Goal: Task Accomplishment & Management: Manage account settings

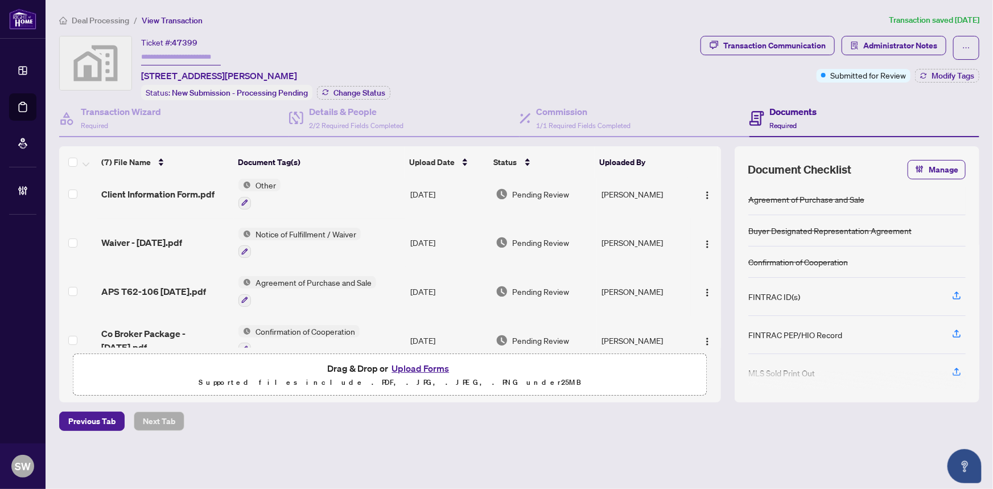
scroll to position [172, 0]
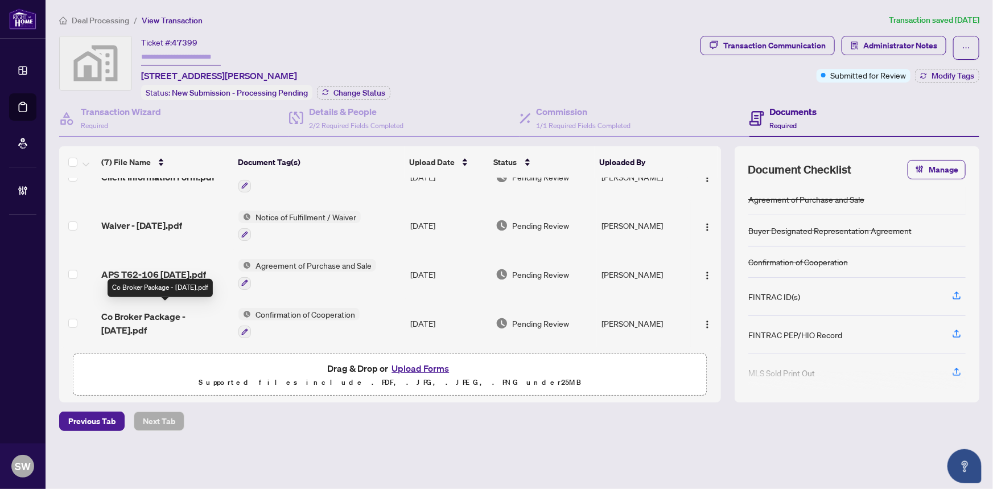
click at [191, 311] on span "Co Broker Package - [DATE].pdf" at bounding box center [165, 322] width 129 height 27
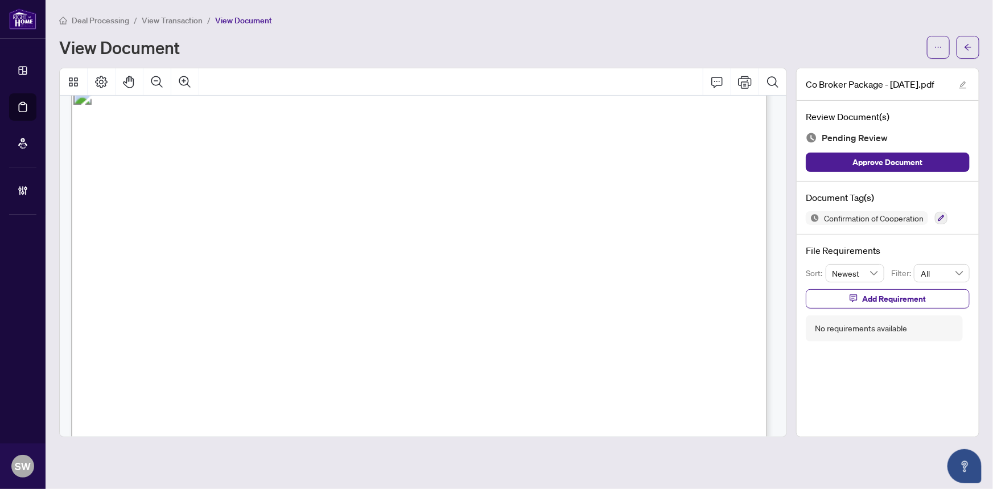
scroll to position [3535, 0]
drag, startPoint x: 515, startPoint y: 246, endPoint x: 599, endPoint y: 245, distance: 84.2
click at [155, 245] on span "REGISTR" at bounding box center [143, 218] width 24 height 79
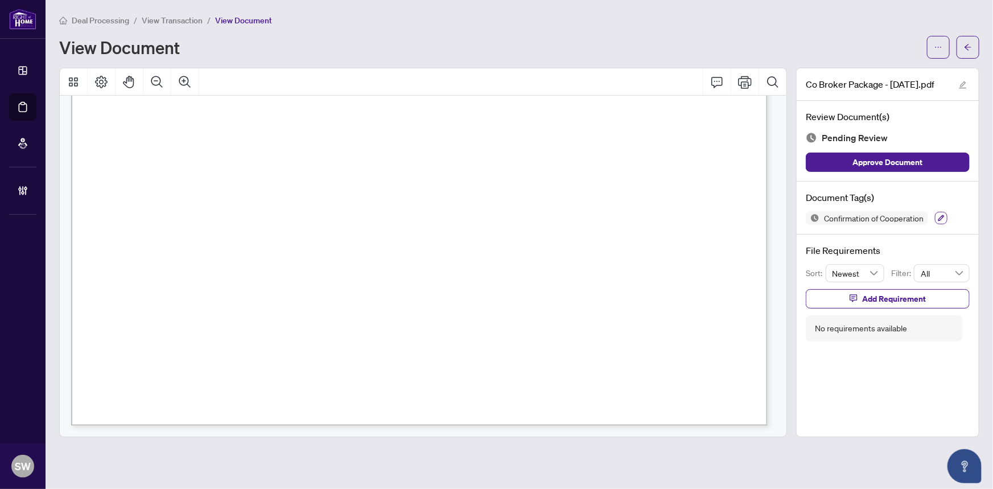
click at [944, 214] on icon "button" at bounding box center [940, 217] width 7 height 7
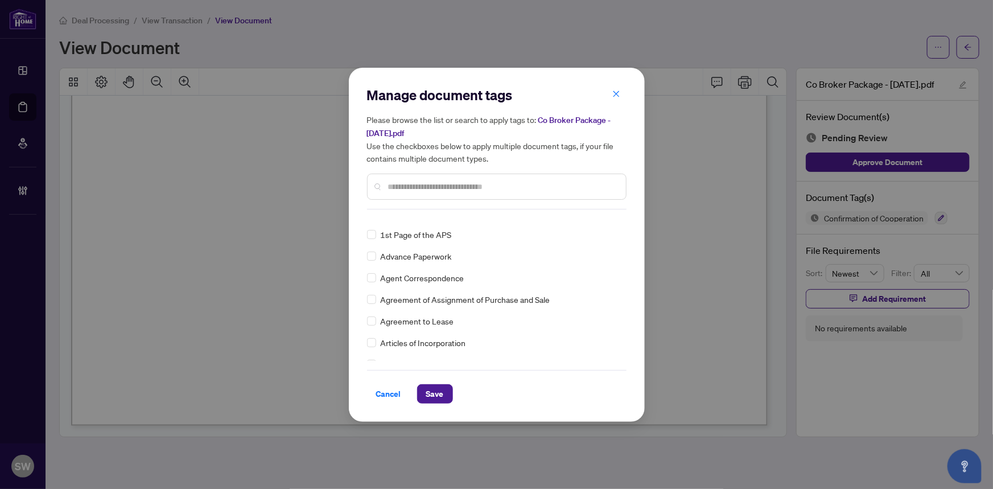
scroll to position [0, 0]
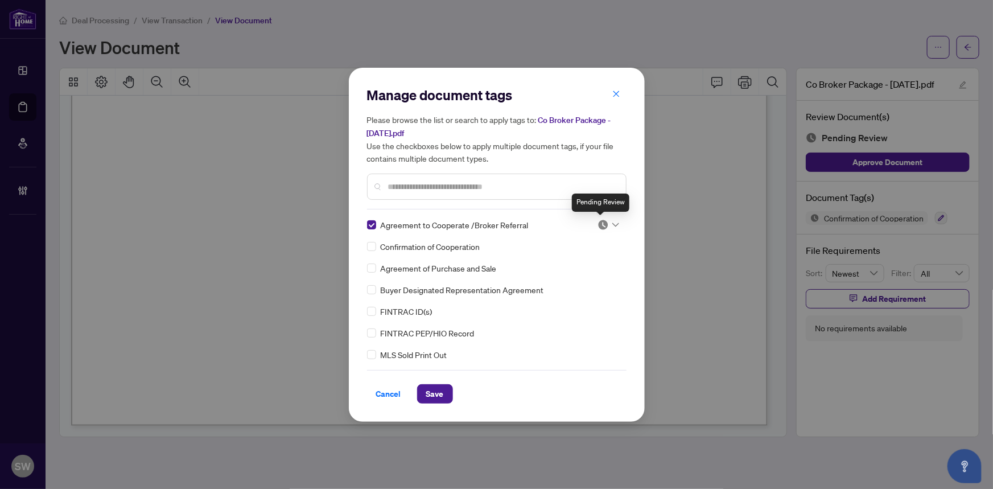
click at [612, 224] on icon at bounding box center [615, 224] width 7 height 4
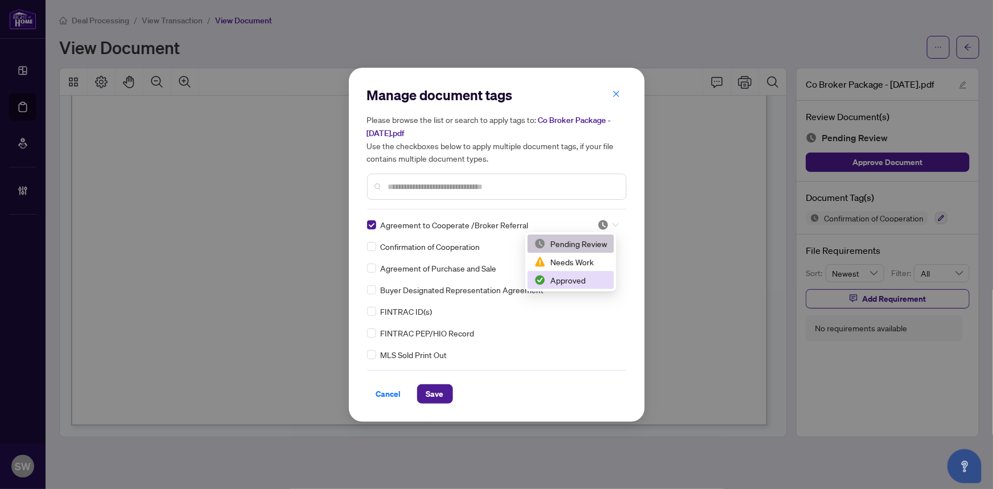
click at [588, 278] on div "Approved" at bounding box center [570, 280] width 73 height 13
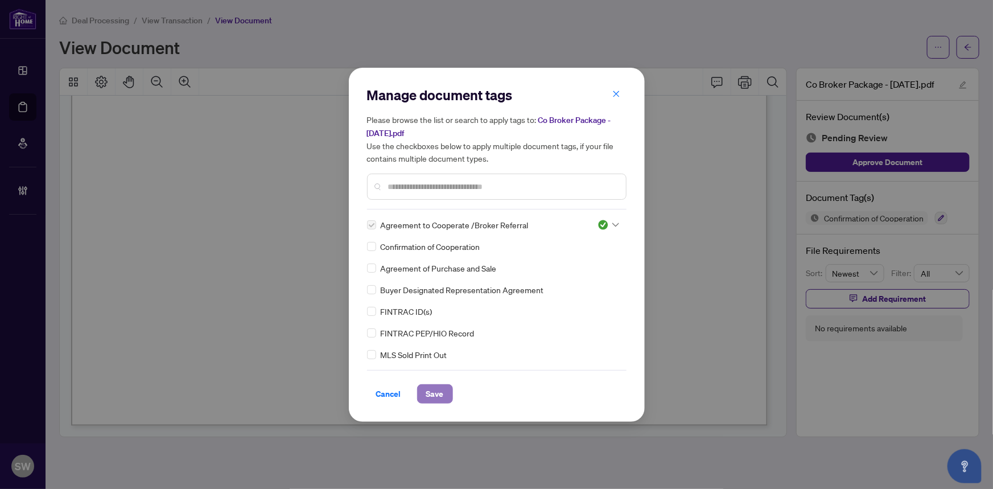
click at [440, 388] on button "Save" at bounding box center [435, 393] width 36 height 19
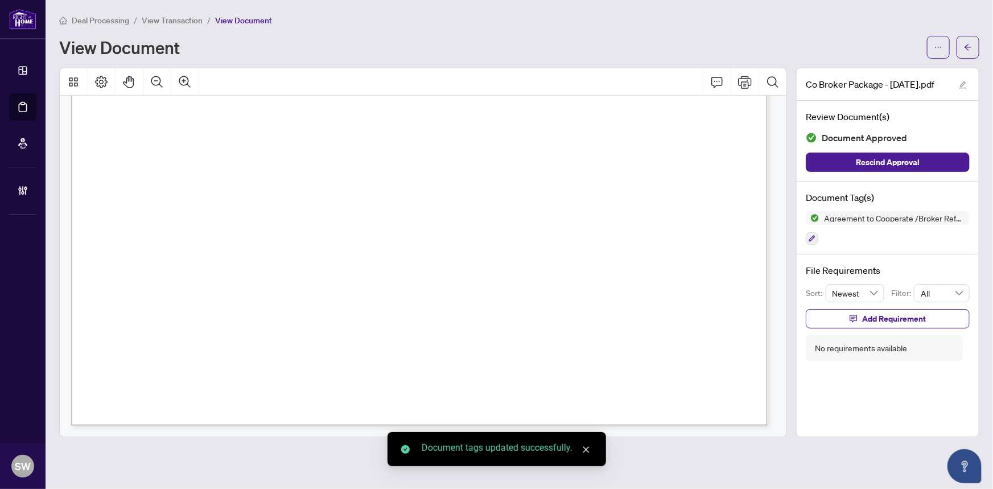
click at [942, 52] on button "button" at bounding box center [938, 47] width 23 height 23
click at [893, 68] on span "Download" at bounding box center [897, 71] width 86 height 13
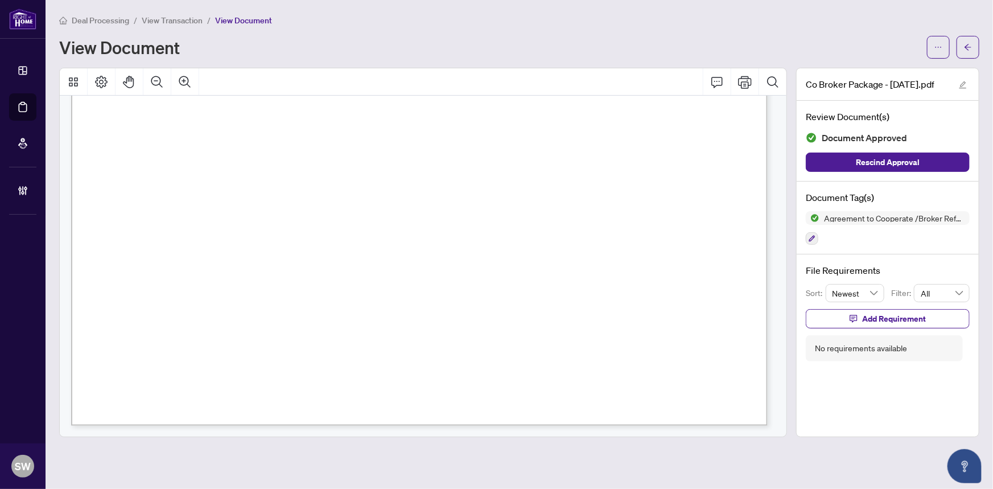
click at [167, 15] on span "View Transaction" at bounding box center [172, 20] width 61 height 10
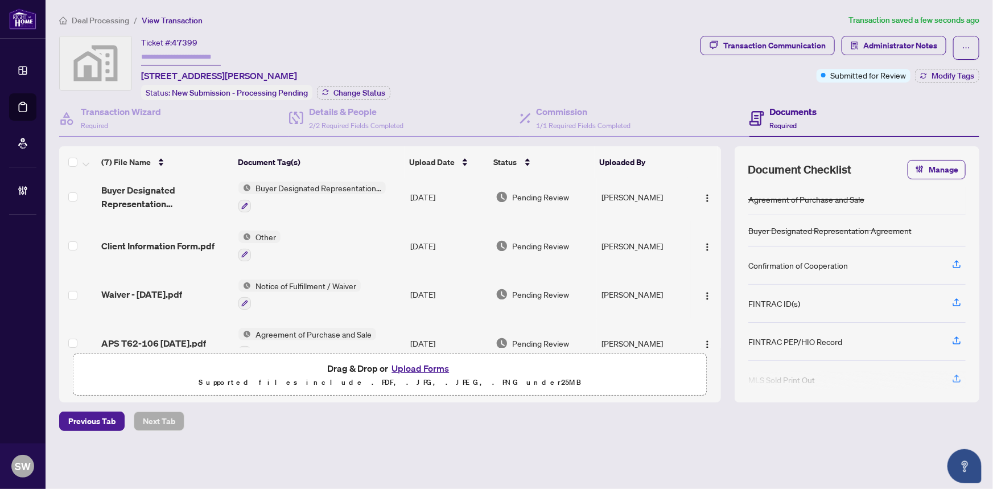
scroll to position [155, 0]
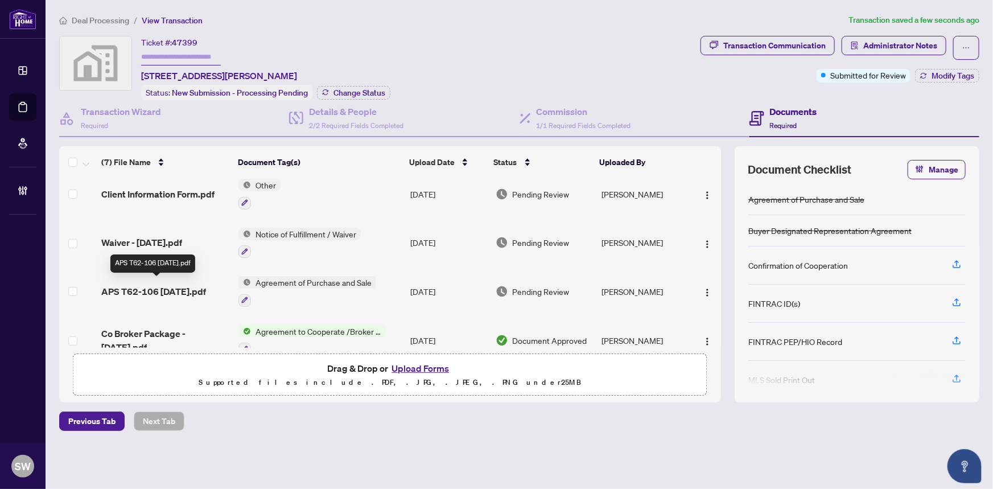
click at [206, 284] on span "APS T62-106 [DATE].pdf" at bounding box center [153, 291] width 105 height 14
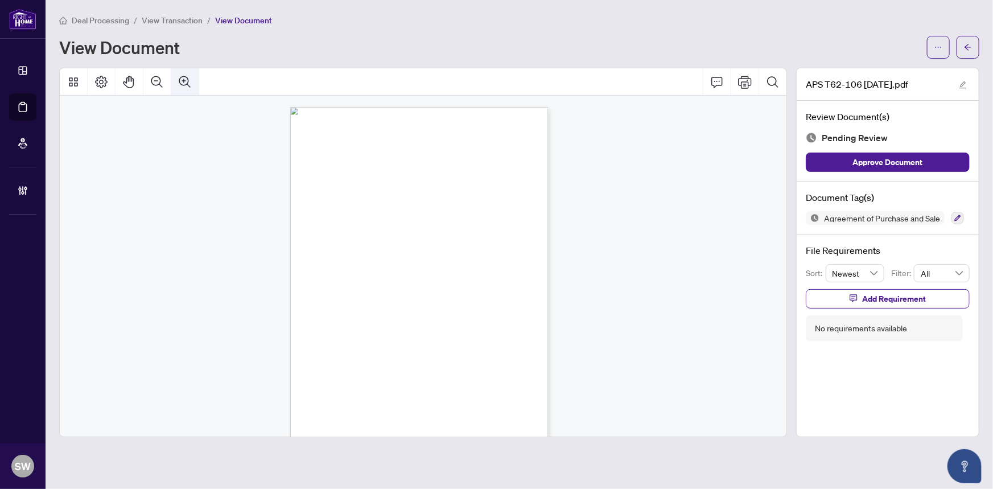
click at [183, 82] on icon "Zoom In" at bounding box center [185, 82] width 14 height 14
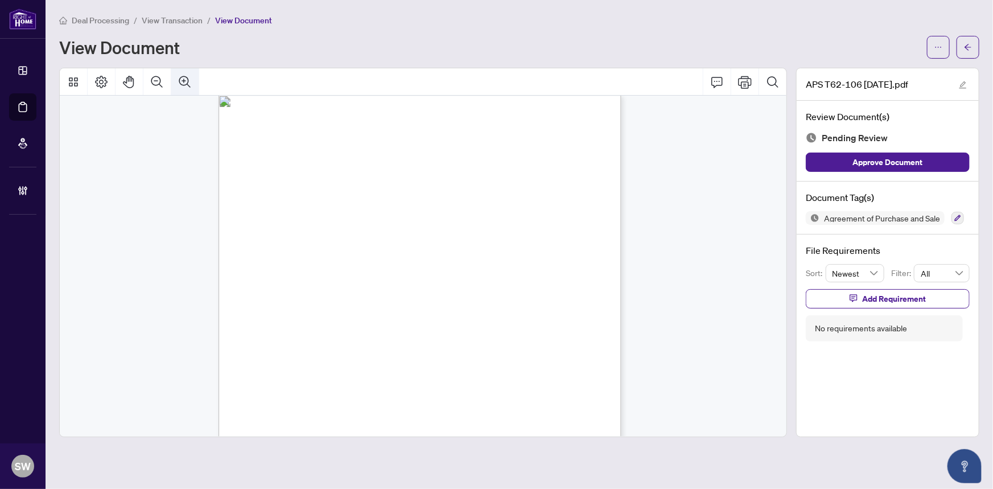
click at [183, 82] on icon "Zoom In" at bounding box center [185, 82] width 14 height 14
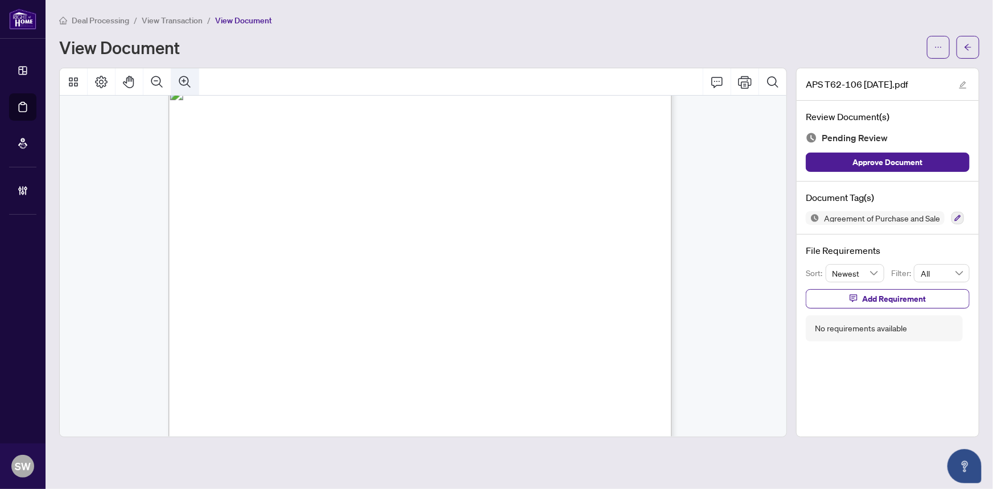
click at [183, 82] on icon "Zoom In" at bounding box center [185, 82] width 14 height 14
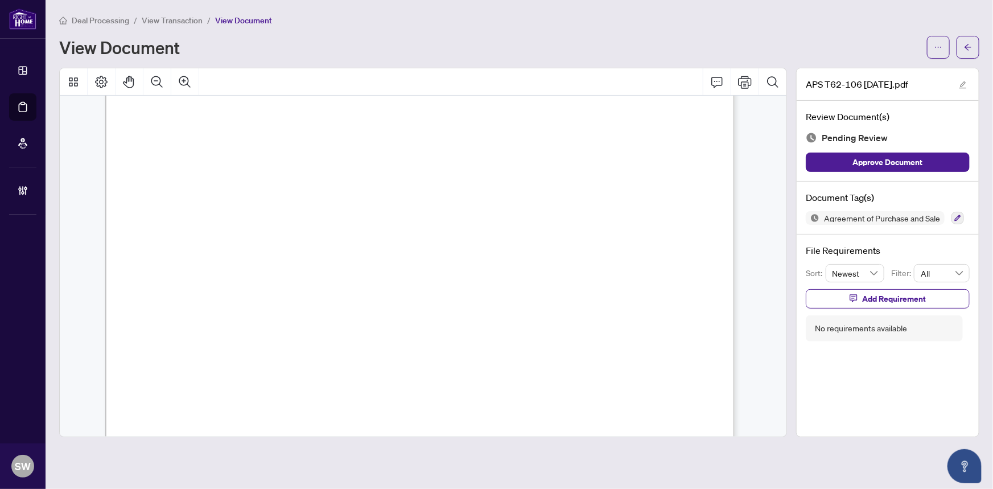
scroll to position [137, 501]
click at [235, 246] on span "EMBRUN CENTRAL REGIONAL INC." at bounding box center [293, 245] width 153 height 12
drag, startPoint x: 312, startPoint y: 267, endPoint x: 347, endPoint y: 267, distance: 34.7
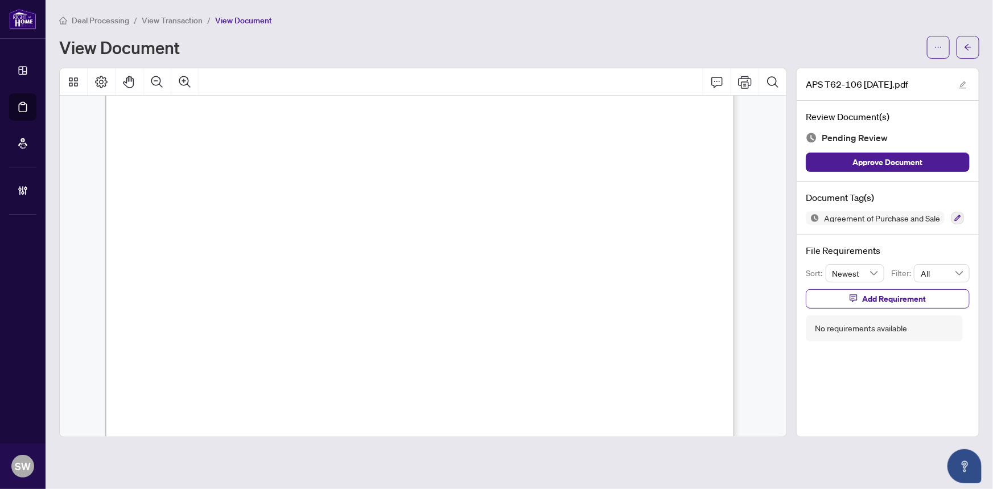
click at [347, 267] on span "T62-106" at bounding box center [330, 268] width 35 height 12
click at [301, 108] on span "Embrun Central Regional Inc.." at bounding box center [327, 105] width 133 height 12
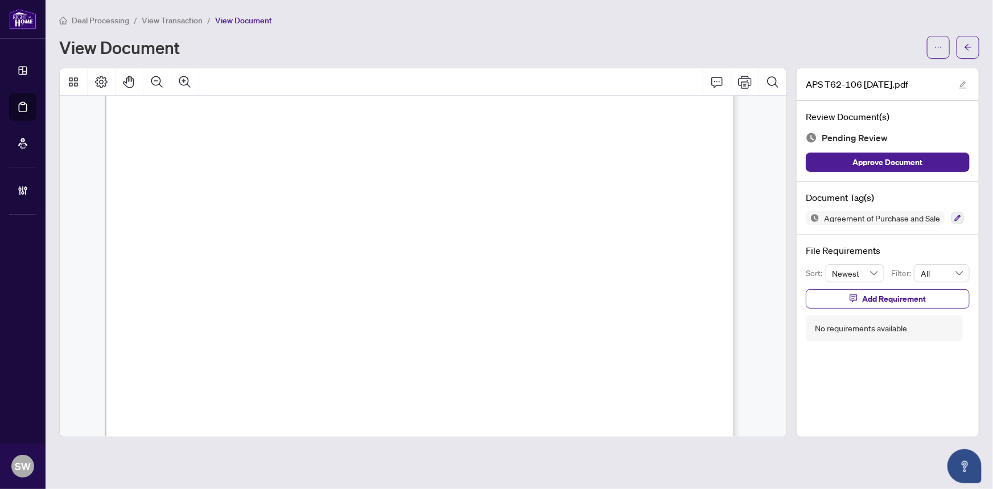
click at [293, 130] on span "[PERSON_NAME]." at bounding box center [304, 132] width 86 height 12
click at [874, 217] on span "Agreement of Purchase and Sale" at bounding box center [881, 218] width 125 height 8
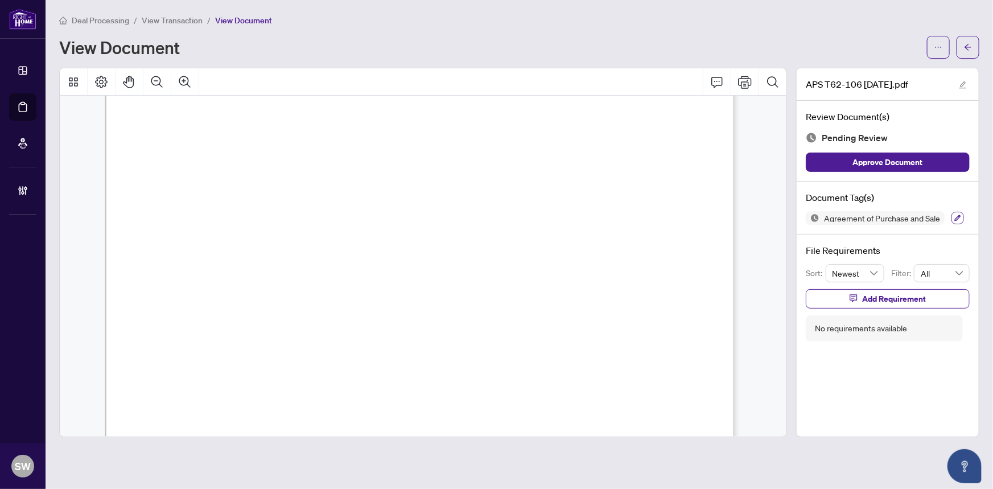
click at [954, 216] on icon "button" at bounding box center [957, 217] width 7 height 7
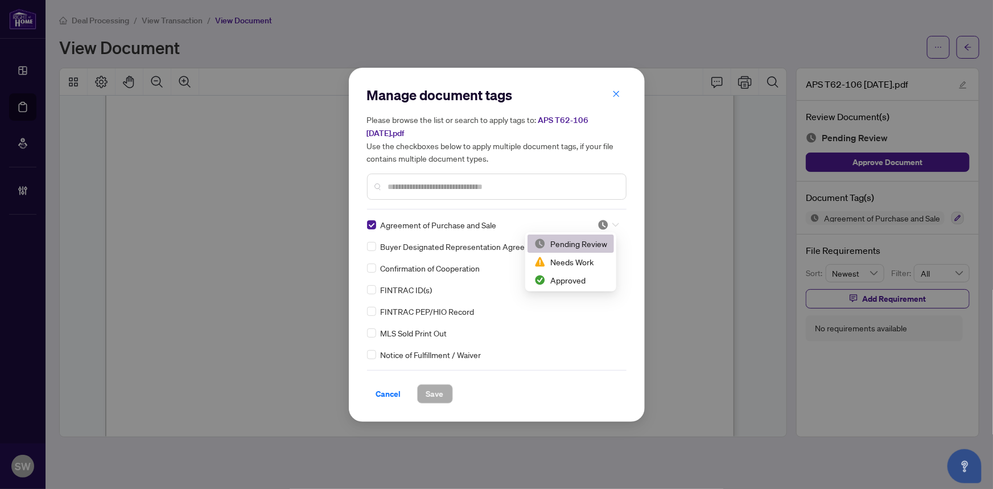
click at [605, 221] on img at bounding box center [602, 224] width 11 height 11
click at [580, 277] on div "Approved" at bounding box center [570, 280] width 73 height 13
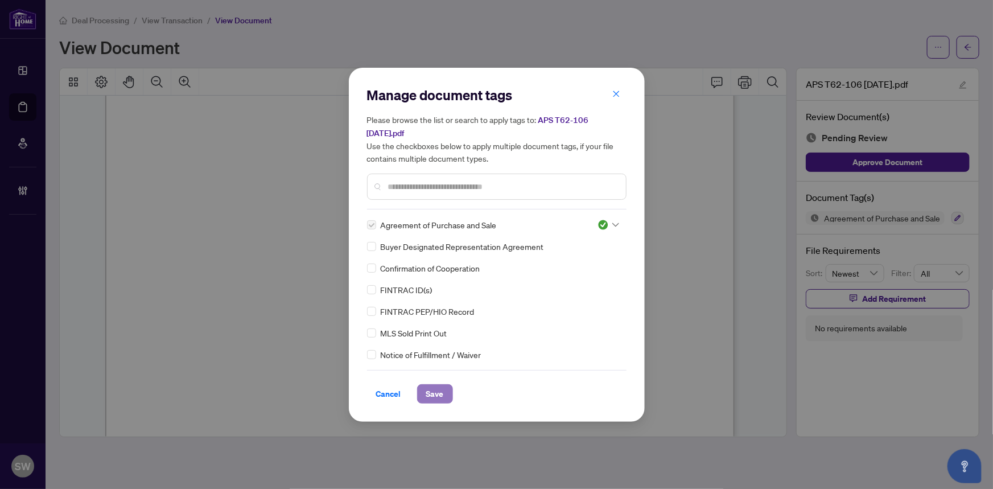
click at [439, 391] on button "Save" at bounding box center [435, 393] width 36 height 19
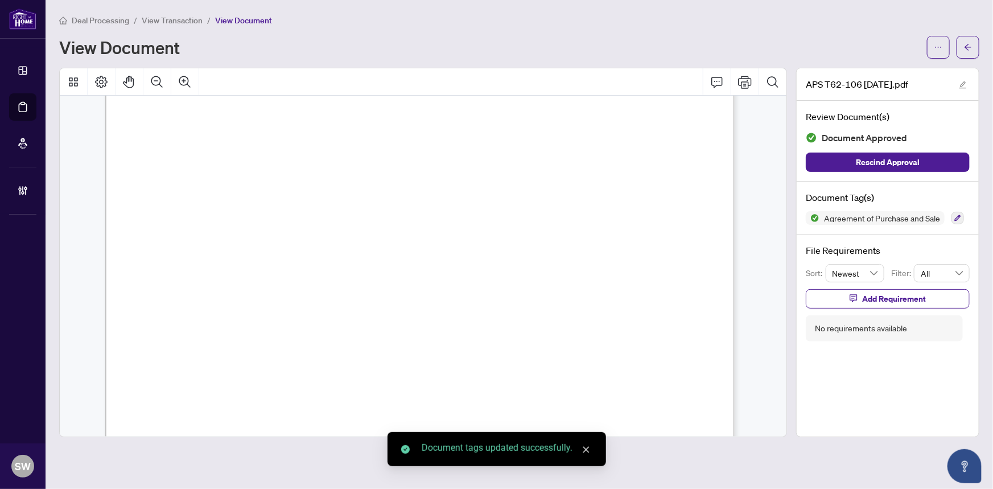
click at [969, 50] on icon "arrow-left" at bounding box center [968, 47] width 8 height 8
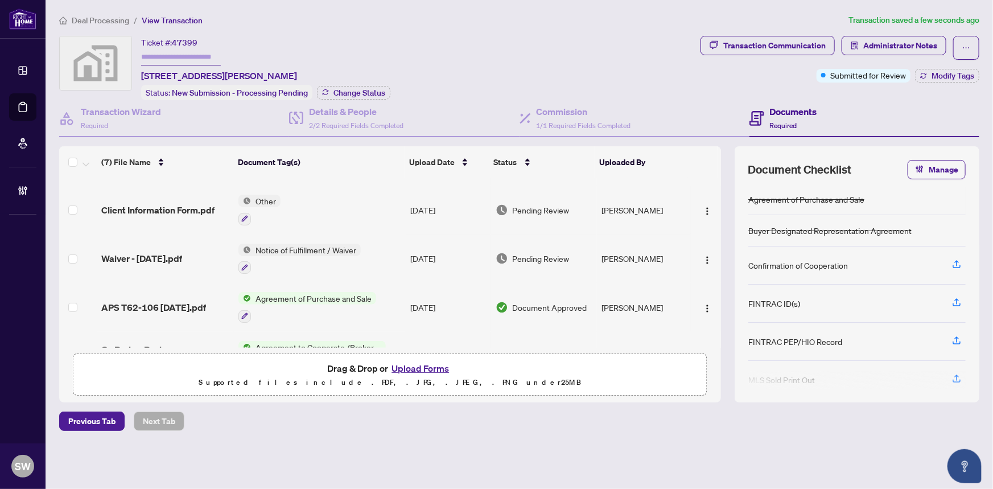
scroll to position [155, 0]
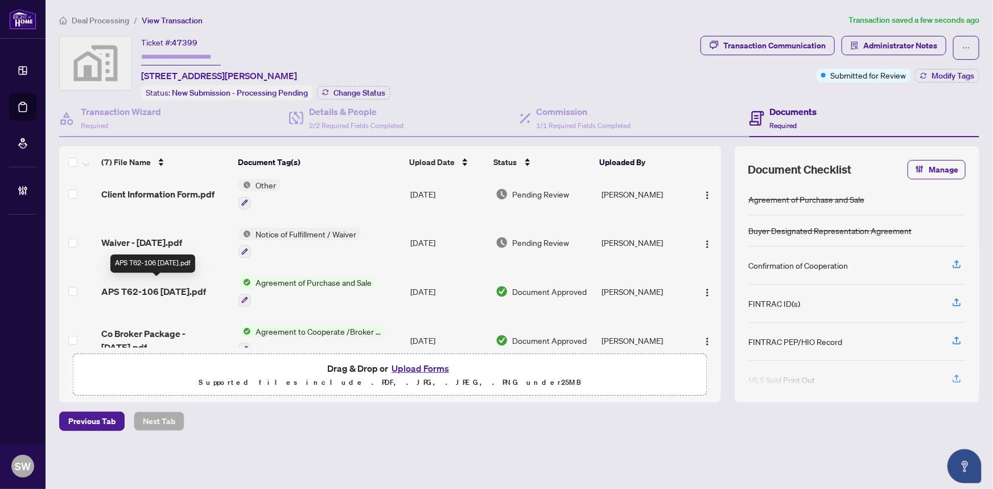
click at [202, 287] on span "APS T62-106 [DATE].pdf" at bounding box center [153, 291] width 105 height 14
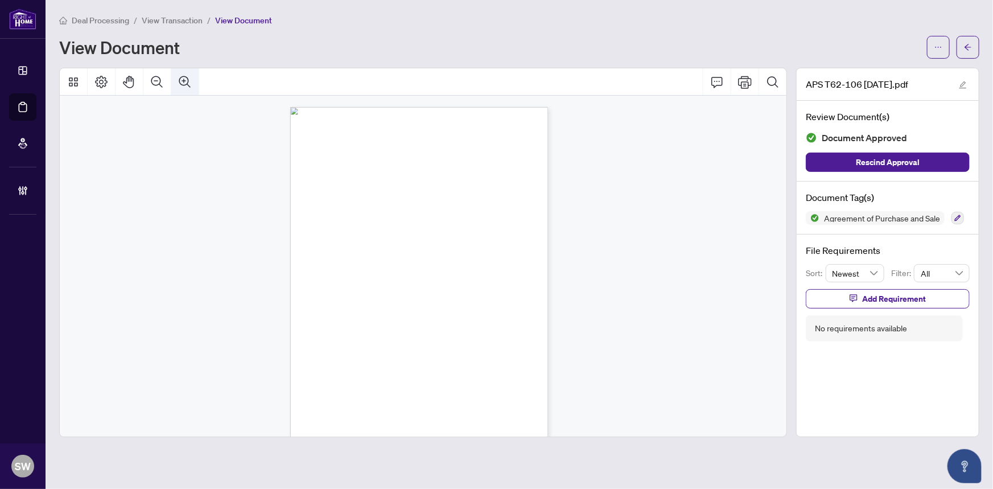
click at [184, 77] on icon "Zoom In" at bounding box center [185, 82] width 14 height 14
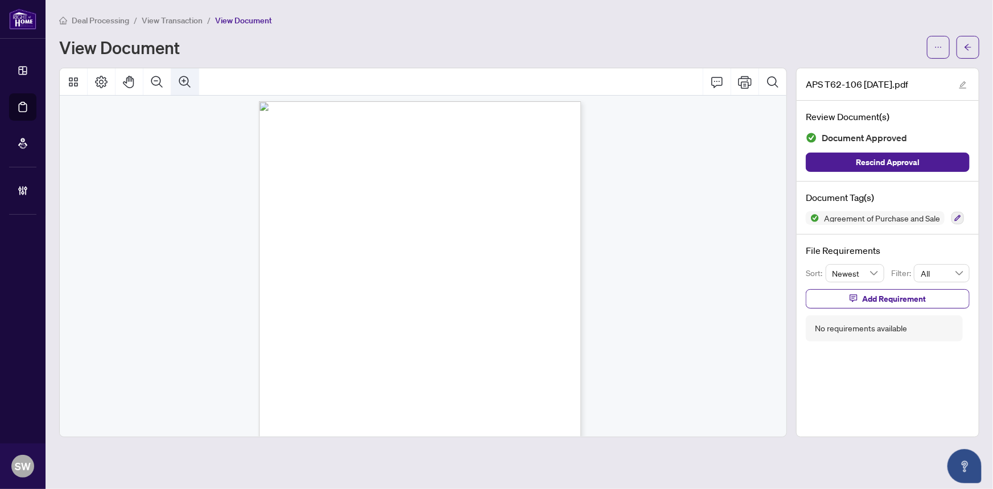
click at [184, 77] on icon "Zoom In" at bounding box center [185, 82] width 14 height 14
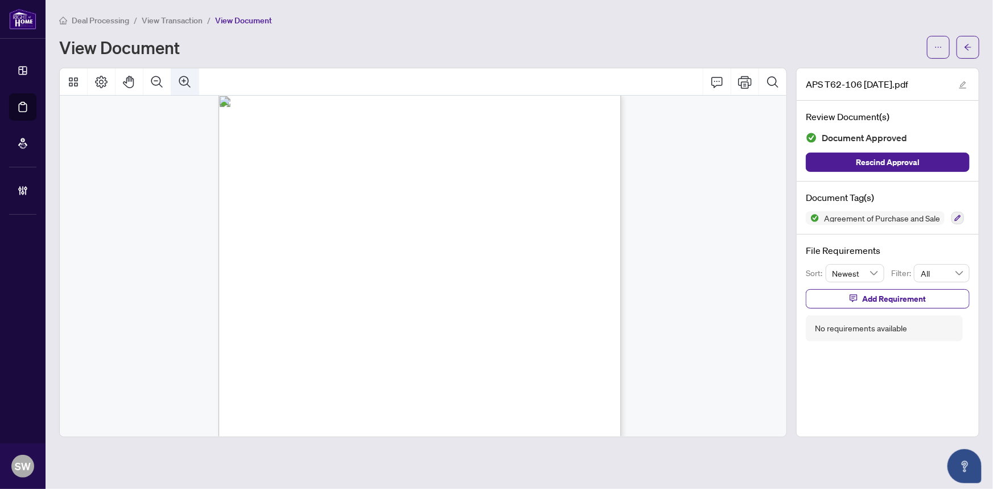
click at [184, 77] on icon "Zoom In" at bounding box center [185, 82] width 14 height 14
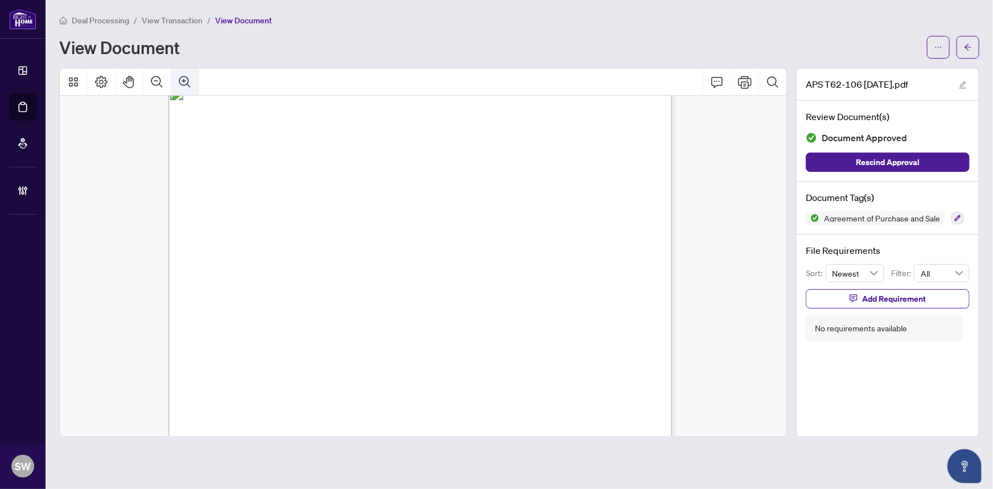
click at [184, 77] on icon "Zoom In" at bounding box center [185, 82] width 14 height 14
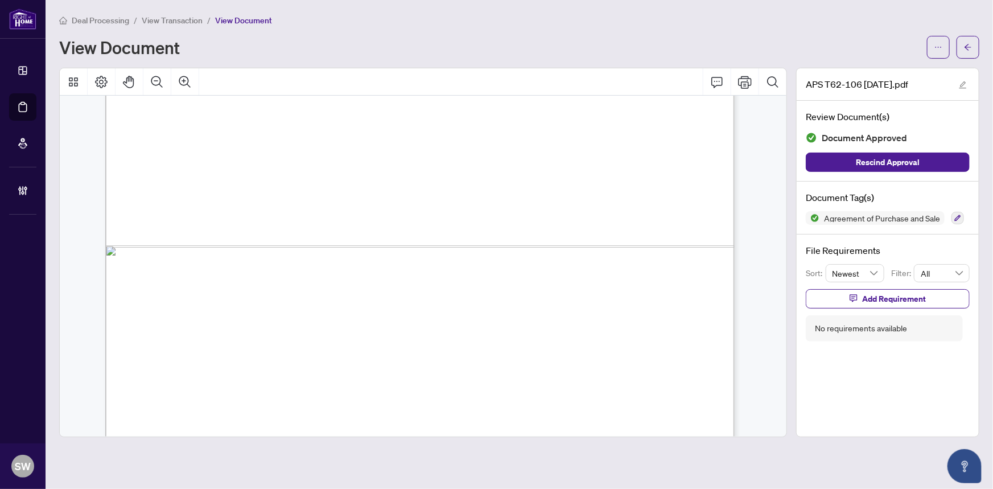
scroll to position [705, 501]
drag, startPoint x: 626, startPoint y: 234, endPoint x: 660, endPoint y: 235, distance: 34.1
click at [660, 235] on span "$537,400.00" at bounding box center [646, 237] width 53 height 12
click at [968, 48] on icon "arrow-left" at bounding box center [968, 47] width 8 height 8
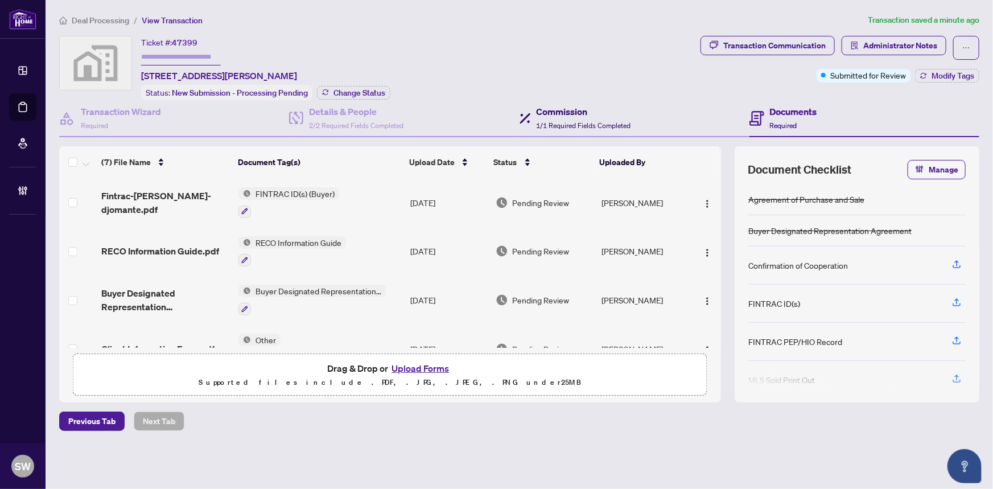
click at [589, 121] on span "1/1 Required Fields Completed" at bounding box center [583, 125] width 94 height 9
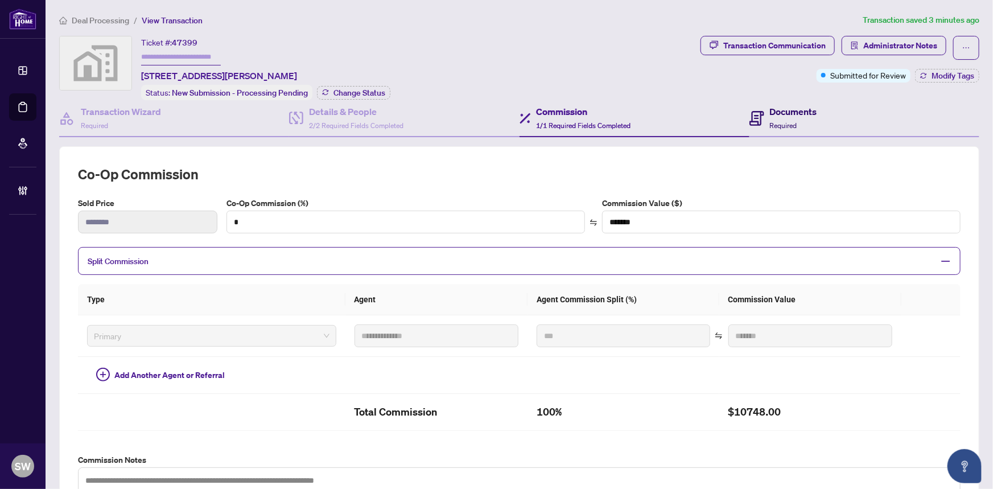
click at [770, 121] on span "Required" at bounding box center [783, 125] width 27 height 9
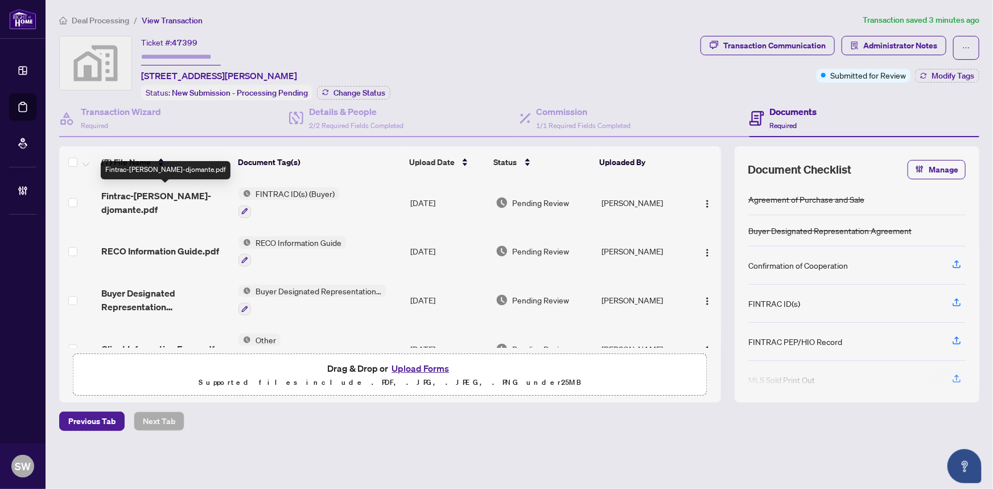
click at [208, 198] on span "Fintrac-[PERSON_NAME]-djomante.pdf" at bounding box center [165, 202] width 129 height 27
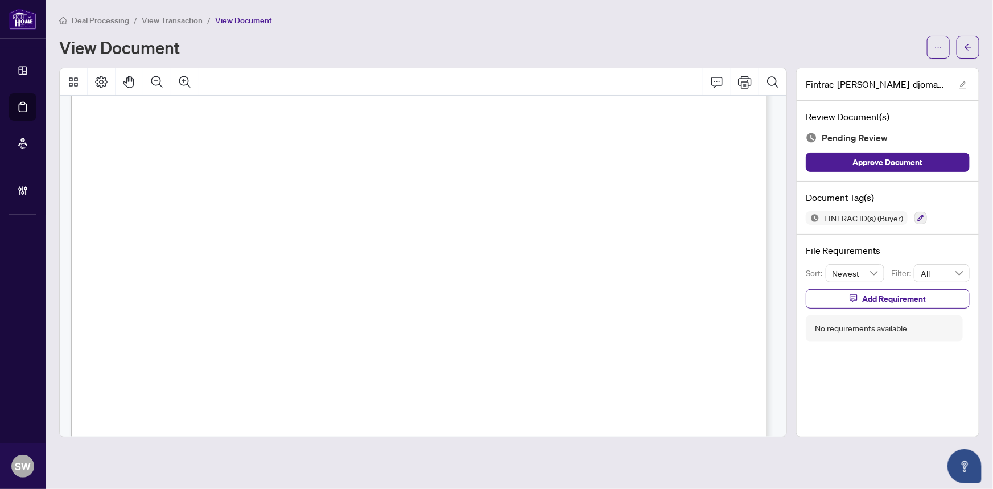
scroll to position [206, 0]
click at [917, 216] on icon "button" at bounding box center [920, 217] width 7 height 7
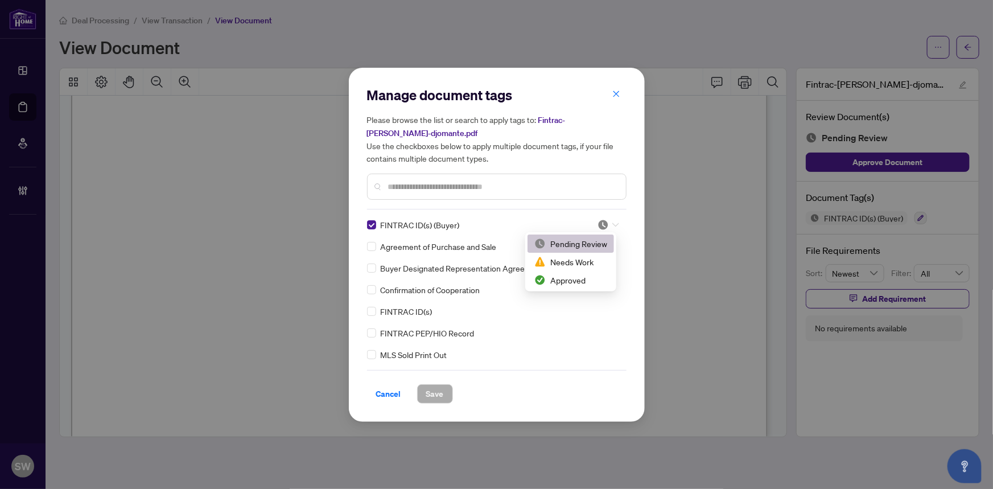
click at [606, 222] on div at bounding box center [608, 224] width 22 height 11
click at [576, 280] on div "Approved" at bounding box center [570, 280] width 73 height 13
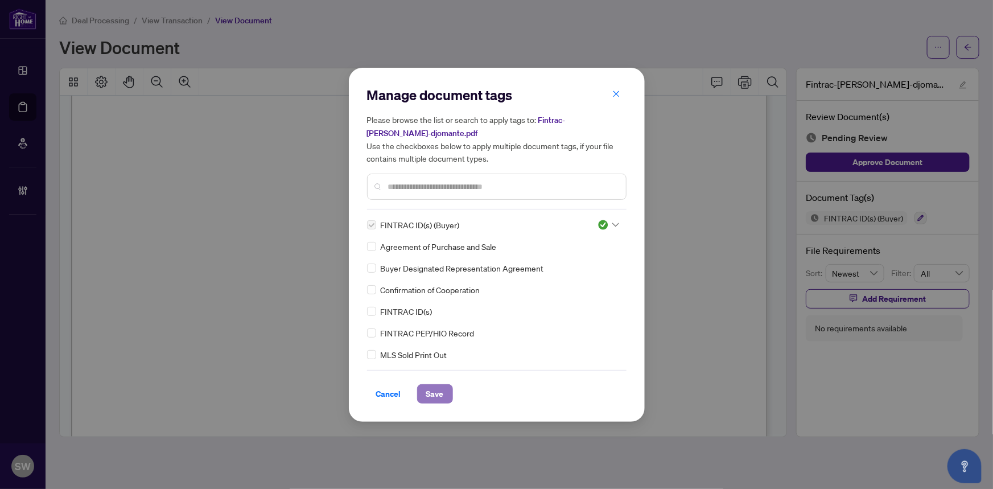
click at [433, 391] on span "Save" at bounding box center [435, 394] width 18 height 18
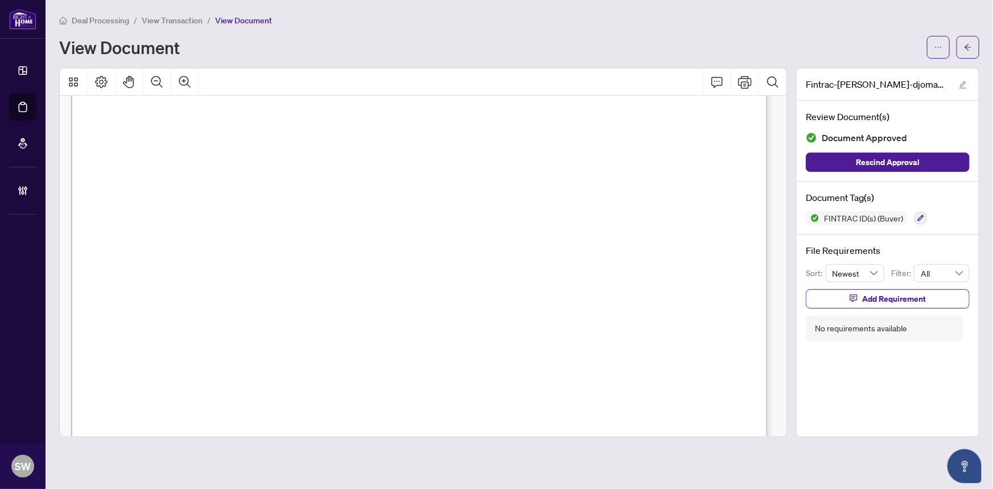
click at [972, 49] on button "button" at bounding box center [967, 47] width 23 height 23
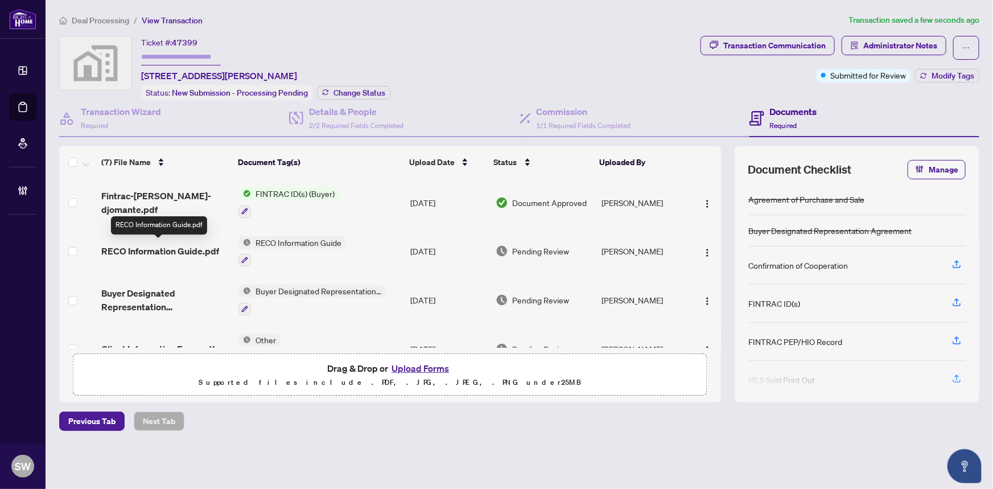
click at [200, 244] on span "RECO Information Guide.pdf" at bounding box center [160, 251] width 118 height 14
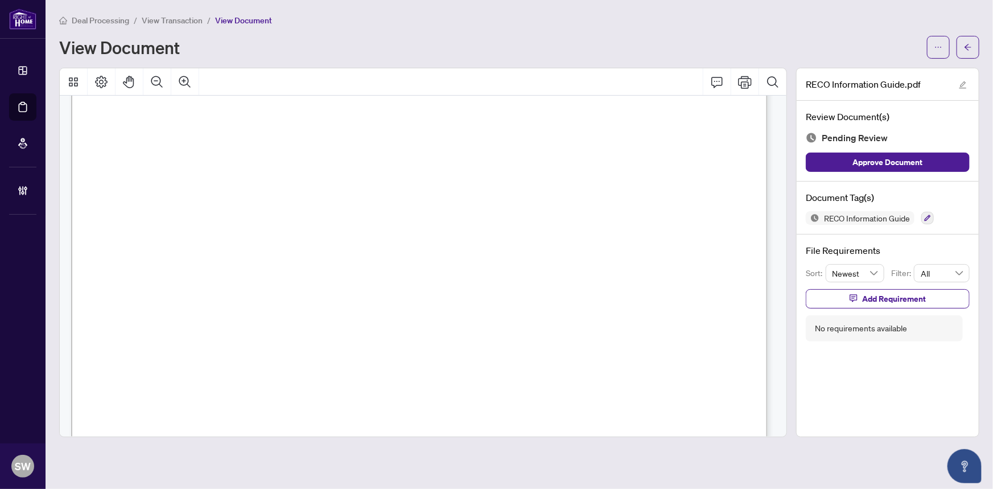
scroll to position [11203, 0]
click at [928, 216] on icon "button" at bounding box center [927, 218] width 6 height 6
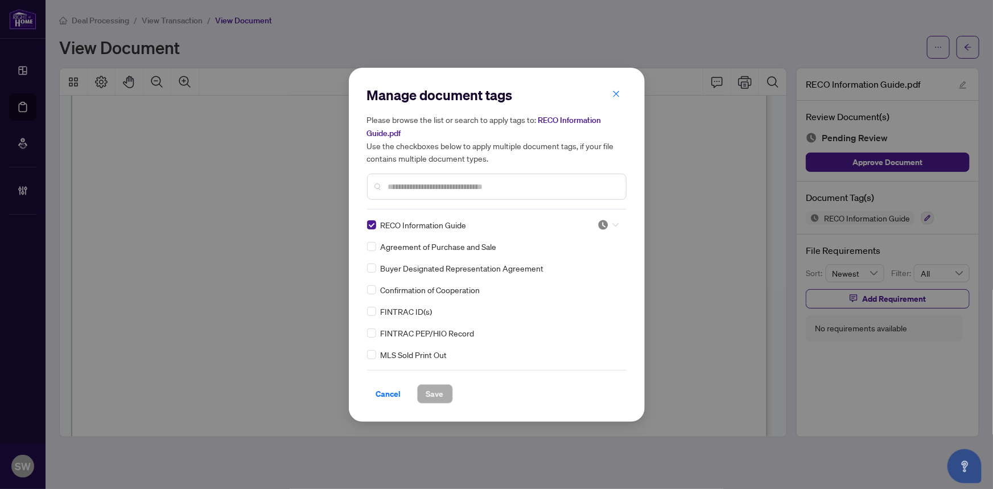
click at [603, 223] on img at bounding box center [602, 224] width 11 height 11
click at [569, 281] on div "Approved" at bounding box center [570, 280] width 73 height 13
click at [429, 397] on span "Save" at bounding box center [435, 394] width 18 height 18
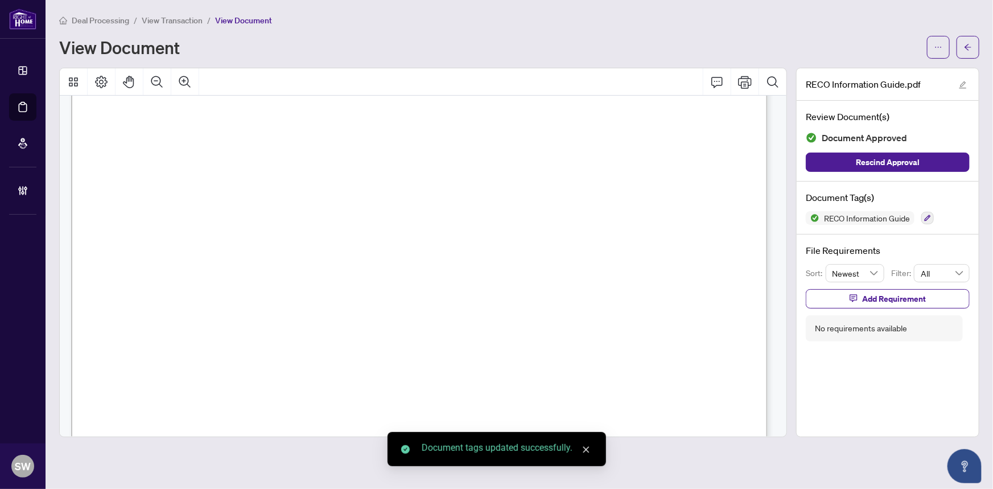
click at [966, 49] on icon "arrow-left" at bounding box center [968, 47] width 8 height 8
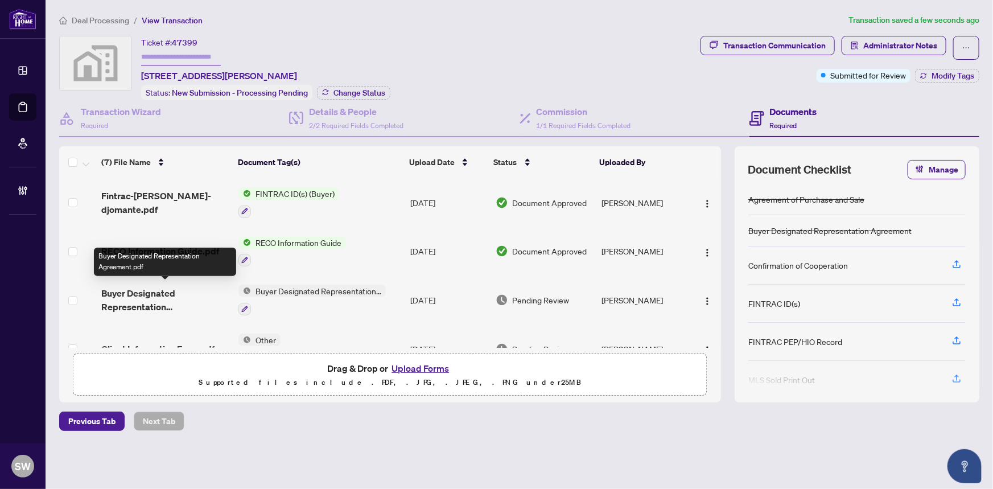
click at [189, 296] on span "Buyer Designated Representation Agreement.pdf" at bounding box center [165, 299] width 129 height 27
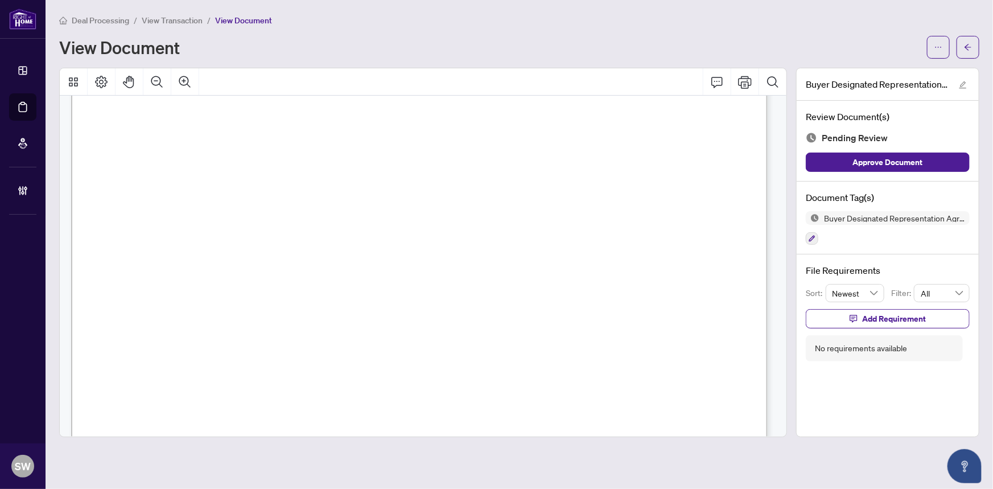
scroll to position [3802, 0]
click at [812, 237] on icon "button" at bounding box center [812, 238] width 6 height 6
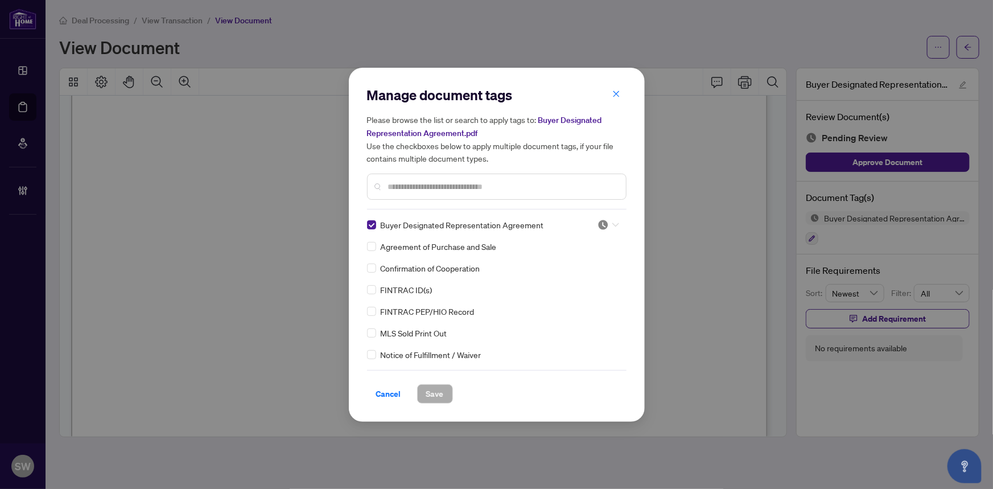
click at [605, 225] on div at bounding box center [608, 224] width 22 height 11
click at [571, 277] on div "Approved" at bounding box center [570, 280] width 73 height 13
click at [432, 392] on span "Save" at bounding box center [435, 394] width 18 height 18
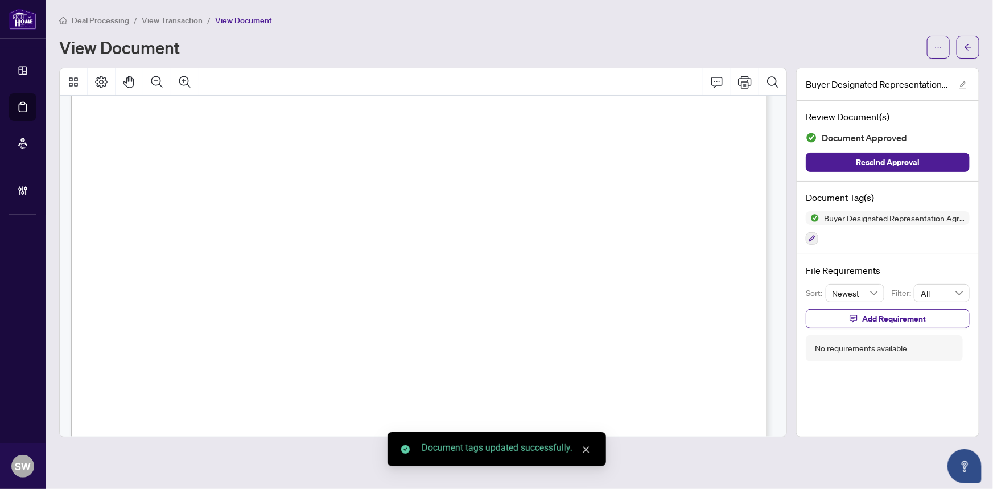
click at [969, 46] on icon "arrow-left" at bounding box center [968, 47] width 8 height 8
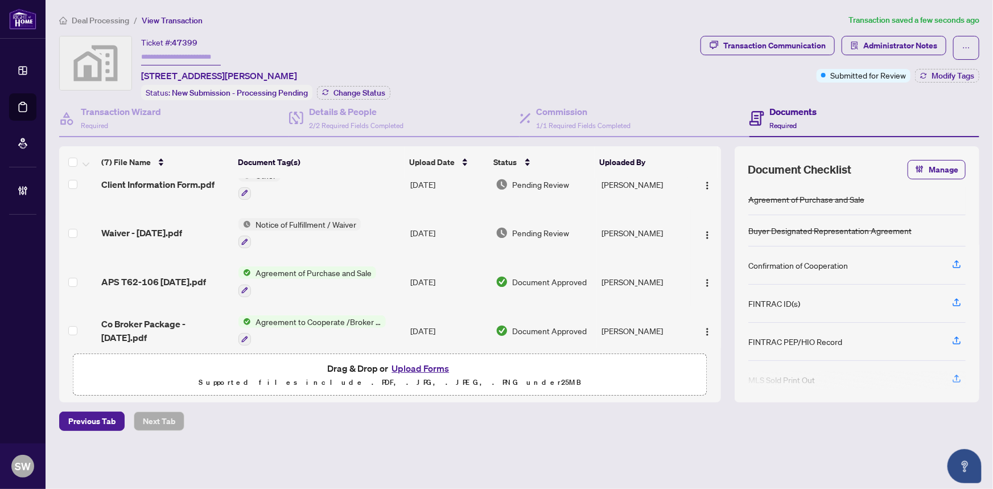
scroll to position [172, 0]
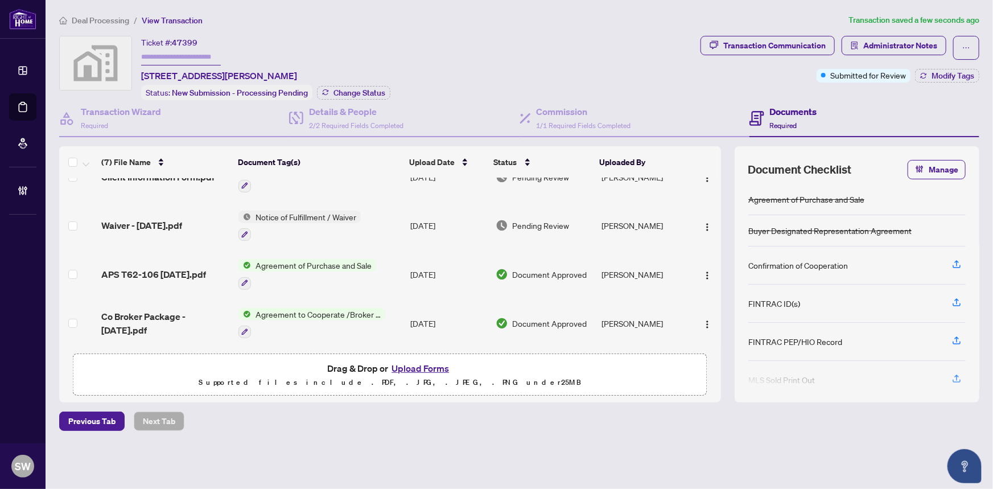
click at [188, 42] on span "47399" at bounding box center [185, 43] width 26 height 10
copy span "47399"
click at [177, 56] on input "text" at bounding box center [181, 57] width 80 height 16
paste input "*******"
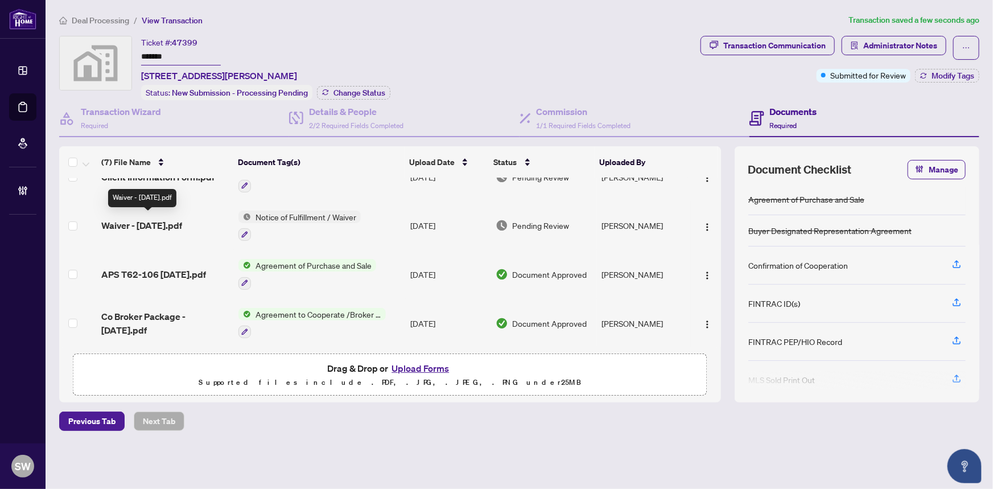
type input "*******"
click at [182, 218] on span "Waiver - [DATE].pdf" at bounding box center [141, 225] width 81 height 14
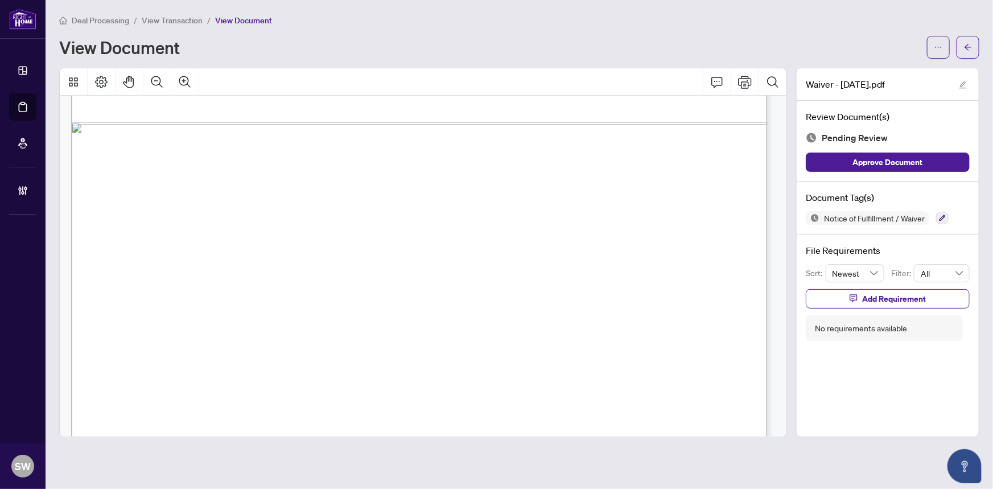
scroll to position [828, 0]
click at [945, 217] on icon "button" at bounding box center [942, 218] width 6 height 6
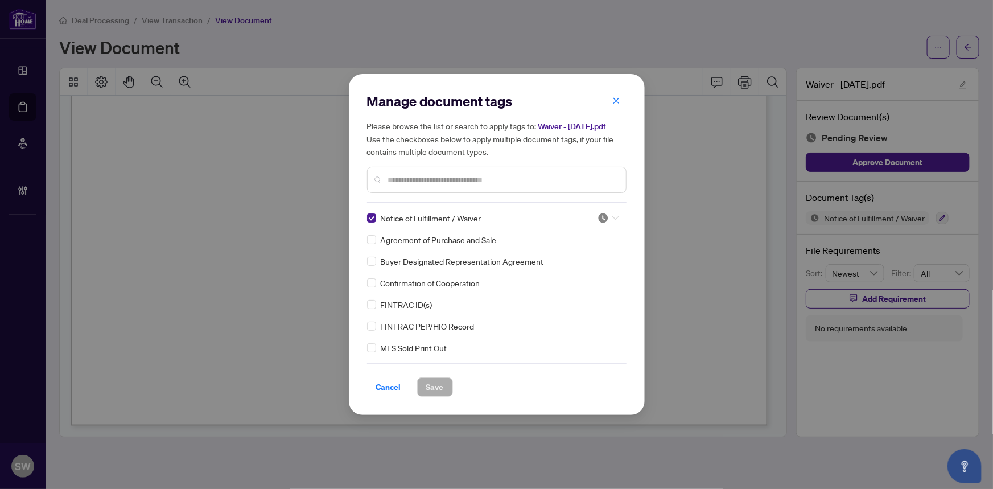
click at [604, 224] on img at bounding box center [602, 217] width 11 height 11
click at [567, 283] on div "Approved" at bounding box center [570, 280] width 73 height 13
click at [435, 387] on span "Save" at bounding box center [435, 387] width 18 height 18
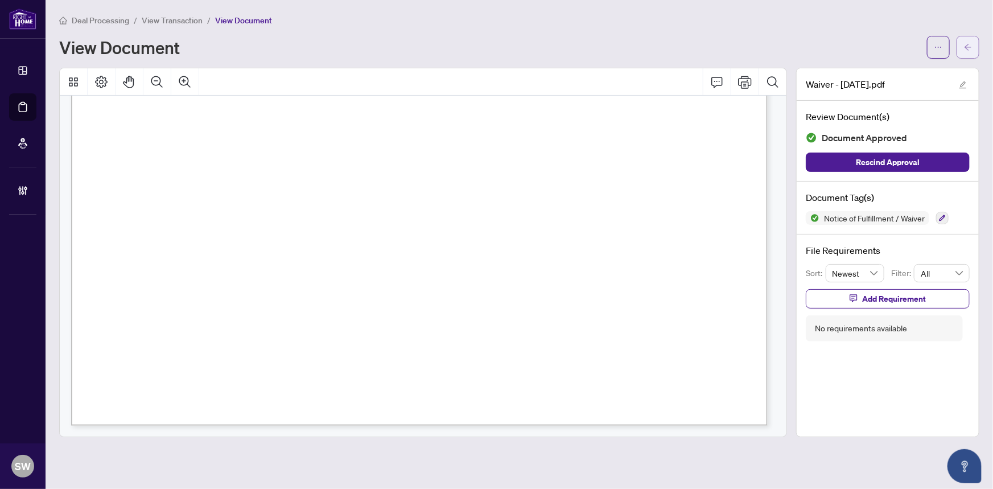
click at [971, 46] on icon "arrow-left" at bounding box center [968, 47] width 8 height 8
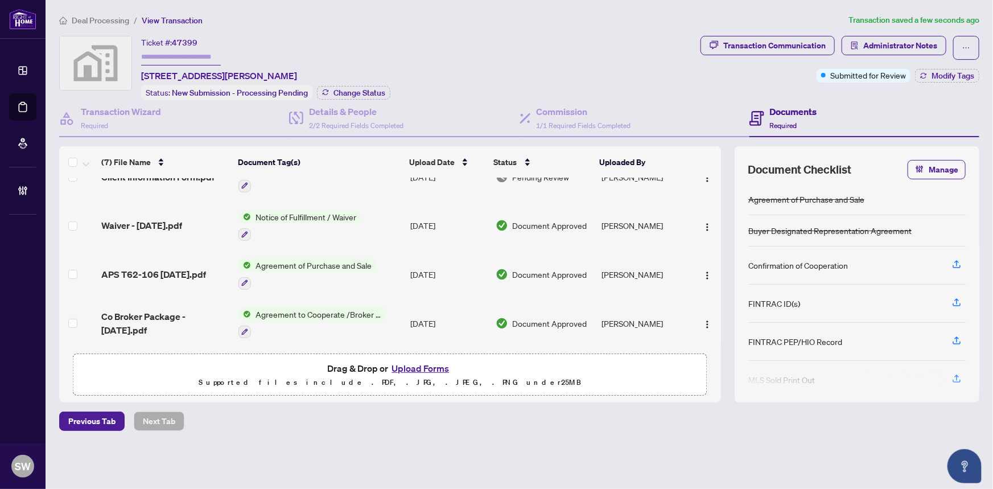
scroll to position [120, 0]
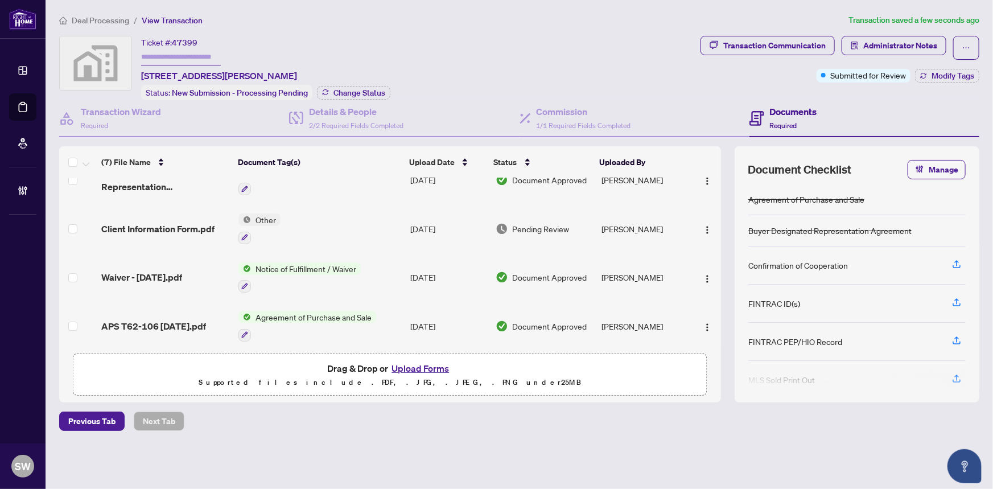
click at [180, 214] on td "Client Information Form.pdf" at bounding box center [166, 228] width 138 height 49
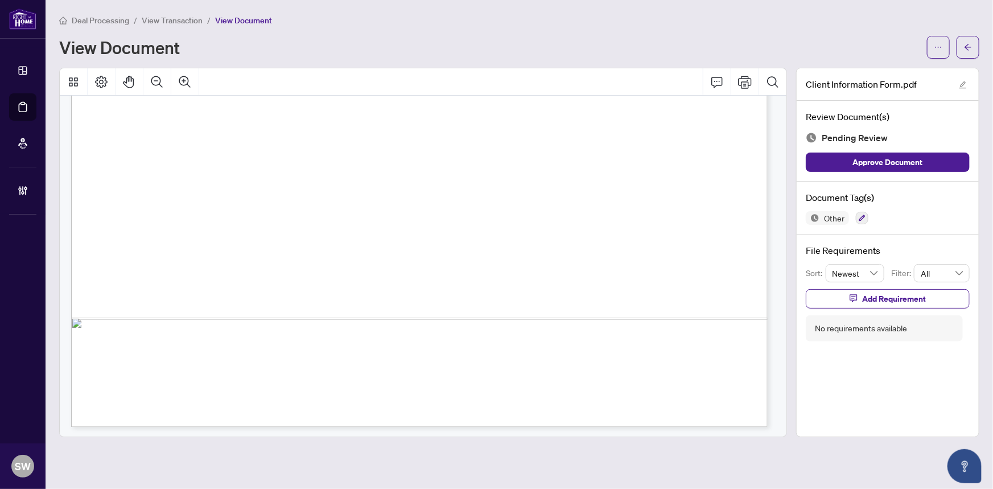
scroll to position [582, 0]
click at [863, 216] on icon "button" at bounding box center [862, 218] width 6 height 6
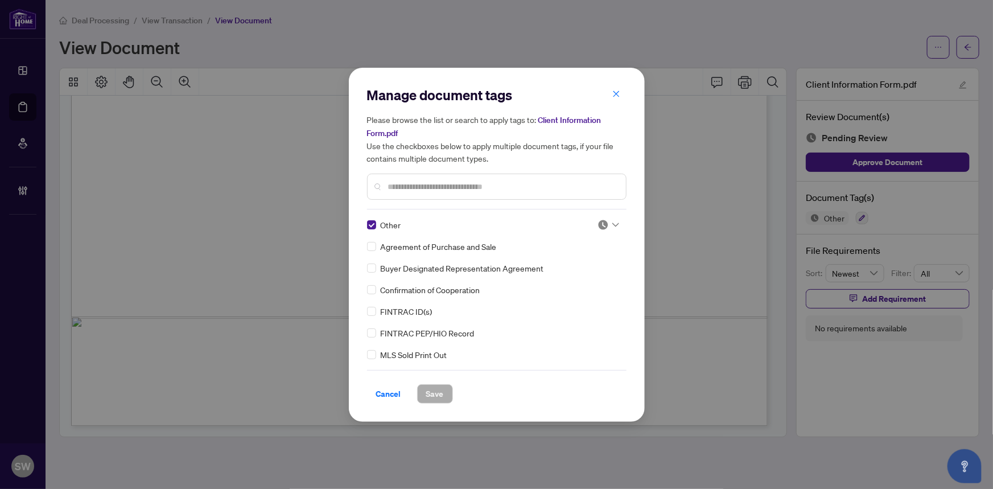
click at [603, 220] on img at bounding box center [602, 224] width 11 height 11
click at [575, 276] on div "Approved" at bounding box center [570, 280] width 73 height 13
click at [437, 390] on span "Save" at bounding box center [435, 394] width 18 height 18
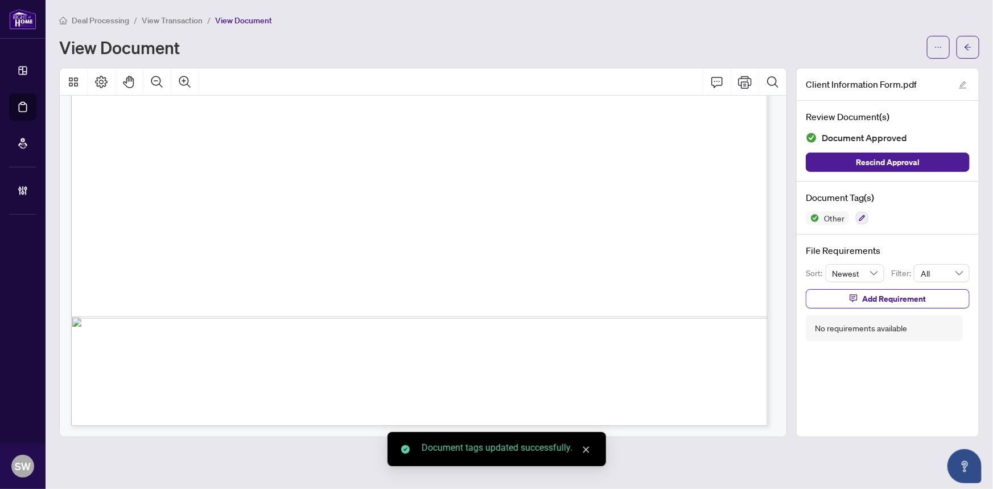
click at [973, 49] on button "button" at bounding box center [967, 47] width 23 height 23
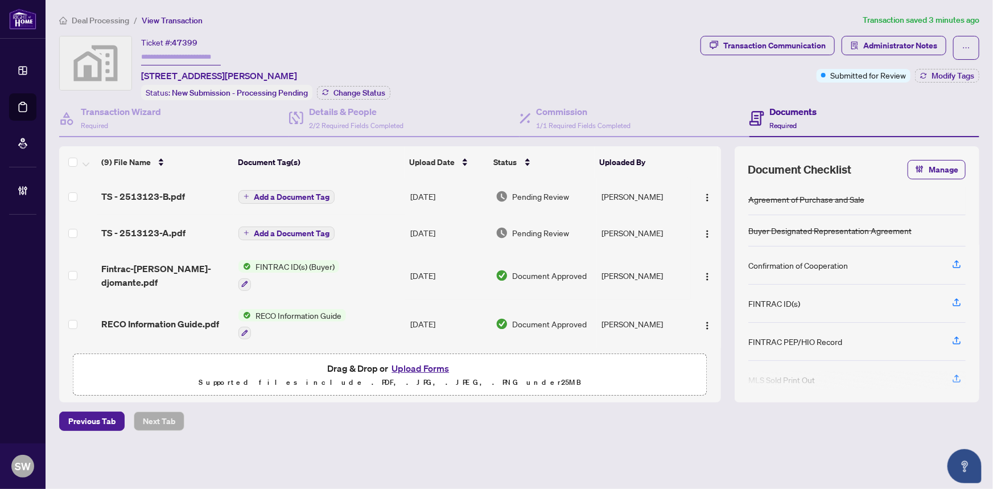
click at [199, 195] on div "TS - 2513123-B.pdf" at bounding box center [165, 196] width 129 height 14
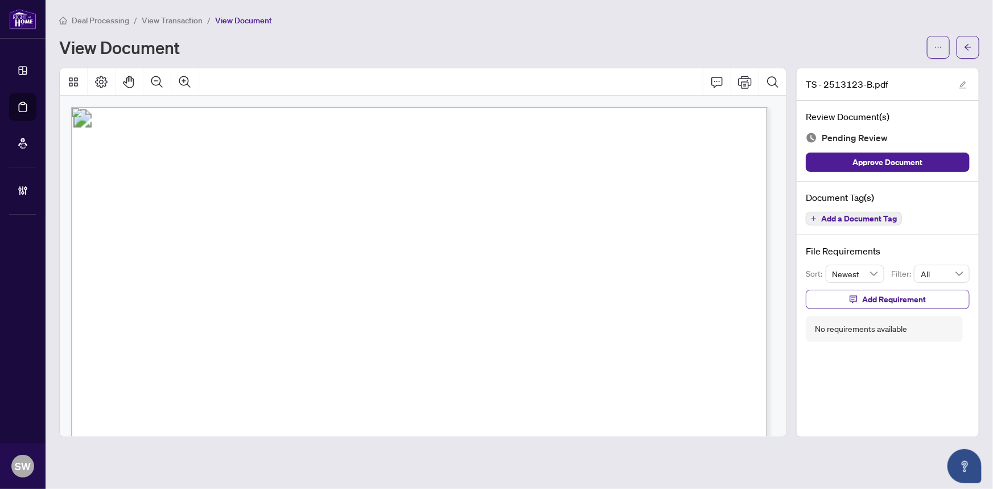
click at [841, 217] on span "Add a Document Tag" at bounding box center [859, 218] width 76 height 8
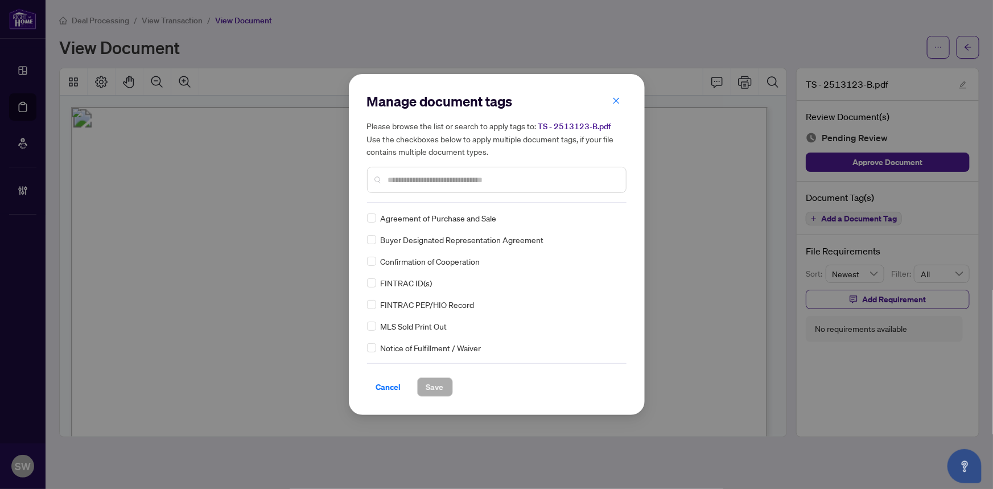
click at [485, 179] on input "text" at bounding box center [502, 179] width 229 height 13
type input "*****"
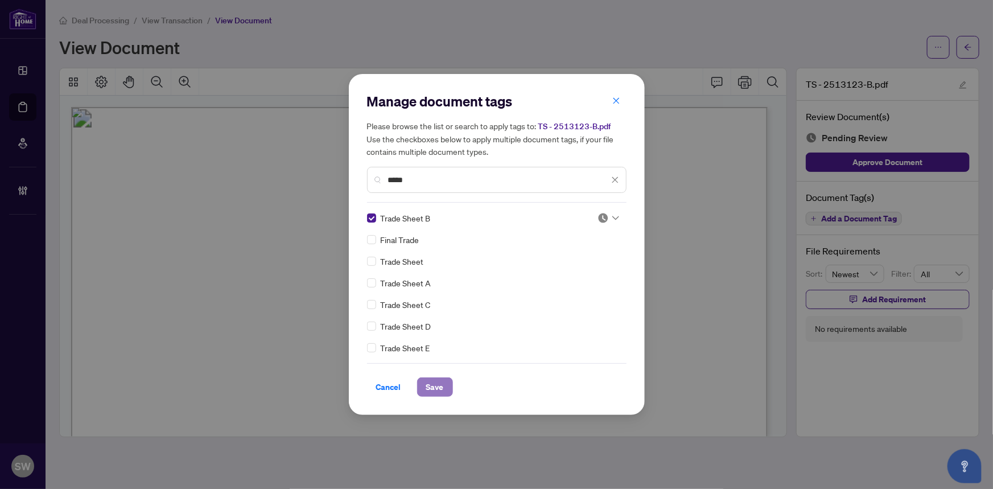
click at [427, 390] on span "Save" at bounding box center [435, 387] width 18 height 18
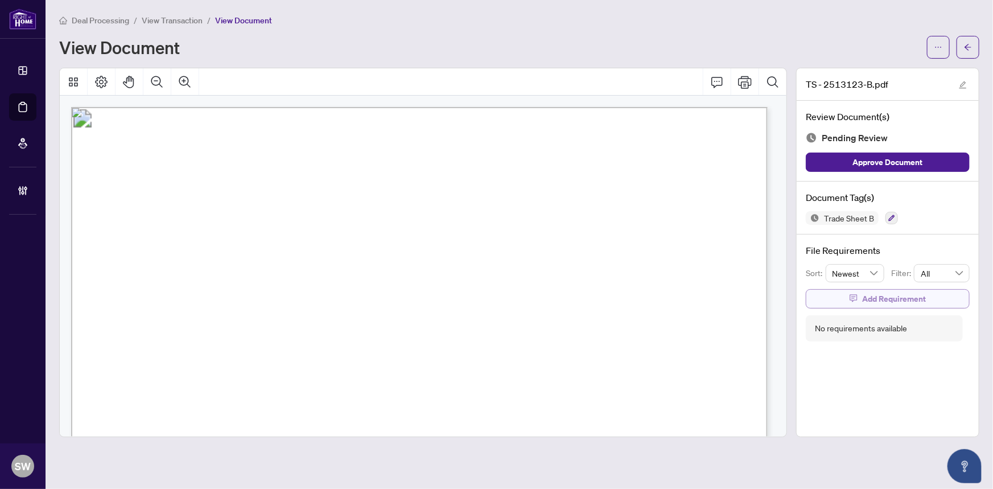
click at [879, 300] on span "Add Requirement" at bounding box center [894, 299] width 64 height 18
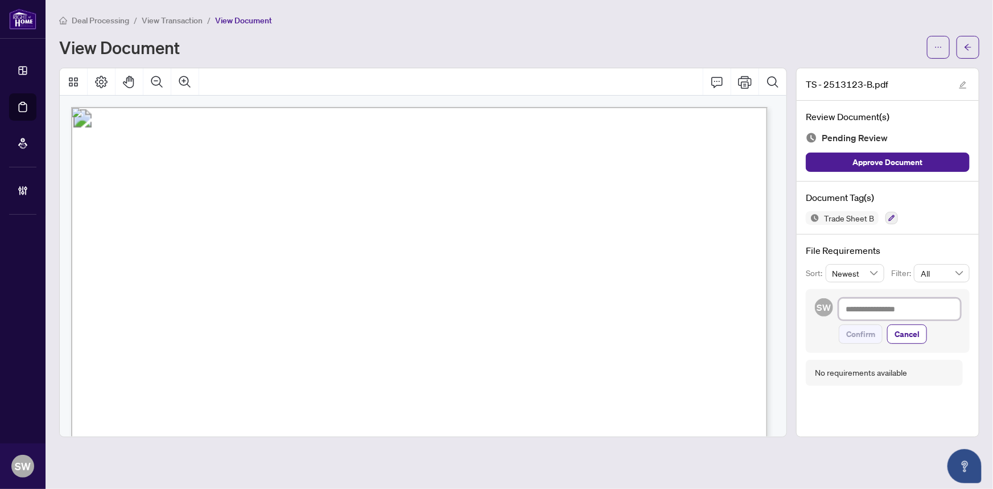
click at [879, 309] on textarea at bounding box center [899, 309] width 122 height 22
paste textarea "**********"
type textarea "**********"
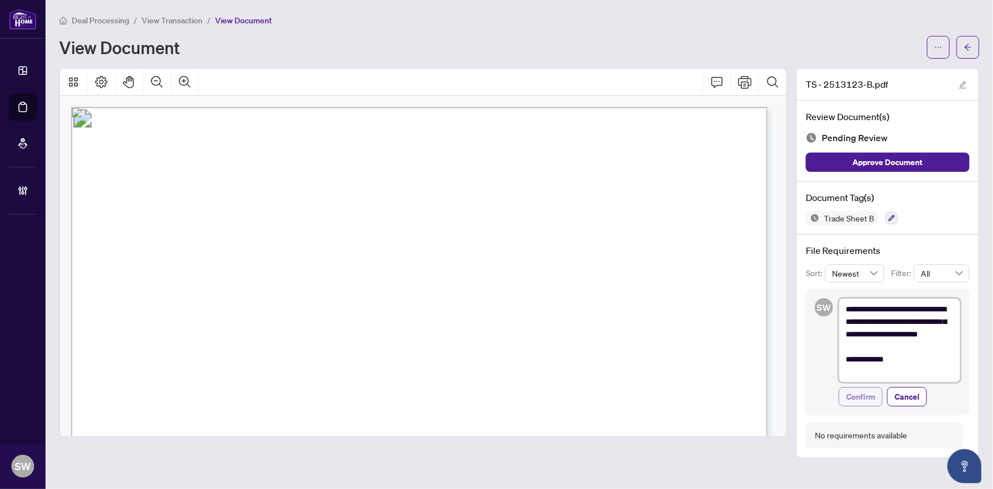
type textarea "**********"
click at [870, 392] on span "Confirm" at bounding box center [860, 396] width 29 height 18
type textarea "**********"
click at [939, 51] on button "button" at bounding box center [938, 47] width 23 height 23
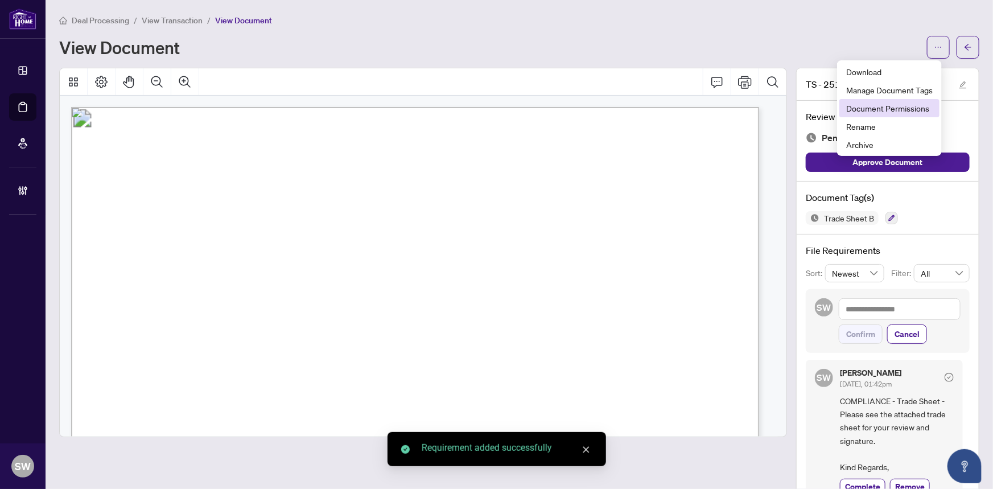
click at [884, 113] on span "Document Permissions" at bounding box center [889, 108] width 86 height 13
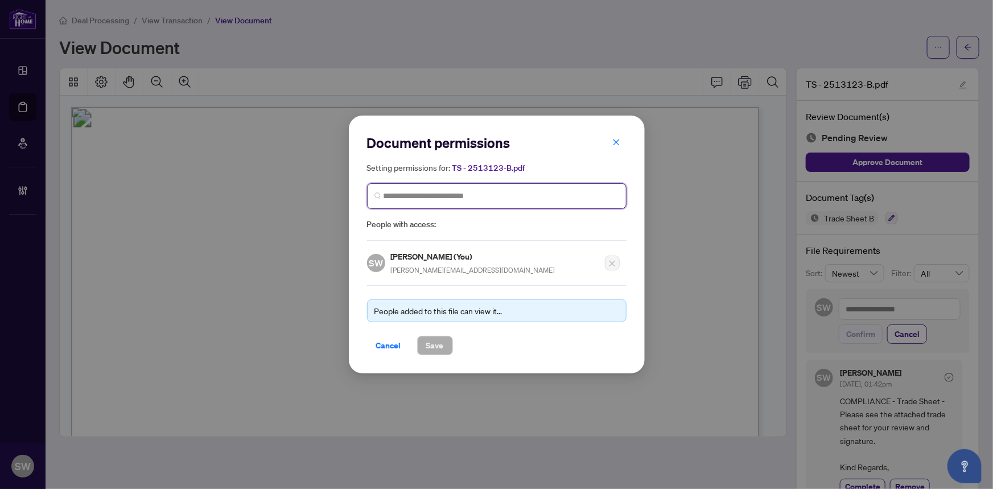
click at [420, 191] on input "search" at bounding box center [500, 196] width 235 height 12
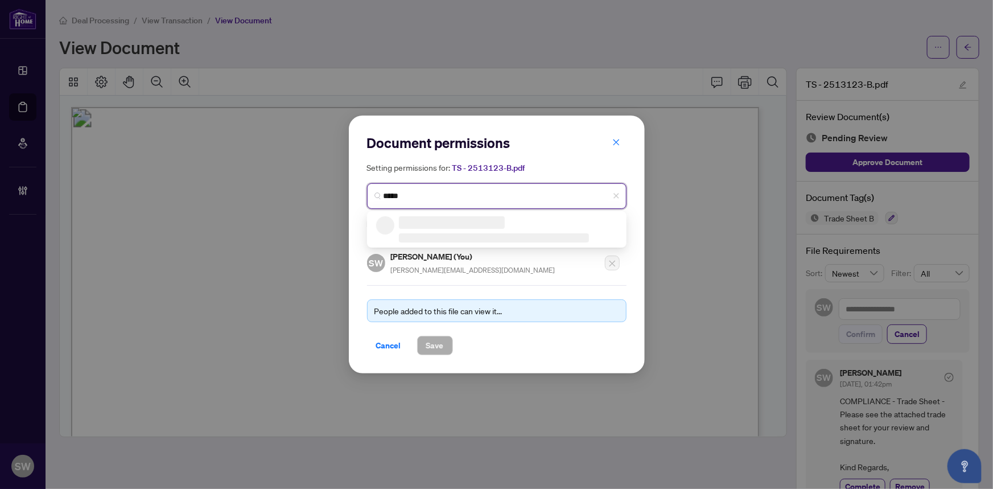
type input "******"
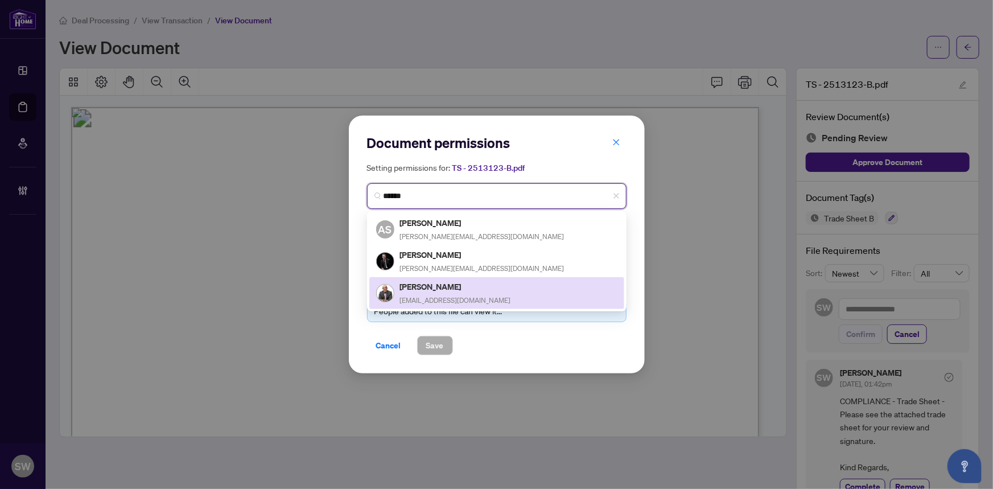
click at [458, 290] on div "[PERSON_NAME] [PERSON_NAME][EMAIL_ADDRESS][DOMAIN_NAME]" at bounding box center [455, 293] width 111 height 26
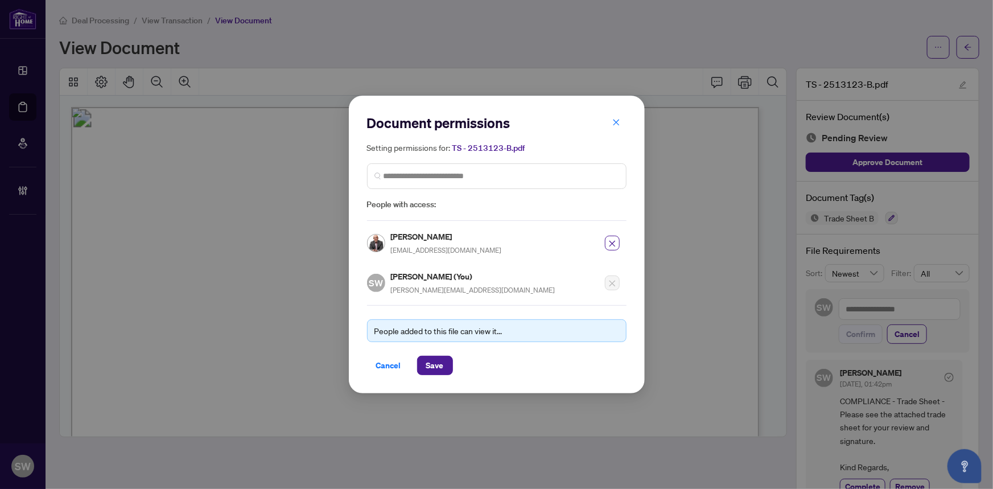
click at [411, 235] on h5 "[PERSON_NAME]" at bounding box center [446, 236] width 111 height 13
copy h5 "[PERSON_NAME]"
click at [432, 358] on span "Save" at bounding box center [435, 365] width 18 height 18
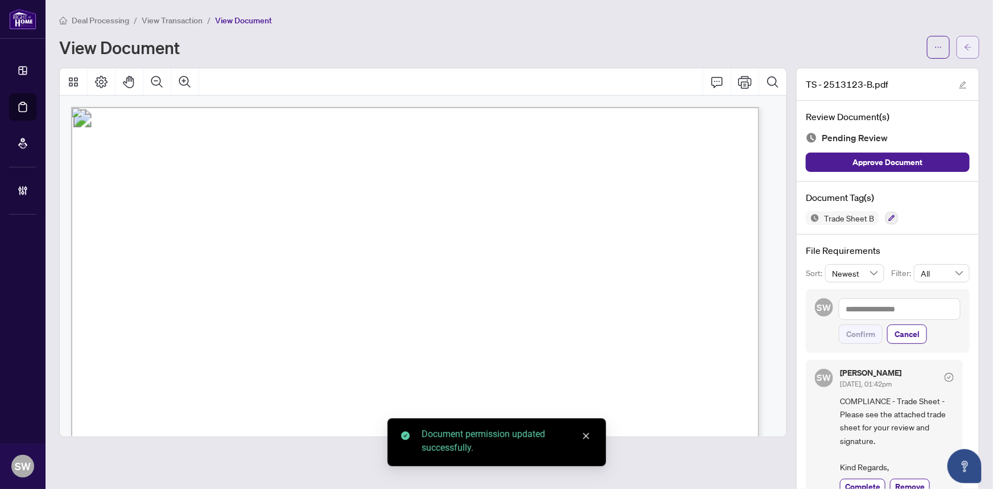
click at [964, 48] on icon "arrow-left" at bounding box center [968, 47] width 8 height 8
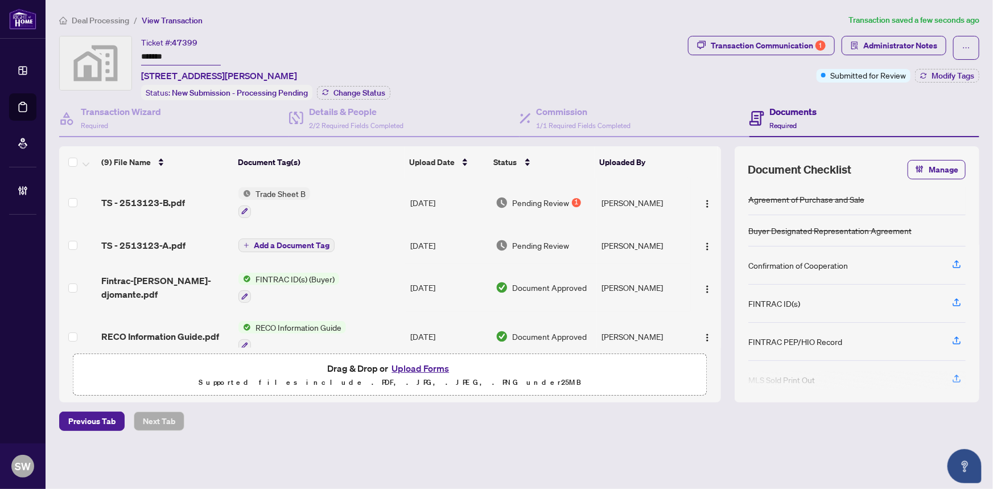
click at [176, 239] on span "TS - 2513123-A.pdf" at bounding box center [143, 245] width 84 height 14
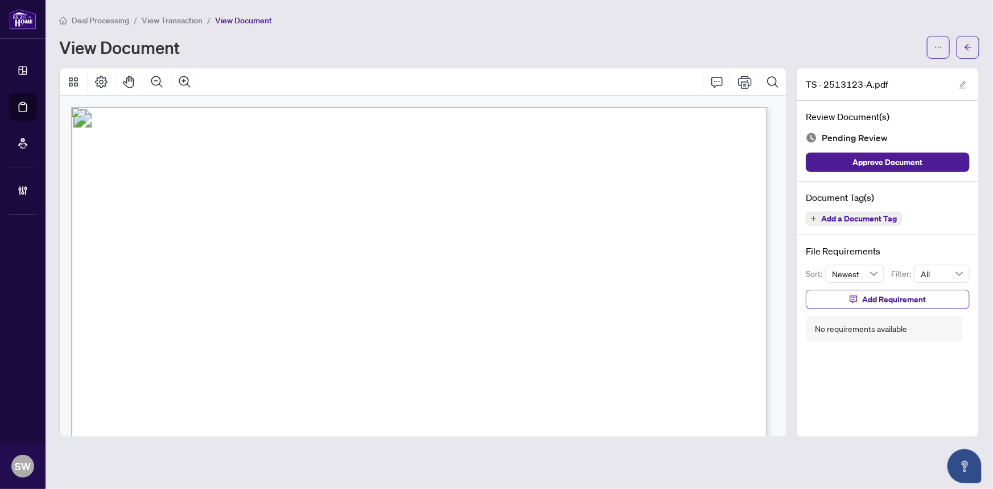
click at [875, 216] on span "Add a Document Tag" at bounding box center [859, 218] width 76 height 8
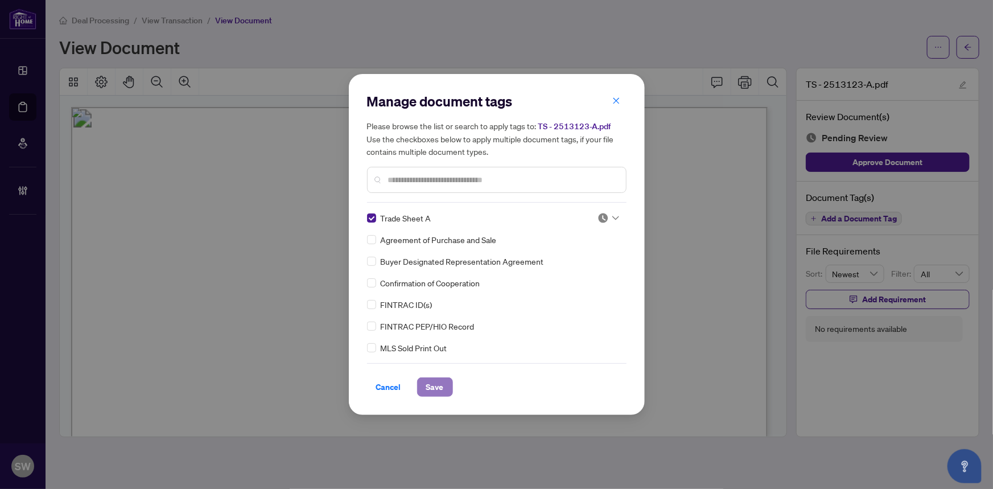
click at [432, 389] on span "Save" at bounding box center [435, 387] width 18 height 18
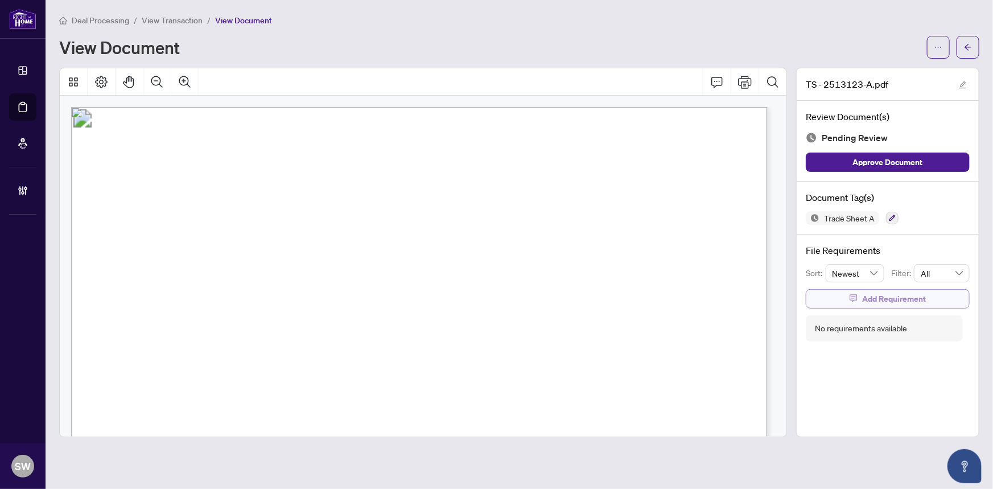
click at [880, 300] on span "Add Requirement" at bounding box center [894, 299] width 64 height 18
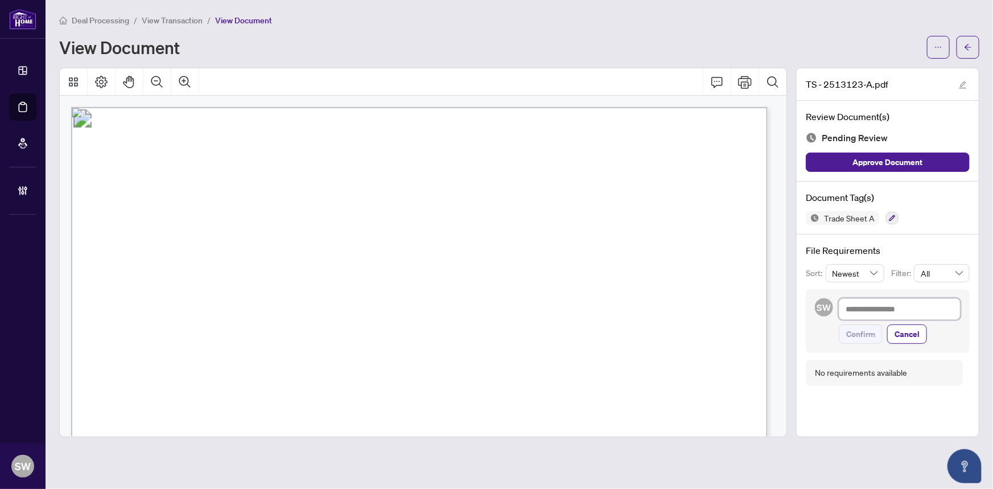
click at [879, 313] on textarea at bounding box center [899, 309] width 122 height 22
paste textarea "**********"
type textarea "**********"
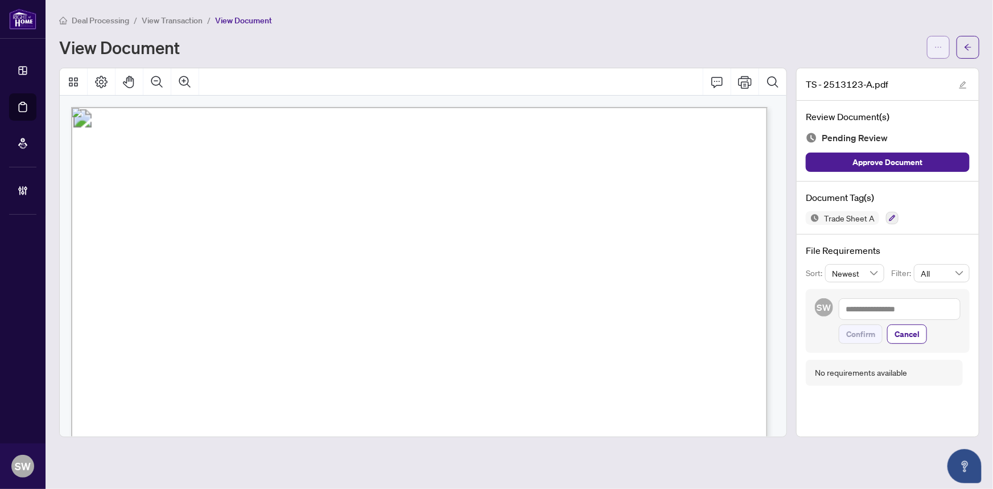
click at [931, 47] on button "button" at bounding box center [938, 47] width 23 height 23
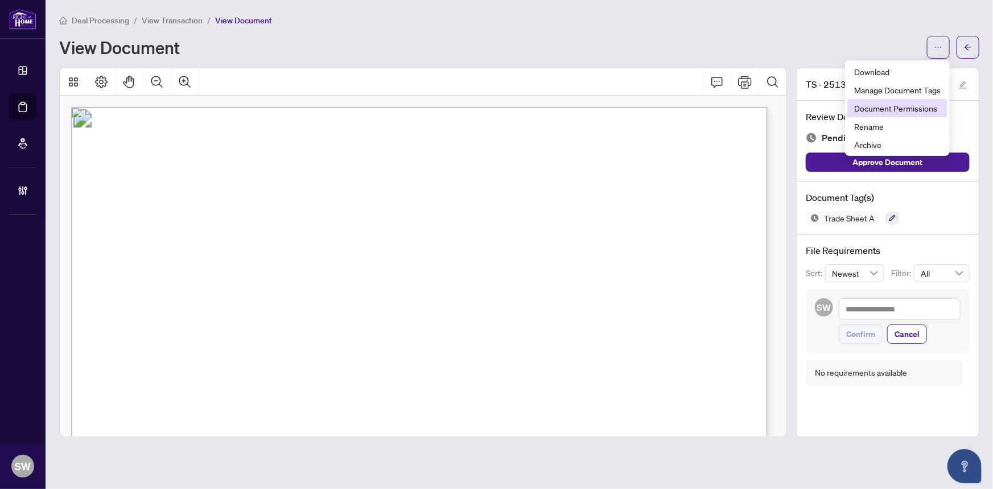
click at [915, 104] on span "Document Permissions" at bounding box center [897, 108] width 86 height 13
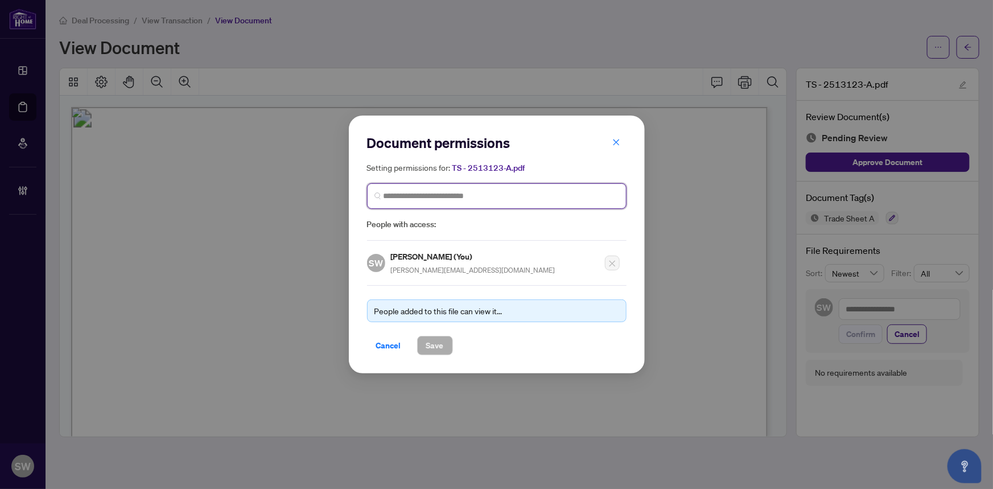
click at [470, 196] on input "search" at bounding box center [500, 196] width 235 height 12
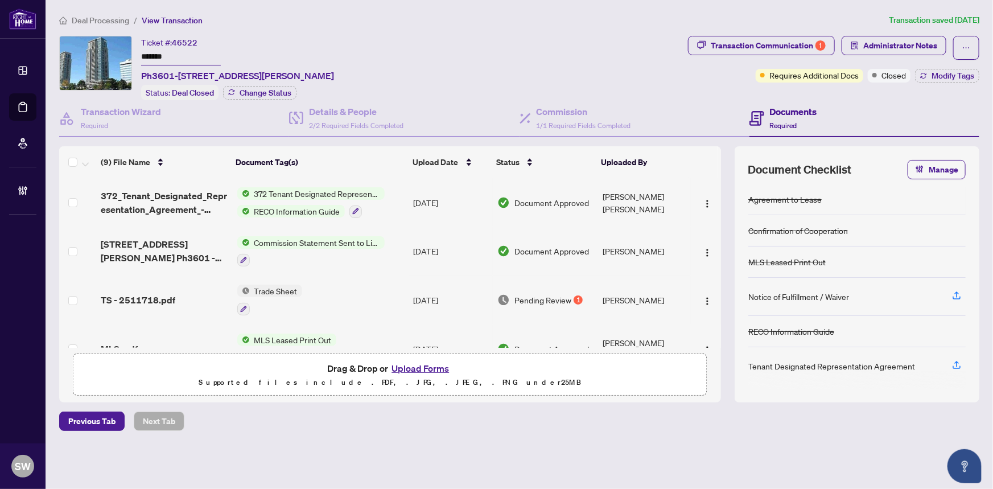
click at [160, 52] on input "*******" at bounding box center [181, 57] width 80 height 16
click at [815, 51] on div "Transaction Communication 1" at bounding box center [767, 45] width 115 height 18
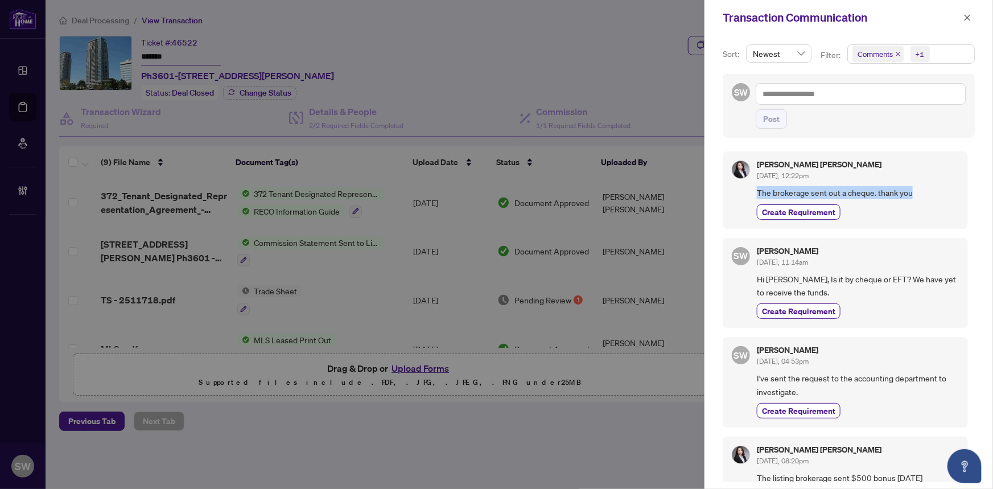
drag, startPoint x: 913, startPoint y: 192, endPoint x: 757, endPoint y: 192, distance: 156.4
click at [757, 192] on span "The brokerage sent out a cheque. thank you" at bounding box center [858, 192] width 202 height 13
copy span "The brokerage sent out a cheque. thank you"
click at [965, 19] on icon "close" at bounding box center [967, 17] width 6 height 6
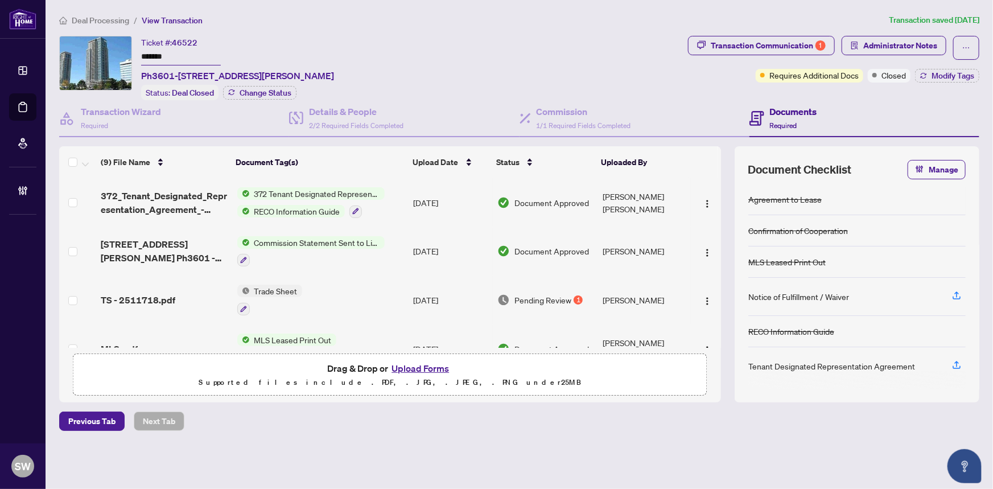
click at [108, 20] on span "Deal Processing" at bounding box center [100, 20] width 57 height 10
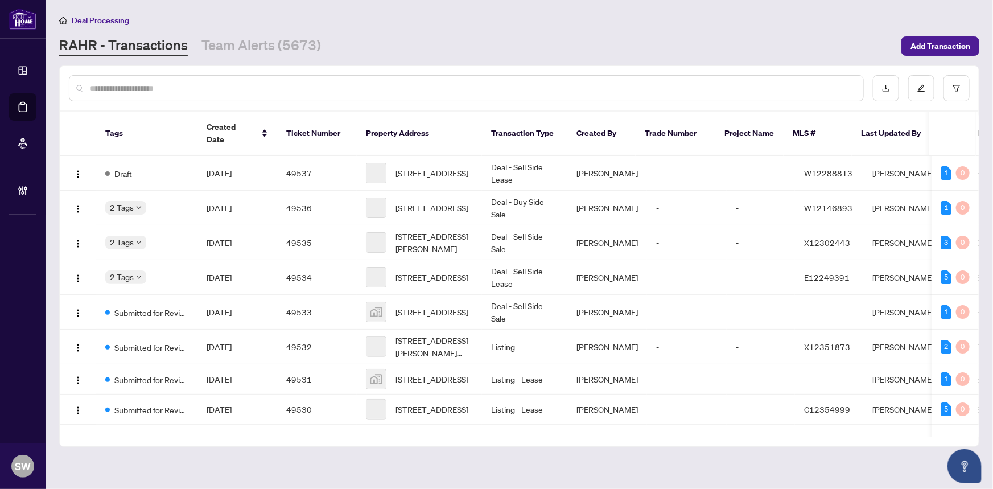
click at [153, 88] on input "text" at bounding box center [472, 88] width 764 height 13
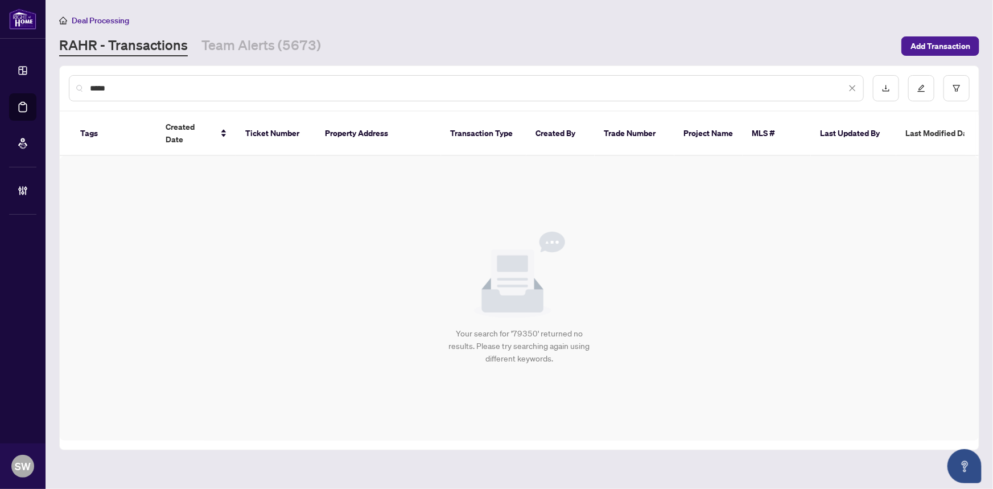
drag, startPoint x: 92, startPoint y: 84, endPoint x: 86, endPoint y: 85, distance: 5.7
click at [86, 85] on div "*****" at bounding box center [466, 88] width 795 height 26
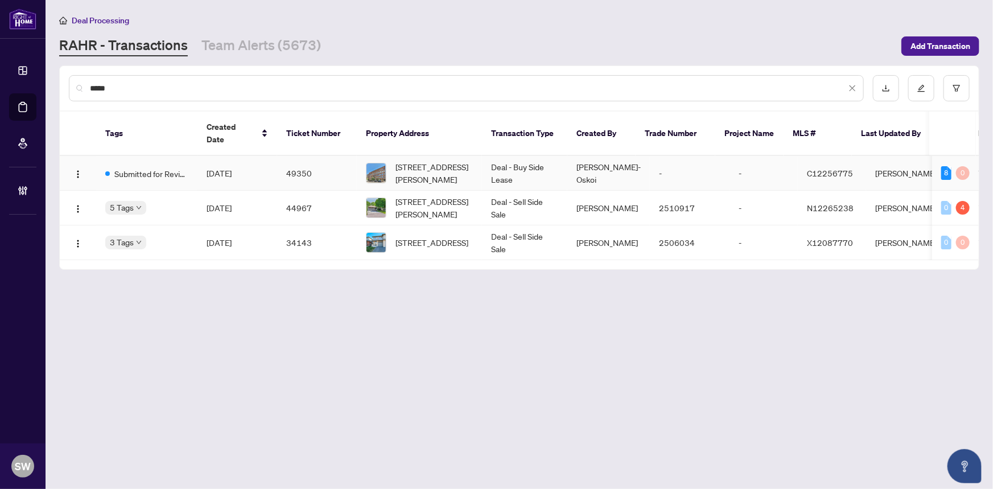
type input "*****"
click at [224, 168] on span "Aug/19/2025" at bounding box center [218, 173] width 25 height 10
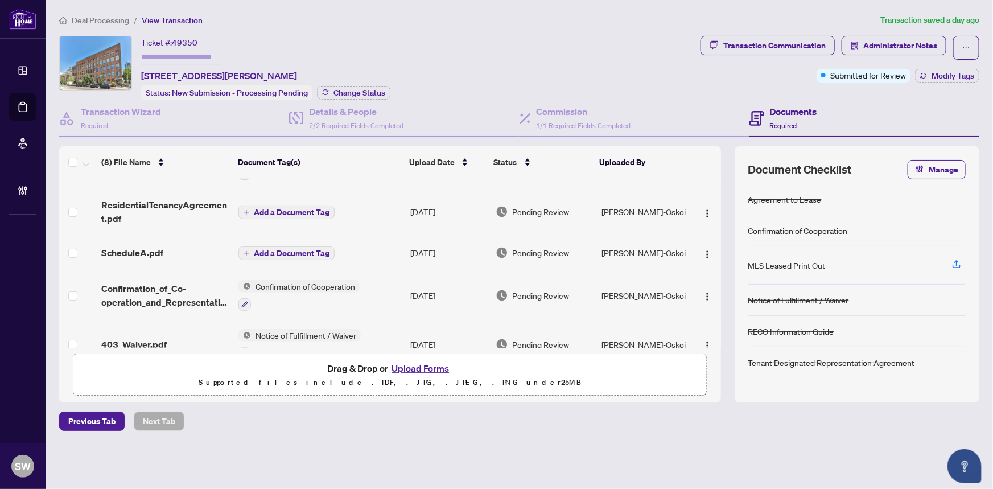
scroll to position [103, 0]
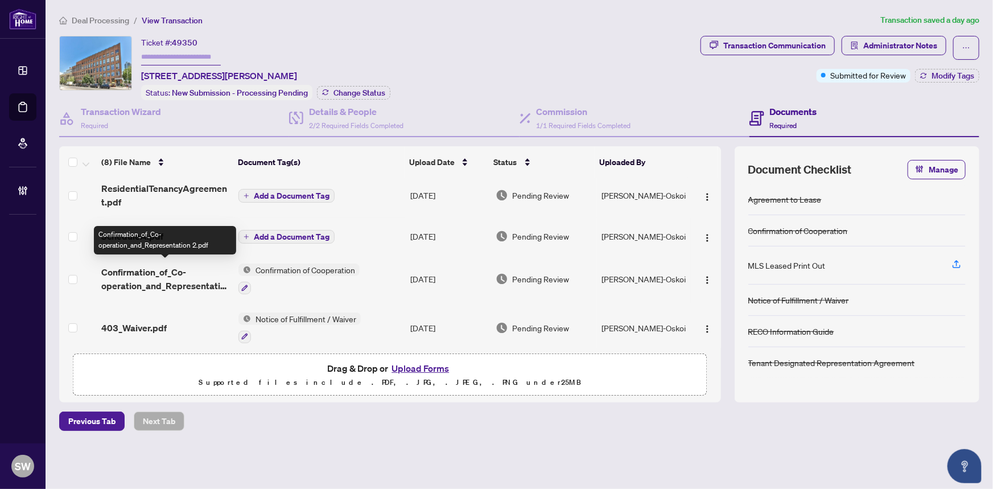
click at [174, 272] on span "Confirmation_of_Co-operation_and_Representation 2.pdf" at bounding box center [165, 278] width 129 height 27
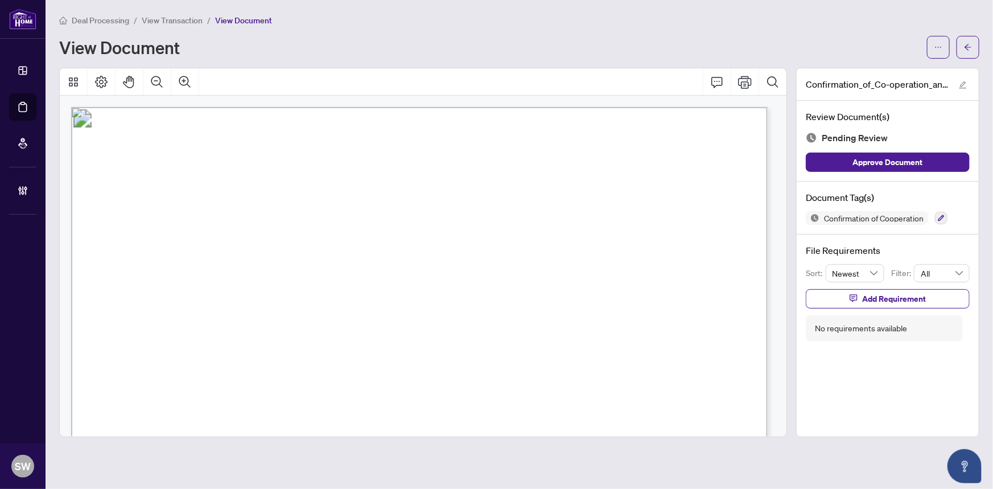
drag, startPoint x: 321, startPoint y: 266, endPoint x: 377, endPoint y: 266, distance: 55.2
click at [377, 266] on span "Hanna Ave #124" at bounding box center [404, 270] width 167 height 11
click at [564, 267] on span "Toronto, ON" at bounding box center [648, 270] width 201 height 11
click at [683, 265] on span "M6K 1X1" at bounding box center [697, 270] width 44 height 11
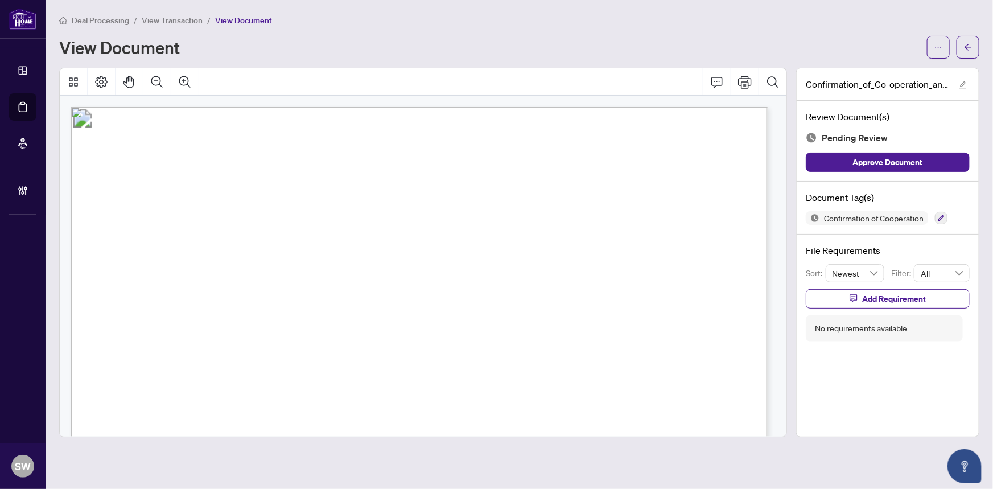
click at [683, 265] on span "M6K 1X1" at bounding box center [697, 270] width 44 height 11
click at [708, 267] on span "M6K 1X1" at bounding box center [697, 270] width 44 height 11
drag, startPoint x: 234, startPoint y: 245, endPoint x: 370, endPoint y: 244, distance: 135.9
click at [370, 244] on span "Ting Kwan Terence Chan" at bounding box center [313, 248] width 158 height 11
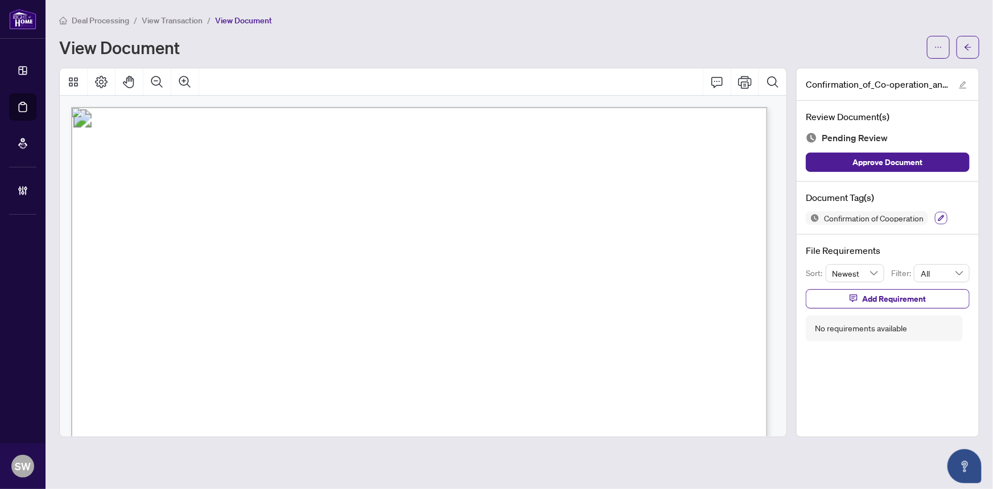
click at [943, 214] on icon "button" at bounding box center [940, 217] width 7 height 7
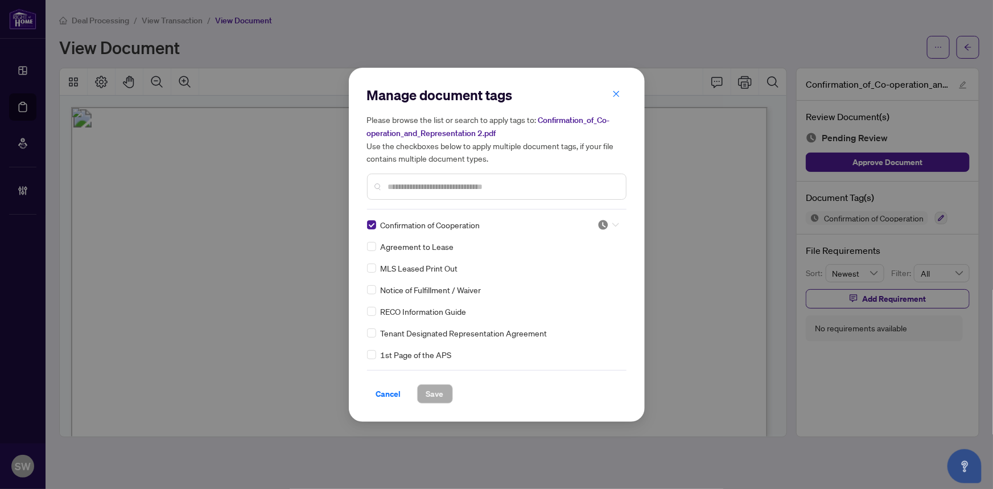
click at [607, 221] on div at bounding box center [608, 224] width 22 height 11
click at [573, 276] on div "Approved" at bounding box center [570, 280] width 73 height 13
click at [436, 388] on span "Save" at bounding box center [435, 394] width 18 height 18
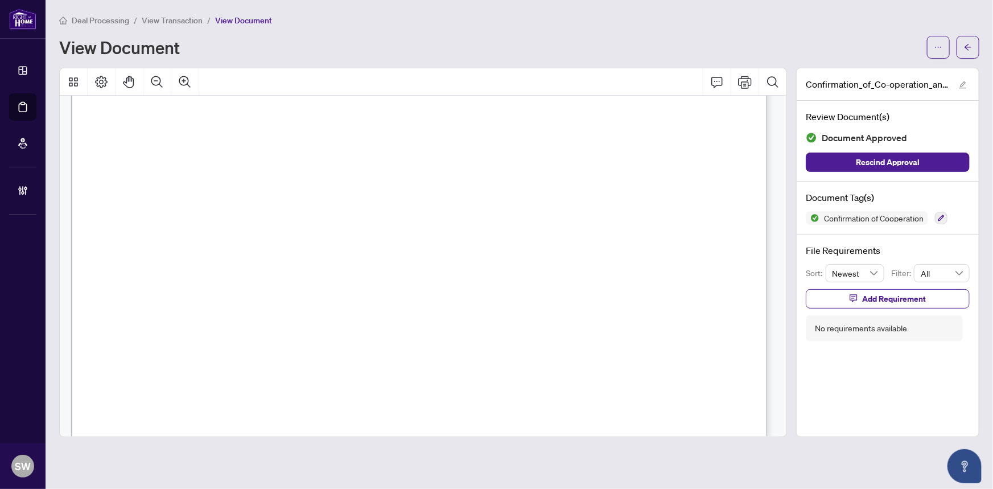
scroll to position [1047, 0]
click at [977, 45] on button "button" at bounding box center [967, 47] width 23 height 23
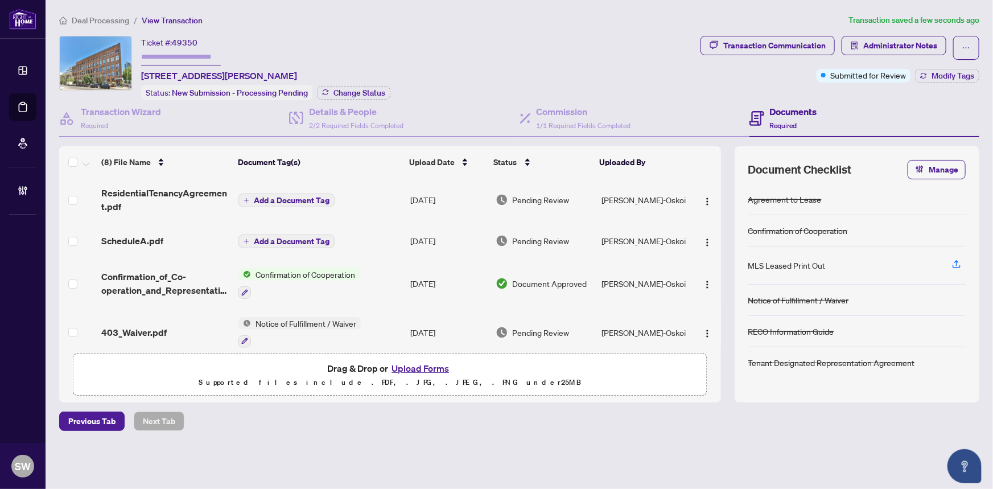
scroll to position [103, 0]
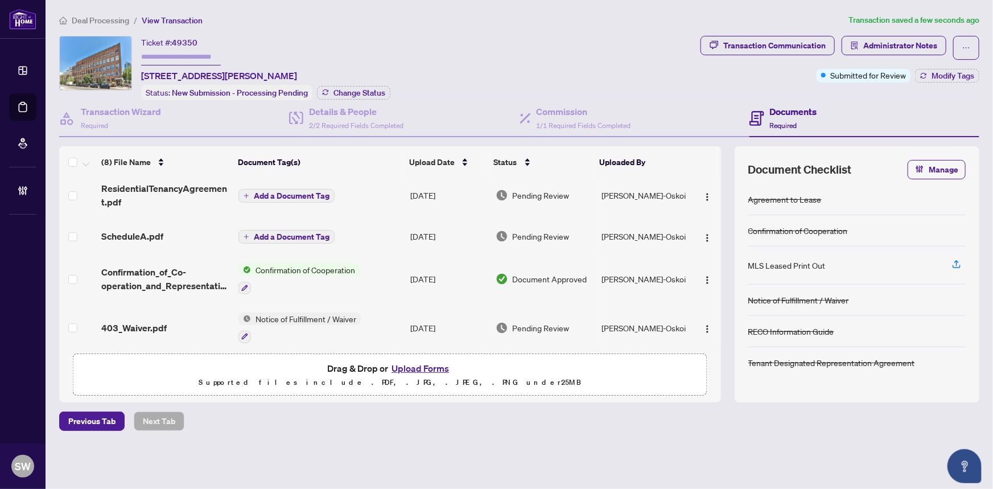
click at [187, 233] on div "ScheduleA.pdf" at bounding box center [165, 236] width 129 height 14
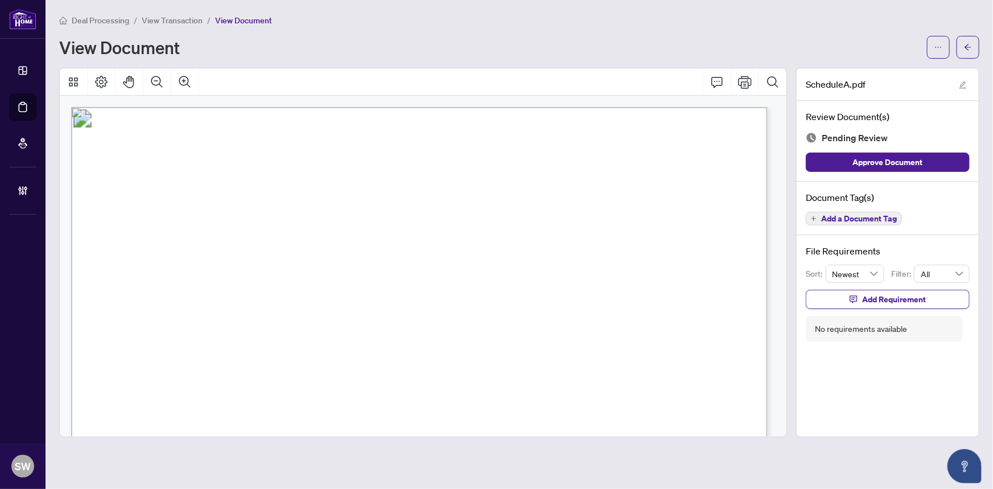
drag, startPoint x: 181, startPoint y: 243, endPoint x: 324, endPoint y: 244, distance: 142.2
click at [324, 244] on span "Jacob Thomas Schroeter and Melanie Laura Sauve" at bounding box center [294, 247] width 225 height 10
drag, startPoint x: 309, startPoint y: 245, endPoint x: 319, endPoint y: 250, distance: 10.4
click at [319, 250] on span "Jacob Thomas Schroeter and Melanie Laura Sauve" at bounding box center [294, 247] width 225 height 10
drag, startPoint x: 183, startPoint y: 242, endPoint x: 317, endPoint y: 244, distance: 134.2
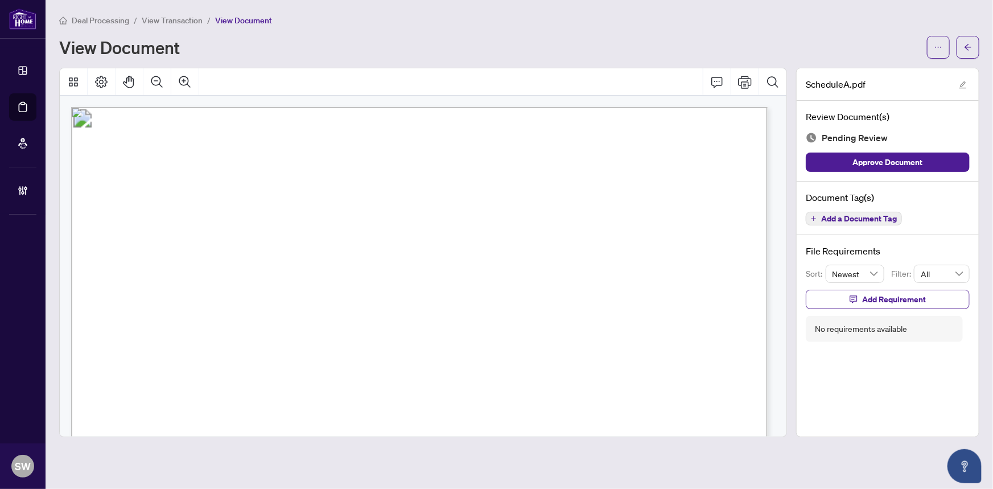
click at [317, 244] on span "Jacob Thomas Schroeter and Melanie Laura Sauve" at bounding box center [294, 247] width 225 height 10
click at [867, 220] on span "Add a Document Tag" at bounding box center [859, 218] width 76 height 8
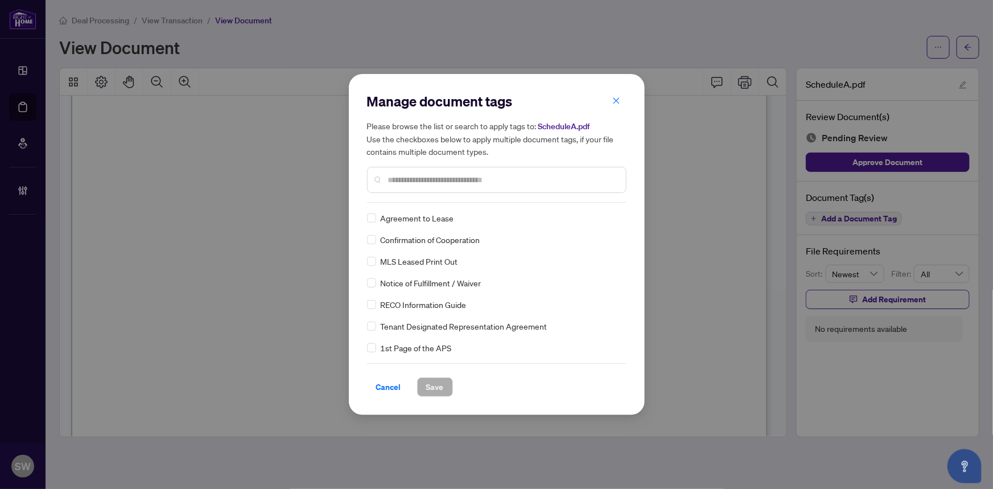
click at [401, 180] on input "text" at bounding box center [502, 179] width 229 height 13
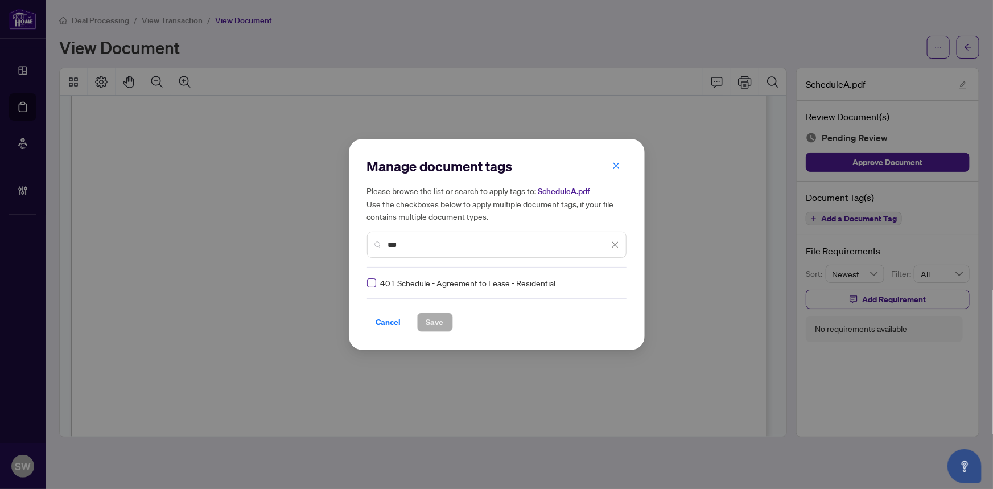
type input "***"
click at [613, 282] on icon at bounding box center [615, 282] width 7 height 5
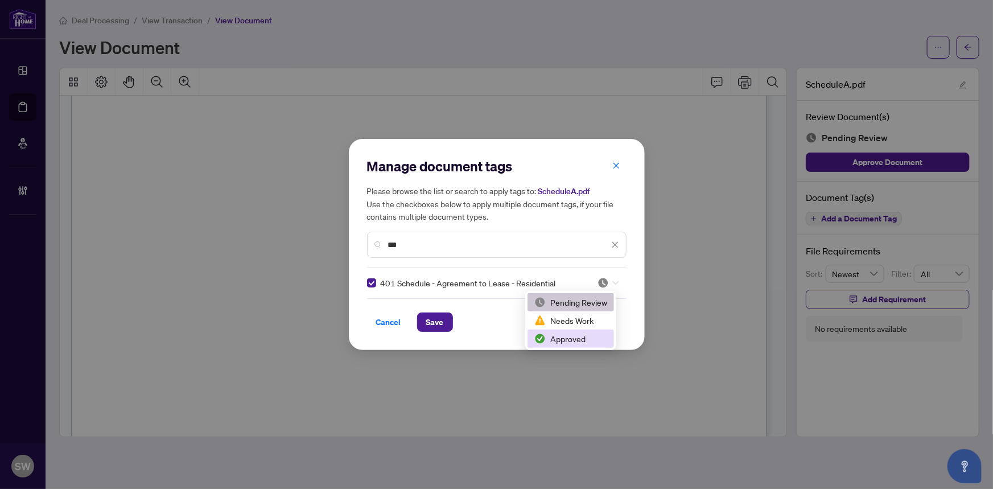
click at [568, 335] on div "Approved" at bounding box center [570, 338] width 73 height 13
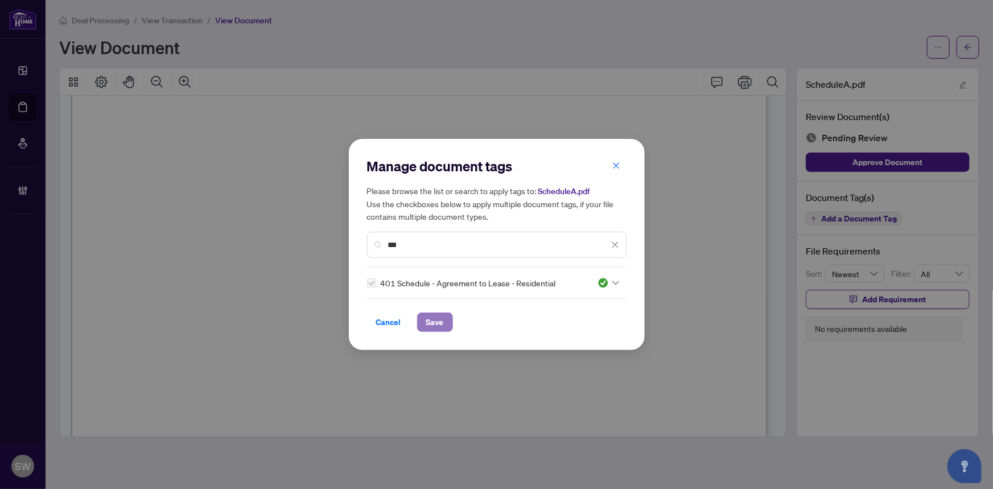
click at [426, 317] on span "Save" at bounding box center [435, 322] width 18 height 18
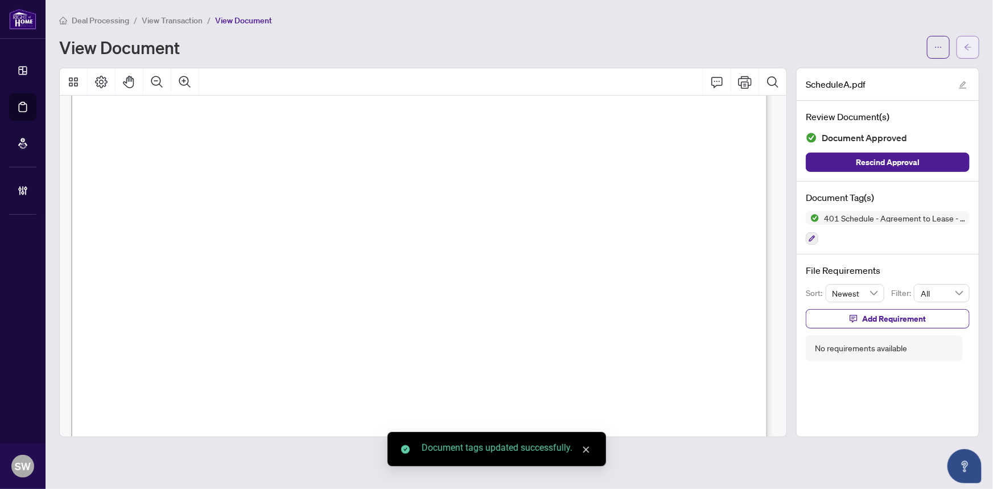
click at [974, 52] on button "button" at bounding box center [967, 47] width 23 height 23
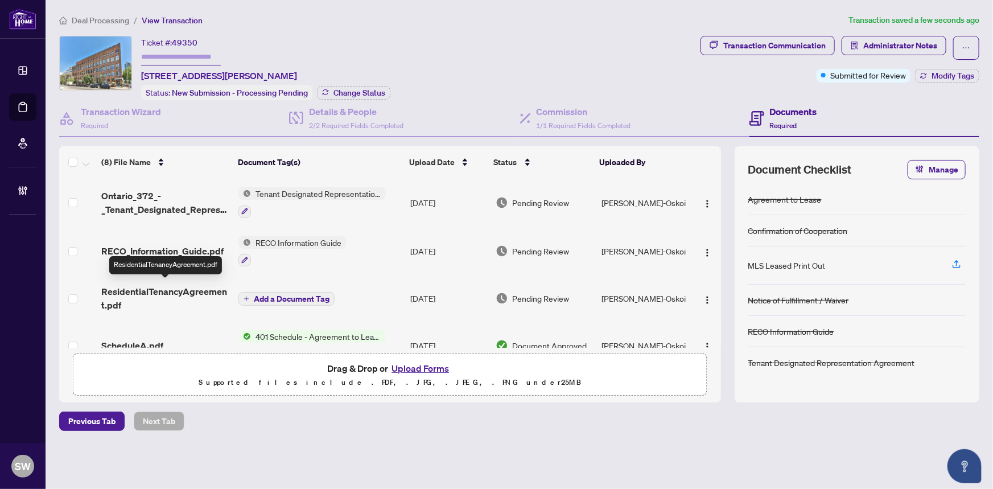
click at [190, 287] on span "ResidentialTenancyAgreement.pdf" at bounding box center [165, 297] width 129 height 27
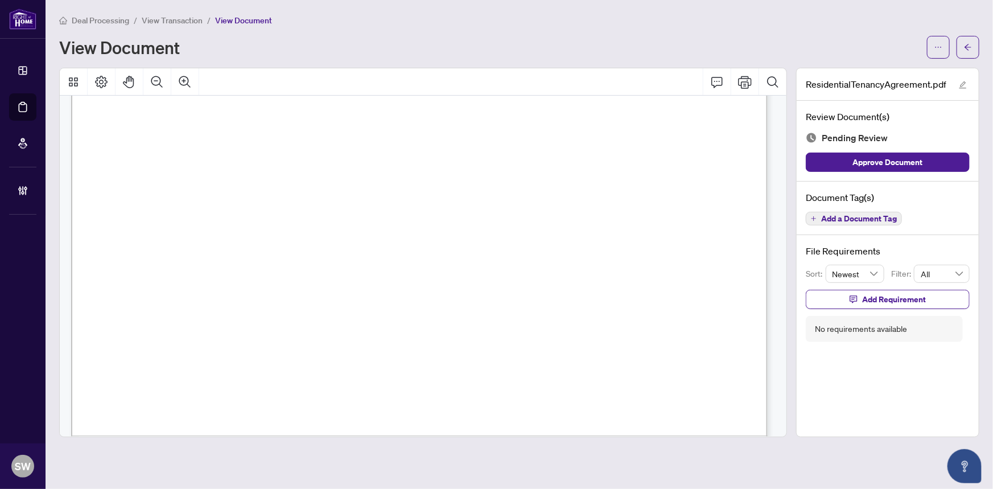
scroll to position [1396, 0]
click at [863, 216] on span "Add a Document Tag" at bounding box center [859, 218] width 76 height 8
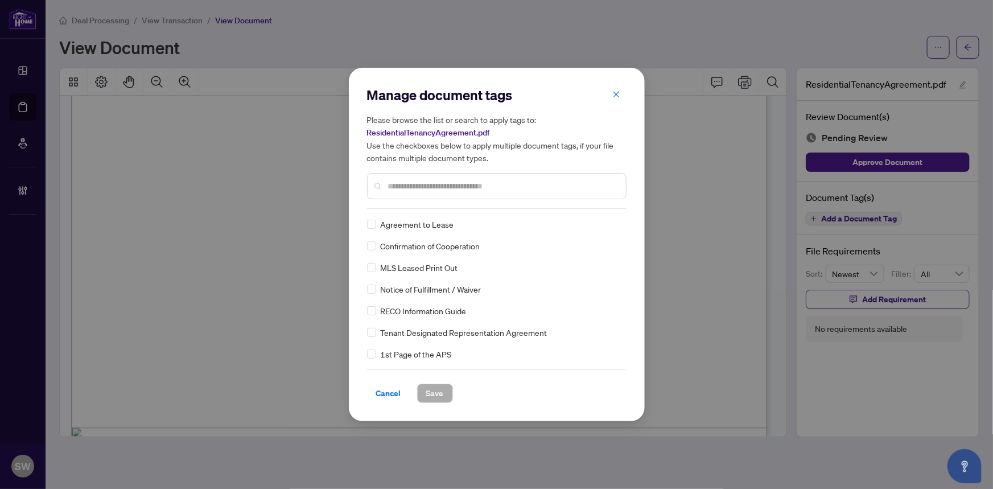
click at [449, 188] on input "text" at bounding box center [502, 186] width 229 height 13
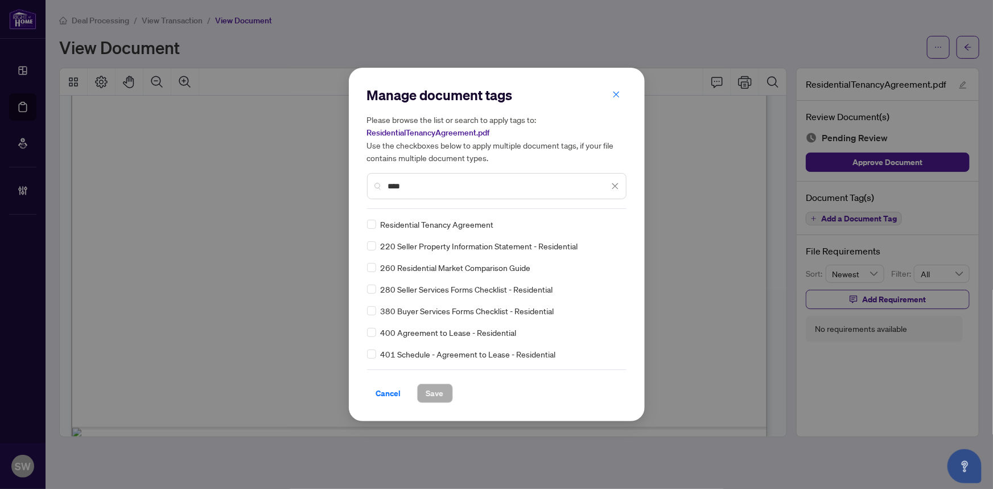
type input "****"
click at [601, 226] on img at bounding box center [602, 223] width 11 height 11
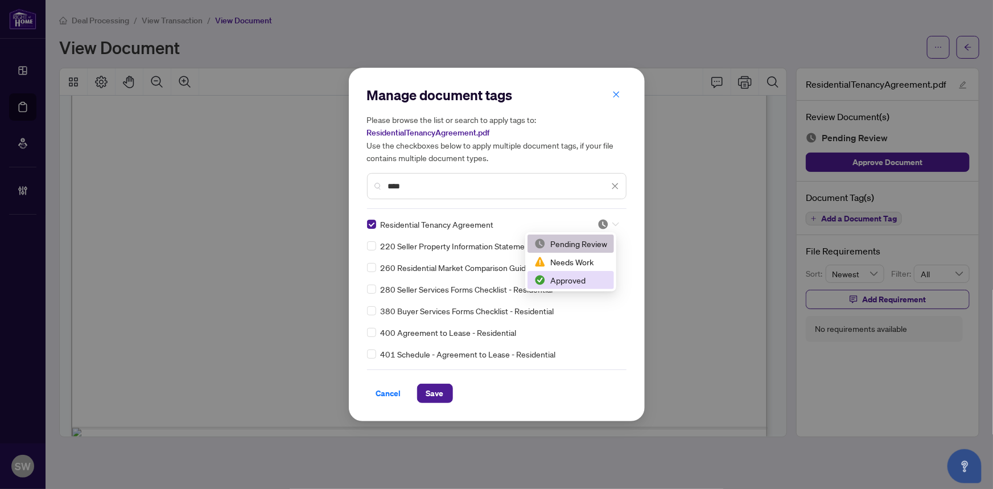
click at [581, 279] on div "Approved" at bounding box center [570, 280] width 73 height 13
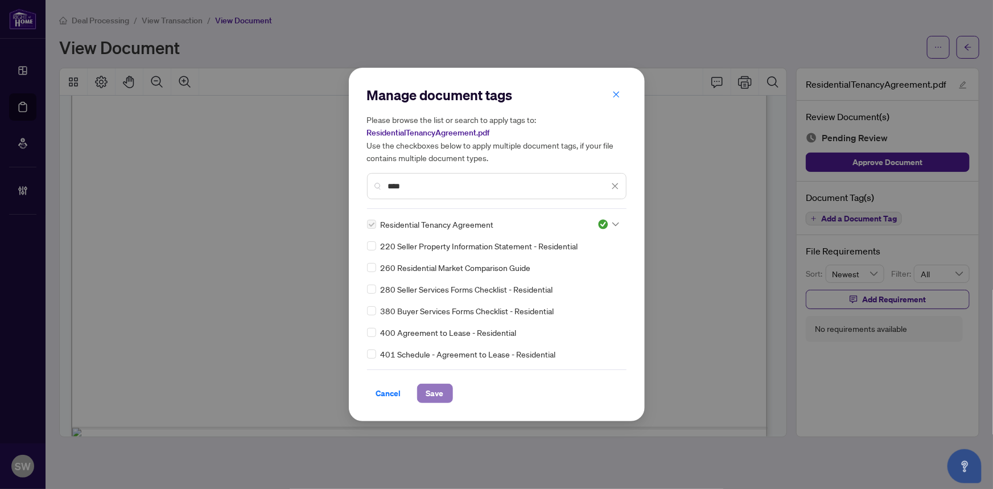
click at [433, 388] on span "Save" at bounding box center [435, 393] width 18 height 18
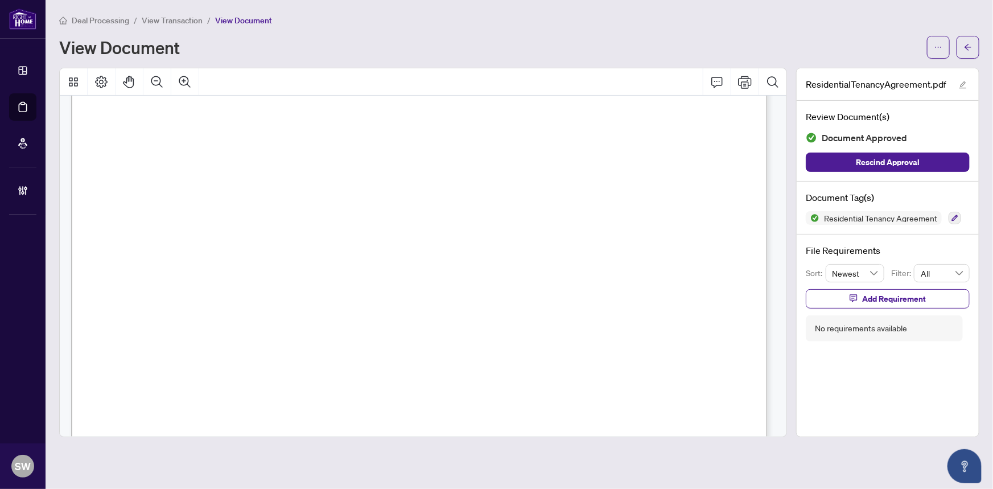
scroll to position [0, 0]
click at [970, 43] on icon "arrow-left" at bounding box center [968, 47] width 8 height 8
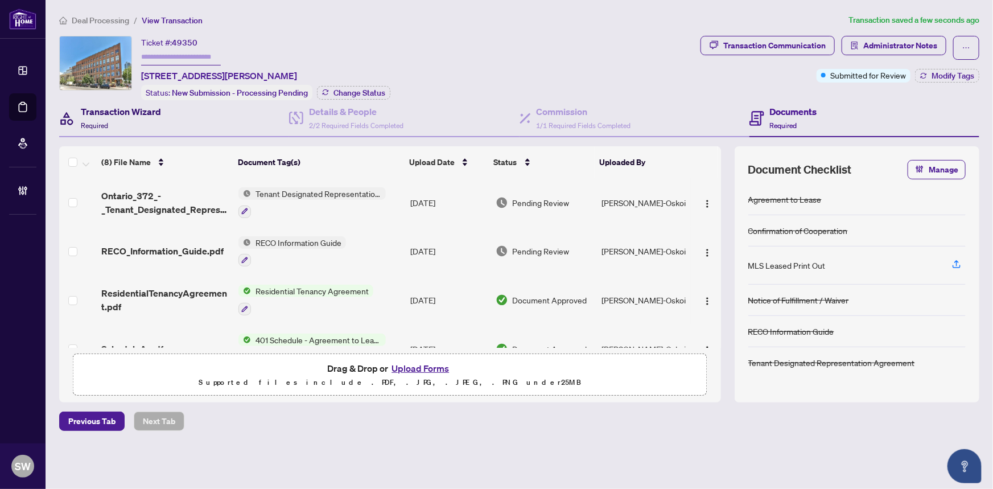
click at [132, 118] on div "Transaction Wizard Required" at bounding box center [121, 118] width 80 height 27
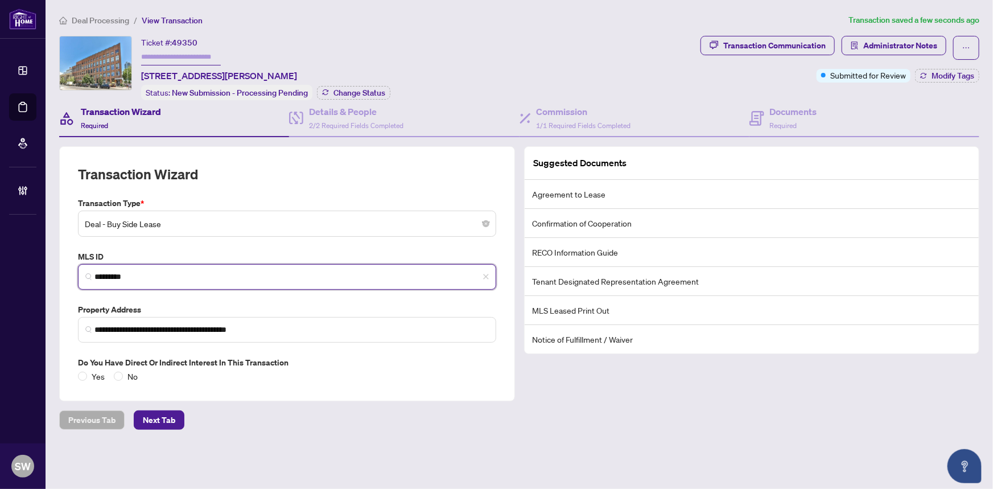
click at [104, 272] on input "*********" at bounding box center [291, 277] width 394 height 12
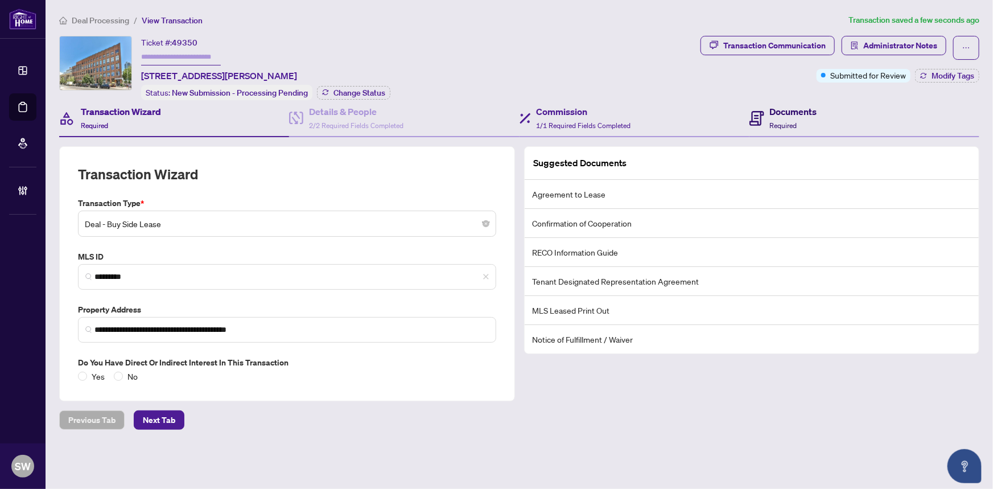
drag, startPoint x: 773, startPoint y: 118, endPoint x: 665, endPoint y: 125, distance: 107.7
click at [773, 121] on span "Required" at bounding box center [783, 125] width 27 height 9
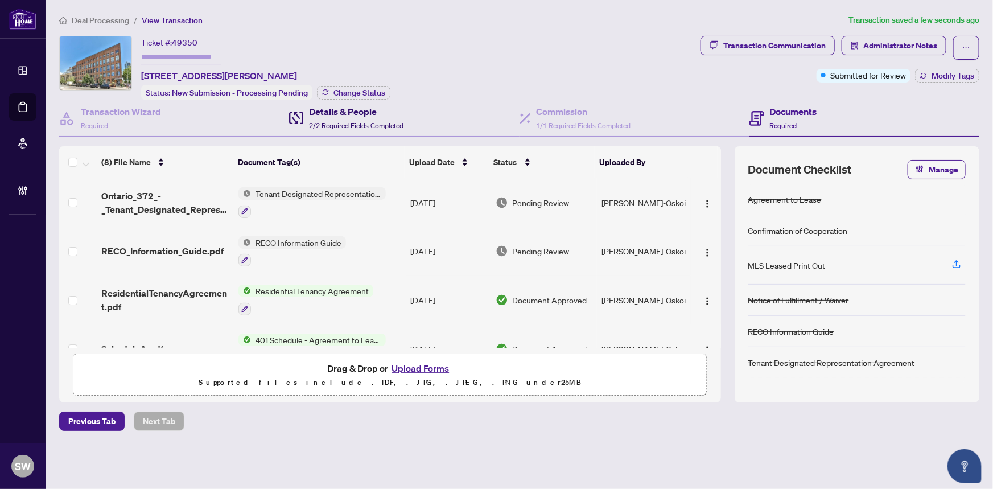
click at [338, 117] on div "Details & People 2/2 Required Fields Completed" at bounding box center [356, 118] width 94 height 27
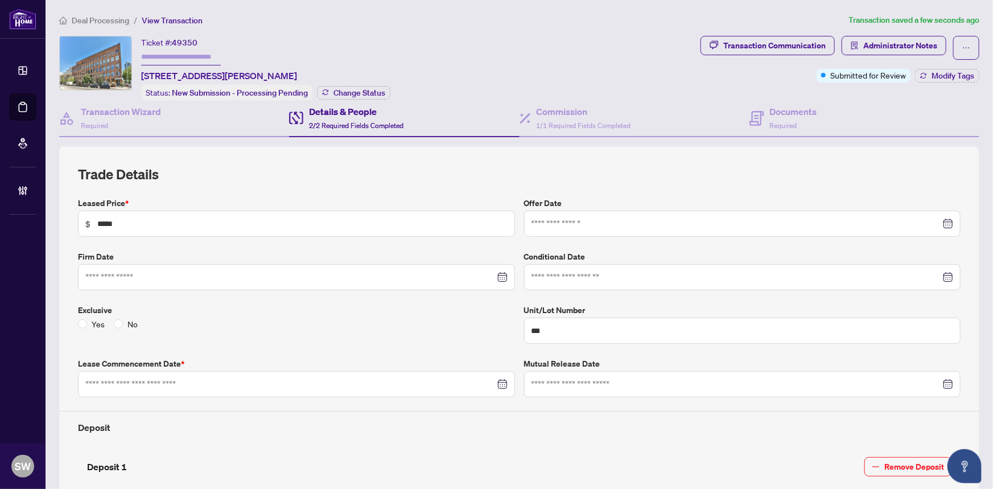
type input "**********"
click at [567, 122] on span "1/1 Required Fields Completed" at bounding box center [583, 125] width 94 height 9
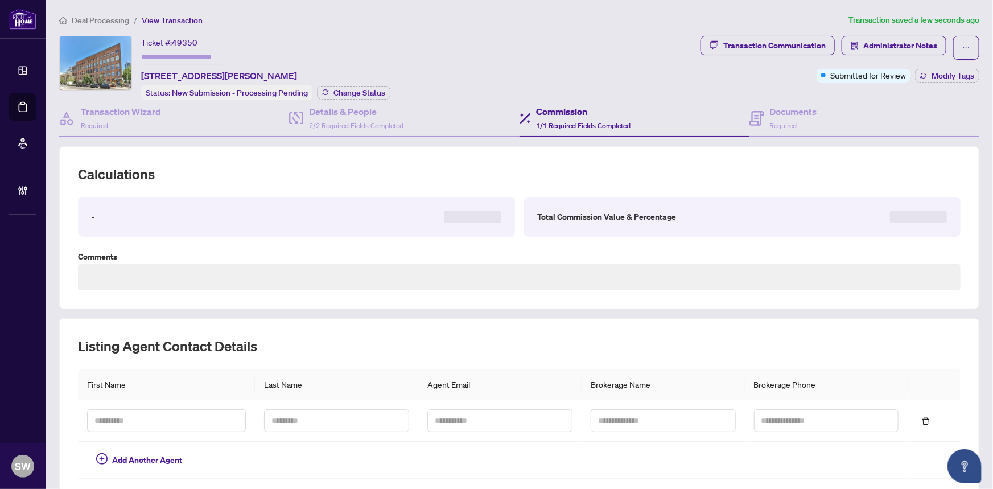
type textarea "**********"
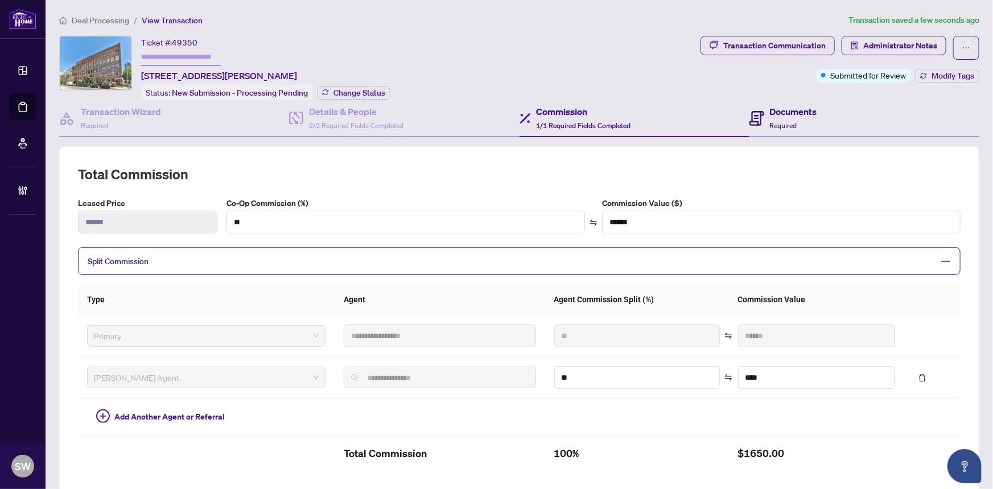
click at [797, 115] on h4 "Documents" at bounding box center [793, 112] width 47 height 14
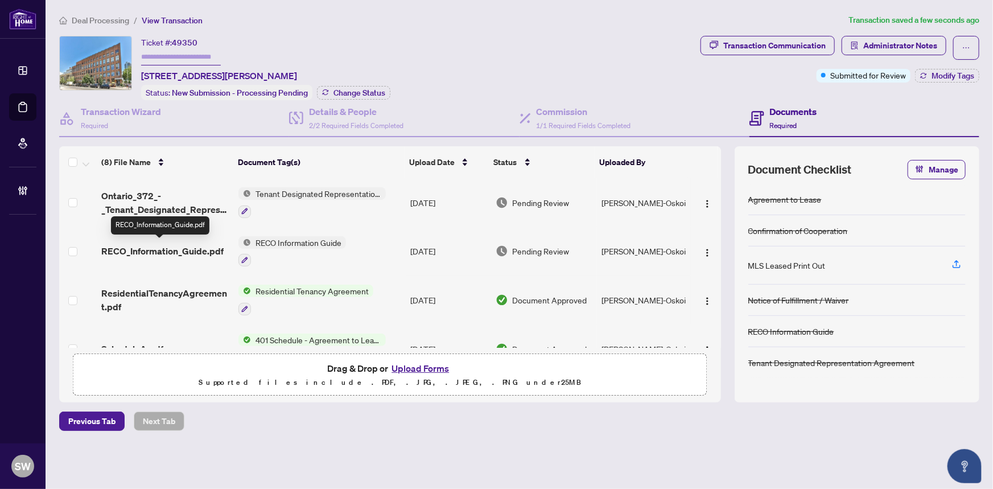
click at [188, 247] on span "RECO_Information_Guide.pdf" at bounding box center [162, 251] width 122 height 14
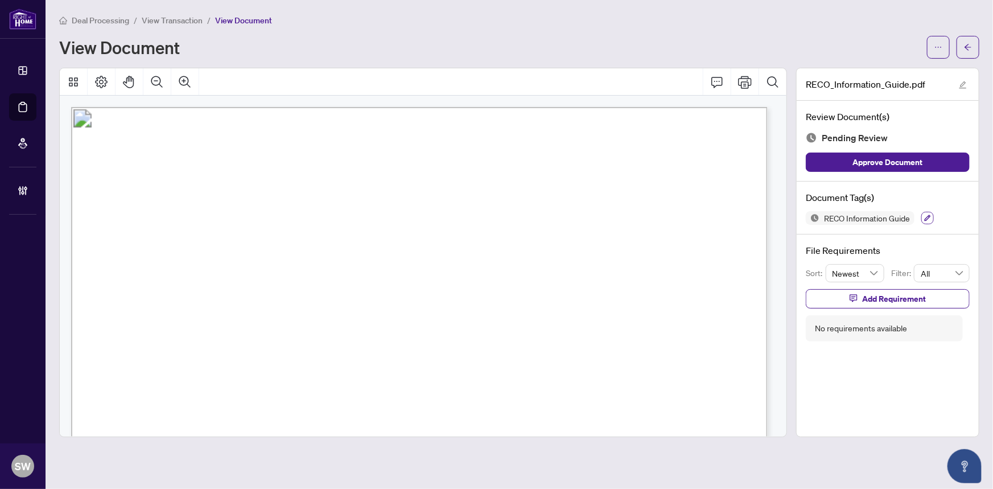
click at [922, 216] on button "button" at bounding box center [927, 218] width 13 height 13
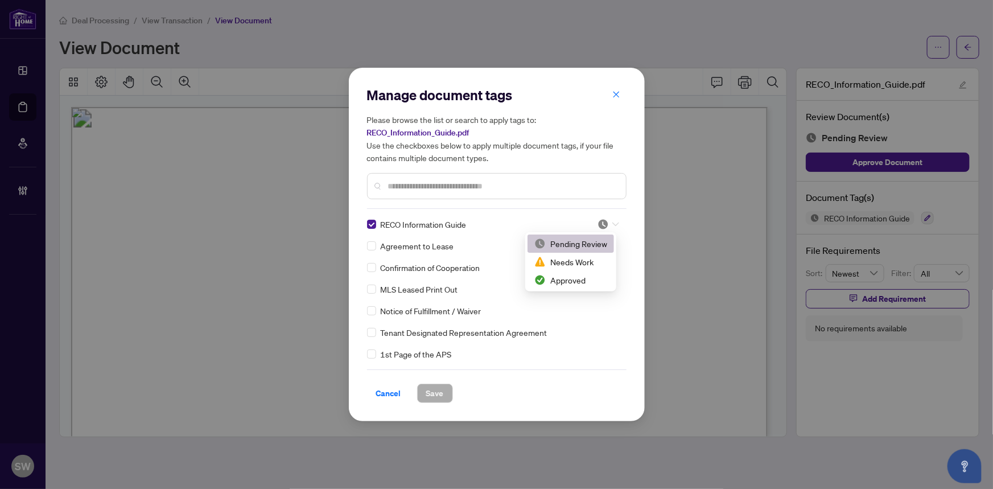
click at [606, 225] on div at bounding box center [608, 223] width 22 height 11
click at [558, 278] on div "Approved" at bounding box center [570, 280] width 73 height 13
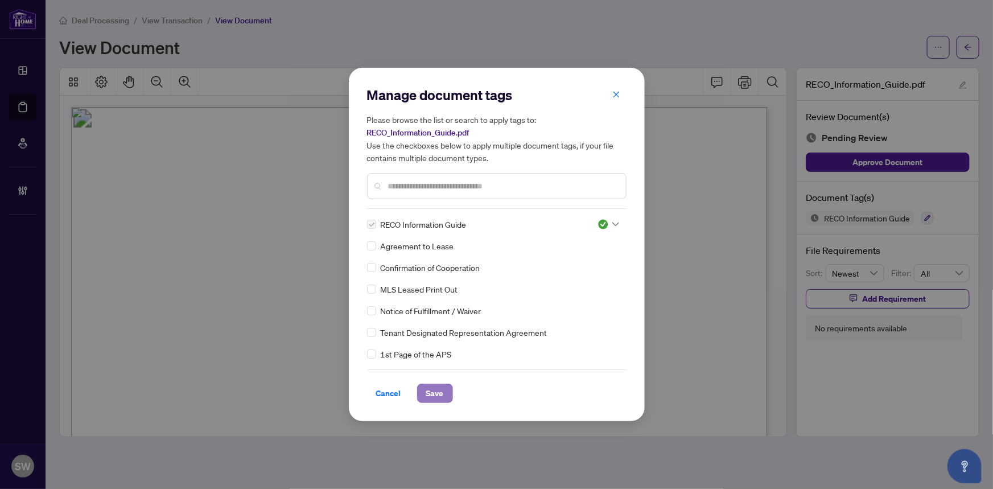
click at [433, 392] on span "Save" at bounding box center [435, 393] width 18 height 18
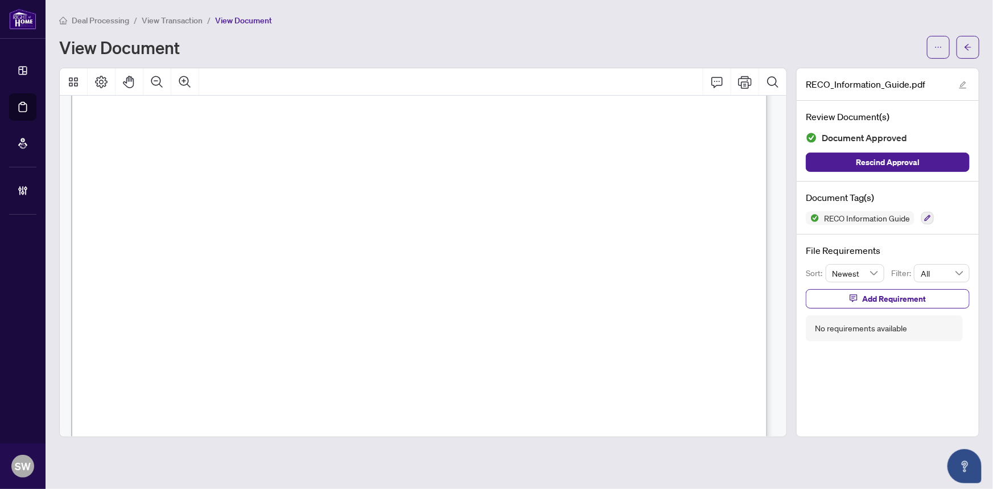
scroll to position [11131, 0]
drag, startPoint x: 165, startPoint y: 176, endPoint x: 235, endPoint y: 180, distance: 70.1
click at [235, 180] on span "LEILA KIANI-OSKOI" at bounding box center [184, 180] width 115 height 11
click at [455, 398] on span "Melanie L. Sauve" at bounding box center [469, 399] width 80 height 11
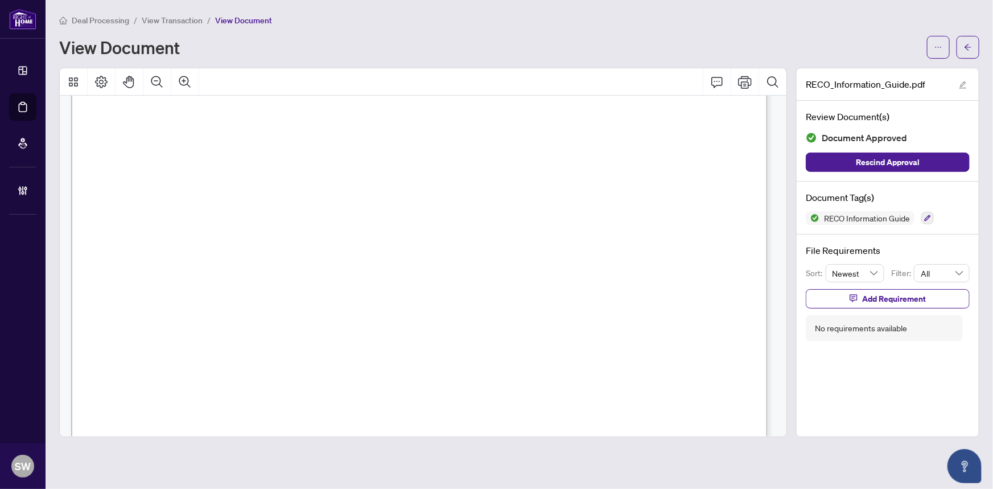
click at [455, 398] on span "Melanie L. Sauve" at bounding box center [469, 399] width 80 height 11
click at [964, 40] on span "button" at bounding box center [968, 47] width 8 height 18
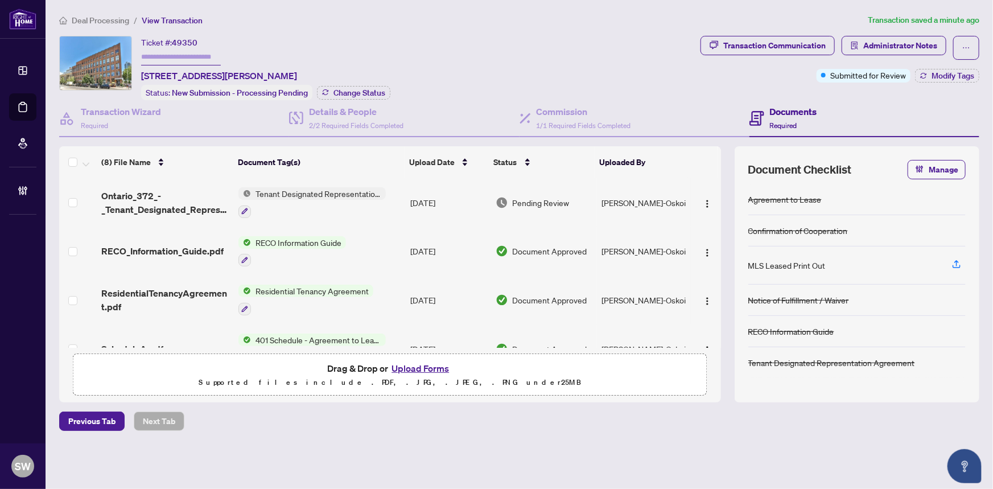
click at [188, 196] on span "Ontario_372_-_Tenant_Designated_Representation_Agreement_-_Authority_for_Lease_…" at bounding box center [165, 202] width 129 height 27
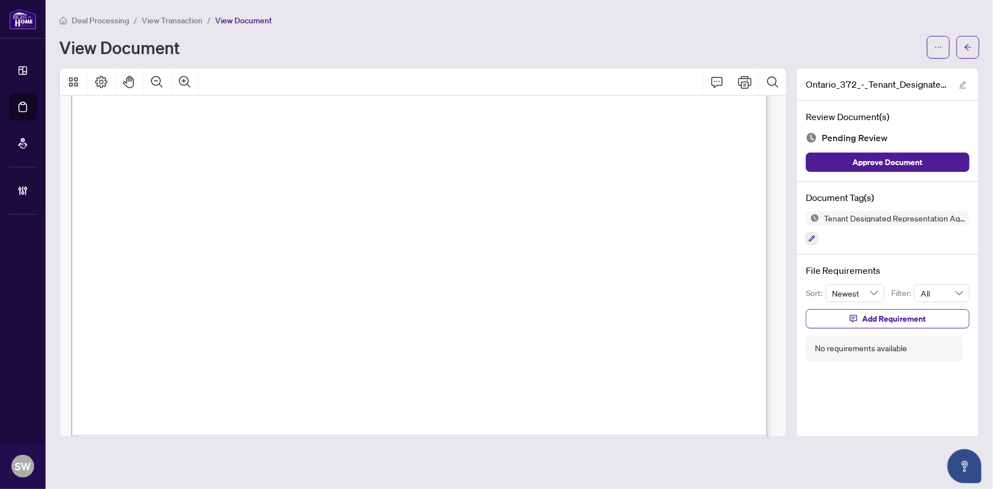
scroll to position [3353, 0]
click at [812, 236] on icon "button" at bounding box center [811, 238] width 7 height 7
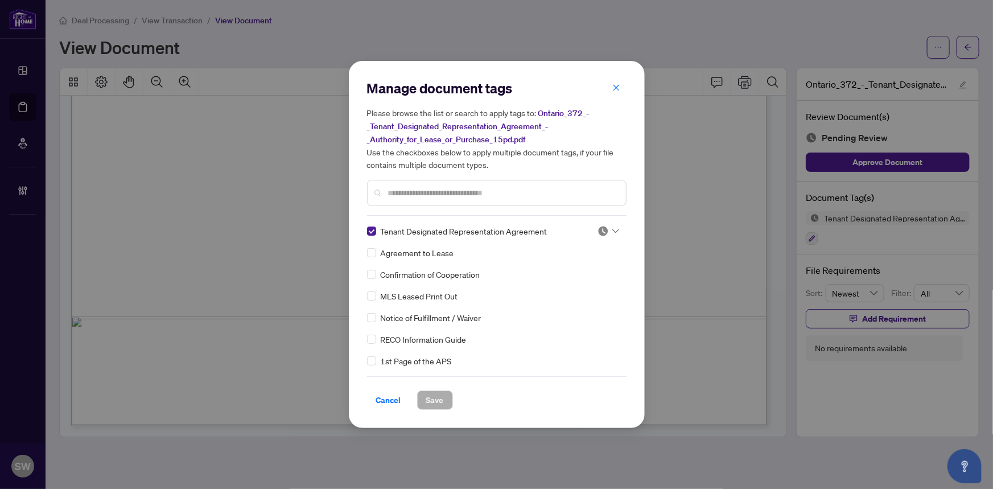
click at [598, 228] on img at bounding box center [602, 230] width 11 height 11
click at [580, 287] on div "Approved" at bounding box center [570, 286] width 73 height 13
click at [426, 399] on span "Save" at bounding box center [435, 400] width 18 height 18
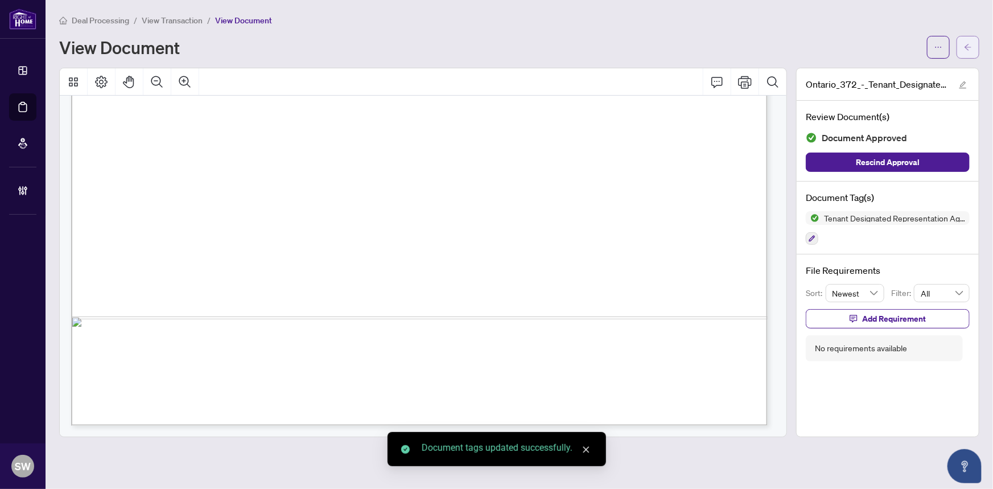
click at [976, 51] on button "button" at bounding box center [967, 47] width 23 height 23
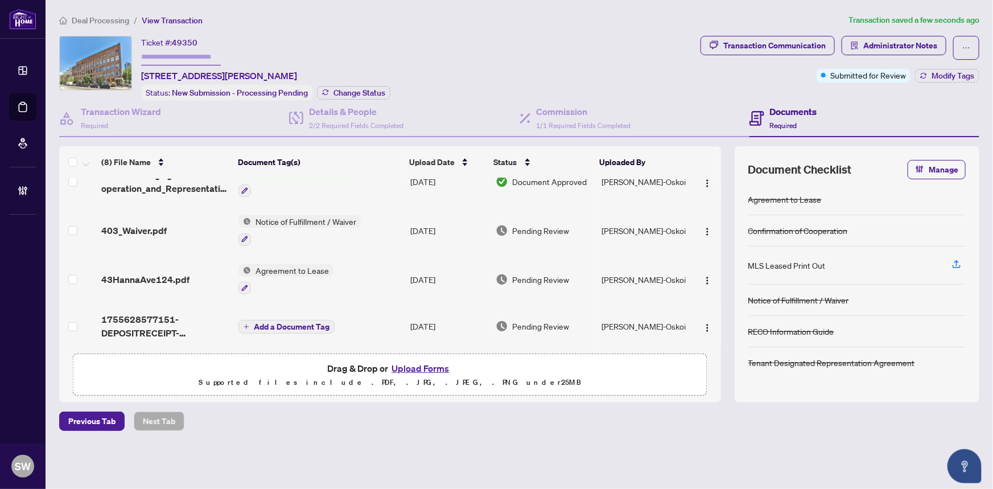
scroll to position [217, 0]
click at [167, 222] on div "403_Waiver.pdf" at bounding box center [165, 229] width 129 height 14
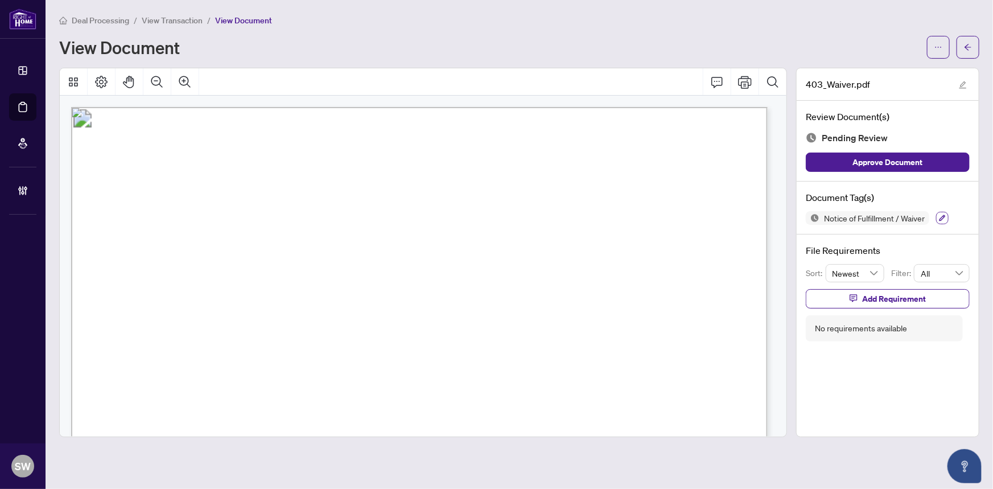
click at [946, 221] on button "button" at bounding box center [942, 218] width 13 height 13
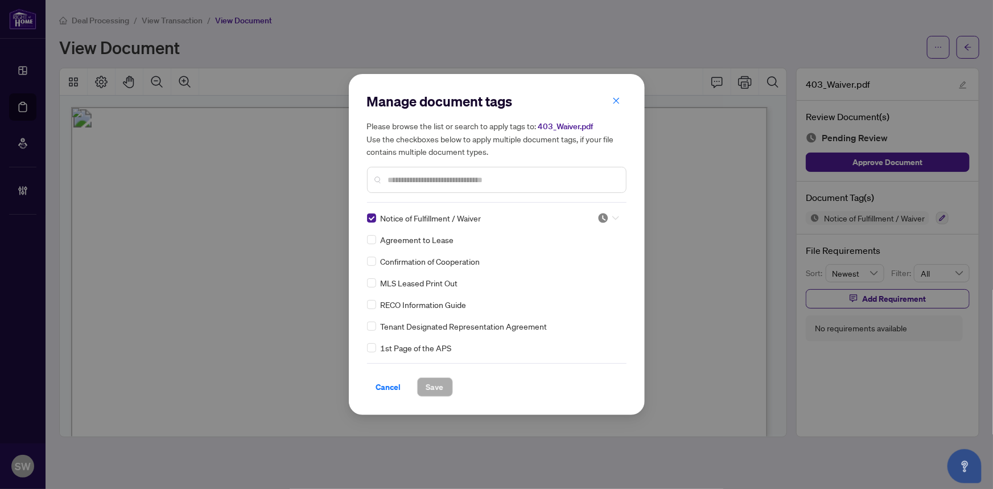
click at [603, 215] on img at bounding box center [602, 217] width 11 height 11
click at [569, 268] on div "Approved" at bounding box center [570, 273] width 73 height 13
click at [426, 386] on span "Save" at bounding box center [435, 387] width 18 height 18
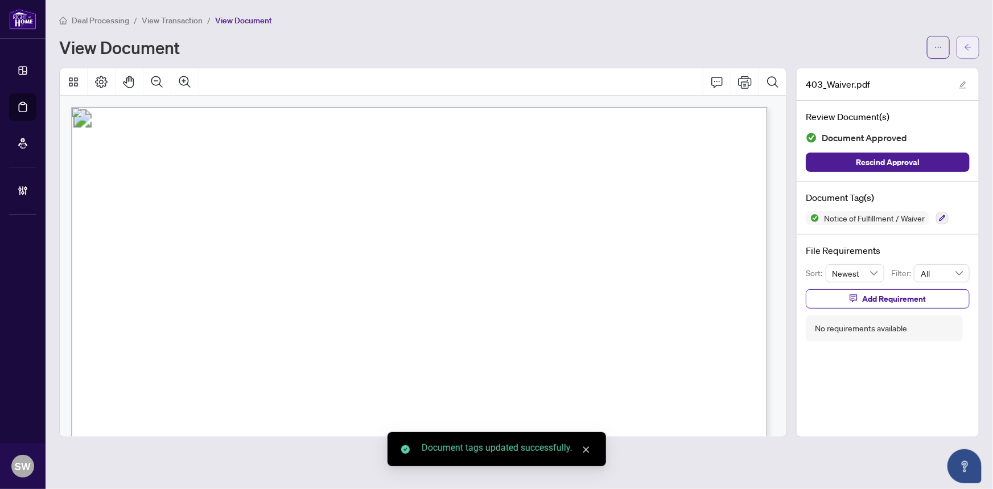
click at [968, 50] on icon "arrow-left" at bounding box center [968, 47] width 8 height 8
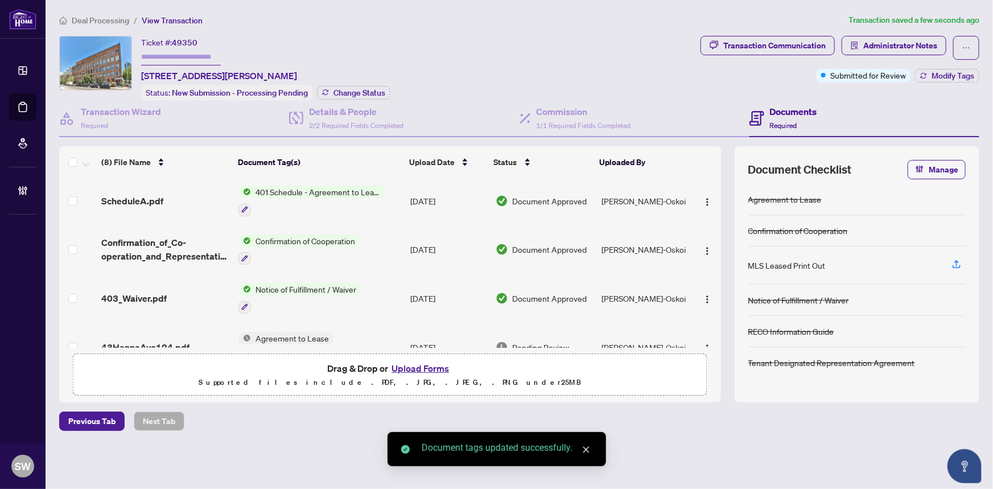
scroll to position [217, 0]
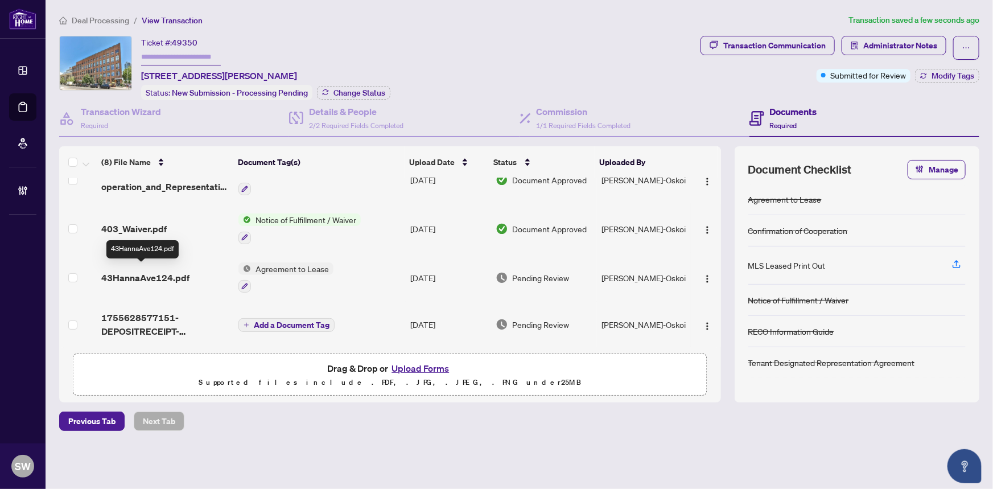
click at [172, 271] on span "43HannaAve124.pdf" at bounding box center [145, 278] width 88 height 14
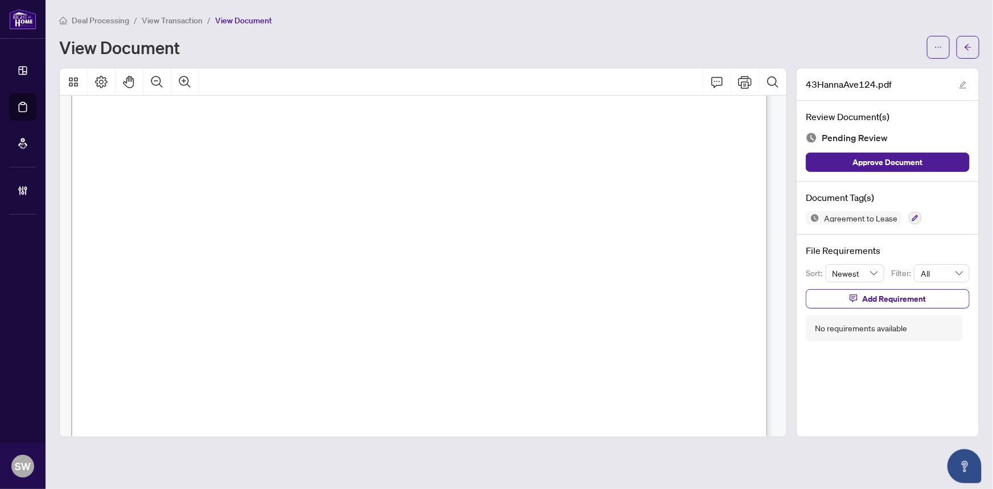
scroll to position [2157, 0]
click at [631, 204] on span "905-940-3428" at bounding box center [641, 205] width 104 height 11
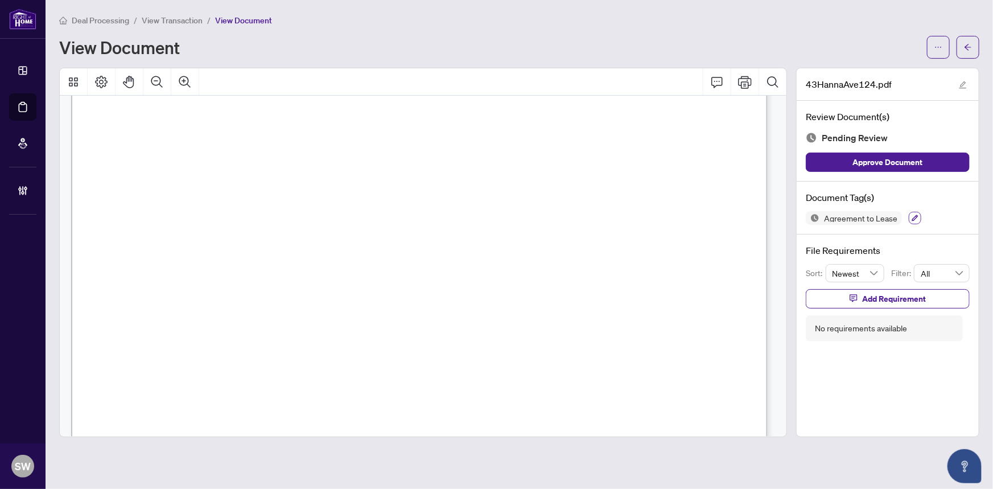
click at [912, 214] on icon "button" at bounding box center [914, 217] width 7 height 7
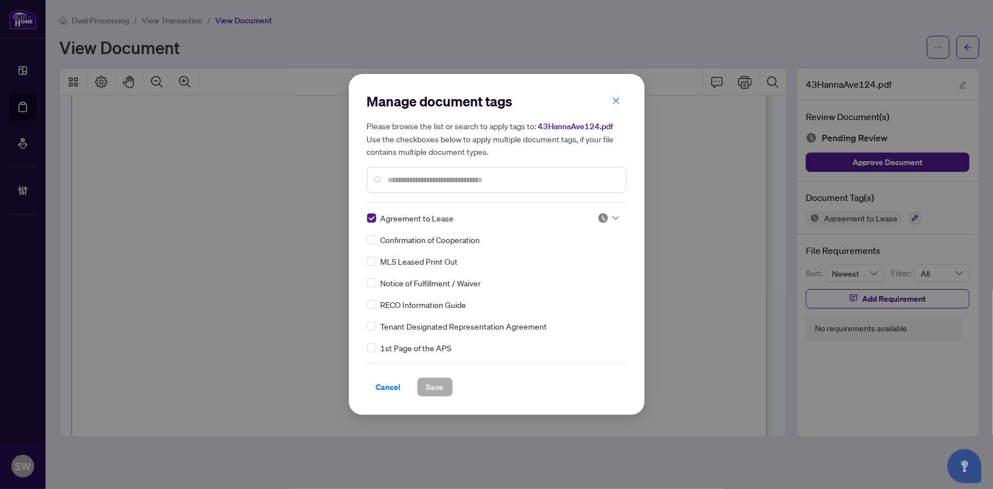
click at [612, 216] on icon at bounding box center [615, 218] width 7 height 5
click at [580, 272] on div "Approved" at bounding box center [570, 273] width 73 height 13
click at [426, 388] on span "Save" at bounding box center [435, 387] width 18 height 18
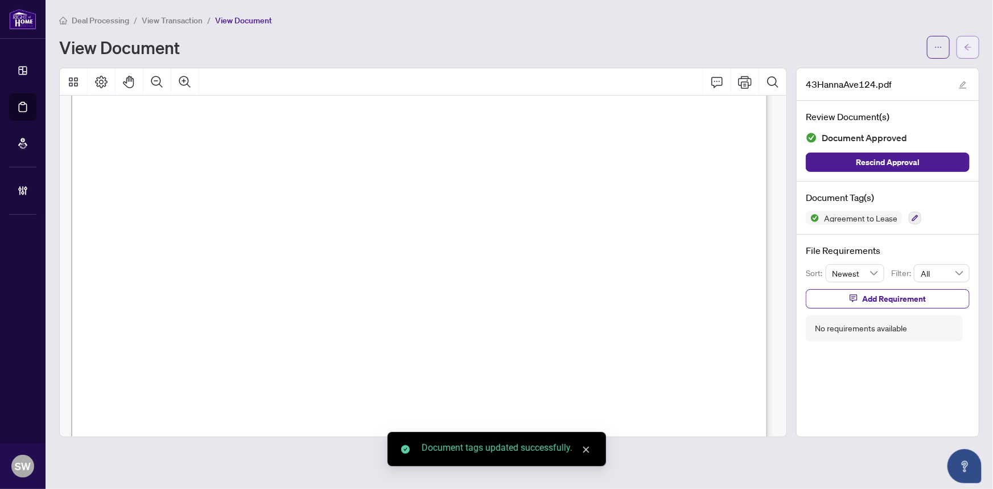
click at [972, 43] on button "button" at bounding box center [967, 47] width 23 height 23
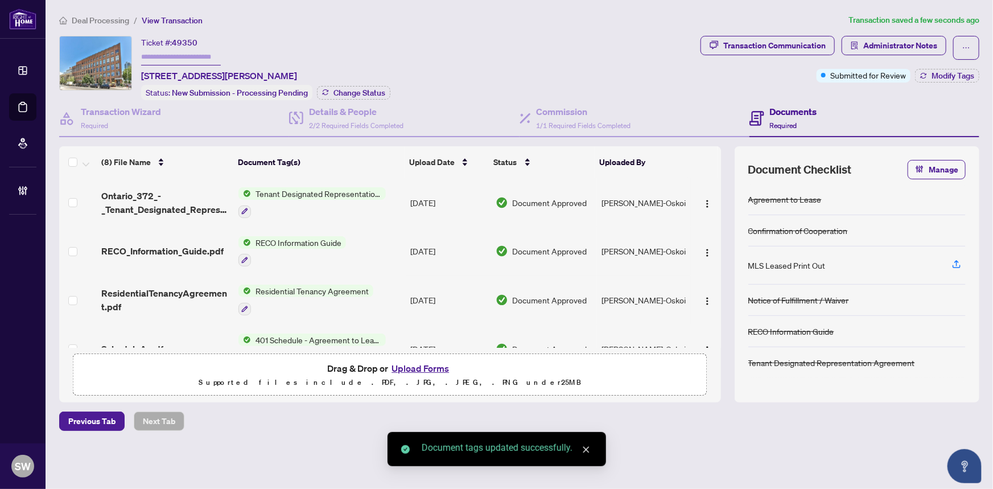
click at [187, 42] on span "49350" at bounding box center [185, 43] width 26 height 10
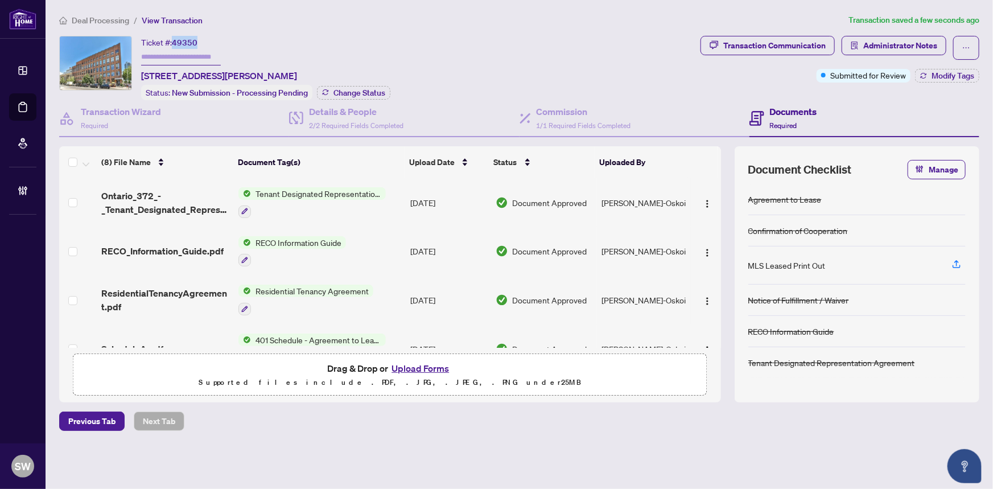
copy span "49350"
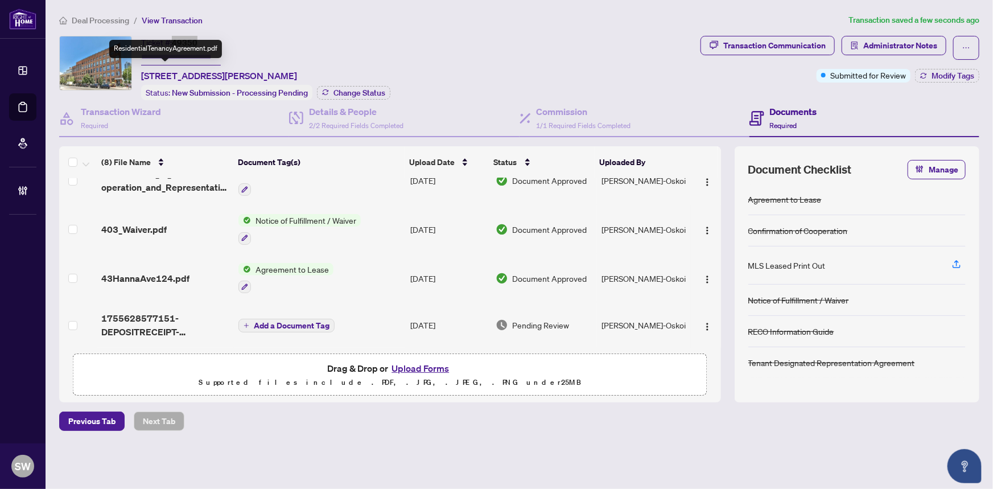
scroll to position [217, 0]
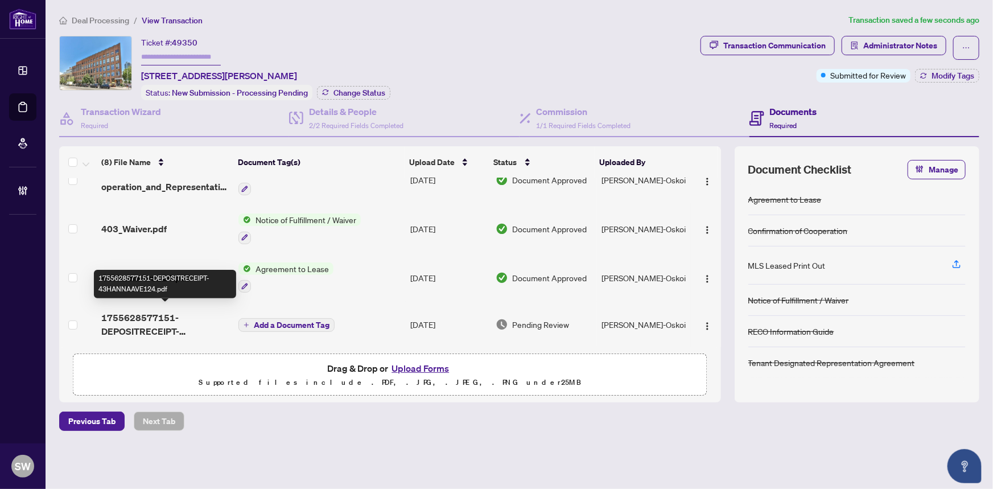
click at [171, 317] on span "1755628577151-DEPOSITRECEIPT-43HANNAAVE124.pdf" at bounding box center [165, 324] width 129 height 27
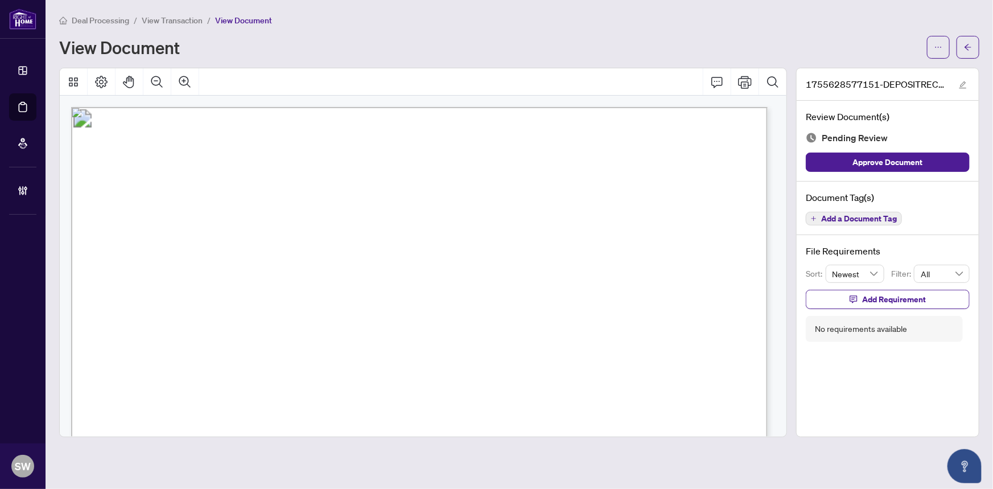
click at [865, 221] on span "Add a Document Tag" at bounding box center [859, 218] width 76 height 8
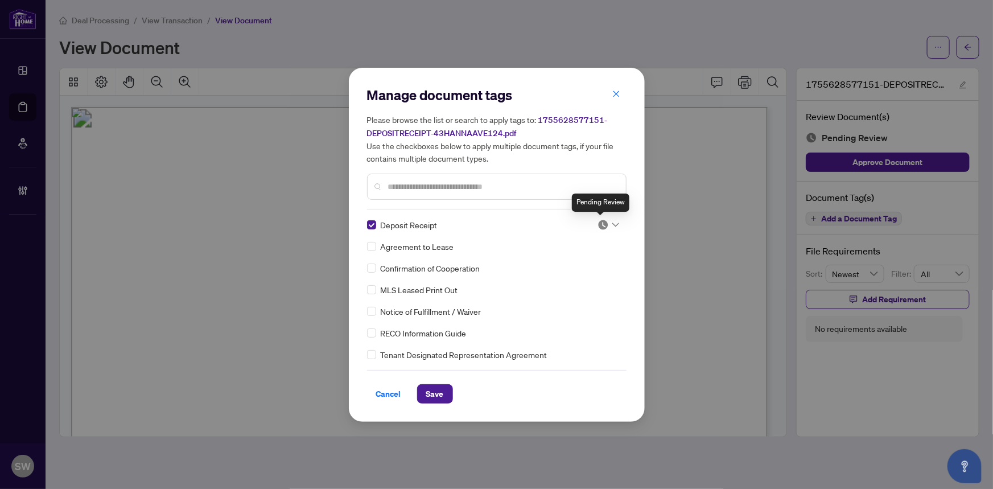
click at [598, 225] on img at bounding box center [602, 224] width 11 height 11
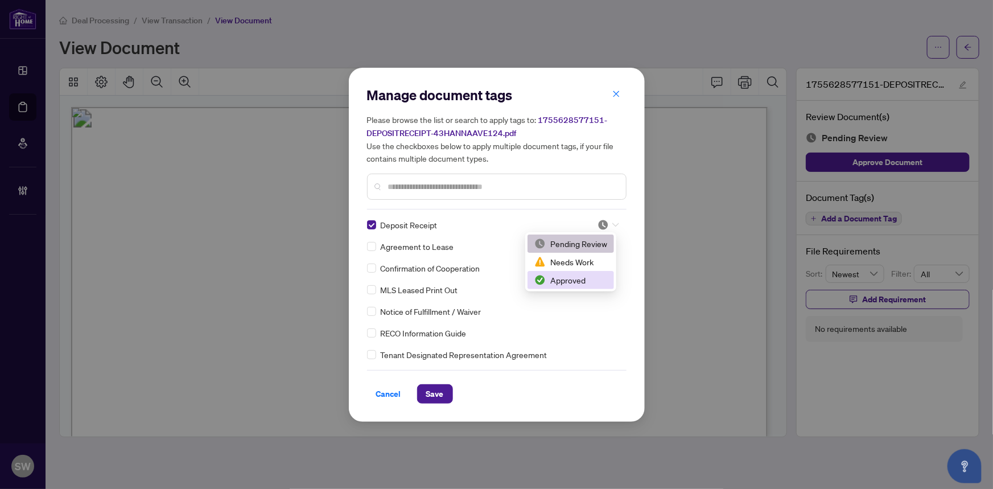
click at [593, 278] on div "Approved" at bounding box center [570, 280] width 73 height 13
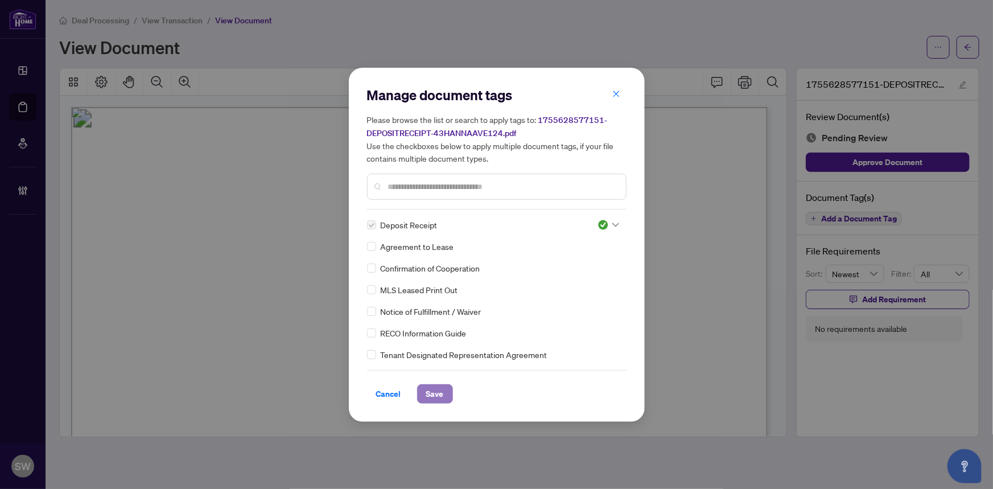
click at [432, 395] on span "Save" at bounding box center [435, 394] width 18 height 18
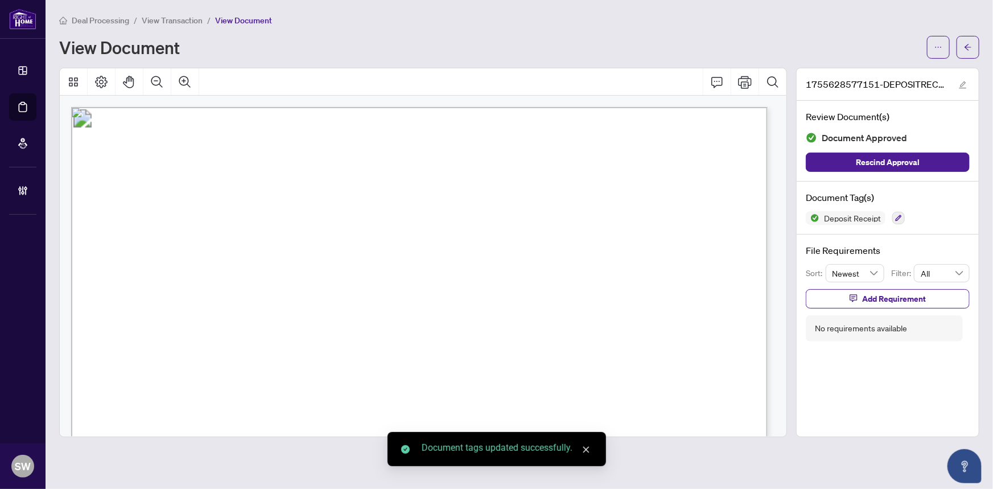
drag, startPoint x: 965, startPoint y: 51, endPoint x: 673, endPoint y: 187, distance: 322.2
click at [673, 187] on div "Deal Processing / View Transaction / View Document View Document 1755628577151-…" at bounding box center [519, 225] width 920 height 423
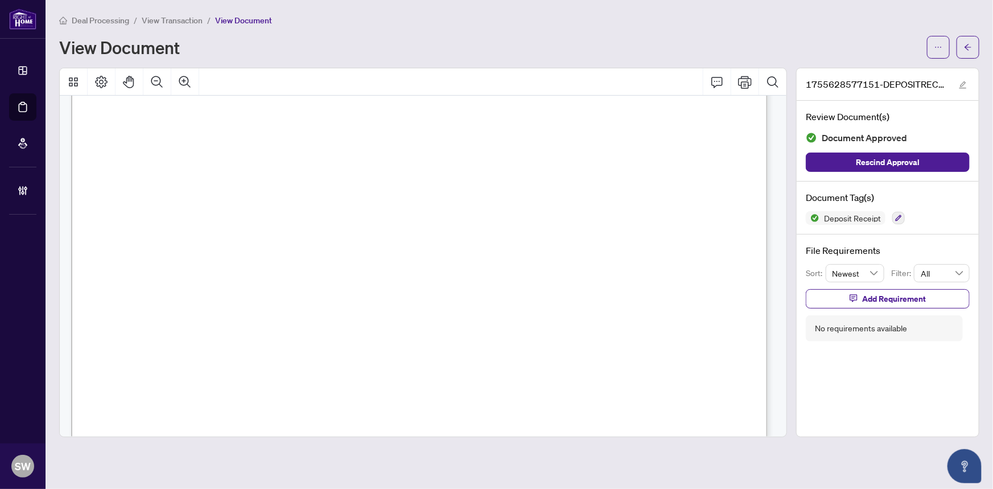
scroll to position [414, 0]
click at [969, 47] on icon "arrow-left" at bounding box center [968, 47] width 8 height 8
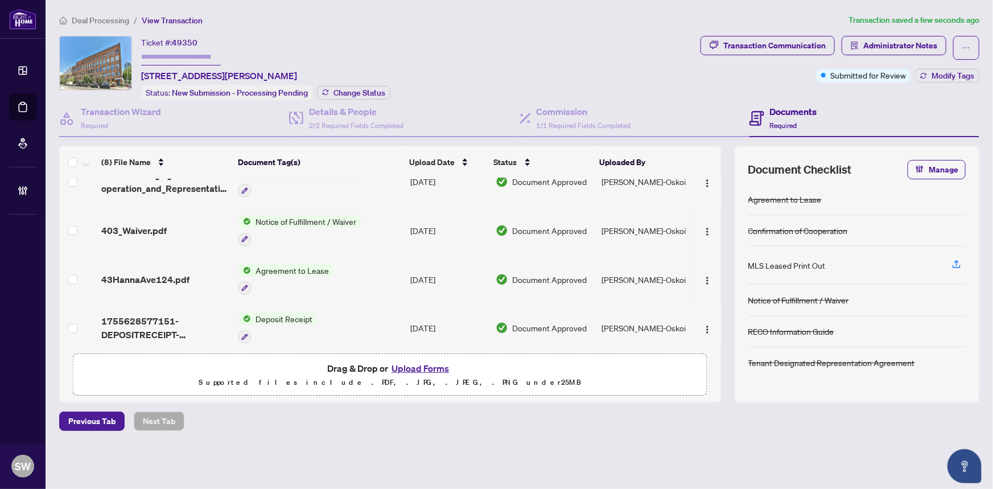
scroll to position [220, 0]
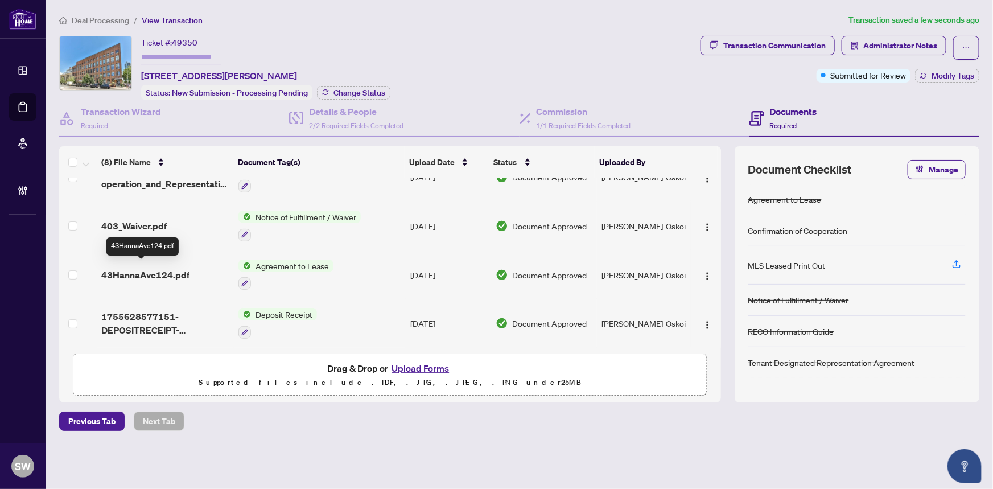
click at [164, 270] on span "43HannaAve124.pdf" at bounding box center [145, 275] width 88 height 14
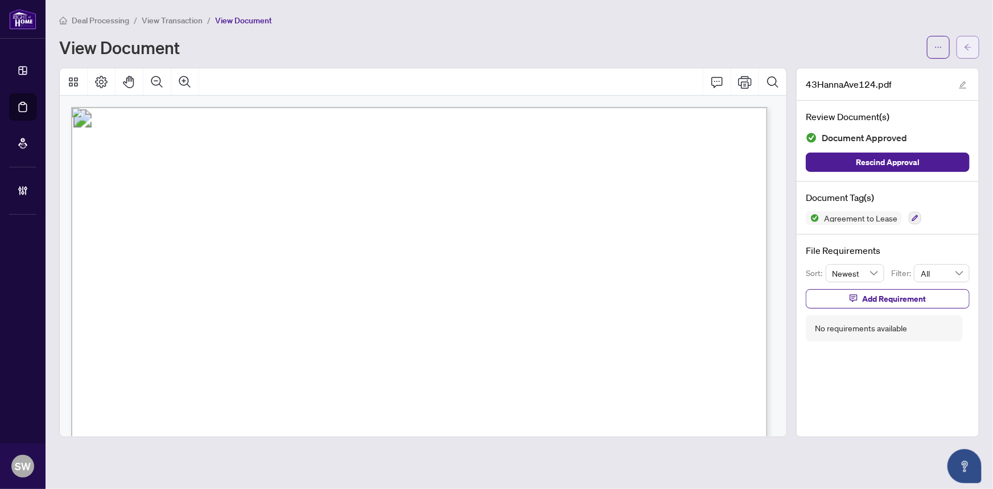
click at [975, 49] on button "button" at bounding box center [967, 47] width 23 height 23
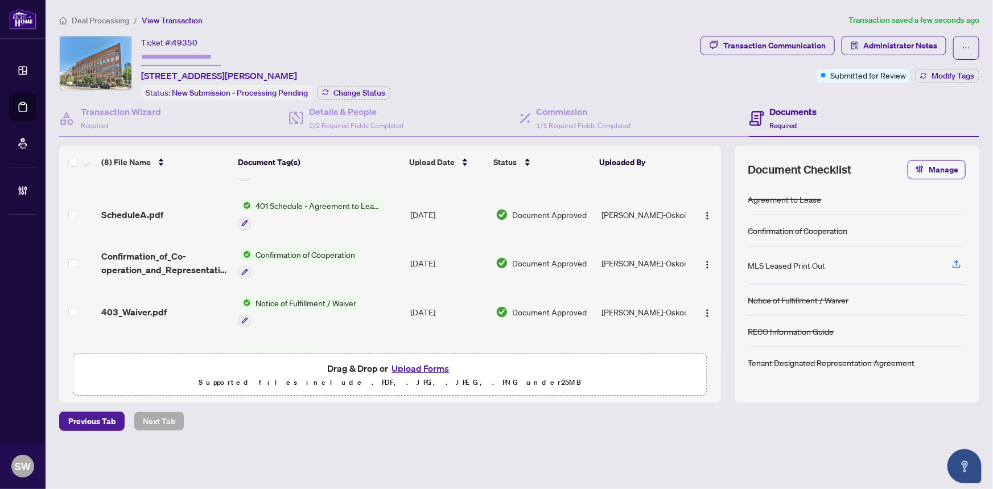
scroll to position [117, 0]
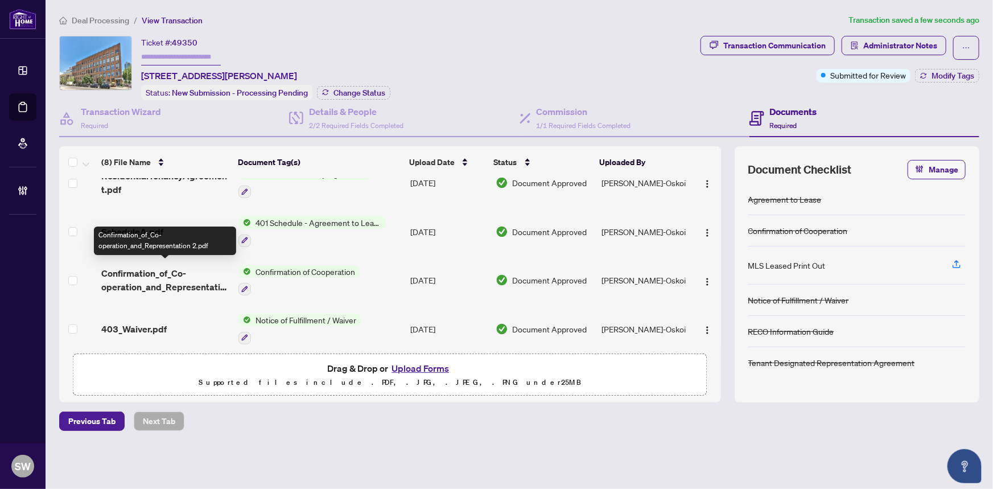
click at [183, 271] on span "Confirmation_of_Co-operation_and_Representation 2.pdf" at bounding box center [165, 279] width 129 height 27
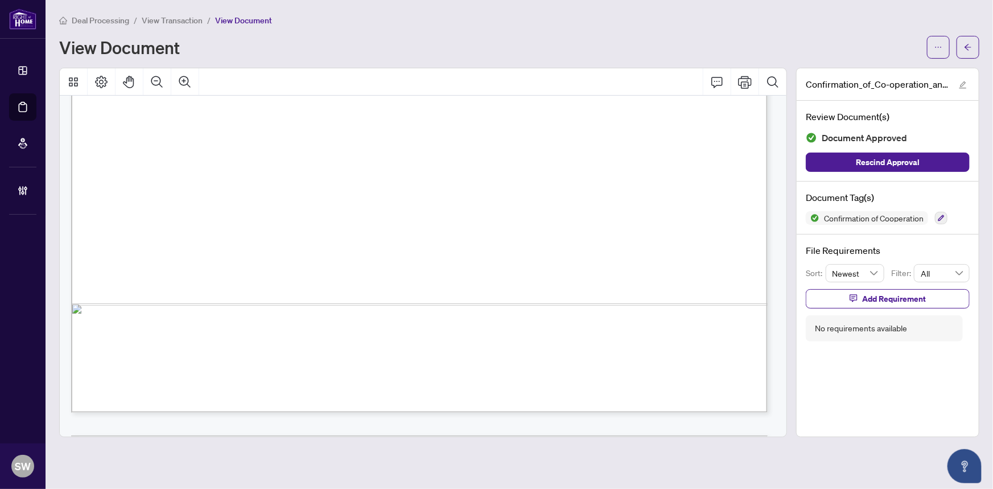
scroll to position [893, 0]
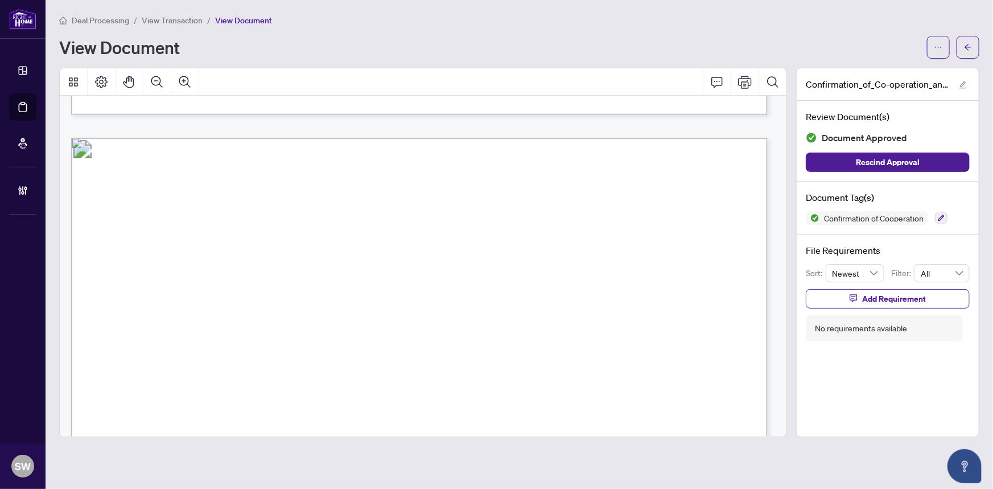
click at [167, 17] on span "View Transaction" at bounding box center [172, 20] width 61 height 10
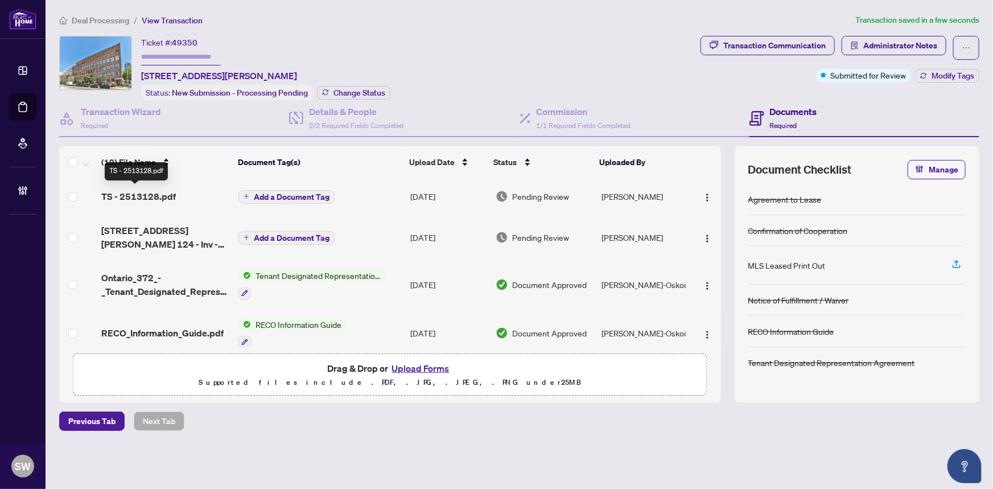
click at [164, 199] on span "TS - 2513128.pdf" at bounding box center [138, 196] width 75 height 14
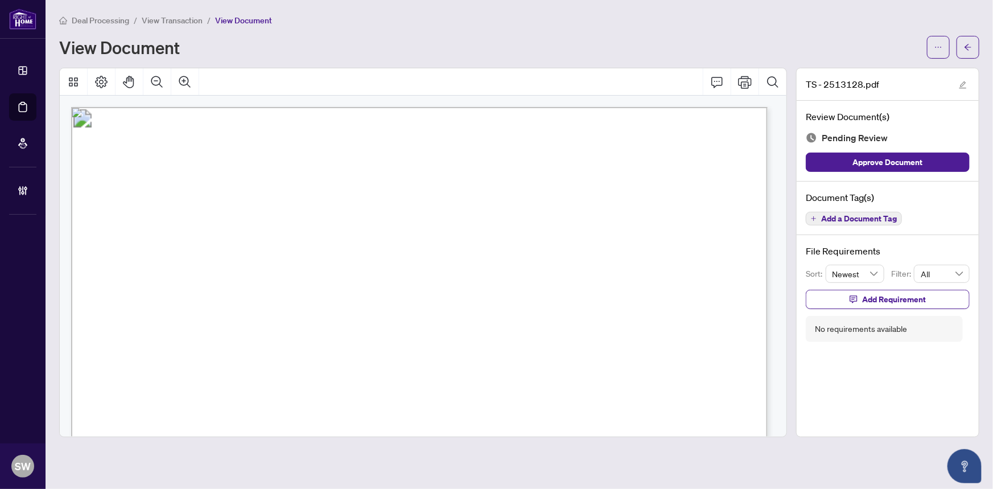
click at [857, 223] on button "Add a Document Tag" at bounding box center [853, 219] width 96 height 14
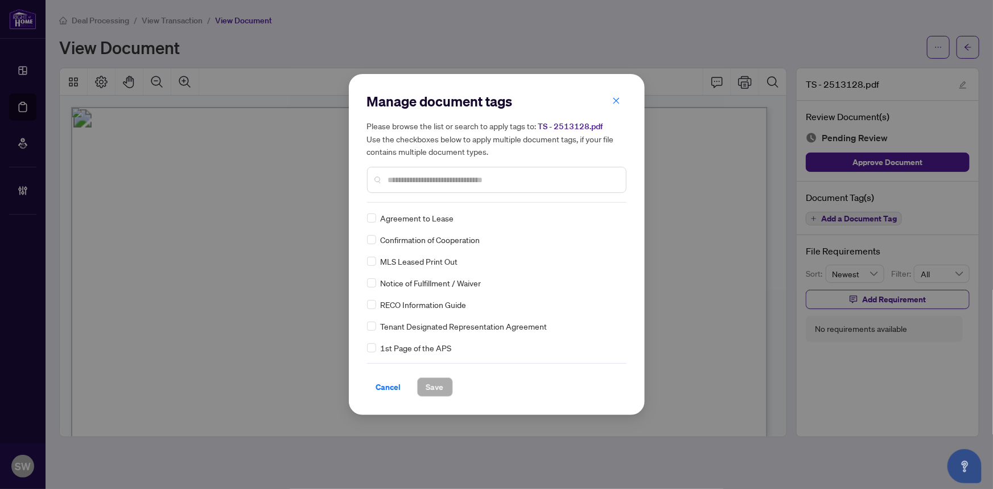
click at [475, 176] on input "text" at bounding box center [502, 179] width 229 height 13
type input "*****"
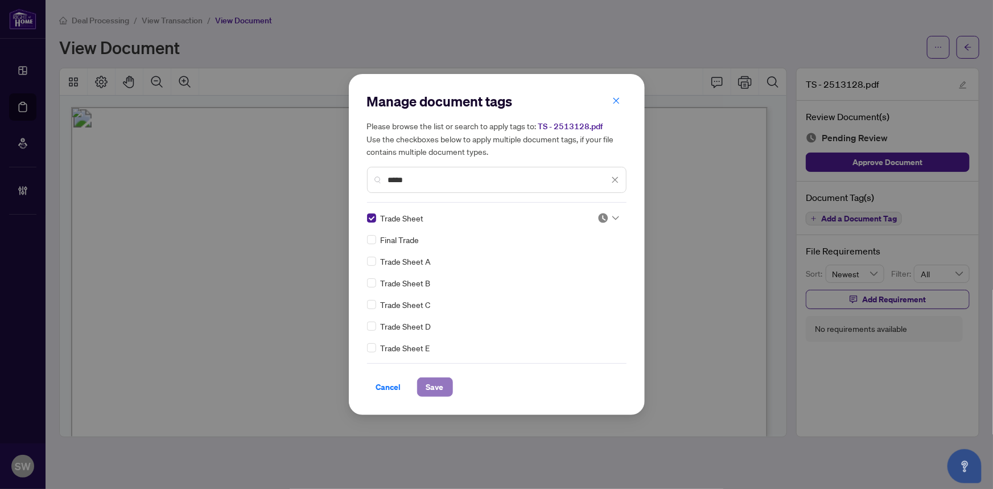
click at [433, 394] on span "Save" at bounding box center [435, 387] width 18 height 18
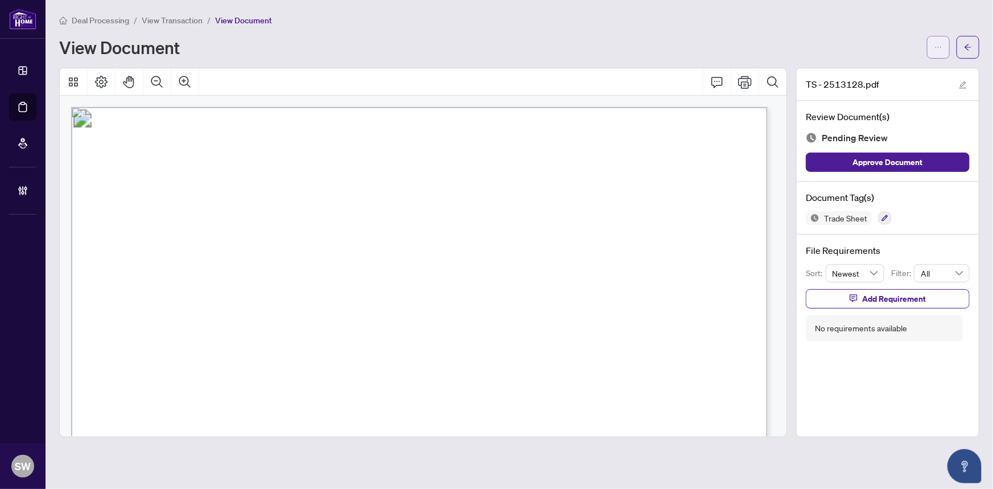
click at [944, 46] on button "button" at bounding box center [938, 47] width 23 height 23
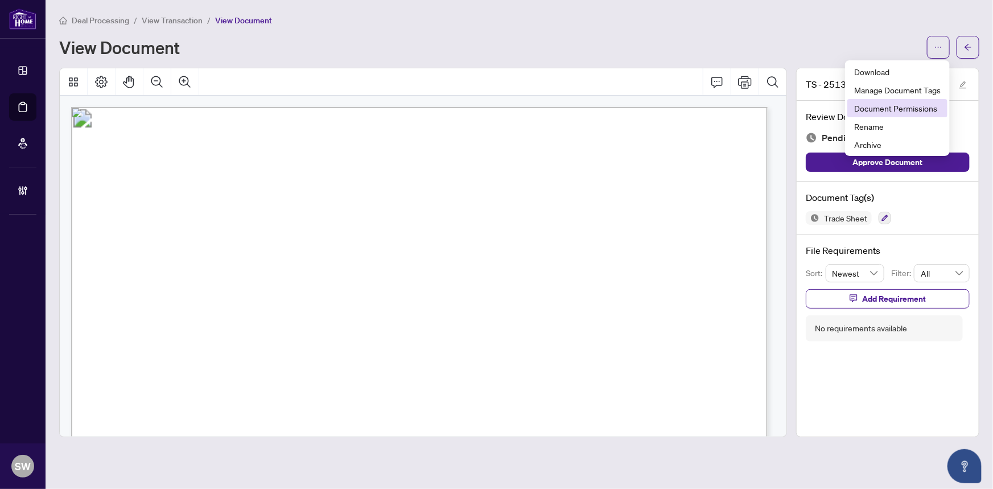
click at [910, 109] on span "Document Permissions" at bounding box center [897, 108] width 86 height 13
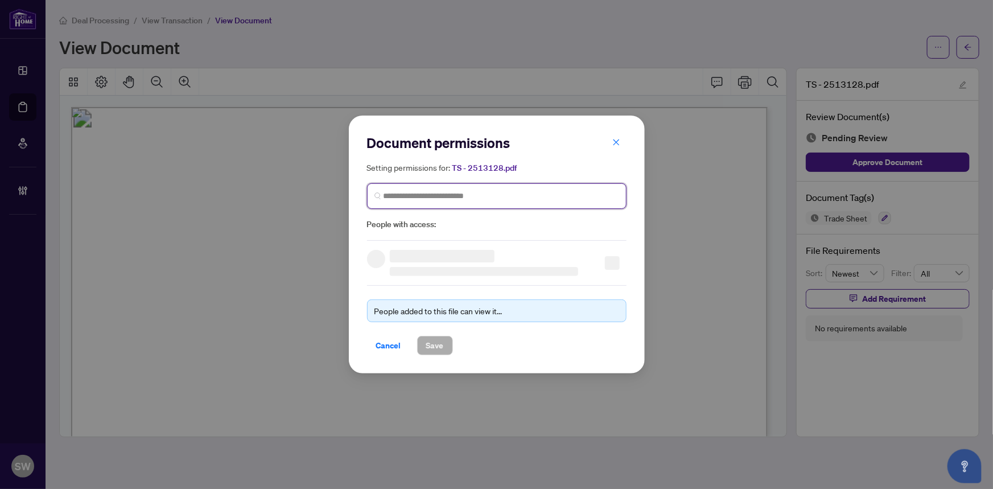
click at [448, 196] on input "search" at bounding box center [500, 196] width 235 height 12
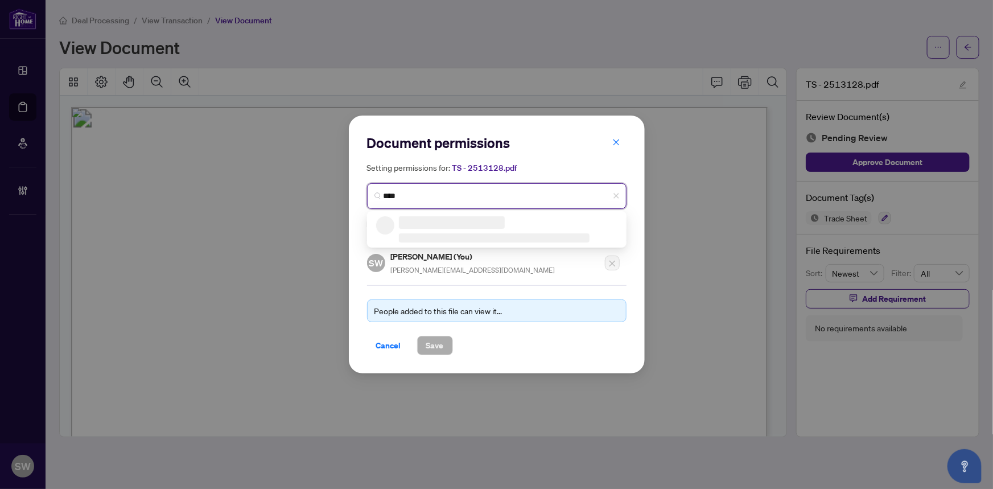
type input "*****"
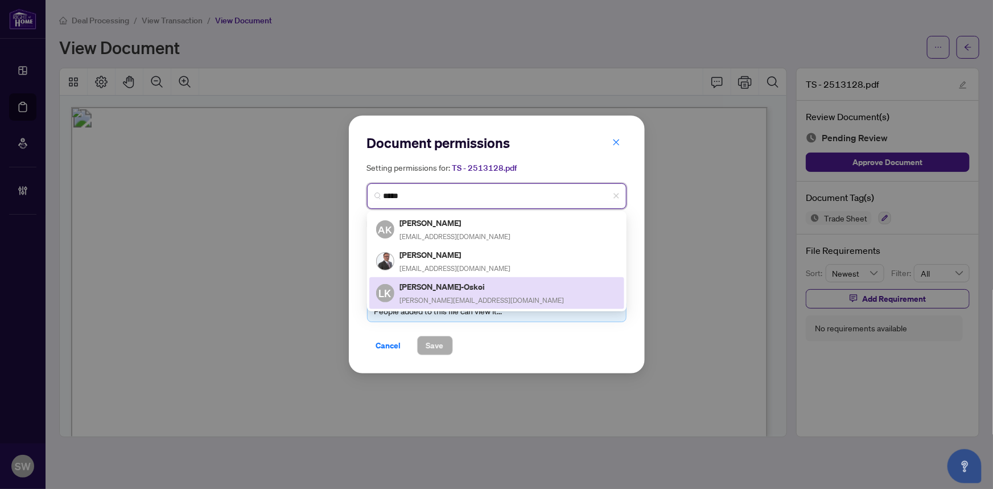
click at [460, 284] on h5 "Leila Kiani-Oskoi" at bounding box center [482, 286] width 164 height 13
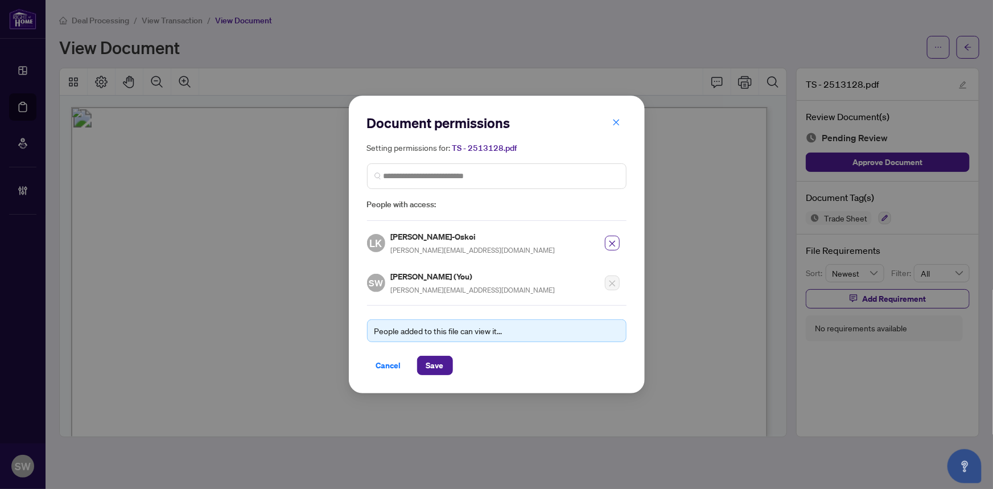
click at [424, 239] on h5 "Leila Kiani-Oskoi" at bounding box center [473, 236] width 164 height 13
copy h5 "Leila Kiani-Oskoi"
click at [438, 363] on button "Save" at bounding box center [435, 364] width 36 height 19
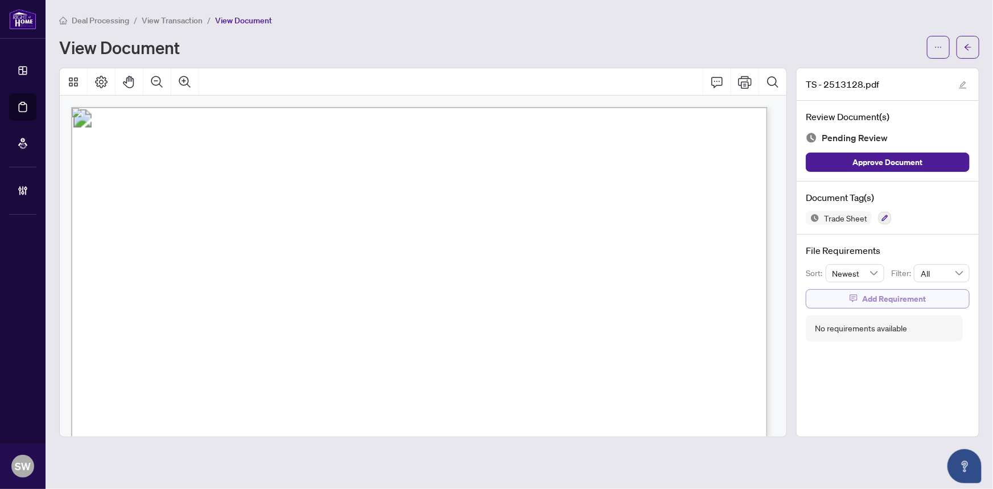
click at [919, 296] on span "Add Requirement" at bounding box center [894, 299] width 64 height 18
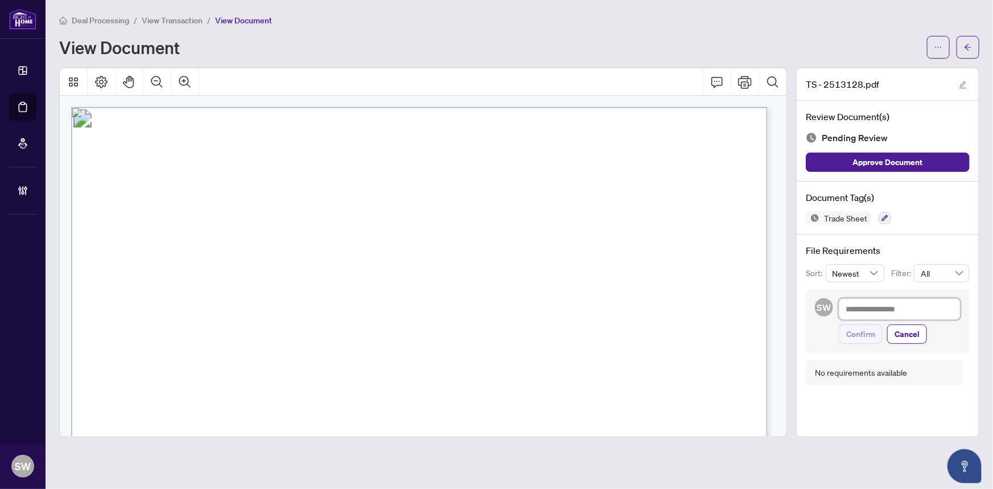
click at [887, 309] on textarea at bounding box center [899, 309] width 122 height 22
paste textarea "**********"
type textarea "**********"
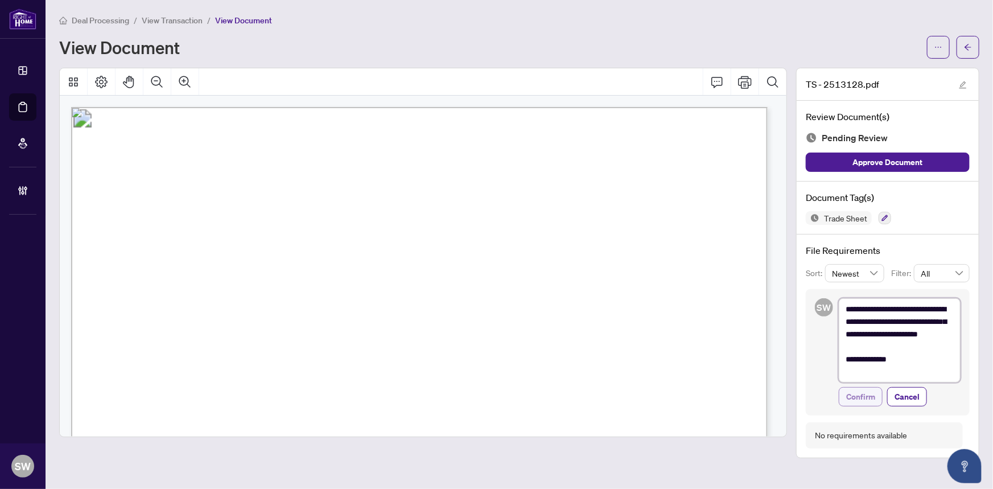
type textarea "**********"
click at [865, 395] on span "Confirm" at bounding box center [860, 396] width 29 height 18
type textarea "**********"
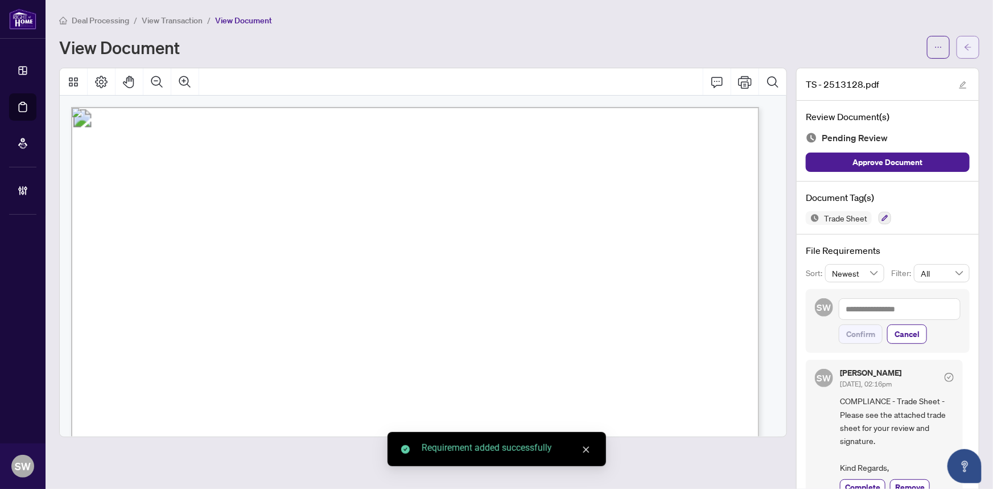
click at [970, 47] on button "button" at bounding box center [967, 47] width 23 height 23
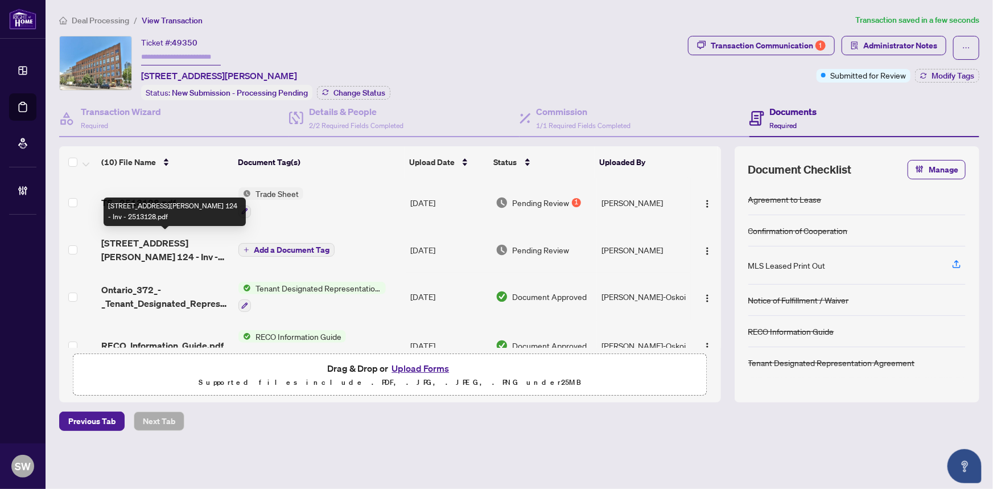
click at [192, 238] on span "43 Hanna Ave 124 - Inv - 2513128.pdf" at bounding box center [165, 249] width 129 height 27
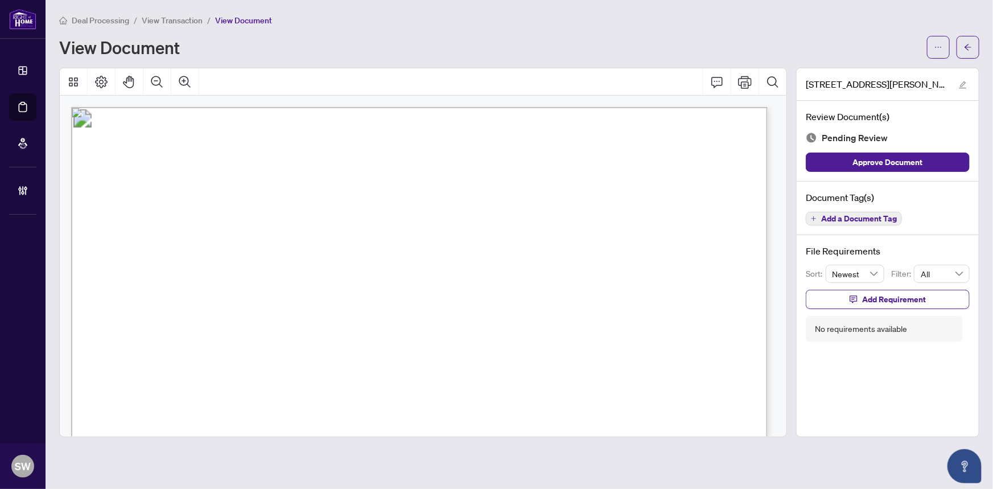
click at [855, 216] on span "Add a Document Tag" at bounding box center [859, 218] width 76 height 8
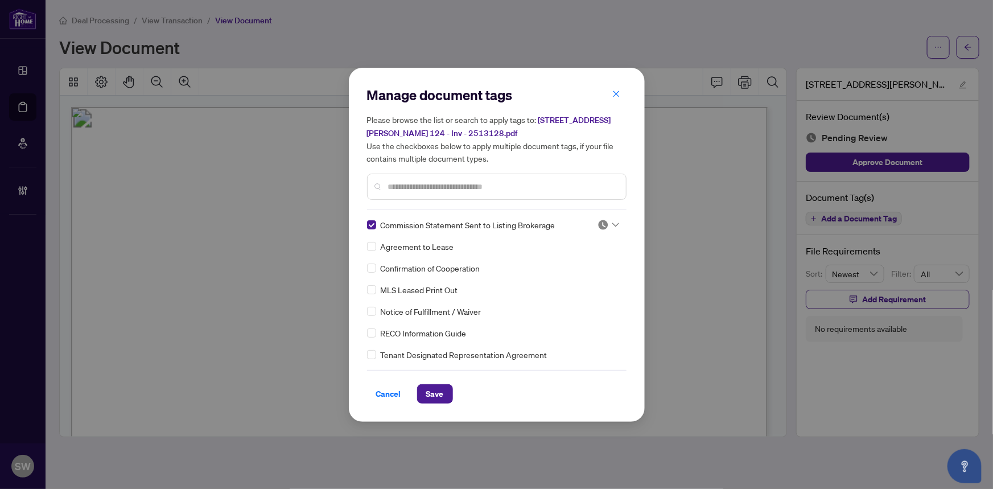
click at [601, 217] on input "search" at bounding box center [602, 224] width 11 height 17
click at [566, 283] on div "Approved" at bounding box center [570, 280] width 73 height 13
click at [433, 394] on span "Save" at bounding box center [435, 394] width 18 height 18
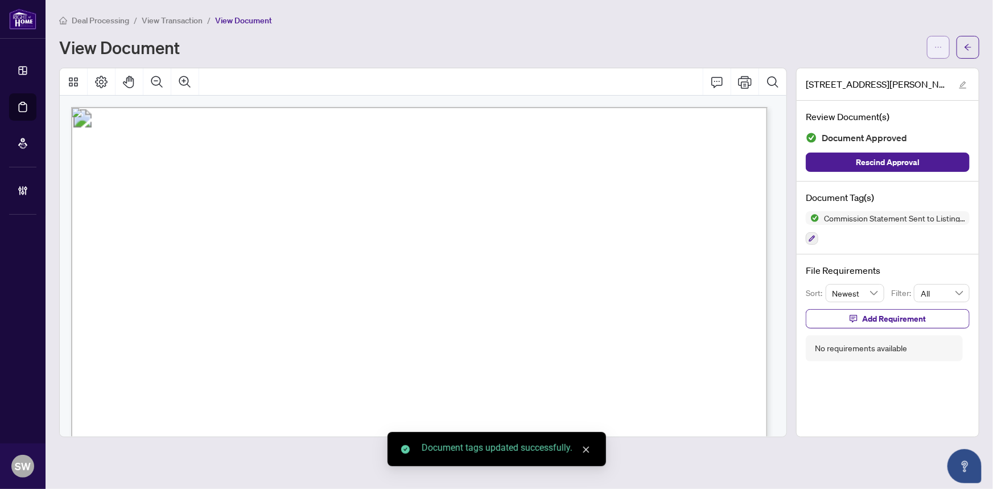
click at [944, 50] on button "button" at bounding box center [938, 47] width 23 height 23
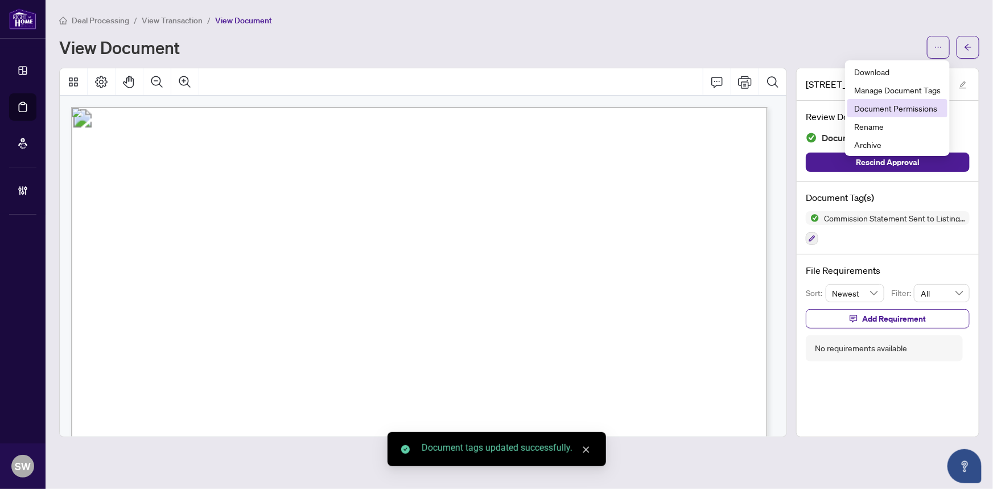
click at [906, 107] on span "Document Permissions" at bounding box center [897, 108] width 86 height 13
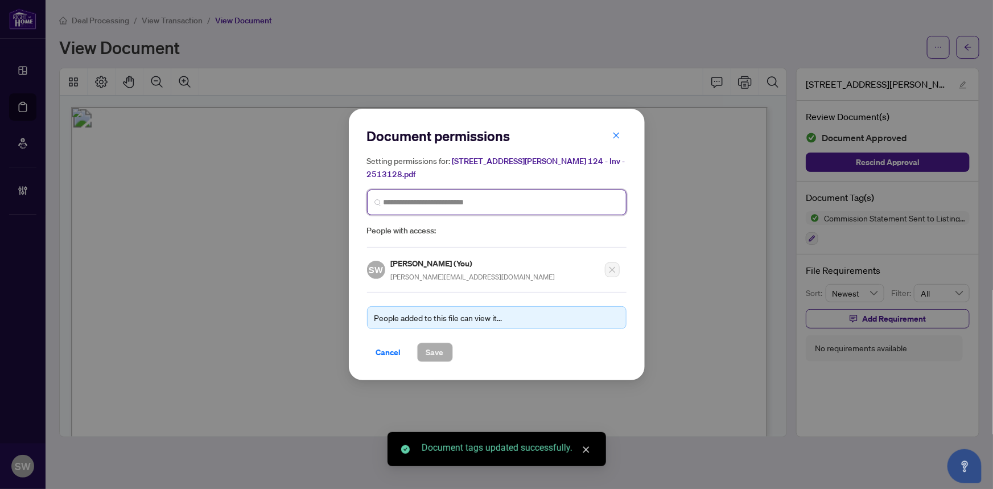
click at [483, 196] on input "search" at bounding box center [500, 202] width 235 height 12
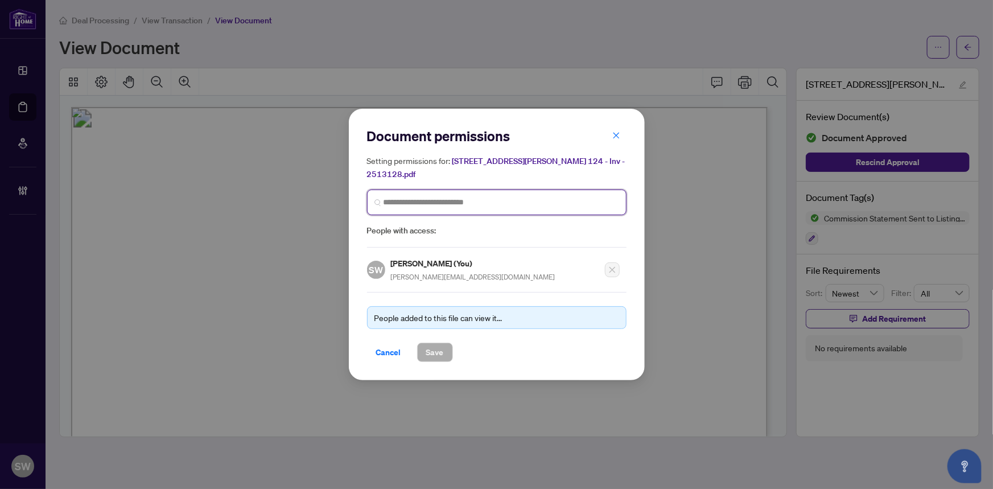
paste input "**********"
type input "**********"
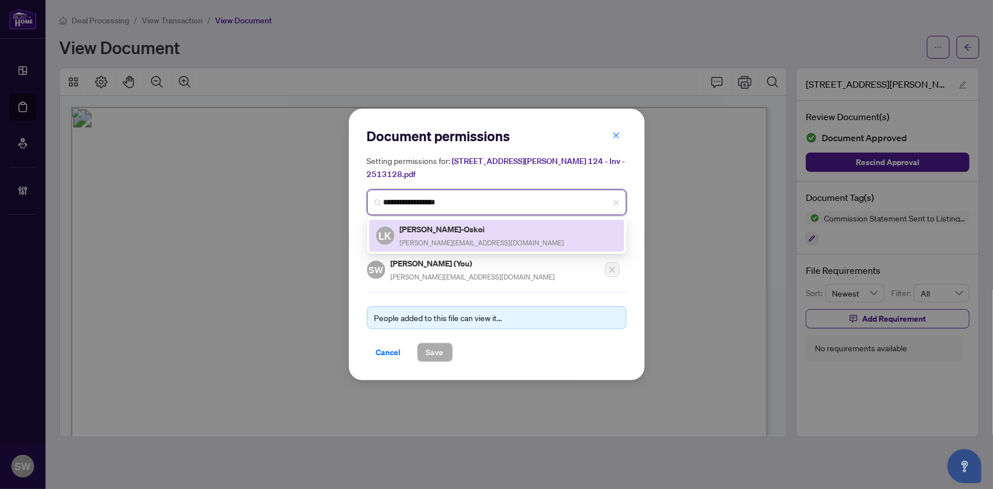
click at [461, 224] on h5 "Leila Kiani-Oskoi" at bounding box center [482, 228] width 164 height 13
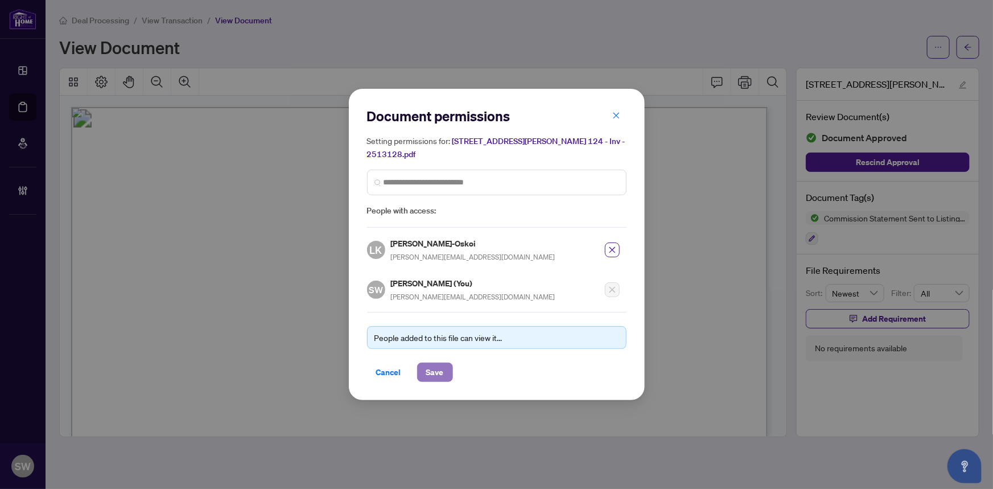
click at [437, 363] on span "Save" at bounding box center [435, 372] width 18 height 18
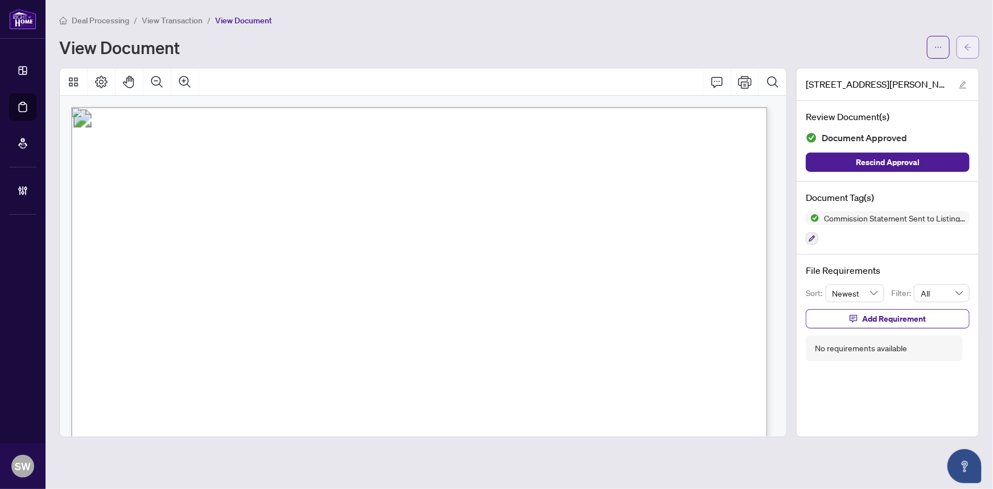
click at [964, 48] on icon "arrow-left" at bounding box center [968, 47] width 8 height 8
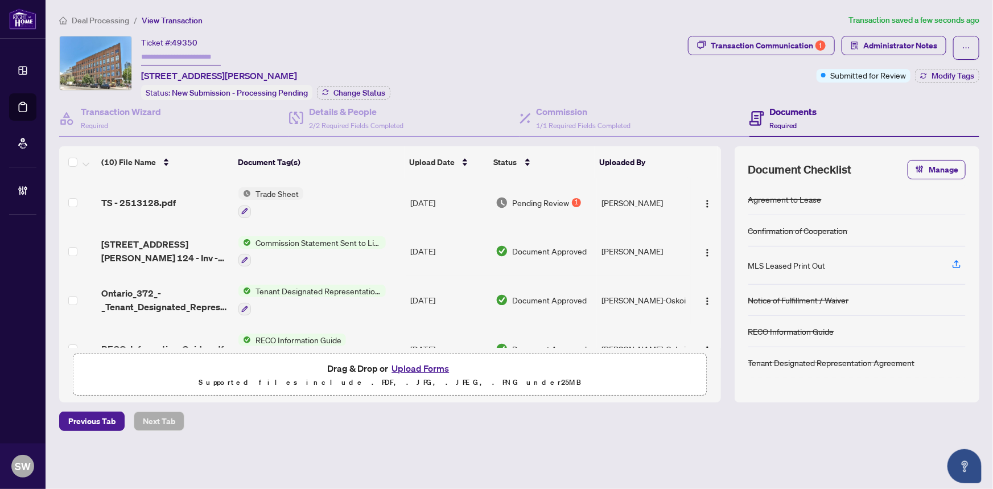
click at [197, 54] on input "text" at bounding box center [181, 57] width 80 height 16
paste input "*******"
type input "*******"
click at [909, 46] on span "Administrator Notes" at bounding box center [900, 45] width 74 height 18
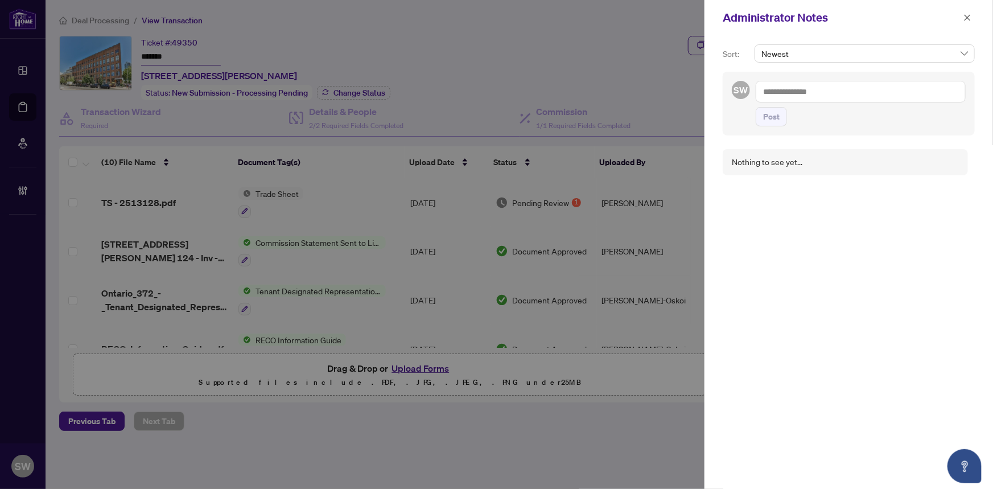
click at [786, 92] on textarea at bounding box center [860, 92] width 210 height 22
click at [853, 94] on textarea "**********" at bounding box center [860, 92] width 210 height 22
paste textarea "**********"
type textarea "**********"
click at [765, 117] on span "Post" at bounding box center [771, 117] width 16 height 18
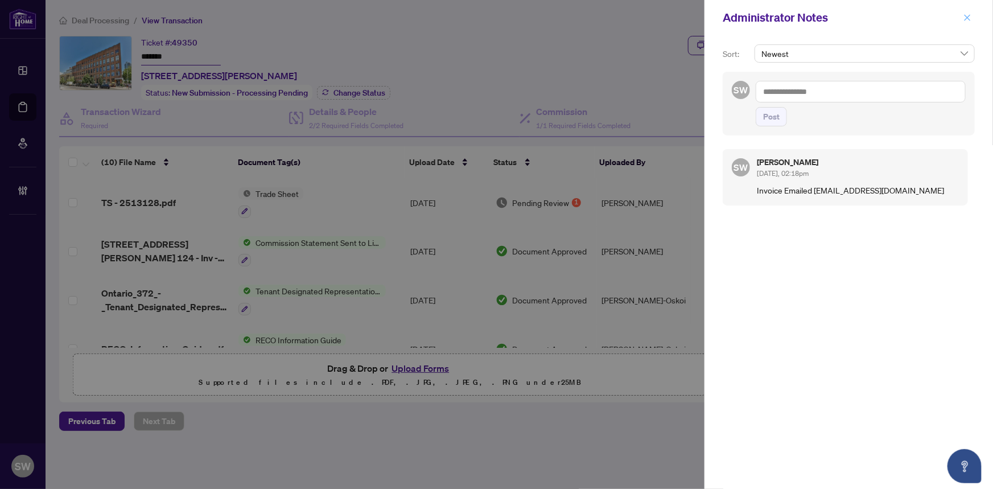
click at [965, 19] on icon "close" at bounding box center [967, 18] width 8 height 8
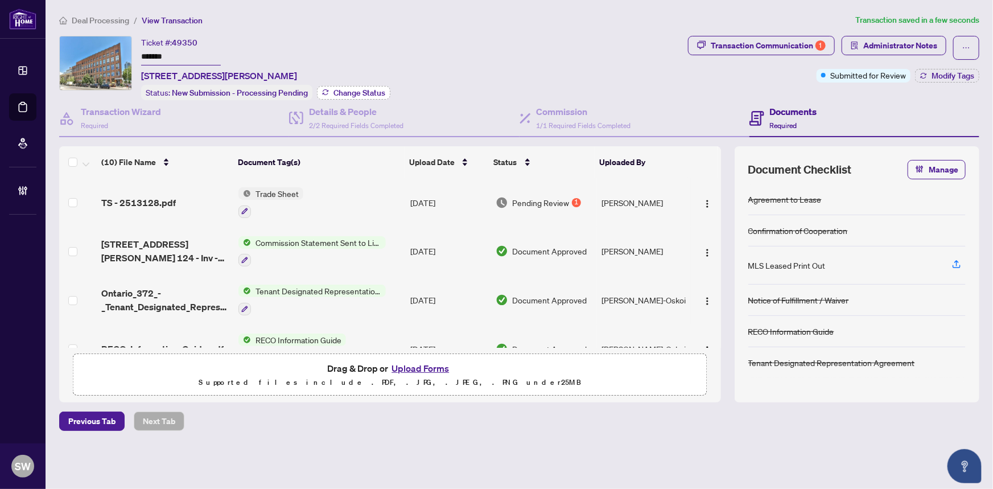
click at [369, 91] on span "Change Status" at bounding box center [359, 93] width 52 height 8
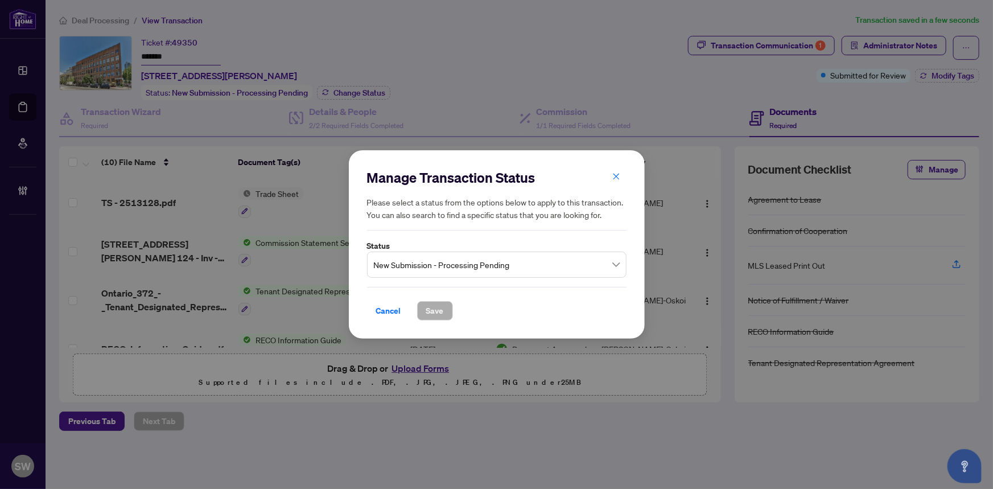
click at [420, 271] on span "New Submission - Processing Pending" at bounding box center [497, 265] width 246 height 22
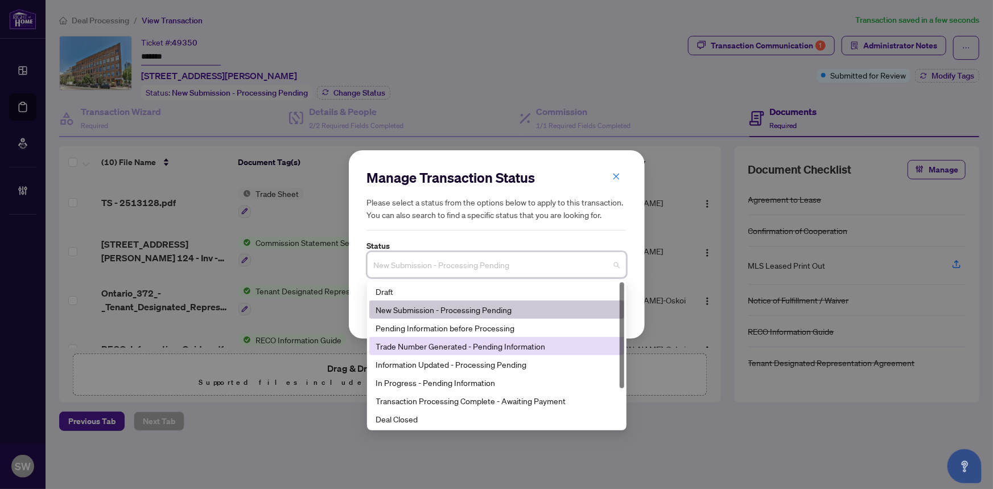
click at [427, 349] on div "Trade Number Generated - Pending Information" at bounding box center [496, 346] width 241 height 13
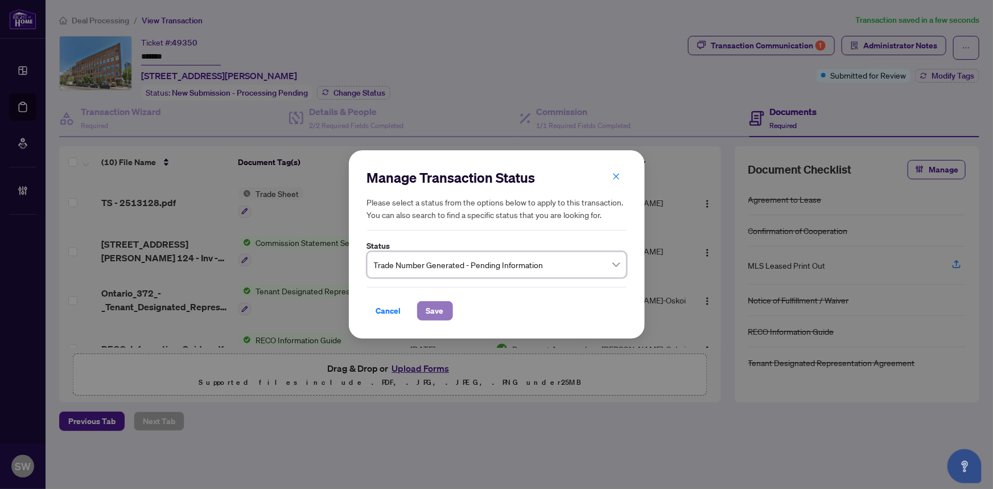
click at [440, 319] on button "Save" at bounding box center [435, 310] width 36 height 19
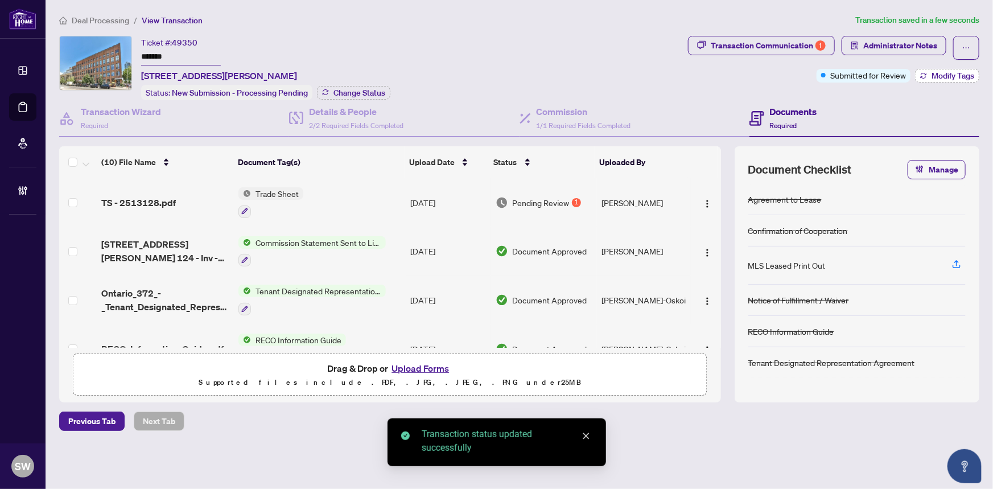
click at [966, 76] on span "Modify Tags" at bounding box center [952, 76] width 43 height 8
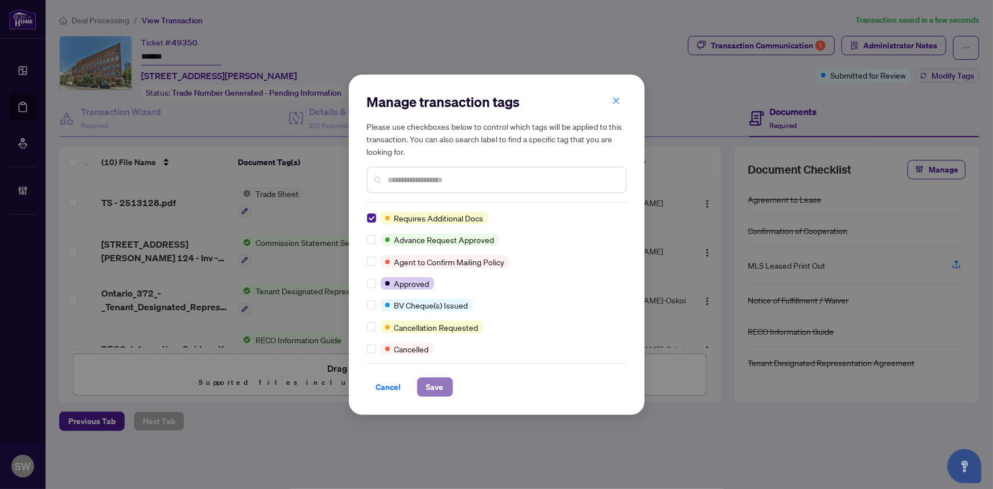
click at [438, 384] on span "Save" at bounding box center [435, 387] width 18 height 18
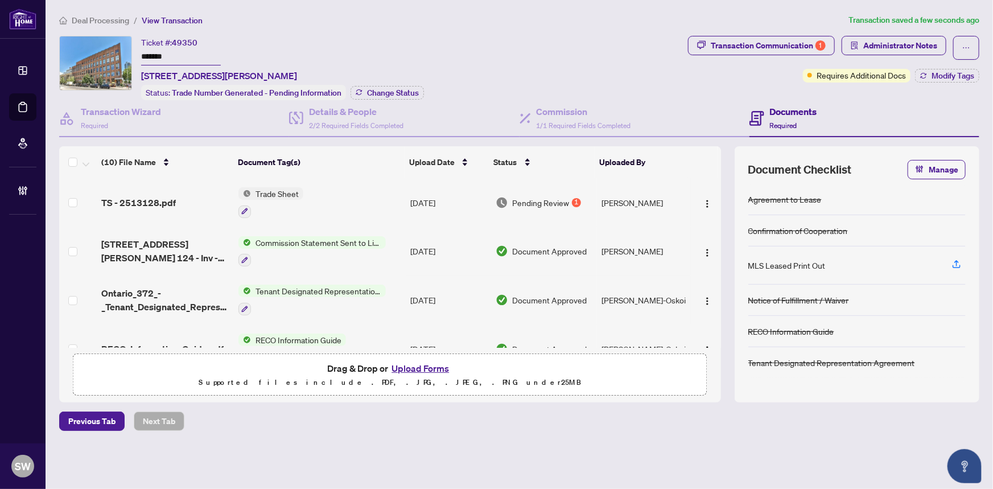
click at [118, 20] on span "Deal Processing" at bounding box center [100, 20] width 57 height 10
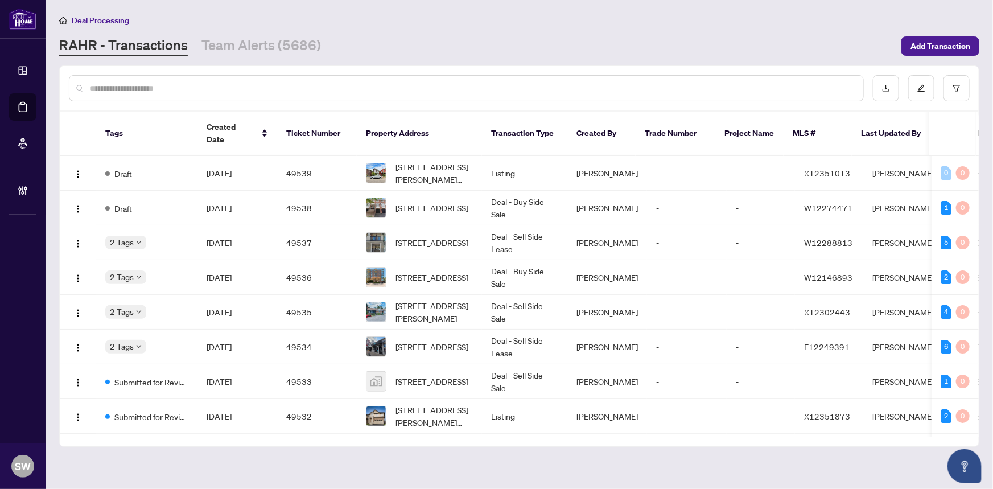
click at [143, 82] on input "text" at bounding box center [472, 88] width 764 height 13
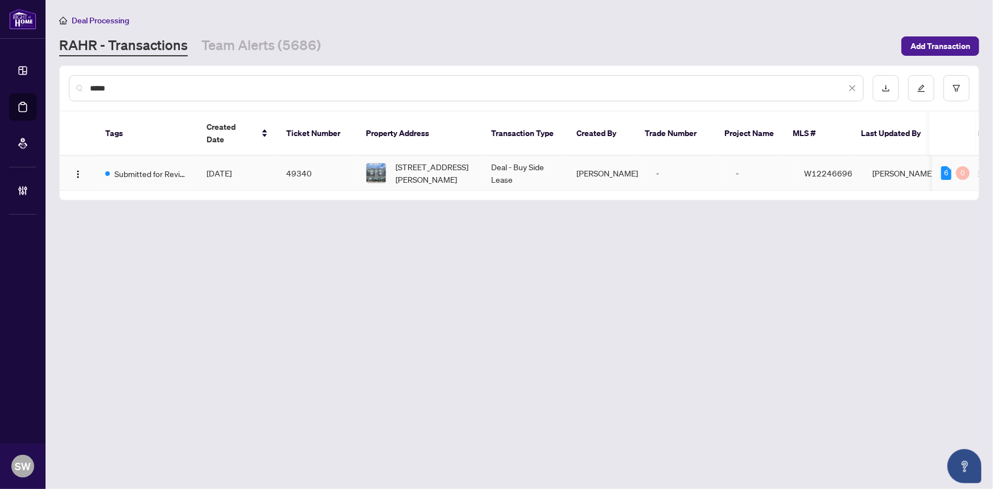
type input "*****"
click at [211, 168] on span "Aug/19/2025" at bounding box center [218, 173] width 25 height 10
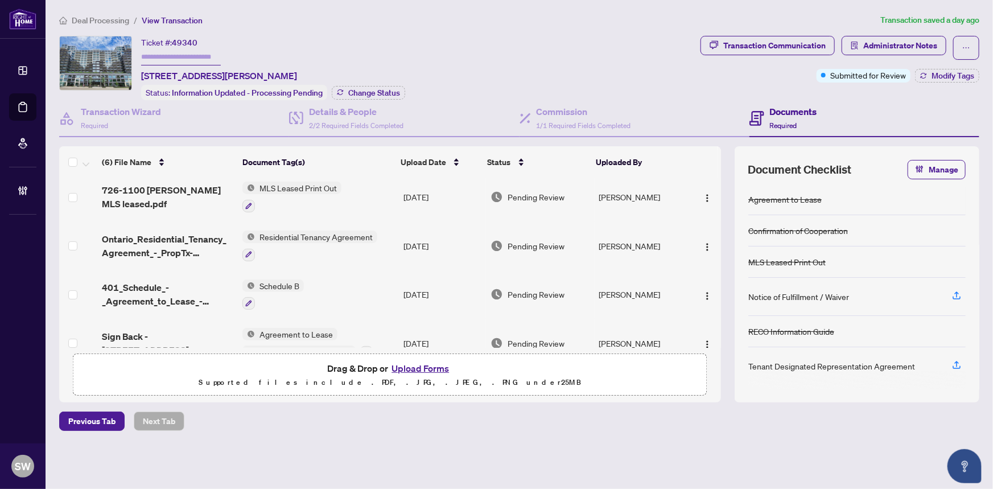
scroll to position [123, 0]
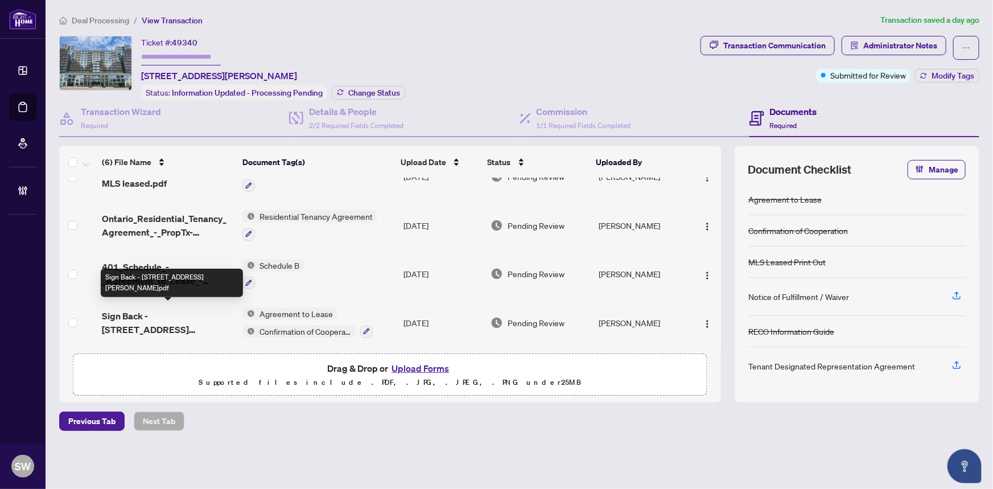
click at [181, 309] on span "Sign Back - 1100 Sheppard Ave w 726.pdf" at bounding box center [167, 322] width 131 height 27
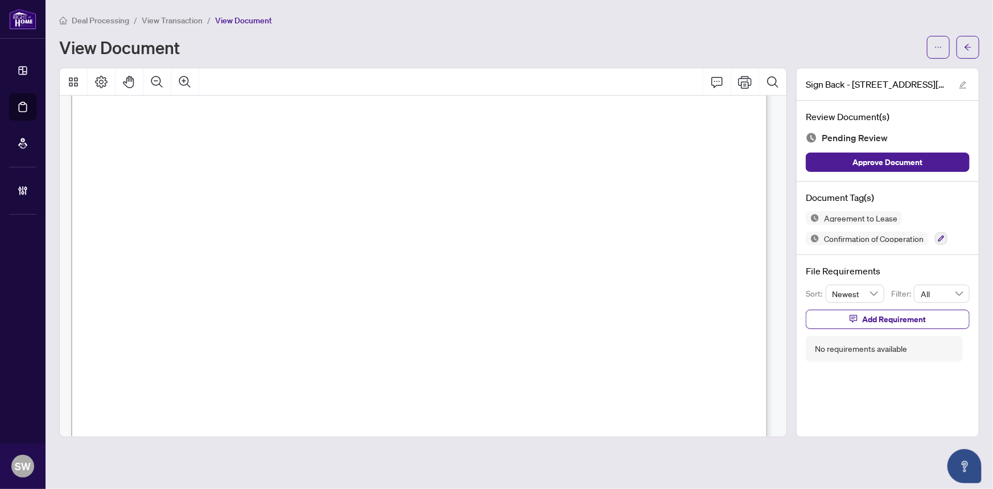
scroll to position [103, 0]
drag, startPoint x: 201, startPoint y: 265, endPoint x: 287, endPoint y: 267, distance: 85.9
click at [287, 267] on span "Sheppard Ave W" at bounding box center [255, 269] width 108 height 11
click at [565, 267] on span "Toronto" at bounding box center [598, 269] width 90 height 11
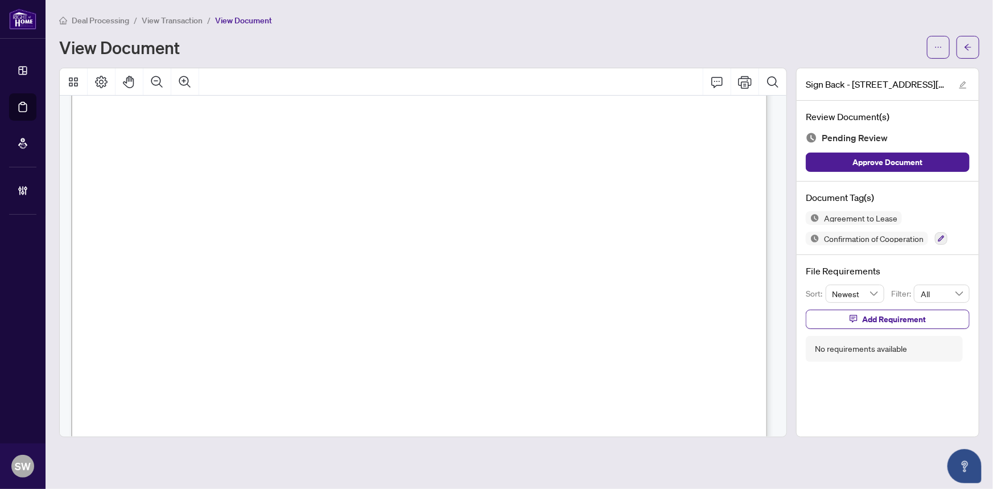
click at [678, 264] on span "M3K 0E4" at bounding box center [688, 269] width 35 height 11
click at [703, 264] on span "M3K 0E4" at bounding box center [688, 269] width 35 height 11
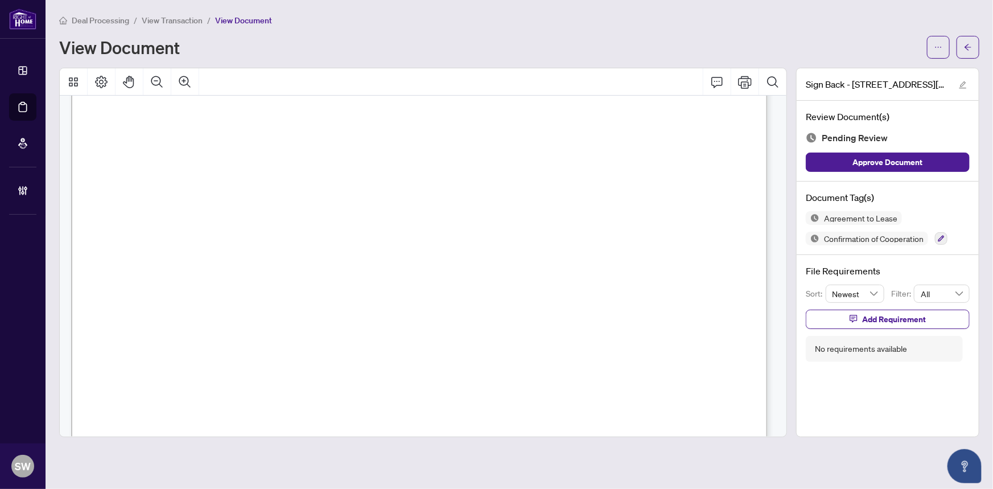
click at [282, 126] on span "Svitlana Lukin" at bounding box center [300, 128] width 74 height 11
click at [173, 243] on span "ELENA ELENT" at bounding box center [158, 246] width 78 height 11
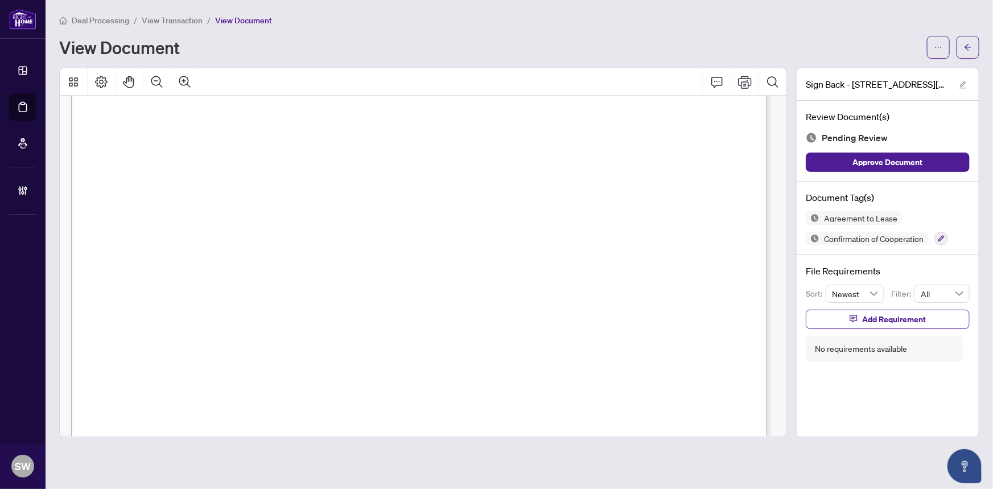
click at [173, 243] on span "ELENA ELENT" at bounding box center [158, 246] width 78 height 11
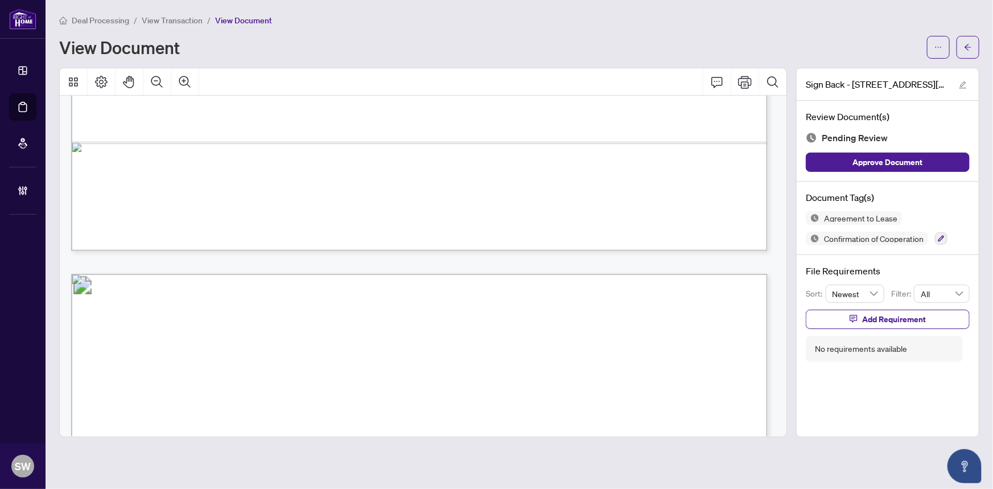
scroll to position [602, 0]
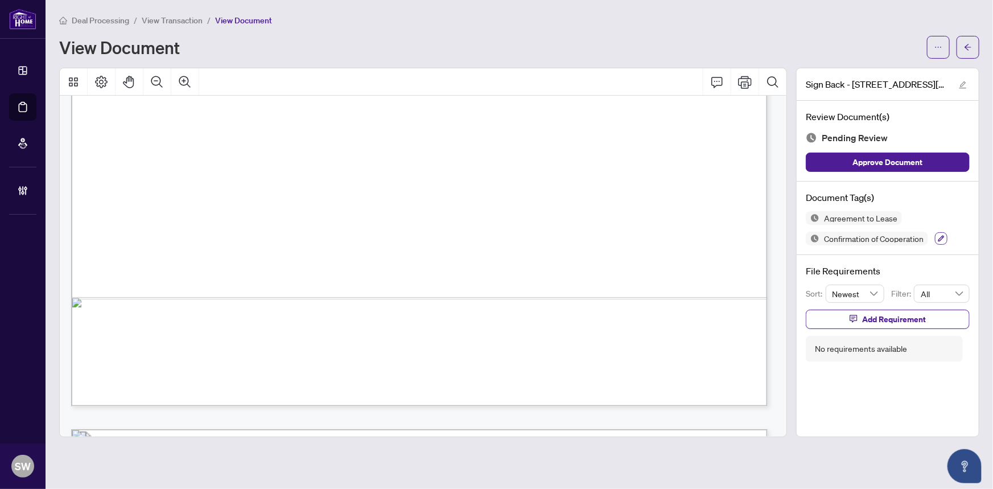
click at [943, 238] on icon "button" at bounding box center [940, 238] width 7 height 7
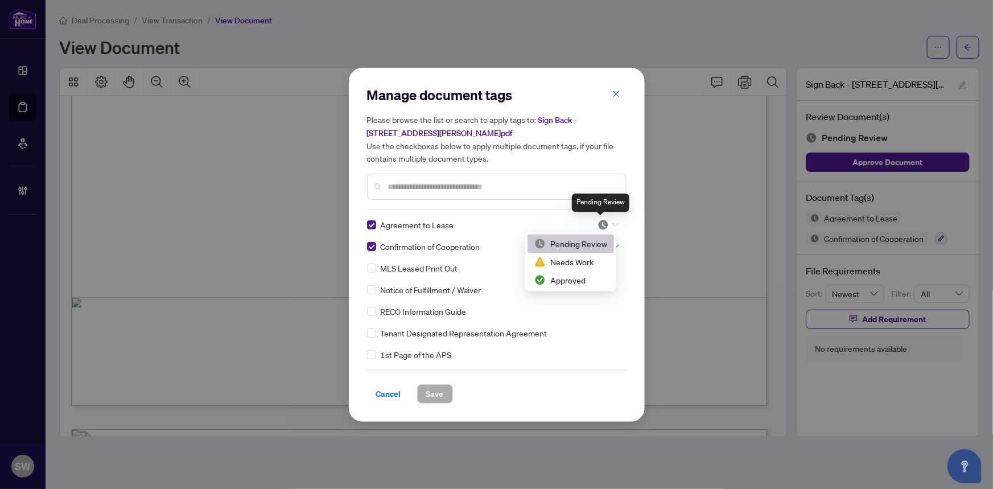
click at [603, 222] on img at bounding box center [602, 224] width 11 height 11
click at [565, 278] on div "Approved" at bounding box center [570, 280] width 73 height 13
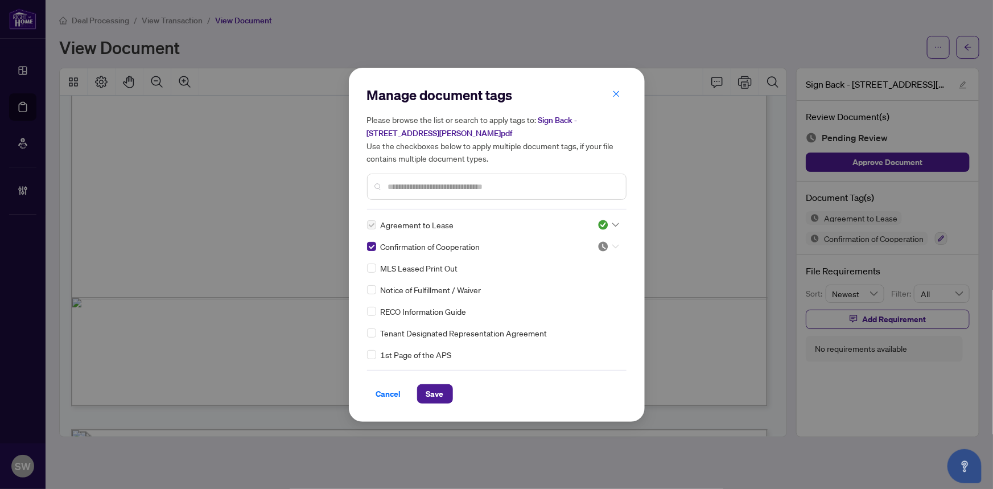
click at [614, 245] on icon at bounding box center [615, 246] width 7 height 4
click at [568, 300] on div "Approved" at bounding box center [570, 301] width 73 height 13
click at [403, 188] on input "text" at bounding box center [502, 186] width 229 height 13
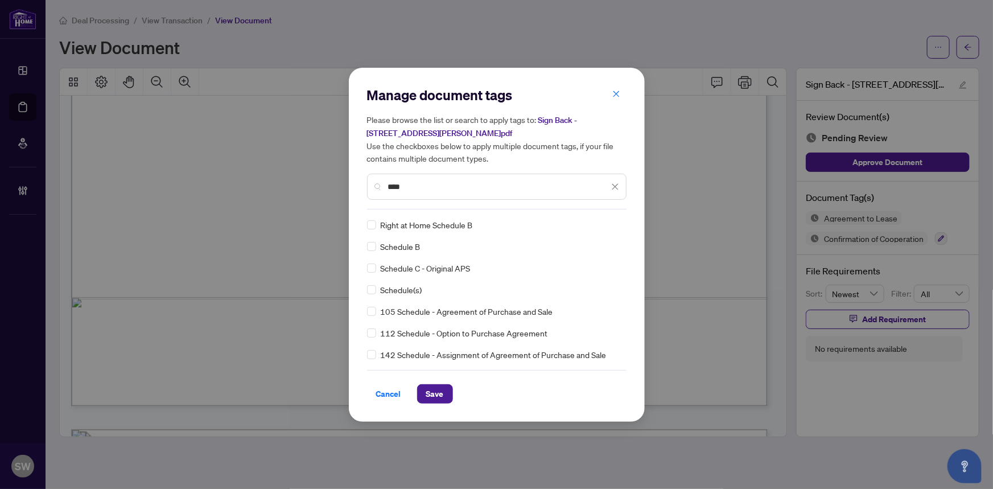
type input "****"
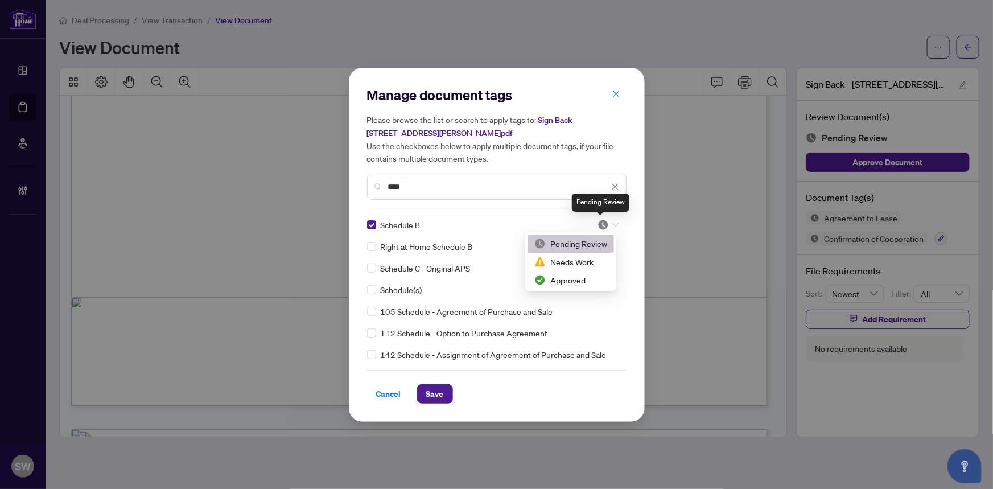
click at [603, 222] on img at bounding box center [602, 224] width 11 height 11
click at [572, 280] on div "Approved" at bounding box center [570, 280] width 73 height 13
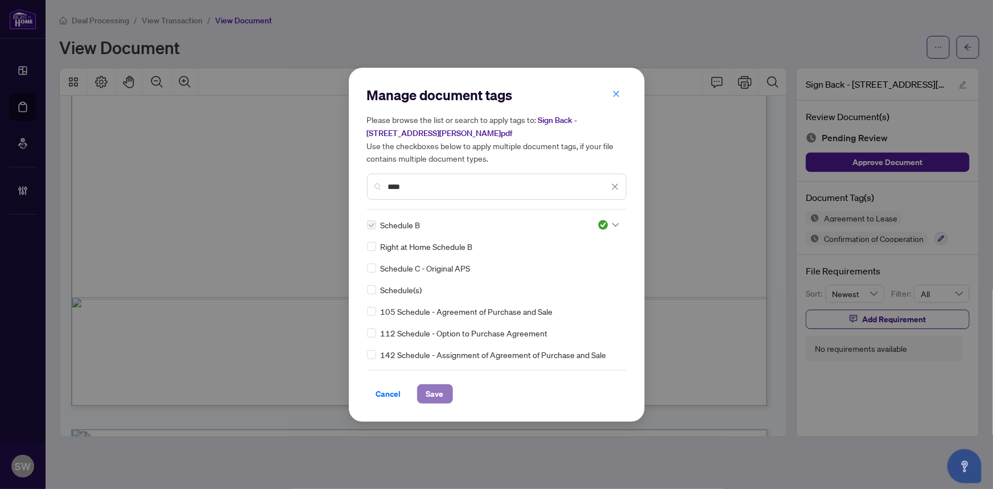
click at [435, 390] on span "Save" at bounding box center [435, 394] width 18 height 18
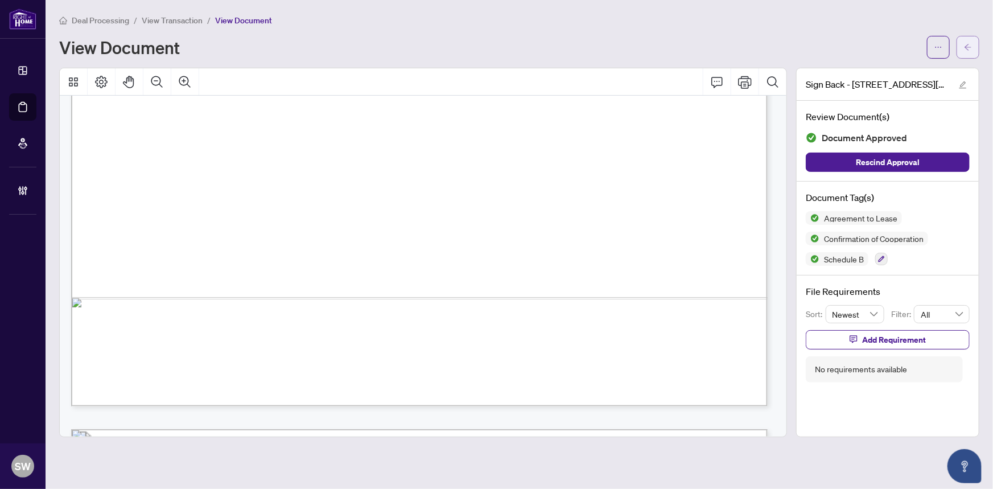
click at [971, 51] on span "button" at bounding box center [968, 47] width 8 height 18
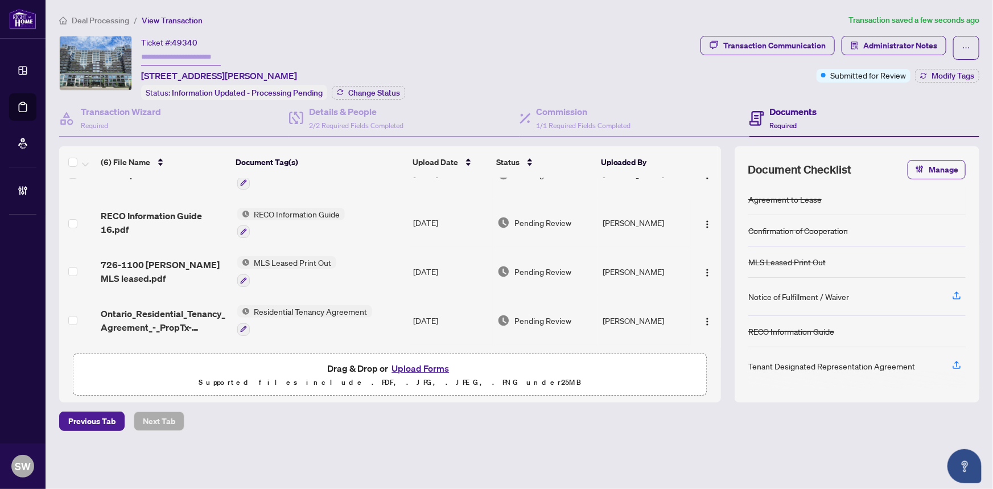
scroll to position [123, 0]
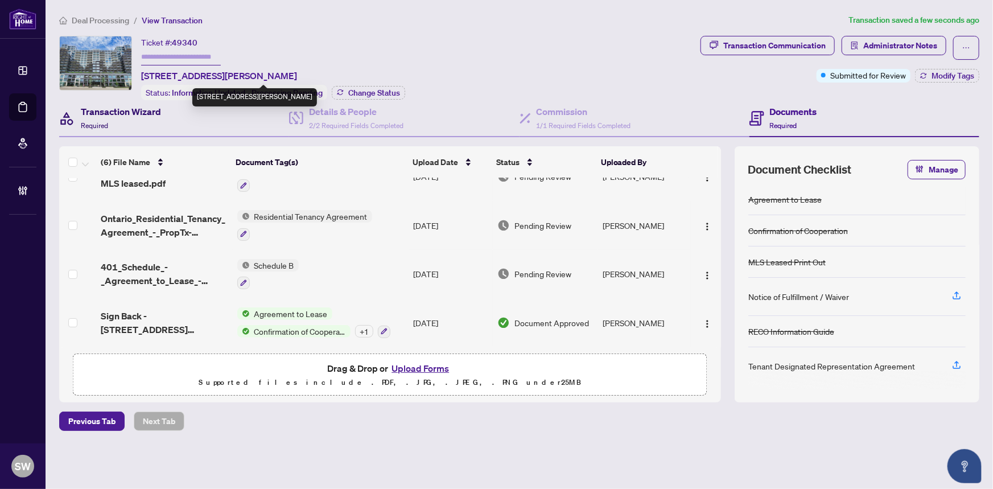
click at [115, 114] on h4 "Transaction Wizard" at bounding box center [121, 112] width 80 height 14
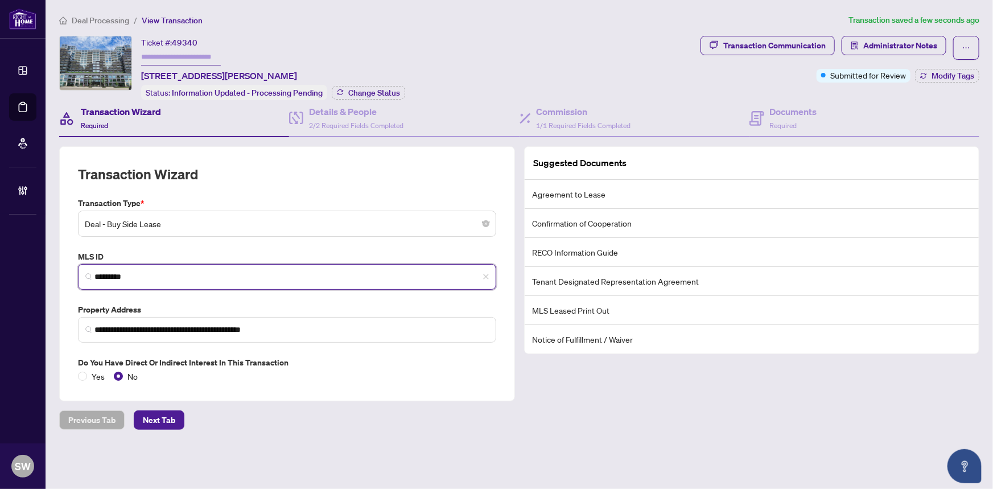
click at [119, 278] on input "*********" at bounding box center [291, 277] width 394 height 12
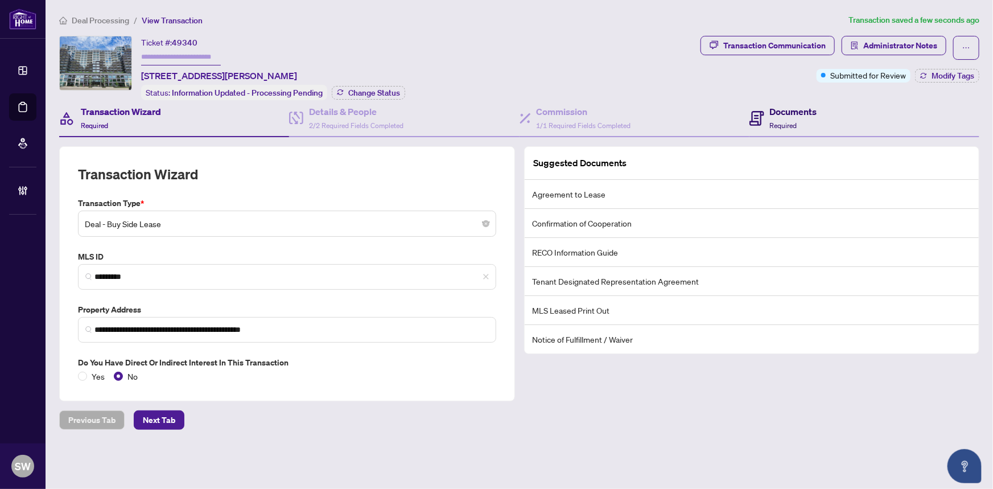
click at [785, 116] on div "Documents Required" at bounding box center [793, 118] width 47 height 27
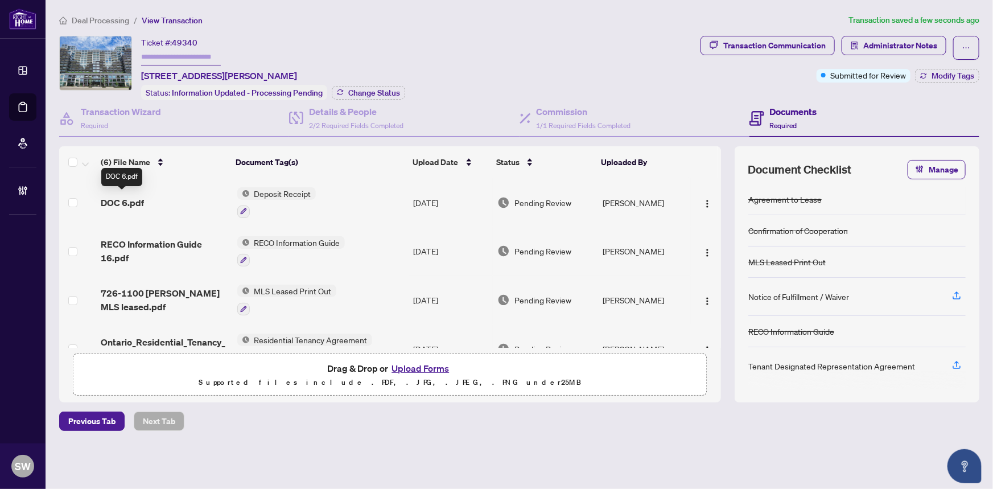
click at [115, 203] on span "DOC 6.pdf" at bounding box center [122, 203] width 43 height 14
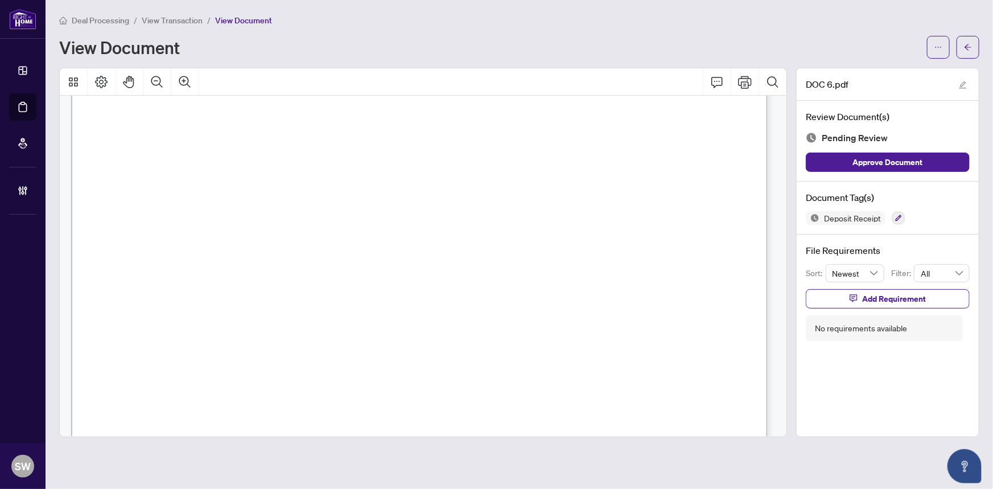
scroll to position [221, 0]
click at [897, 217] on icon "button" at bounding box center [898, 218] width 6 height 6
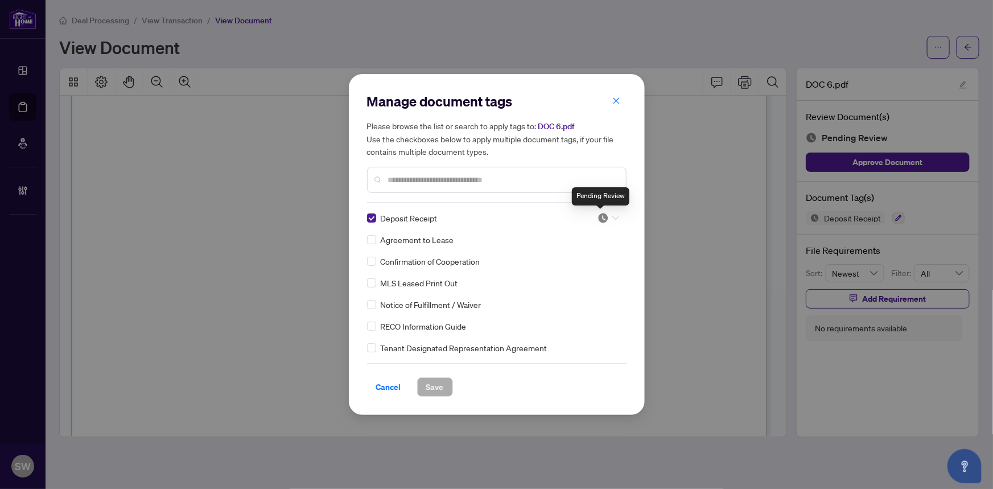
click at [601, 220] on img at bounding box center [602, 217] width 11 height 11
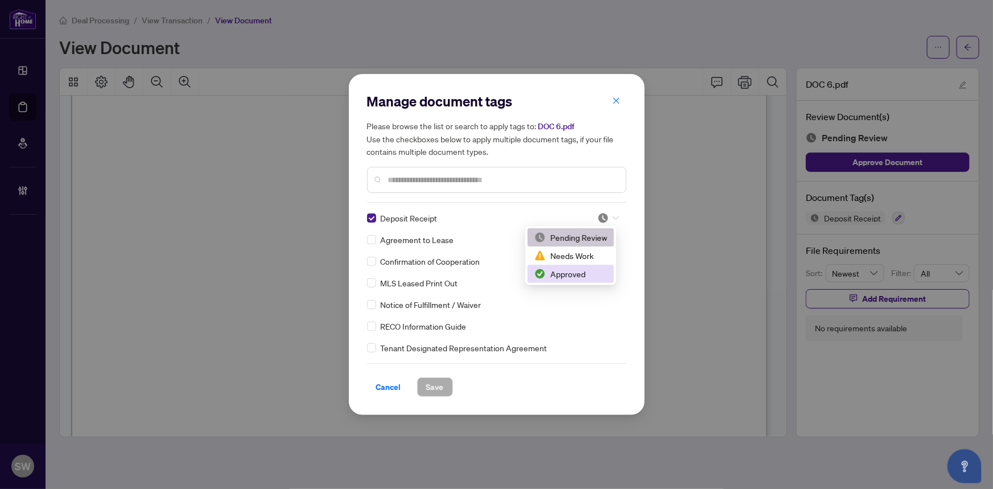
click at [577, 273] on div "Approved" at bounding box center [570, 273] width 73 height 13
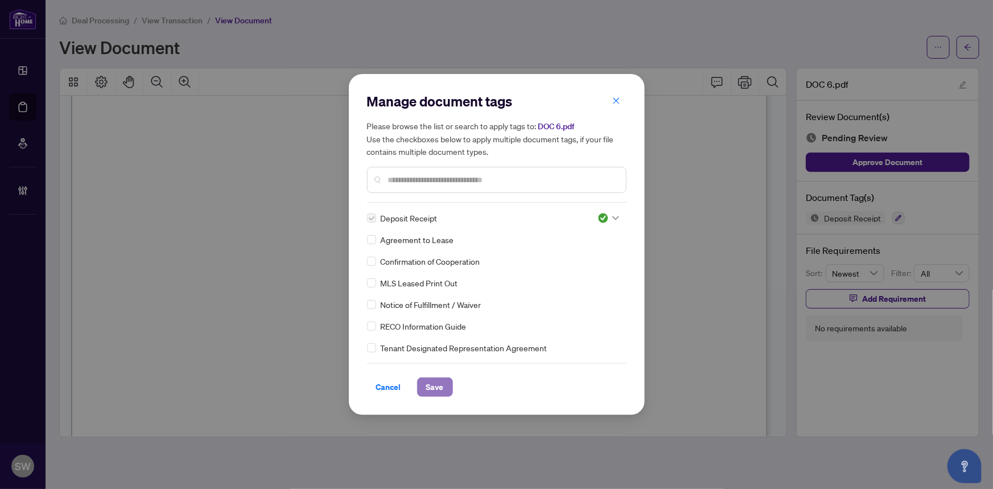
click at [438, 386] on button "Save" at bounding box center [435, 386] width 36 height 19
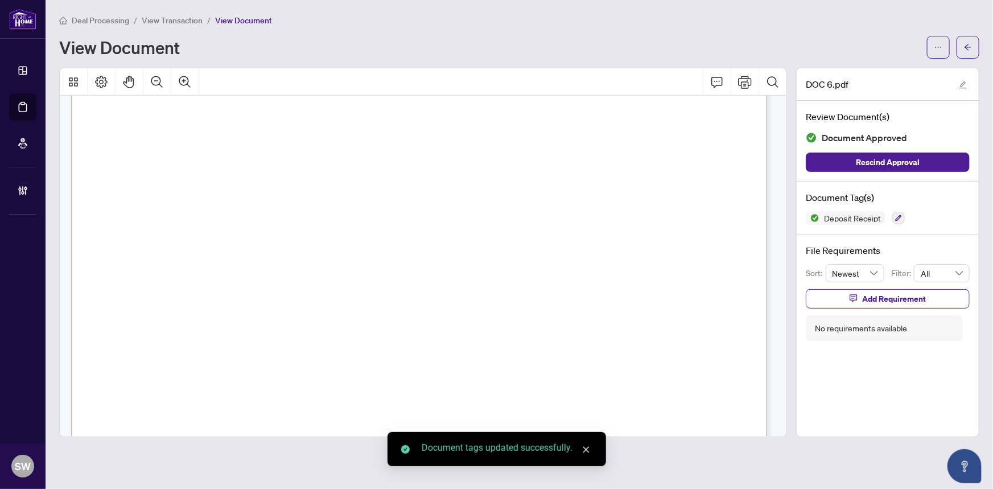
click at [964, 48] on icon "arrow-left" at bounding box center [968, 47] width 8 height 8
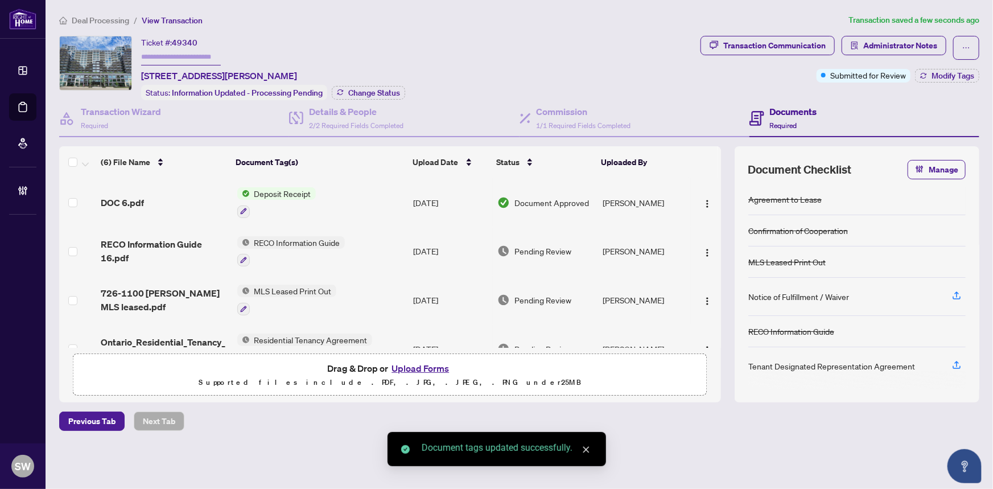
click at [178, 245] on span "RECO Information Guide 16.pdf" at bounding box center [164, 250] width 127 height 27
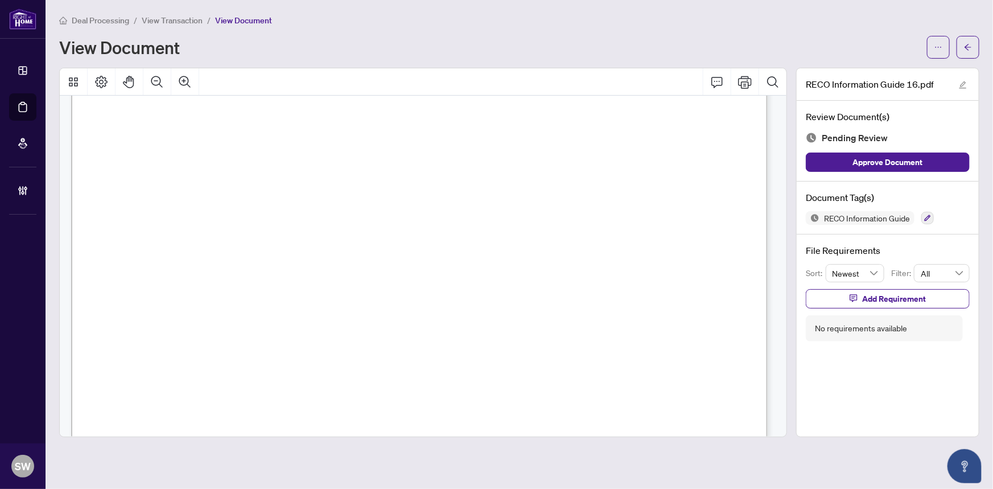
scroll to position [11319, 0]
click at [486, 206] on span "Taras Pyrih" at bounding box center [517, 210] width 98 height 11
click at [925, 218] on icon "button" at bounding box center [927, 218] width 6 height 6
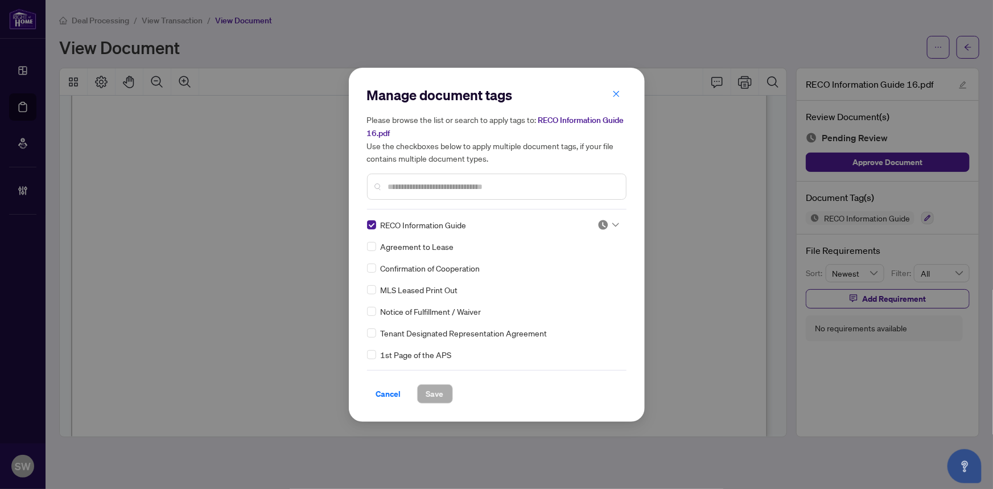
click at [601, 221] on img at bounding box center [602, 224] width 11 height 11
click at [560, 280] on div "Approved" at bounding box center [570, 280] width 73 height 13
click at [426, 393] on span "Save" at bounding box center [435, 394] width 18 height 18
click at [965, 44] on div "Manage document tags Please browse the list or search to apply tags to: RECO In…" at bounding box center [496, 244] width 993 height 489
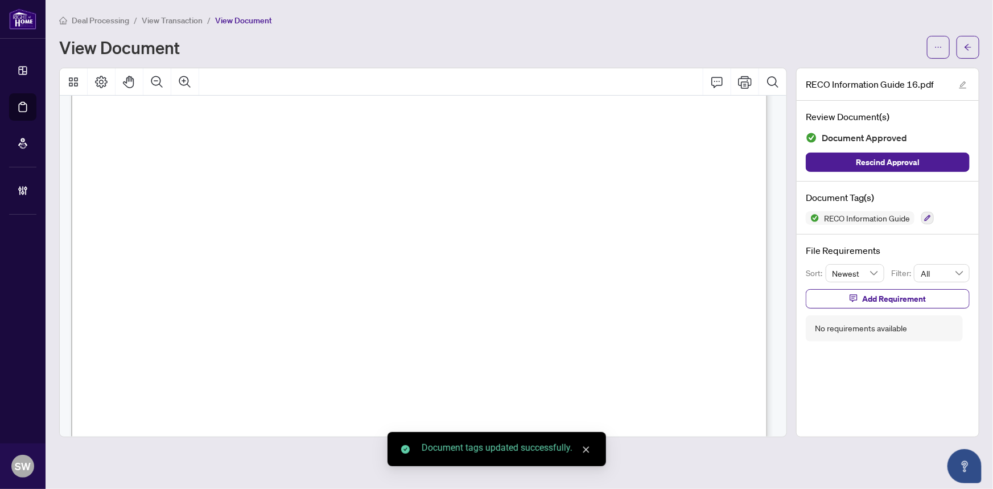
click at [965, 44] on icon "arrow-left" at bounding box center [968, 47] width 8 height 8
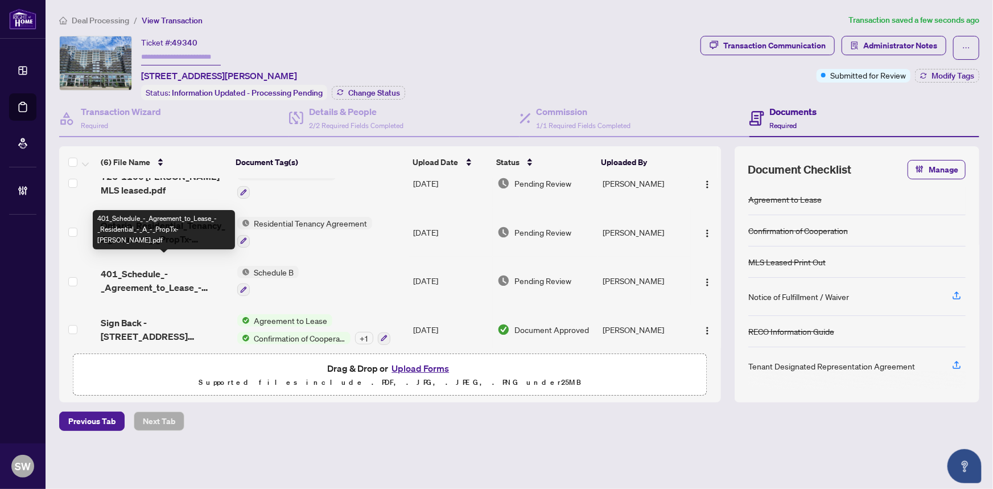
scroll to position [123, 0]
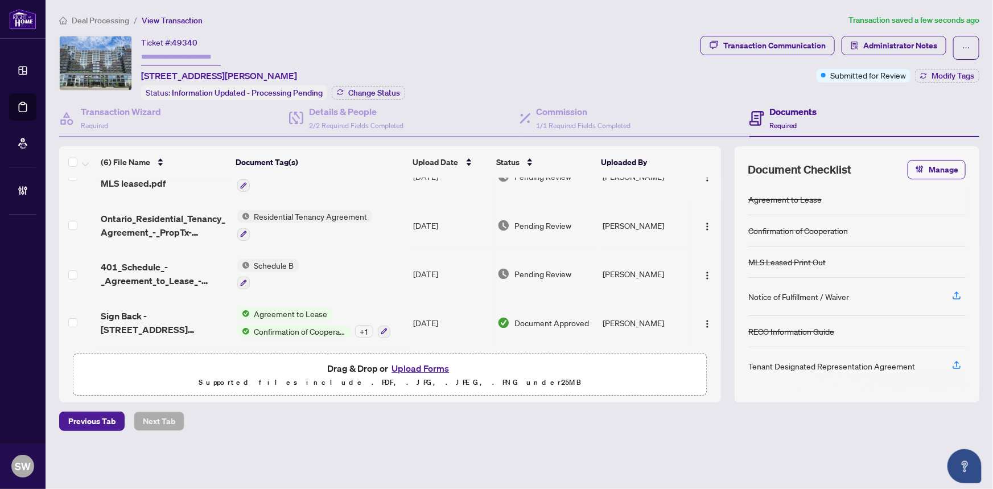
click at [189, 311] on span "Sign Back - 1100 Sheppard Ave w 726.pdf" at bounding box center [164, 322] width 127 height 27
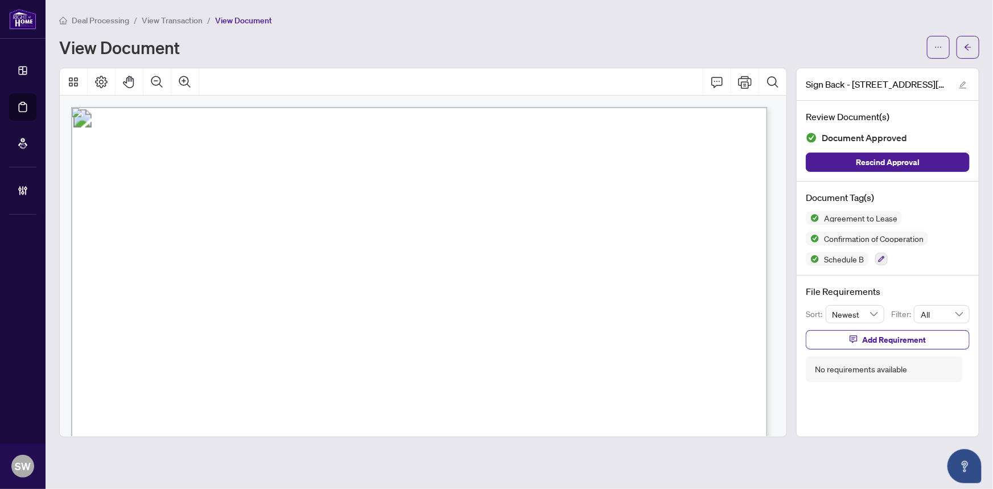
click at [613, 268] on span "Alex Lukin" at bounding box center [603, 273] width 73 height 11
click at [289, 250] on span "IRYNA PYRIH" at bounding box center [298, 250] width 76 height 11
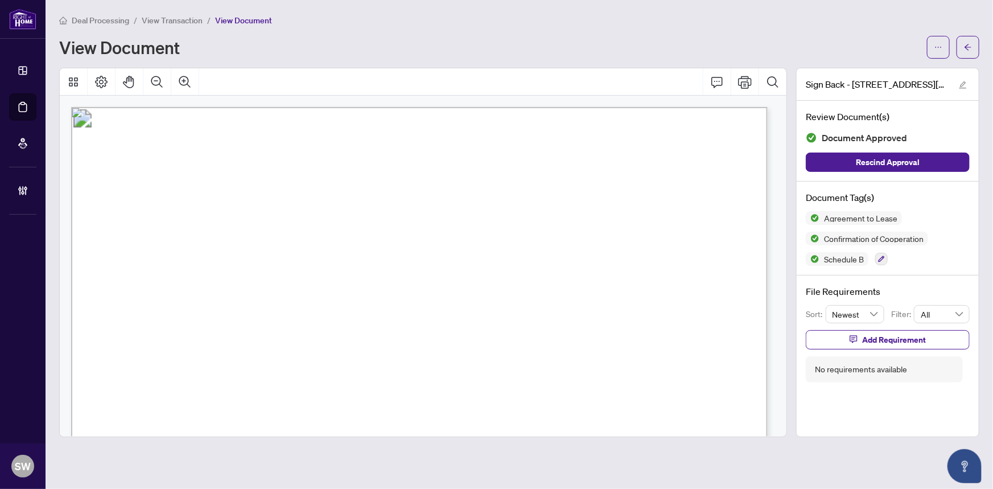
click at [289, 250] on span "IRYNA PYRIH" at bounding box center [298, 250] width 76 height 11
click at [585, 245] on span "TARAS PYRIH" at bounding box center [605, 250] width 88 height 11
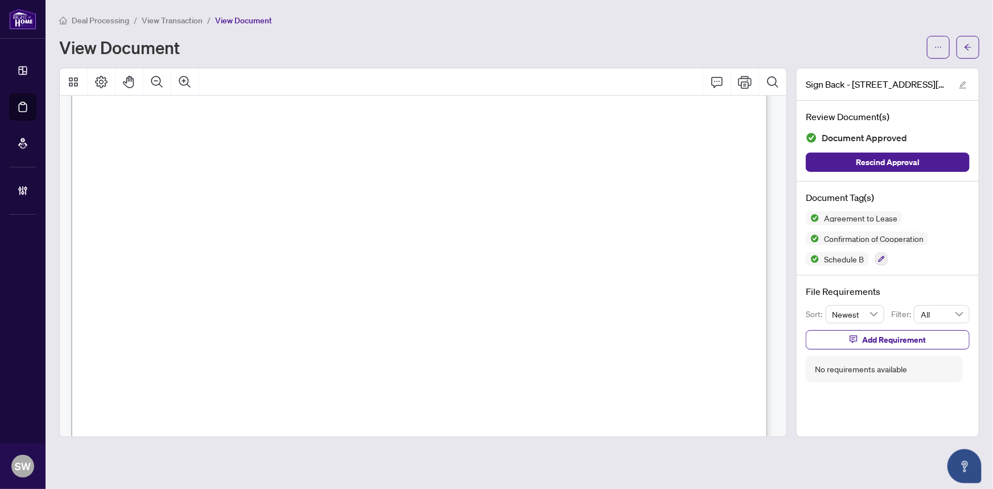
click at [618, 246] on span "416-739-7200" at bounding box center [639, 245] width 100 height 11
click at [559, 73] on div at bounding box center [423, 81] width 726 height 27
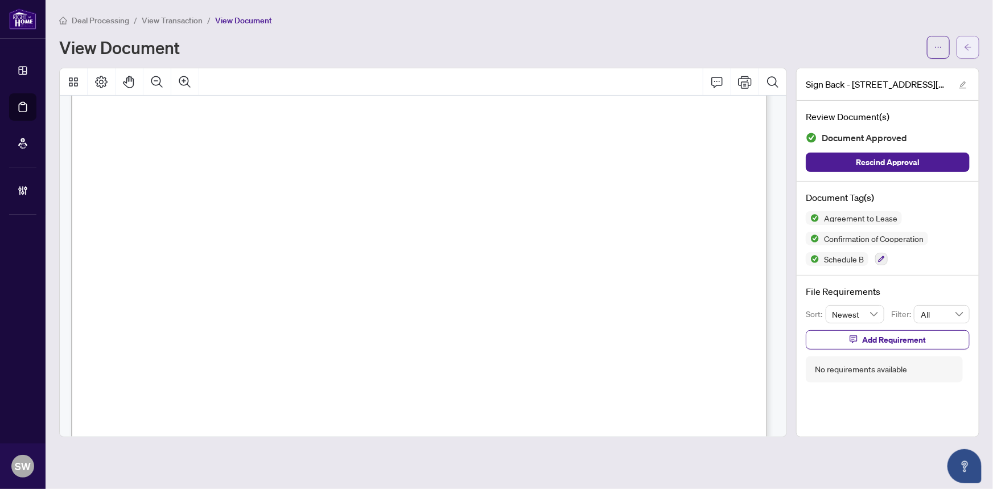
click at [962, 51] on button "button" at bounding box center [967, 47] width 23 height 23
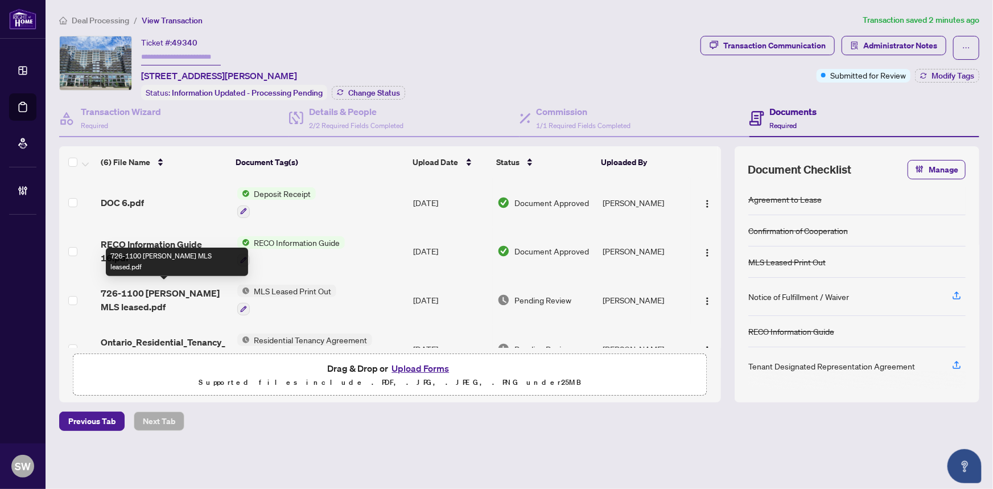
click at [183, 293] on span "726-1100 Sheppard MLS leased.pdf" at bounding box center [164, 299] width 127 height 27
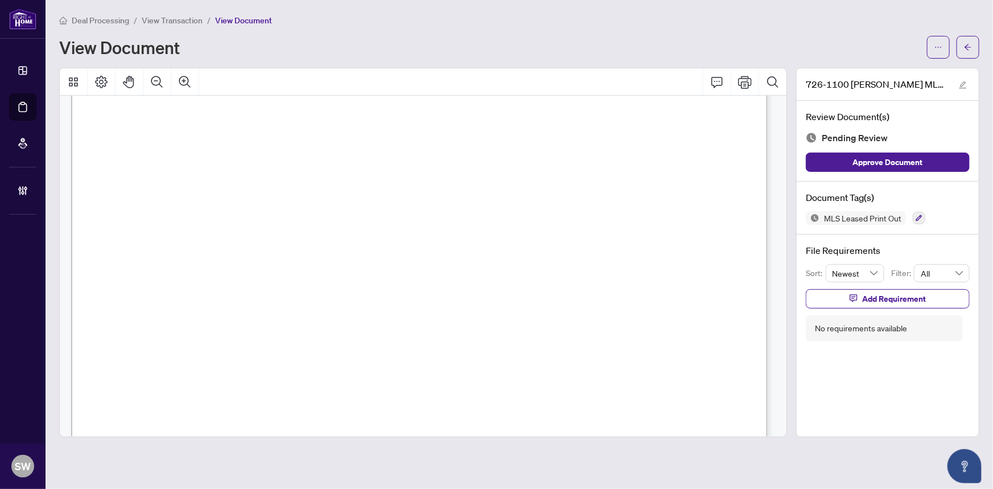
scroll to position [2265, 0]
click at [915, 214] on icon "button" at bounding box center [918, 217] width 7 height 7
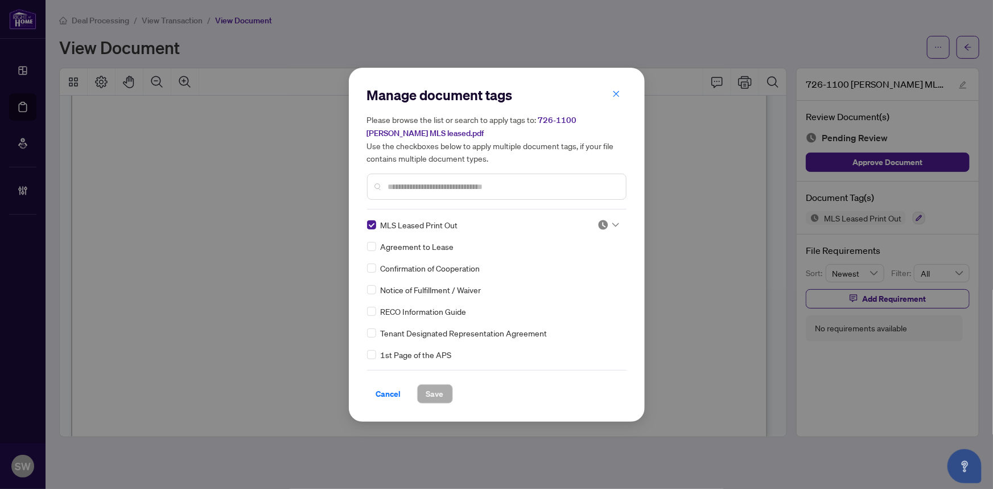
click at [601, 222] on img at bounding box center [602, 224] width 11 height 11
click at [571, 281] on div "Approved" at bounding box center [570, 280] width 73 height 13
click at [437, 391] on span "Save" at bounding box center [435, 394] width 18 height 18
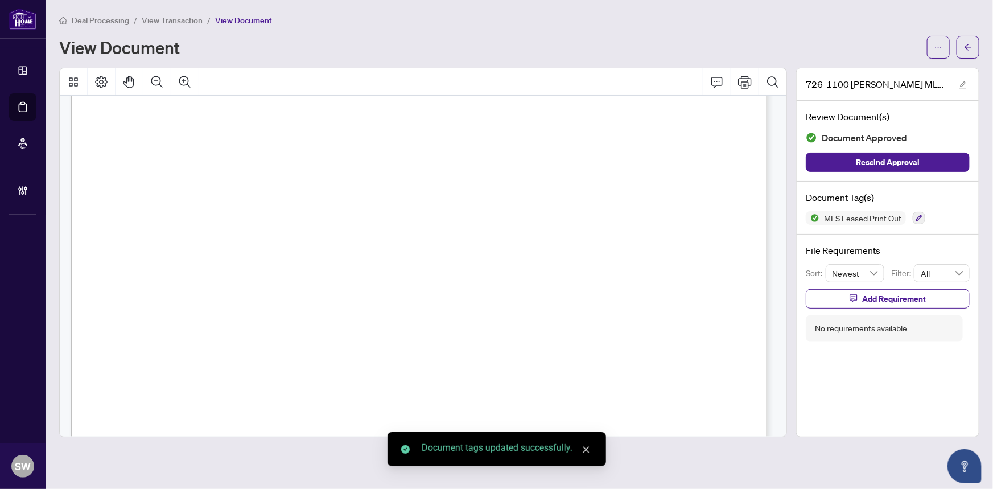
click at [968, 47] on icon "arrow-left" at bounding box center [968, 47] width 8 height 8
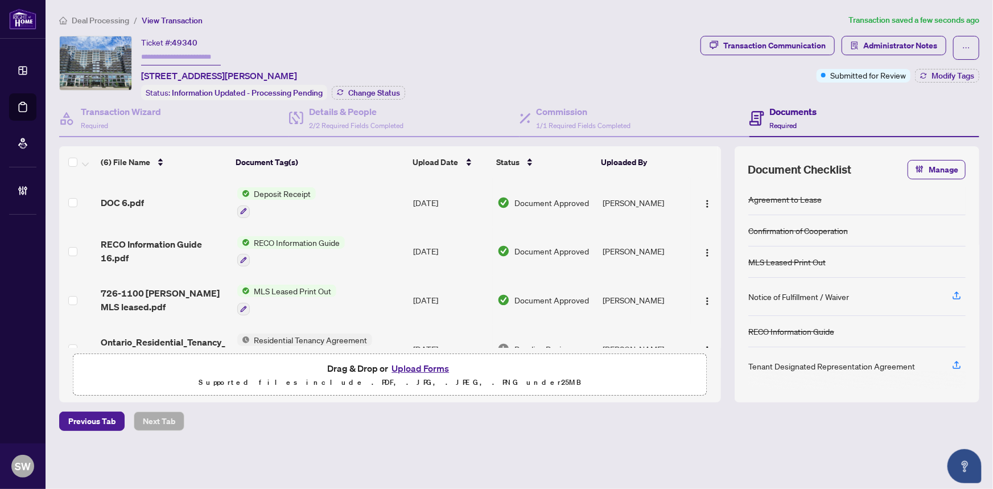
click at [189, 44] on span "49340" at bounding box center [185, 43] width 26 height 10
copy span "49340"
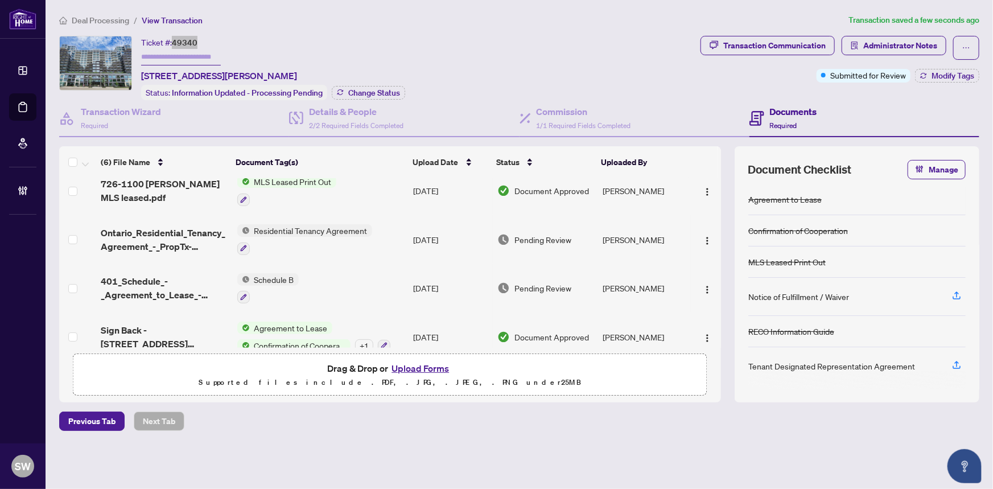
scroll to position [123, 0]
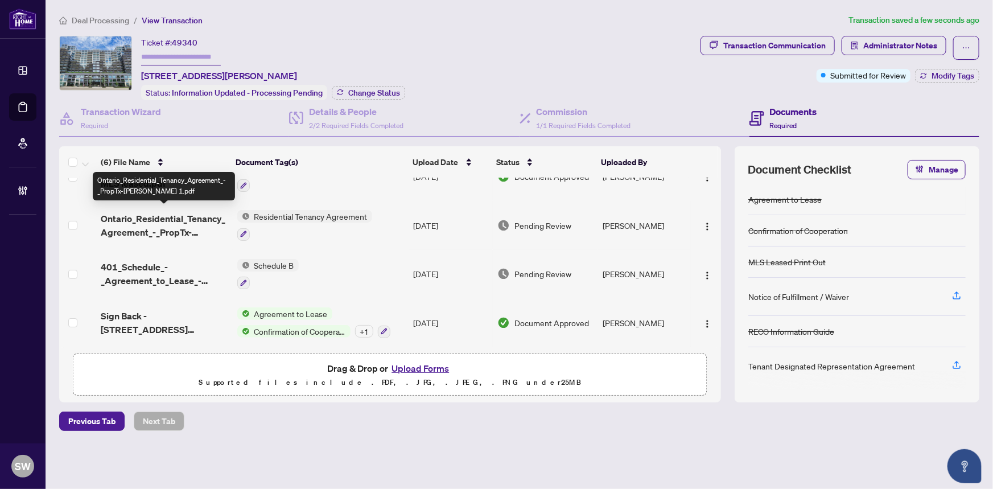
click at [191, 223] on span "Ontario_Residential_Tenancy_Agreement_-_PropTx-OREA 1.pdf" at bounding box center [164, 225] width 127 height 27
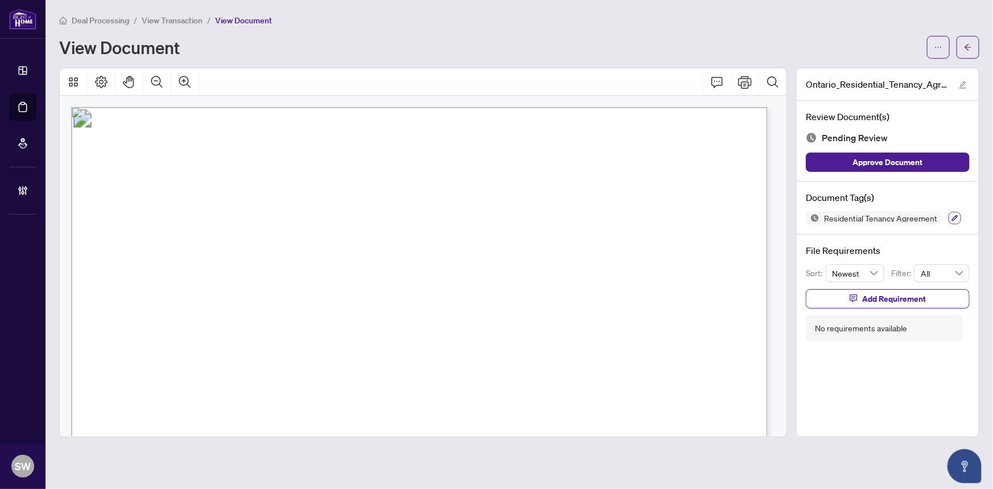
click at [952, 216] on icon "button" at bounding box center [955, 218] width 6 height 6
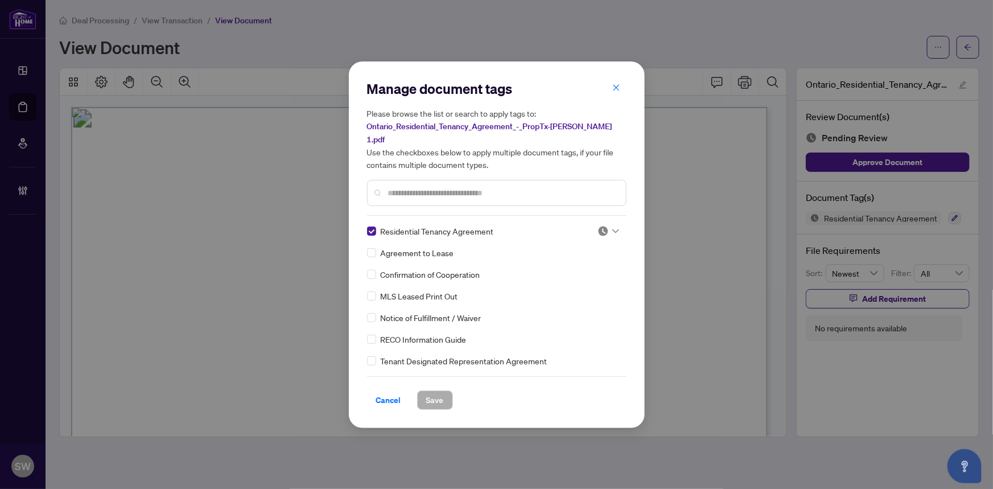
click at [598, 225] on img at bounding box center [602, 230] width 11 height 11
click at [577, 278] on div "Approved" at bounding box center [570, 280] width 73 height 13
click at [436, 394] on span "Save" at bounding box center [435, 400] width 18 height 18
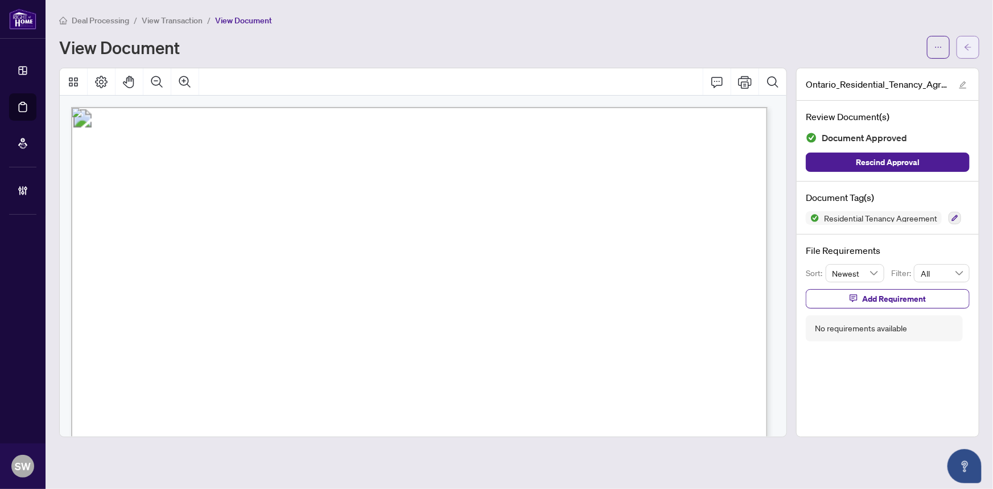
click at [964, 51] on span "button" at bounding box center [968, 47] width 8 height 18
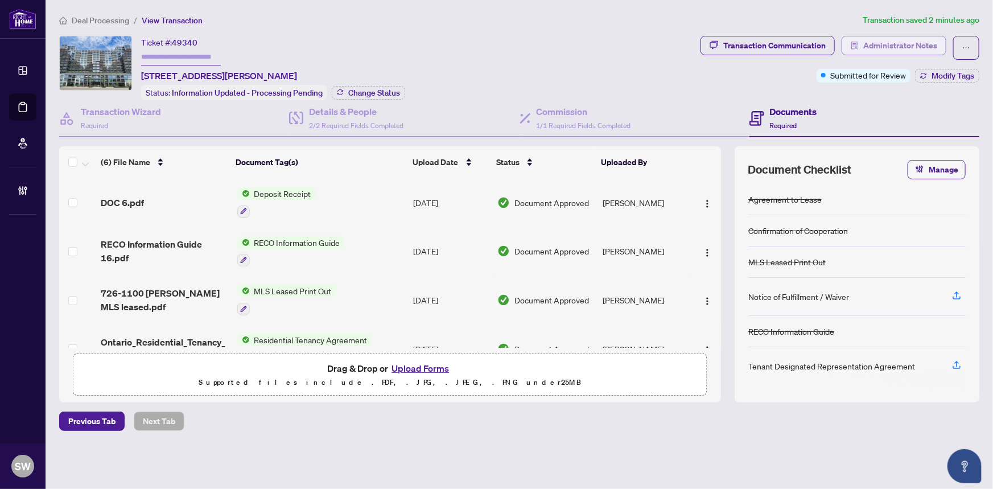
click at [927, 50] on span "Administrator Notes" at bounding box center [900, 45] width 74 height 18
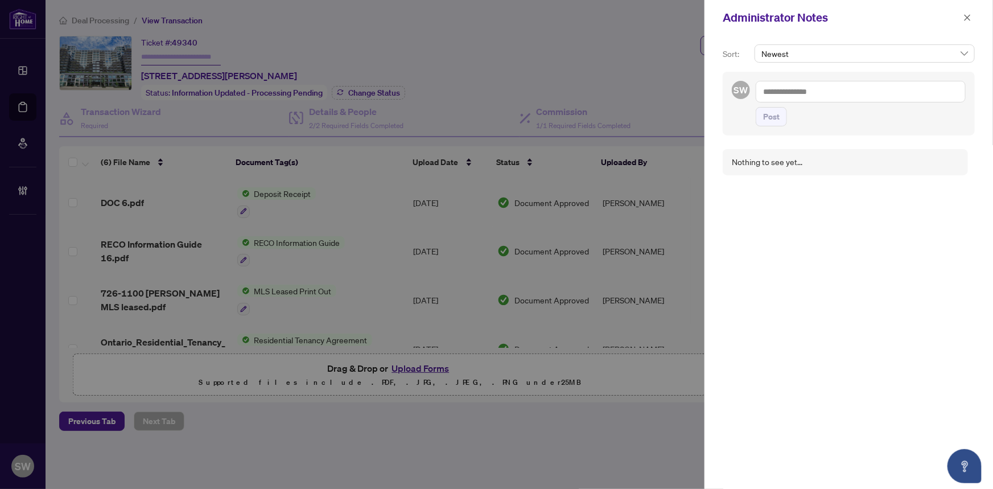
click at [779, 88] on textarea at bounding box center [860, 92] width 210 height 22
paste textarea "**********"
type textarea "**********"
click at [772, 121] on span "Post" at bounding box center [771, 128] width 16 height 18
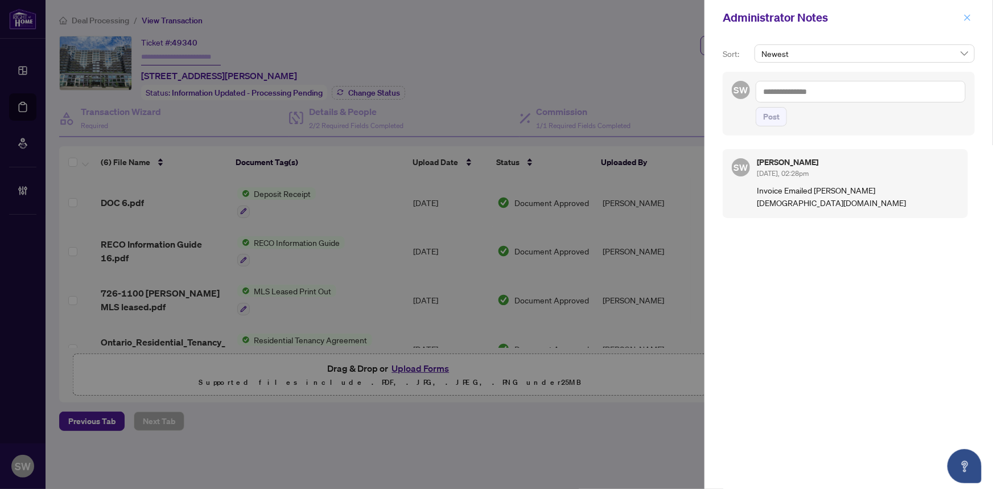
click at [970, 17] on icon "close" at bounding box center [967, 18] width 8 height 8
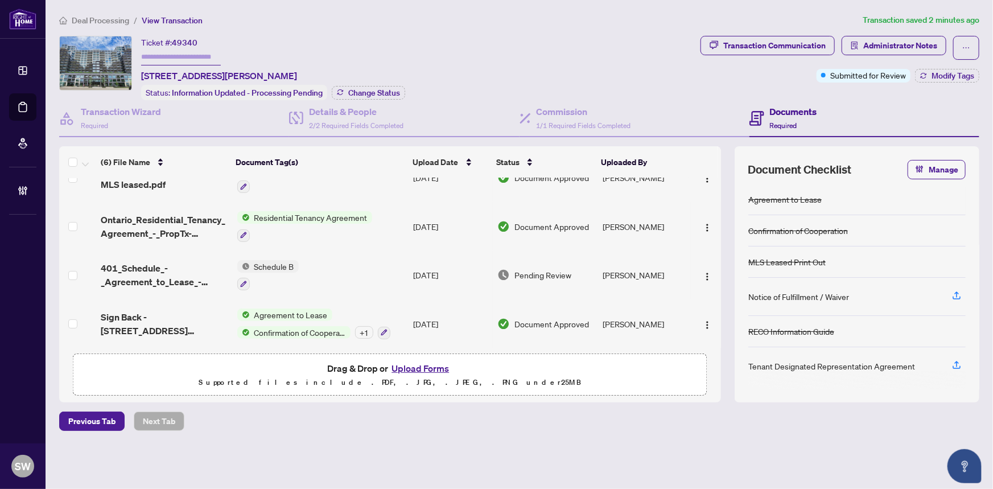
scroll to position [123, 0]
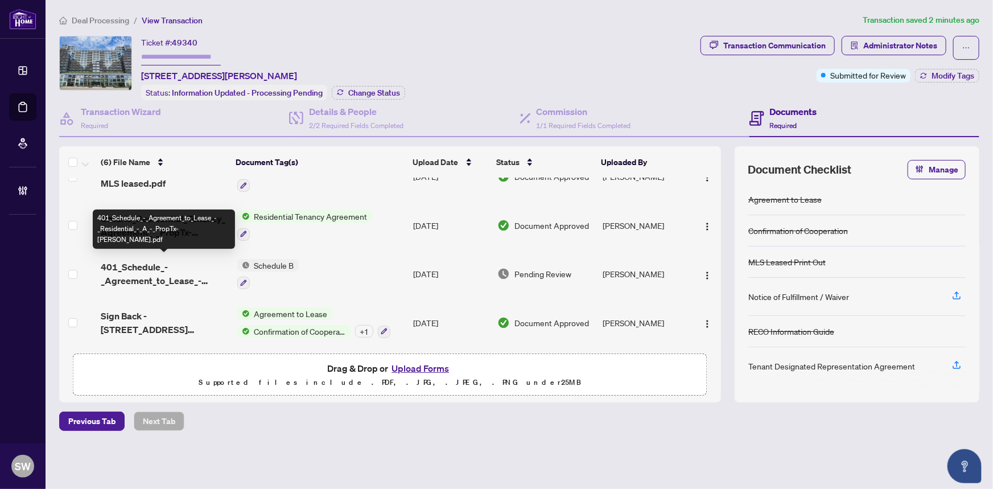
click at [163, 268] on span "401_Schedule_-_Agreement_to_Lease_-_Residential_-_A_-_PropTx-OREA.pdf" at bounding box center [164, 273] width 127 height 27
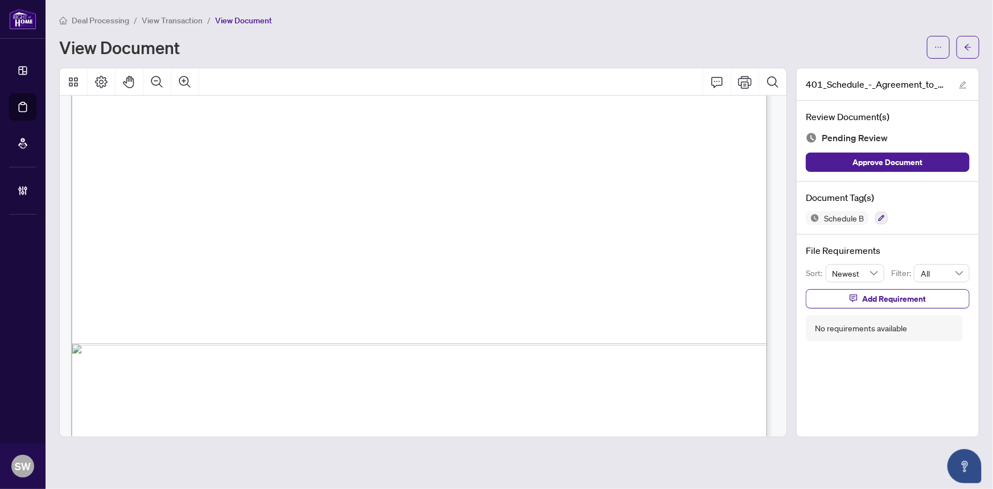
scroll to position [582, 0]
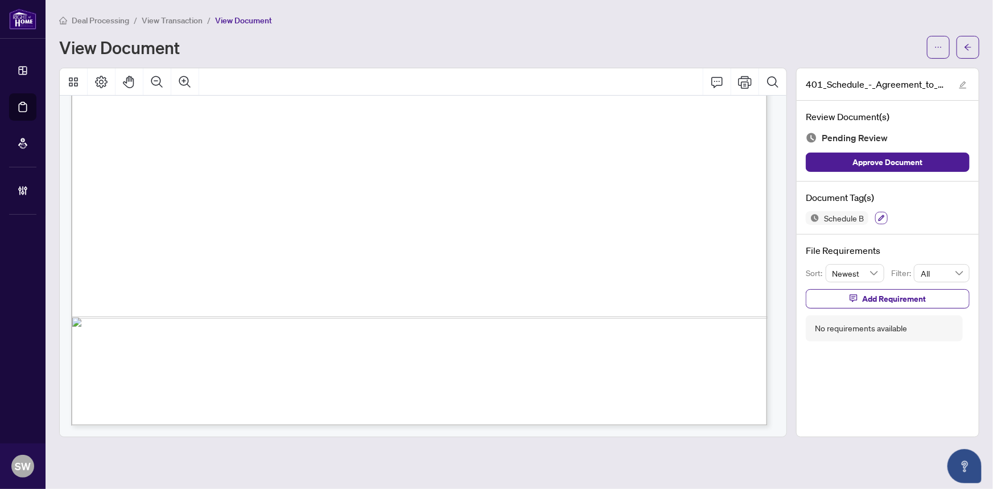
click at [882, 217] on icon "button" at bounding box center [881, 217] width 7 height 7
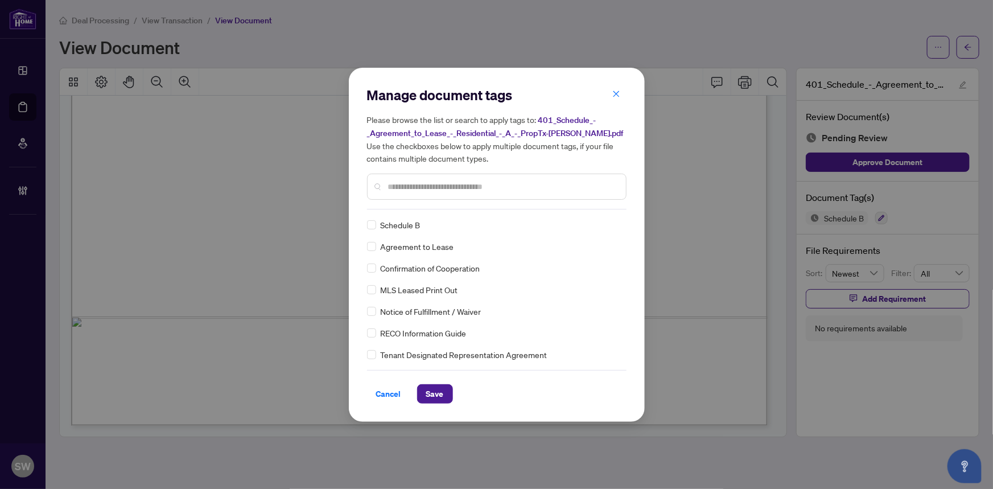
click at [438, 181] on input "text" at bounding box center [502, 186] width 229 height 13
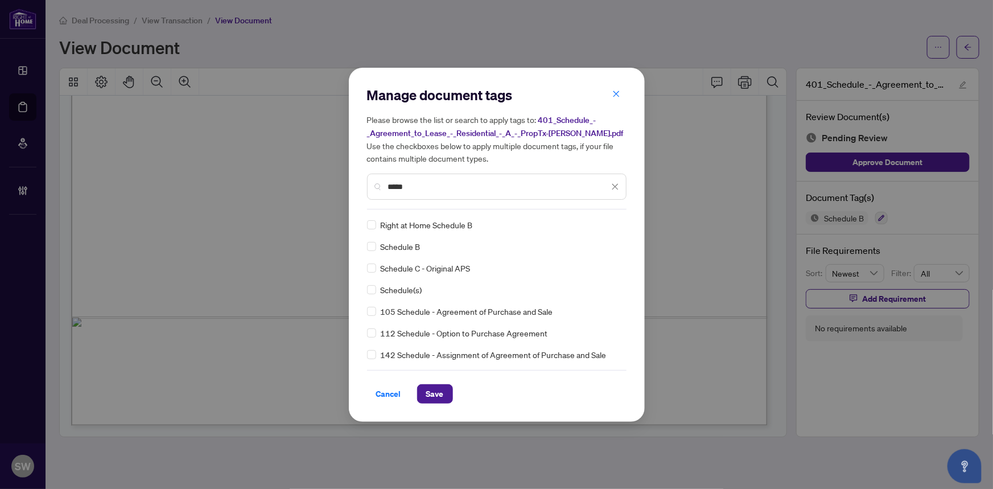
type input "*****"
click at [430, 392] on span "Save" at bounding box center [435, 394] width 18 height 18
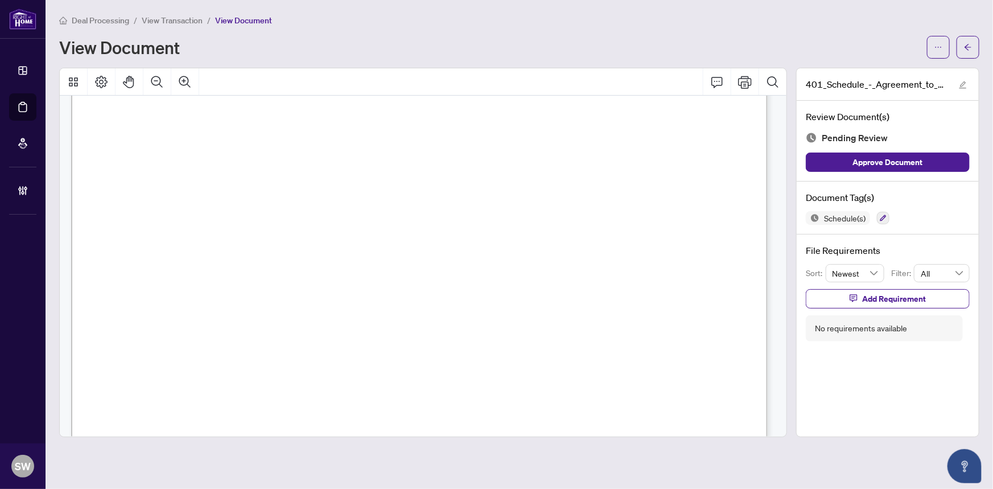
scroll to position [55, 0]
click at [881, 216] on icon "button" at bounding box center [883, 218] width 6 height 6
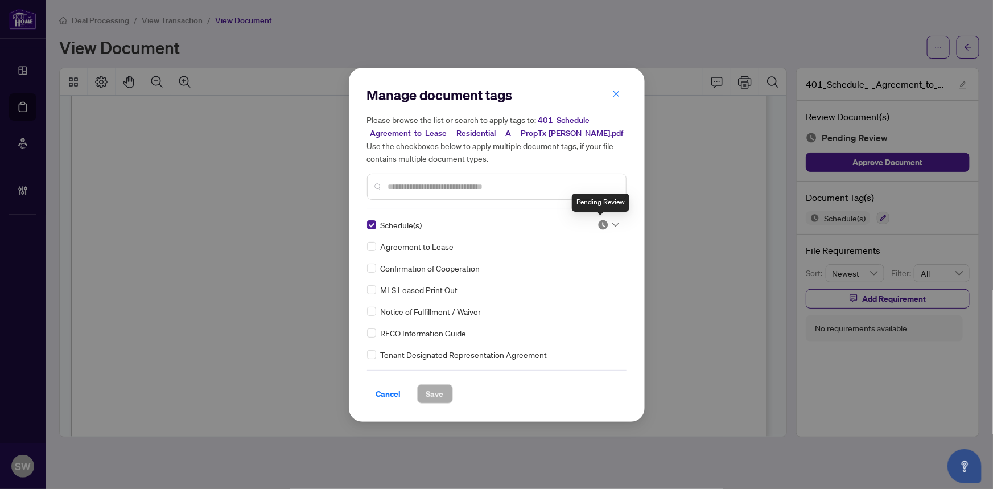
click at [601, 222] on img at bounding box center [602, 224] width 11 height 11
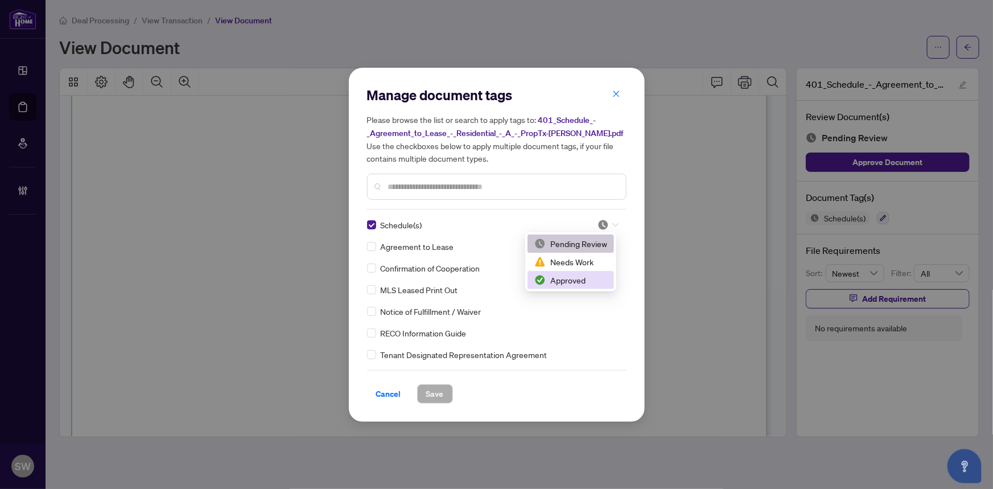
click at [573, 284] on div "Approved" at bounding box center [570, 280] width 73 height 13
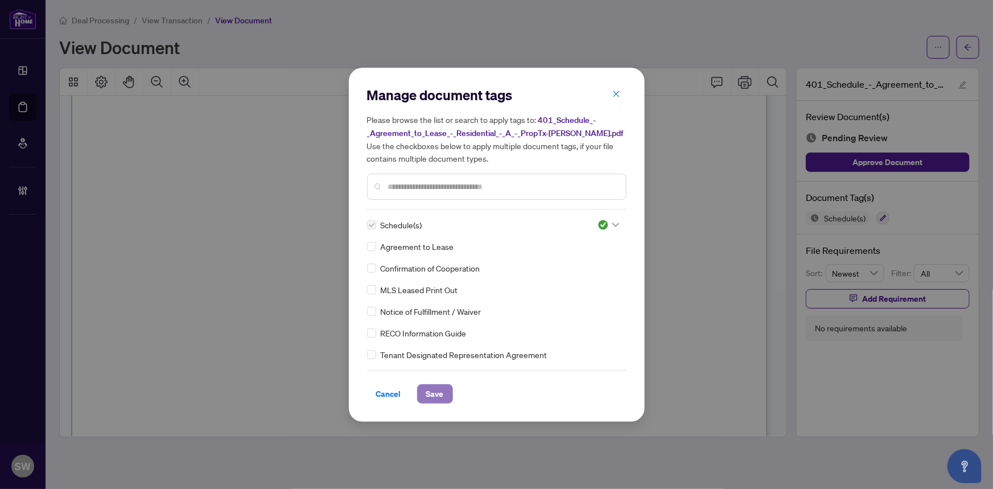
click at [439, 391] on button "Save" at bounding box center [435, 393] width 36 height 19
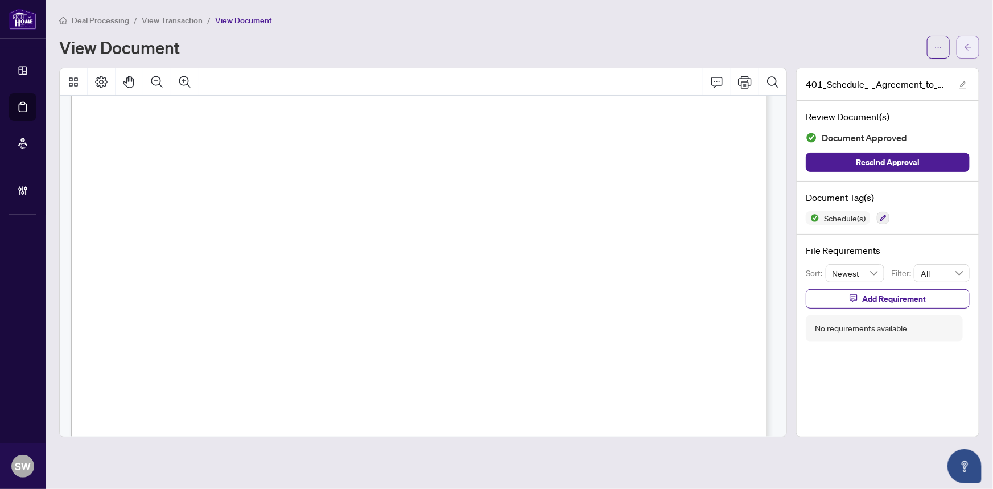
click at [975, 47] on button "button" at bounding box center [967, 47] width 23 height 23
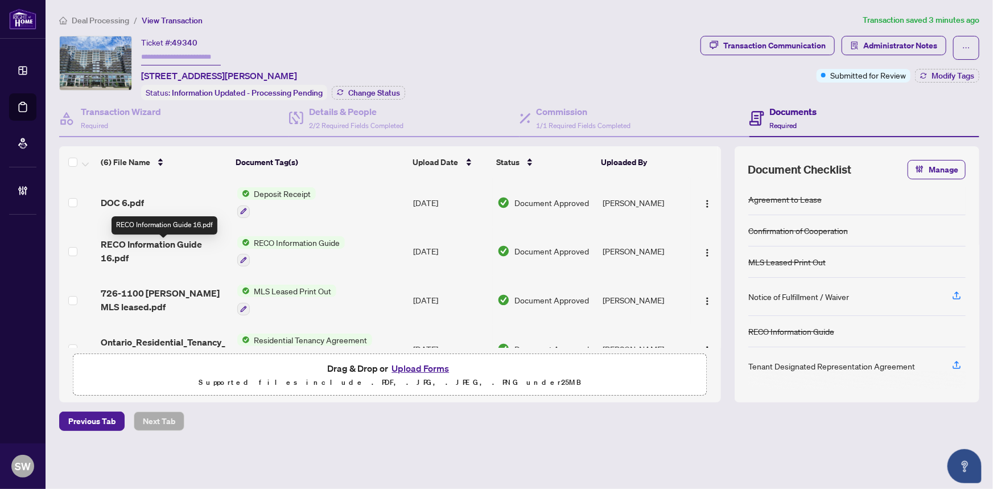
click at [172, 242] on span "RECO Information Guide 16.pdf" at bounding box center [164, 250] width 127 height 27
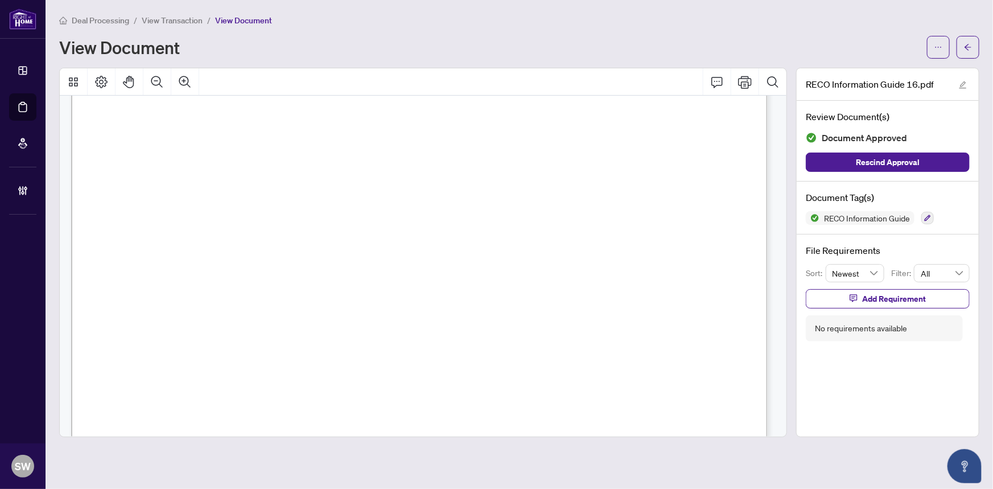
scroll to position [4628, 0]
click at [973, 46] on button "button" at bounding box center [967, 47] width 23 height 23
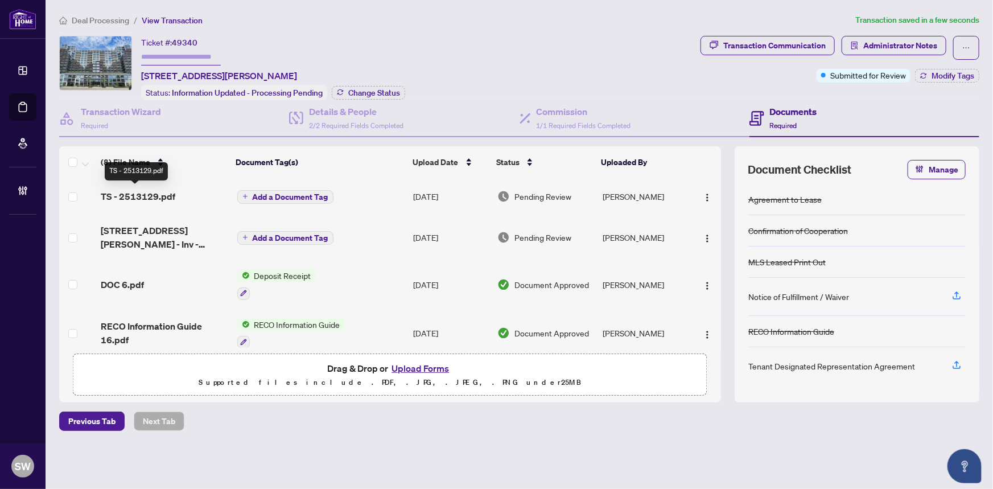
click at [146, 197] on span "TS - 2513129.pdf" at bounding box center [138, 196] width 75 height 14
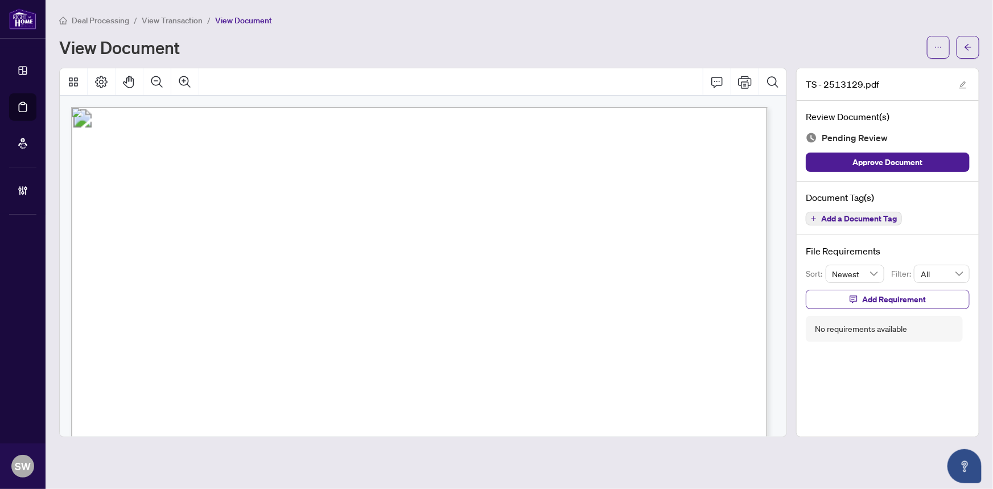
click at [852, 215] on span "Add a Document Tag" at bounding box center [859, 218] width 76 height 8
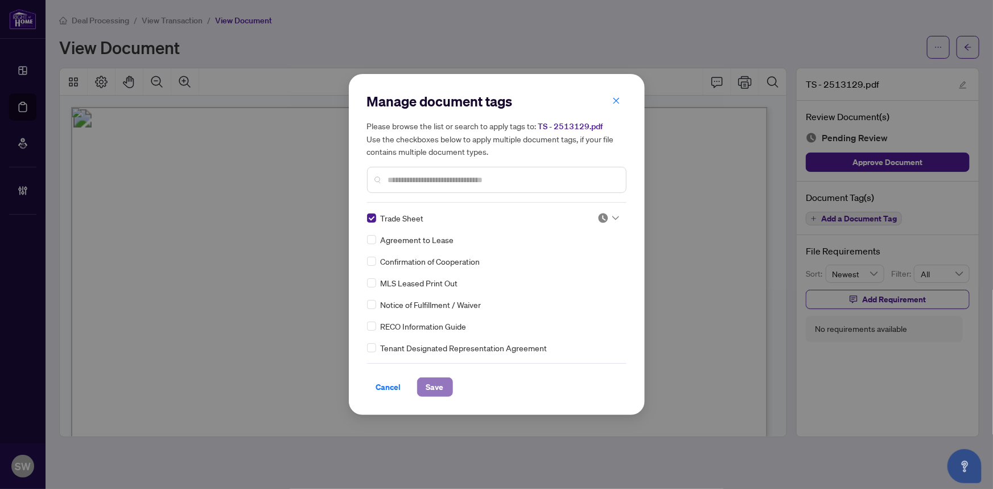
click at [431, 383] on span "Save" at bounding box center [435, 387] width 18 height 18
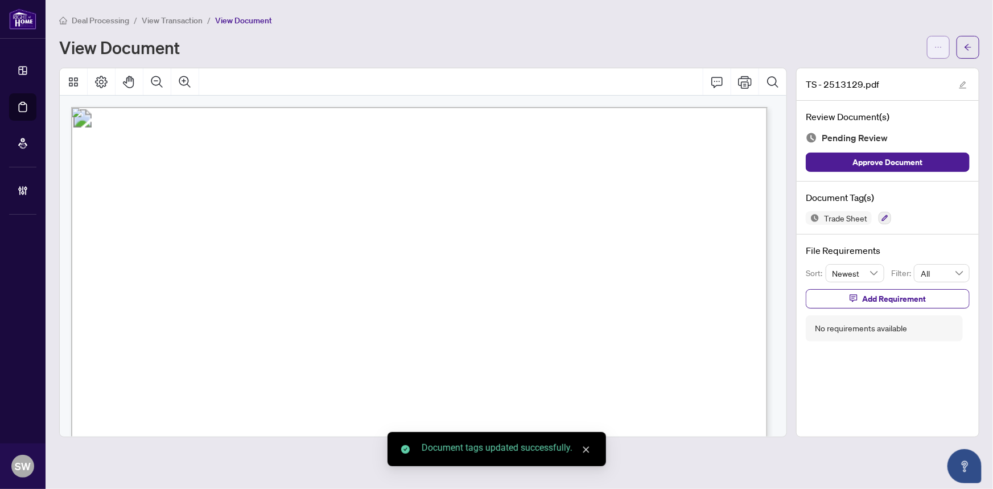
click at [935, 40] on span "button" at bounding box center [938, 47] width 8 height 18
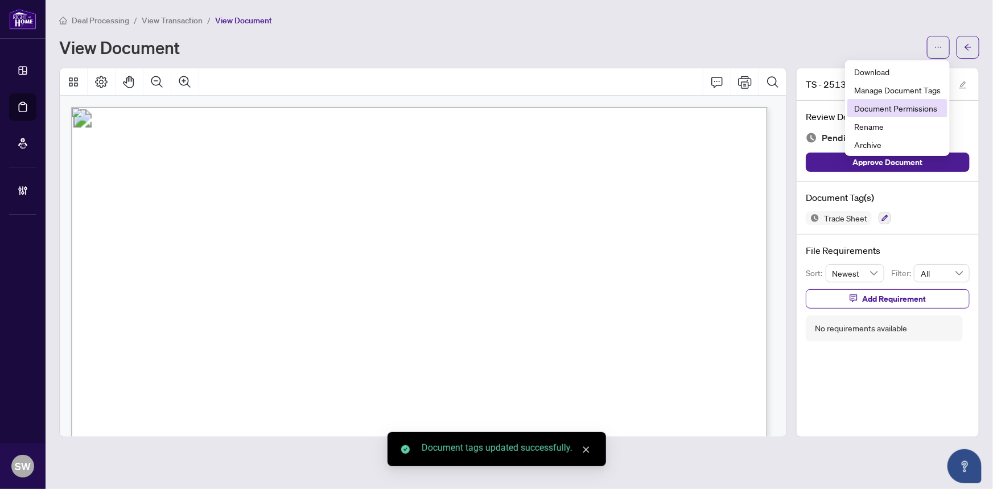
click at [903, 104] on span "Document Permissions" at bounding box center [897, 108] width 86 height 13
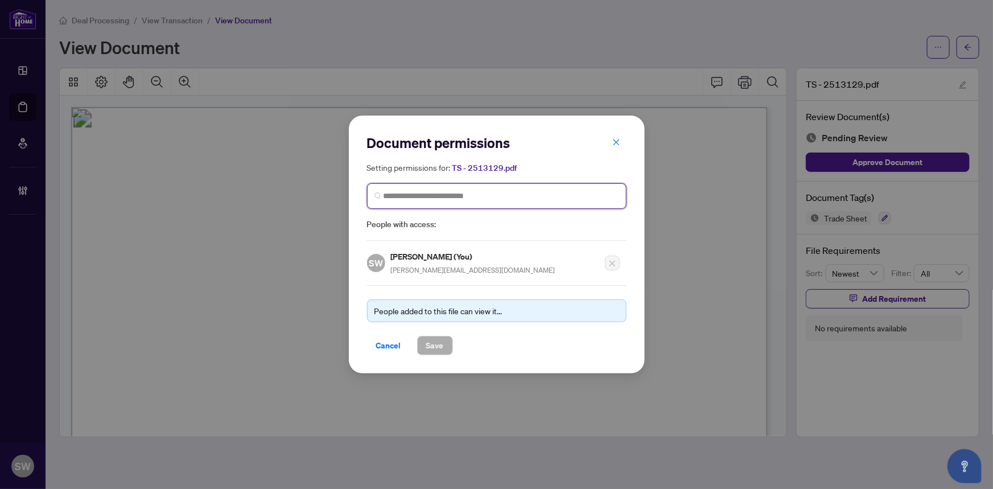
click at [445, 199] on input "search" at bounding box center [500, 196] width 235 height 12
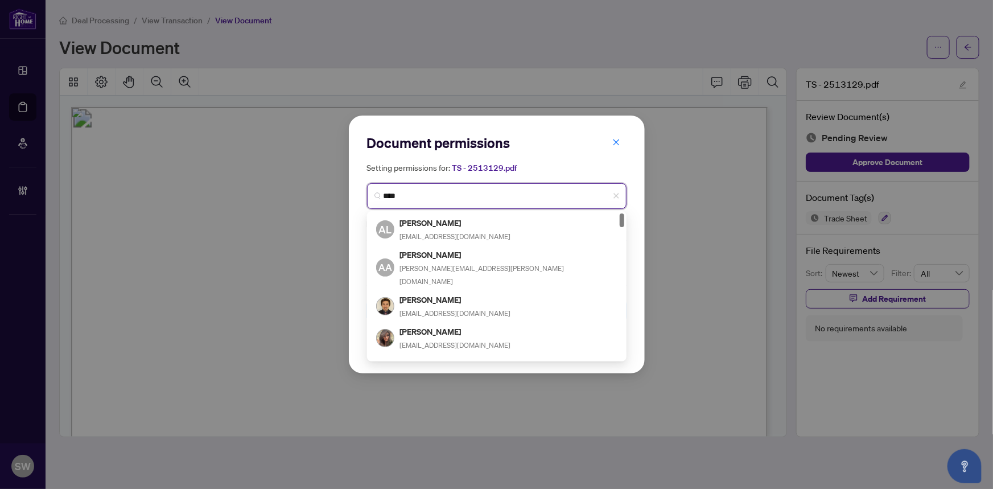
type input "*****"
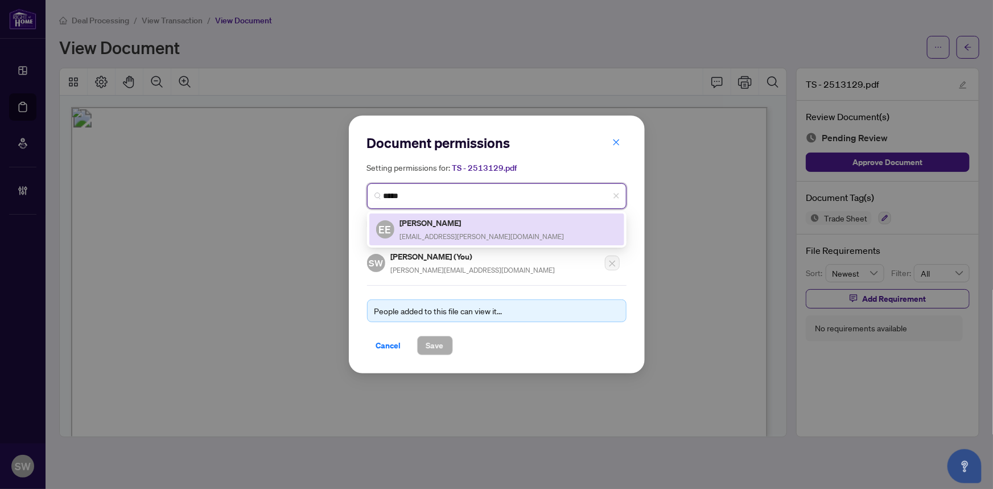
click at [444, 224] on h5 "Elena Elent" at bounding box center [482, 222] width 164 height 13
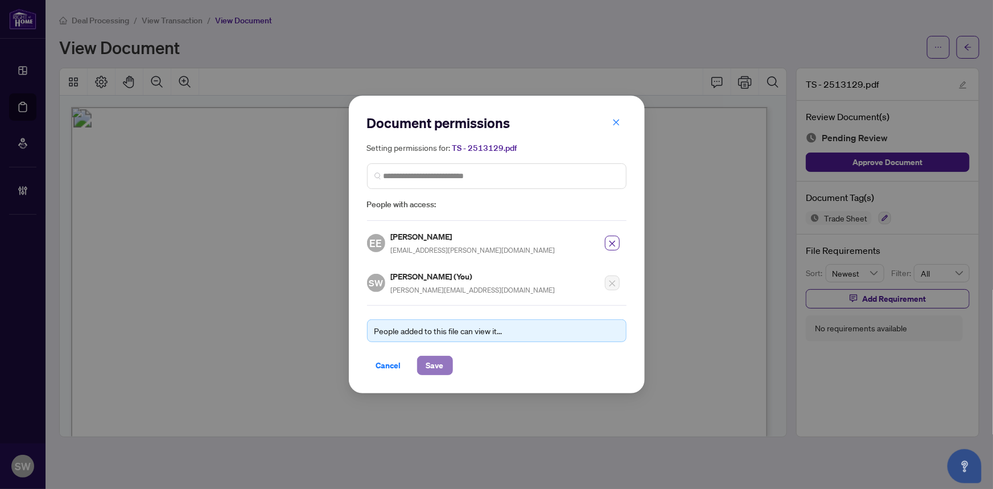
click at [421, 366] on button "Save" at bounding box center [435, 364] width 36 height 19
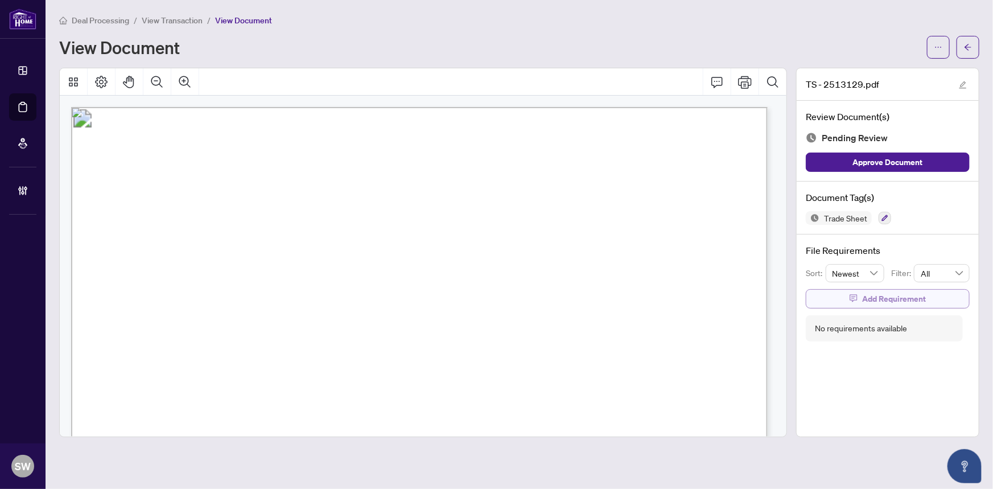
click at [907, 299] on span "Add Requirement" at bounding box center [894, 299] width 64 height 18
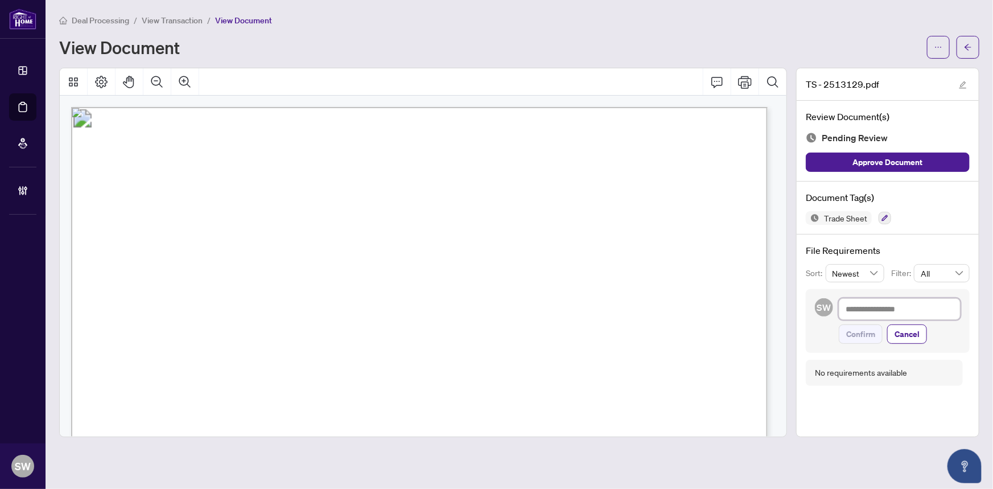
click at [884, 310] on textarea at bounding box center [899, 309] width 122 height 22
paste textarea "**********"
type textarea "**********"
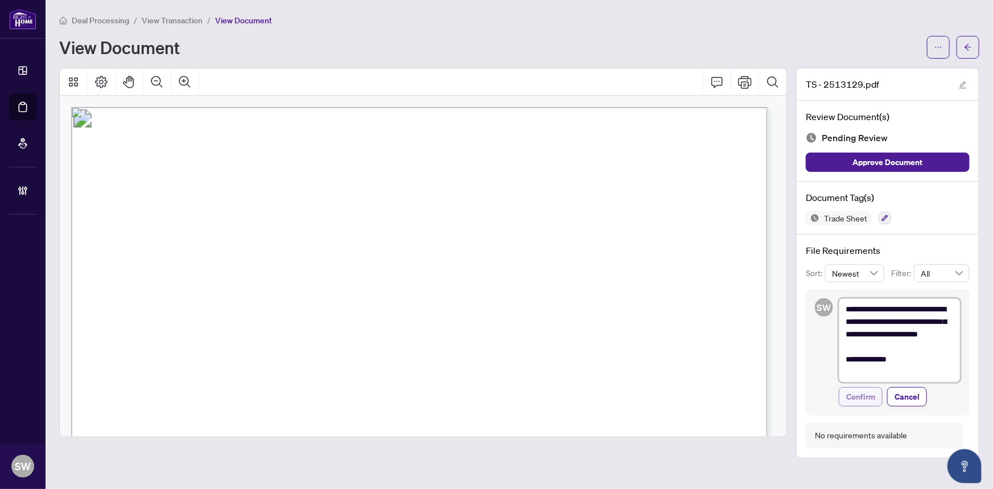
type textarea "**********"
click at [862, 394] on span "Confirm" at bounding box center [860, 396] width 29 height 18
type textarea "**********"
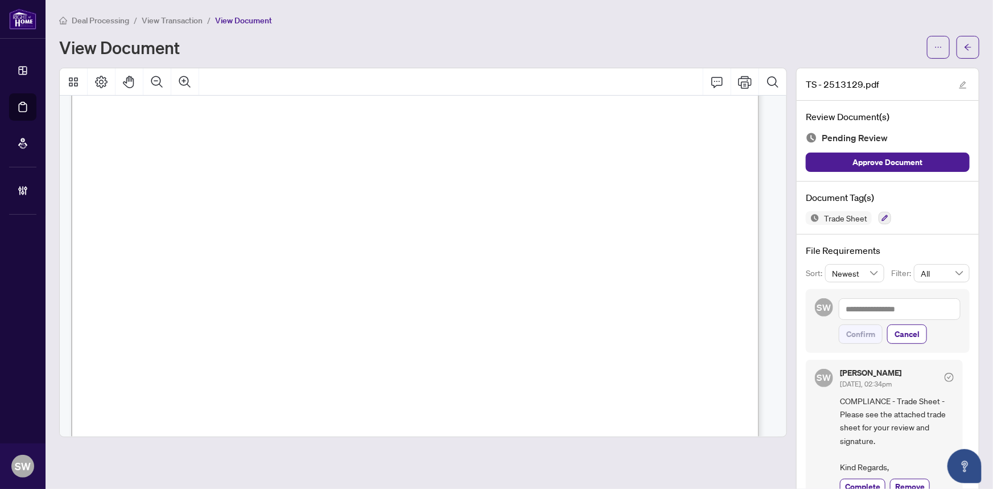
scroll to position [414, 0]
click at [964, 51] on span "button" at bounding box center [968, 47] width 8 height 18
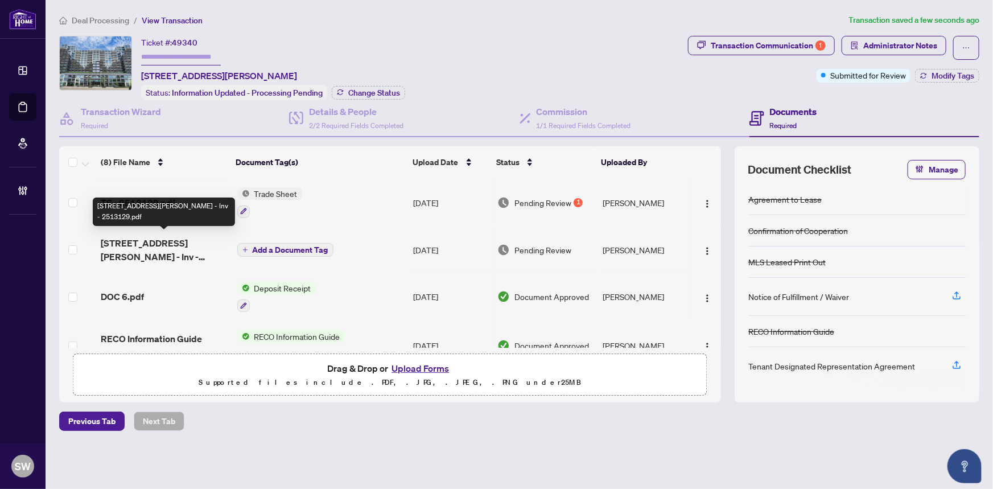
click at [193, 249] on span "1100 Sheppard Ave W 726 - Inv - 2513129.pdf" at bounding box center [164, 249] width 127 height 27
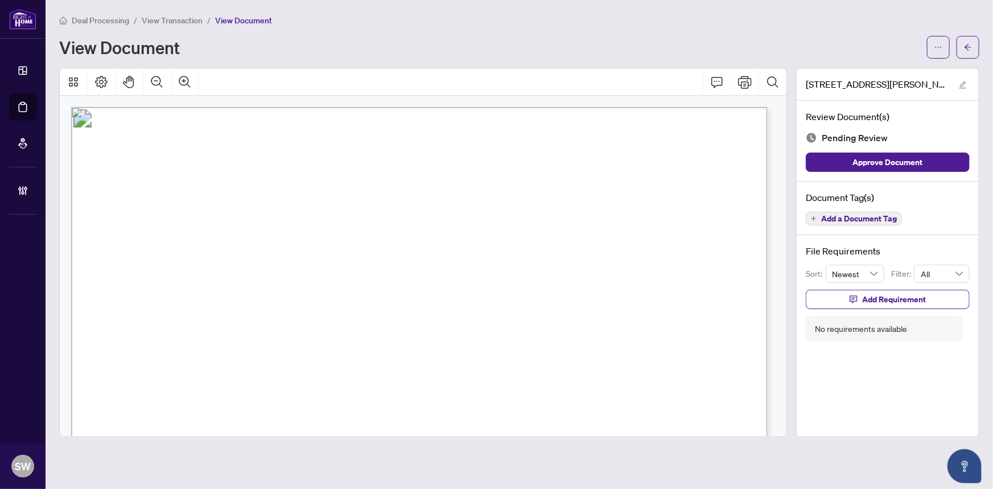
click at [873, 218] on span "Add a Document Tag" at bounding box center [859, 218] width 76 height 8
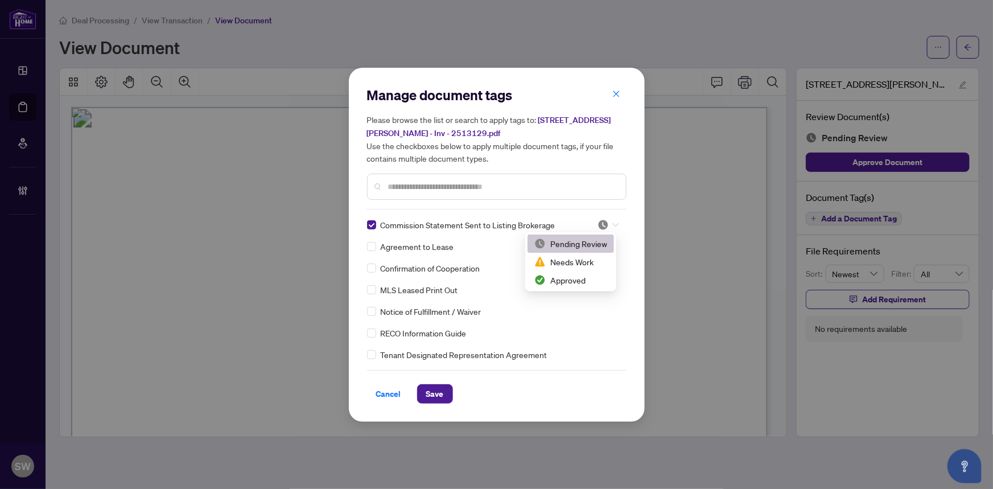
click at [612, 225] on icon at bounding box center [615, 224] width 7 height 5
click at [574, 284] on div "Approved" at bounding box center [570, 280] width 73 height 13
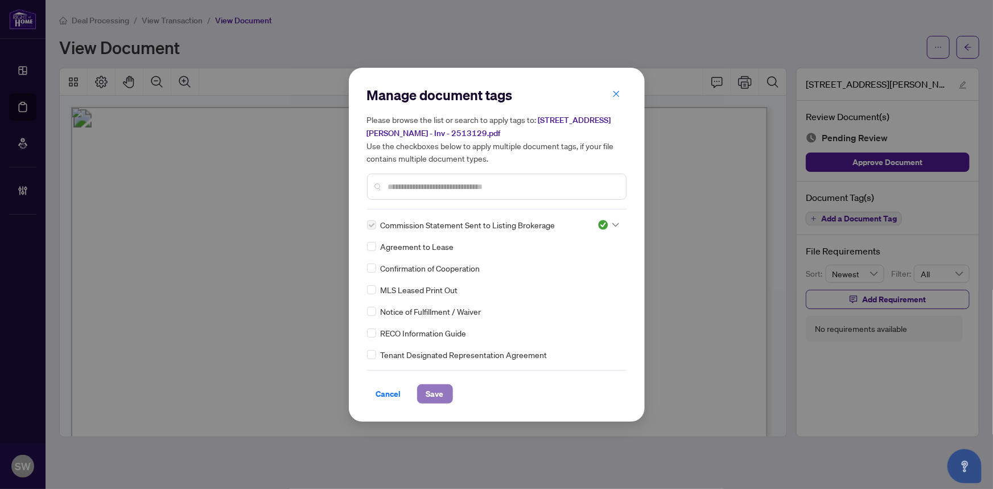
click at [426, 395] on span "Save" at bounding box center [435, 394] width 18 height 18
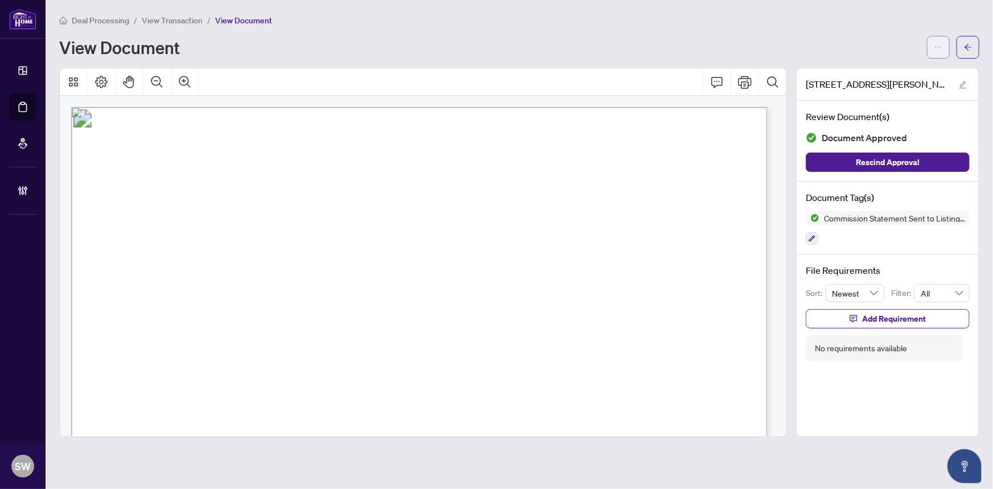
click at [937, 52] on span "button" at bounding box center [938, 47] width 8 height 18
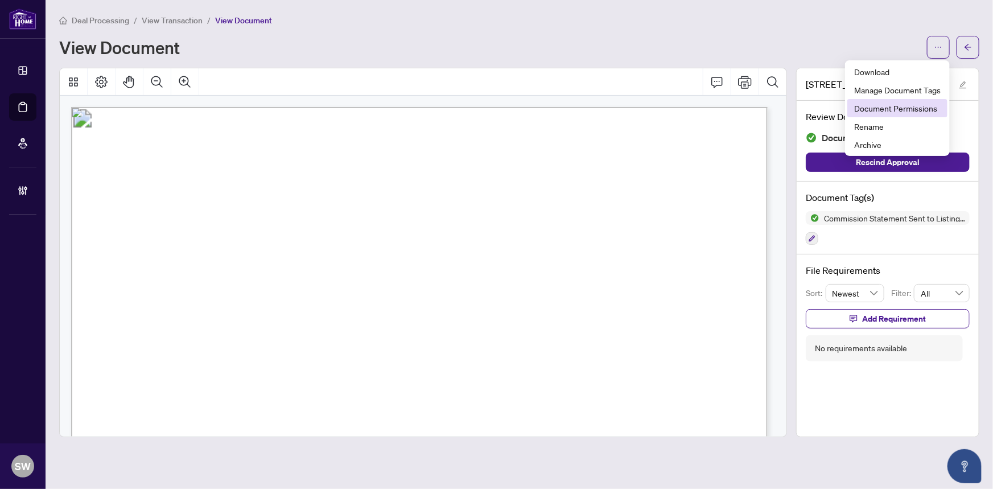
click at [915, 114] on li "Document Permissions" at bounding box center [897, 108] width 100 height 18
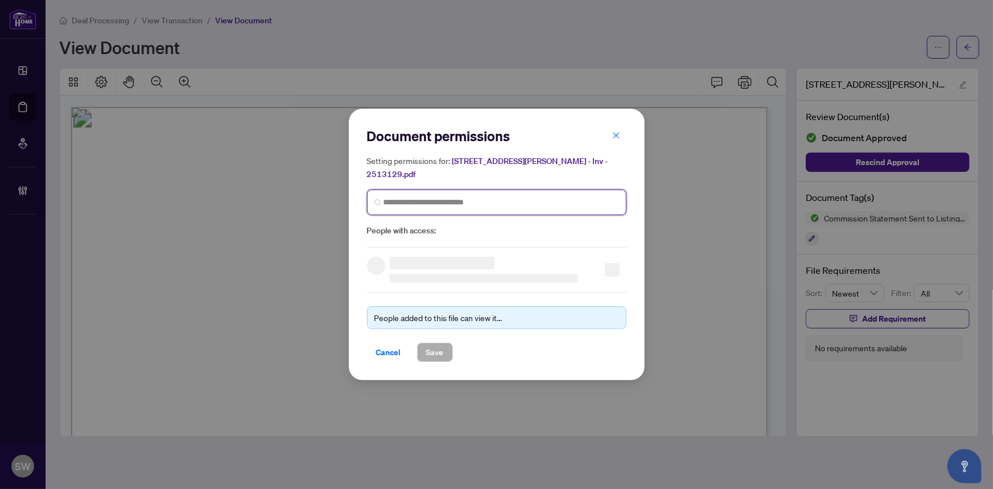
click at [455, 196] on input "search" at bounding box center [500, 202] width 235 height 12
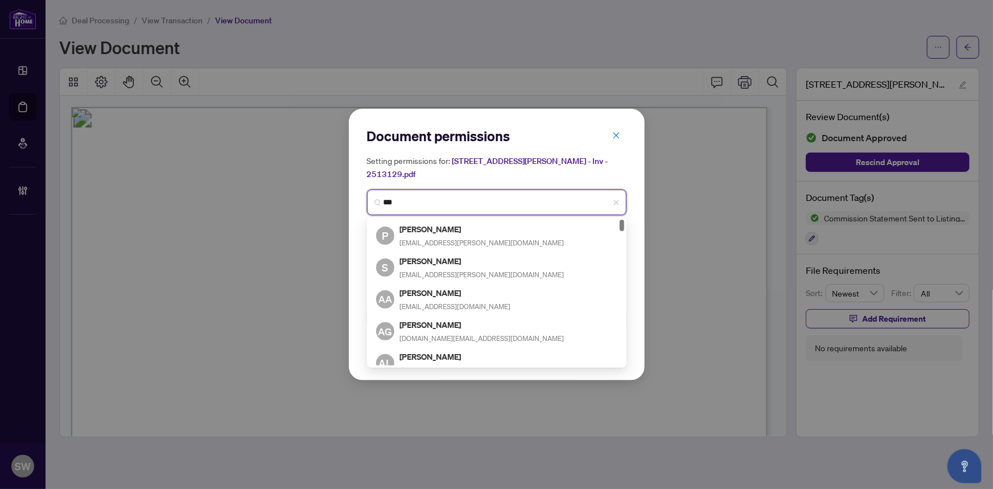
type input "****"
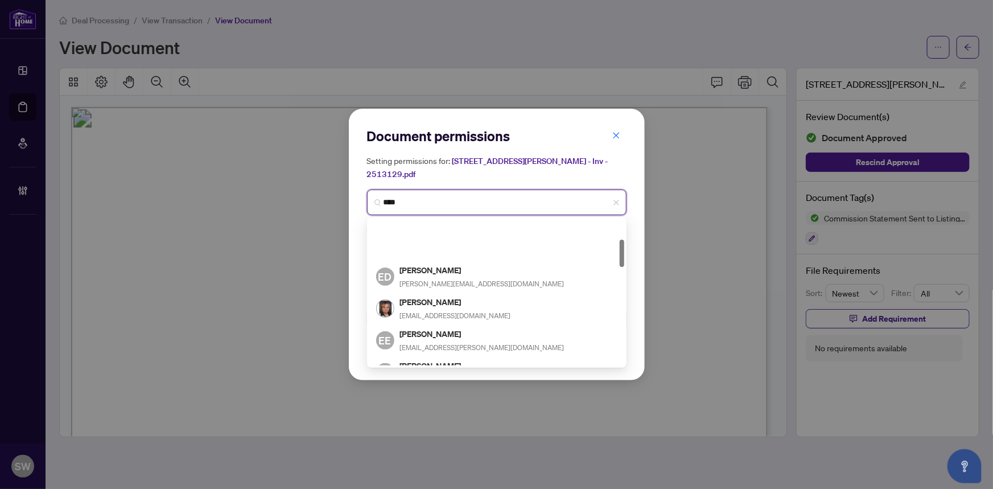
scroll to position [103, 0]
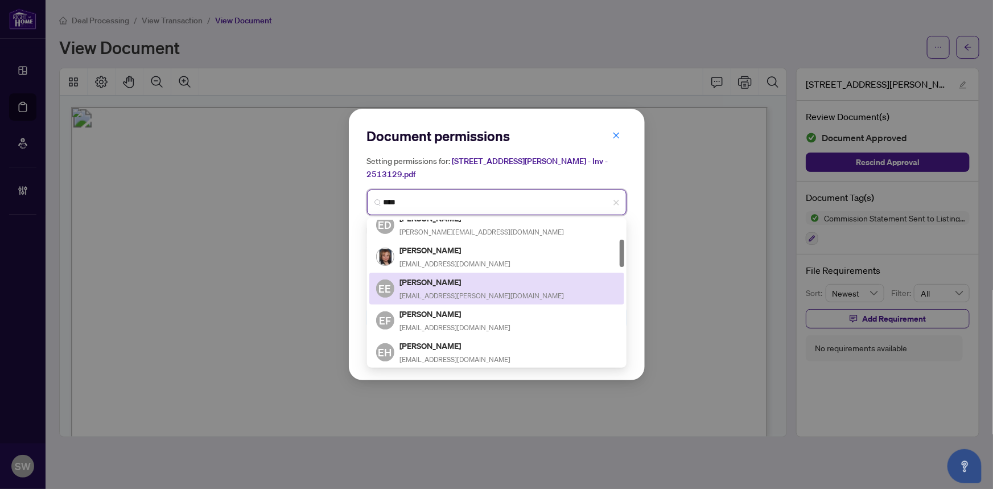
click at [447, 279] on div "Elena Elent eelent@rogers.com" at bounding box center [482, 288] width 164 height 26
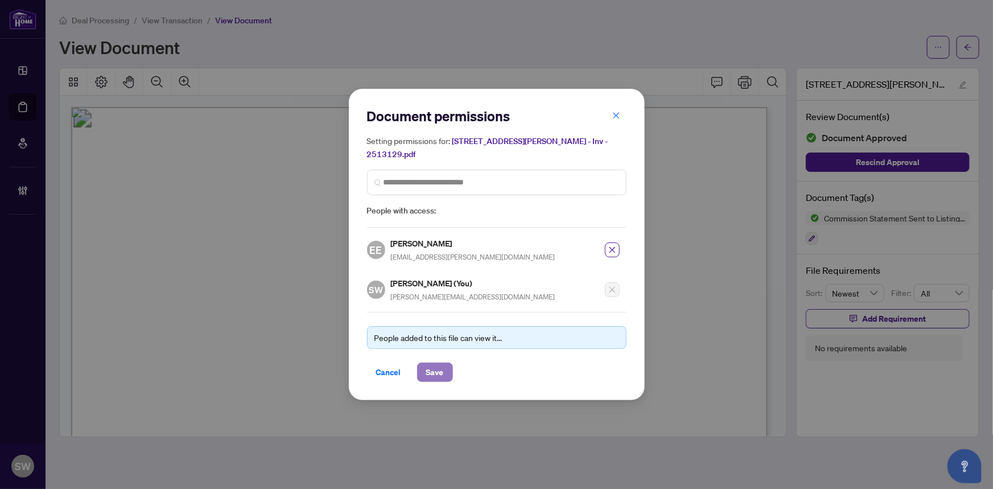
click at [428, 365] on span "Save" at bounding box center [435, 372] width 18 height 18
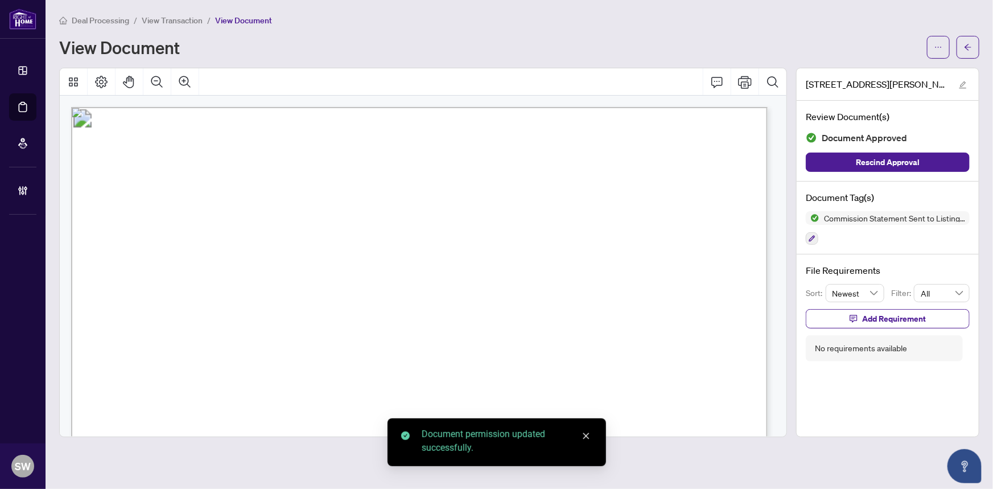
click at [970, 51] on span "button" at bounding box center [968, 47] width 8 height 18
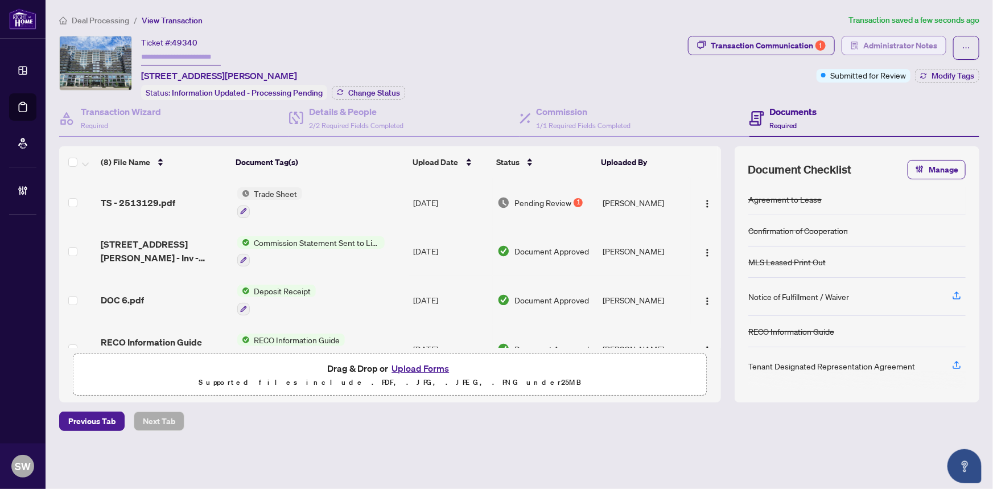
click at [916, 48] on span "Administrator Notes" at bounding box center [900, 45] width 74 height 18
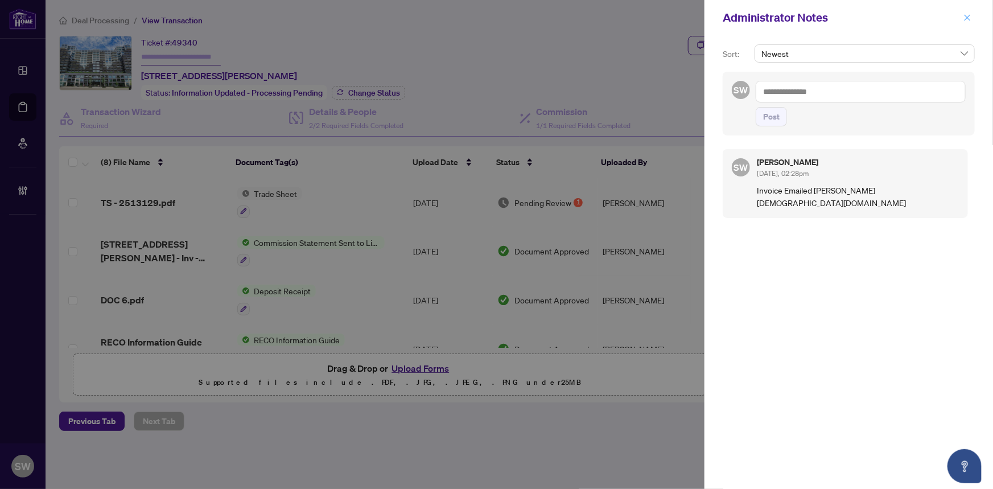
click at [965, 18] on icon "close" at bounding box center [967, 18] width 8 height 8
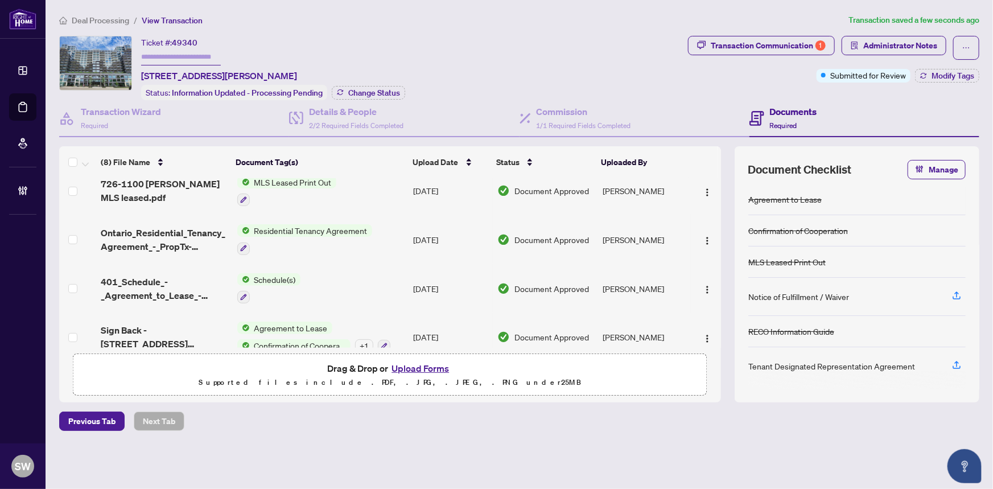
scroll to position [220, 0]
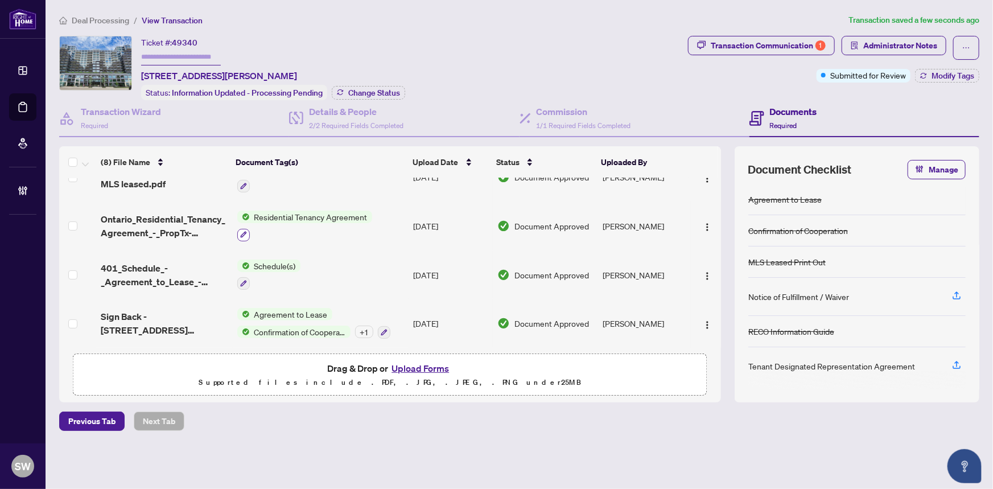
click at [243, 229] on button "button" at bounding box center [243, 235] width 13 height 13
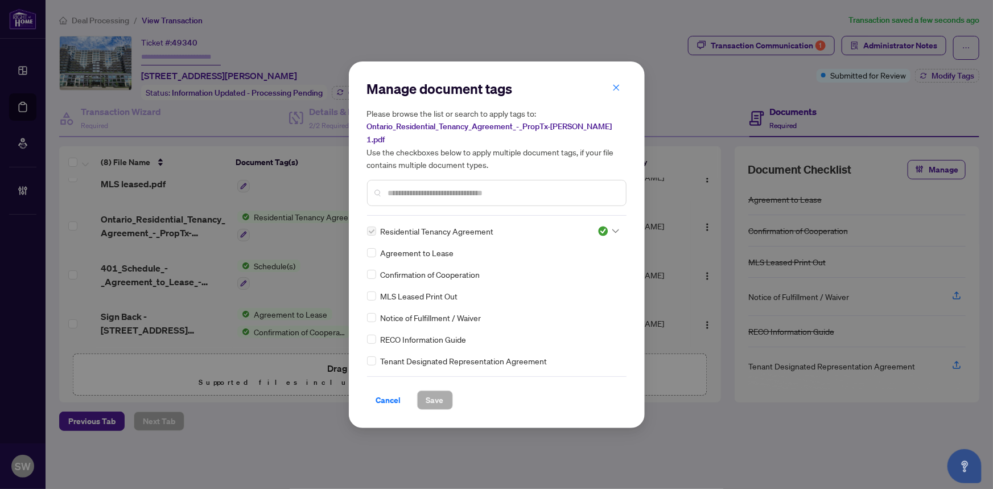
click at [438, 354] on span "Tenant Designated Representation Agreement" at bounding box center [464, 360] width 167 height 13
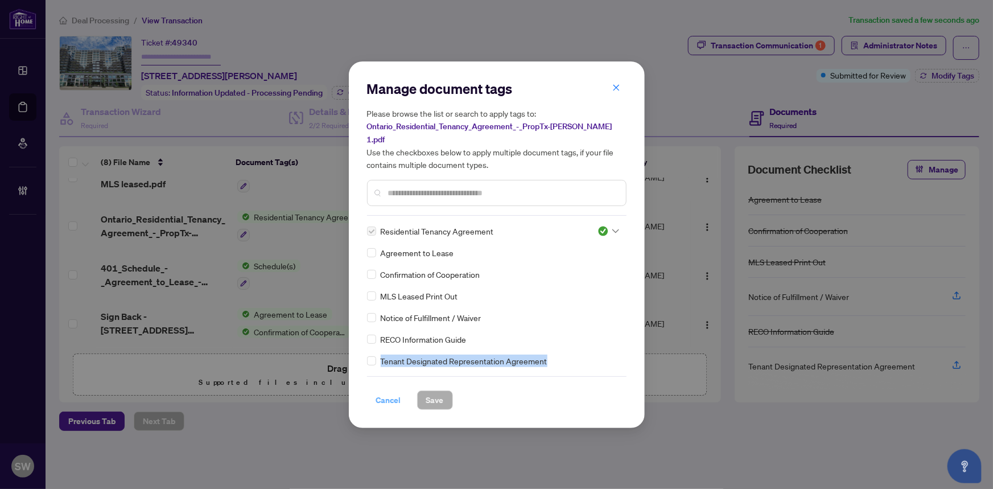
click at [392, 392] on span "Cancel" at bounding box center [388, 400] width 25 height 18
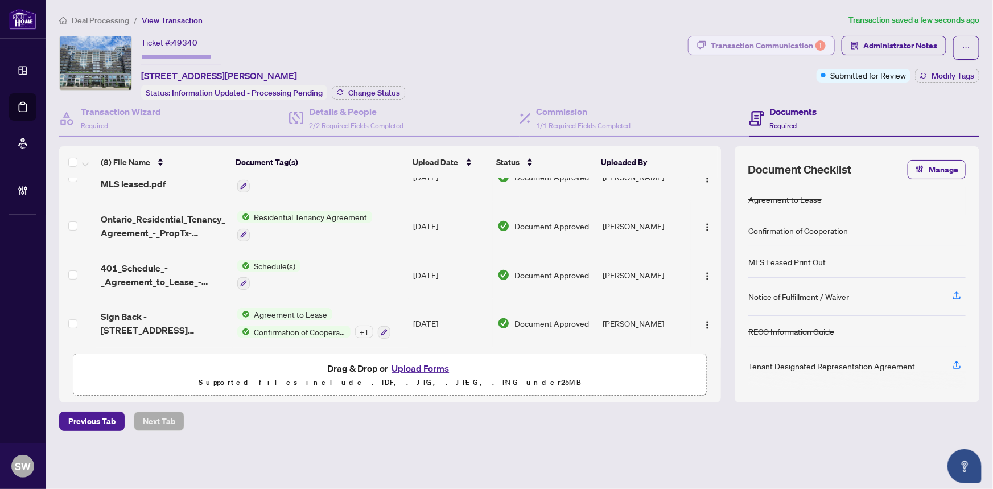
click at [768, 36] on button "Transaction Communication 1" at bounding box center [761, 45] width 147 height 19
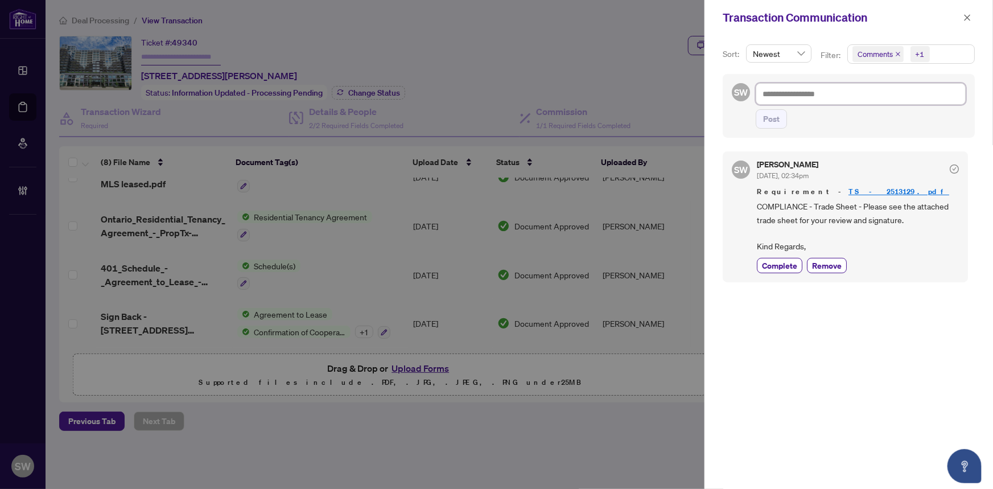
click at [791, 93] on textarea at bounding box center [860, 94] width 210 height 22
click at [838, 97] on textarea at bounding box center [860, 94] width 210 height 22
paste textarea "**********"
type textarea "**********"
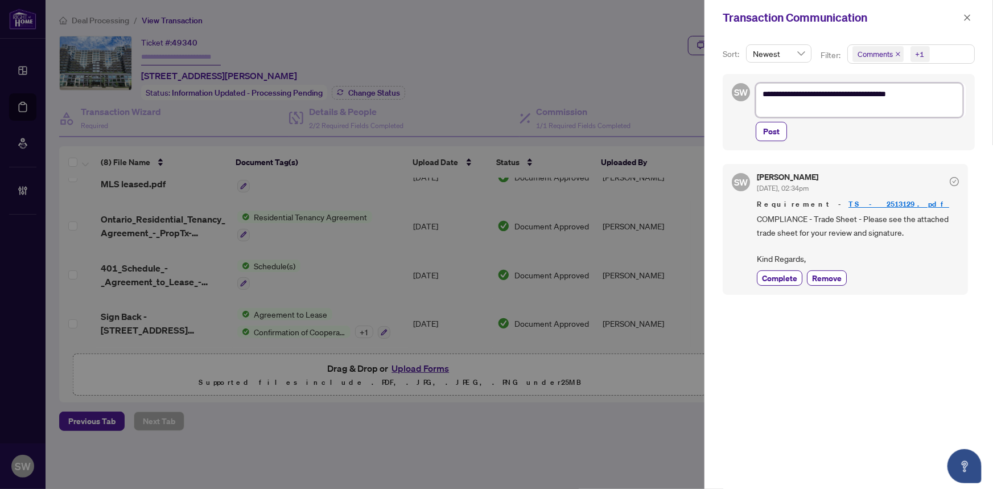
scroll to position [0, 0]
type textarea "**********"
click at [763, 92] on textarea "**********" at bounding box center [858, 100] width 207 height 34
paste textarea "**********"
type textarea "**********"
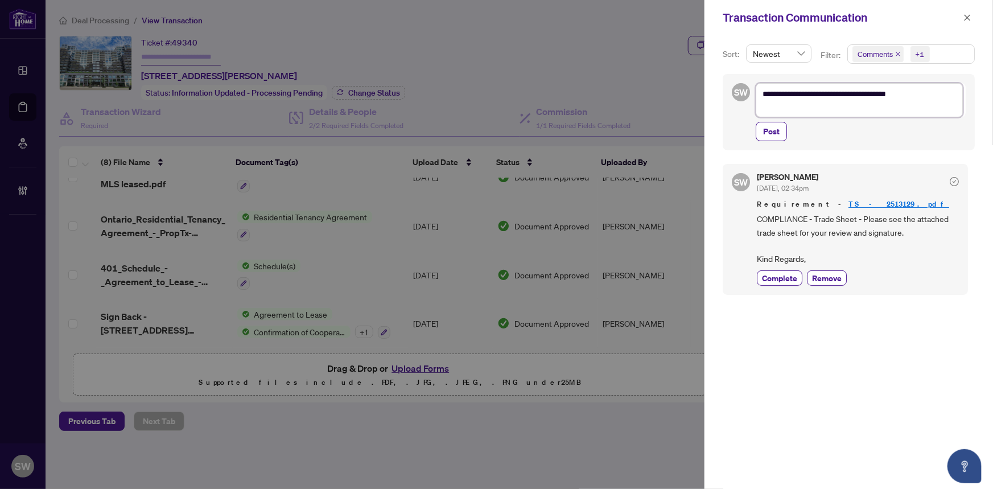
type textarea "**********"
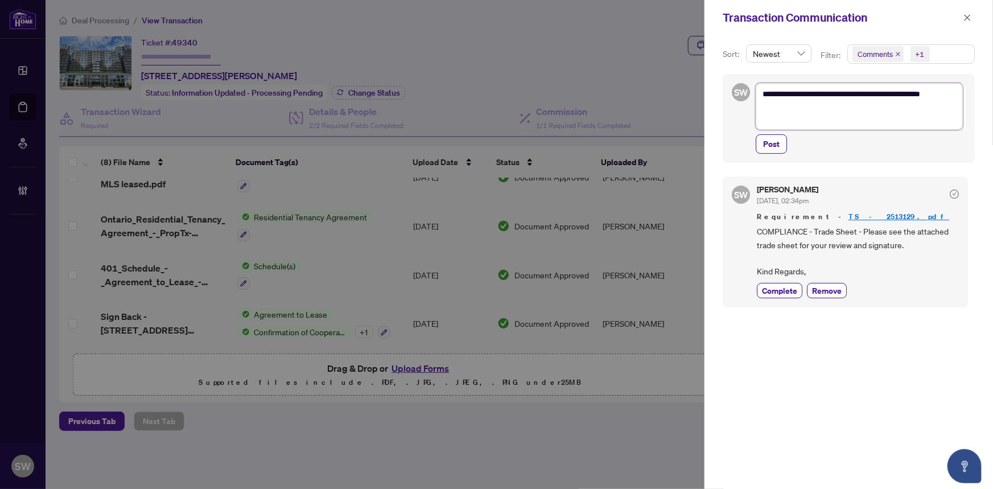
type textarea "**********"
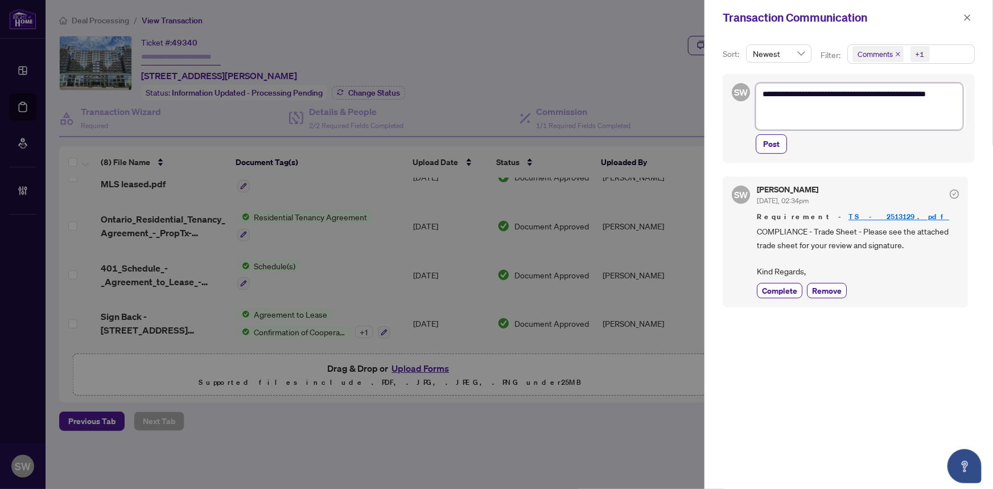
type textarea "**********"
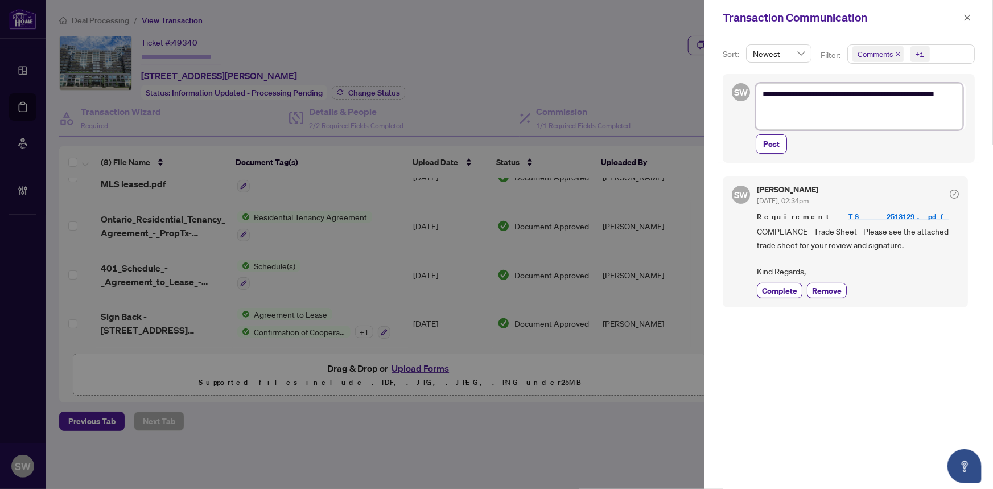
type textarea "**********"
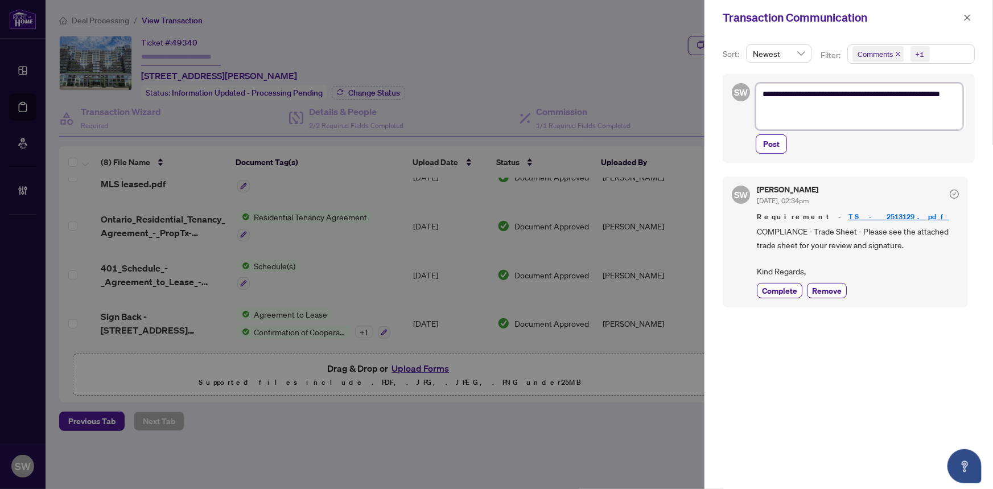
type textarea "**********"
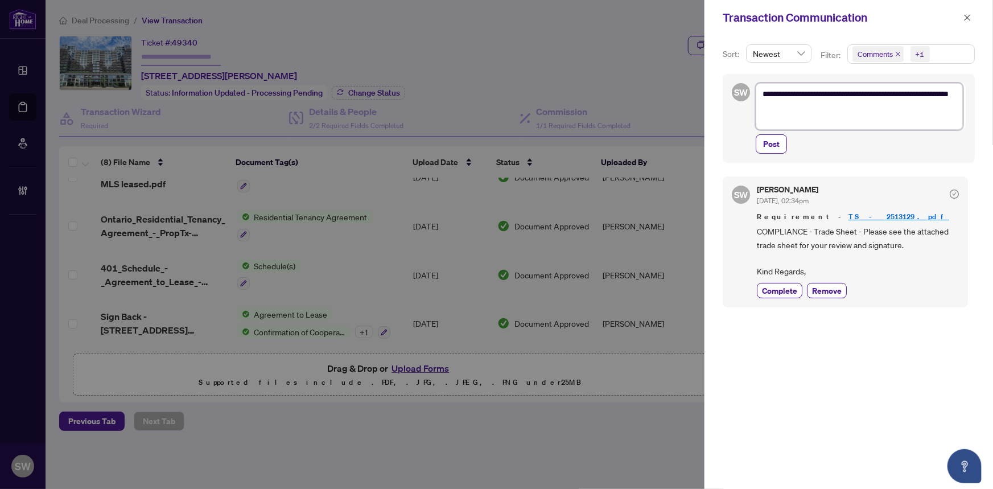
type textarea "**********"
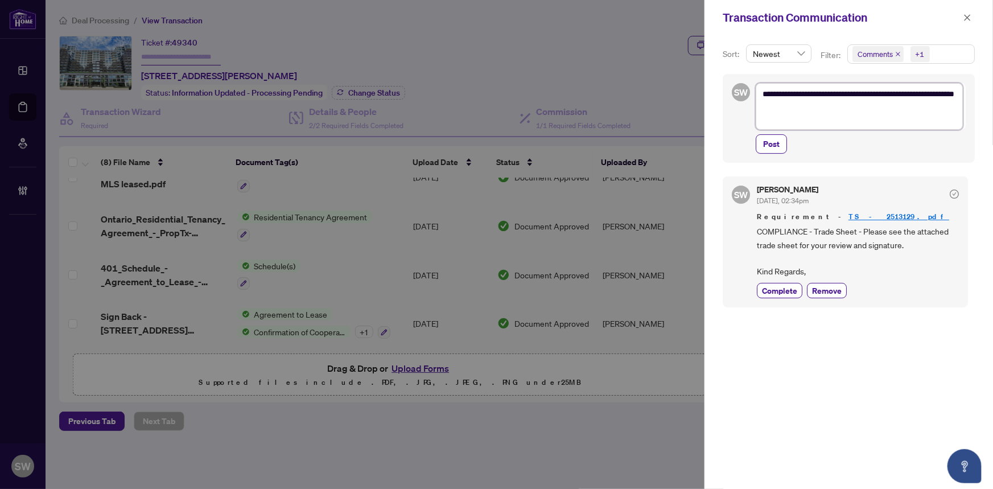
type textarea "**********"
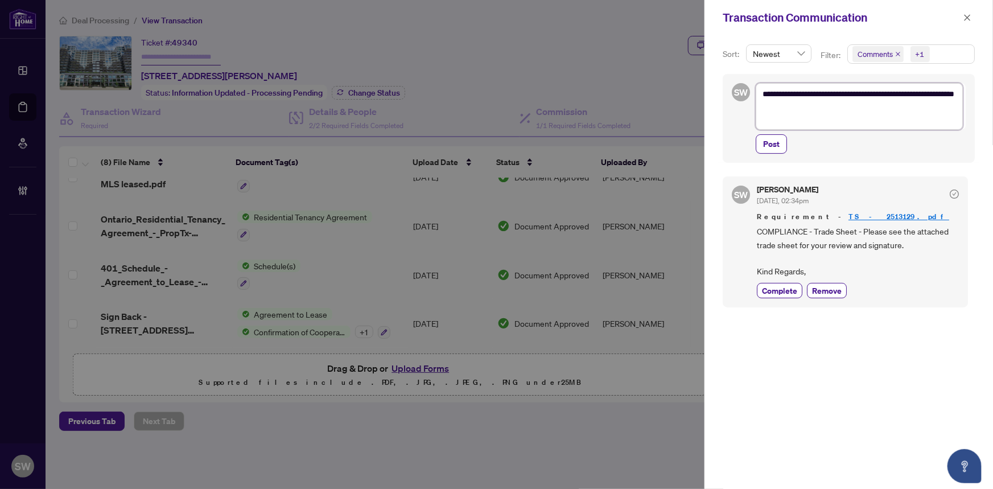
type textarea "**********"
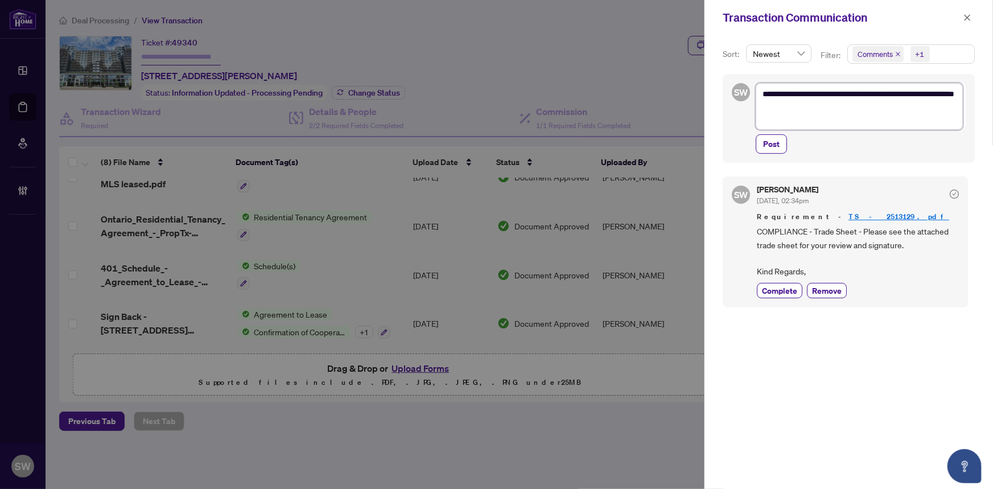
type textarea "**********"
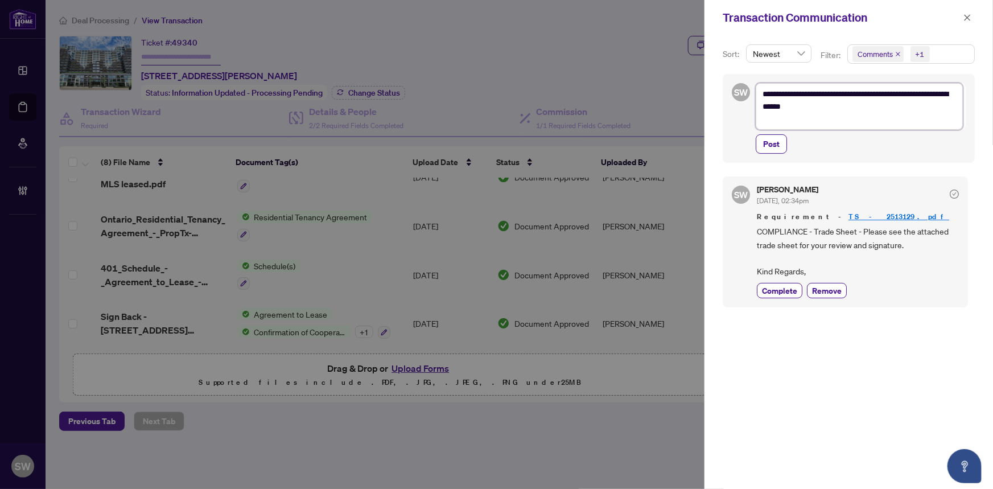
type textarea "**********"
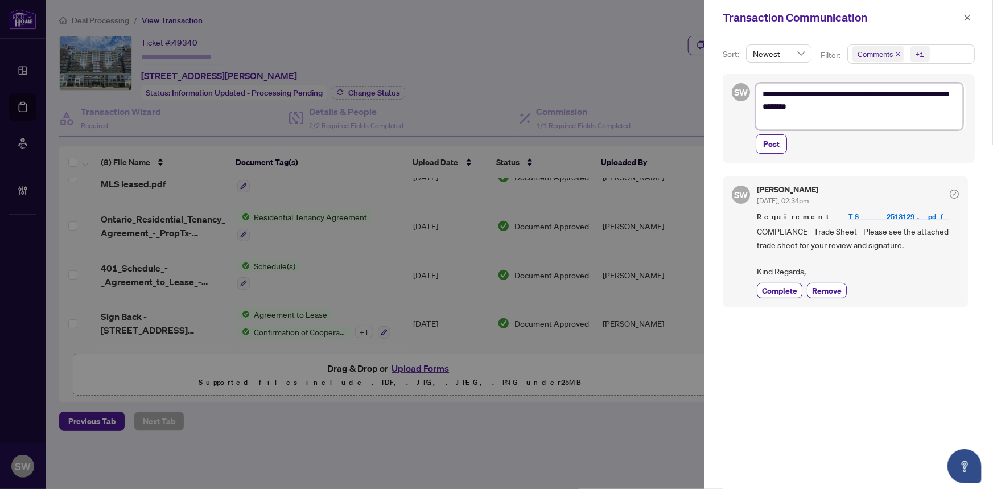
type textarea "**********"
click at [870, 108] on textarea "**********" at bounding box center [858, 106] width 207 height 47
type textarea "**********"
click at [771, 140] on span "Post" at bounding box center [771, 144] width 16 height 18
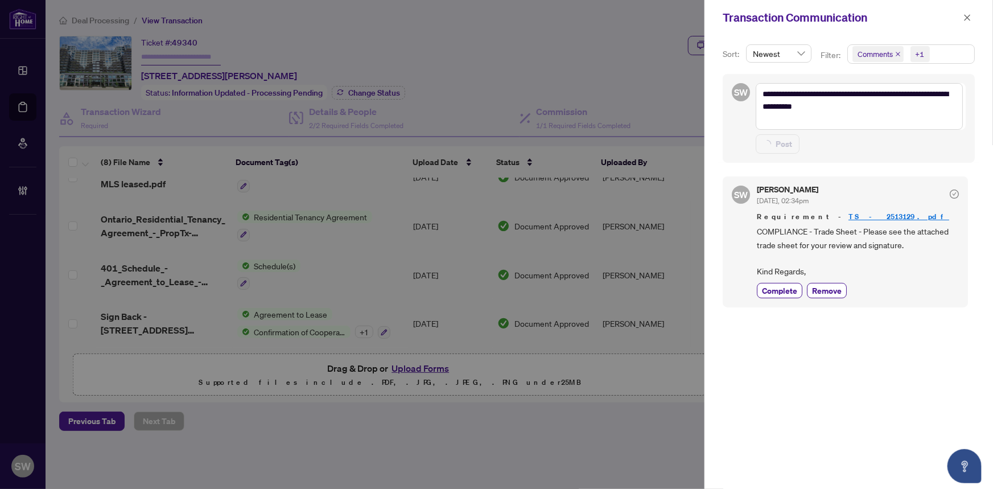
type textarea "**********"
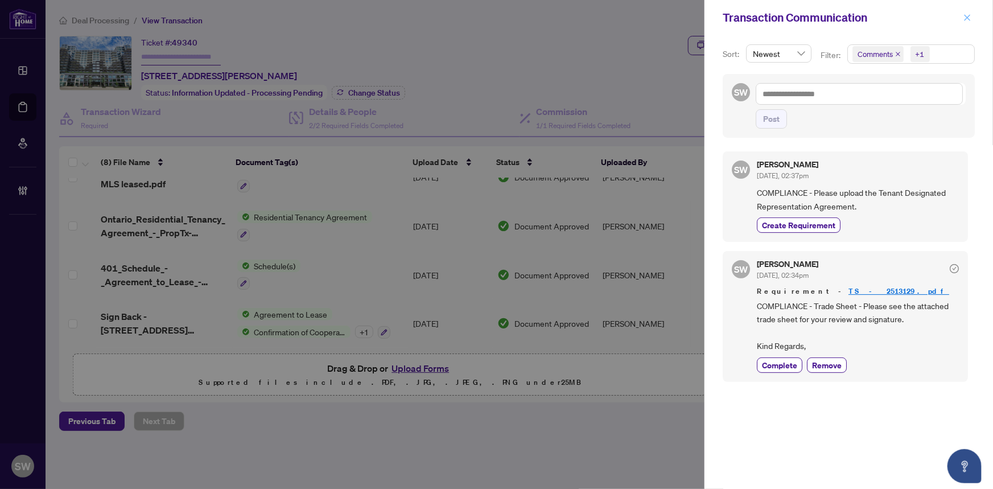
click at [970, 15] on icon "close" at bounding box center [967, 18] width 8 height 8
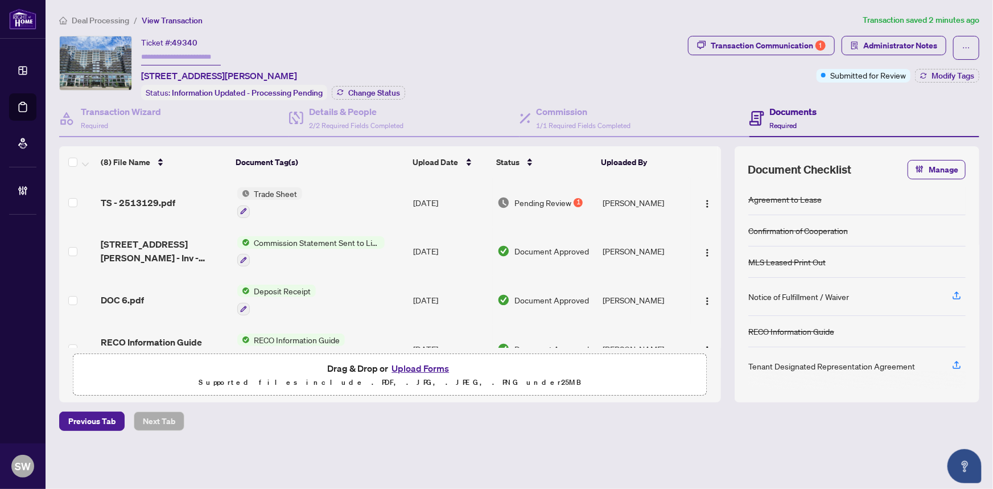
click at [177, 54] on input "text" at bounding box center [181, 57] width 80 height 16
paste input "*******"
type input "*******"
click at [945, 79] on span "Modify Tags" at bounding box center [952, 76] width 43 height 8
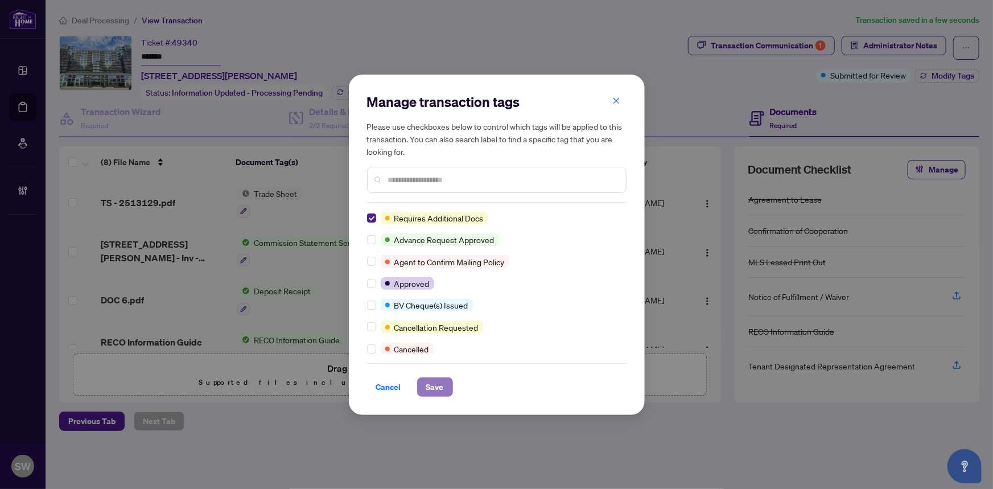
click at [431, 387] on span "Save" at bounding box center [435, 387] width 18 height 18
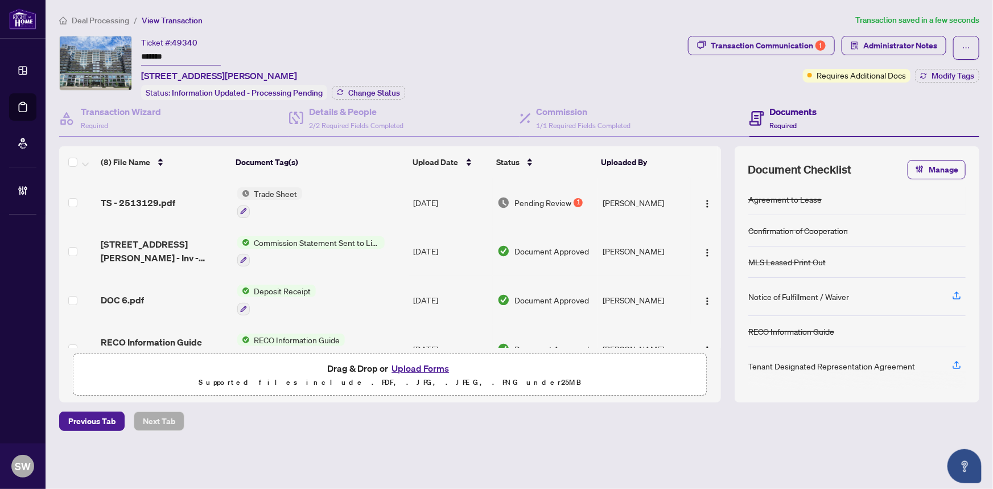
click at [568, 62] on div "Ticket #: 49340 ******* 726-1100 Sheppard Ave, Toronto, Ontario M3K 0E4, Canada…" at bounding box center [371, 68] width 624 height 64
click at [160, 54] on input "*******" at bounding box center [181, 57] width 80 height 16
click at [551, 71] on div "Ticket #: 49340 ******* 726-1100 Sheppard Ave, Toronto, Ontario M3K 0E4, Canada…" at bounding box center [371, 68] width 624 height 64
click at [394, 90] on span "Change Status" at bounding box center [374, 93] width 52 height 8
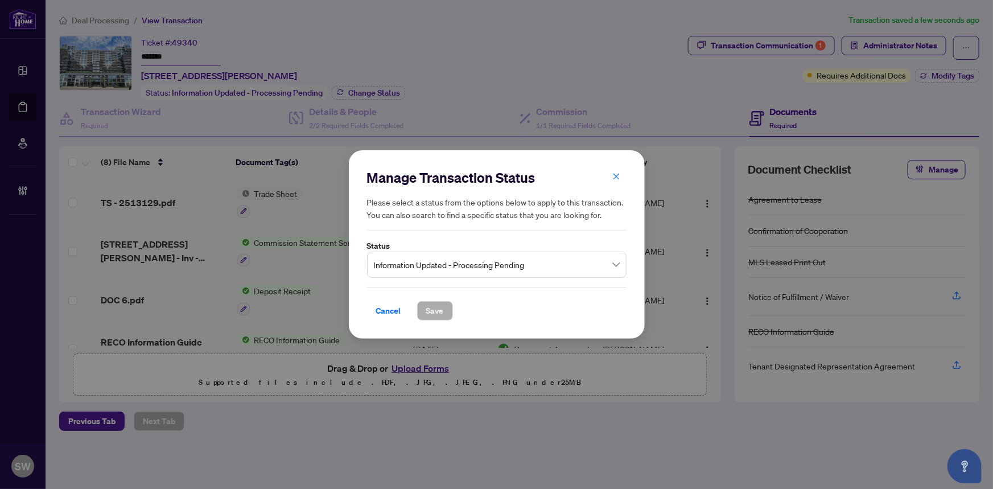
click at [478, 269] on span "Information Updated - Processing Pending" at bounding box center [497, 265] width 246 height 22
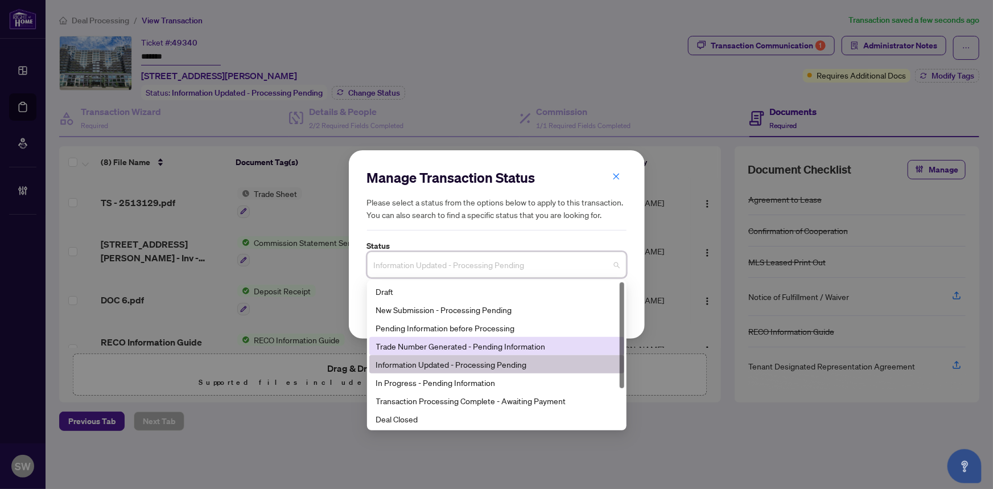
click at [400, 349] on div "Trade Number Generated - Pending Information" at bounding box center [496, 346] width 241 height 13
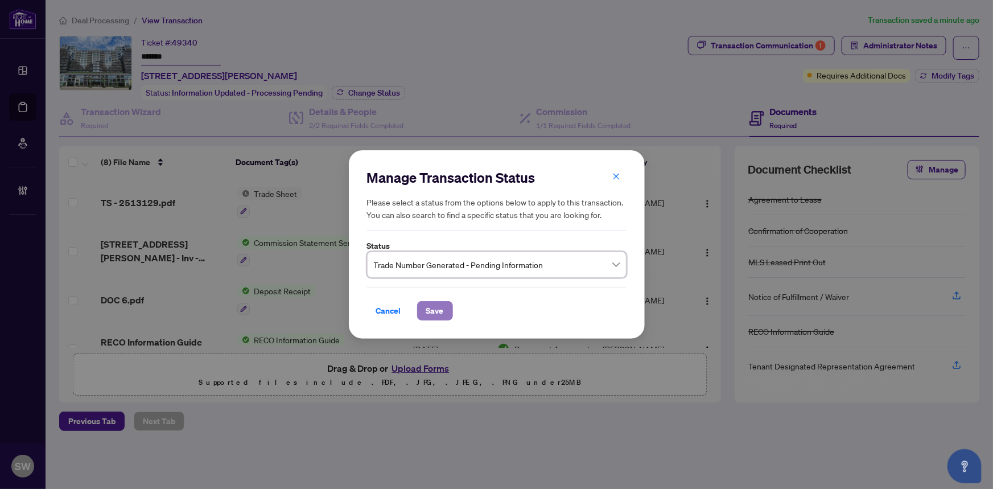
click at [427, 316] on span "Save" at bounding box center [435, 310] width 18 height 18
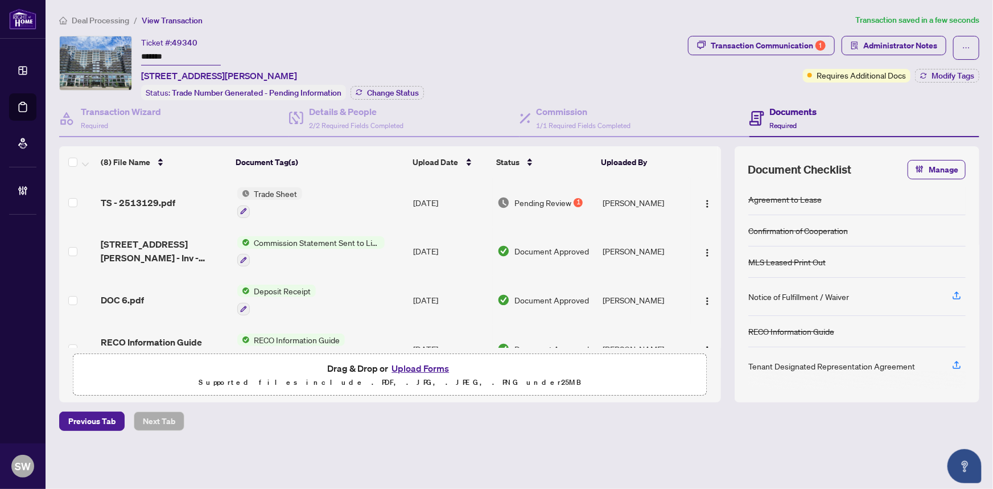
click at [566, 40] on div "Ticket #: 49340 ******* 726-1100 Sheppard Ave, Toronto, Ontario M3K 0E4, Canada…" at bounding box center [371, 68] width 624 height 64
click at [92, 21] on span "Deal Processing" at bounding box center [100, 20] width 57 height 10
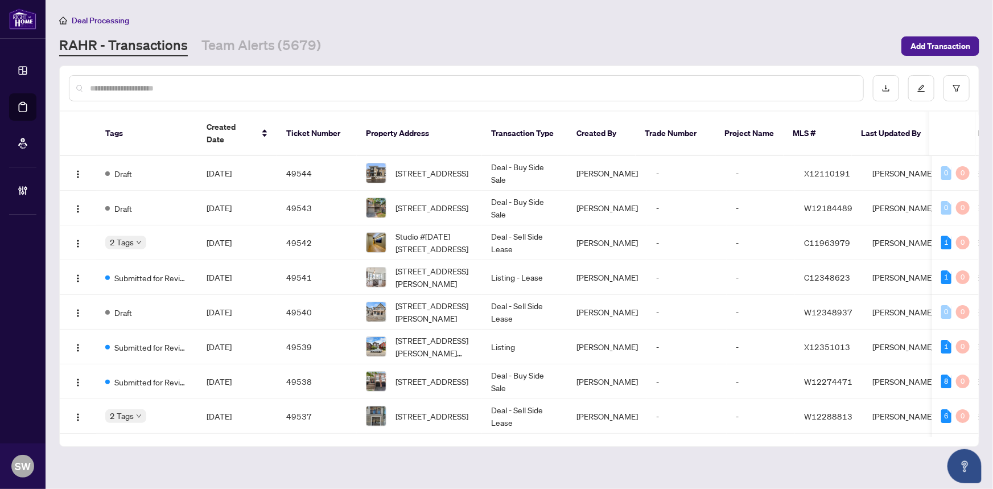
click at [113, 85] on input "text" at bounding box center [472, 88] width 764 height 13
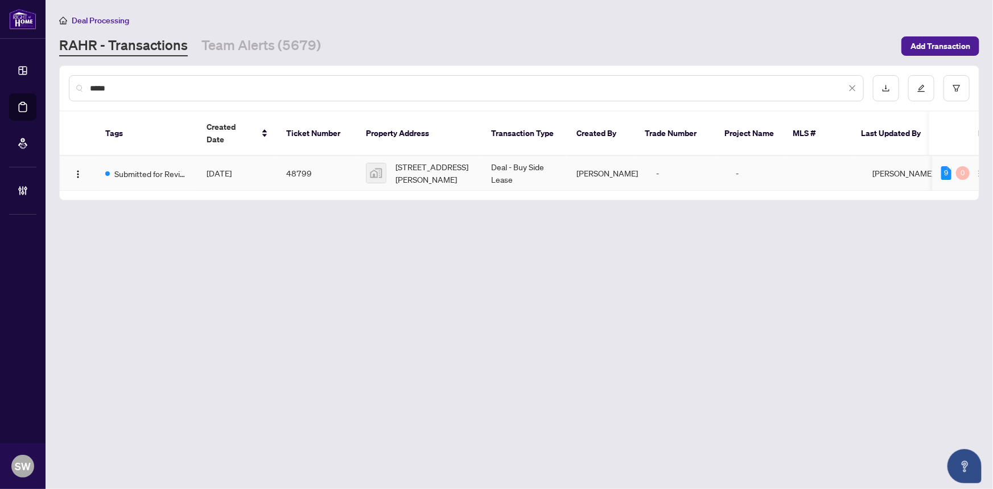
type input "*****"
click at [262, 161] on td "Aug/15/2025" at bounding box center [237, 173] width 80 height 35
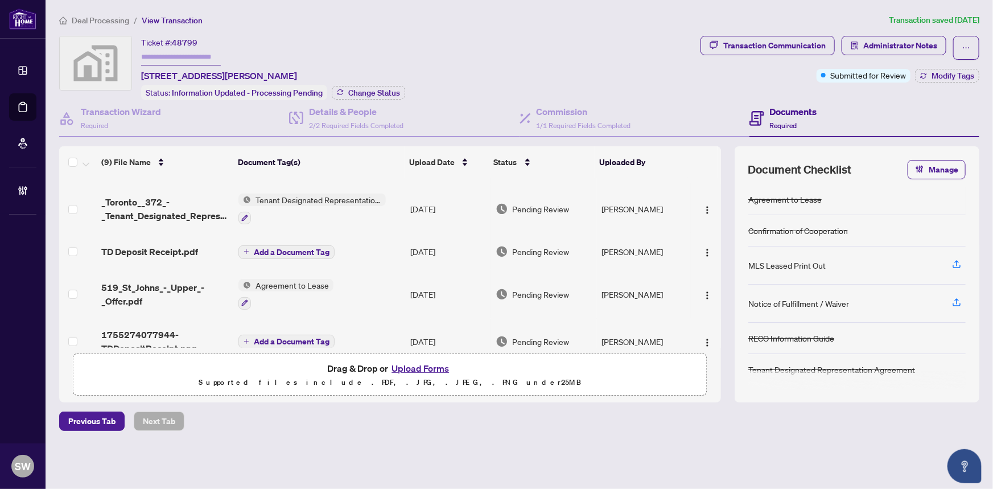
scroll to position [236, 0]
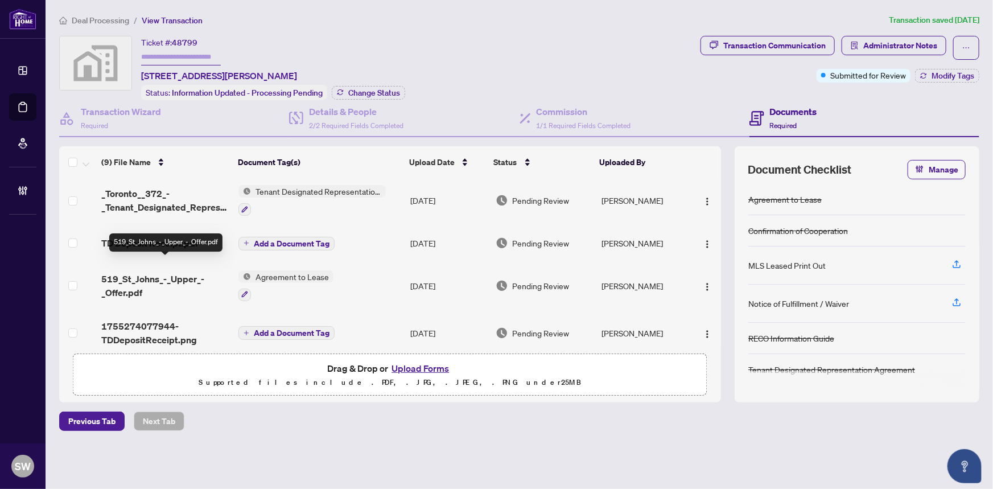
click at [188, 272] on span "519_St_Johns_-_Upper_-_Offer.pdf" at bounding box center [165, 285] width 129 height 27
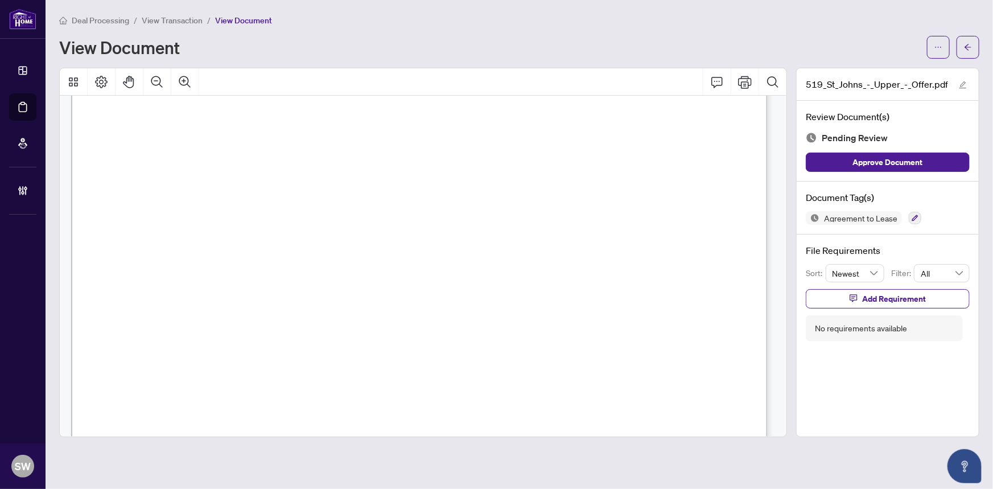
scroll to position [155, 0]
drag, startPoint x: 200, startPoint y: 214, endPoint x: 271, endPoint y: 215, distance: 71.1
click at [271, 215] on span "St Johns Rd" at bounding box center [245, 218] width 89 height 11
click at [575, 213] on span "Toronto" at bounding box center [598, 218] width 90 height 11
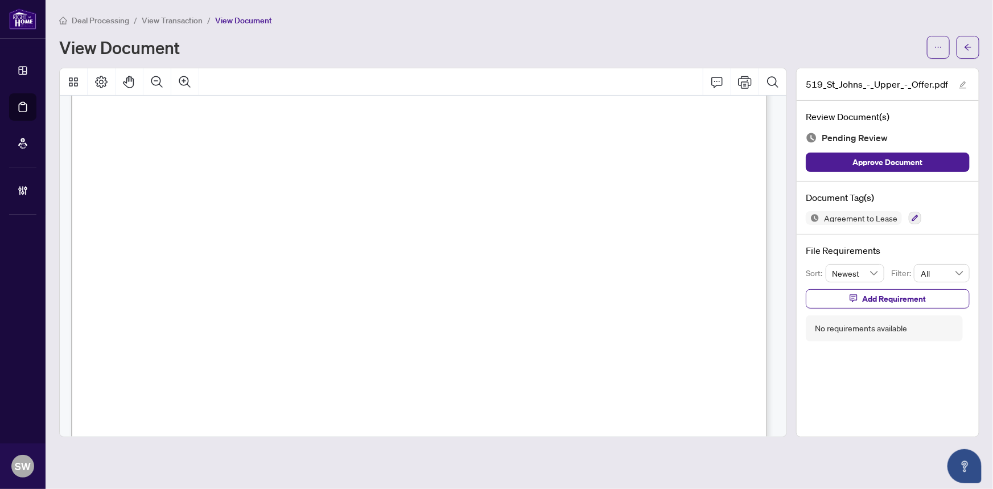
click at [680, 213] on span "M6S 2L7" at bounding box center [692, 218] width 42 height 11
click at [704, 218] on span "M6S 2L7" at bounding box center [692, 218] width 42 height 11
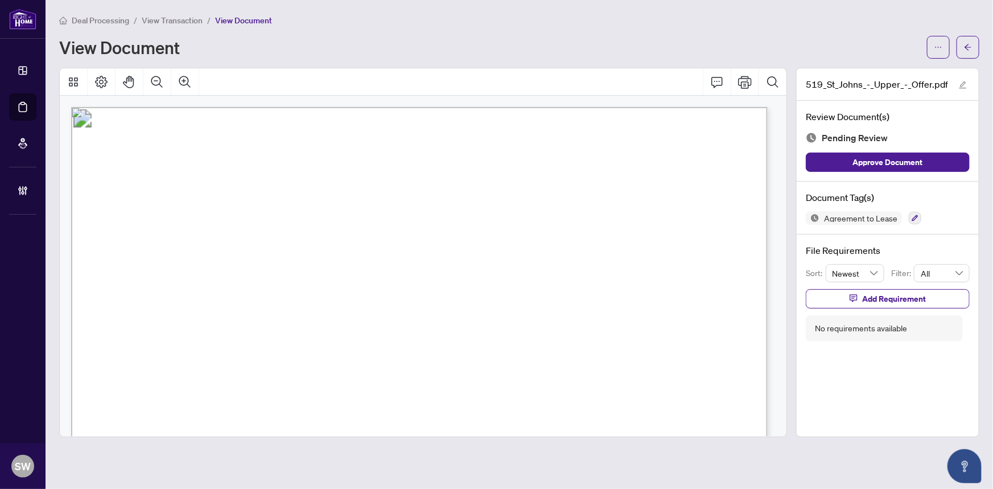
click at [279, 271] on span "Highcrest Homes Inc." at bounding box center [303, 273] width 121 height 11
click at [279, 245] on span "Klodian Rado" at bounding box center [292, 250] width 73 height 11
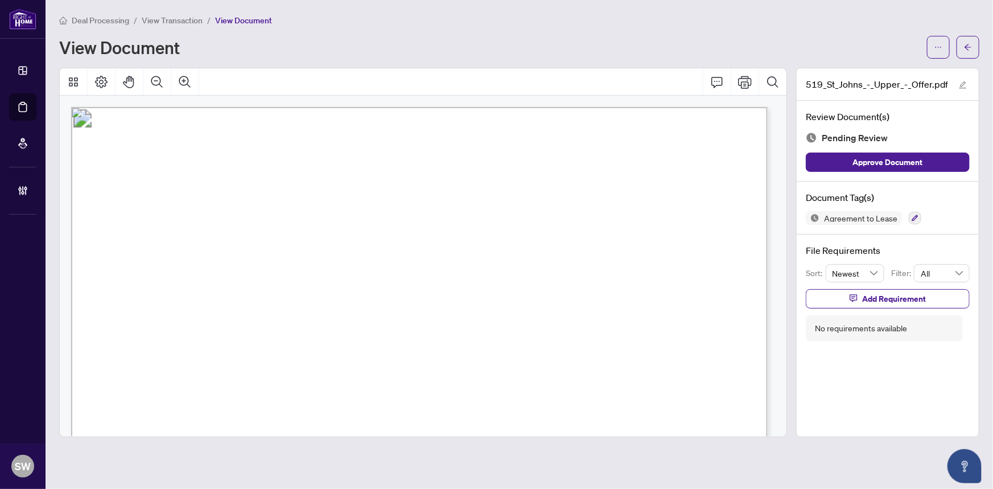
click at [279, 245] on span "Klodian Rado" at bounding box center [292, 250] width 73 height 11
click at [297, 291] on span "ARDIAN BULI" at bounding box center [276, 293] width 72 height 11
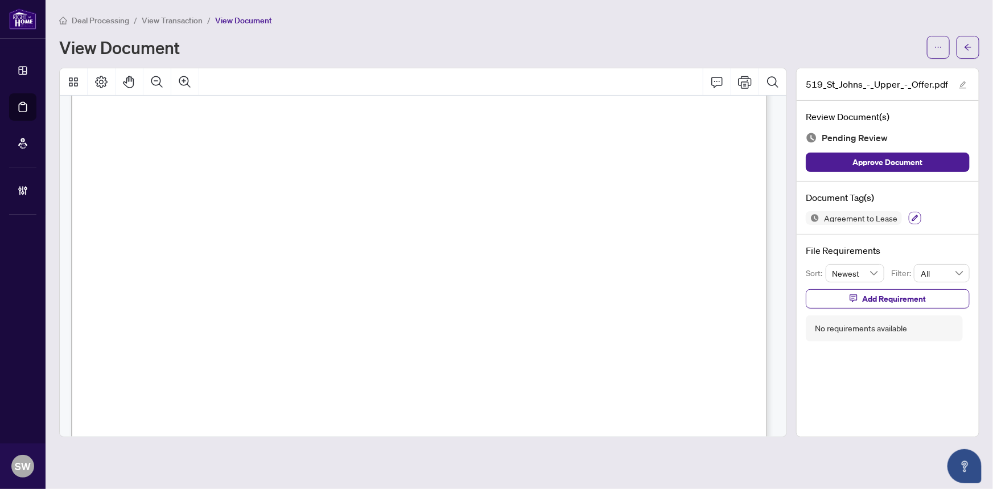
click at [915, 218] on icon "button" at bounding box center [914, 217] width 7 height 7
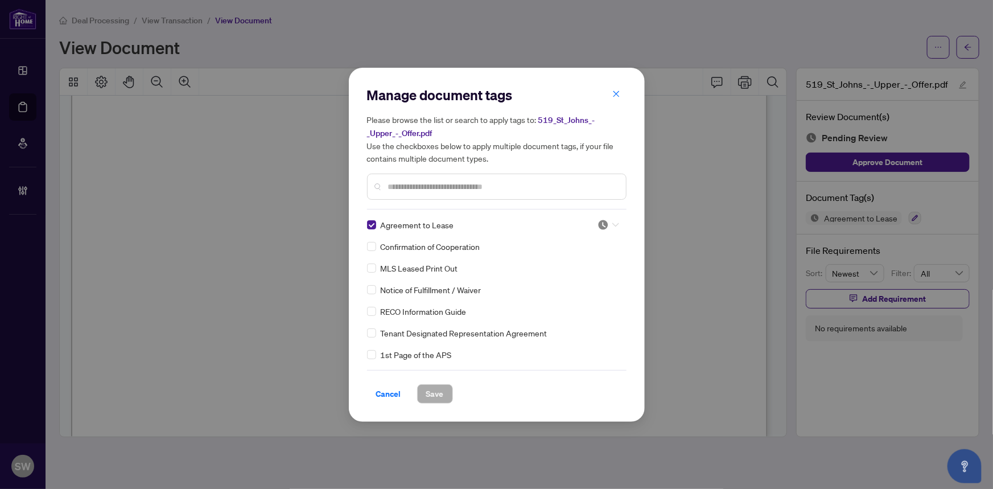
click at [612, 222] on icon at bounding box center [615, 224] width 7 height 4
click at [568, 278] on div "Approved" at bounding box center [570, 280] width 73 height 13
click at [604, 247] on img at bounding box center [602, 246] width 11 height 11
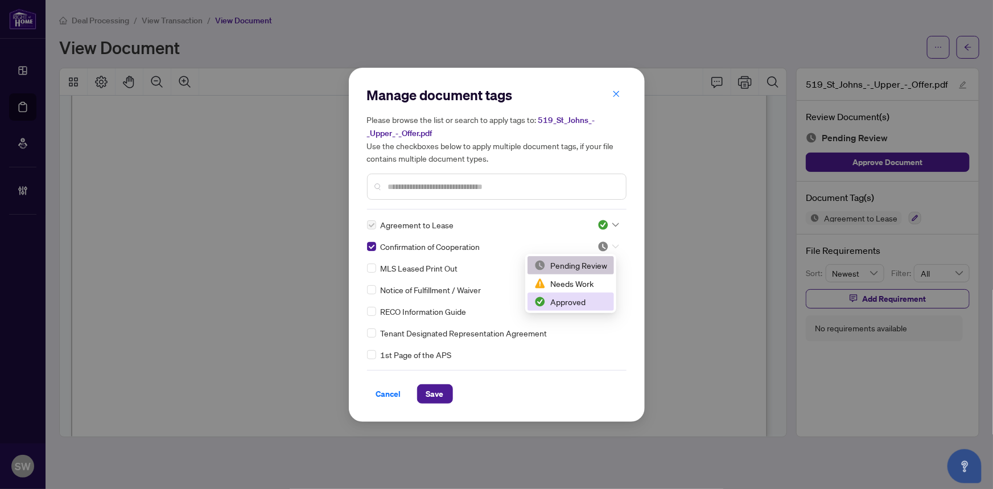
click at [561, 301] on div "Approved" at bounding box center [570, 301] width 73 height 13
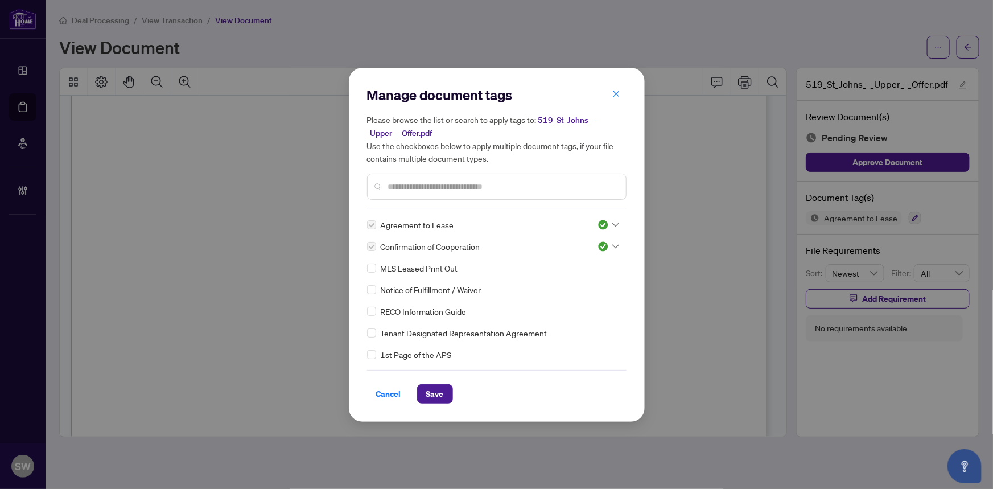
click at [412, 185] on input "text" at bounding box center [502, 186] width 229 height 13
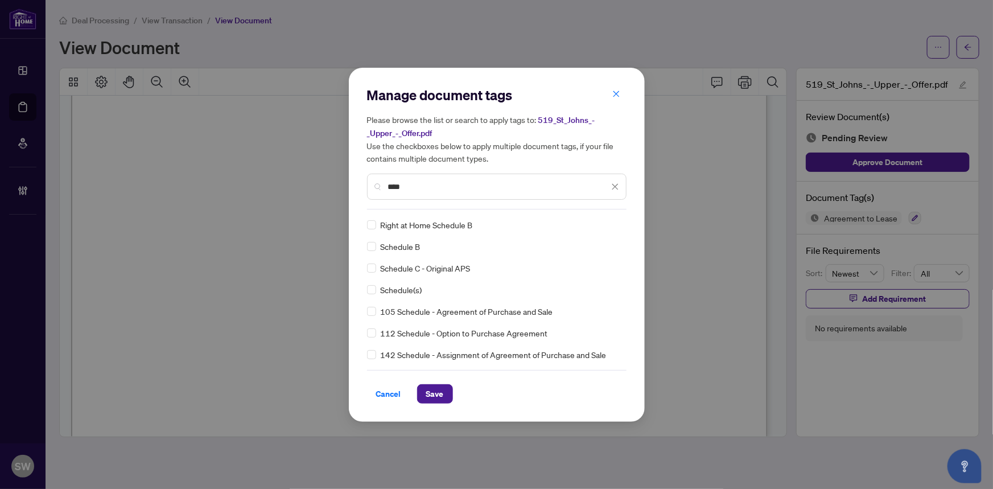
type input "****"
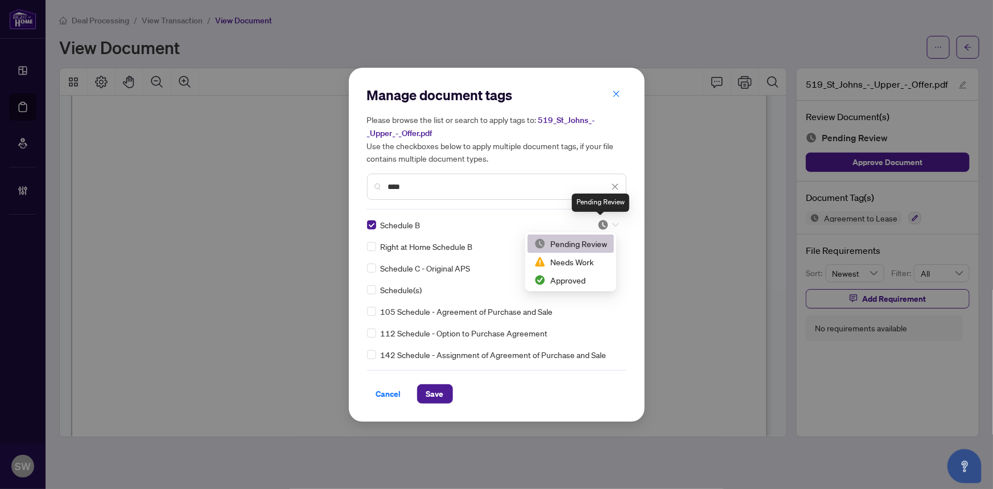
click at [602, 225] on img at bounding box center [602, 224] width 11 height 11
click at [584, 274] on div "Approved" at bounding box center [570, 280] width 73 height 13
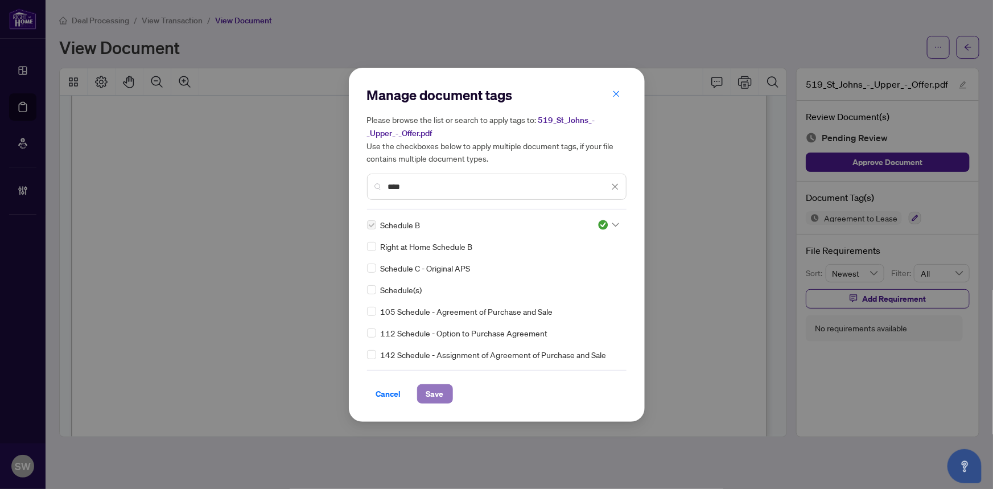
click at [427, 395] on span "Save" at bounding box center [435, 394] width 18 height 18
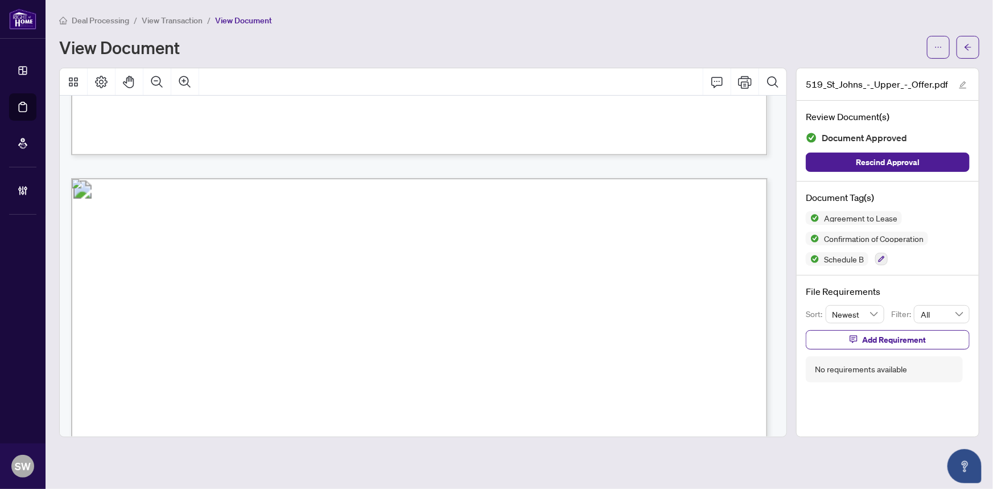
scroll to position [6361, 0]
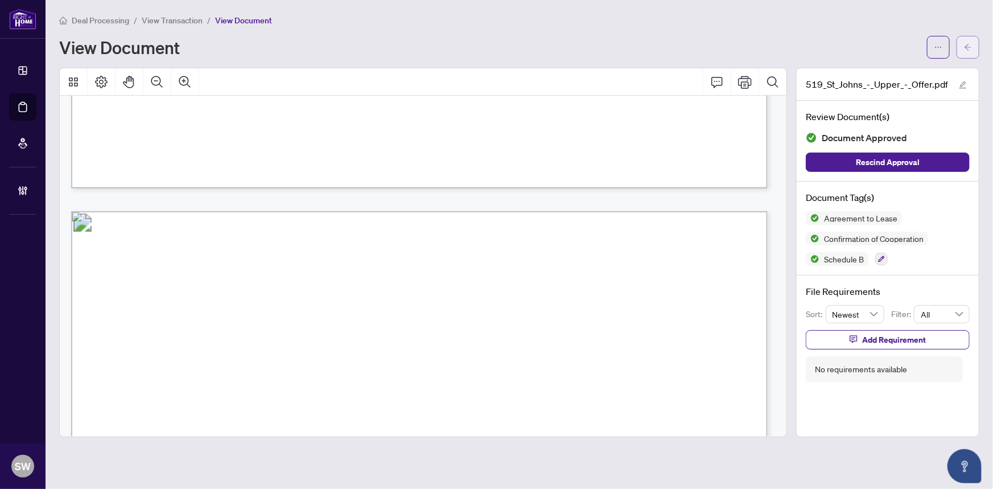
click at [973, 52] on button "button" at bounding box center [967, 47] width 23 height 23
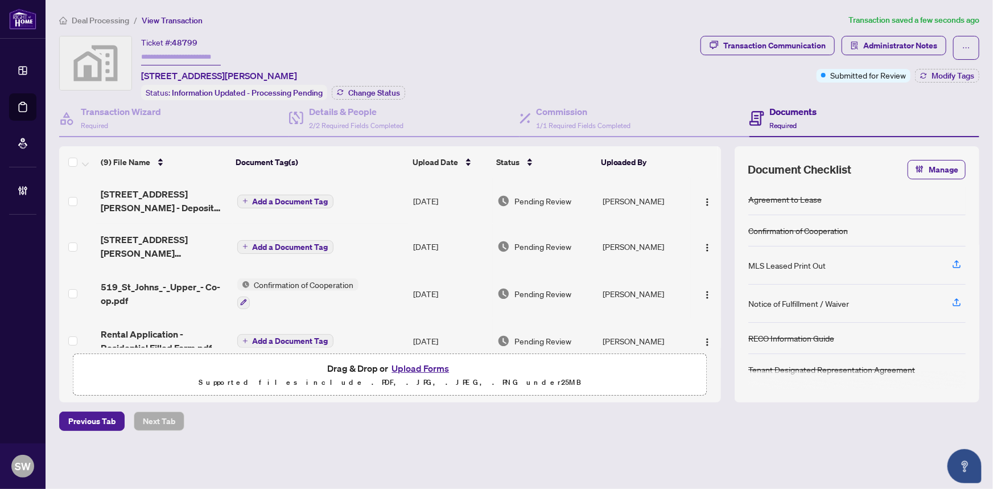
click at [188, 40] on span "48799" at bounding box center [185, 43] width 26 height 10
copy span "48799"
click at [135, 112] on h4 "Transaction Wizard" at bounding box center [121, 112] width 80 height 14
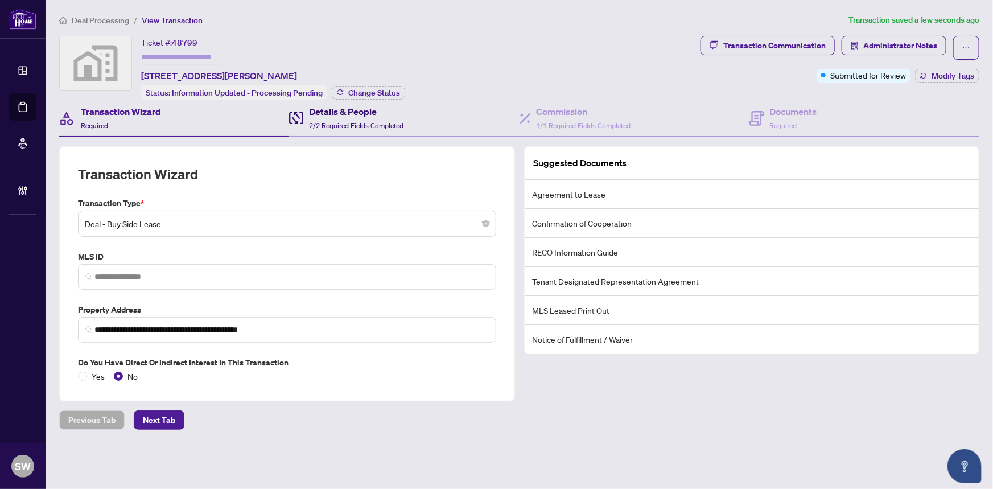
click at [348, 117] on div "Details & People 2/2 Required Fields Completed" at bounding box center [356, 118] width 94 height 27
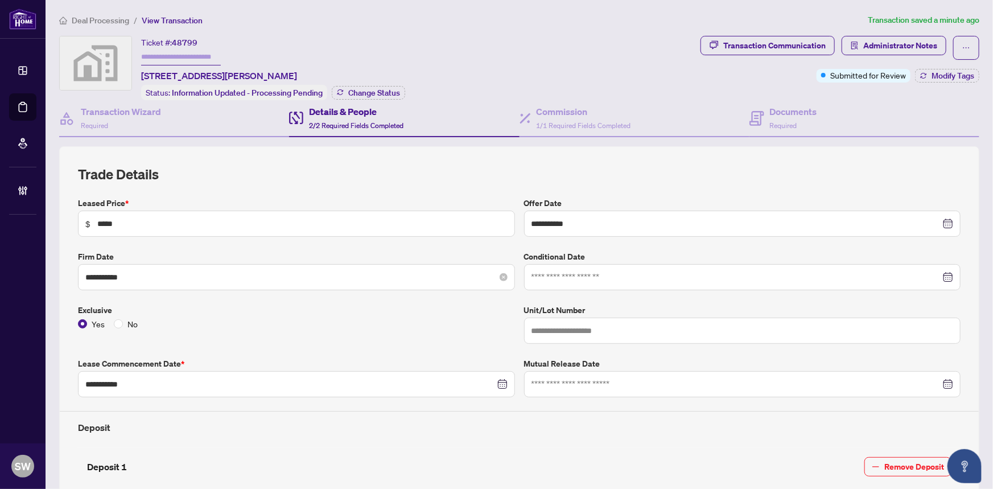
click at [114, 261] on div "**********" at bounding box center [296, 270] width 446 height 40
click at [143, 108] on h4 "Transaction Wizard" at bounding box center [121, 112] width 80 height 14
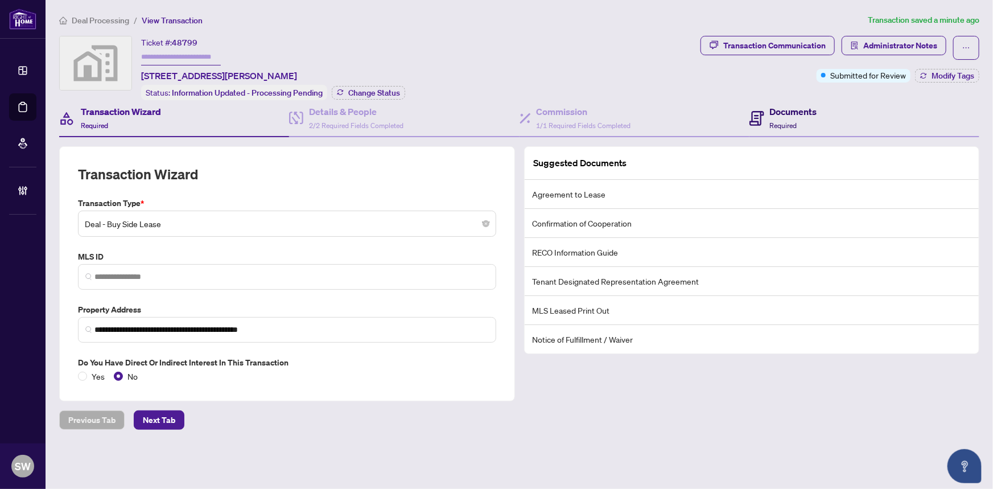
click at [781, 115] on h4 "Documents" at bounding box center [793, 112] width 47 height 14
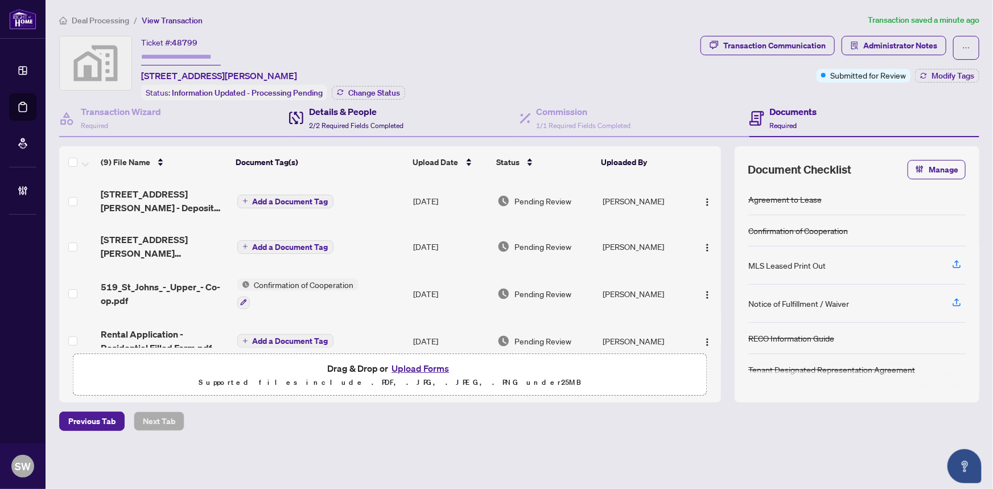
click at [334, 117] on div "Details & People 2/2 Required Fields Completed" at bounding box center [356, 118] width 94 height 27
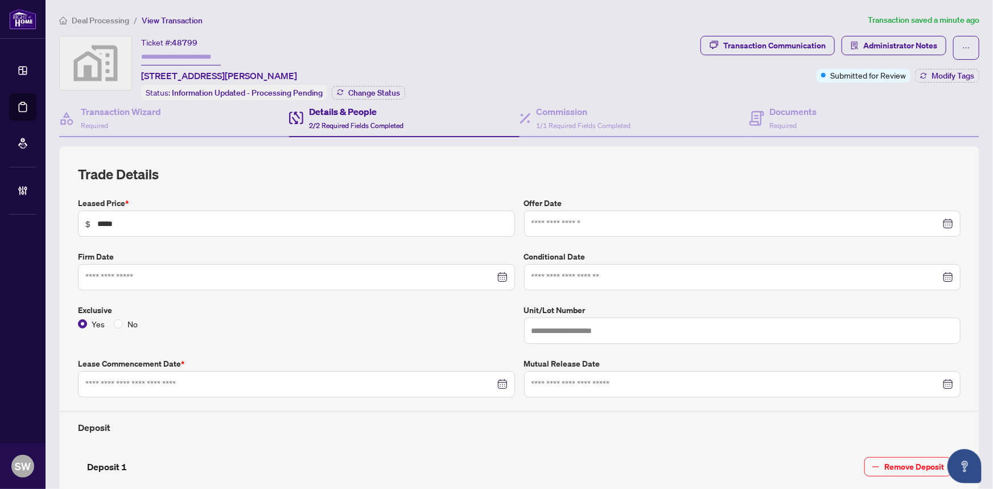
type input "**********"
click at [810, 111] on h4 "Documents" at bounding box center [793, 112] width 47 height 14
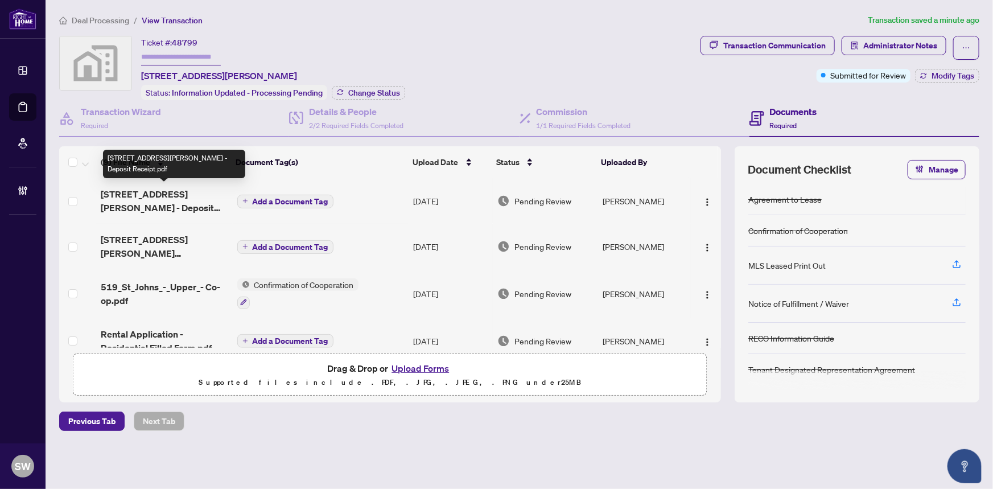
click at [168, 192] on span "519 St Johns Rd - Deposit Receipt.pdf" at bounding box center [164, 200] width 127 height 27
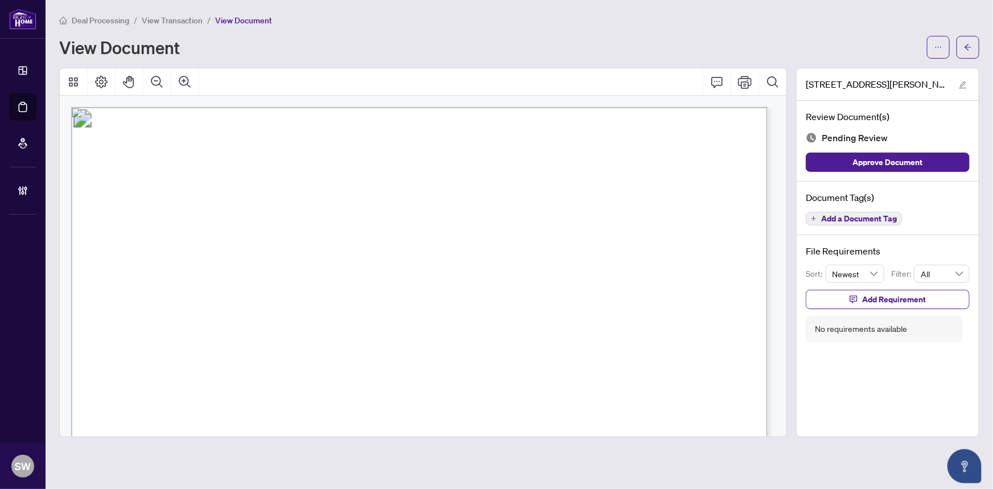
click at [846, 220] on span "Add a Document Tag" at bounding box center [859, 218] width 76 height 8
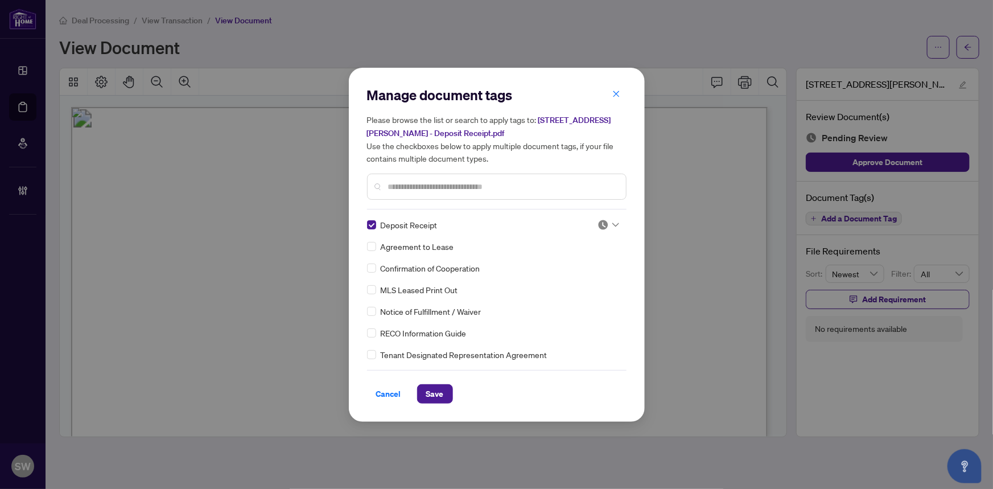
click at [612, 222] on icon at bounding box center [615, 224] width 7 height 5
click at [580, 280] on div "Approved" at bounding box center [570, 280] width 73 height 13
click at [440, 388] on button "Save" at bounding box center [435, 393] width 36 height 19
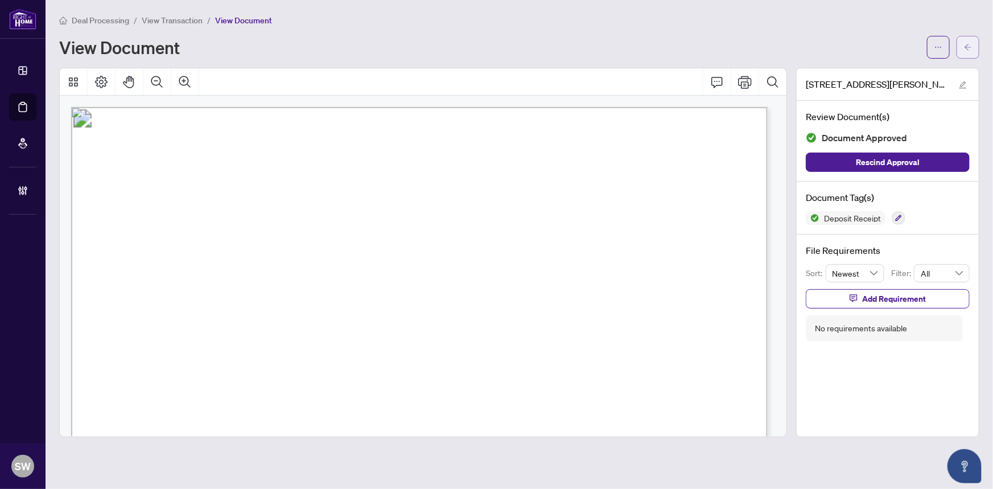
click at [972, 44] on button "button" at bounding box center [967, 47] width 23 height 23
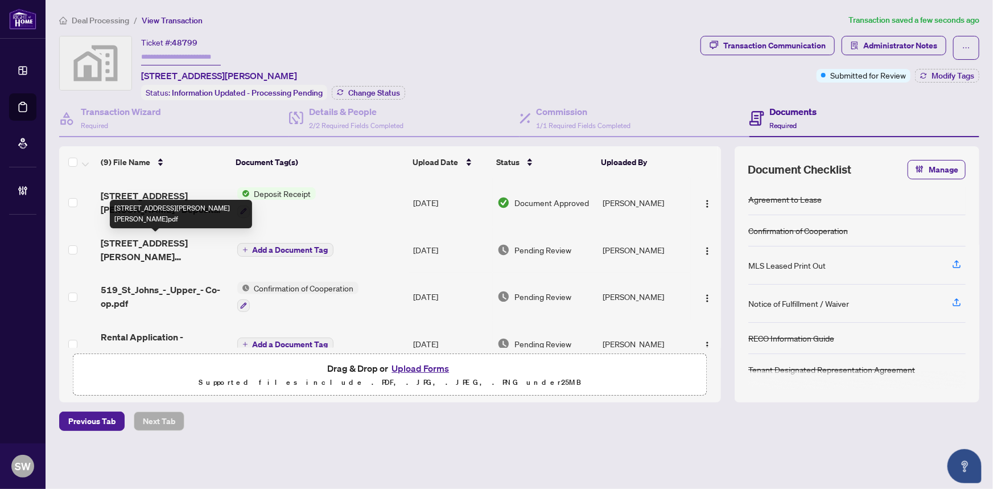
click at [177, 244] on span "519 St Johns Rd - ORTA.pdf" at bounding box center [164, 249] width 127 height 27
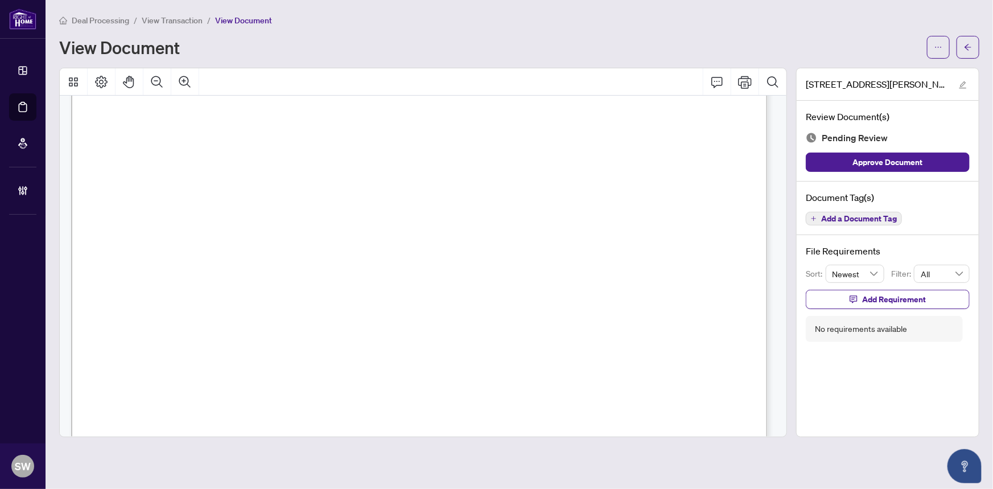
scroll to position [12589, 0]
click at [871, 219] on span "Add a Document Tag" at bounding box center [859, 218] width 76 height 8
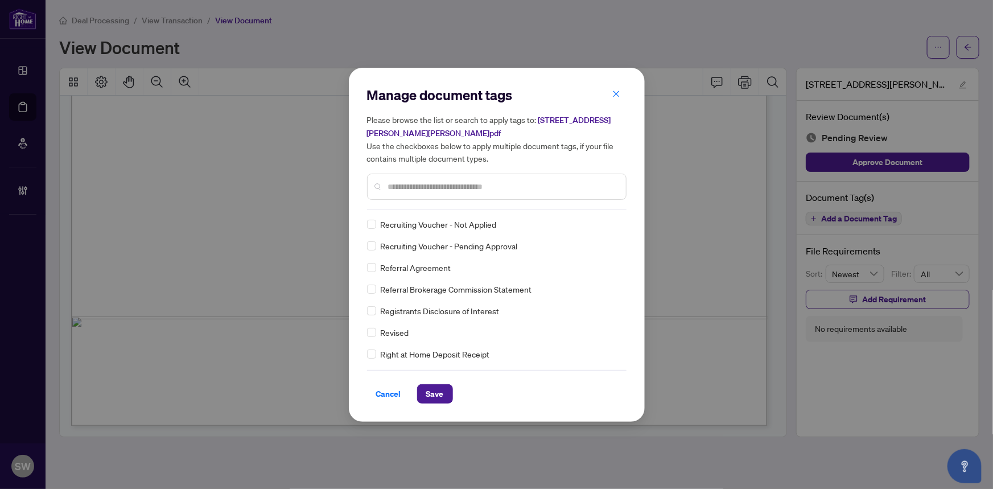
scroll to position [0, 0]
click at [604, 216] on div "Manage document tags Please browse the list or search to apply tags to: 519 St …" at bounding box center [496, 244] width 259 height 317
click at [602, 231] on input "search" at bounding box center [602, 224] width 11 height 17
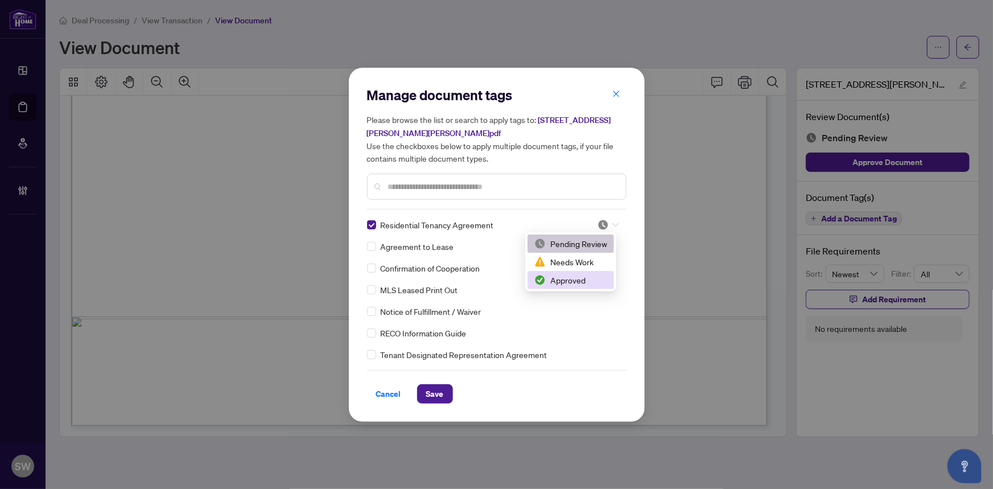
click at [560, 282] on div "Approved" at bounding box center [570, 280] width 73 height 13
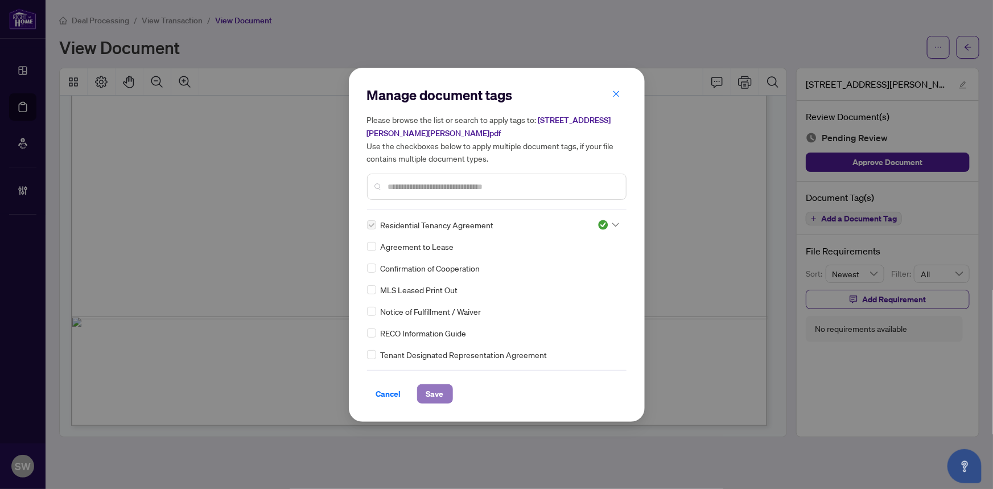
click at [429, 394] on span "Save" at bounding box center [435, 394] width 18 height 18
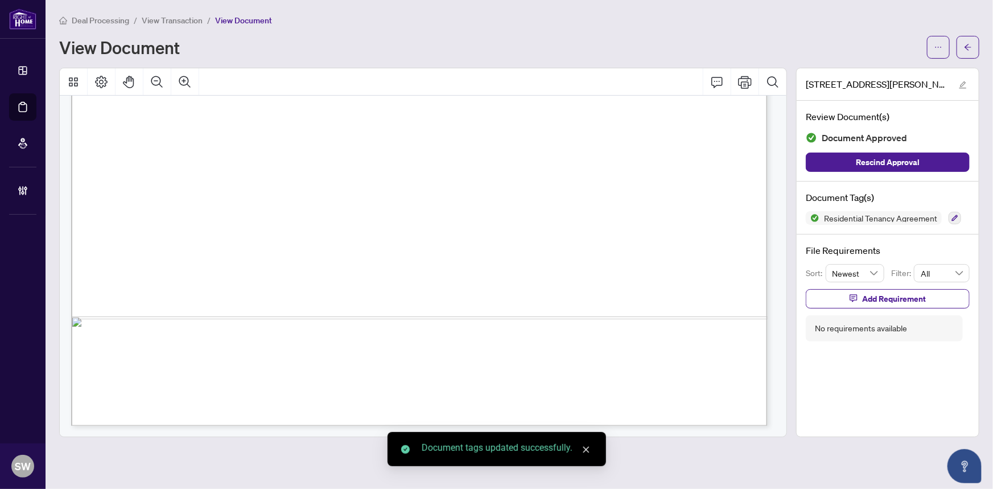
click at [970, 41] on span "button" at bounding box center [968, 47] width 8 height 18
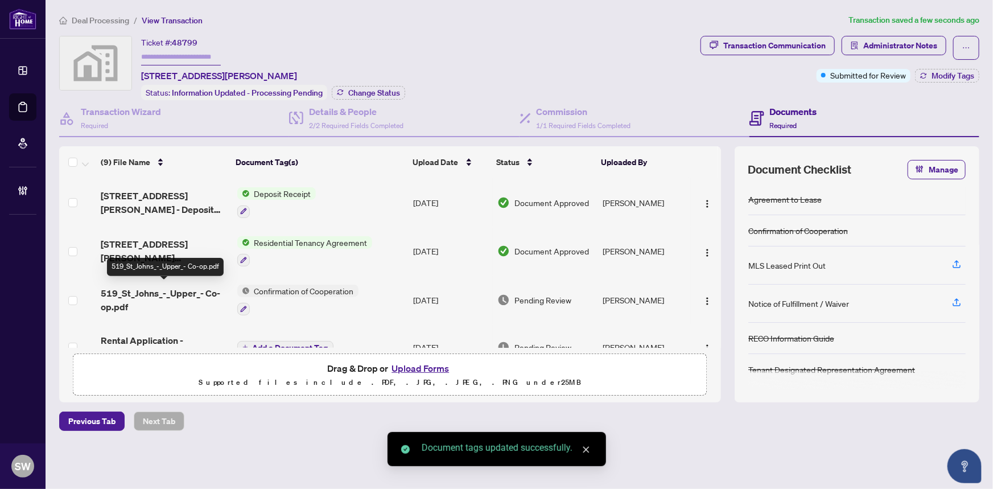
click at [175, 288] on span "519_St_Johns_-_Upper_- Co-op.pdf" at bounding box center [164, 299] width 127 height 27
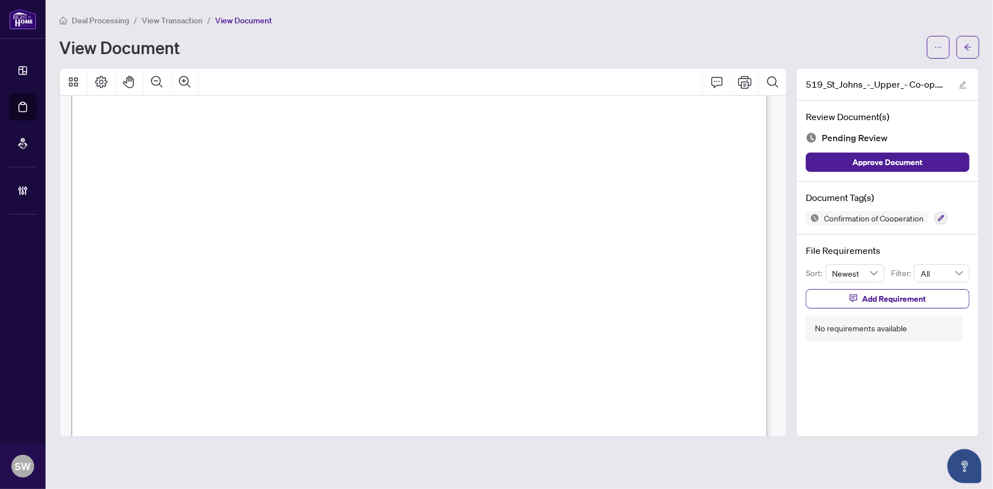
scroll to position [1085, 0]
click at [503, 189] on span "905-607-2000" at bounding box center [514, 194] width 100 height 11
click at [415, 71] on div at bounding box center [423, 81] width 726 height 27
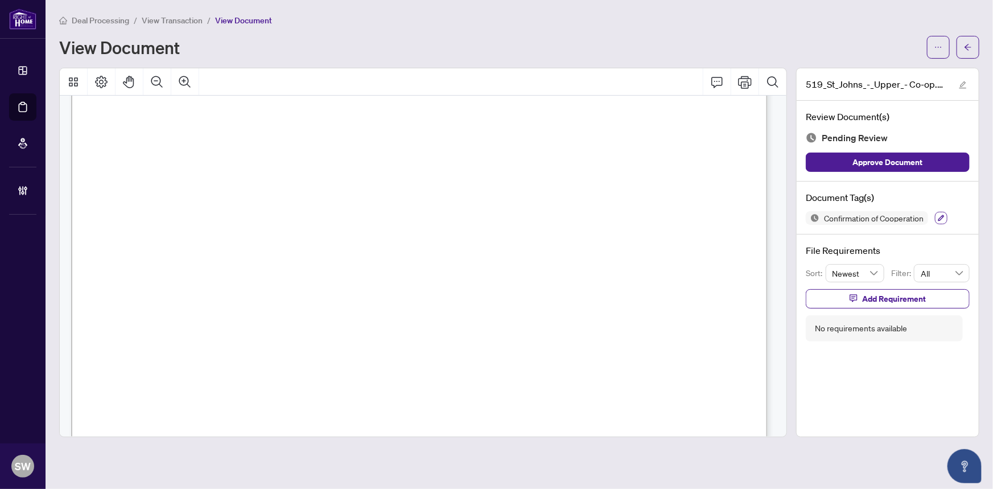
click at [940, 212] on button "button" at bounding box center [941, 218] width 13 height 13
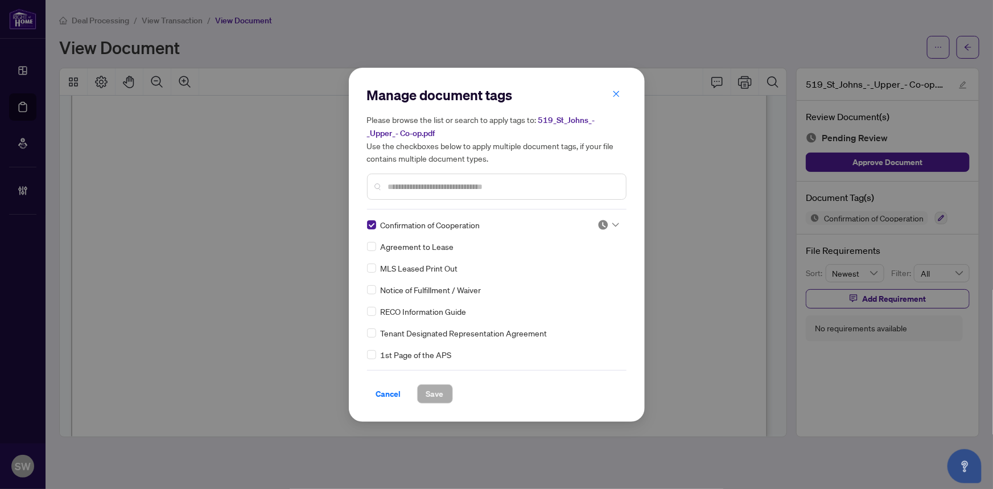
click at [613, 224] on icon at bounding box center [615, 224] width 7 height 4
click at [582, 281] on div "Approved" at bounding box center [570, 280] width 73 height 13
click at [436, 395] on span "Save" at bounding box center [435, 394] width 18 height 18
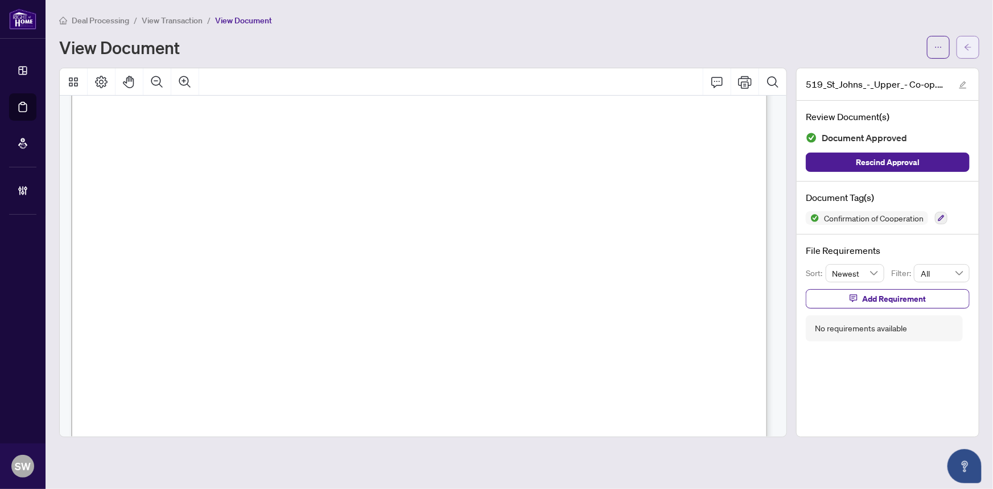
click at [975, 49] on button "button" at bounding box center [967, 47] width 23 height 23
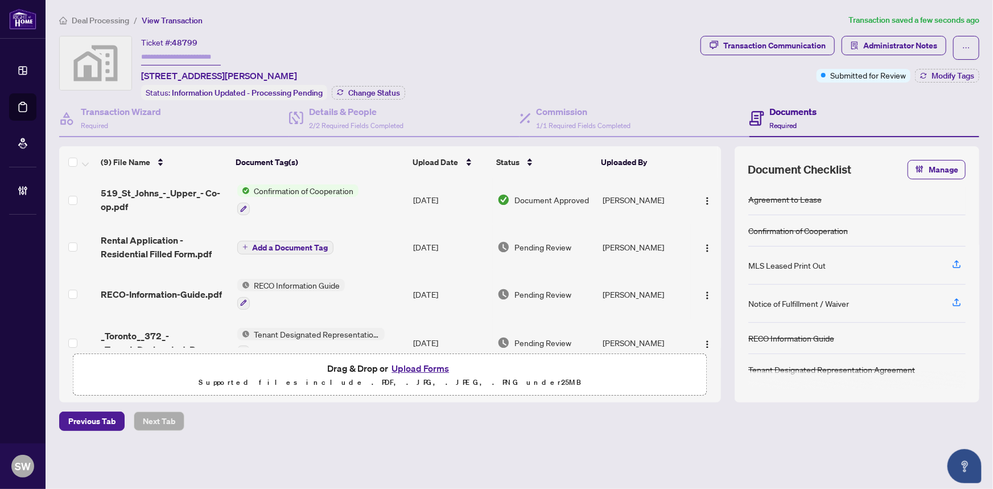
scroll to position [103, 0]
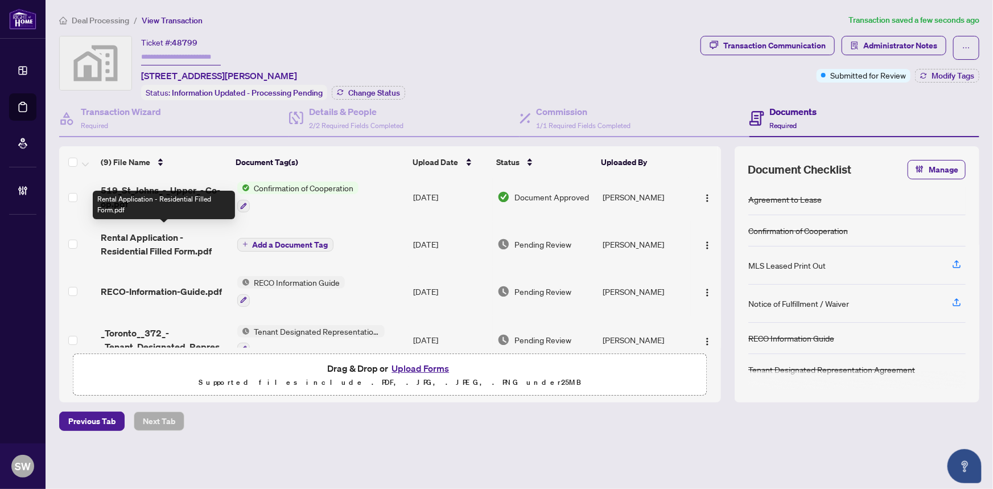
click at [172, 241] on span "Rental Application - Residential Filled Form.pdf" at bounding box center [164, 243] width 127 height 27
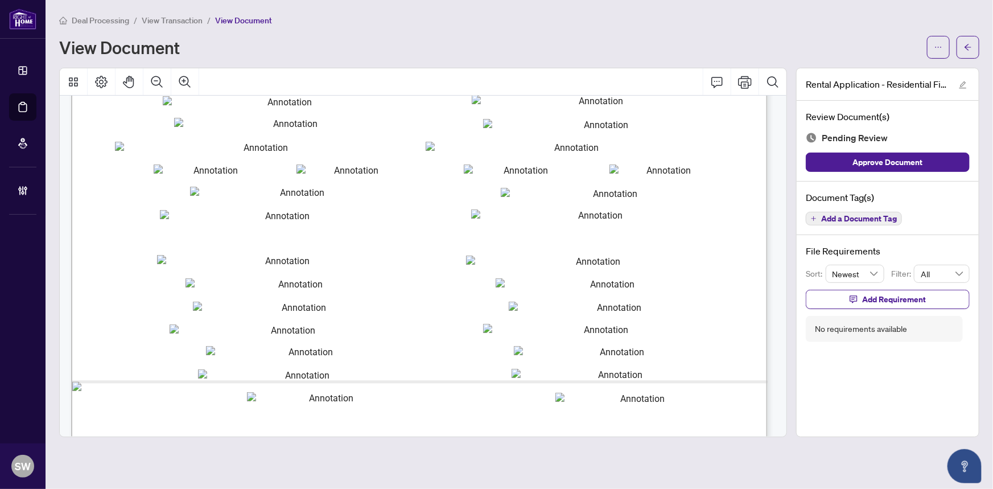
scroll to position [1456, 0]
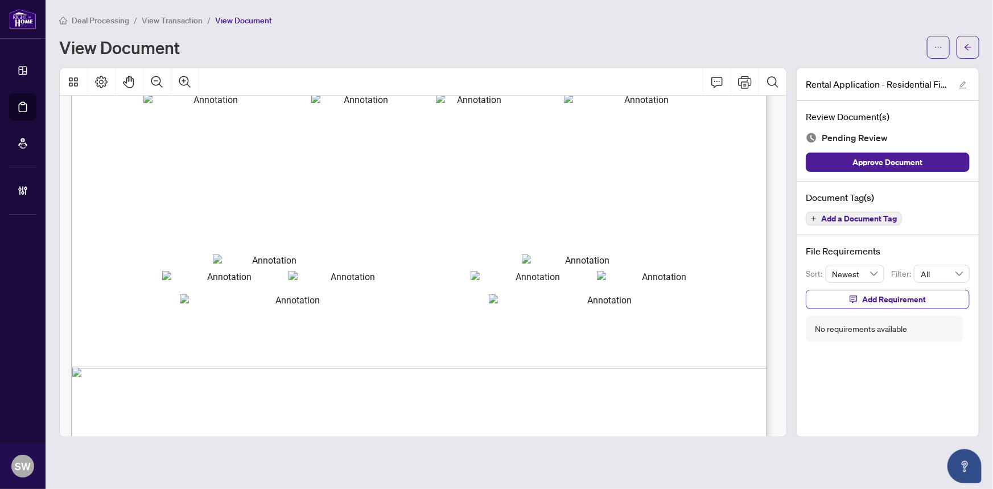
click at [884, 214] on span "Add a Document Tag" at bounding box center [859, 218] width 76 height 8
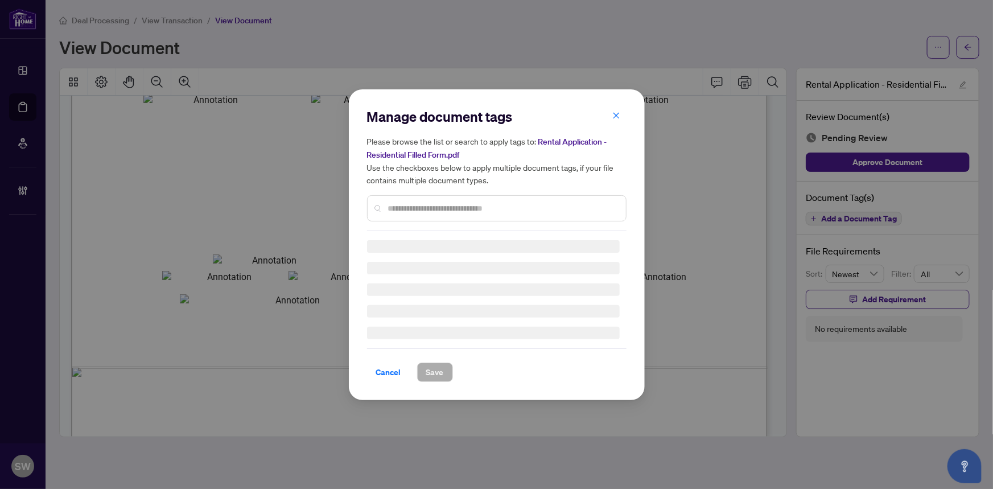
click at [416, 209] on input "text" at bounding box center [502, 208] width 229 height 13
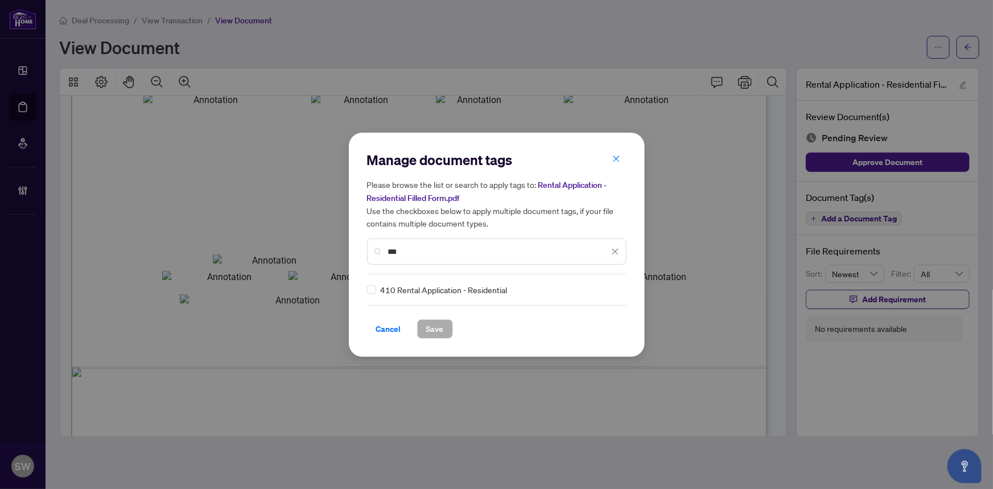
type input "***"
drag, startPoint x: 435, startPoint y: 329, endPoint x: 598, endPoint y: 309, distance: 165.0
click at [574, 329] on div "Cancel Save" at bounding box center [496, 328] width 259 height 19
click at [609, 282] on span at bounding box center [608, 289] width 22 height 17
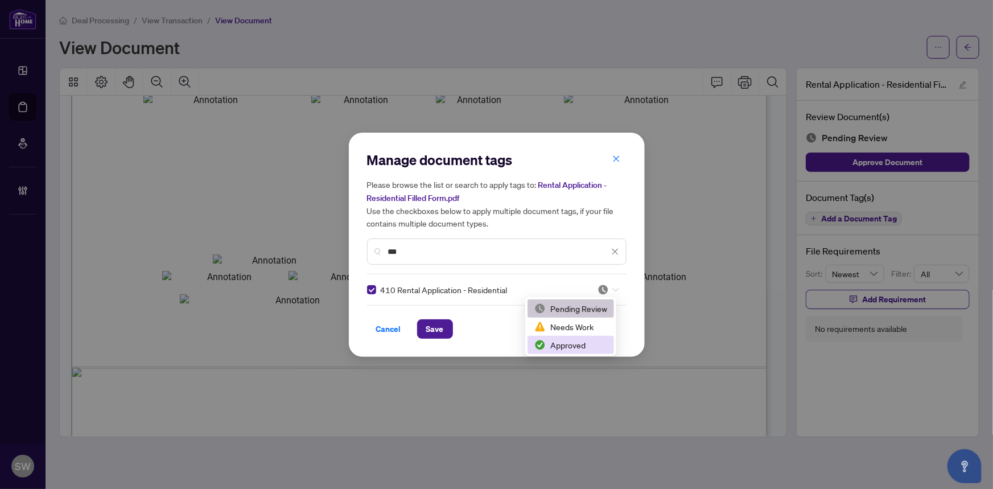
click at [576, 344] on div "Approved" at bounding box center [570, 344] width 73 height 13
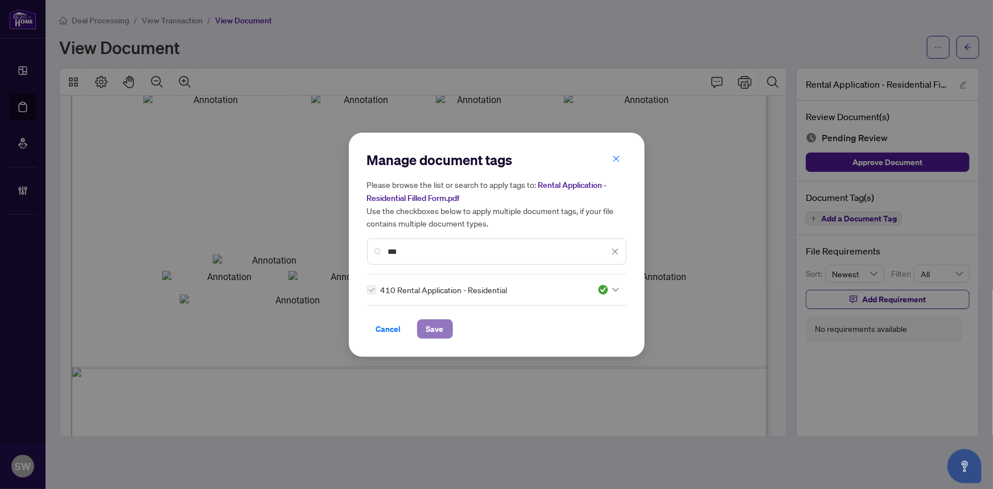
click at [427, 324] on span "Save" at bounding box center [435, 329] width 18 height 18
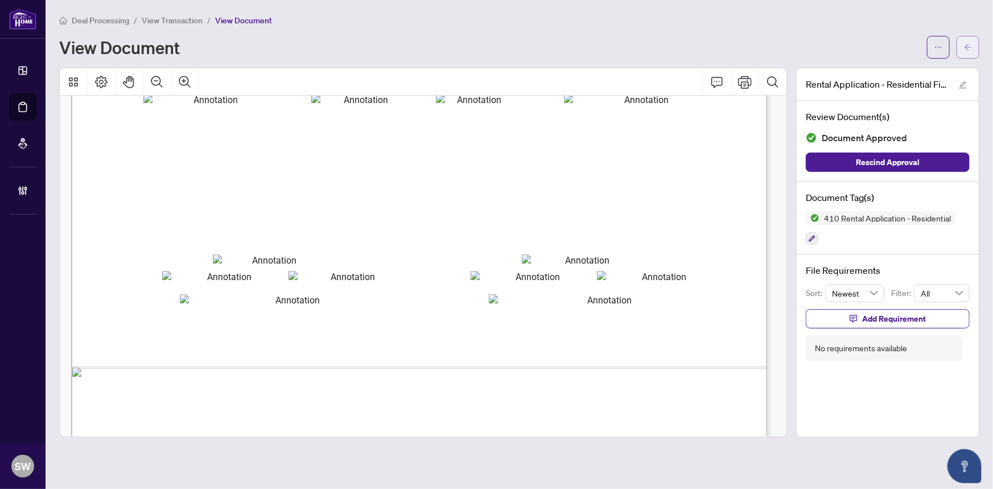
click at [961, 49] on button "button" at bounding box center [967, 47] width 23 height 23
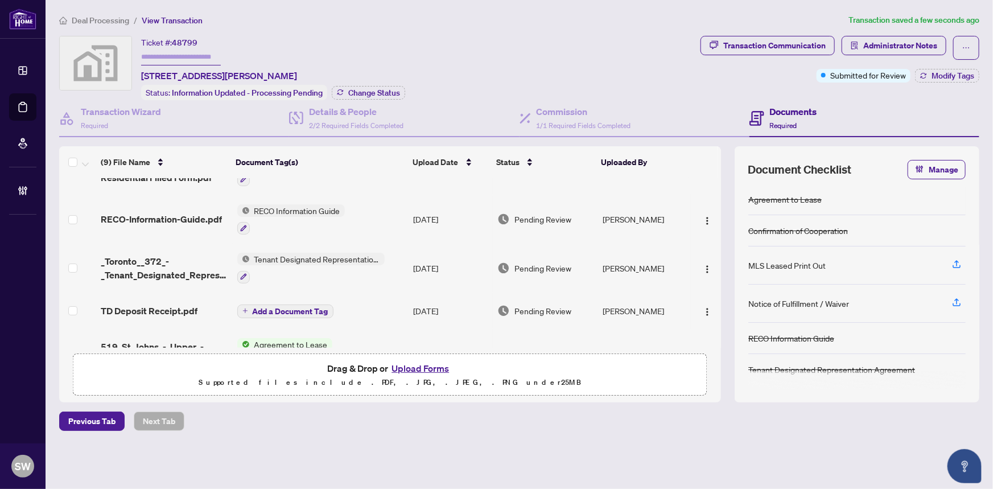
scroll to position [155, 0]
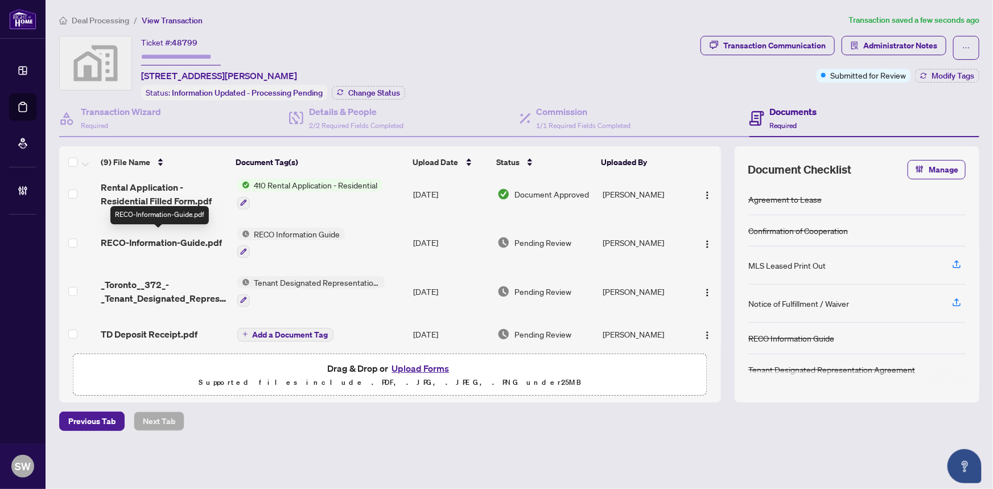
click at [171, 239] on span "RECO-Information-Guide.pdf" at bounding box center [161, 242] width 121 height 14
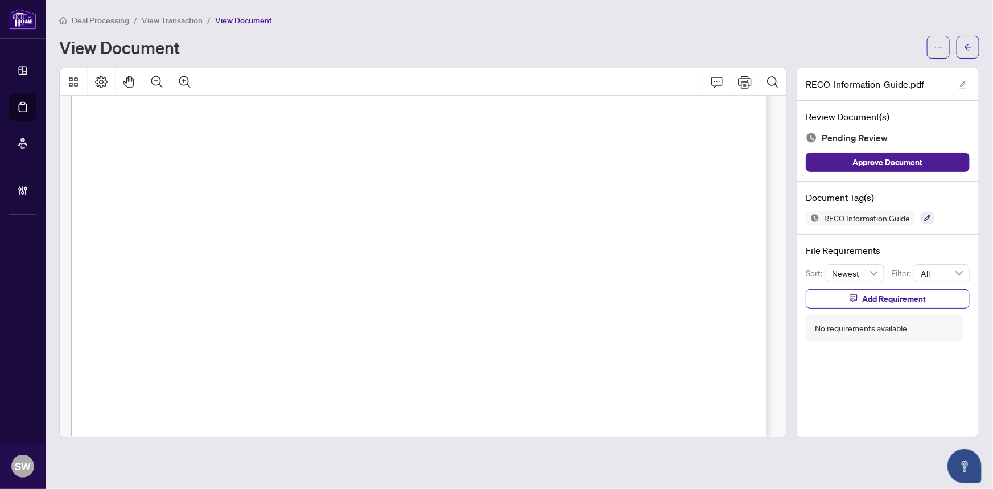
scroll to position [11280, 0]
click at [443, 296] on span "Ema Rado (Tenant)" at bounding box center [496, 298] width 120 height 12
drag, startPoint x: 487, startPoint y: 296, endPoint x: 435, endPoint y: 297, distance: 52.3
click at [436, 297] on span "Ema Rado (Tenant)" at bounding box center [496, 298] width 120 height 12
click at [930, 214] on icon "button" at bounding box center [927, 217] width 7 height 7
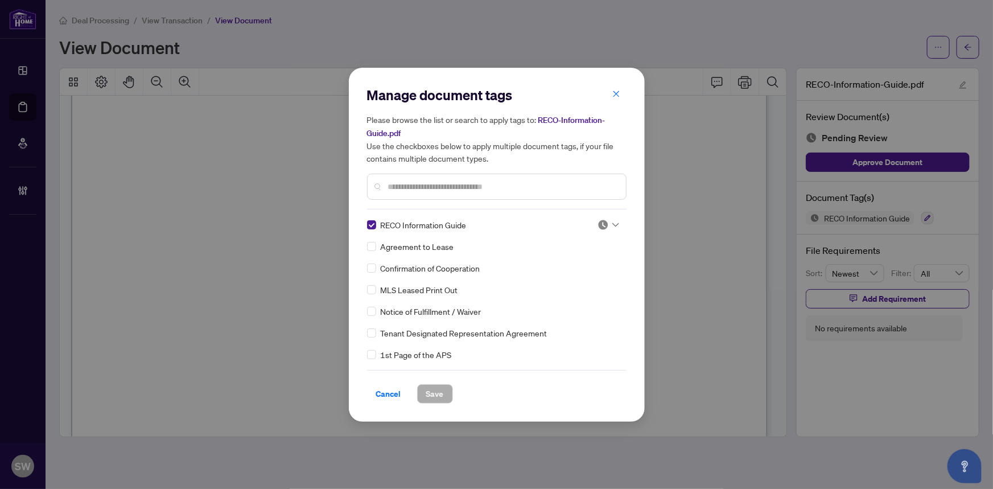
click at [613, 224] on icon at bounding box center [615, 224] width 7 height 4
click at [565, 278] on div "Approved" at bounding box center [570, 280] width 73 height 13
click at [444, 391] on button "Save" at bounding box center [435, 393] width 36 height 19
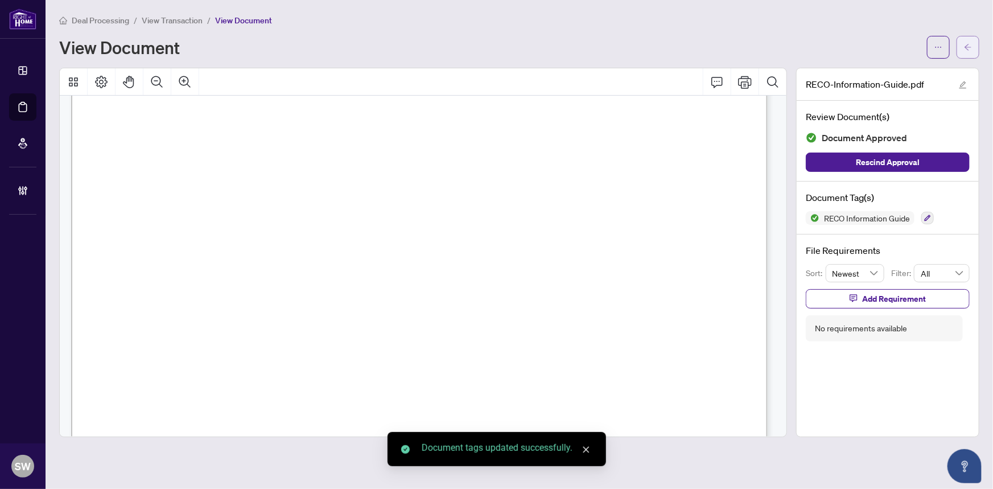
click at [967, 51] on span "button" at bounding box center [968, 47] width 8 height 18
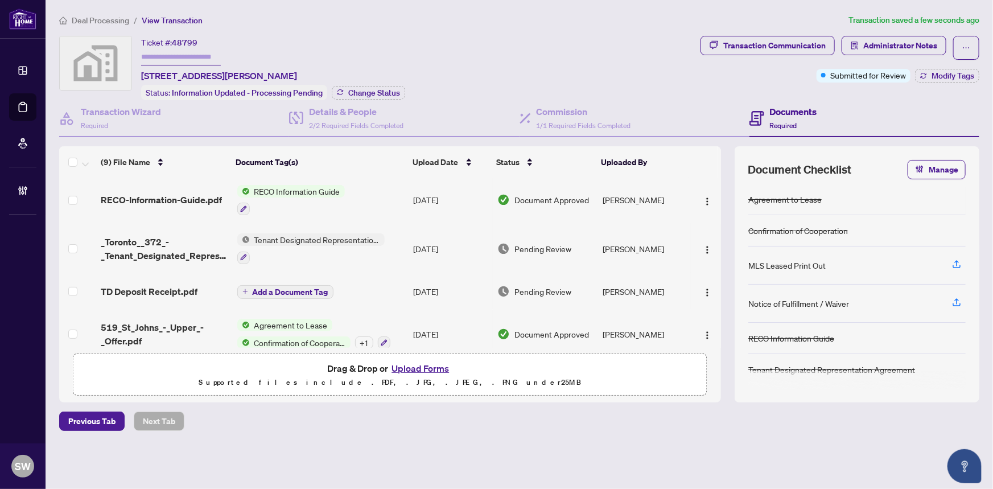
scroll to position [206, 0]
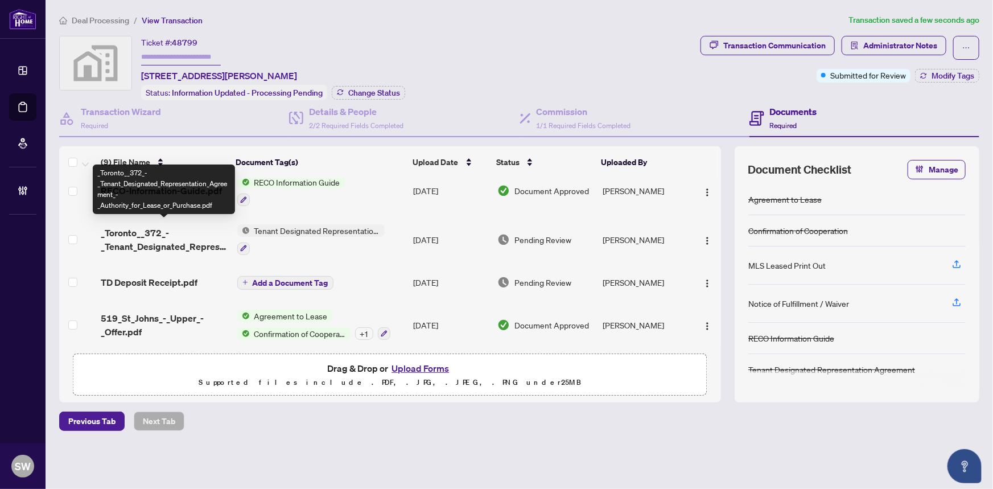
click at [167, 239] on span "_Toronto__372_-_Tenant_Designated_Representation_Agreement_-_Authority_for_Leas…" at bounding box center [164, 239] width 127 height 27
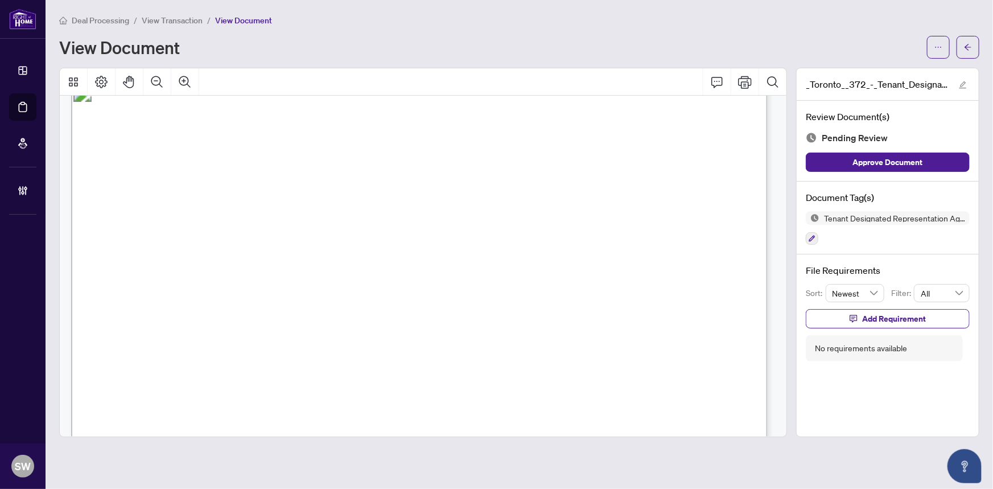
scroll to position [3353, 0]
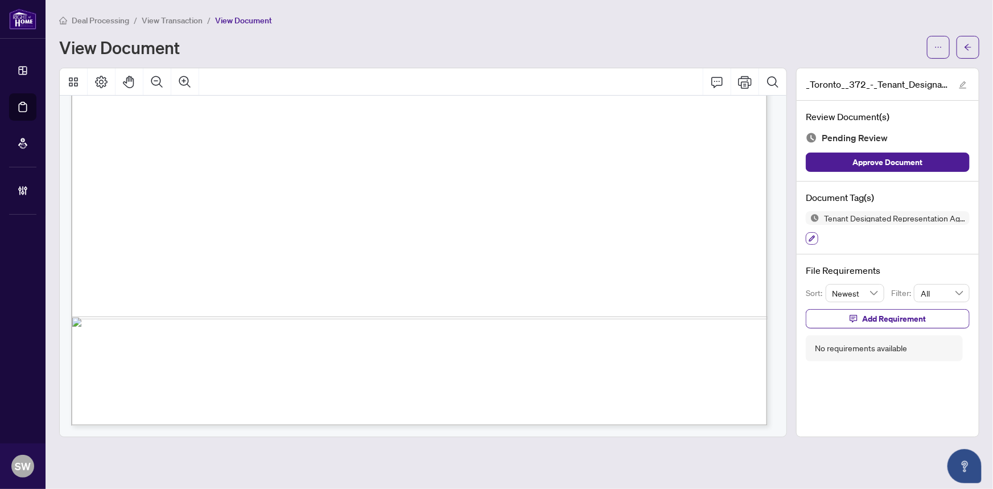
click at [810, 238] on icon "button" at bounding box center [811, 238] width 7 height 7
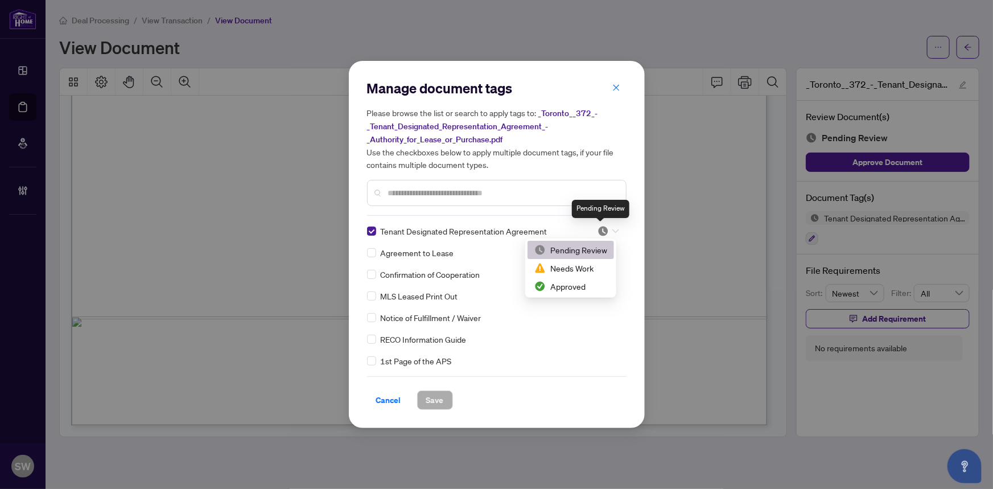
click at [604, 229] on img at bounding box center [602, 230] width 11 height 11
click at [575, 284] on div "Approved" at bounding box center [570, 286] width 73 height 13
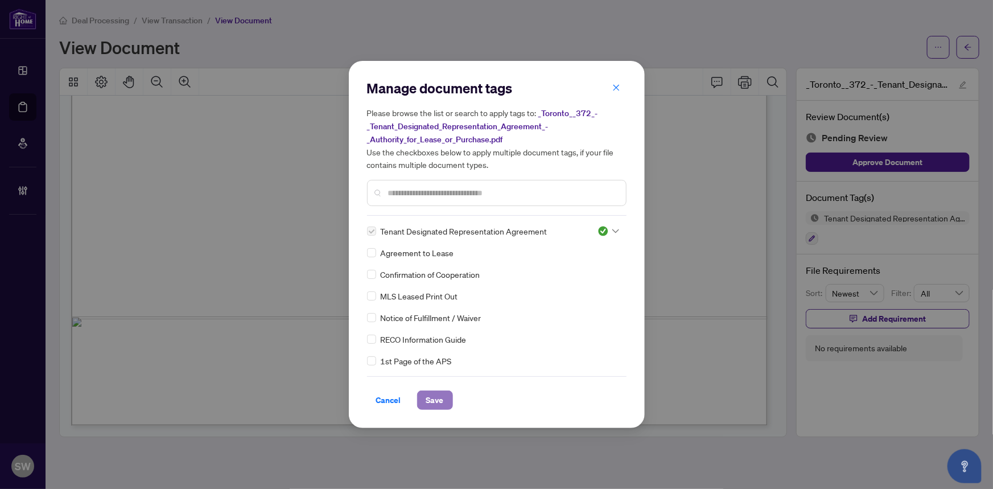
click at [426, 393] on span "Save" at bounding box center [435, 400] width 18 height 18
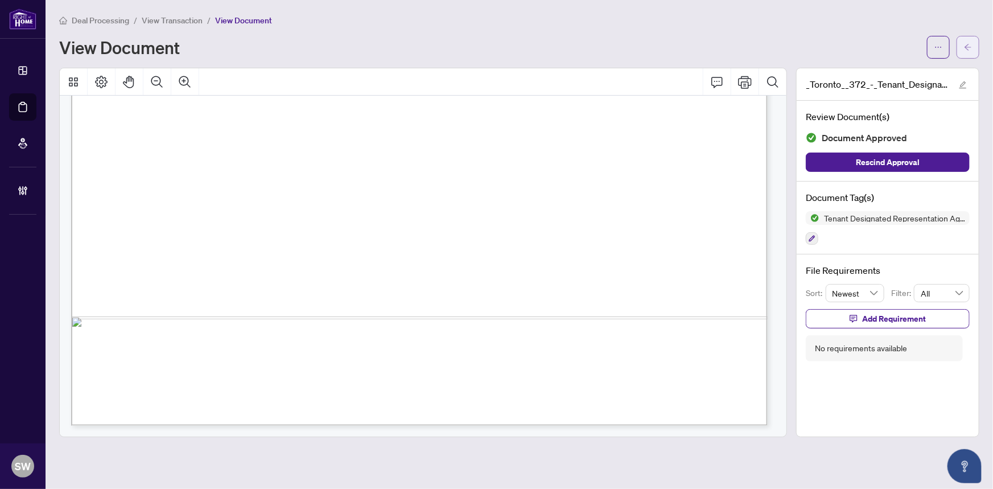
click at [972, 48] on icon "arrow-left" at bounding box center [968, 47] width 8 height 8
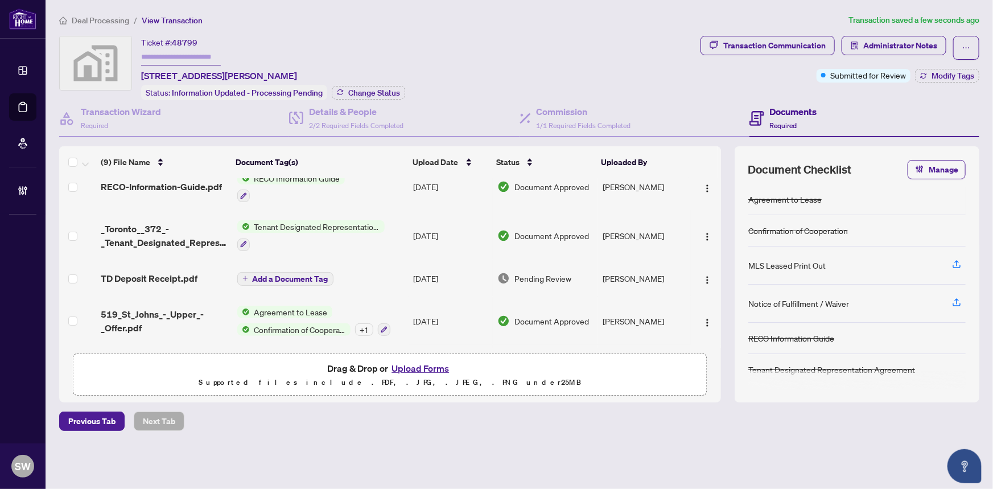
scroll to position [254, 0]
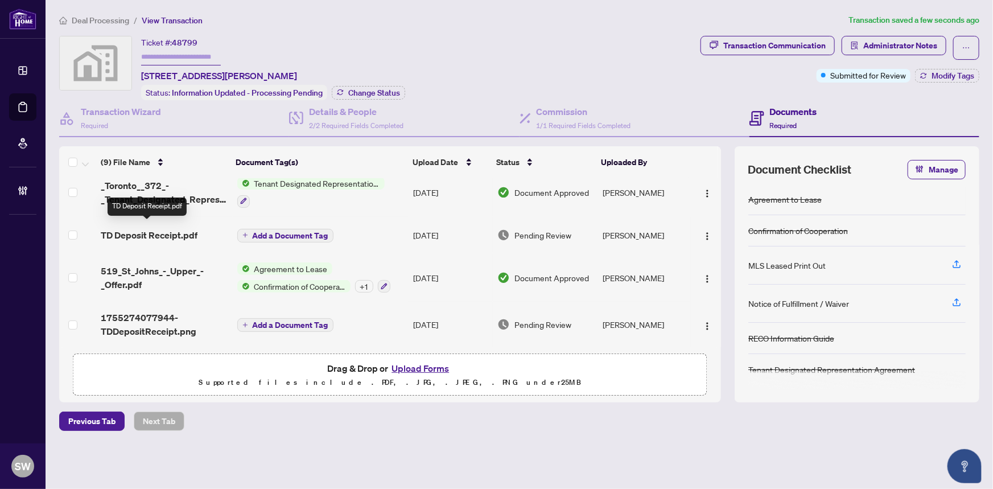
click at [183, 230] on span "TD Deposit Receipt.pdf" at bounding box center [149, 235] width 97 height 14
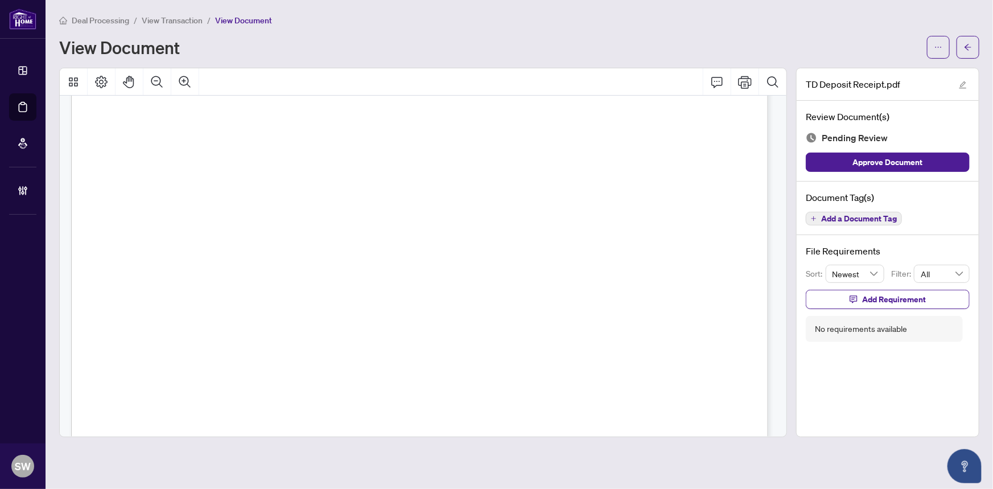
scroll to position [43, 0]
click at [830, 215] on span "Add a Document Tag" at bounding box center [859, 218] width 76 height 8
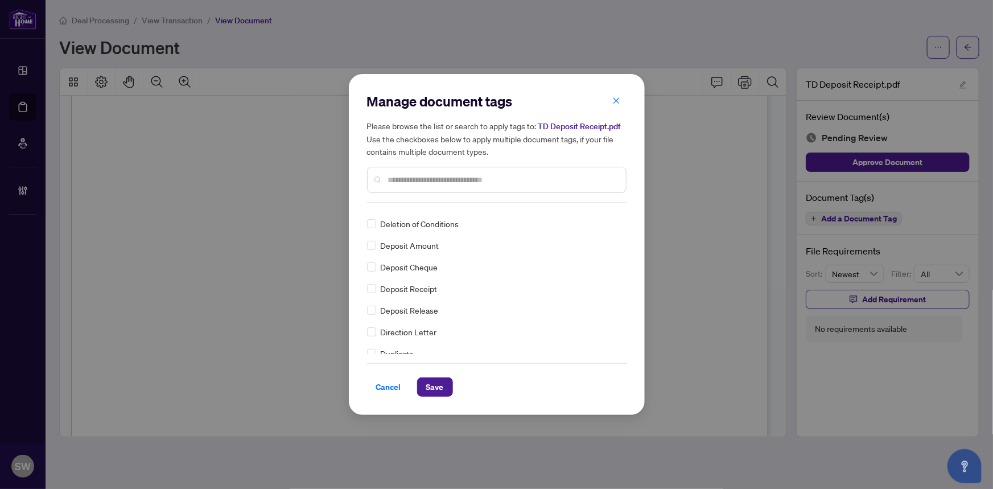
scroll to position [0, 0]
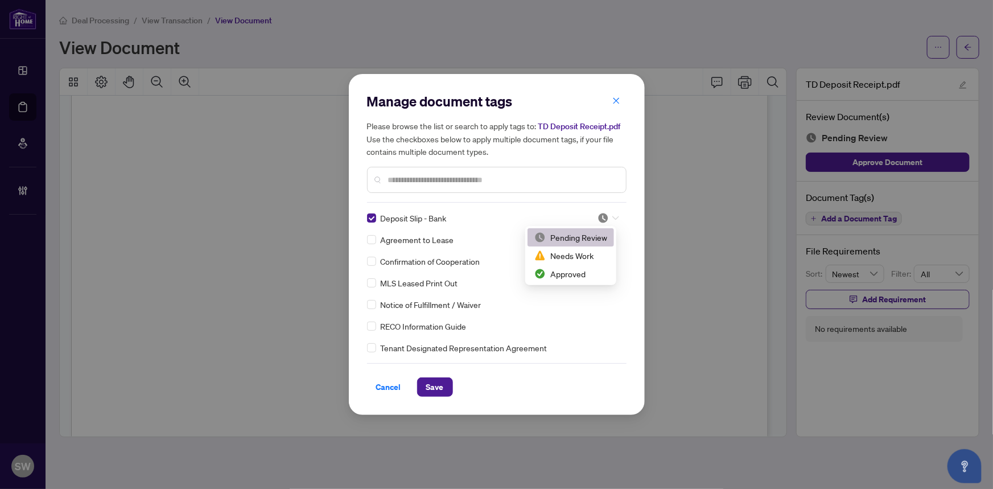
click at [607, 219] on div at bounding box center [608, 217] width 22 height 11
click at [576, 272] on div "Approved" at bounding box center [570, 273] width 73 height 13
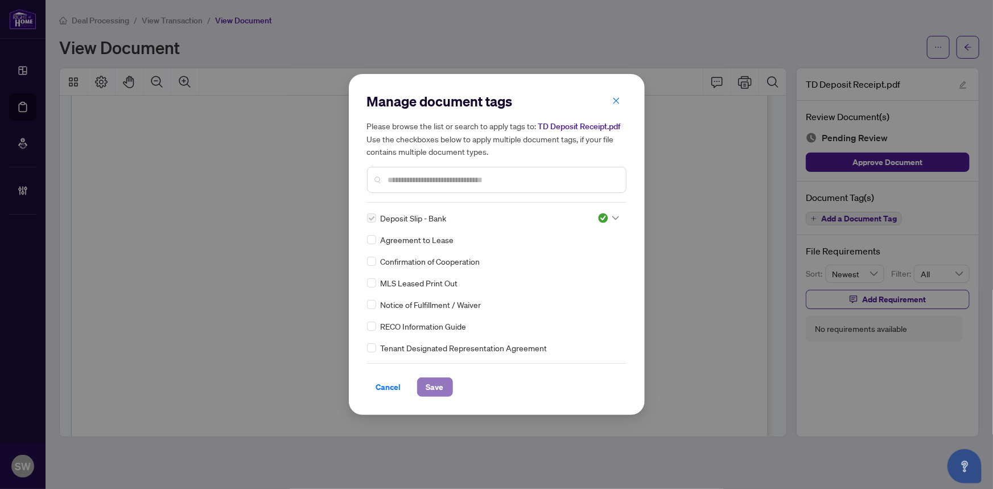
click at [433, 383] on span "Save" at bounding box center [435, 387] width 18 height 18
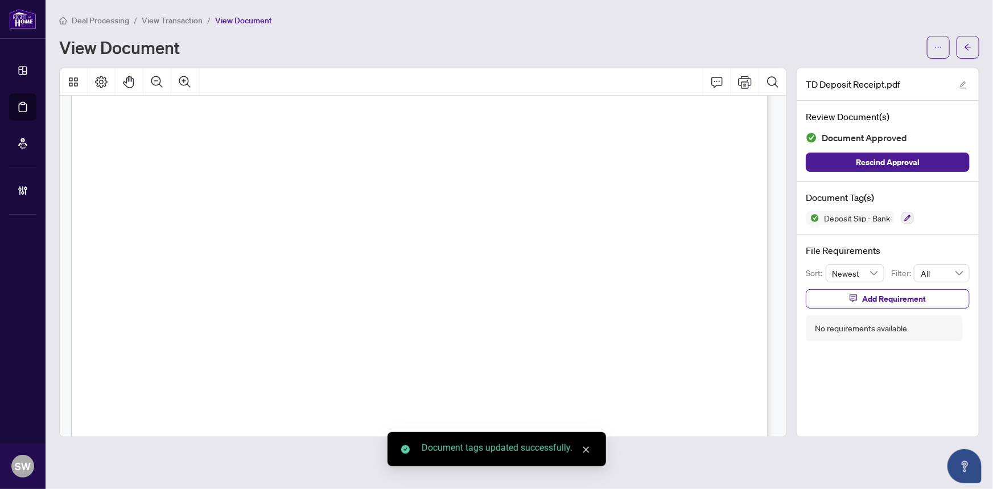
click at [970, 47] on icon "arrow-left" at bounding box center [968, 47] width 8 height 8
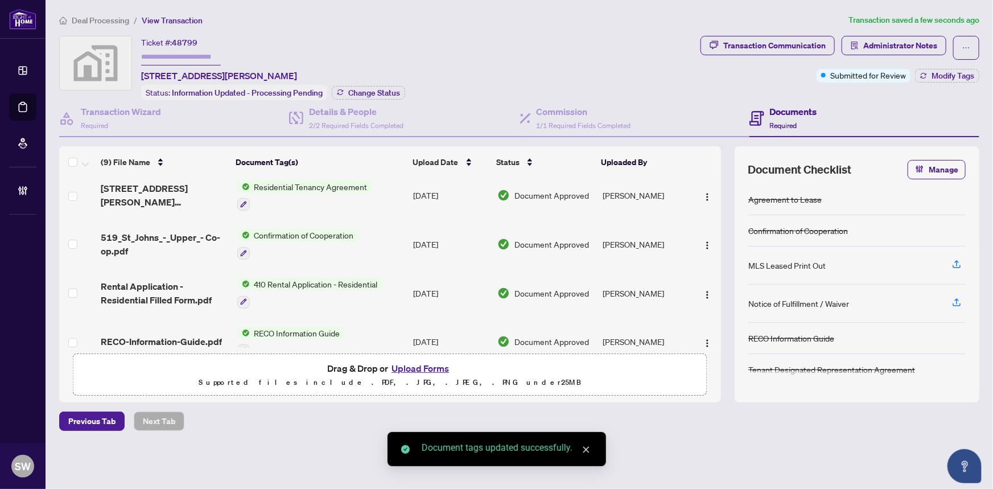
scroll to position [266, 0]
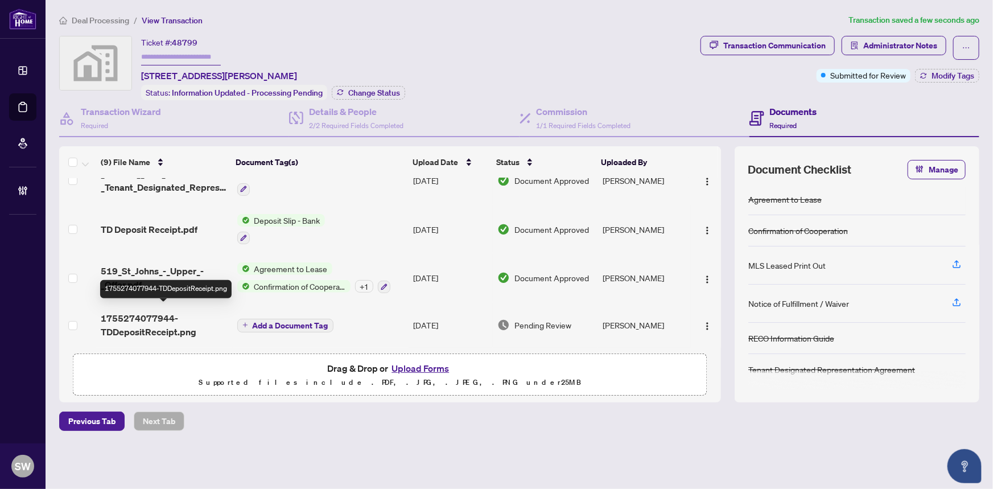
click at [161, 317] on span "1755274077944-TDDepositReceipt.png" at bounding box center [164, 324] width 127 height 27
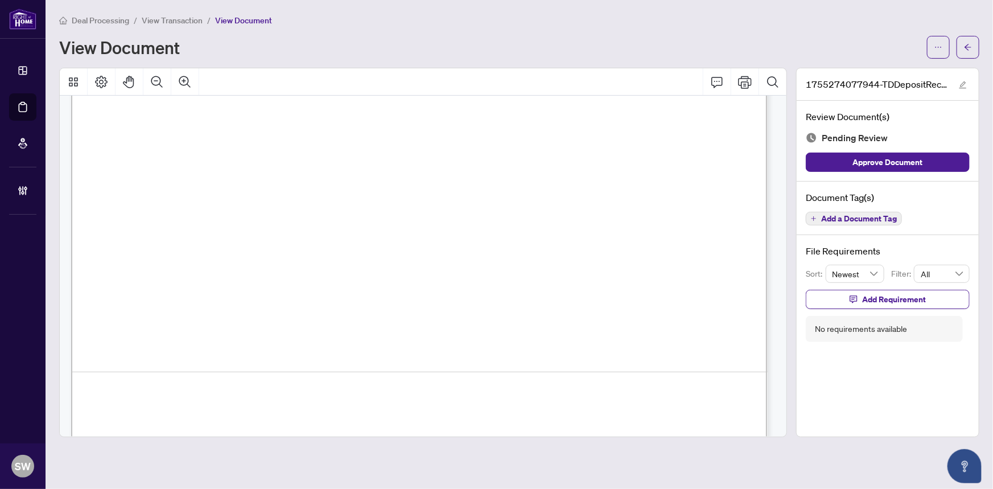
scroll to position [564, 0]
click at [825, 212] on button "Add a Document Tag" at bounding box center [853, 219] width 96 height 14
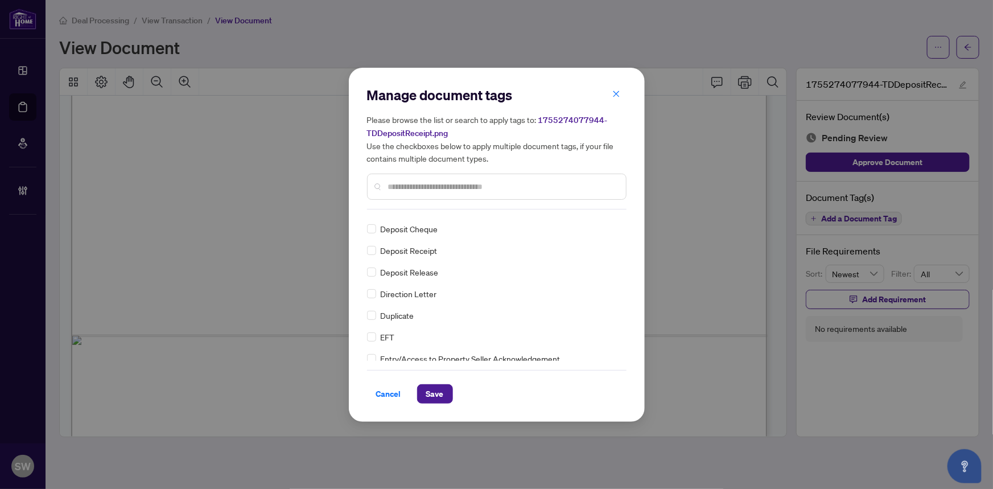
scroll to position [0, 0]
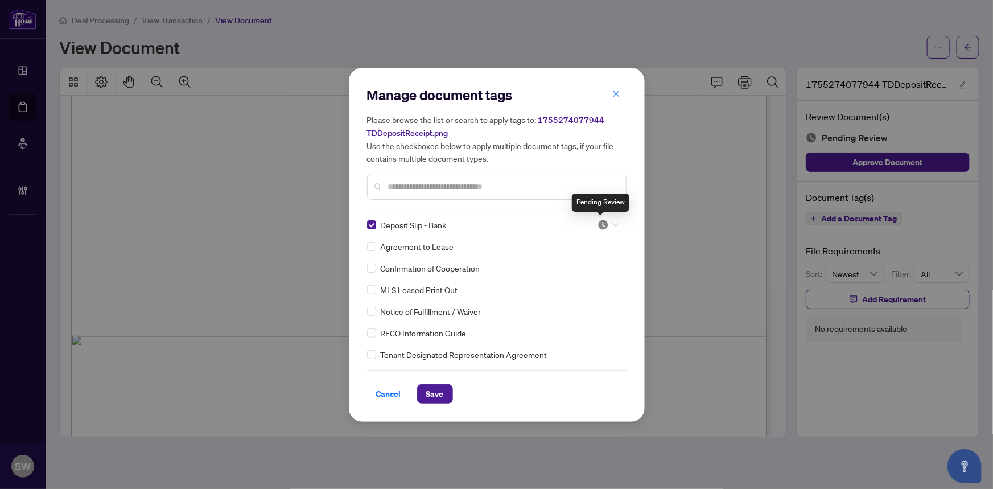
click at [602, 225] on img at bounding box center [602, 224] width 11 height 11
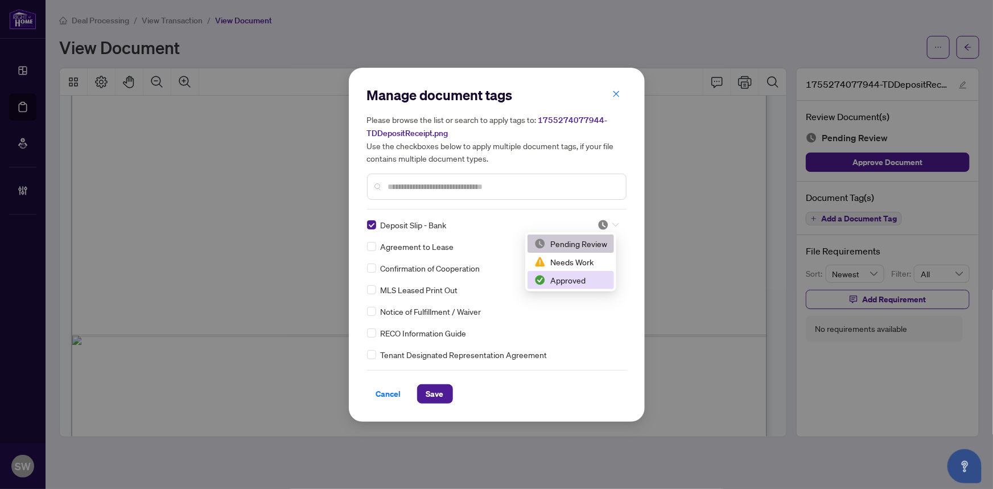
click at [559, 278] on div "Approved" at bounding box center [570, 280] width 73 height 13
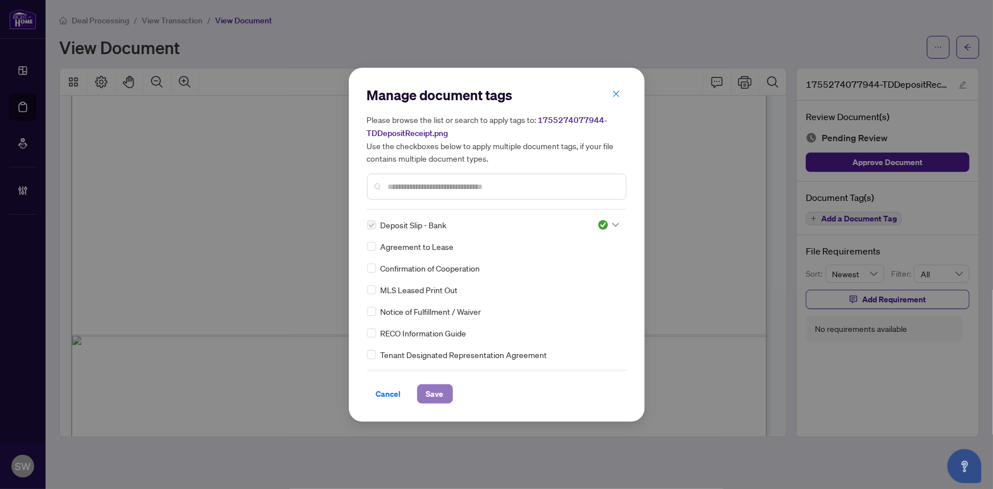
click at [437, 391] on span "Save" at bounding box center [435, 394] width 18 height 18
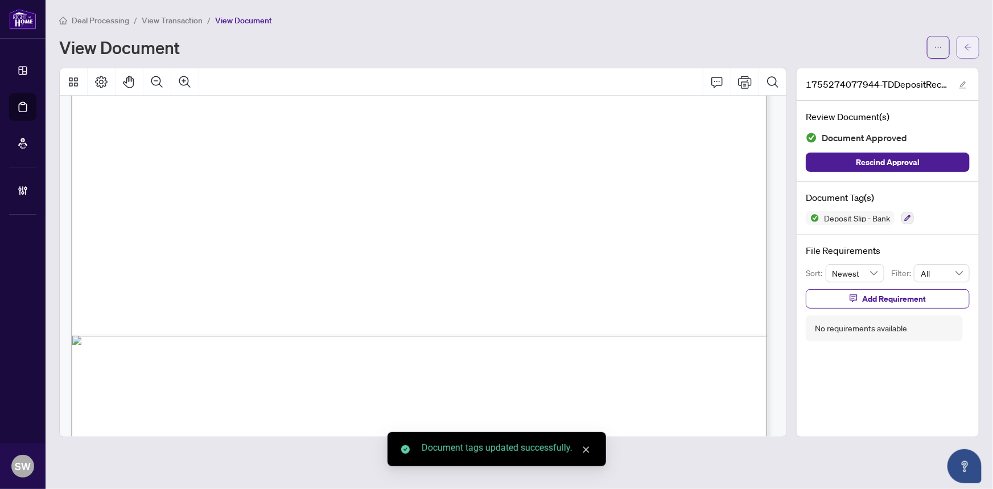
click at [970, 46] on icon "arrow-left" at bounding box center [968, 47] width 8 height 8
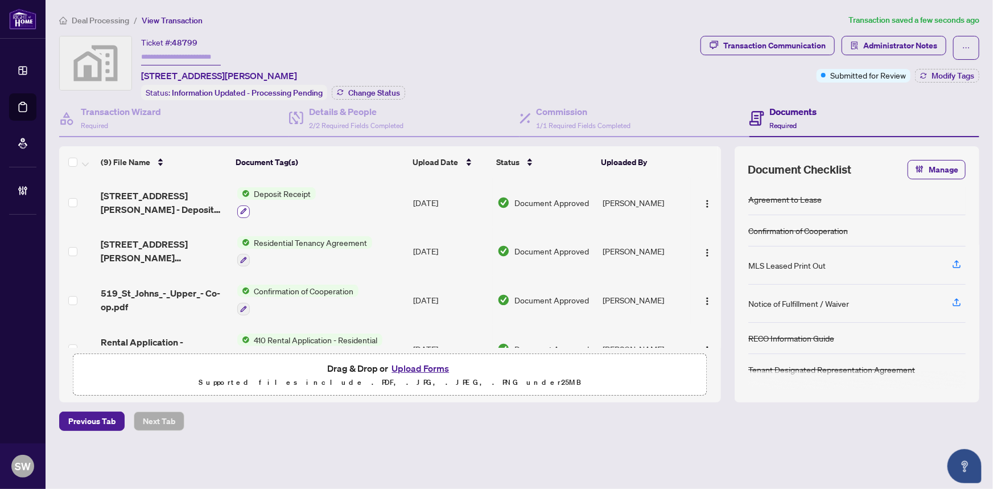
click at [244, 208] on icon "button" at bounding box center [243, 211] width 7 height 7
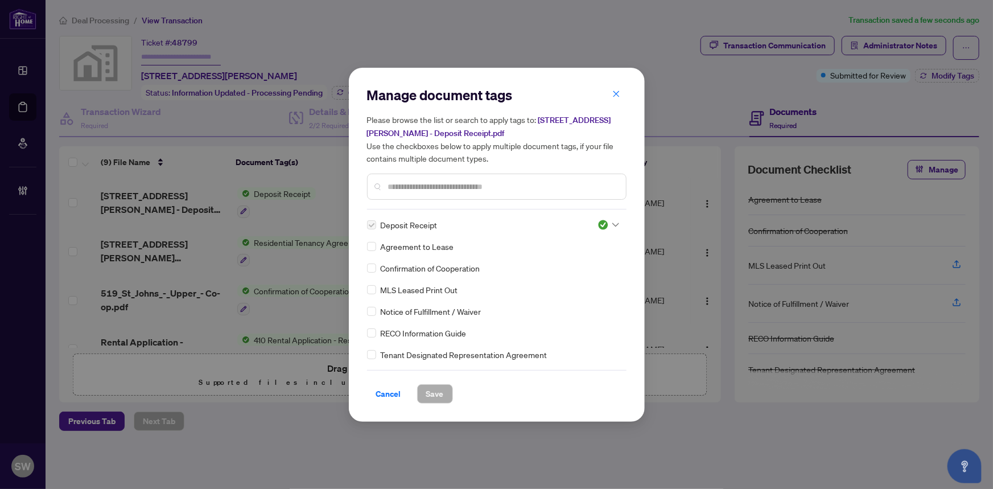
click at [407, 284] on span "MLS Leased Print Out" at bounding box center [419, 289] width 77 height 13
copy div "MLS Leased Print Out"
click at [395, 392] on span "Cancel" at bounding box center [388, 394] width 25 height 18
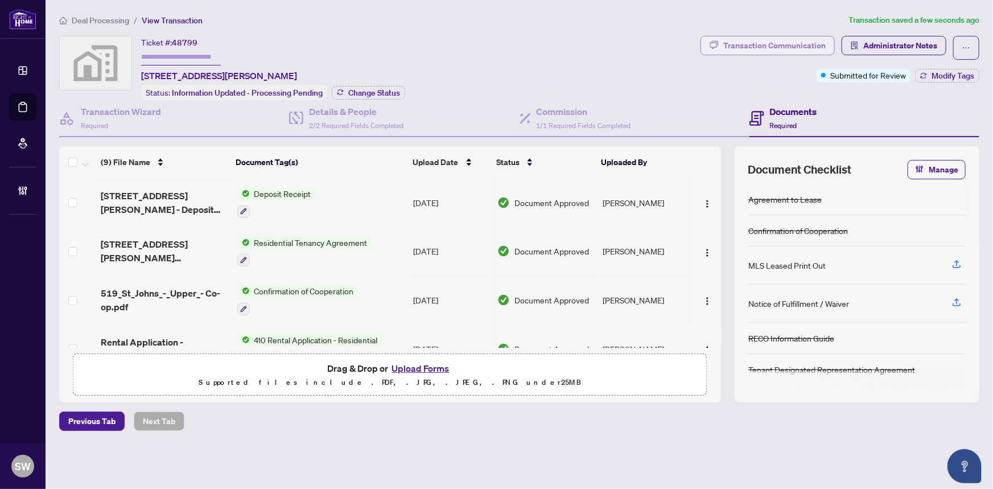
click at [749, 36] on div "Transaction Communication" at bounding box center [774, 45] width 102 height 18
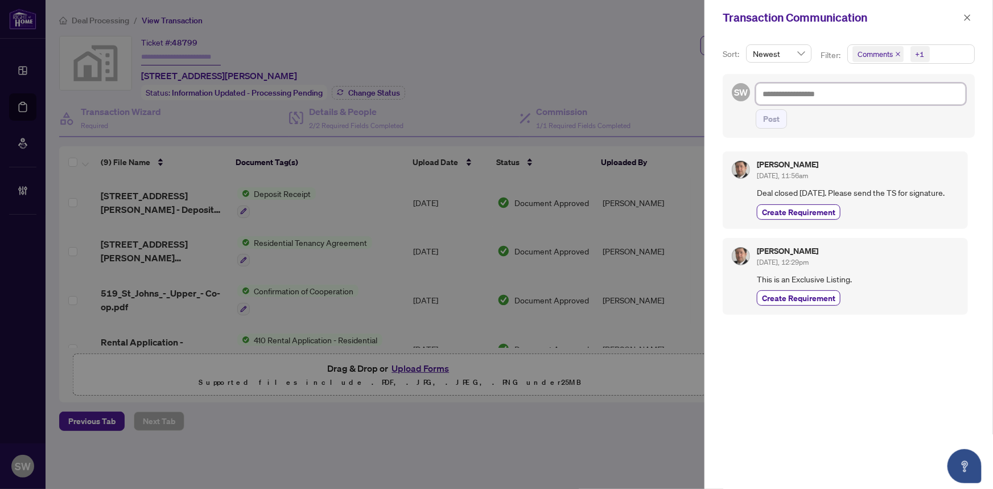
click at [774, 93] on textarea at bounding box center [860, 94] width 210 height 22
type textarea "*"
type textarea "**"
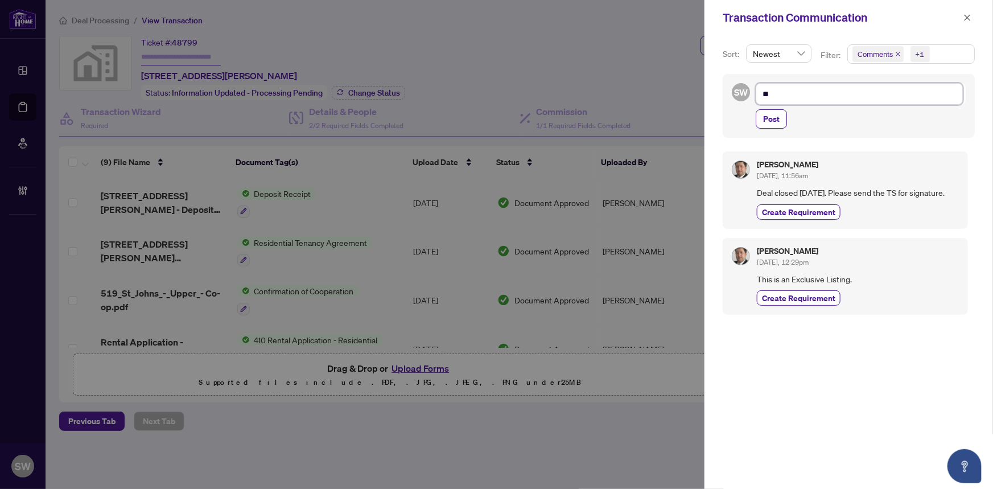
type textarea "***"
type textarea "****"
type textarea "*****"
type textarea "******"
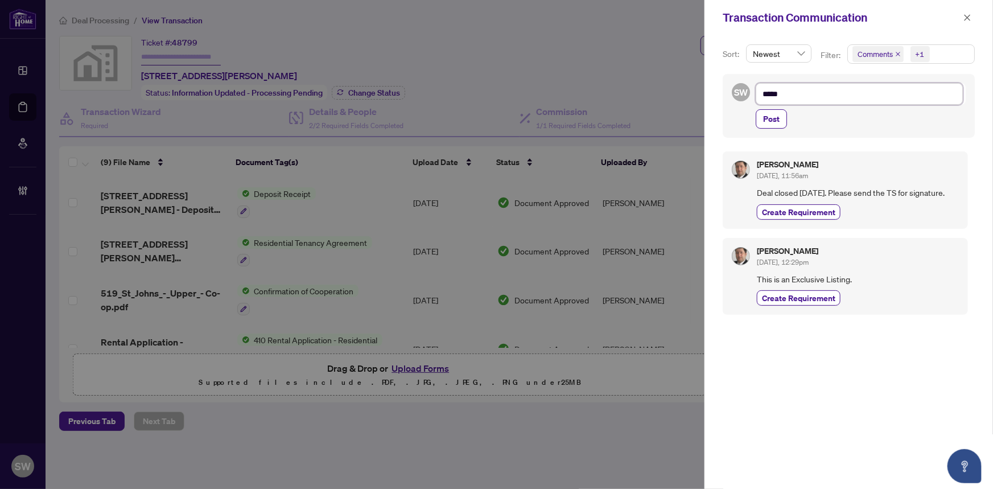
type textarea "******"
click at [774, 93] on textarea "******" at bounding box center [858, 94] width 207 height 22
type textarea "*****"
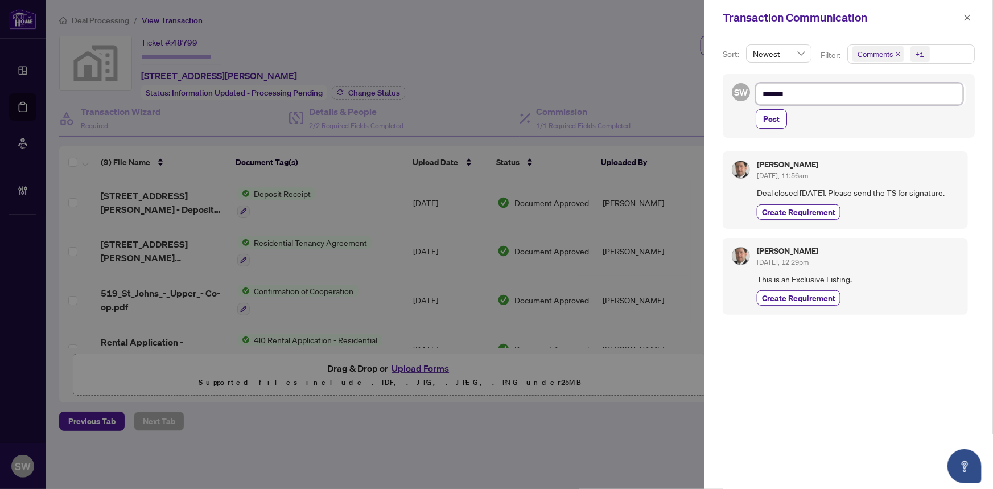
type textarea "*****"
type textarea "****"
type textarea "*****"
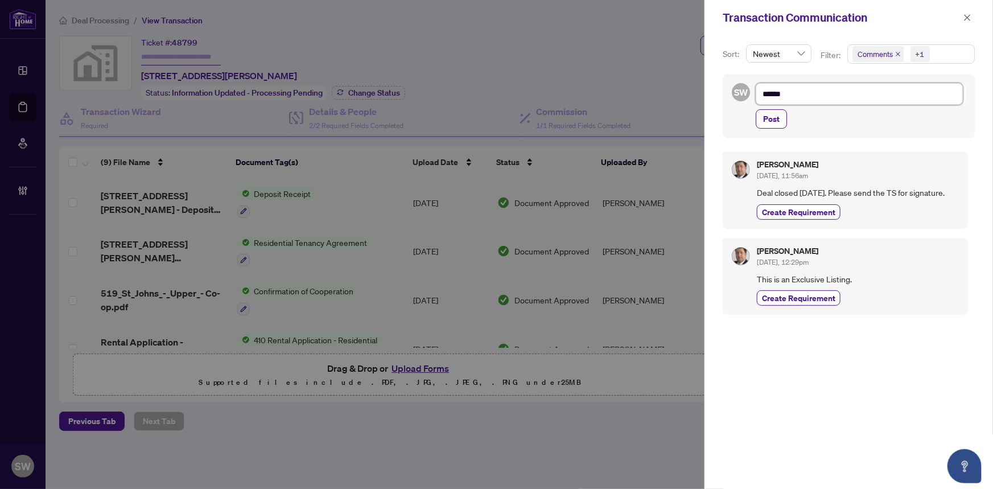
type textarea "******"
click at [796, 94] on textarea "******" at bounding box center [858, 94] width 207 height 22
type textarea "********"
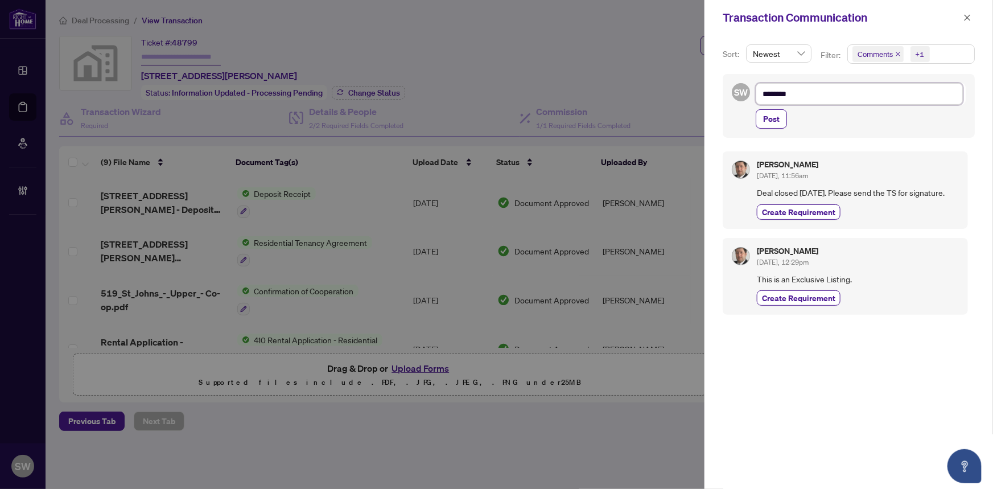
type textarea "*********"
type textarea "**********"
type textarea "*********"
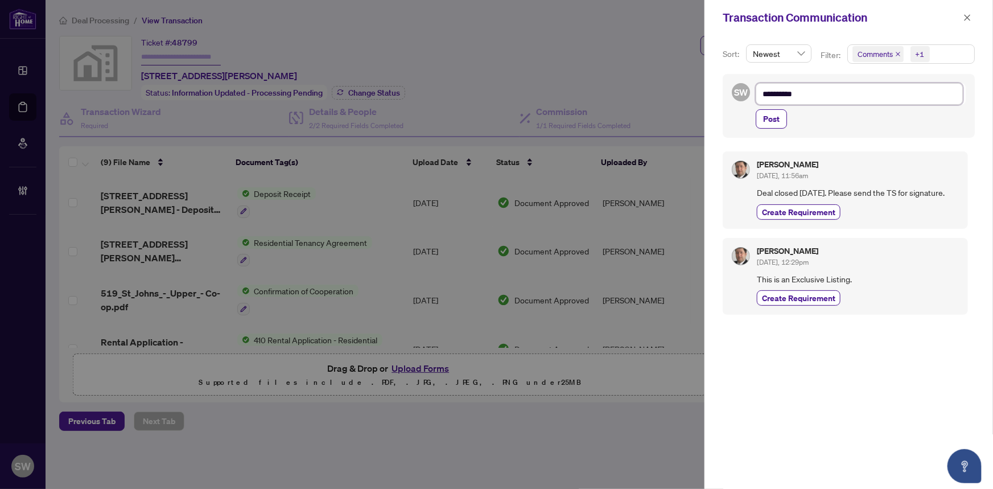
type textarea "*********"
type textarea "**********"
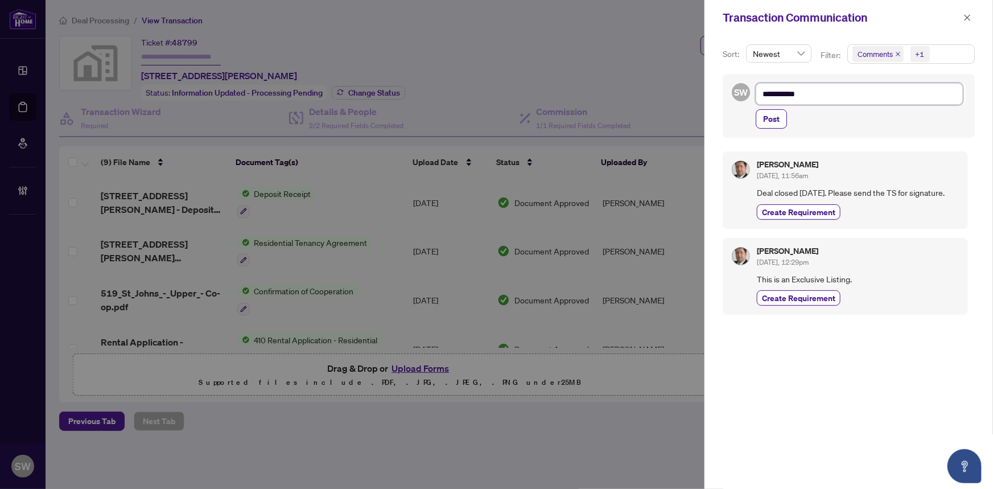
type textarea "**********"
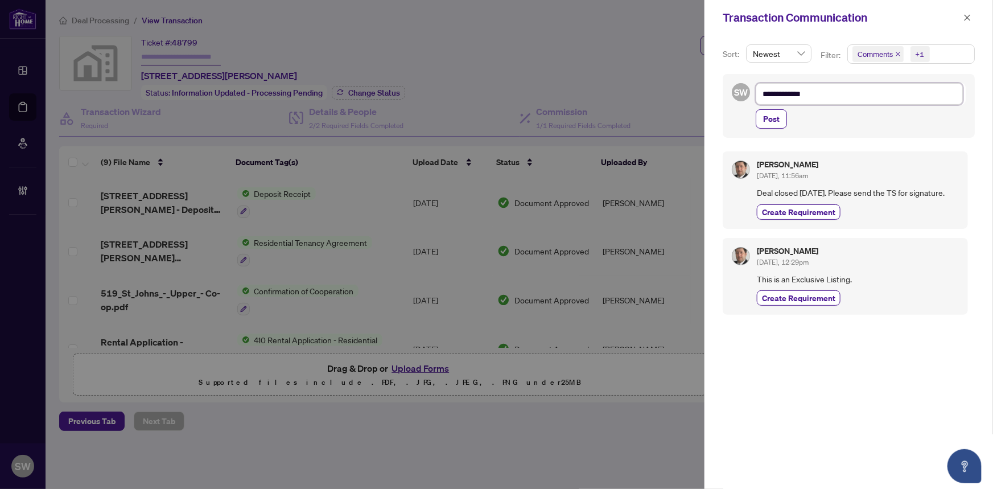
type textarea "**********"
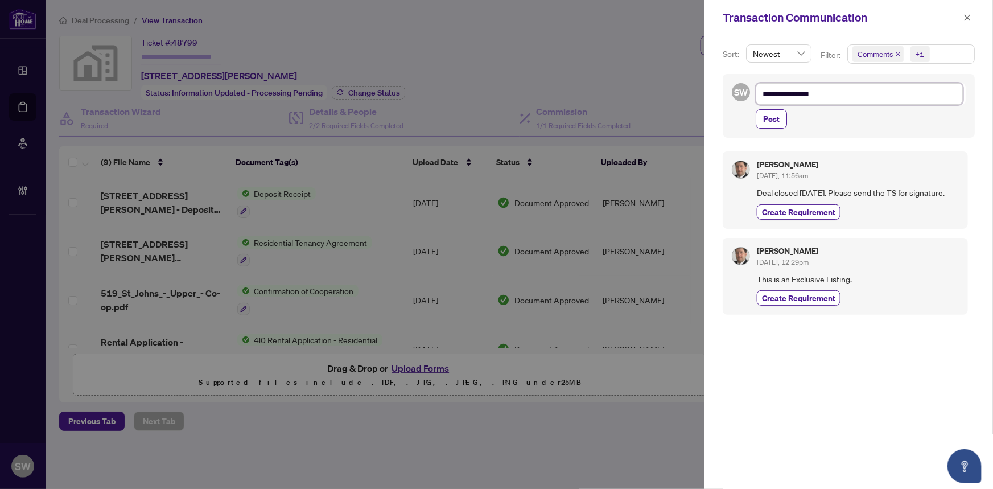
type textarea "**********"
paste textarea "**********"
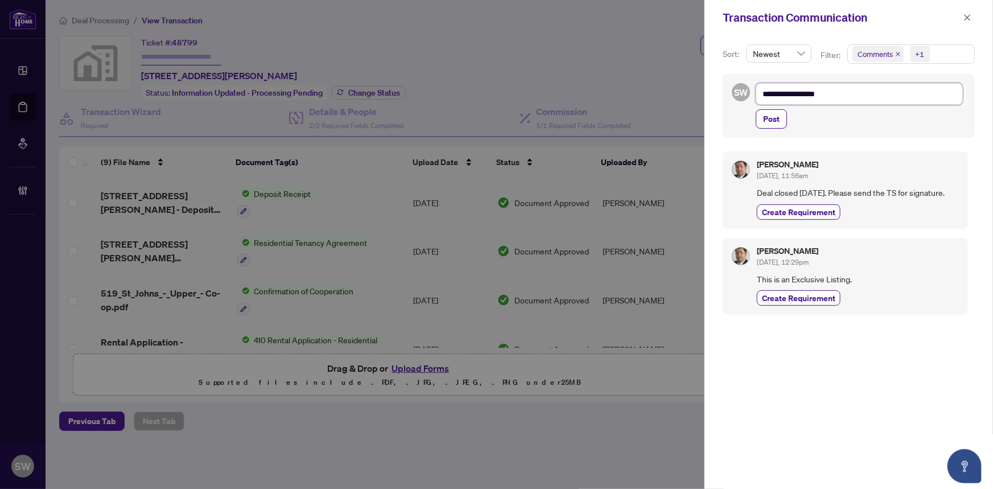
type textarea "**********"
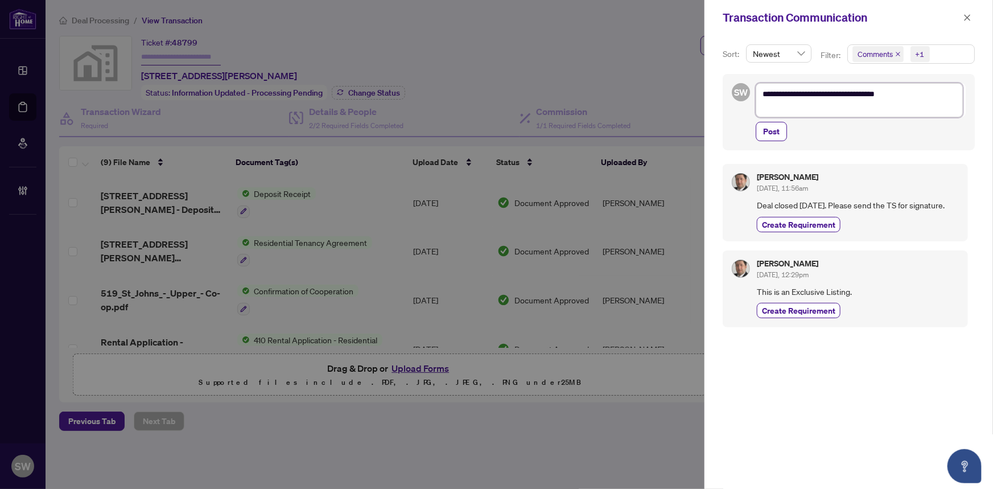
type textarea "**********"
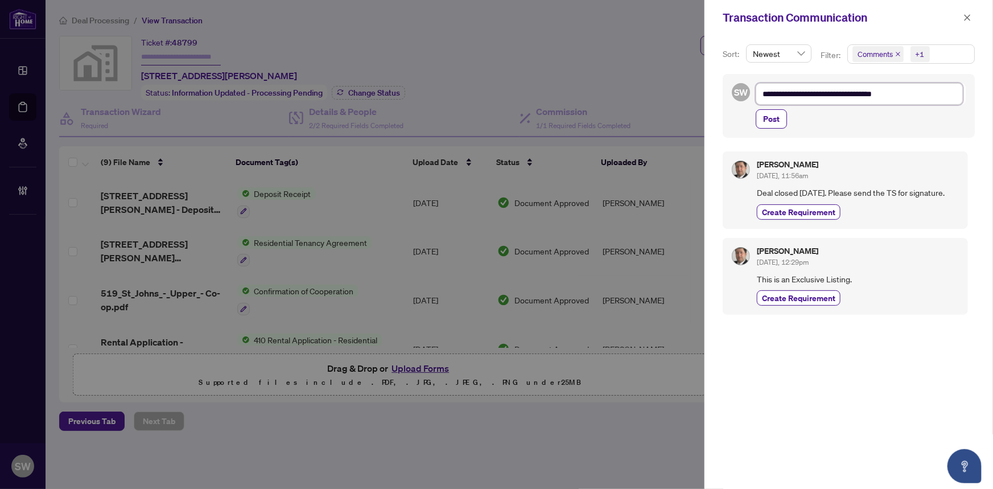
type textarea "**********"
click at [768, 119] on span "Post" at bounding box center [771, 119] width 16 height 18
type textarea "**********"
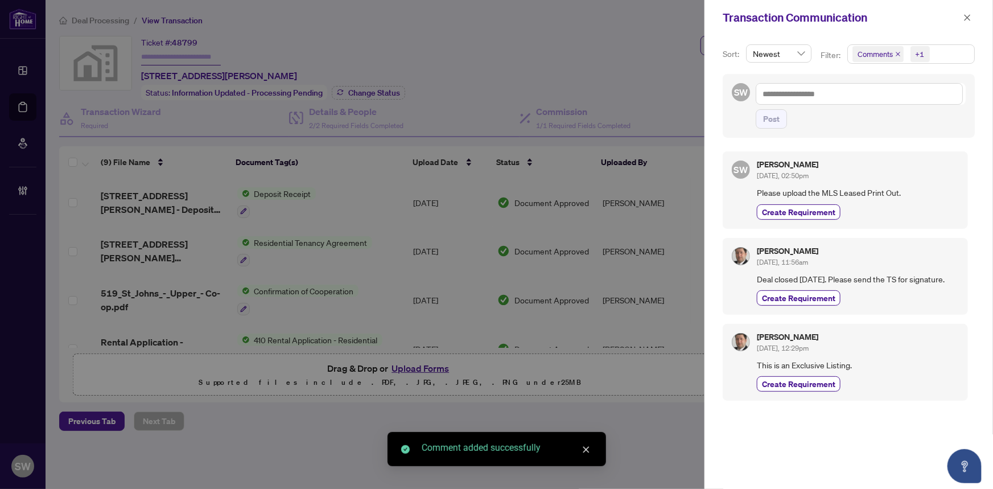
drag, startPoint x: 965, startPoint y: 16, endPoint x: 802, endPoint y: 45, distance: 165.1
click at [960, 18] on button "button" at bounding box center [967, 18] width 15 height 14
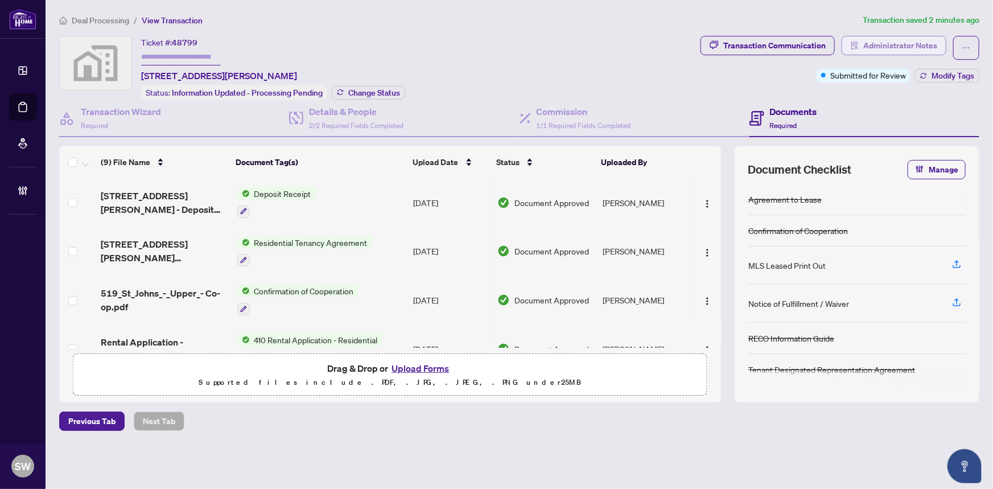
click at [896, 44] on span "Administrator Notes" at bounding box center [900, 45] width 74 height 18
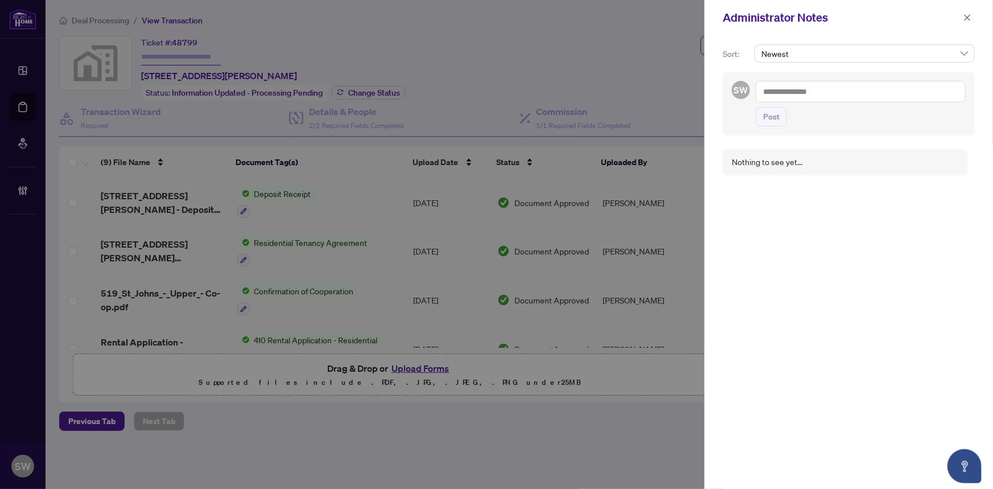
click at [785, 91] on textarea at bounding box center [860, 92] width 210 height 22
paste textarea "**********"
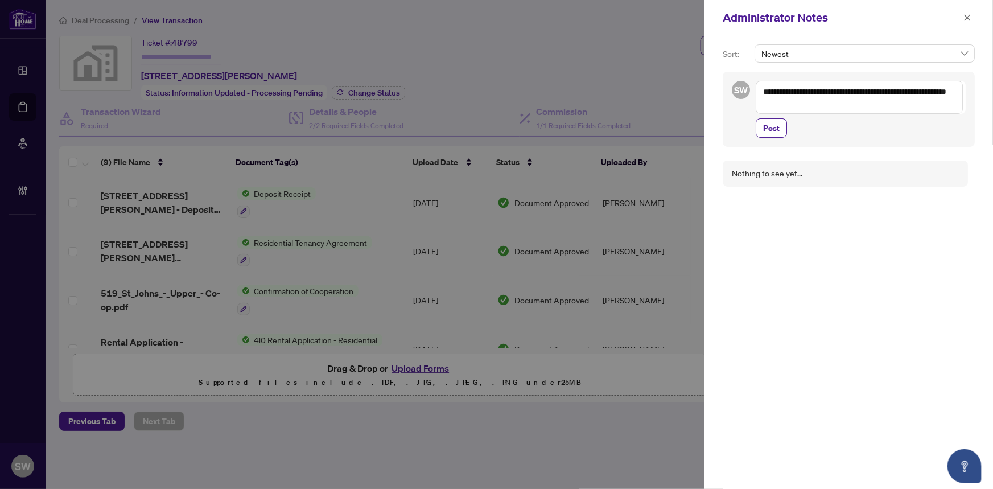
click at [785, 91] on textarea "**********" at bounding box center [858, 97] width 207 height 33
type textarea "**********"
click at [772, 126] on span "Post" at bounding box center [771, 128] width 16 height 18
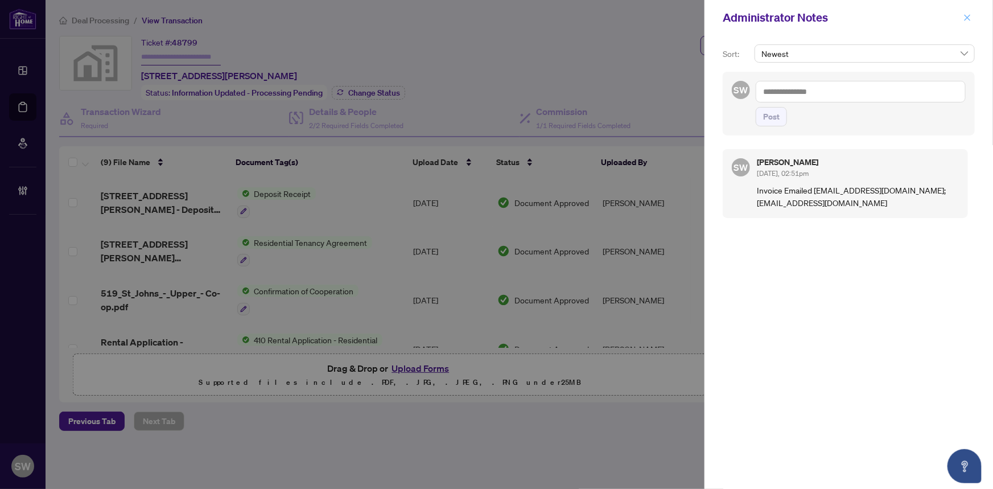
click at [965, 14] on icon "close" at bounding box center [967, 18] width 8 height 8
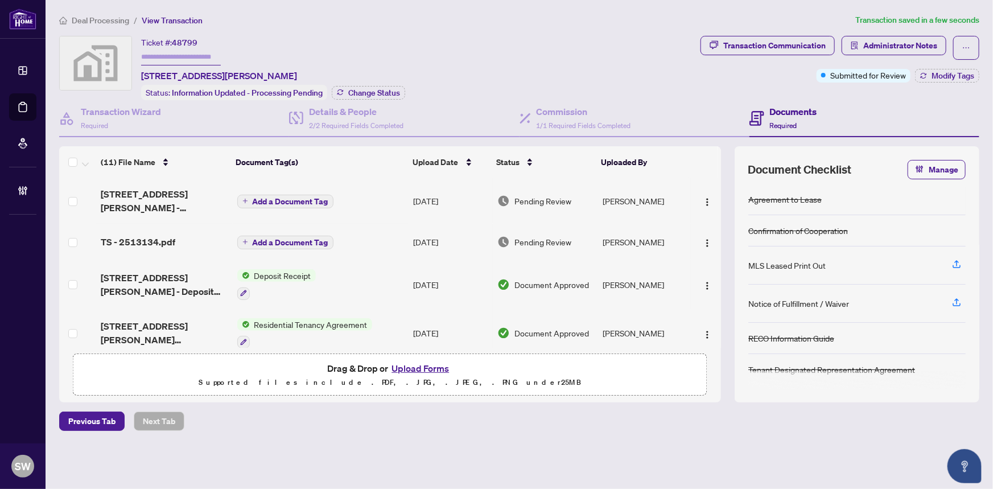
click at [166, 191] on span "519 St Johns Rd Upper - Inv - 2513134.pdf" at bounding box center [164, 200] width 127 height 27
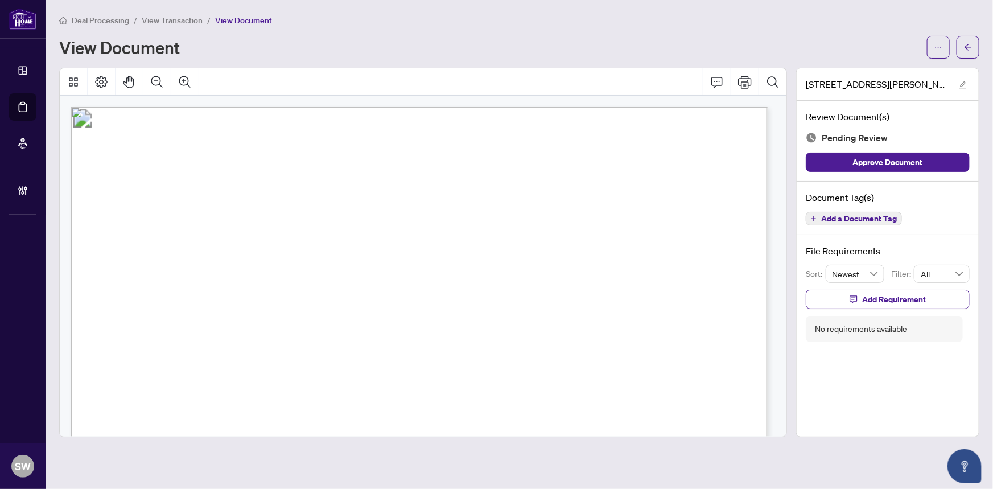
click at [871, 218] on span "Add a Document Tag" at bounding box center [859, 218] width 76 height 8
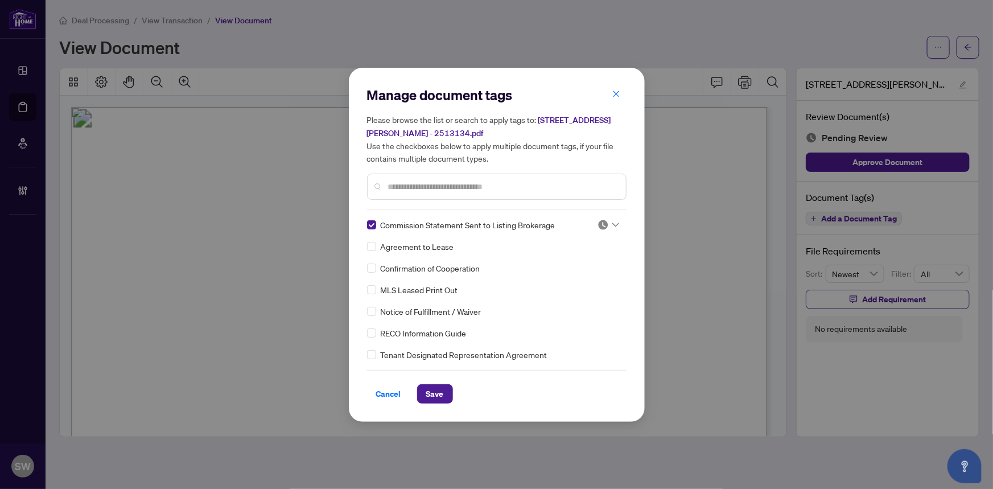
click at [612, 222] on icon at bounding box center [615, 224] width 7 height 5
click at [563, 283] on div "Approved" at bounding box center [570, 280] width 73 height 13
click at [436, 389] on span "Save" at bounding box center [435, 394] width 18 height 18
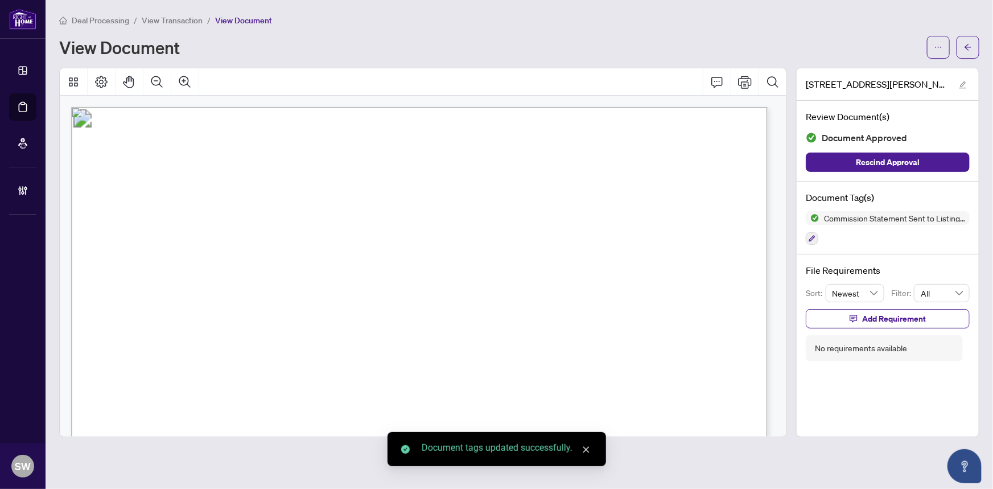
click at [938, 49] on icon "ellipsis" at bounding box center [938, 47] width 8 height 8
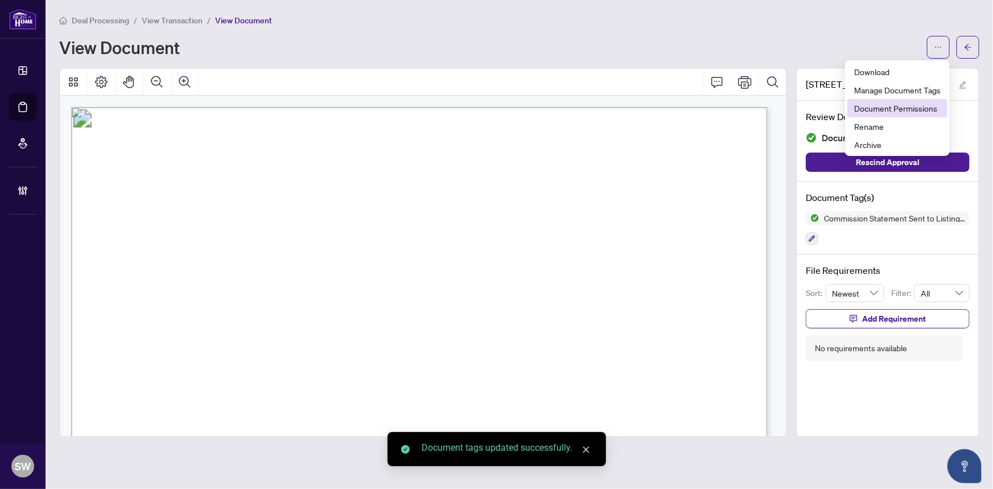
click at [898, 106] on span "Document Permissions" at bounding box center [897, 108] width 86 height 13
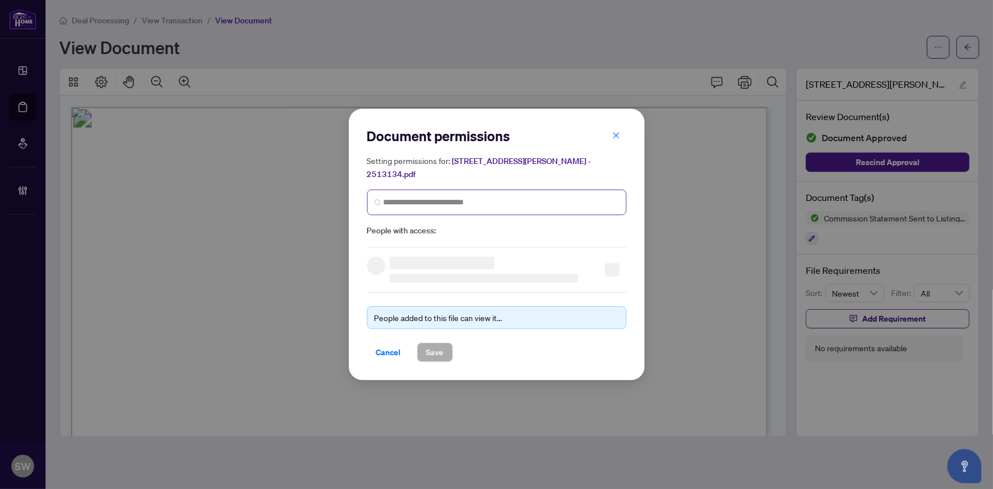
click at [466, 189] on span at bounding box center [496, 202] width 259 height 26
type input "****"
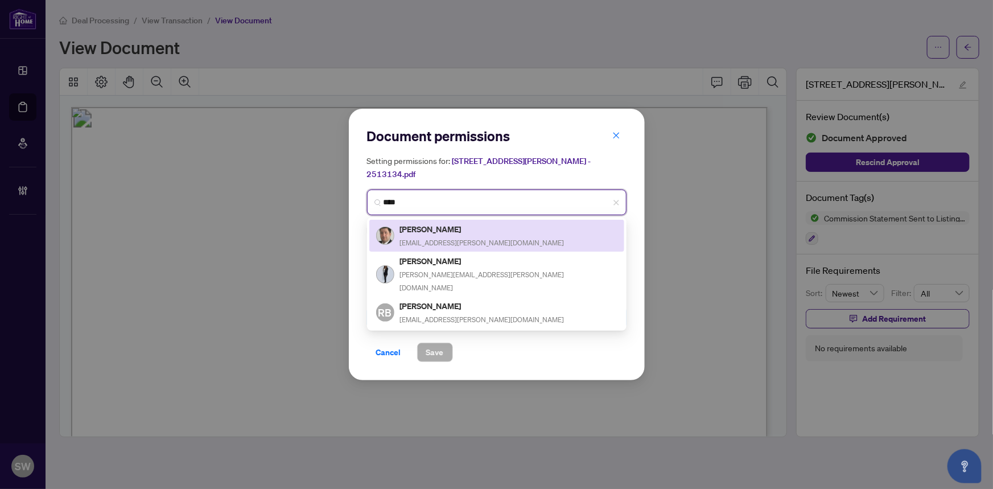
click at [461, 222] on div "Ardian Buli abuli@rogers.com" at bounding box center [496, 235] width 241 height 26
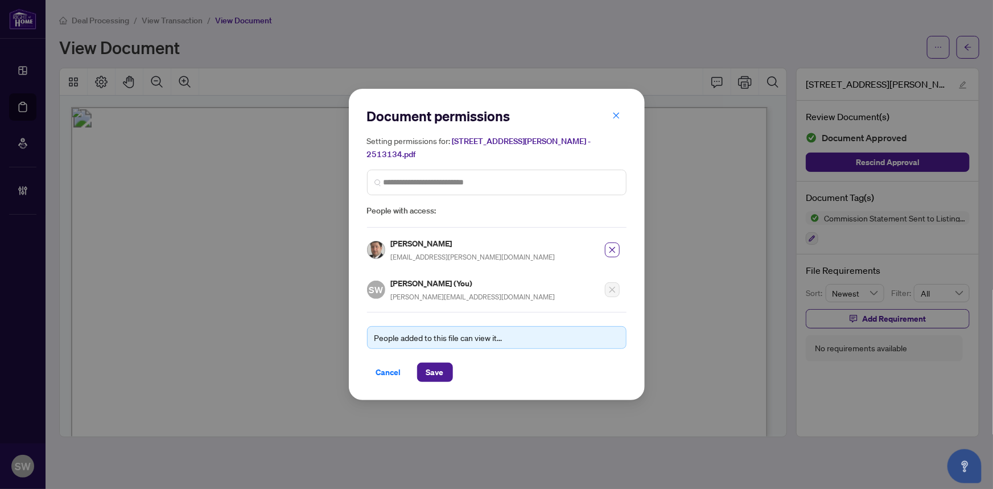
click at [420, 237] on h5 "Ardian Buli" at bounding box center [473, 243] width 164 height 13
copy h5 "Ardian Buli"
click at [436, 363] on span "Save" at bounding box center [435, 372] width 18 height 18
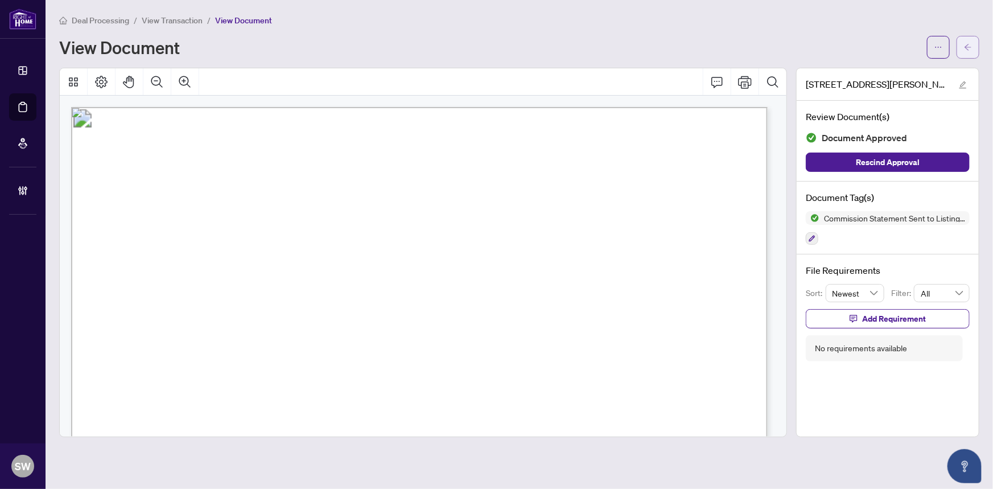
click at [970, 48] on icon "arrow-left" at bounding box center [968, 47] width 8 height 8
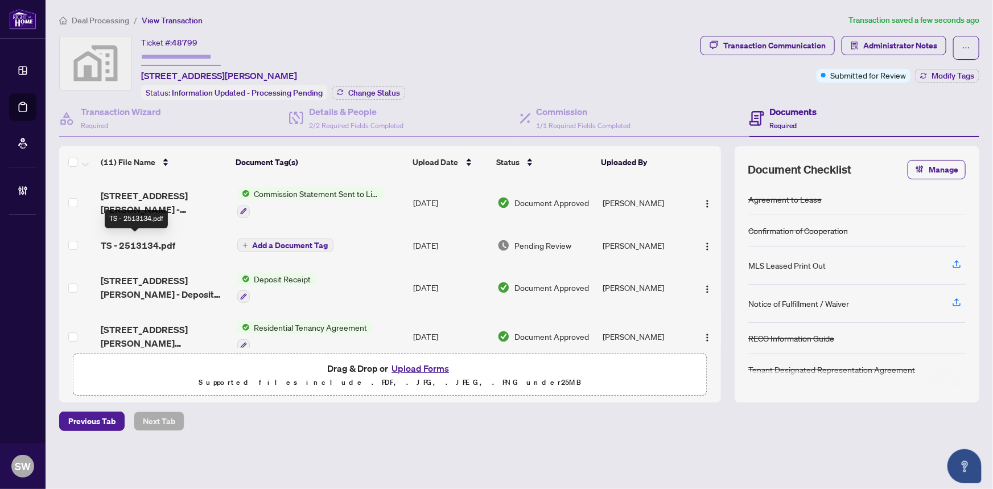
click at [166, 240] on span "TS - 2513134.pdf" at bounding box center [138, 245] width 75 height 14
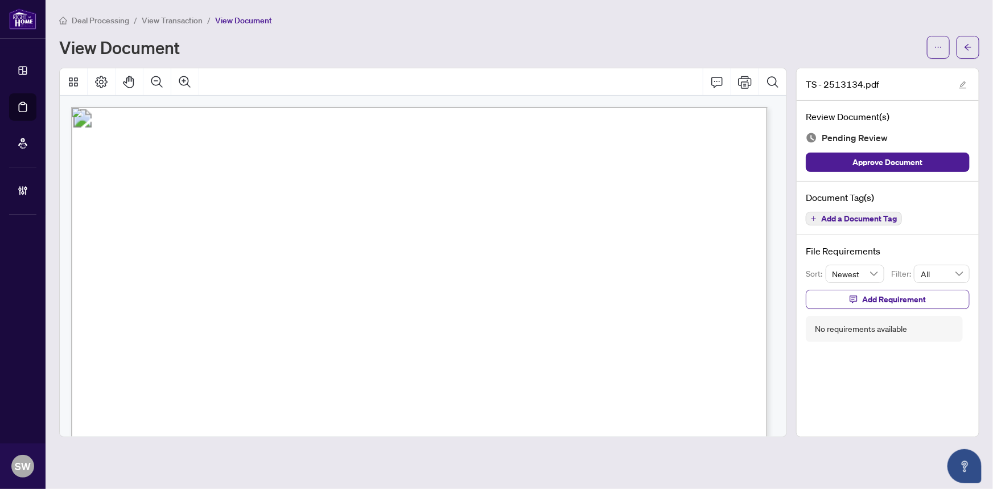
click at [850, 216] on span "Add a Document Tag" at bounding box center [859, 218] width 76 height 8
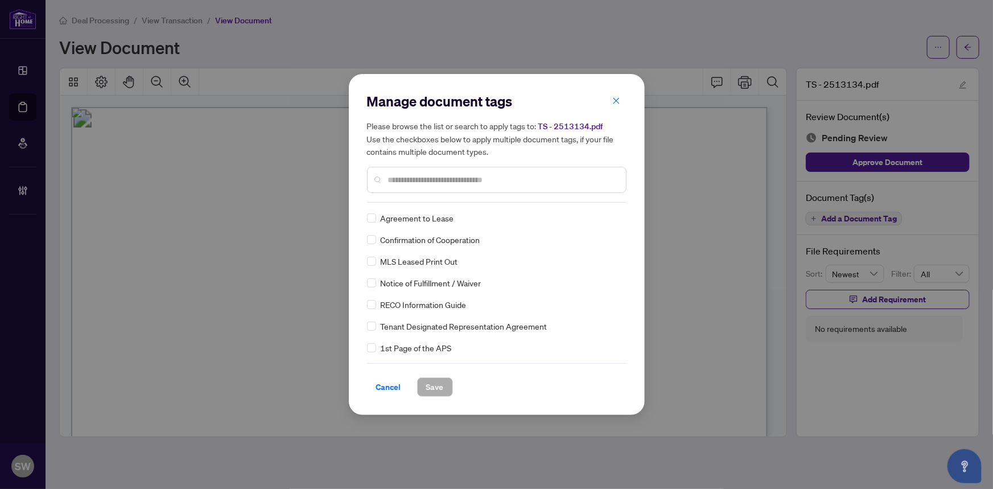
click at [429, 176] on input "text" at bounding box center [502, 179] width 229 height 13
type input "*****"
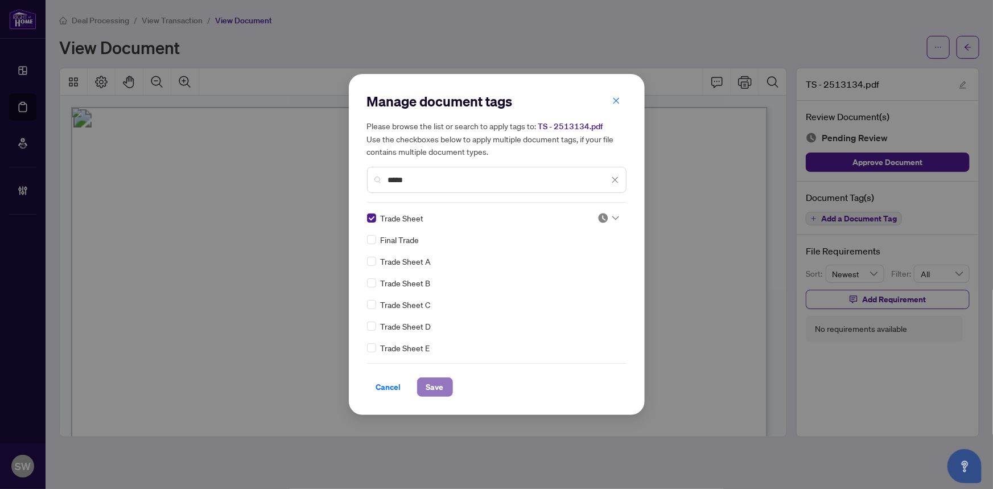
click at [436, 387] on span "Save" at bounding box center [435, 387] width 18 height 18
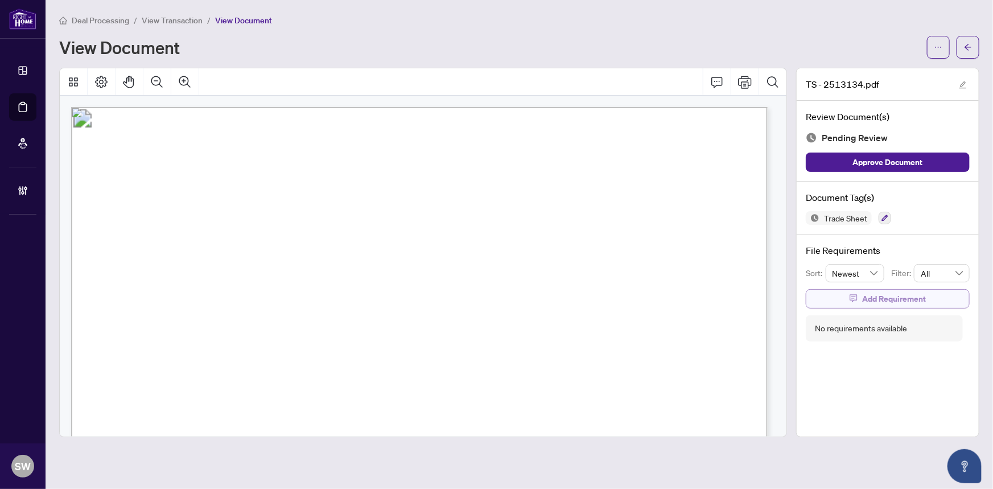
click at [883, 299] on span "Add Requirement" at bounding box center [894, 299] width 64 height 18
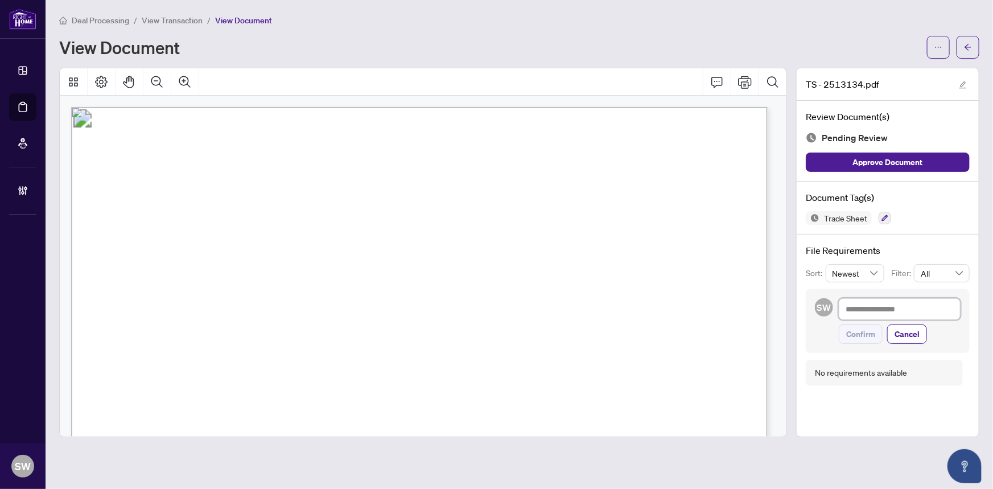
click at [862, 309] on textarea at bounding box center [899, 309] width 122 height 22
paste textarea "**********"
type textarea "**********"
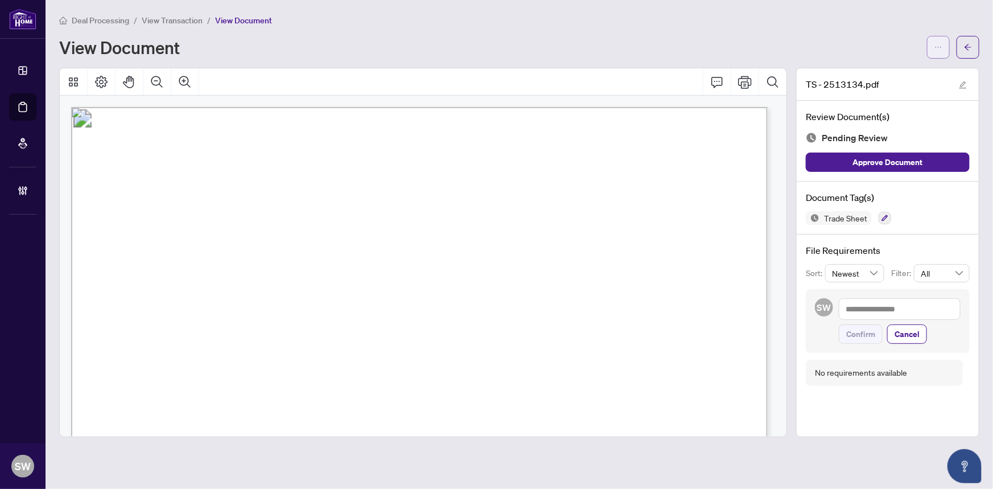
click at [937, 45] on icon "ellipsis" at bounding box center [938, 47] width 8 height 8
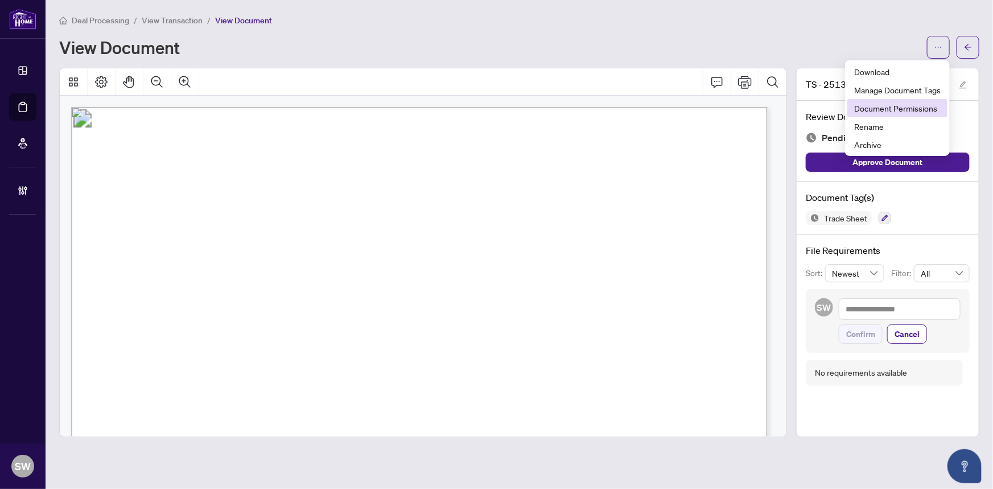
click at [920, 106] on span "Document Permissions" at bounding box center [897, 108] width 86 height 13
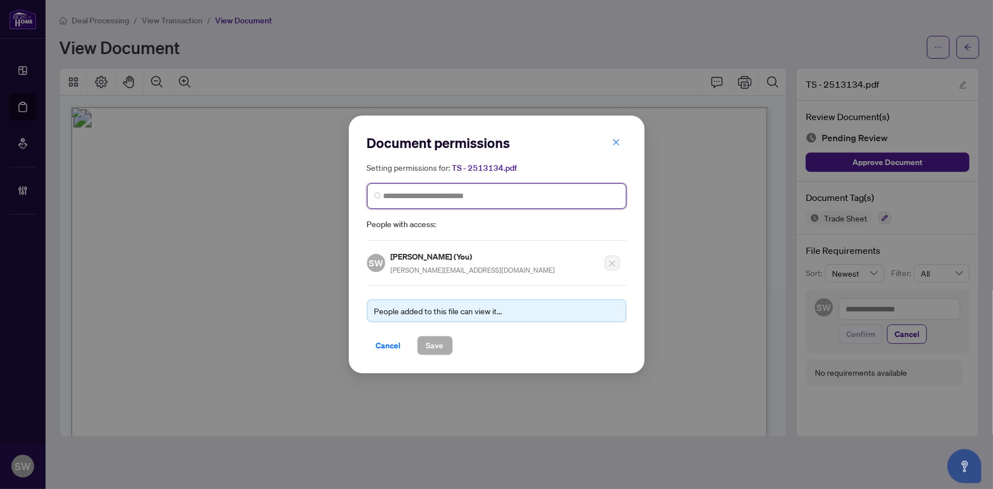
click at [452, 194] on input "search" at bounding box center [500, 196] width 235 height 12
paste input "**********"
type input "**********"
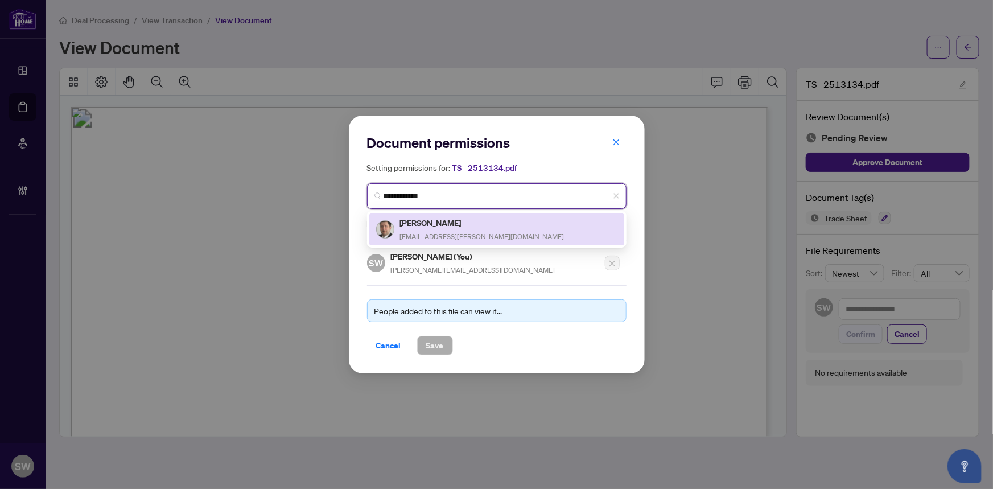
click at [429, 226] on h5 "Ardian Buli" at bounding box center [482, 222] width 164 height 13
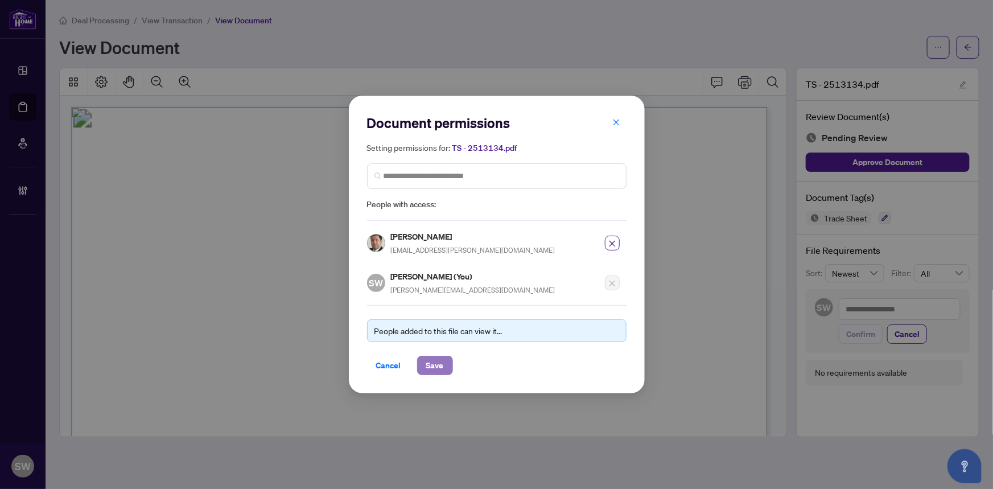
click at [432, 365] on span "Save" at bounding box center [435, 365] width 18 height 18
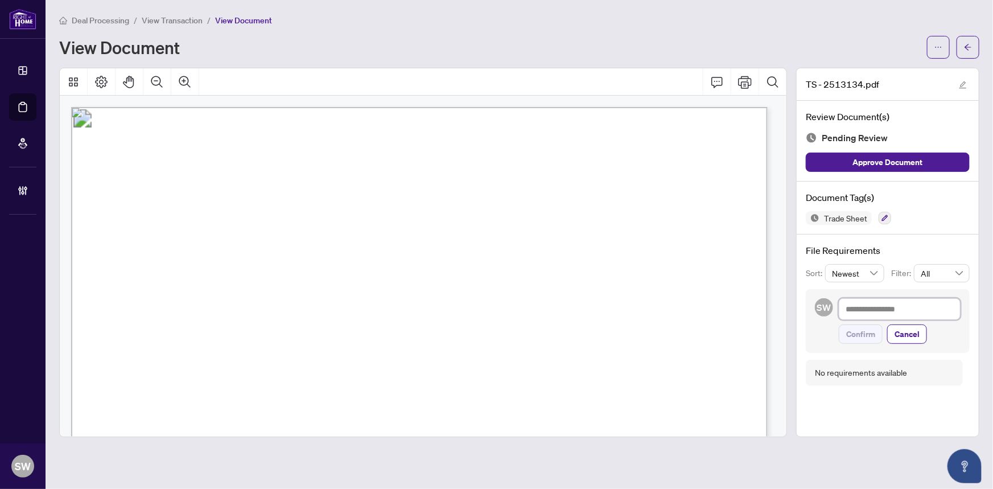
click at [869, 312] on textarea at bounding box center [899, 309] width 122 height 22
paste textarea "**********"
type textarea "**********"
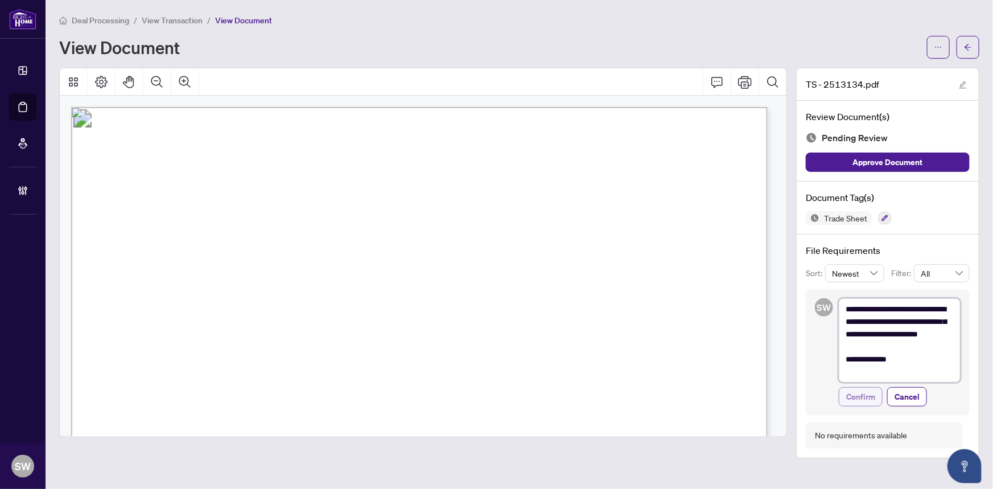
type textarea "**********"
click at [871, 392] on span "Confirm" at bounding box center [860, 396] width 29 height 18
type textarea "**********"
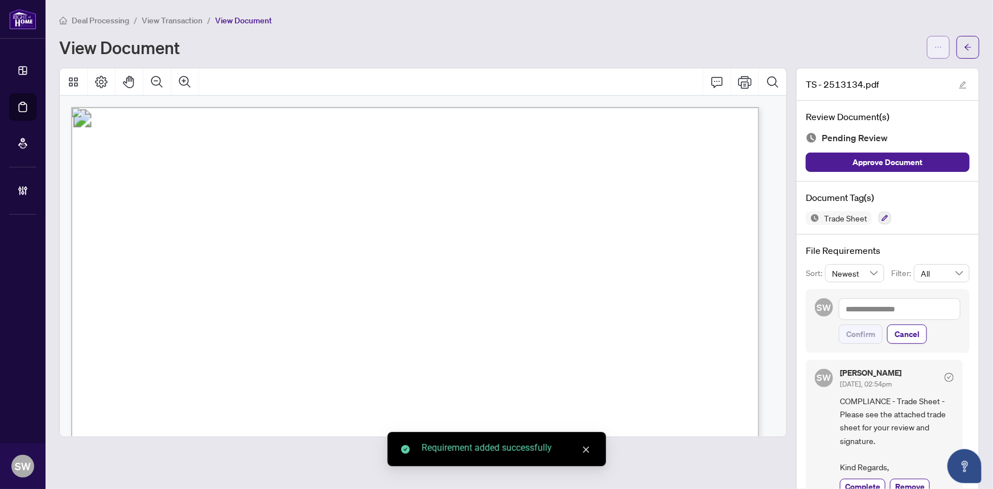
click at [934, 50] on icon "ellipsis" at bounding box center [938, 47] width 8 height 8
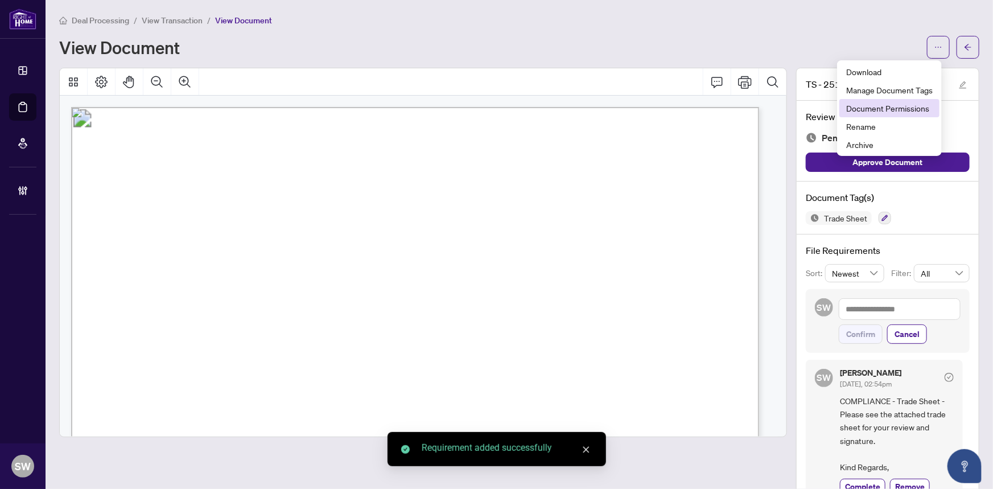
click at [899, 108] on span "Document Permissions" at bounding box center [889, 108] width 86 height 13
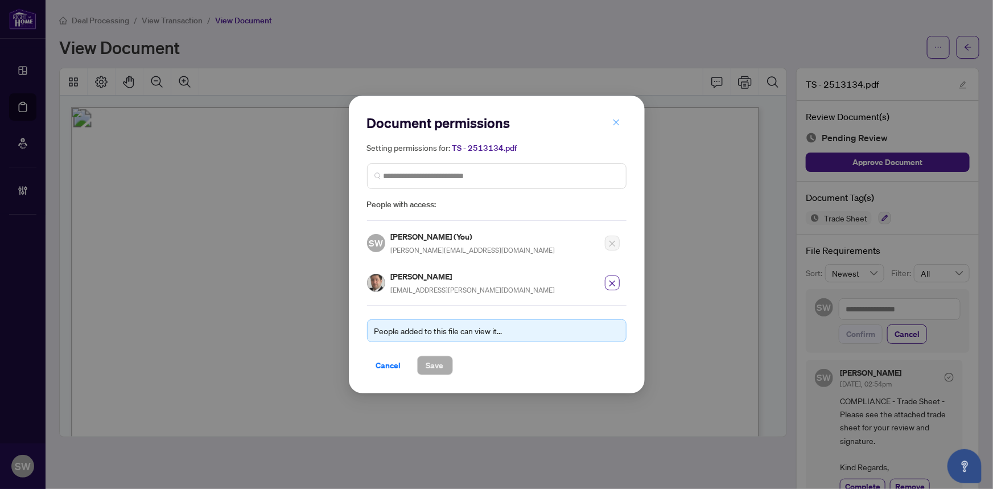
click at [620, 123] on button "button" at bounding box center [616, 122] width 23 height 19
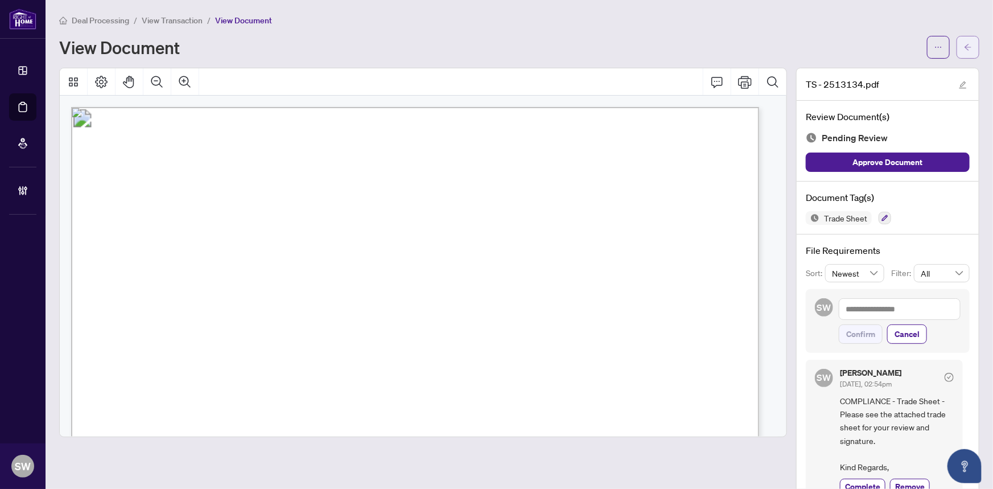
click at [964, 51] on span "button" at bounding box center [968, 47] width 8 height 18
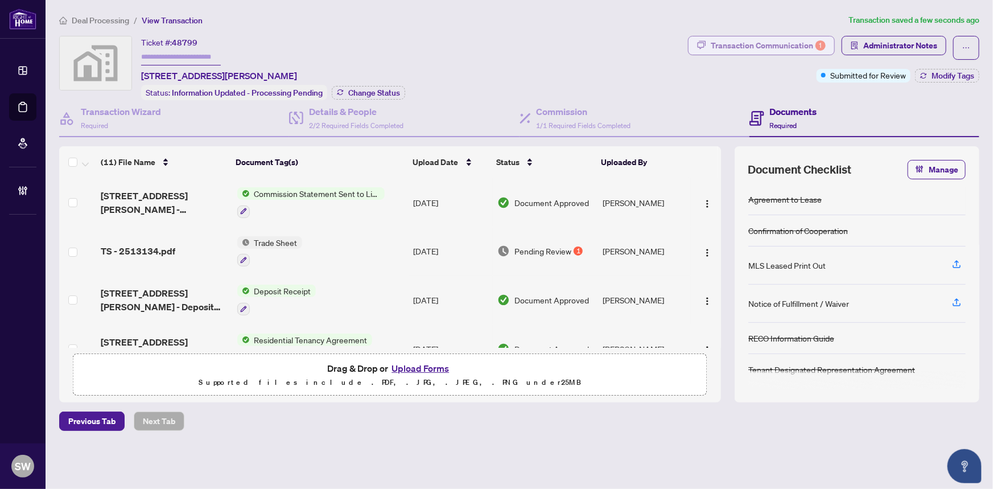
click at [782, 48] on div "Transaction Communication 1" at bounding box center [767, 45] width 115 height 18
type textarea "**********"
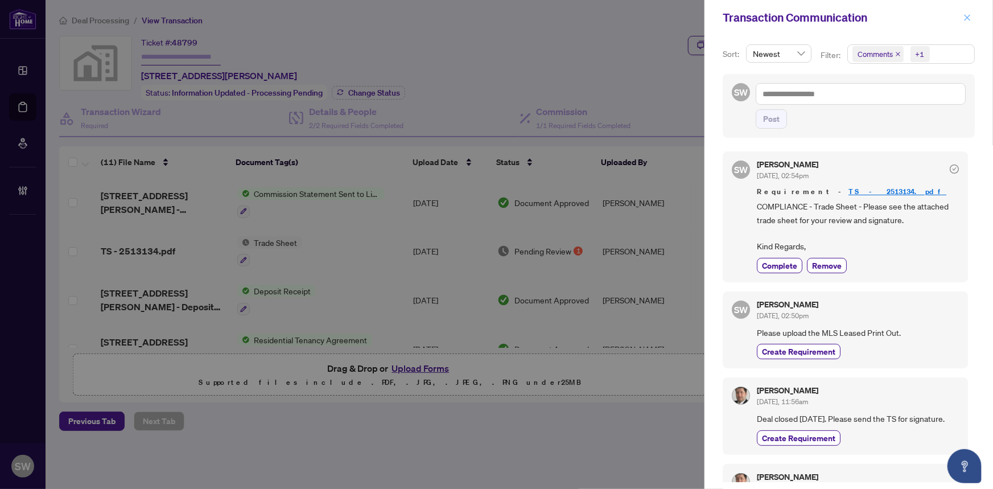
click at [966, 14] on icon "close" at bounding box center [967, 18] width 8 height 8
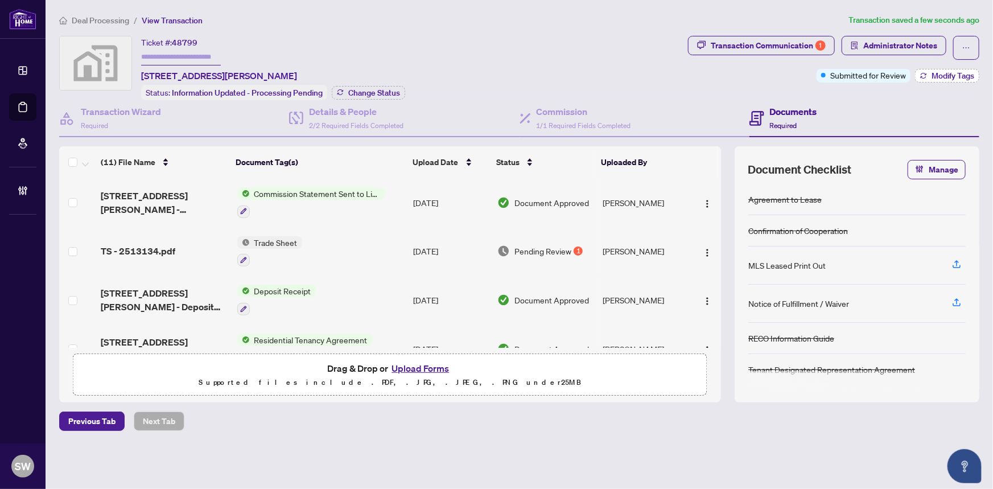
click at [949, 72] on span "Modify Tags" at bounding box center [952, 76] width 43 height 8
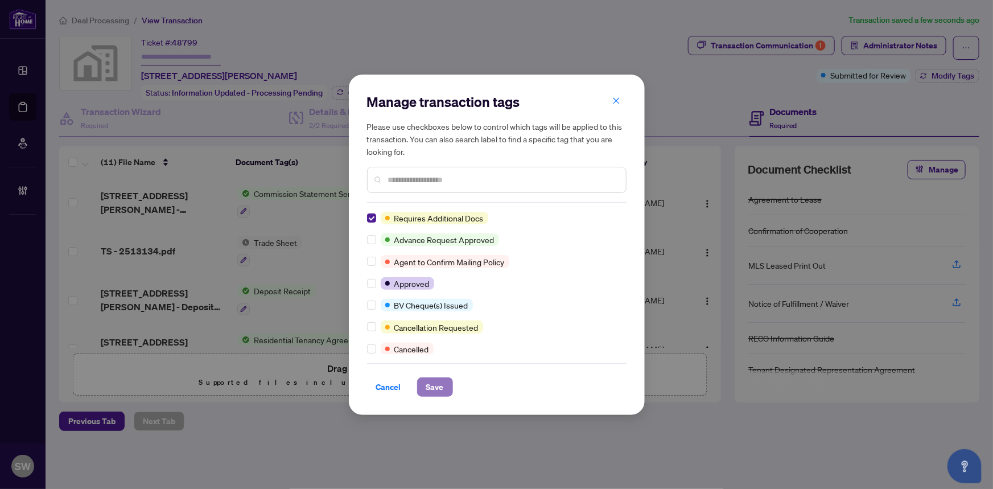
click at [437, 384] on span "Save" at bounding box center [435, 387] width 18 height 18
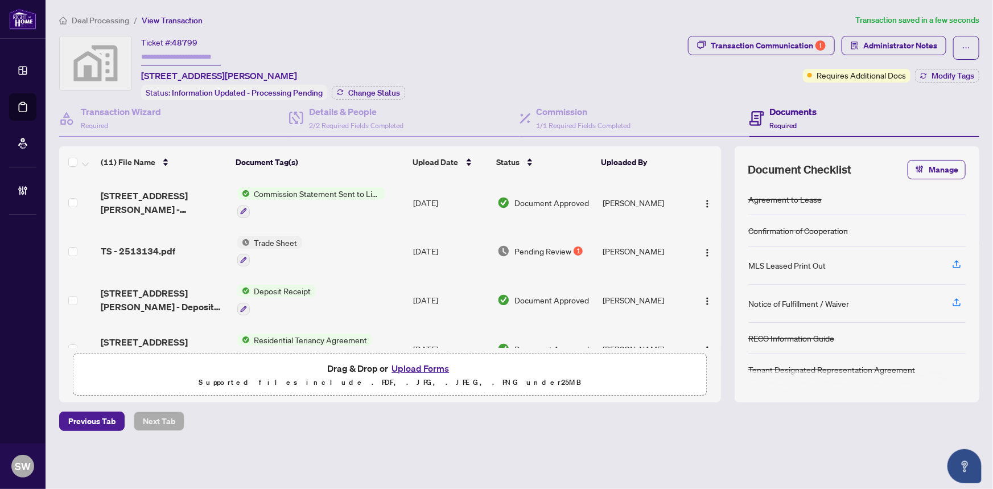
click at [168, 52] on input "text" at bounding box center [181, 57] width 80 height 16
paste input "*******"
type input "*******"
click at [395, 92] on span "Change Status" at bounding box center [374, 93] width 52 height 8
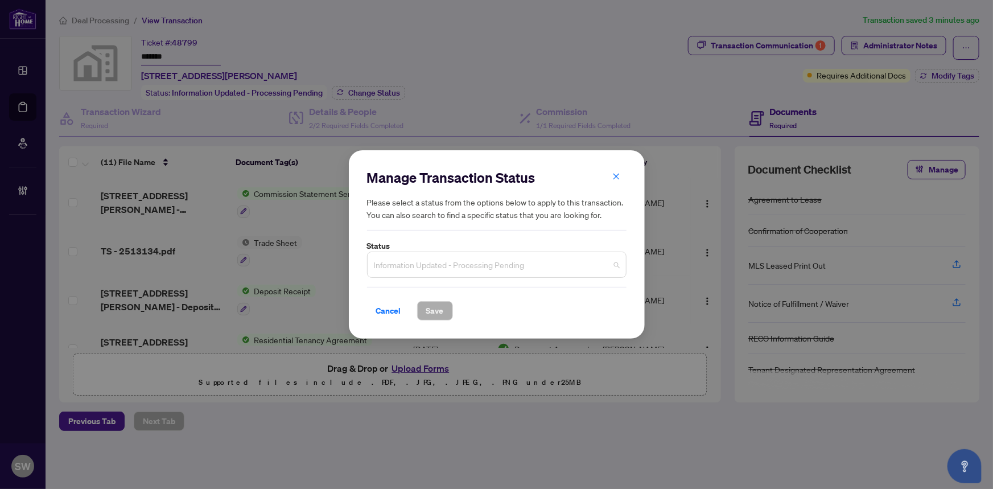
click at [433, 275] on span "Information Updated - Processing Pending" at bounding box center [497, 265] width 246 height 22
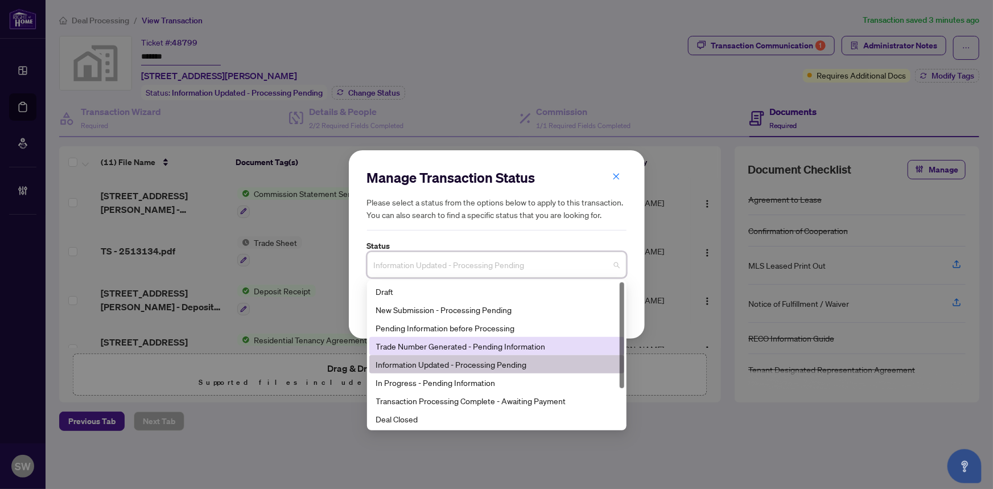
click at [439, 351] on div "Trade Number Generated - Pending Information" at bounding box center [496, 346] width 241 height 13
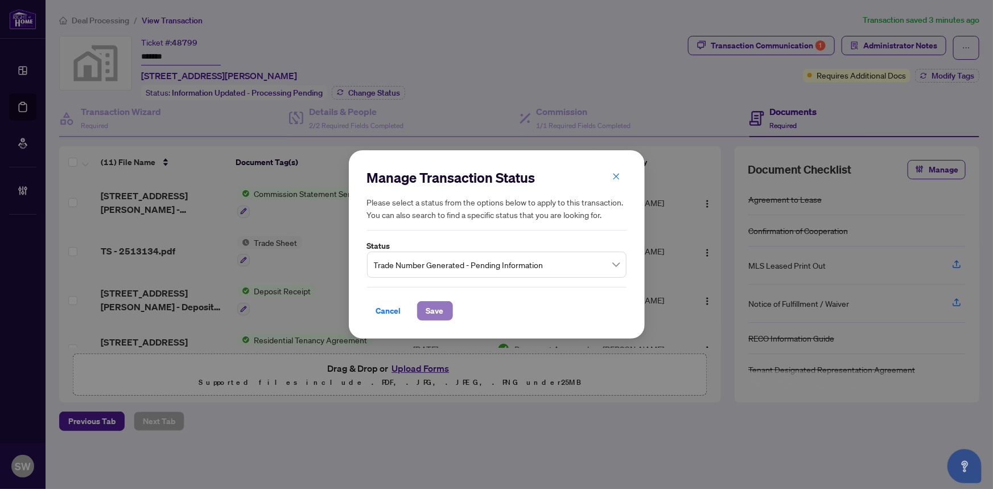
click at [438, 317] on button "Save" at bounding box center [435, 310] width 36 height 19
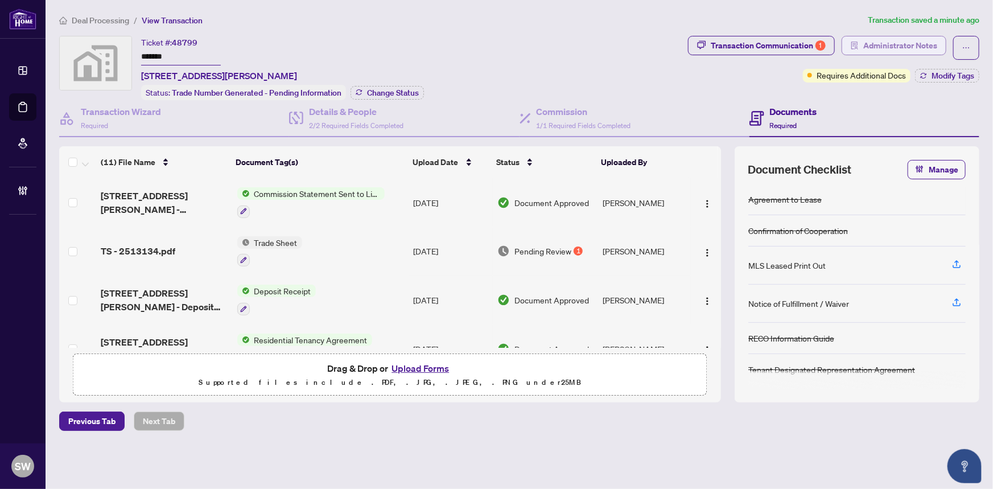
click at [899, 44] on span "Administrator Notes" at bounding box center [900, 45] width 74 height 18
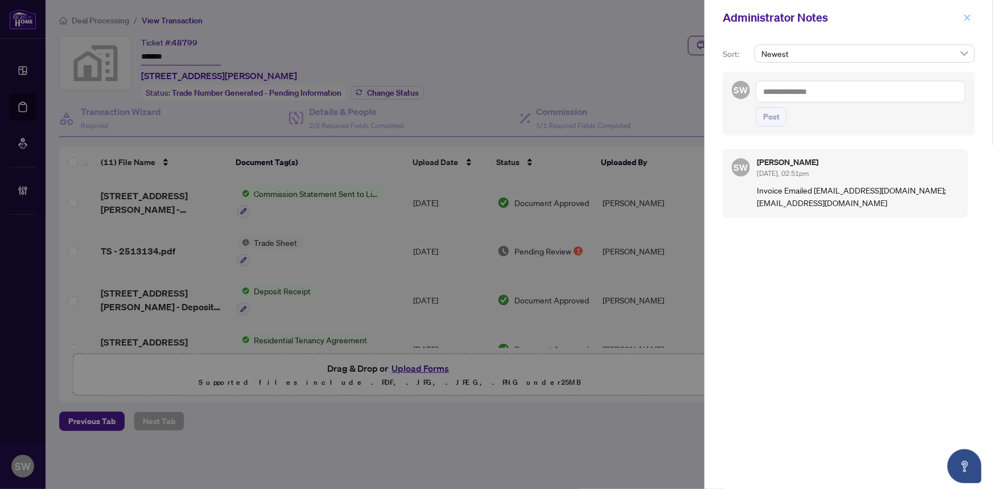
click at [966, 18] on icon "close" at bounding box center [967, 17] width 6 height 6
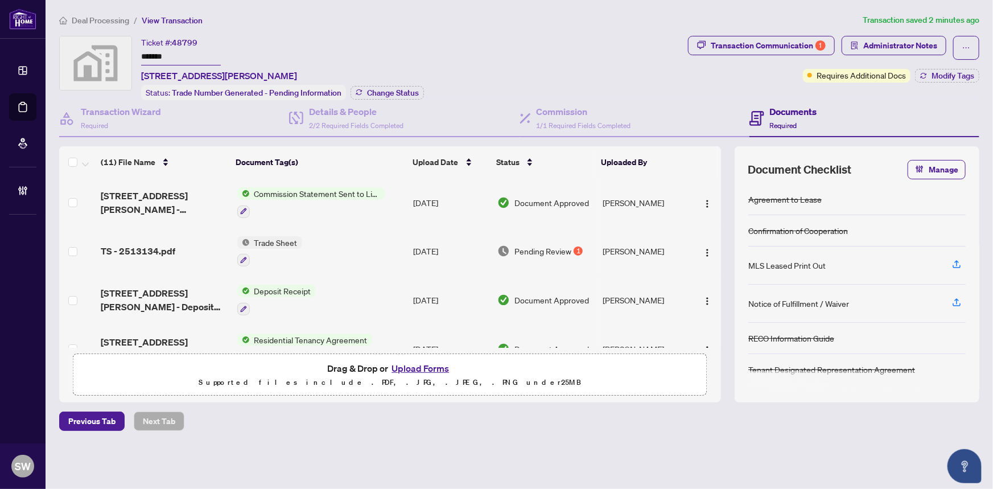
click at [469, 60] on div "Ticket #: 48799 ******* 519 St Johns Rd, York, Toronto, ON M6S 2L7, Canada Stat…" at bounding box center [371, 68] width 624 height 64
drag, startPoint x: 103, startPoint y: 16, endPoint x: 199, endPoint y: 0, distance: 97.5
click at [103, 16] on span "Deal Processing" at bounding box center [100, 20] width 57 height 10
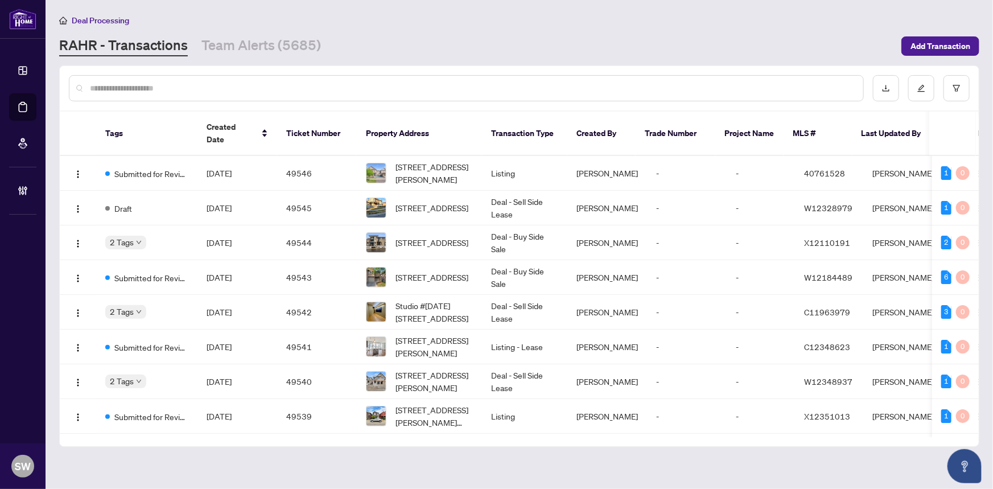
click at [116, 86] on input "text" at bounding box center [472, 88] width 764 height 13
click at [172, 84] on input "text" at bounding box center [472, 88] width 764 height 13
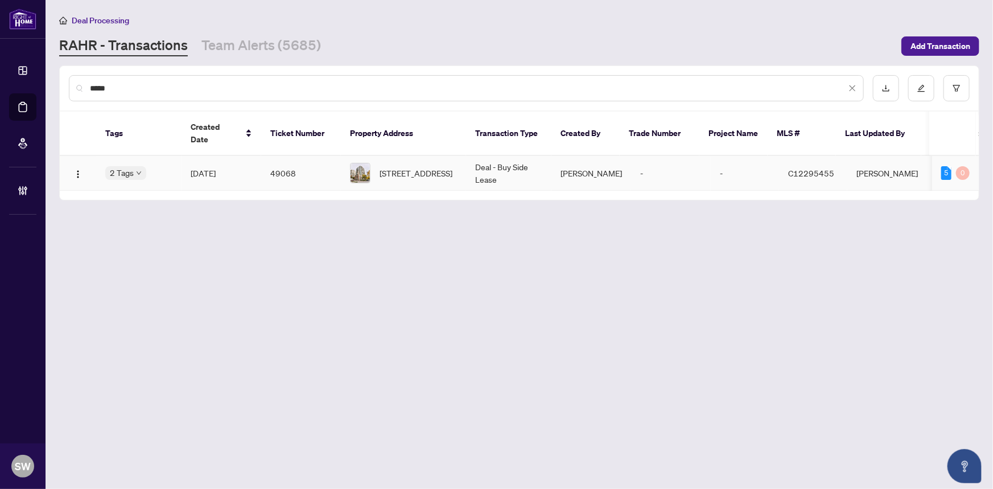
type input "*****"
click at [273, 164] on td "49068" at bounding box center [301, 173] width 80 height 35
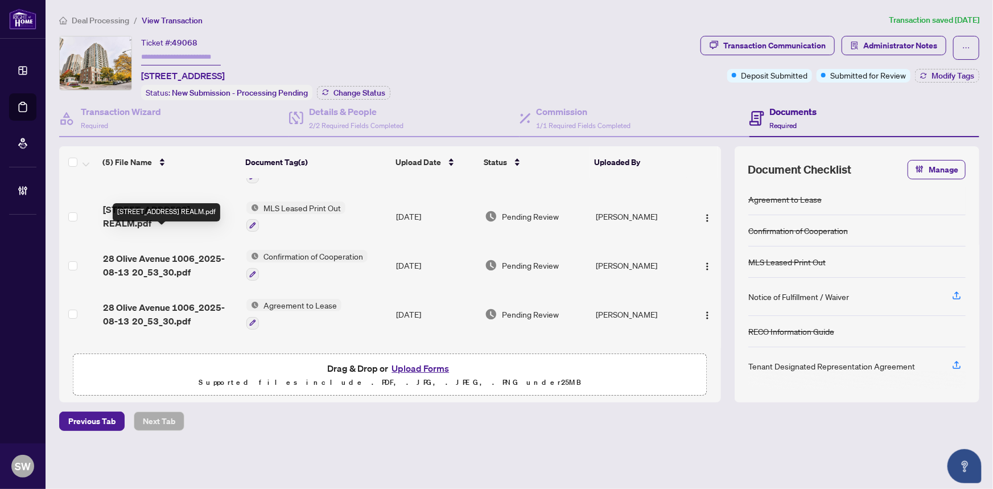
scroll to position [51, 0]
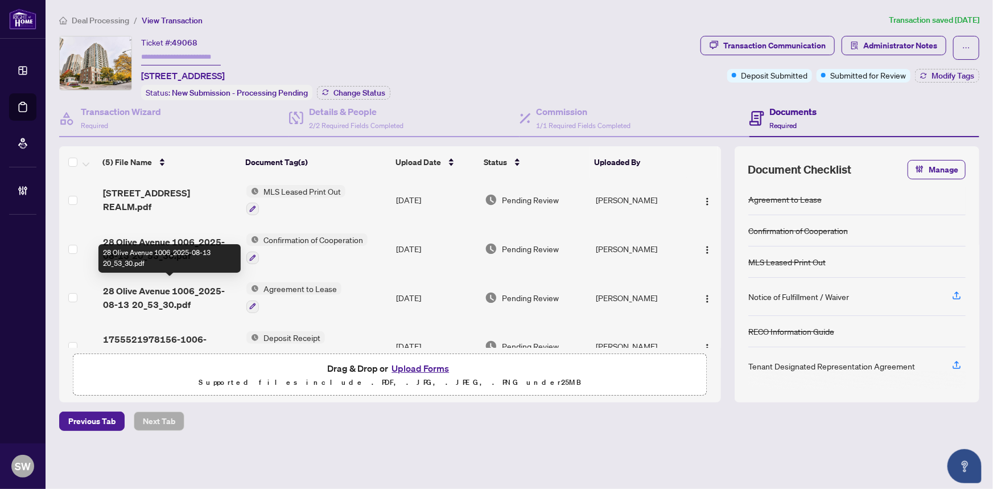
click at [209, 285] on span "28 Olive Avenue 1006_2025-08-13 20_53_30.pdf" at bounding box center [170, 297] width 135 height 27
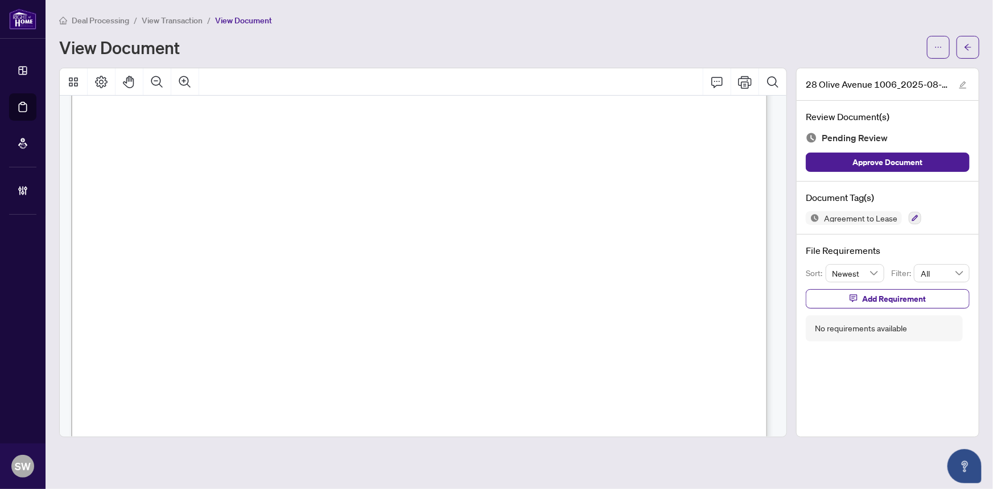
scroll to position [103, 0]
drag, startPoint x: 162, startPoint y: 266, endPoint x: 217, endPoint y: 266, distance: 55.7
click at [217, 266] on span "28 Olive Avenue, 1006, Toronto C14, ON M2N 7E6" at bounding box center [193, 271] width 98 height 11
click at [242, 214] on span "28 Olive Avenue, 1006, Toronto C14, ON M2N 7E6" at bounding box center [193, 219] width 98 height 11
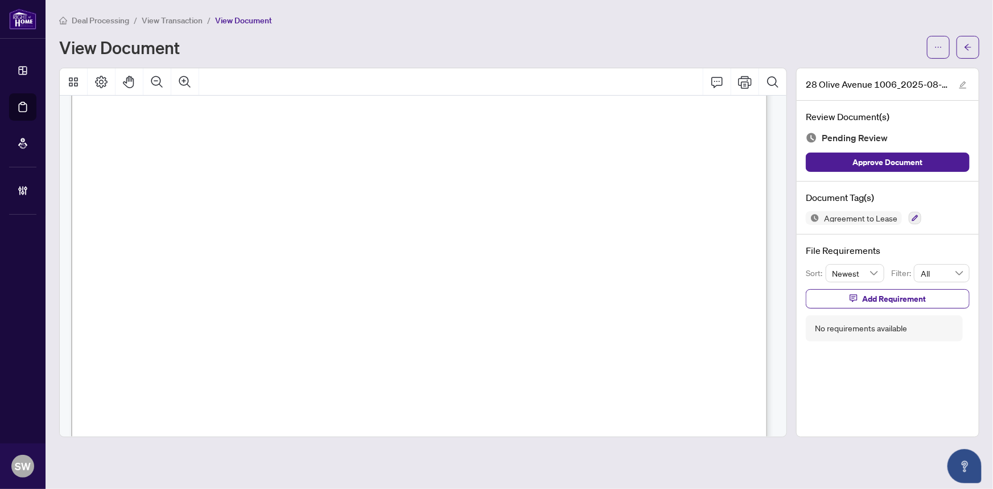
click at [242, 214] on span "28 Olive Avenue, 1006, Toronto C14, ON M2N 7E6" at bounding box center [193, 219] width 98 height 11
click at [242, 216] on span "28 Olive Avenue, 1006, Toronto C14, ON M2N 7E6" at bounding box center [193, 219] width 98 height 11
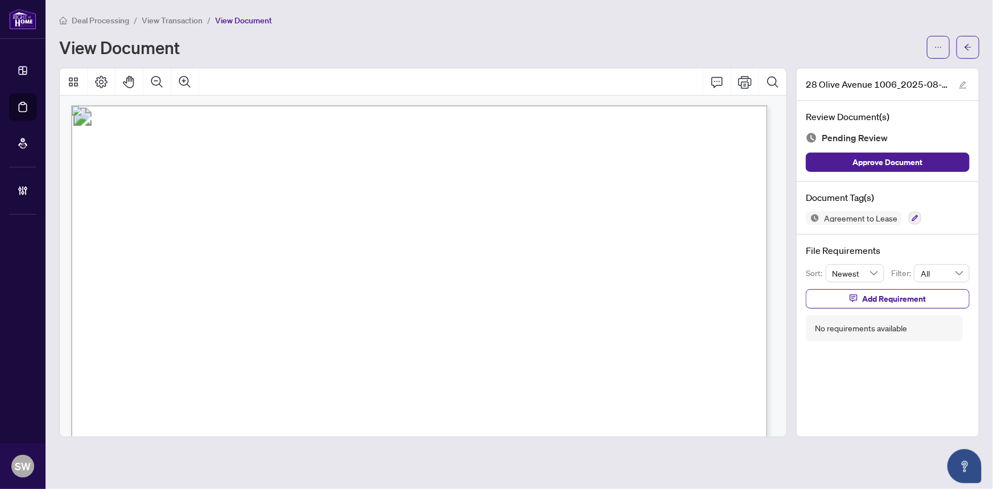
scroll to position [0, 0]
click at [222, 274] on span "Sung Lin Eric Han" at bounding box center [266, 275] width 166 height 11
drag, startPoint x: 167, startPoint y: 246, endPoint x: 246, endPoint y: 247, distance: 79.6
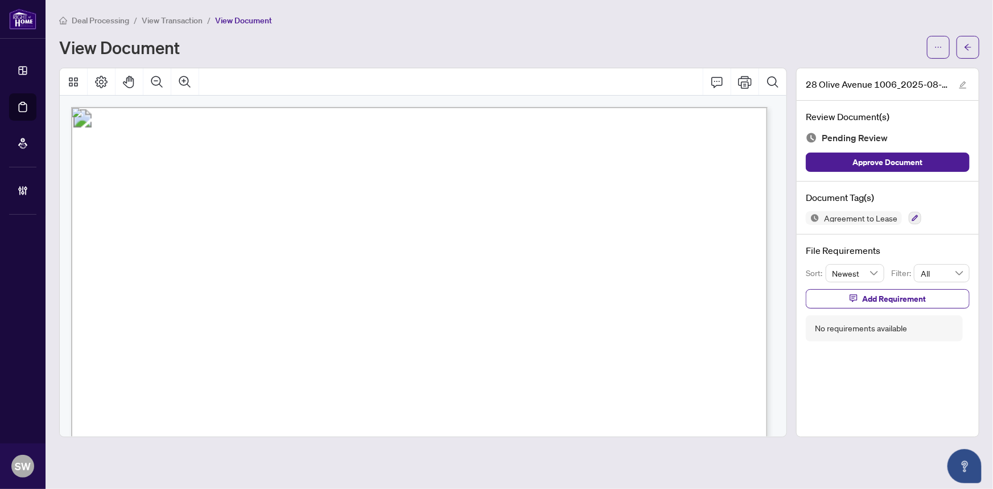
click at [246, 247] on span "Niloufar Nasr, Reza Shirani" at bounding box center [252, 252] width 172 height 11
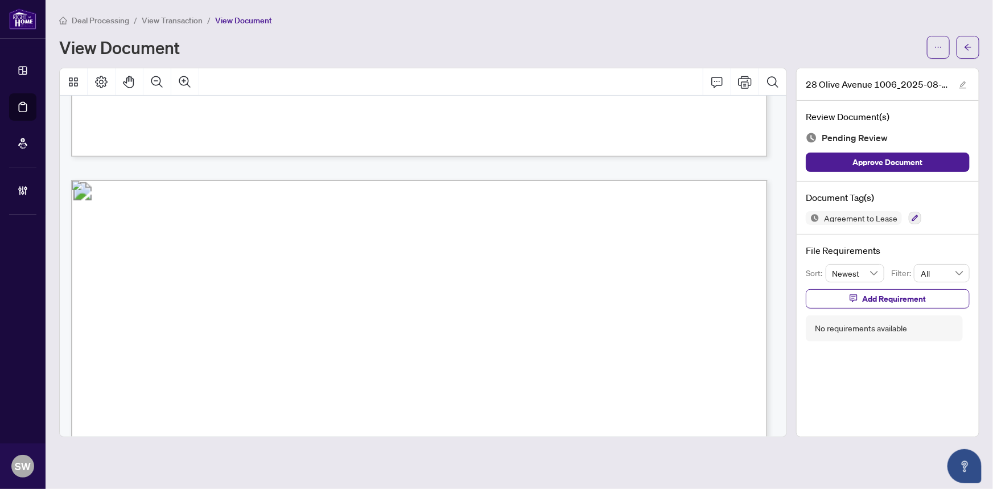
scroll to position [7467, 0]
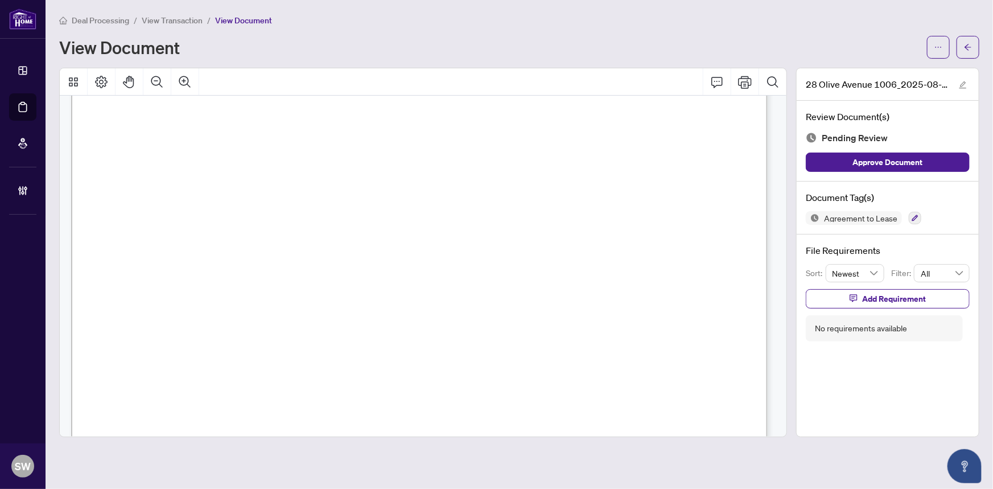
click at [193, 353] on span "ADELEH ANDALIB" at bounding box center [161, 354] width 77 height 11
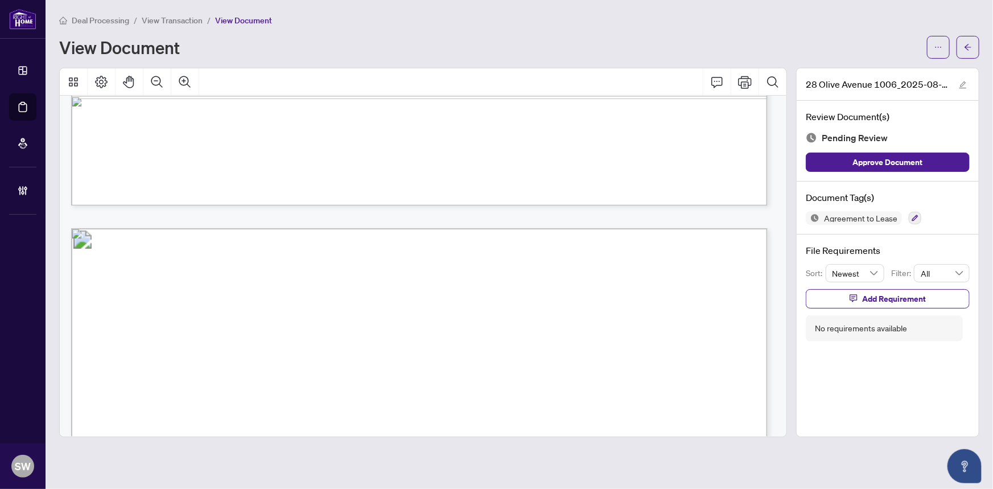
scroll to position [8260, 0]
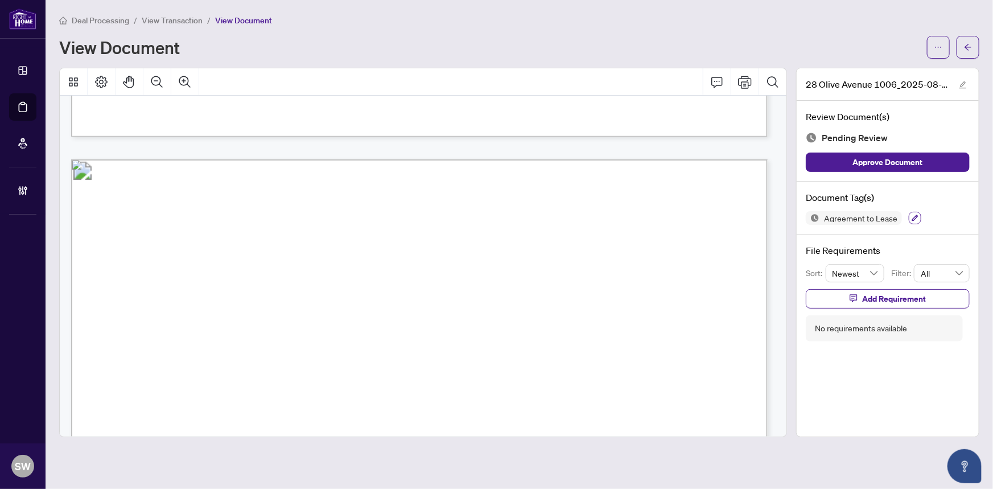
click at [911, 220] on icon "button" at bounding box center [914, 217] width 7 height 7
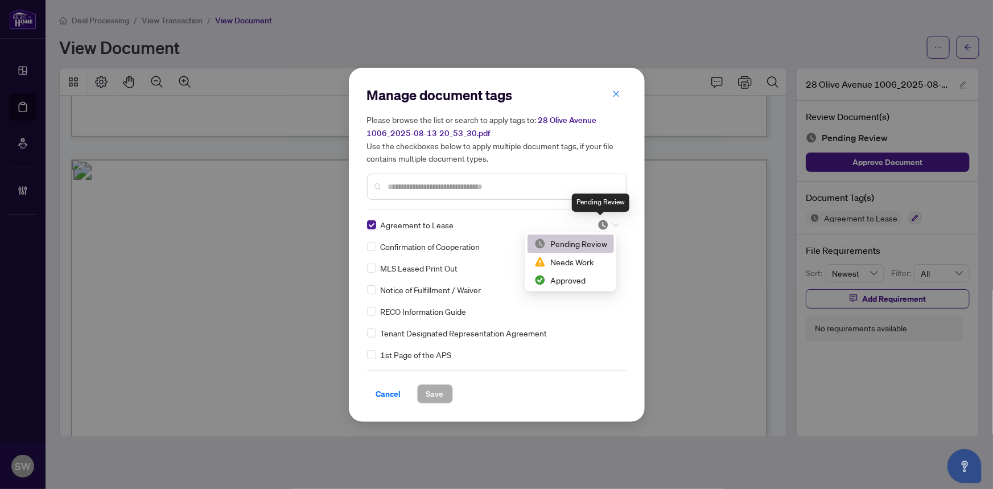
click at [600, 222] on img at bounding box center [602, 224] width 11 height 11
click at [569, 277] on div "Approved" at bounding box center [570, 280] width 73 height 13
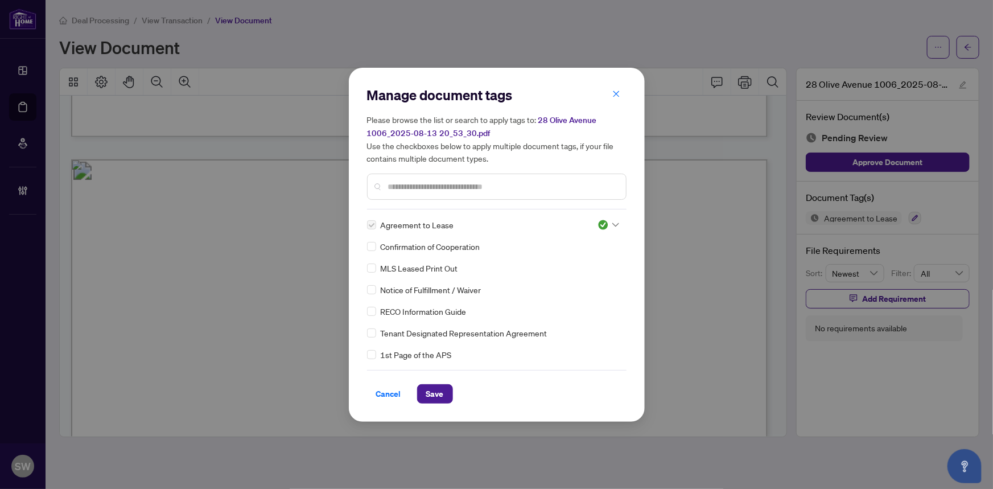
click at [414, 184] on input "text" at bounding box center [502, 186] width 229 height 13
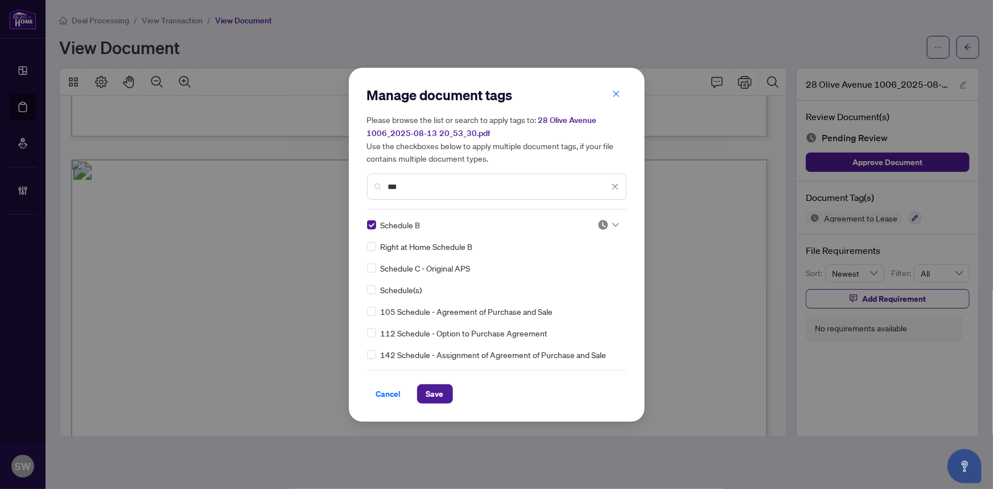
click at [602, 224] on img at bounding box center [602, 224] width 11 height 11
click at [571, 279] on div "Approved" at bounding box center [570, 280] width 73 height 13
click at [605, 244] on img at bounding box center [602, 246] width 11 height 11
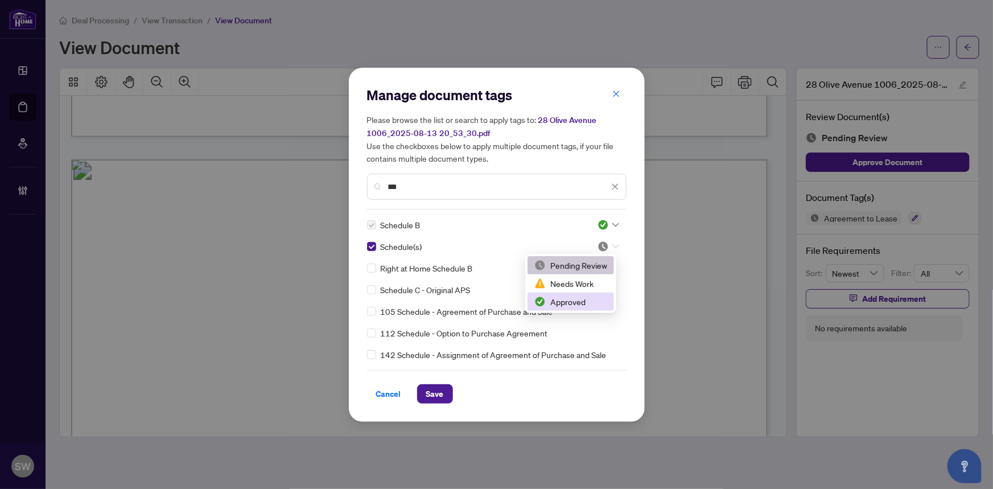
click at [574, 296] on div "Approved" at bounding box center [570, 301] width 73 height 13
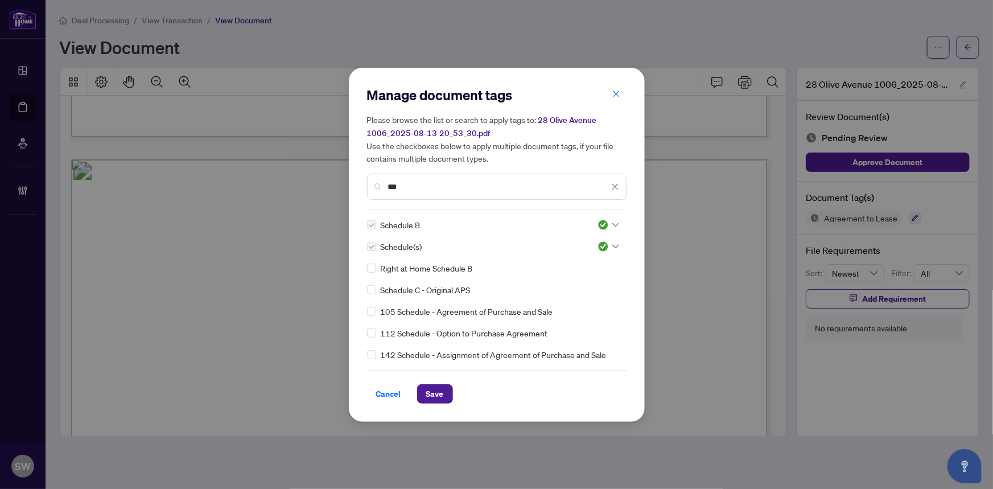
drag, startPoint x: 408, startPoint y: 185, endPoint x: 386, endPoint y: 184, distance: 22.2
click at [386, 184] on div "***" at bounding box center [496, 186] width 259 height 26
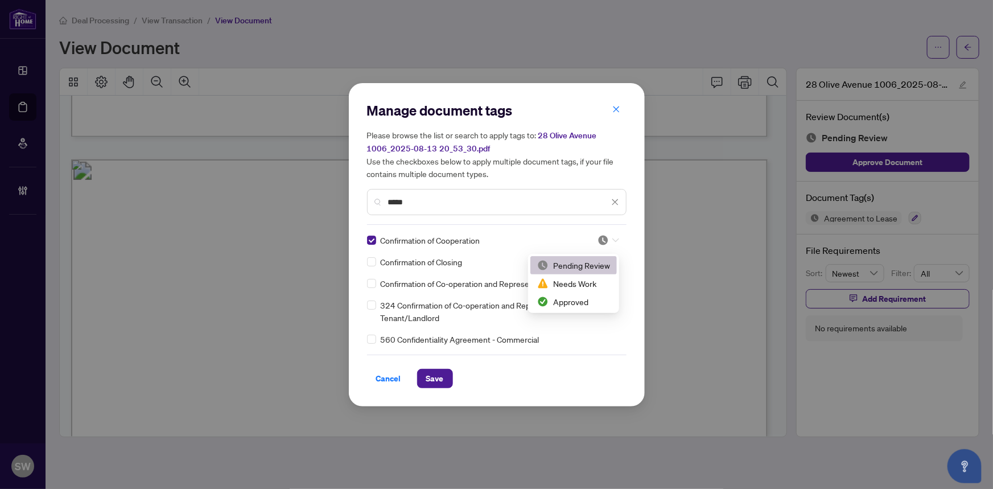
click at [609, 246] on div at bounding box center [608, 239] width 22 height 11
click at [577, 307] on div "Approved" at bounding box center [573, 301] width 73 height 13
drag, startPoint x: 426, startPoint y: 204, endPoint x: 371, endPoint y: 202, distance: 55.2
click at [371, 202] on div "*****" at bounding box center [496, 202] width 259 height 26
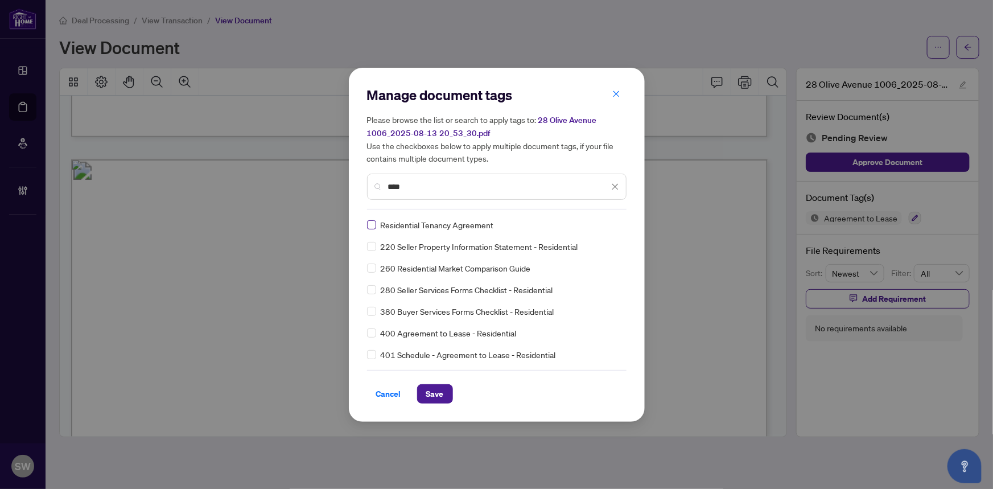
type input "****"
click at [605, 222] on img at bounding box center [602, 224] width 11 height 11
click at [581, 275] on div "Approved" at bounding box center [570, 280] width 73 height 13
click at [428, 392] on span "Save" at bounding box center [435, 394] width 18 height 18
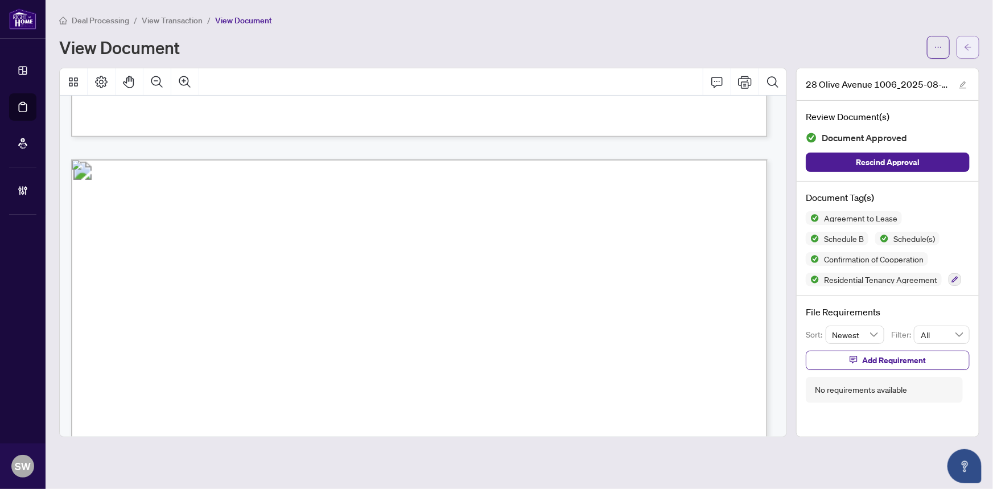
click at [962, 47] on button "button" at bounding box center [967, 47] width 23 height 23
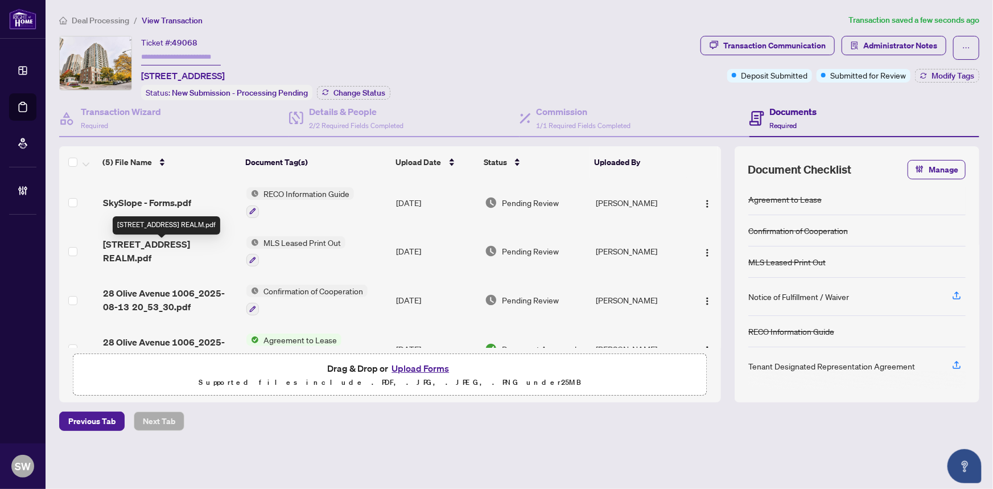
click at [199, 244] on span "28 Olive Ave 1006 REALM.pdf" at bounding box center [170, 250] width 135 height 27
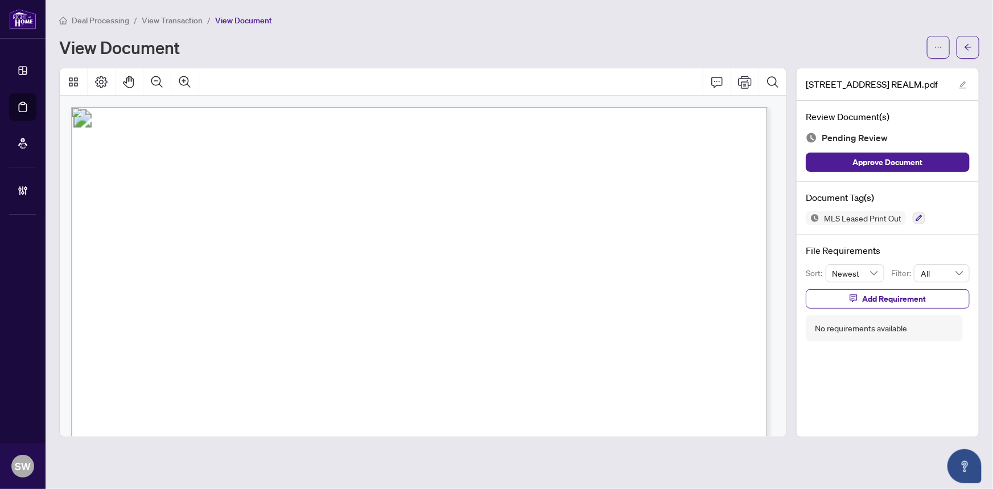
click at [685, 221] on span "C12295455" at bounding box center [688, 224] width 62 height 6
click at [917, 216] on icon "button" at bounding box center [918, 217] width 7 height 7
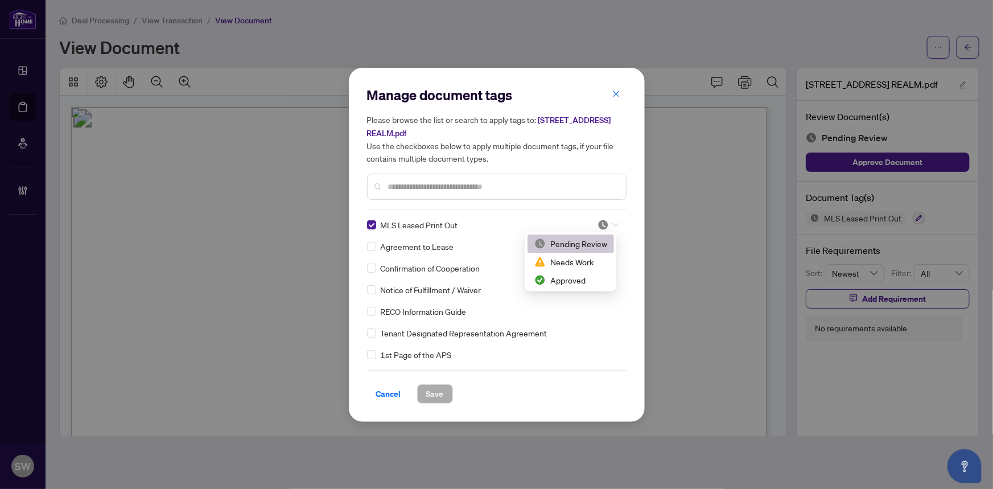
click at [606, 223] on div at bounding box center [608, 224] width 22 height 11
click at [588, 278] on div "Approved" at bounding box center [570, 280] width 73 height 13
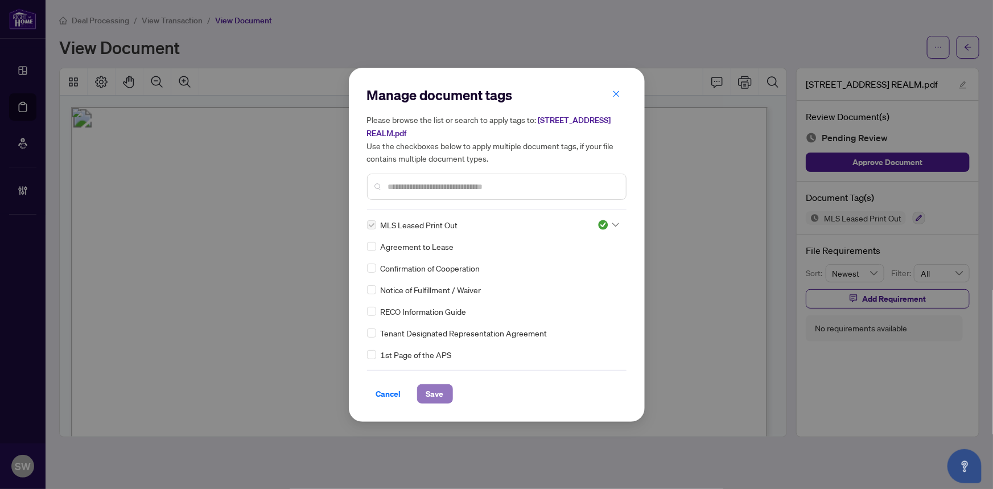
click at [434, 392] on span "Save" at bounding box center [435, 394] width 18 height 18
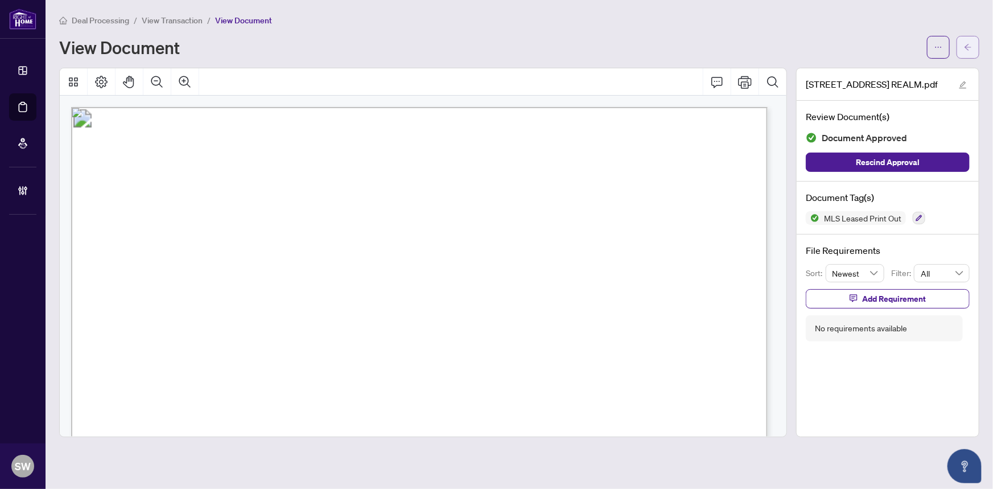
click at [965, 50] on icon "arrow-left" at bounding box center [968, 47] width 8 height 8
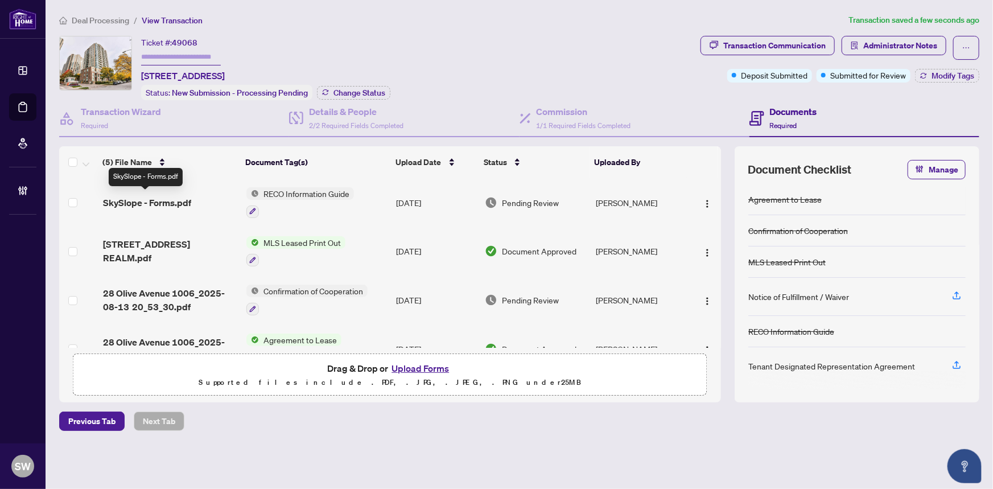
click at [164, 201] on span "SkySlope - Forms.pdf" at bounding box center [147, 203] width 88 height 14
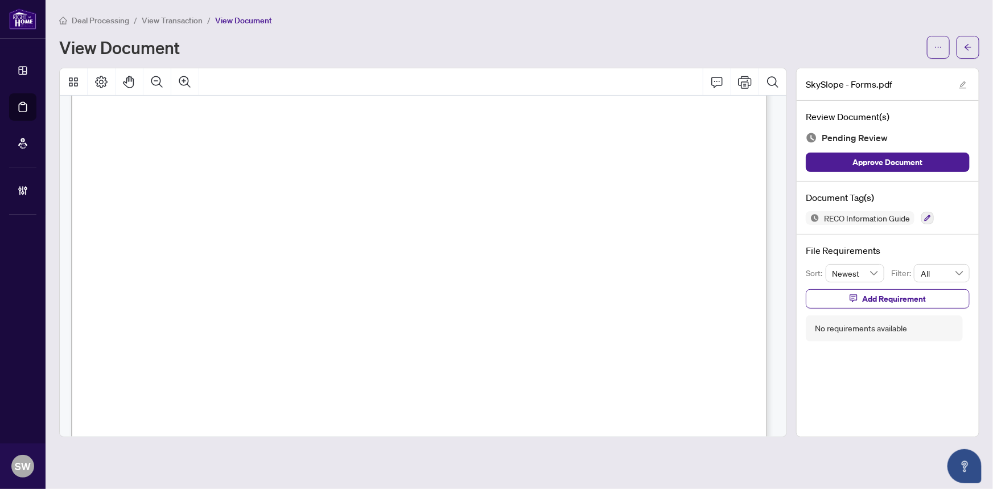
scroll to position [11319, 0]
click at [926, 216] on icon "button" at bounding box center [927, 217] width 7 height 7
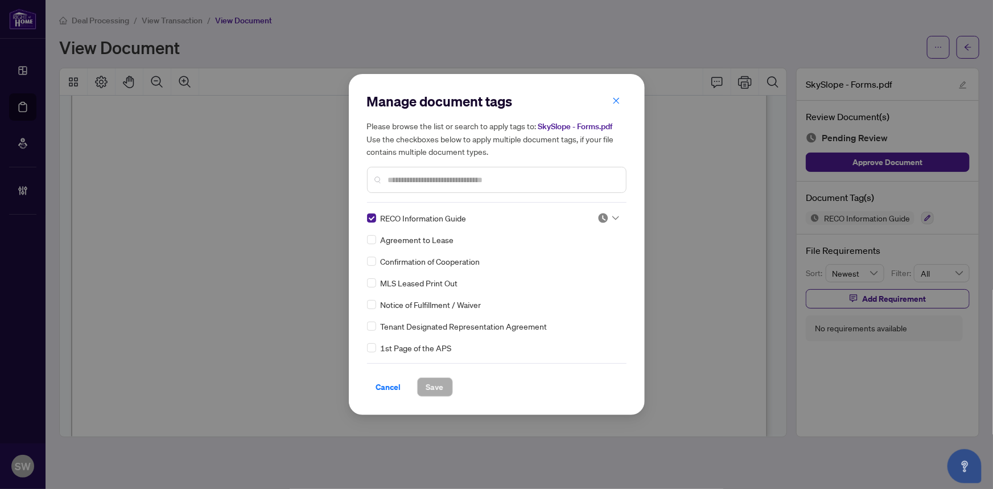
click at [600, 218] on img at bounding box center [602, 217] width 11 height 11
click at [558, 275] on div "Approved" at bounding box center [570, 273] width 73 height 13
click at [436, 382] on span "Save" at bounding box center [435, 387] width 18 height 18
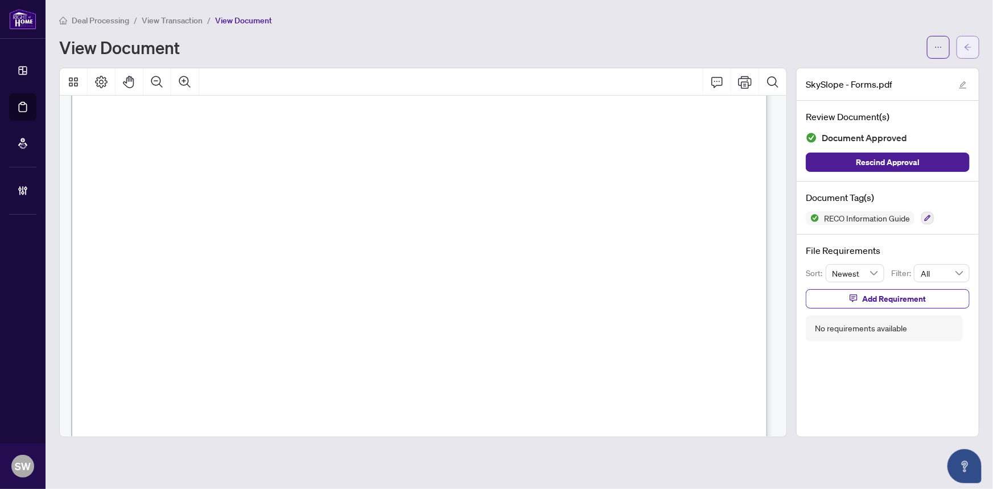
click at [973, 47] on button "button" at bounding box center [967, 47] width 23 height 23
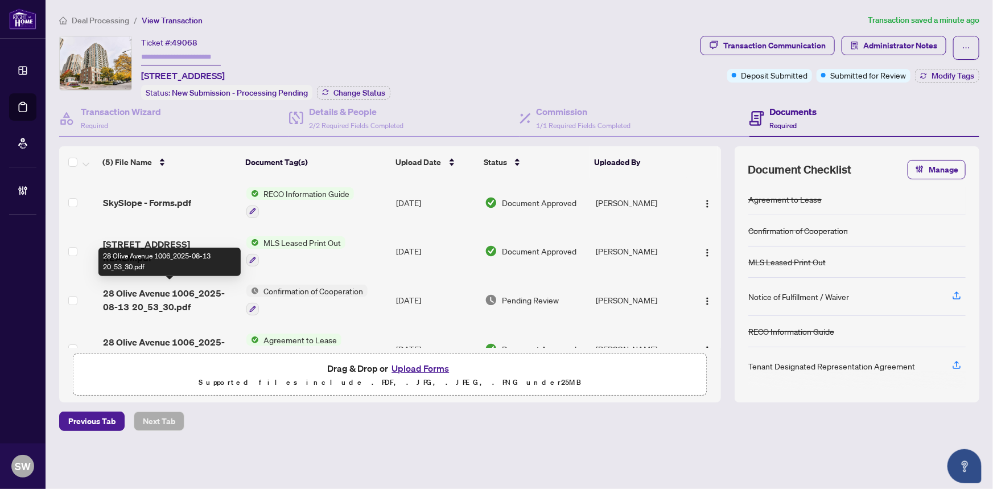
click at [157, 293] on span "28 Olive Avenue 1006_2025-08-13 20_53_30.pdf" at bounding box center [170, 299] width 135 height 27
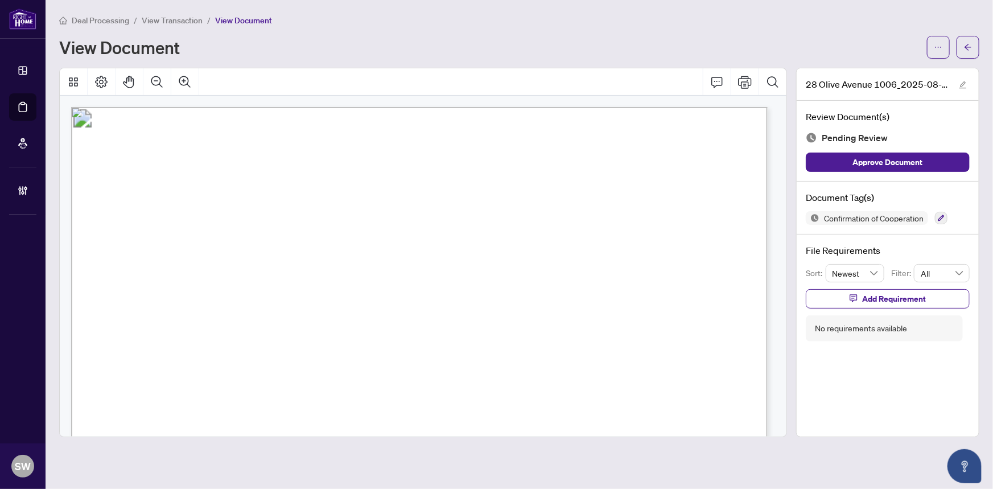
drag, startPoint x: 260, startPoint y: 247, endPoint x: 332, endPoint y: 245, distance: 71.7
click at [332, 247] on span "Niloufar Nasr, Reza Shirani" at bounding box center [252, 252] width 172 height 11
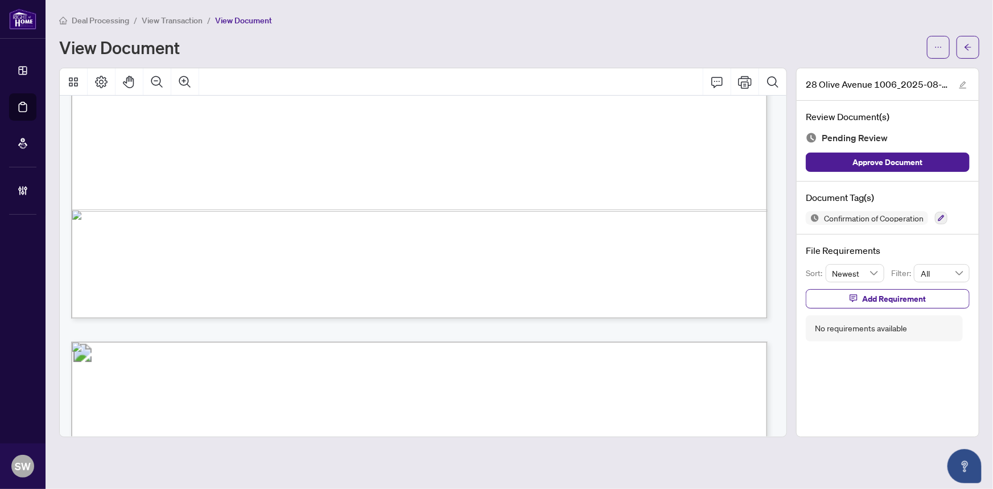
scroll to position [724, 0]
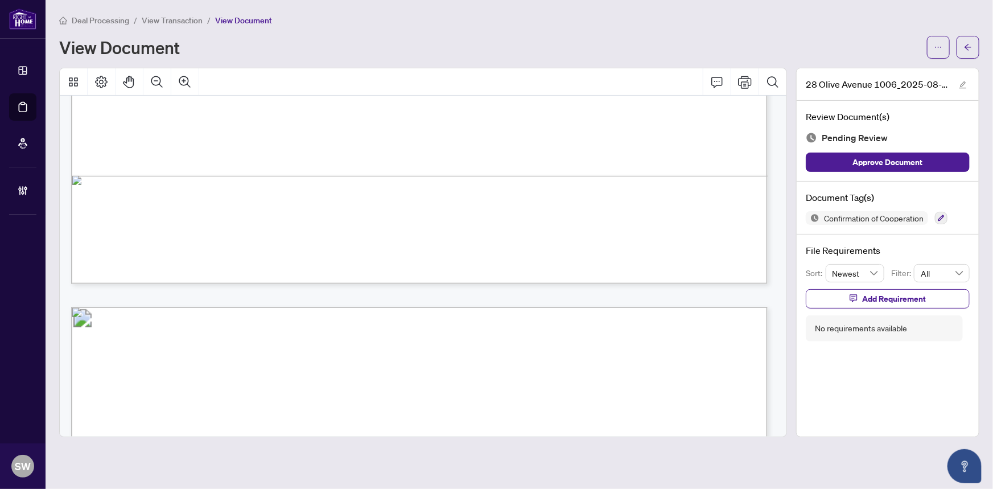
click at [292, 229] on span "quality of services they provide. Used under license." at bounding box center [215, 229] width 153 height 9
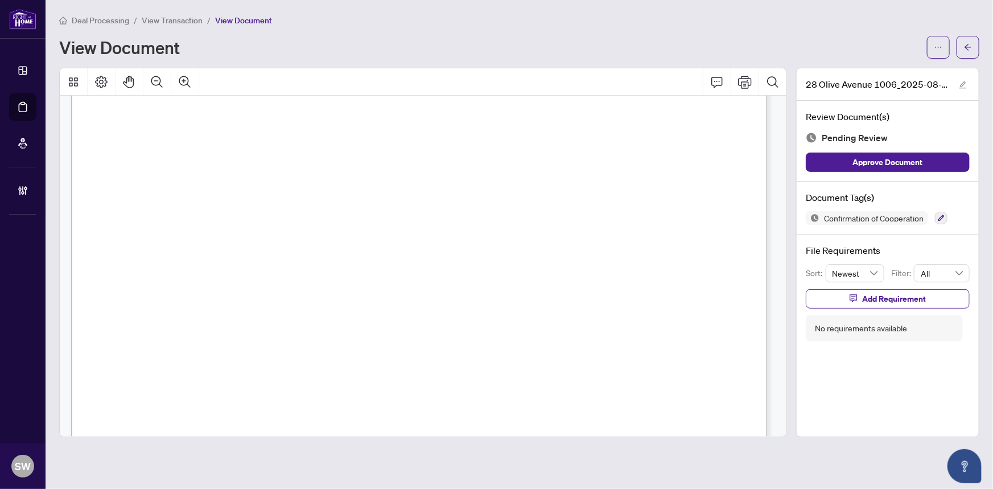
scroll to position [155, 0]
drag, startPoint x: 160, startPoint y: 213, endPoint x: 217, endPoint y: 214, distance: 56.9
click at [217, 214] on span "28 Olive Avenue, 1006, Toronto C14, ON M2N 7E6" at bounding box center [193, 218] width 98 height 11
click at [78, 82] on icon "Thumbnails" at bounding box center [74, 82] width 14 height 14
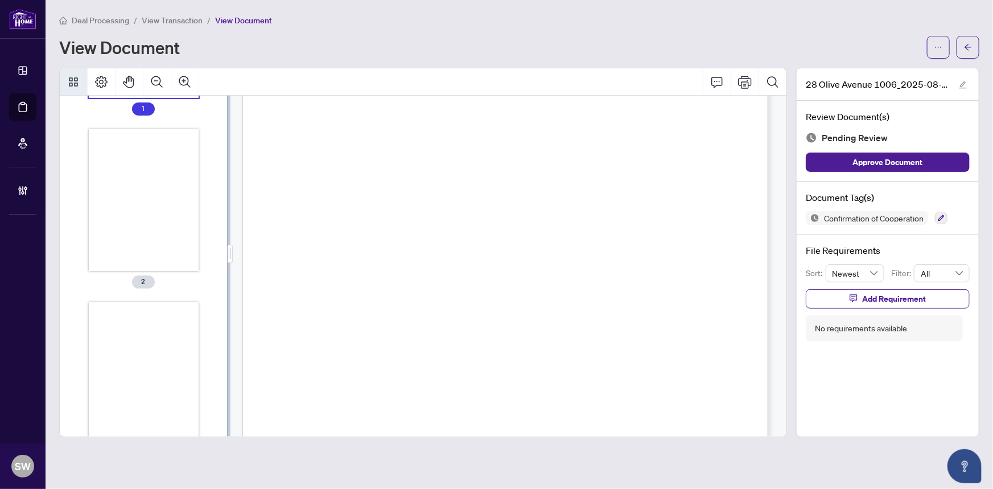
scroll to position [155, 0]
click at [138, 362] on div "Thumbnails" at bounding box center [144, 371] width 110 height 143
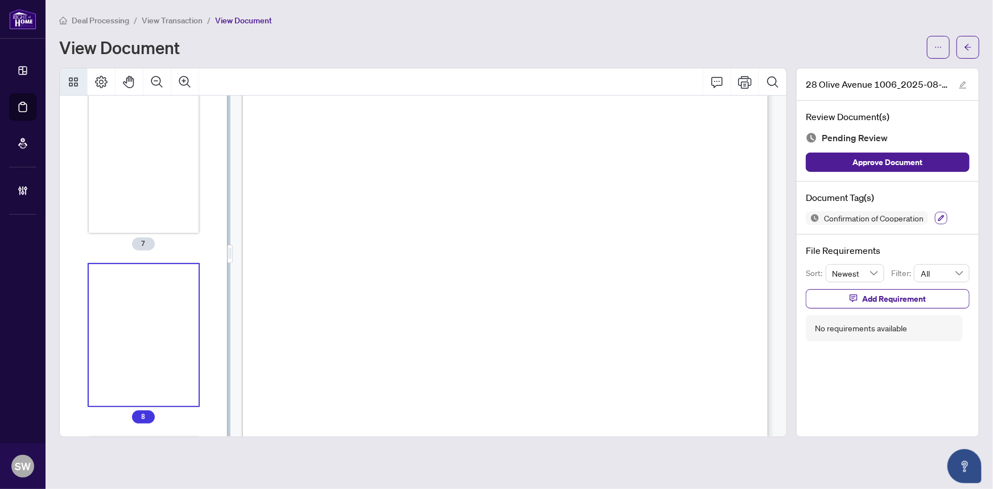
click at [944, 215] on icon "button" at bounding box center [940, 217] width 7 height 7
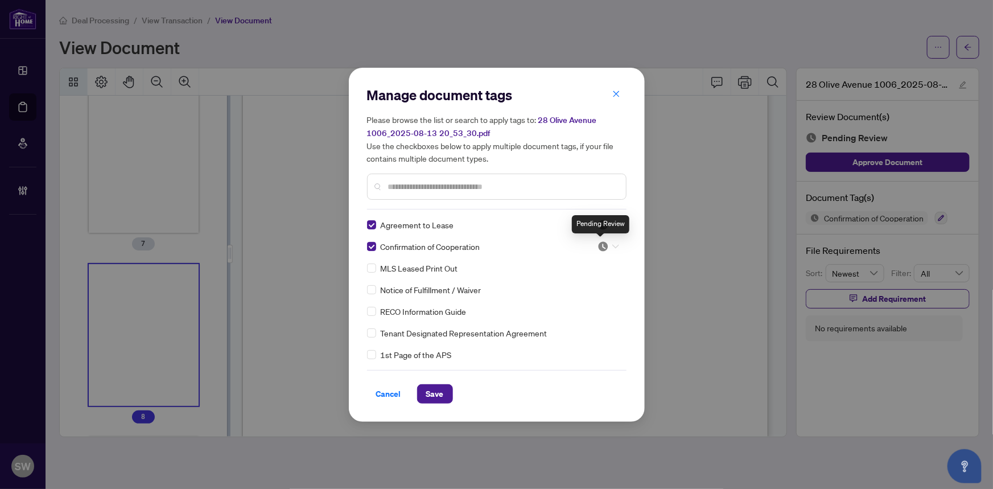
click at [599, 247] on img at bounding box center [602, 246] width 11 height 11
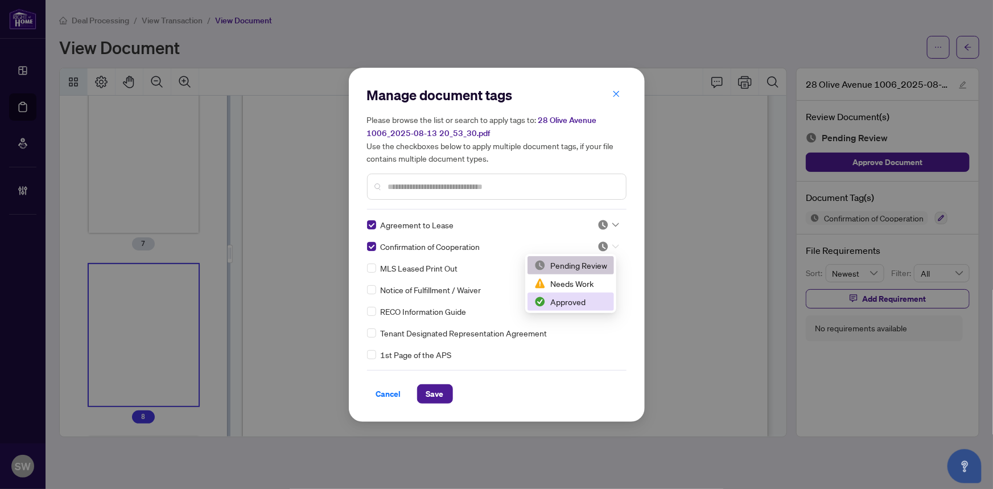
click at [564, 301] on div "Approved" at bounding box center [570, 301] width 73 height 13
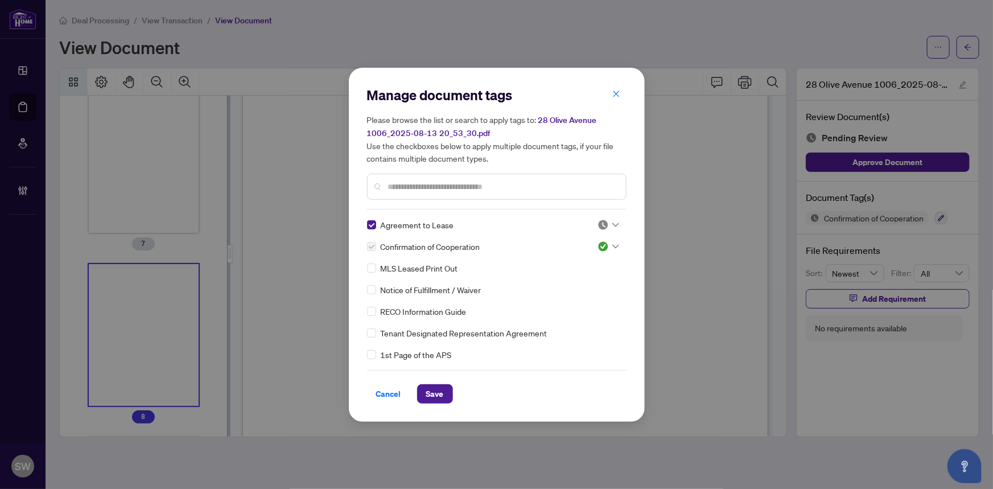
click at [610, 221] on div at bounding box center [608, 224] width 22 height 11
click at [566, 283] on div "Approved" at bounding box center [570, 280] width 73 height 13
click at [398, 187] on input "text" at bounding box center [502, 186] width 229 height 13
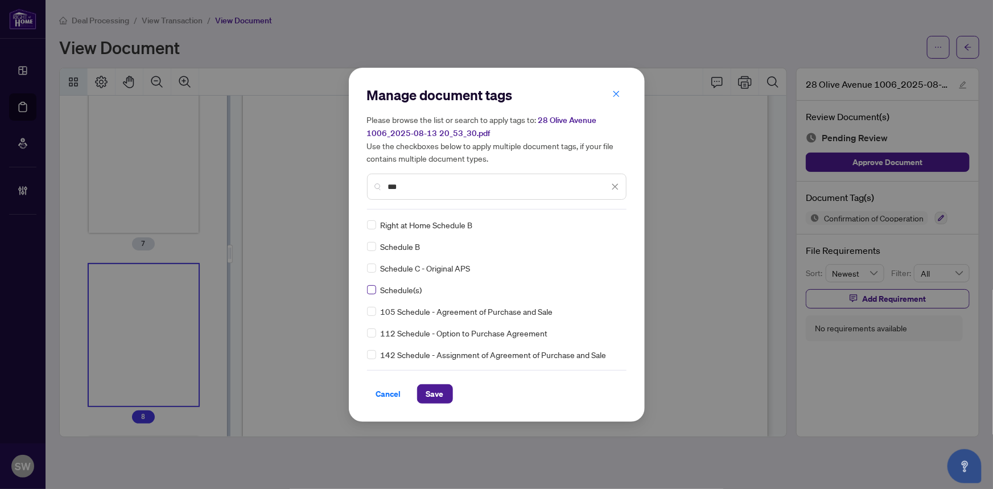
type input "***"
click at [605, 222] on img at bounding box center [602, 224] width 11 height 11
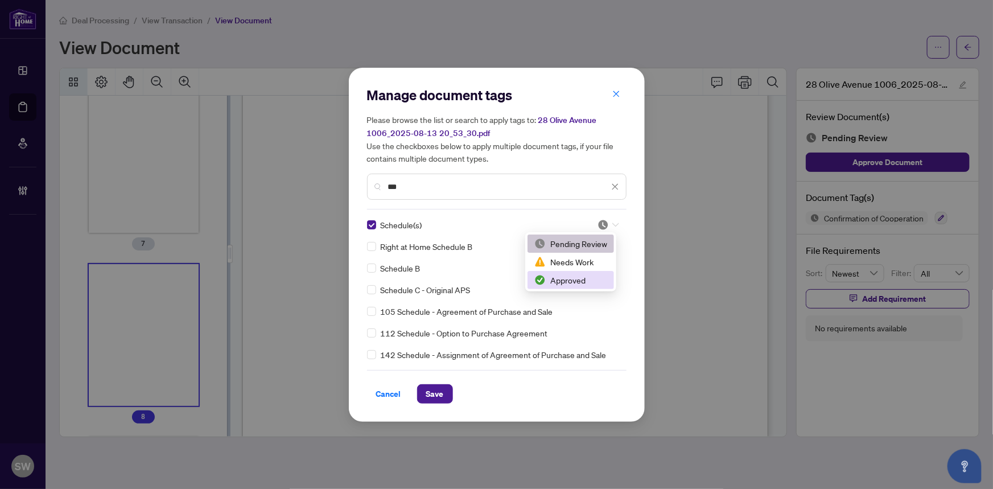
click at [573, 278] on div "Approved" at bounding box center [570, 280] width 73 height 13
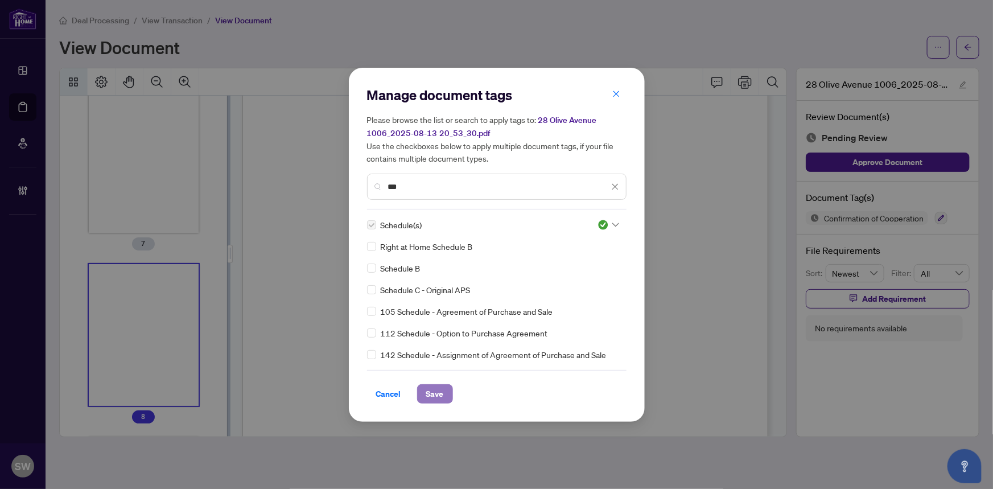
click at [437, 391] on span "Save" at bounding box center [435, 394] width 18 height 18
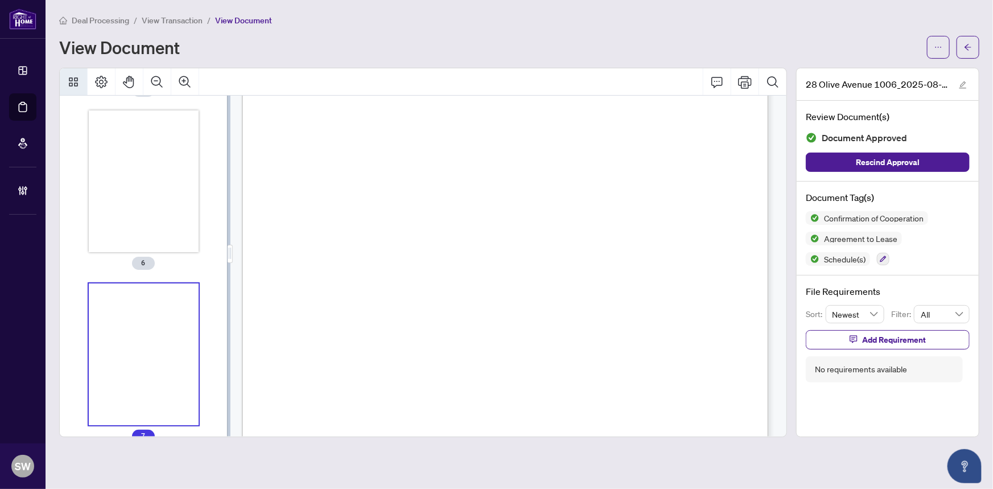
scroll to position [883, 0]
click at [880, 256] on icon "button" at bounding box center [883, 259] width 6 height 6
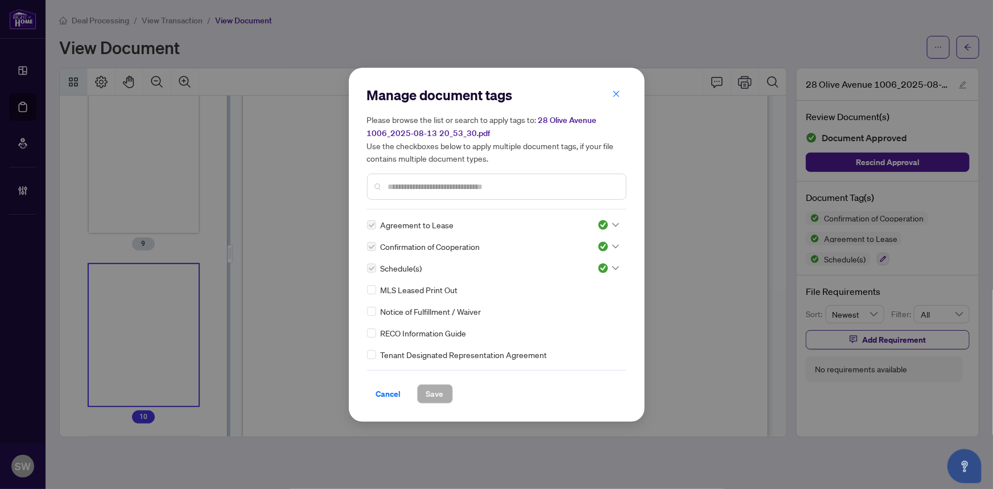
click at [419, 189] on input "text" at bounding box center [502, 186] width 229 height 13
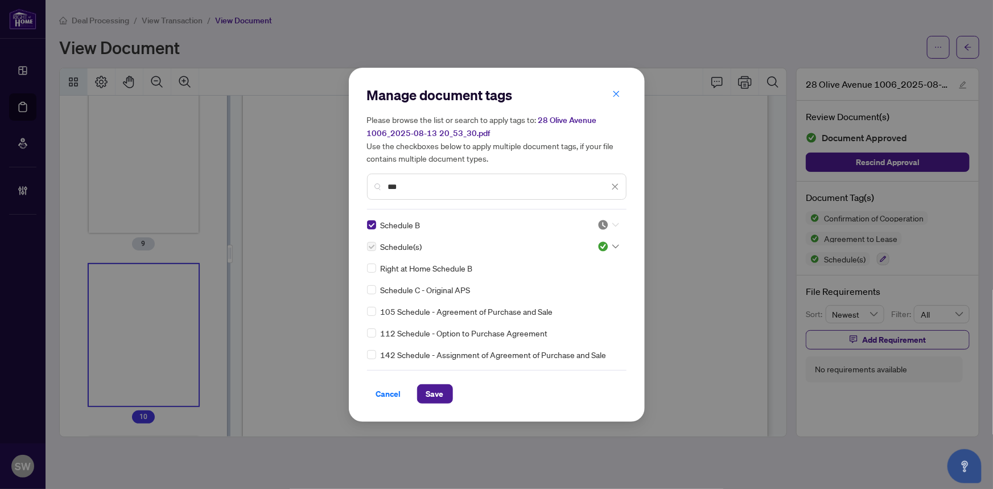
click at [612, 222] on icon at bounding box center [615, 224] width 7 height 5
click at [573, 278] on div "Approved" at bounding box center [570, 280] width 73 height 13
drag, startPoint x: 408, startPoint y: 187, endPoint x: 371, endPoint y: 184, distance: 37.6
click at [371, 184] on div "***" at bounding box center [496, 186] width 259 height 26
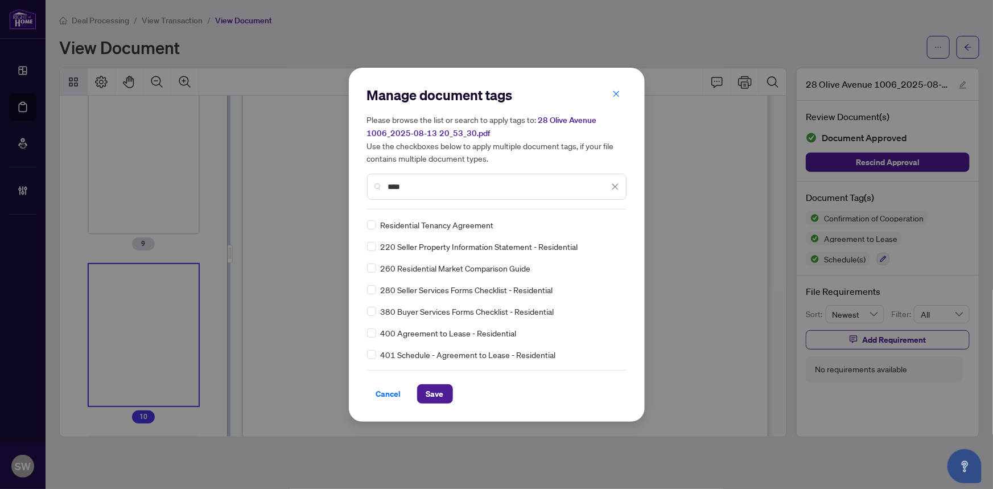
type input "****"
click at [604, 224] on img at bounding box center [602, 224] width 11 height 11
click at [575, 276] on div "Approved" at bounding box center [570, 280] width 73 height 13
click at [439, 391] on button "Save" at bounding box center [435, 393] width 36 height 19
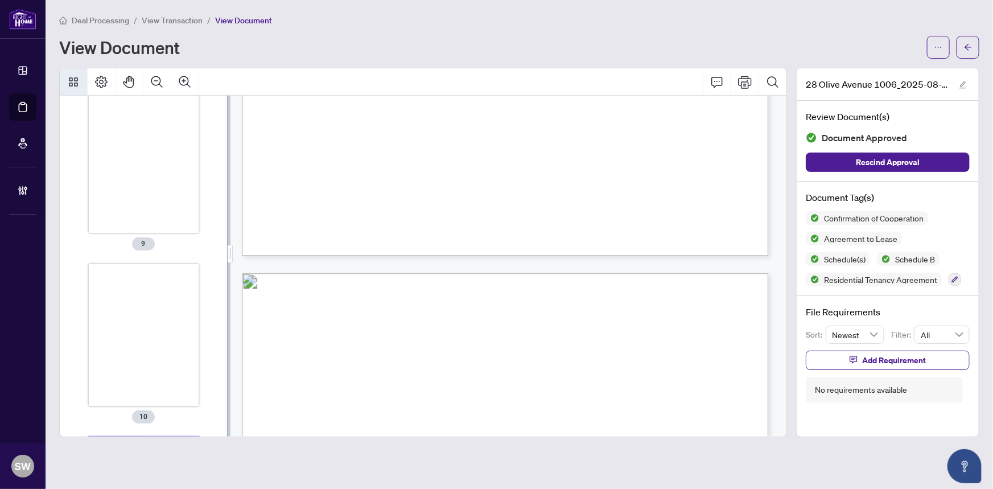
scroll to position [6872, 0]
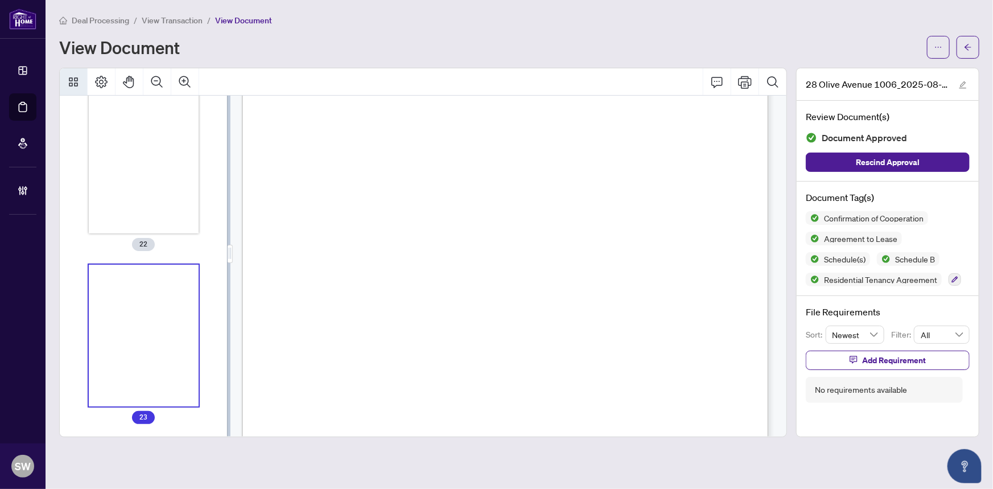
click at [403, 60] on div "Deal Processing / View Transaction / View Document View Document 28 Olive Avenu…" at bounding box center [519, 225] width 920 height 423
click at [975, 41] on button "button" at bounding box center [967, 47] width 23 height 23
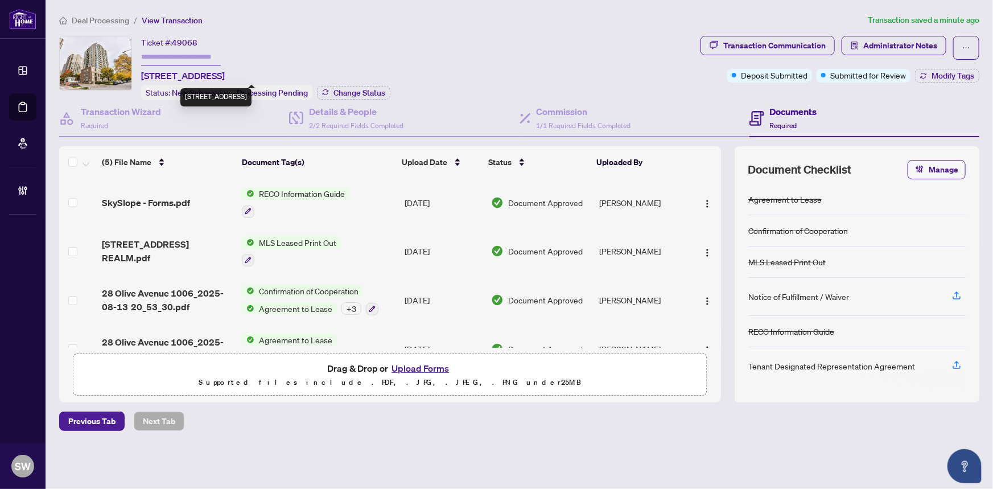
drag, startPoint x: 170, startPoint y: 70, endPoint x: 217, endPoint y: 75, distance: 47.4
click at [217, 75] on span "1006-28 Olive Ave, Toronto, Ontario M2N 7E6, Canada" at bounding box center [183, 76] width 84 height 14
copy span "8 Olive Ave"
click at [910, 49] on span "Administrator Notes" at bounding box center [900, 45] width 74 height 18
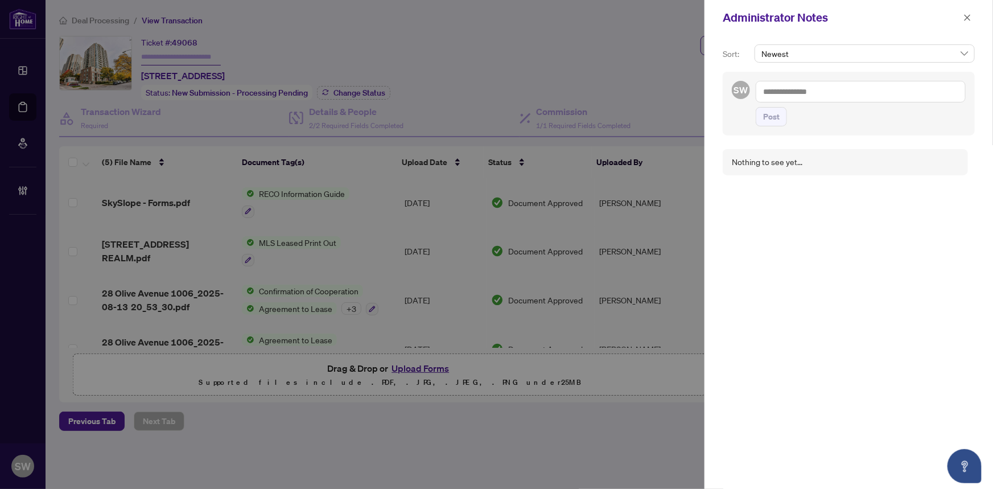
click at [793, 97] on textarea at bounding box center [860, 92] width 210 height 22
click at [783, 93] on textarea at bounding box center [860, 92] width 210 height 22
paste textarea "**********"
type textarea "**********"
click at [767, 115] on span "Post" at bounding box center [771, 117] width 16 height 18
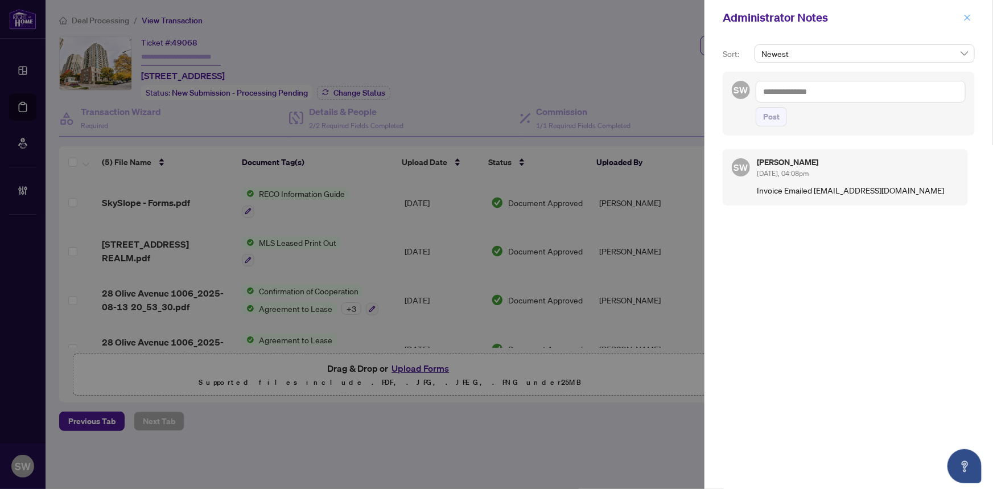
click at [963, 16] on icon "close" at bounding box center [967, 18] width 8 height 8
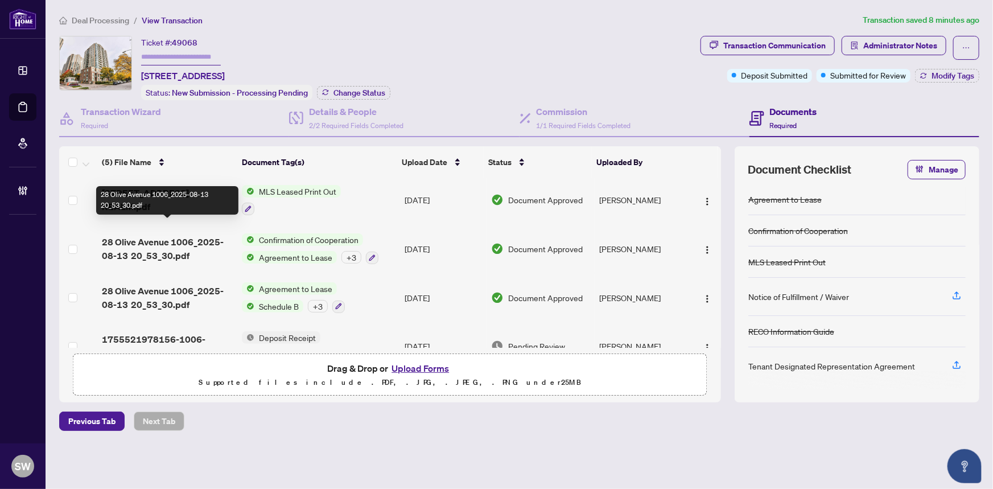
scroll to position [75, 0]
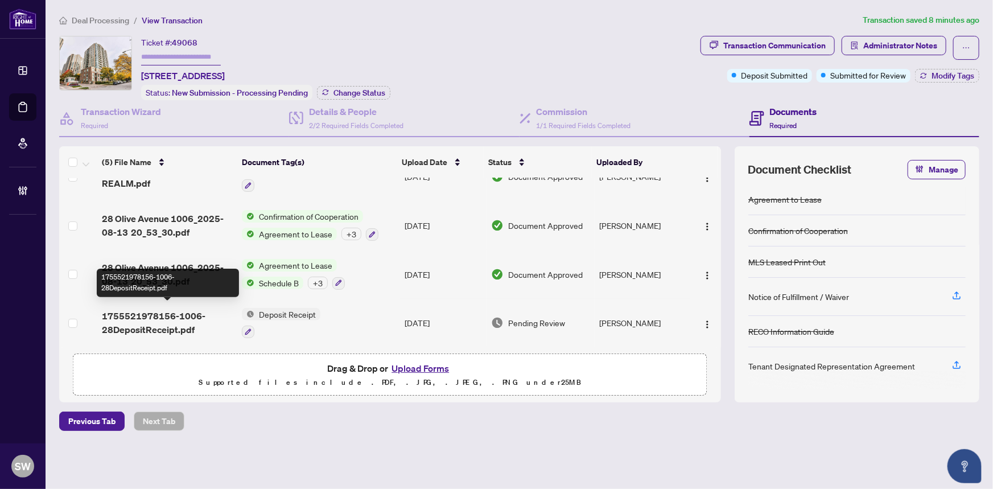
click at [181, 322] on span "1755521978156-1006-28DepositReceipt.pdf" at bounding box center [167, 322] width 131 height 27
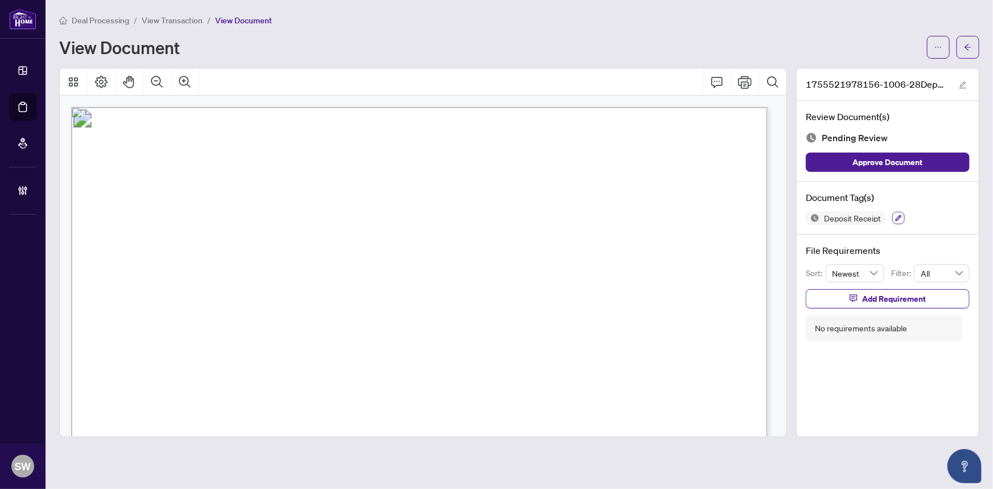
click at [896, 216] on icon "button" at bounding box center [898, 217] width 7 height 7
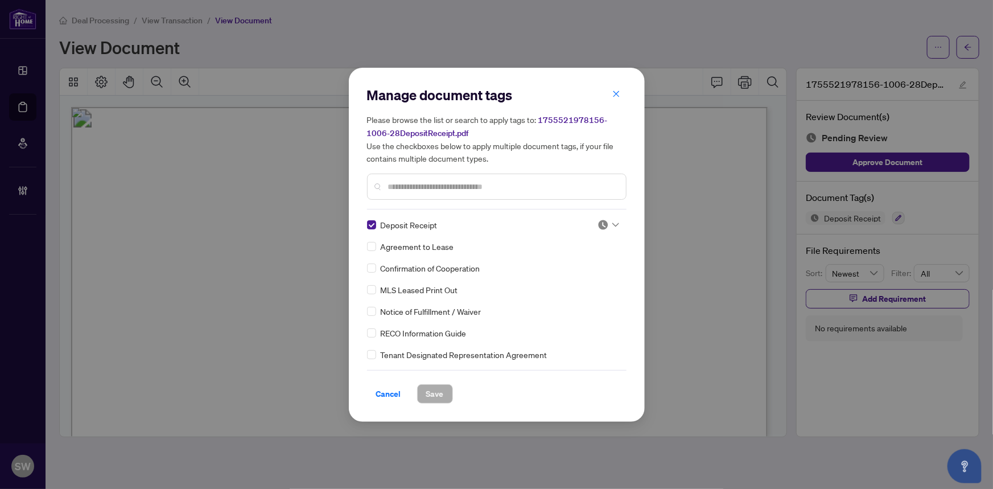
click at [613, 224] on icon at bounding box center [615, 224] width 7 height 4
click at [568, 285] on div "Approved" at bounding box center [570, 280] width 73 height 13
click at [429, 394] on span "Save" at bounding box center [435, 394] width 18 height 18
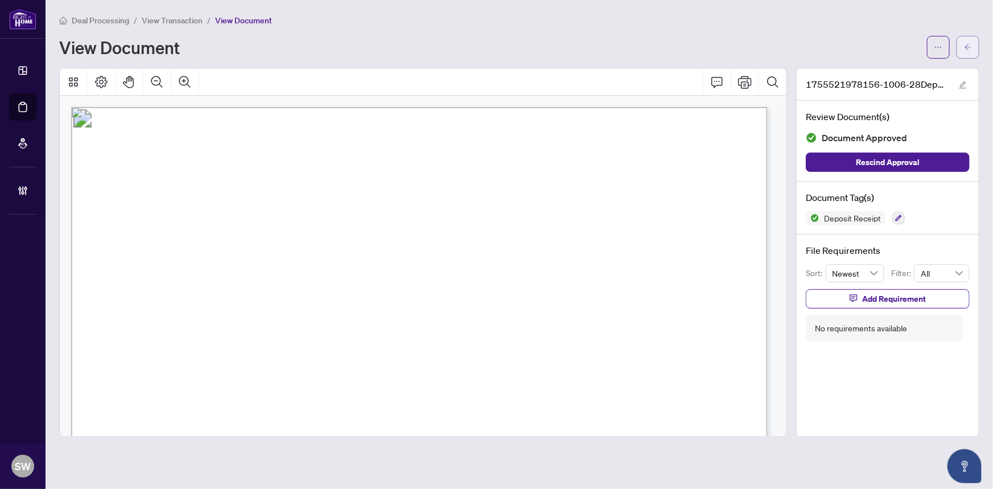
click at [976, 40] on button "button" at bounding box center [967, 47] width 23 height 23
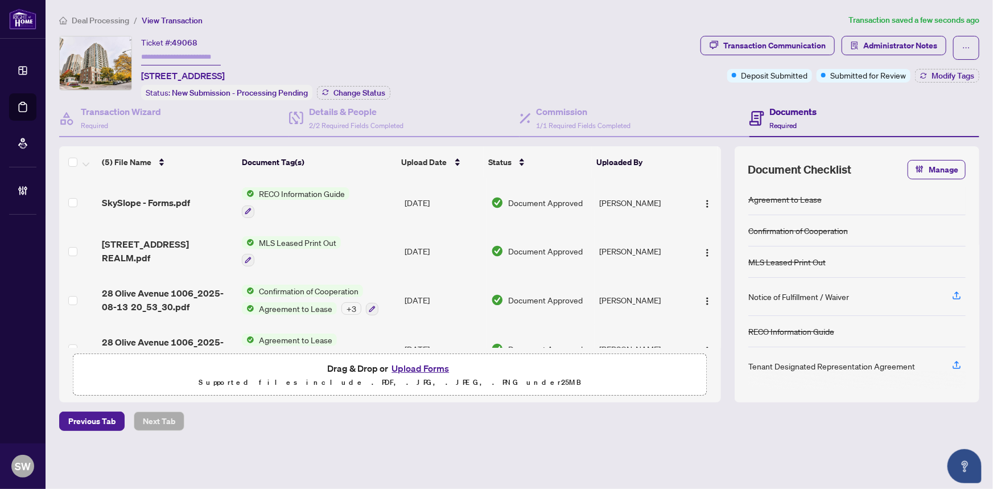
click at [177, 199] on span "SkySlope - Forms.pdf" at bounding box center [146, 203] width 88 height 14
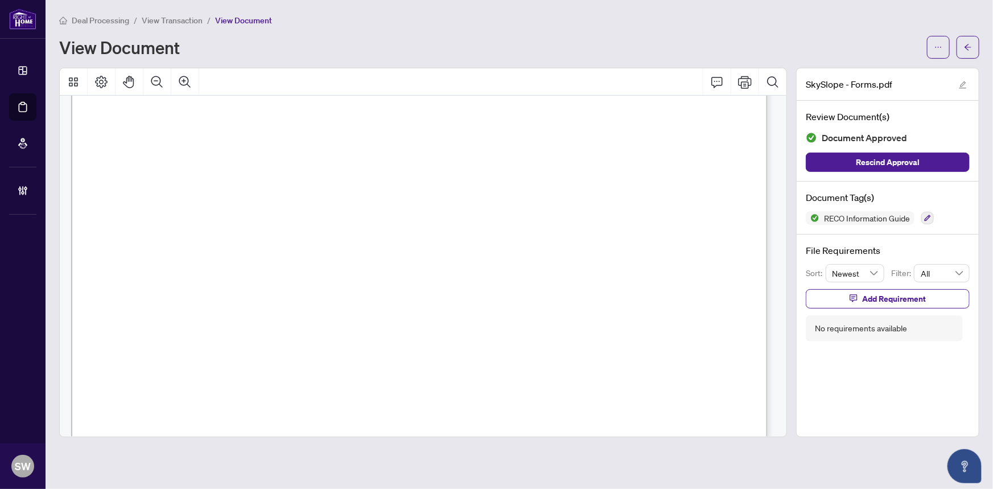
scroll to position [11492, 0]
click at [964, 51] on span "button" at bounding box center [968, 47] width 8 height 18
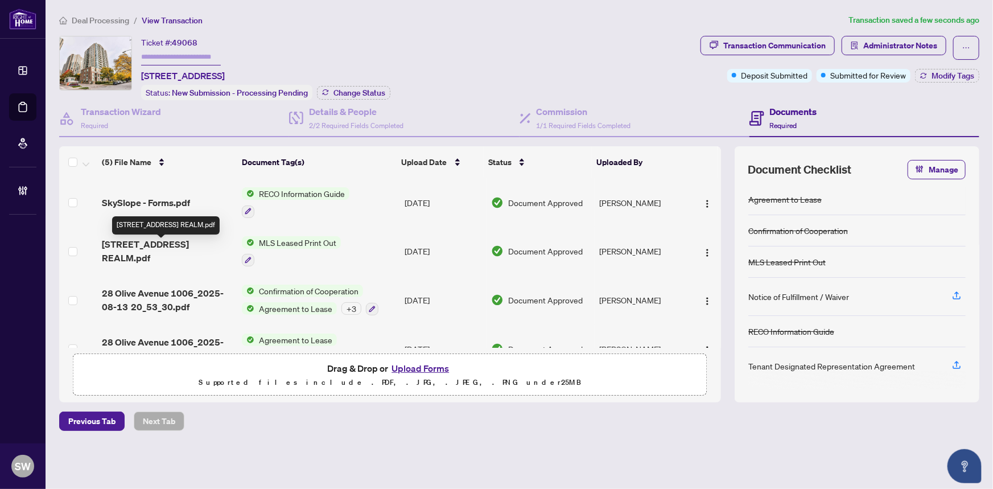
click at [182, 243] on span "28 Olive Ave 1006 REALM.pdf" at bounding box center [167, 250] width 131 height 27
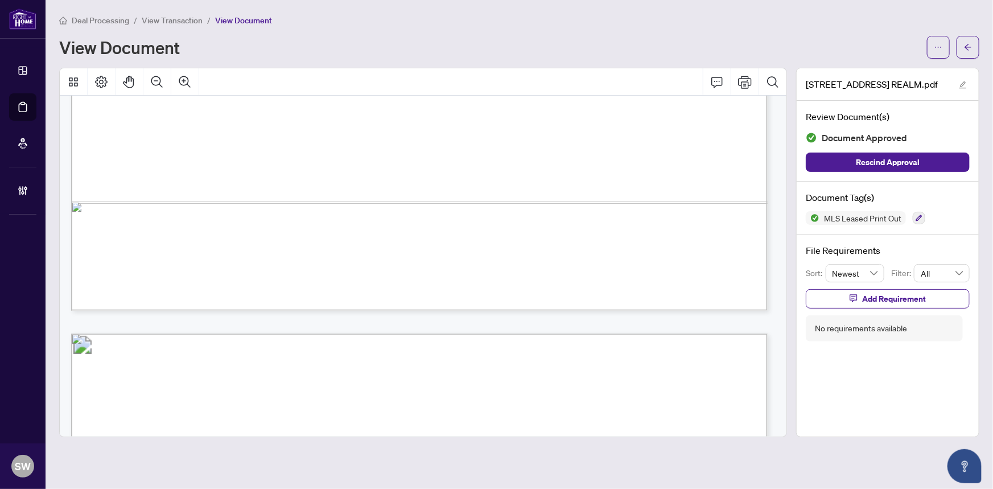
scroll to position [5956, 0]
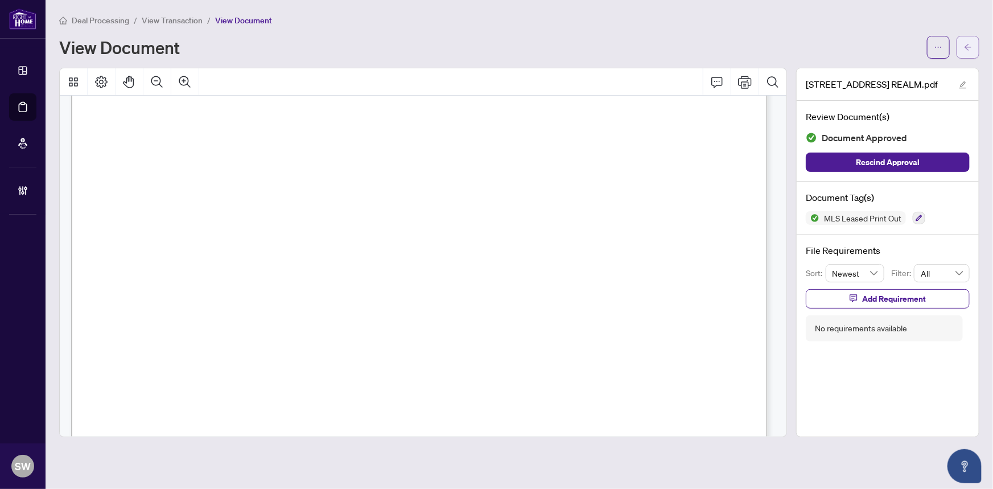
click at [971, 48] on icon "arrow-left" at bounding box center [968, 47] width 8 height 8
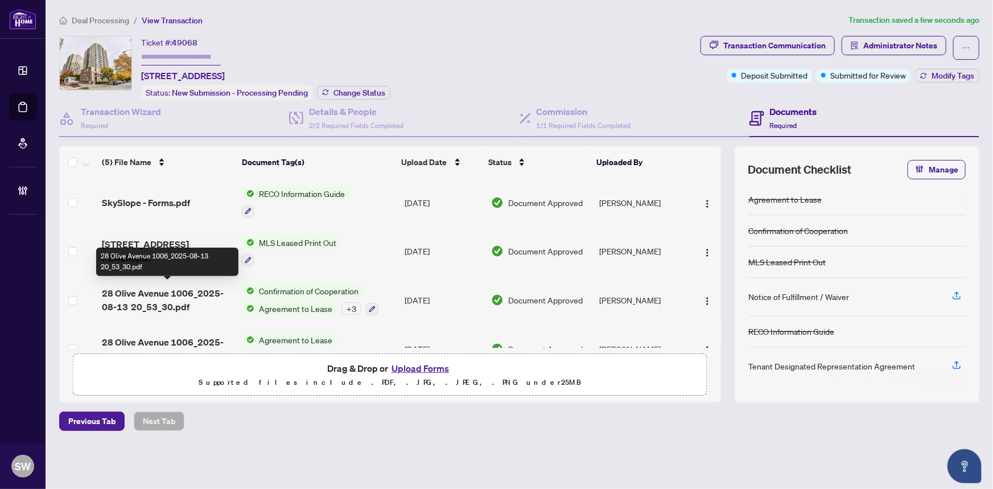
click at [207, 291] on span "28 Olive Avenue 1006_2025-08-13 20_53_30.pdf" at bounding box center [167, 299] width 131 height 27
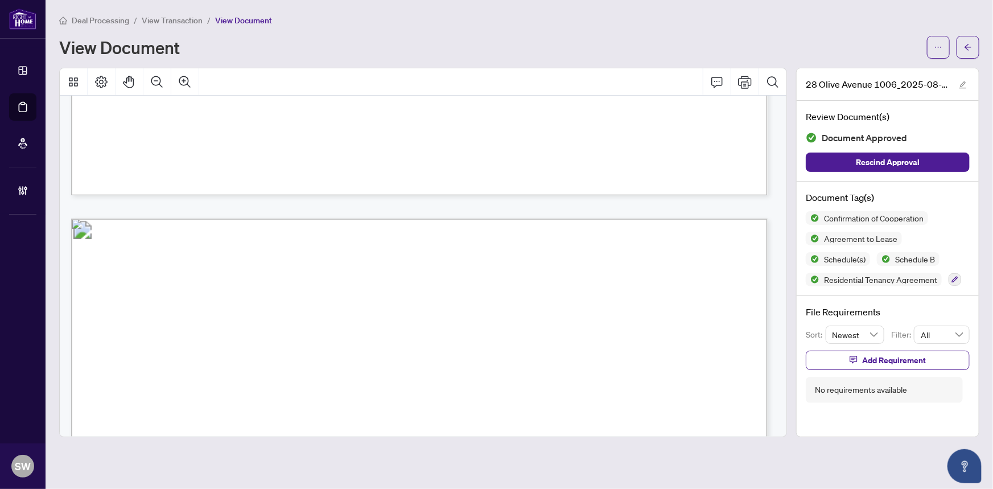
scroll to position [7036, 0]
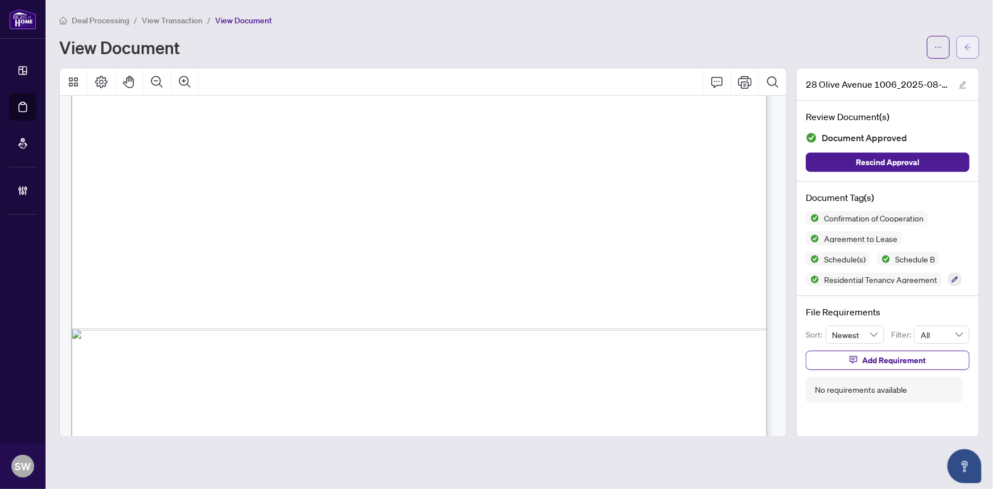
click at [970, 44] on icon "arrow-left" at bounding box center [968, 47] width 8 height 8
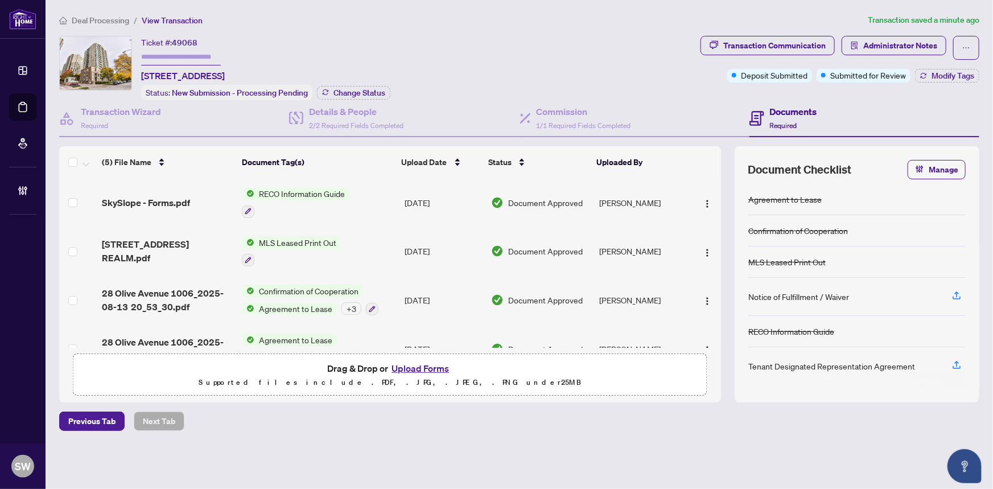
scroll to position [51, 0]
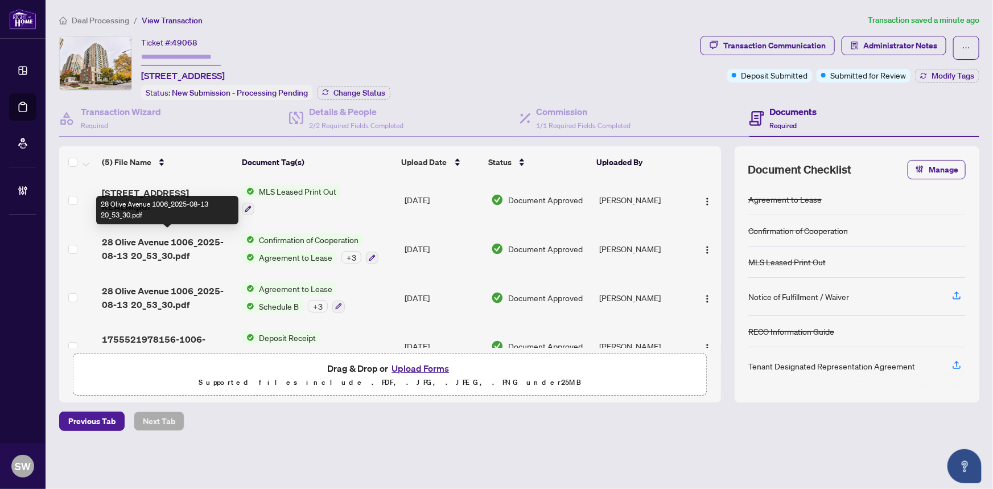
click at [191, 247] on span "28 Olive Avenue 1006_2025-08-13 20_53_30.pdf" at bounding box center [167, 248] width 131 height 27
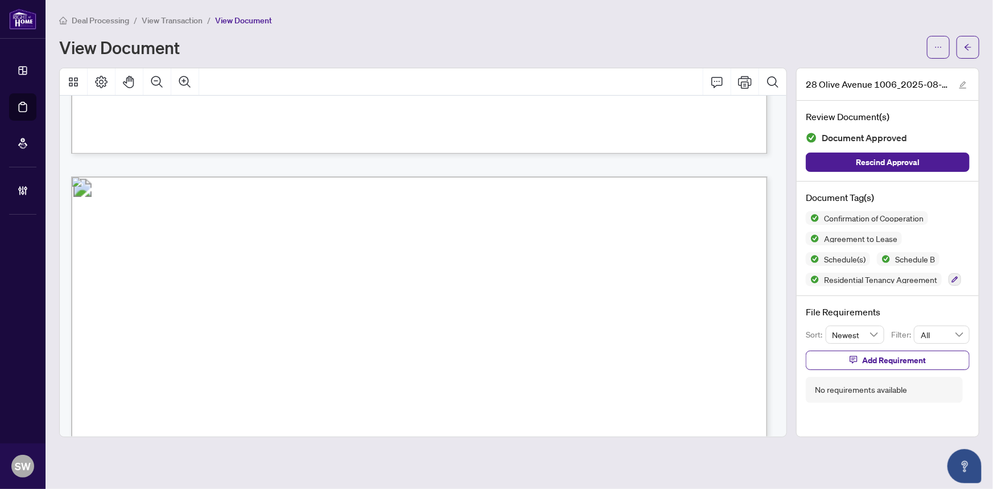
scroll to position [8381, 0]
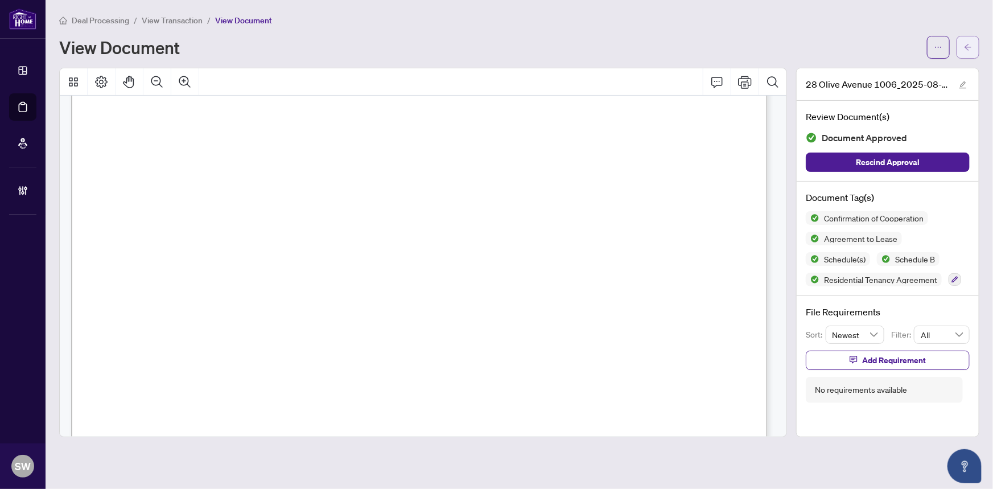
click at [972, 51] on button "button" at bounding box center [967, 47] width 23 height 23
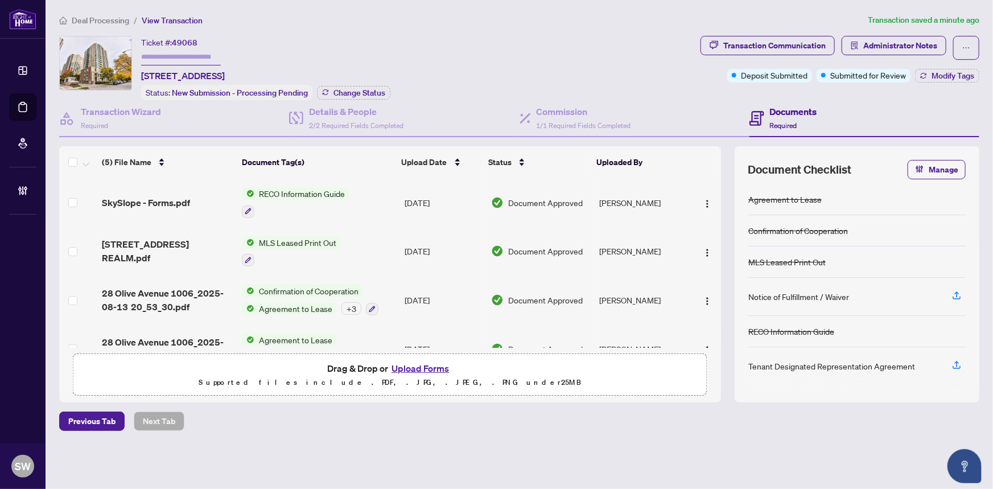
scroll to position [51, 0]
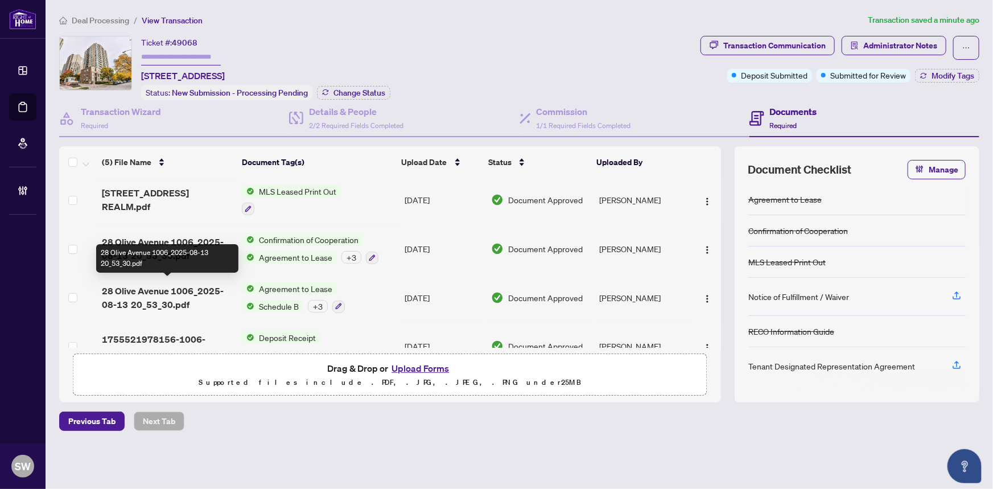
click at [199, 287] on span "28 Olive Avenue 1006_2025-08-13 20_53_30.pdf" at bounding box center [167, 297] width 131 height 27
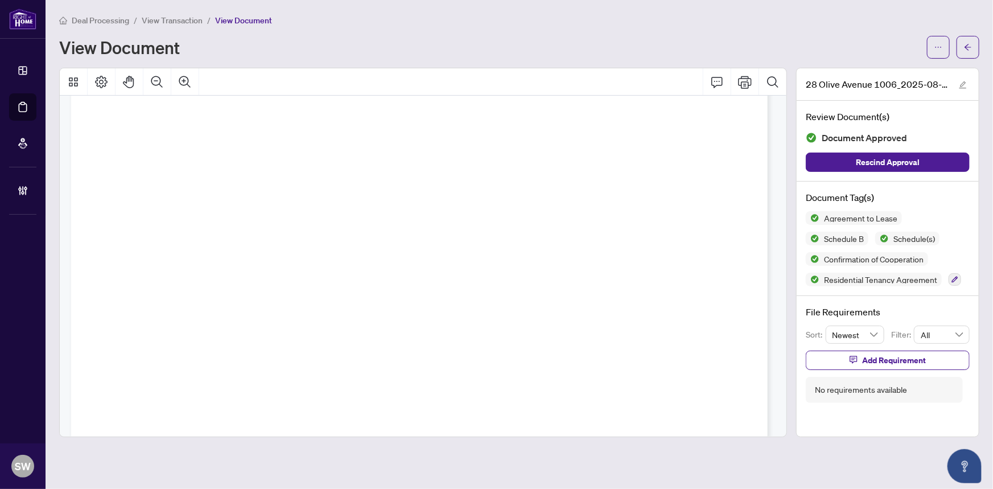
scroll to position [18470, 0]
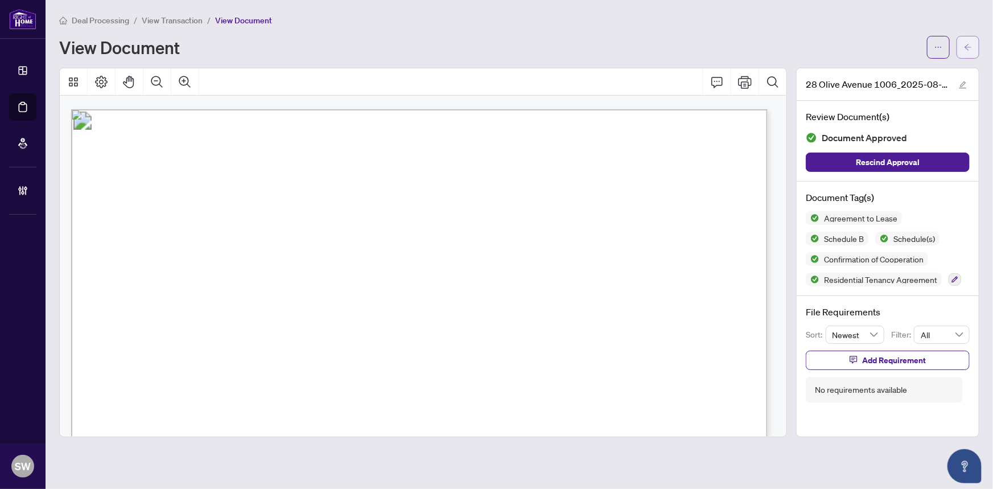
click at [975, 51] on button "button" at bounding box center [967, 47] width 23 height 23
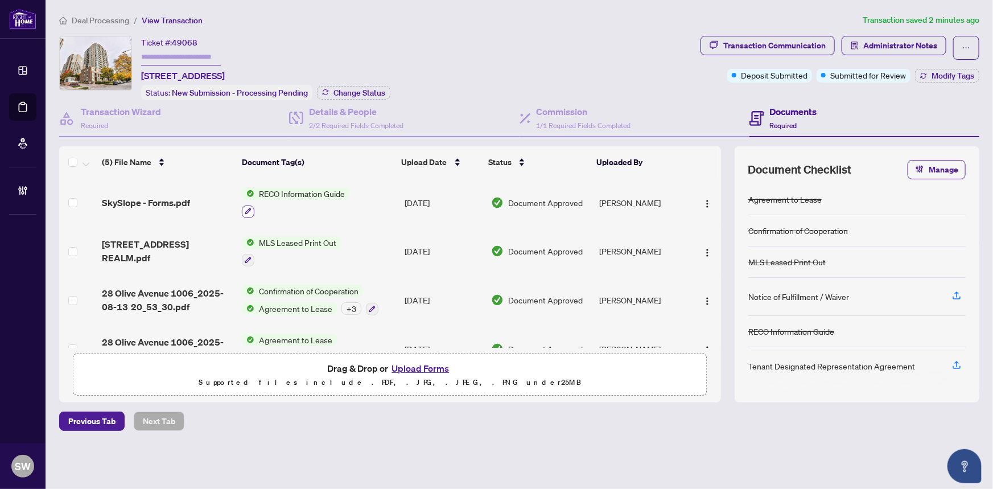
click at [249, 208] on icon "button" at bounding box center [248, 211] width 6 height 6
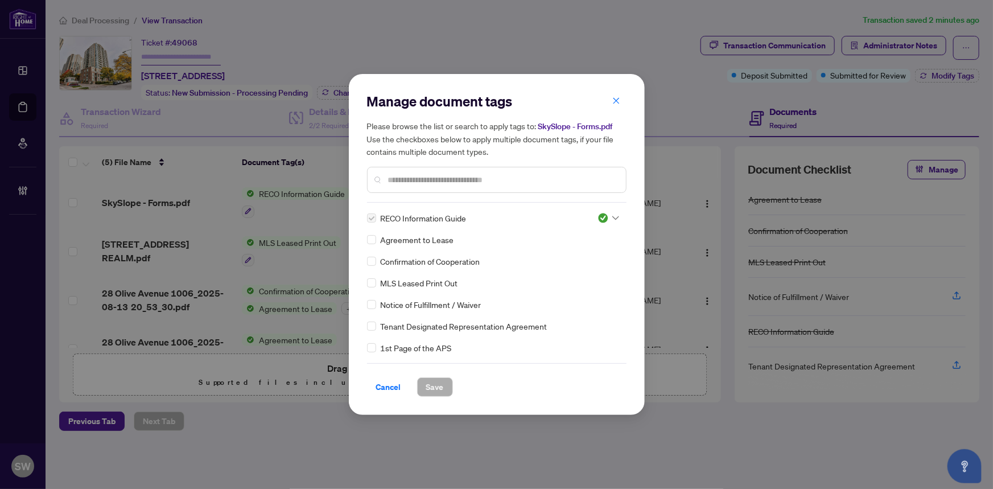
click at [425, 325] on span "Tenant Designated Representation Agreement" at bounding box center [464, 326] width 167 height 13
copy div "Tenant Designated Representation Agreement"
click at [388, 385] on span "Cancel" at bounding box center [388, 387] width 25 height 18
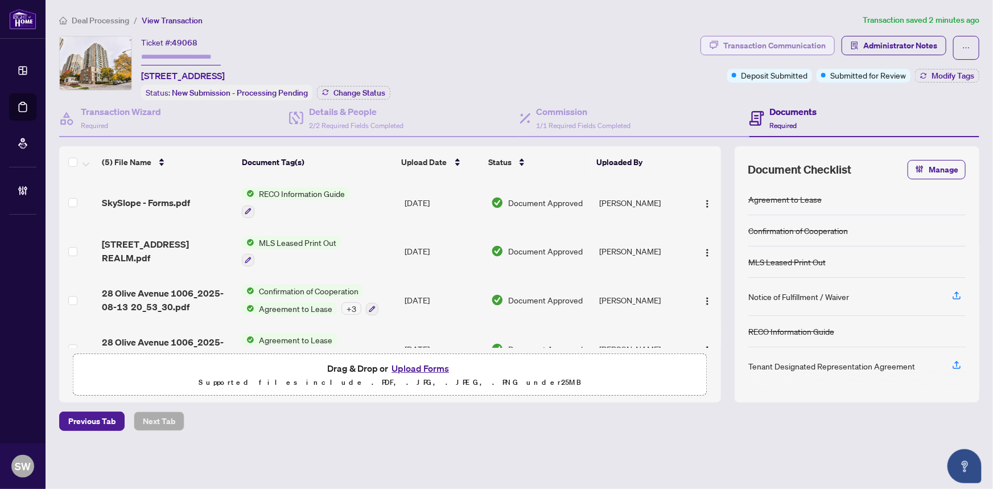
click at [791, 46] on div "Transaction Communication" at bounding box center [774, 45] width 102 height 18
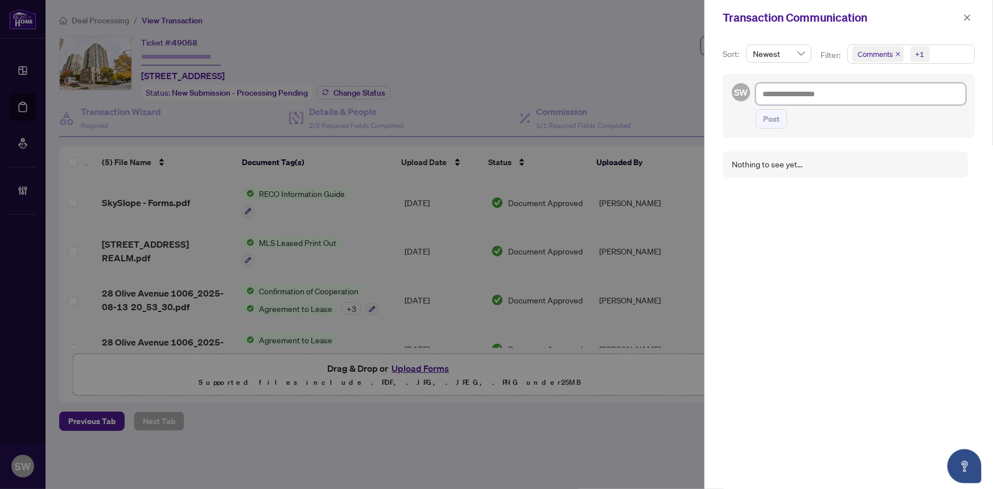
click at [783, 92] on textarea at bounding box center [860, 94] width 210 height 22
paste textarea "**********"
type textarea "**********"
click at [763, 96] on textarea "**********" at bounding box center [858, 100] width 207 height 34
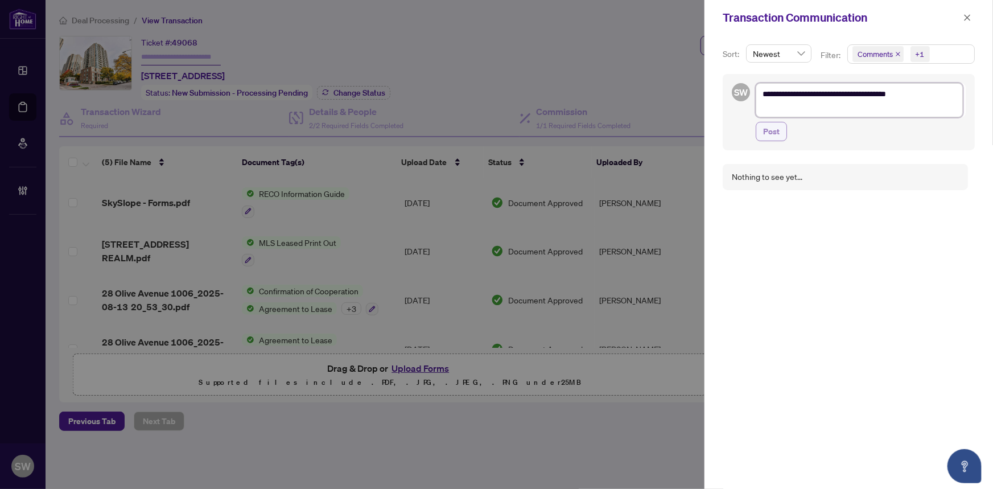
paste textarea "**********"
type textarea "**********"
click at [816, 108] on textarea "**********" at bounding box center [858, 106] width 207 height 47
type textarea "**********"
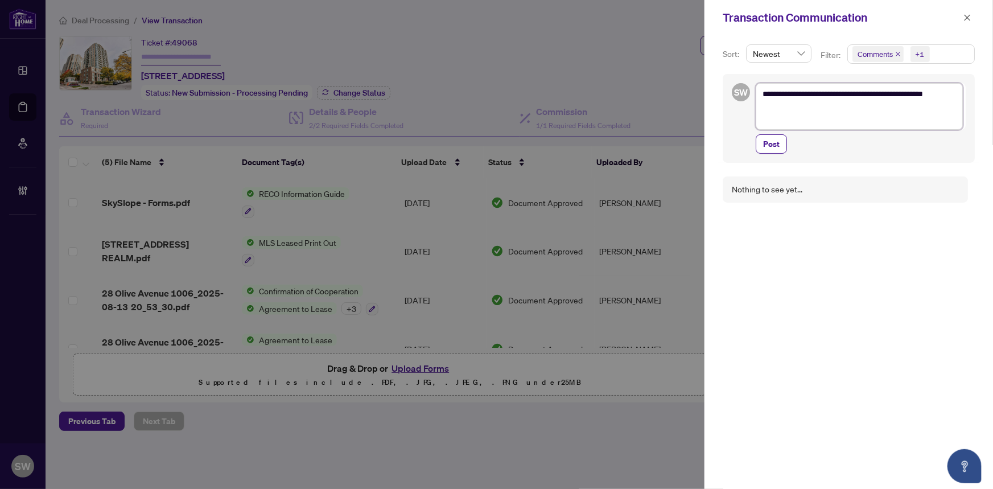
type textarea "**********"
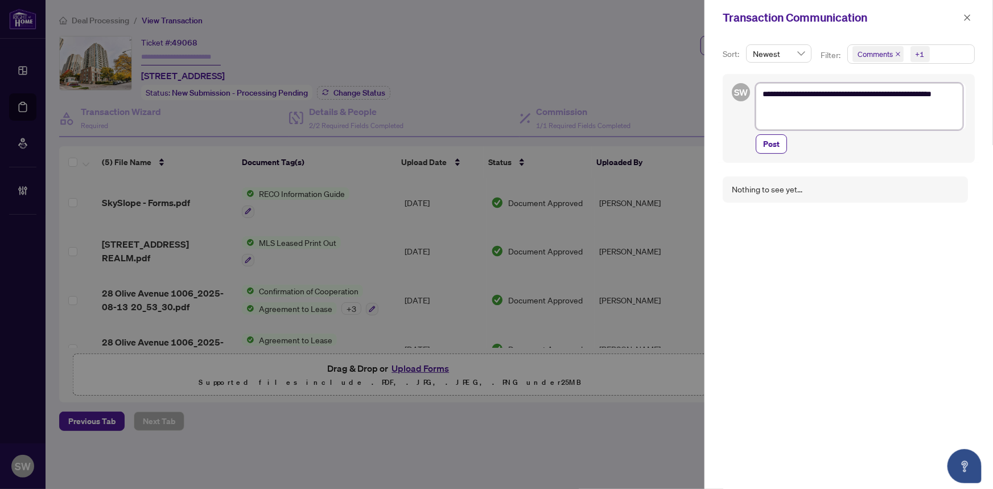
type textarea "**********"
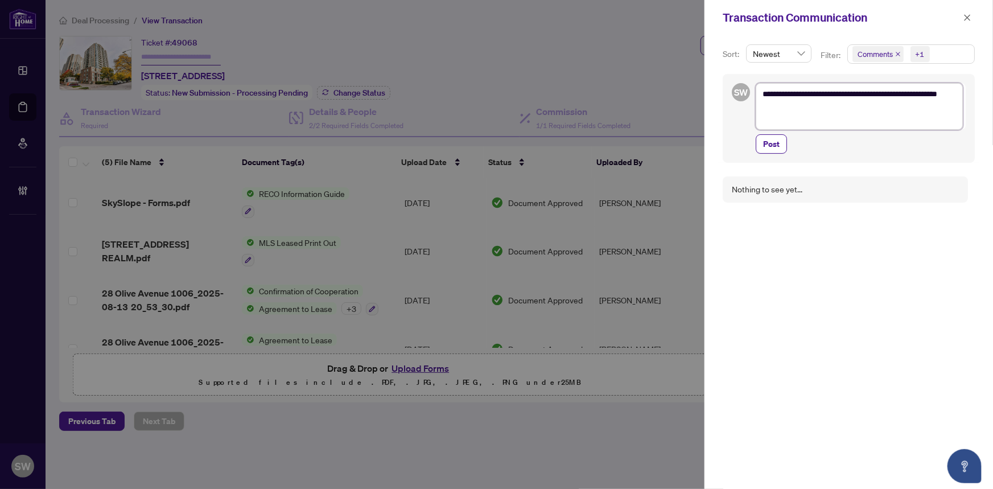
type textarea "**********"
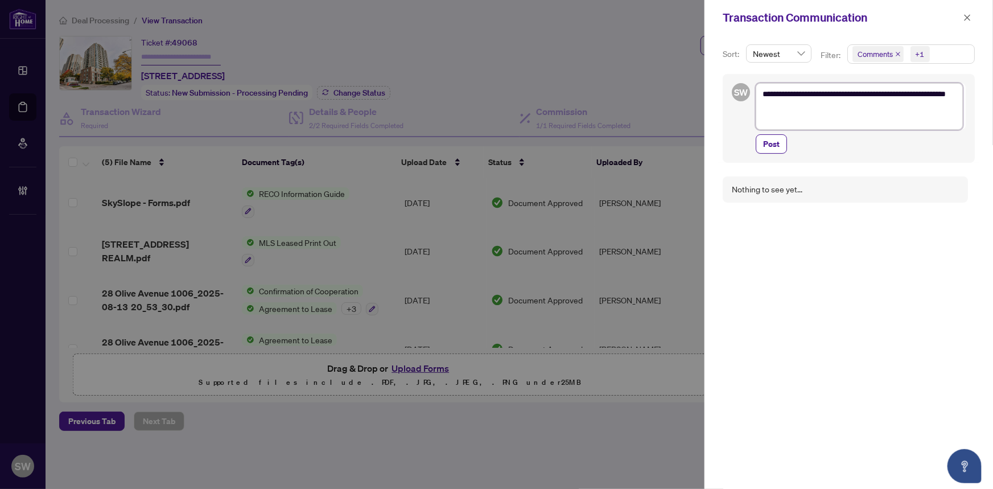
type textarea "**********"
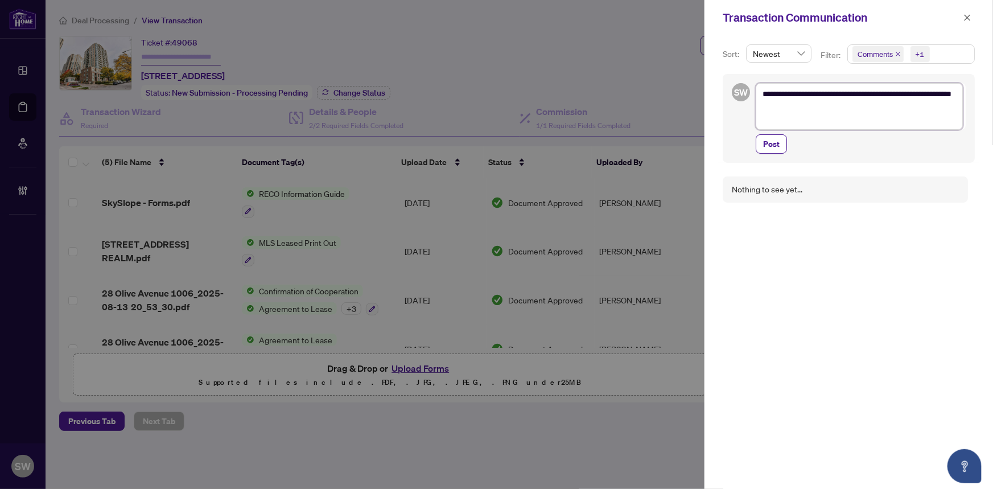
type textarea "**********"
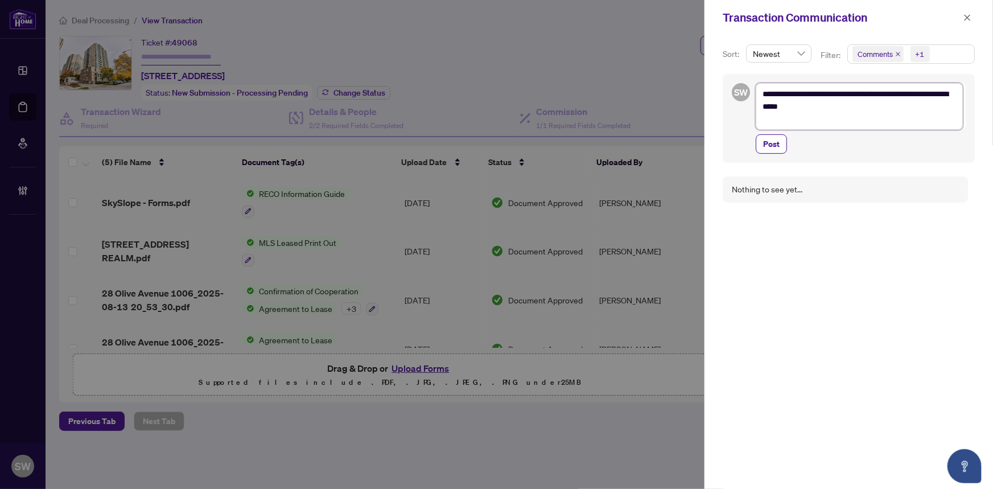
type textarea "**********"
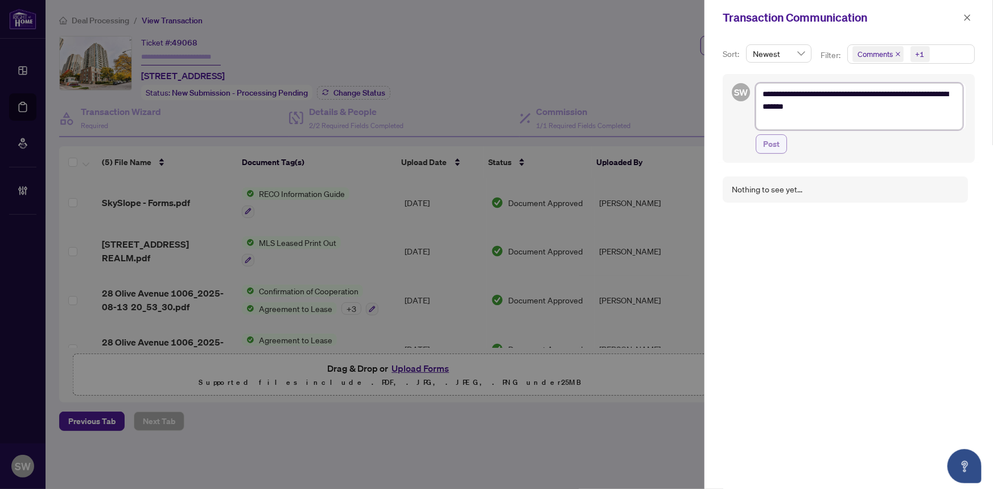
type textarea "**********"
click at [777, 141] on button "Post" at bounding box center [770, 143] width 31 height 19
type textarea "**********"
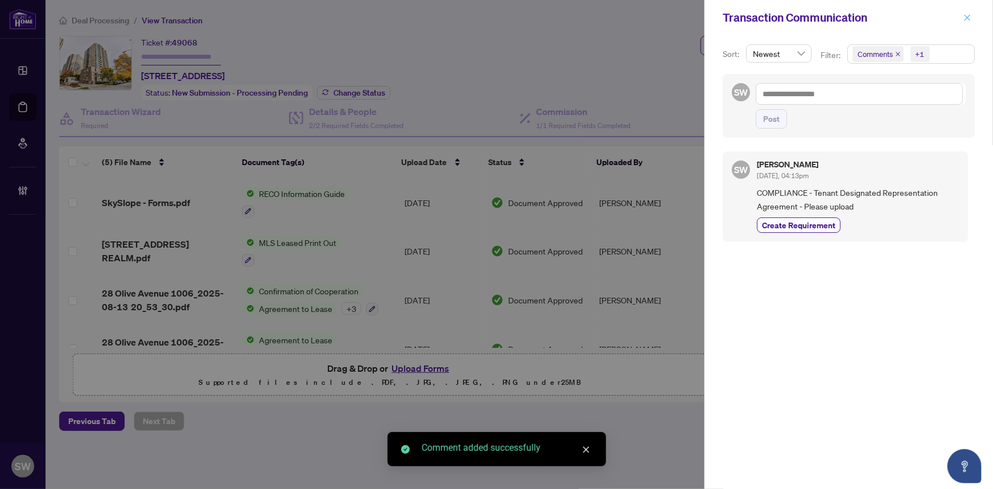
click at [970, 17] on icon "close" at bounding box center [967, 18] width 8 height 8
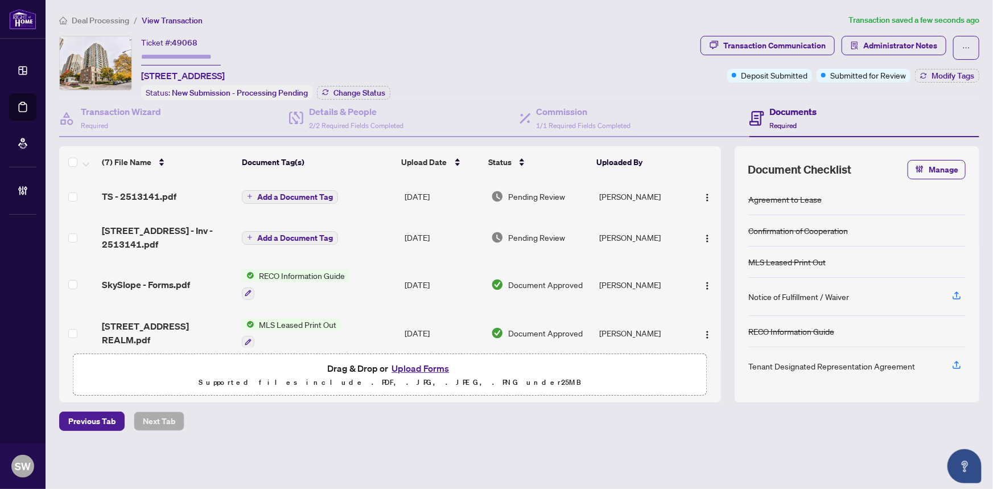
click at [173, 199] on div "TS - 2513141.pdf" at bounding box center [167, 196] width 131 height 14
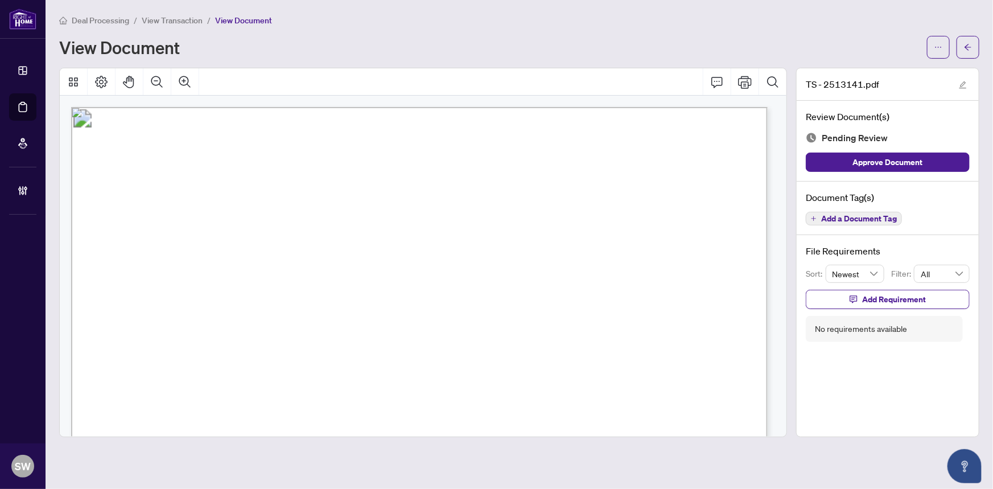
click at [849, 219] on span "Add a Document Tag" at bounding box center [859, 218] width 76 height 8
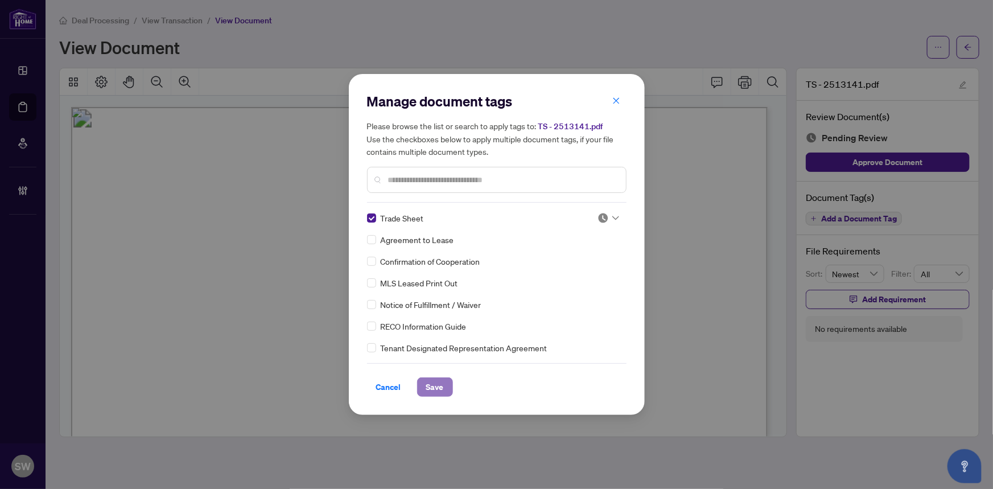
click at [429, 386] on span "Save" at bounding box center [435, 387] width 18 height 18
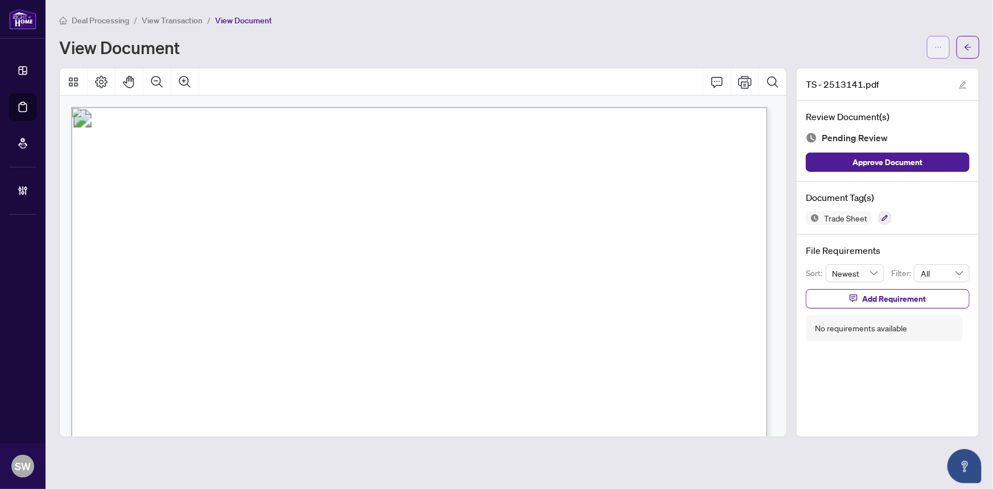
drag, startPoint x: 944, startPoint y: 43, endPoint x: 935, endPoint y: 47, distance: 9.9
click at [944, 43] on button "button" at bounding box center [938, 47] width 23 height 23
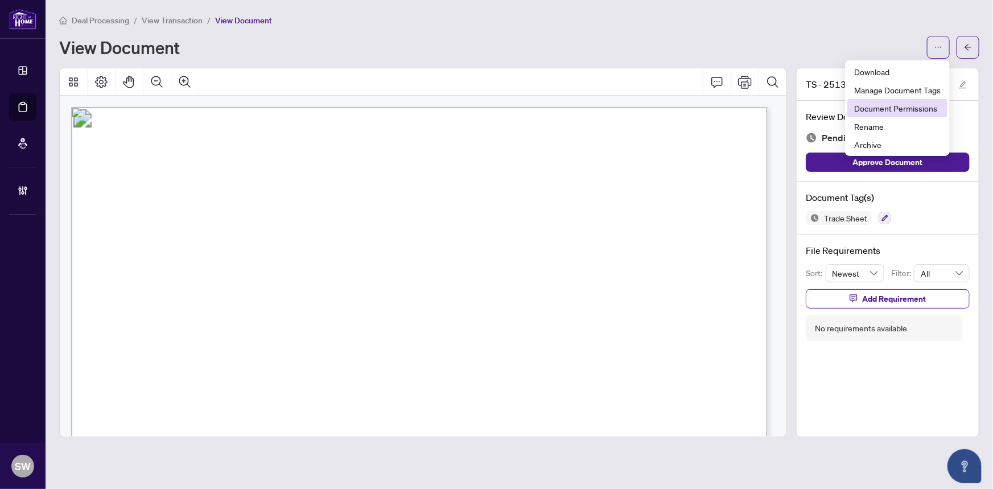
click at [894, 104] on span "Document Permissions" at bounding box center [897, 108] width 86 height 13
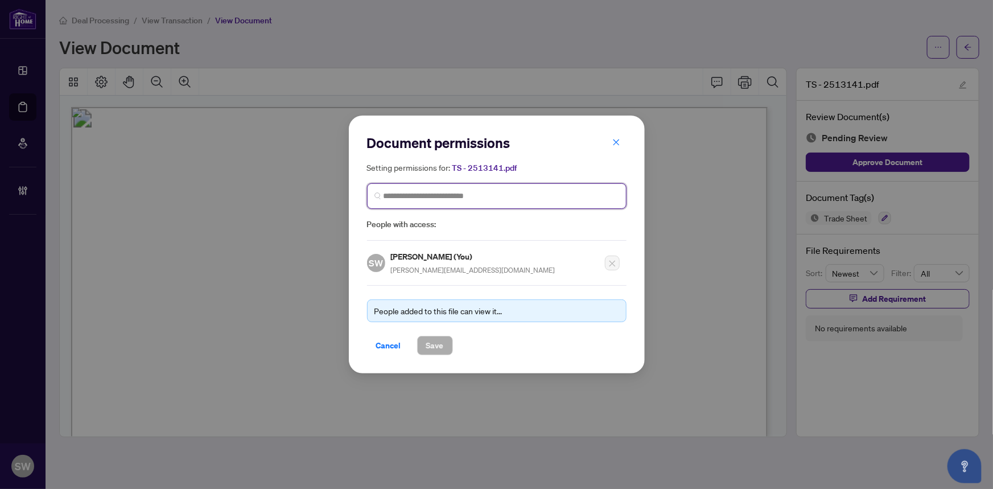
click at [447, 195] on input "search" at bounding box center [500, 196] width 235 height 12
type input "****"
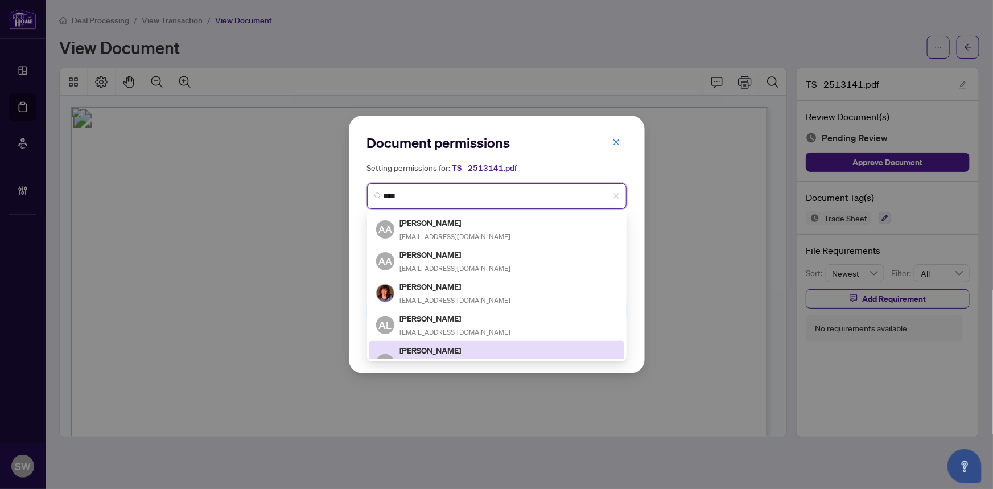
click at [445, 348] on h5 "Adeleh Andalib" at bounding box center [508, 350] width 217 height 13
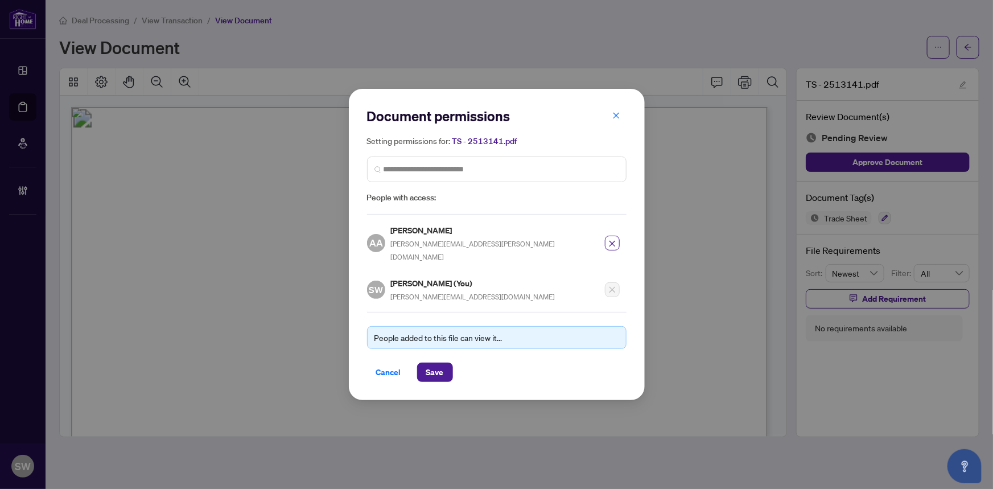
click at [414, 237] on h5 "Adeleh Andalib" at bounding box center [494, 230] width 207 height 13
drag, startPoint x: 414, startPoint y: 238, endPoint x: 405, endPoint y: 236, distance: 8.7
click at [405, 236] on h5 "Adeleh Andalib" at bounding box center [494, 230] width 207 height 13
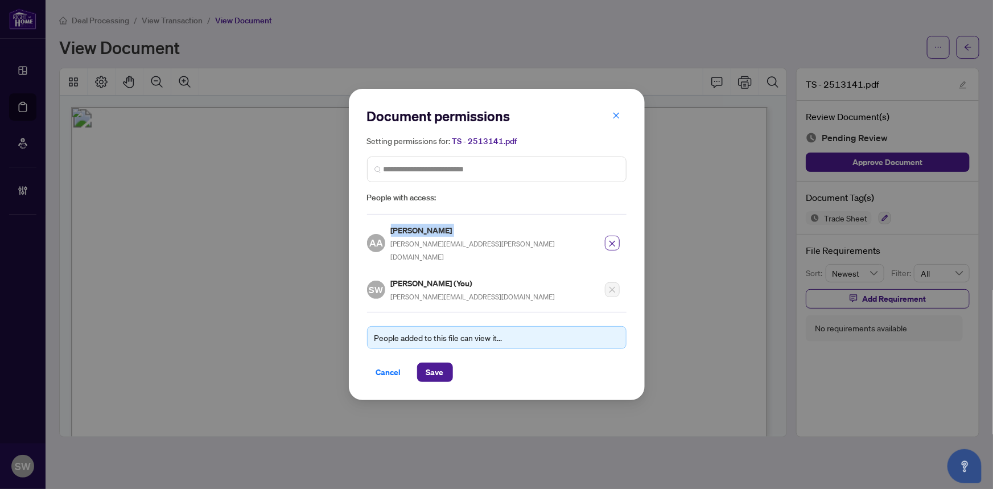
click at [405, 236] on h5 "Adeleh Andalib" at bounding box center [494, 230] width 207 height 13
copy h5 "Adeleh Andalib"
click at [433, 364] on span "Save" at bounding box center [435, 372] width 18 height 18
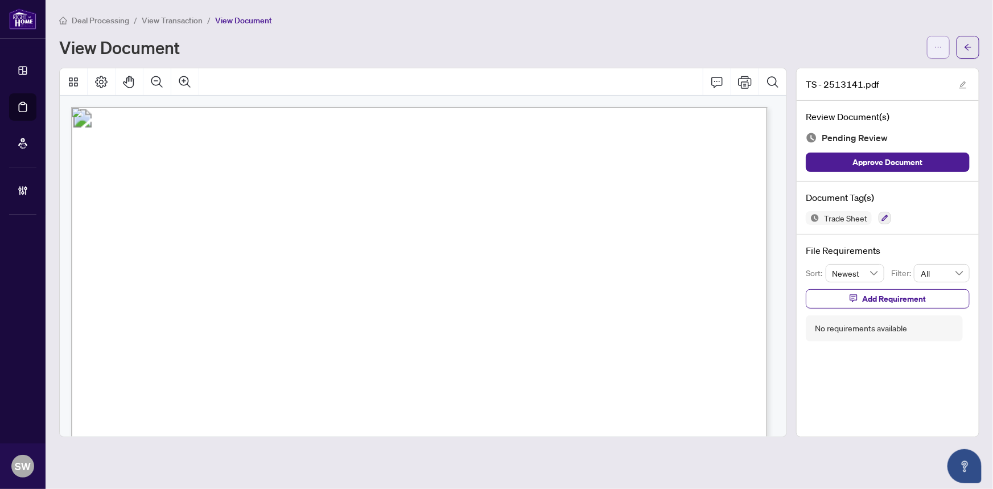
click at [940, 50] on icon "ellipsis" at bounding box center [938, 47] width 8 height 8
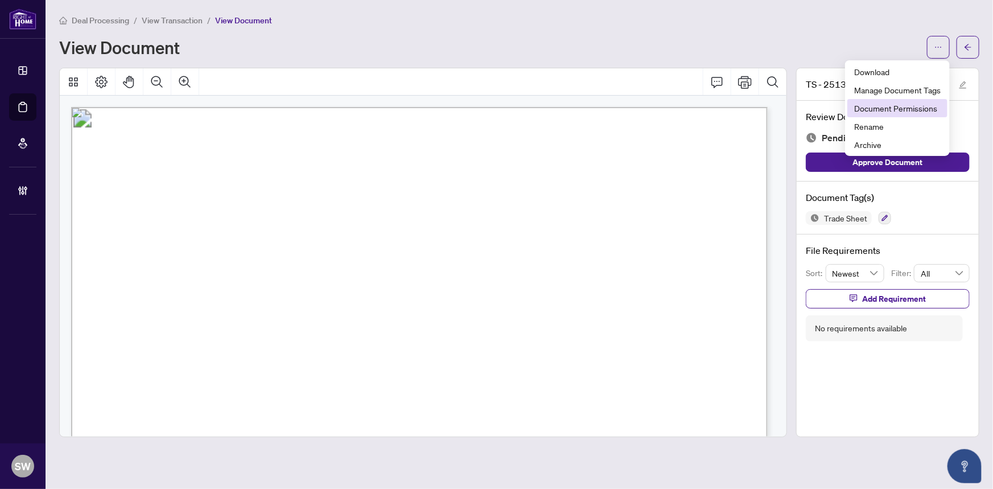
click at [907, 104] on span "Document Permissions" at bounding box center [897, 108] width 86 height 13
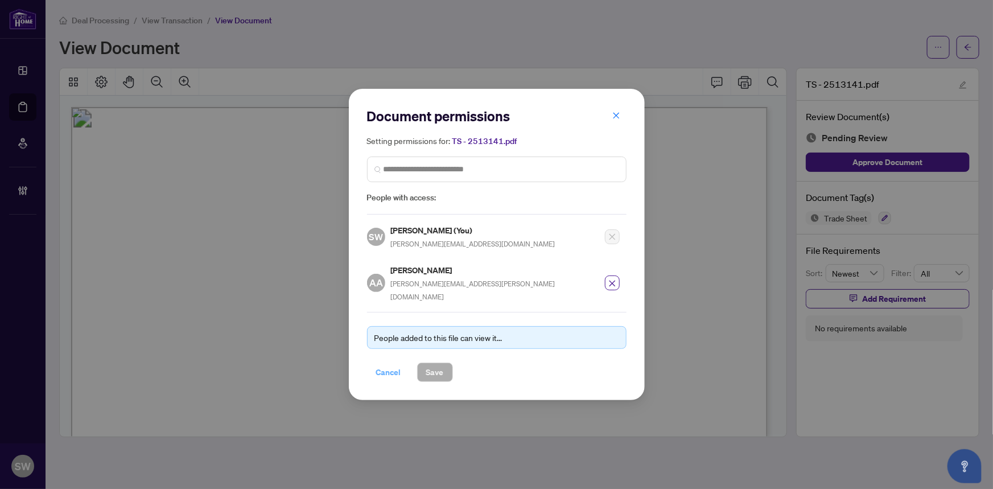
click at [382, 363] on span "Cancel" at bounding box center [388, 372] width 25 height 18
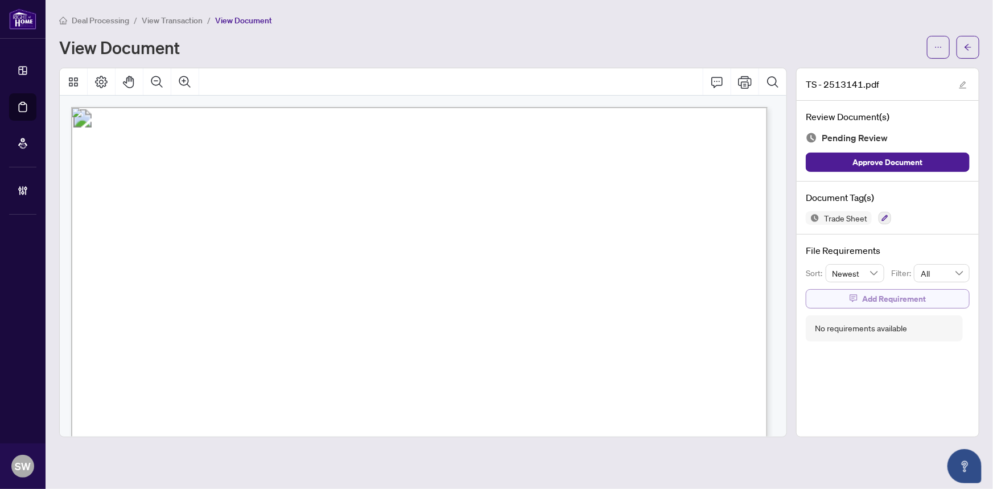
click at [877, 297] on span "Add Requirement" at bounding box center [894, 299] width 64 height 18
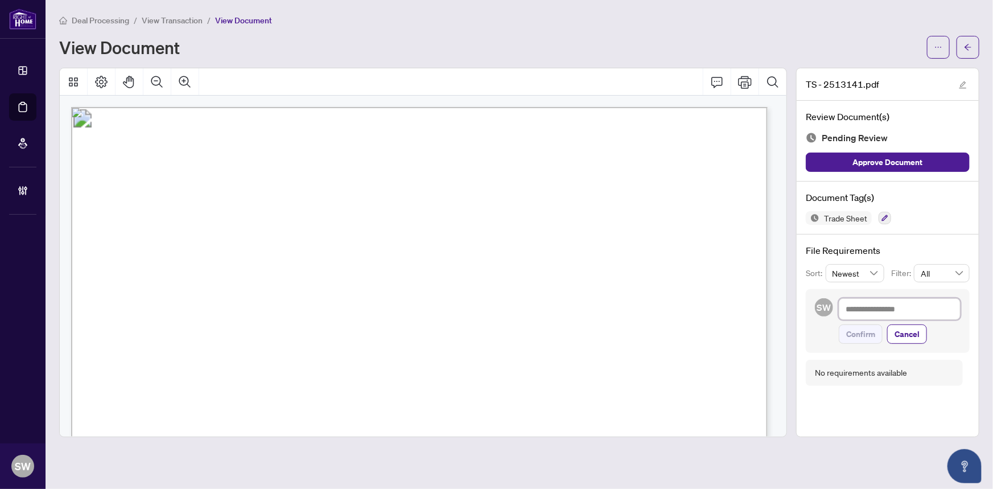
click at [874, 312] on textarea at bounding box center [899, 309] width 122 height 22
paste textarea "**********"
type textarea "**********"
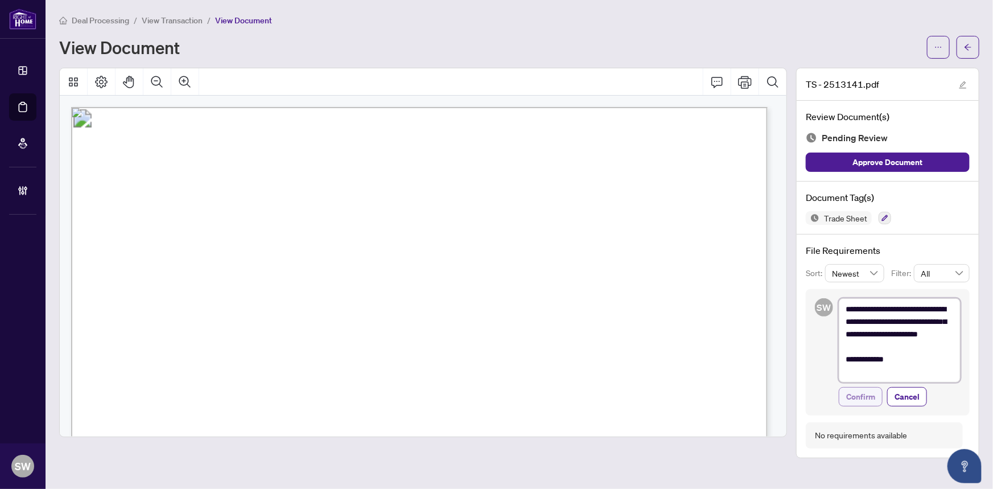
type textarea "**********"
click at [866, 395] on span "Confirm" at bounding box center [860, 396] width 29 height 18
type textarea "**********"
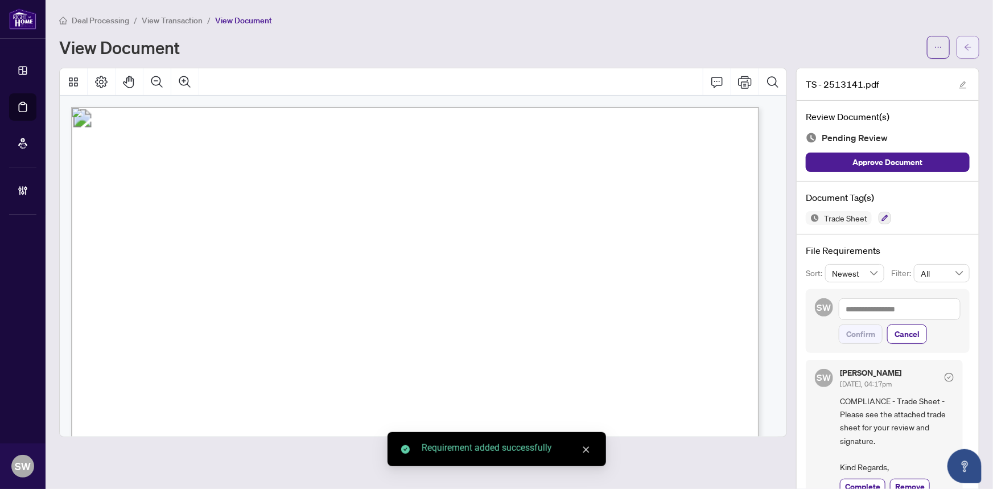
click at [964, 50] on icon "arrow-left" at bounding box center [968, 47] width 8 height 8
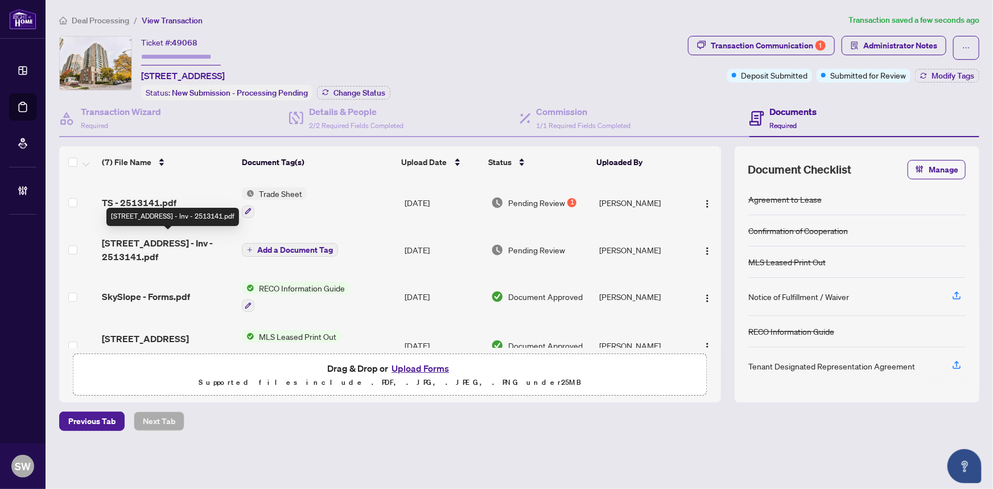
click at [161, 243] on span "28 Olive Ave 1006 - Inv - 2513141.pdf" at bounding box center [167, 249] width 131 height 27
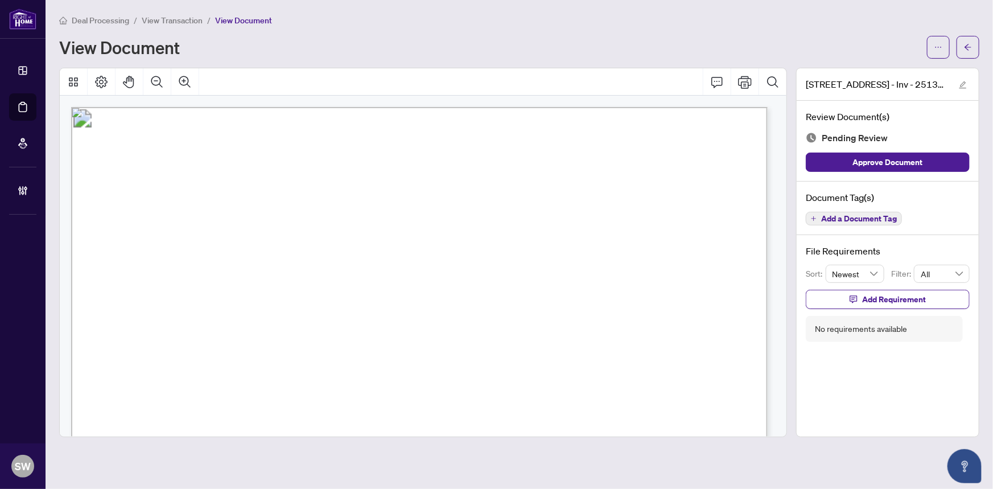
click at [853, 220] on span "Add a Document Tag" at bounding box center [859, 218] width 76 height 8
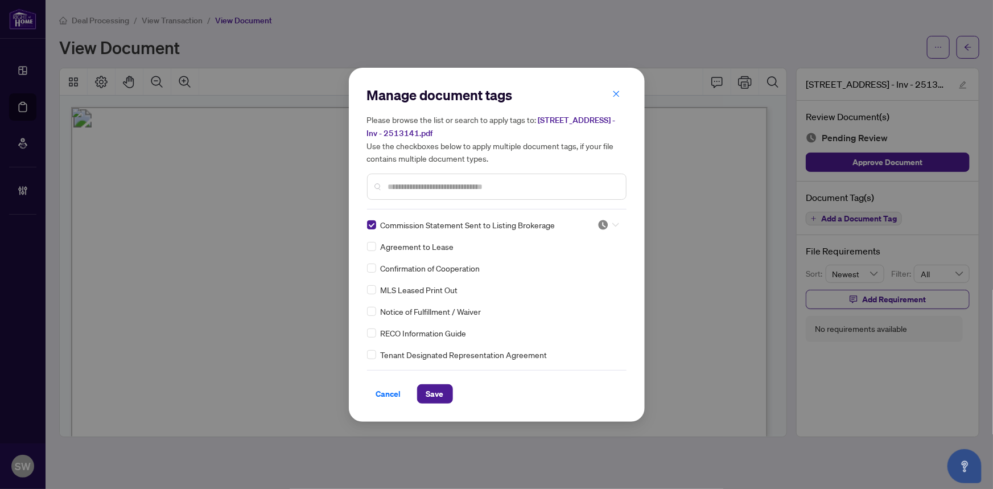
click at [608, 224] on div at bounding box center [608, 224] width 22 height 11
click at [561, 279] on div "Approved" at bounding box center [570, 280] width 73 height 13
click at [432, 393] on span "Save" at bounding box center [435, 394] width 18 height 18
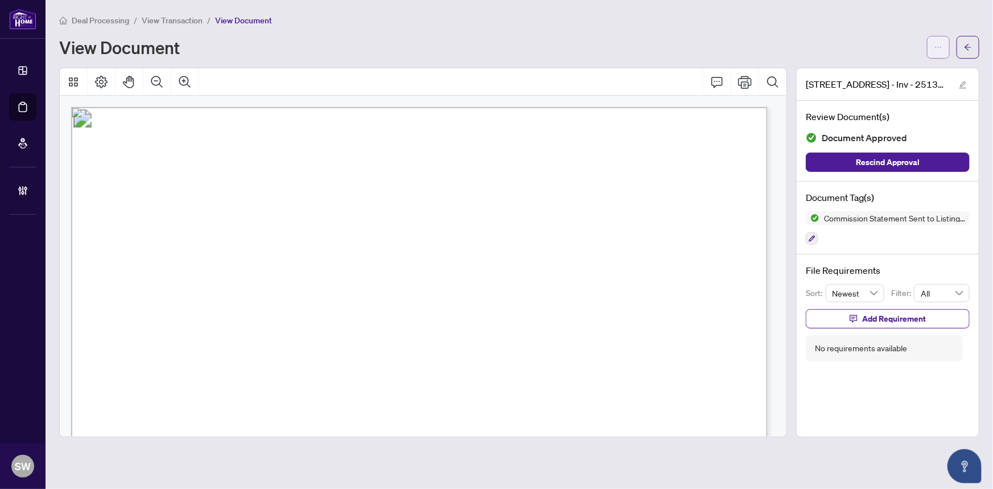
click at [939, 43] on icon "ellipsis" at bounding box center [938, 47] width 8 height 8
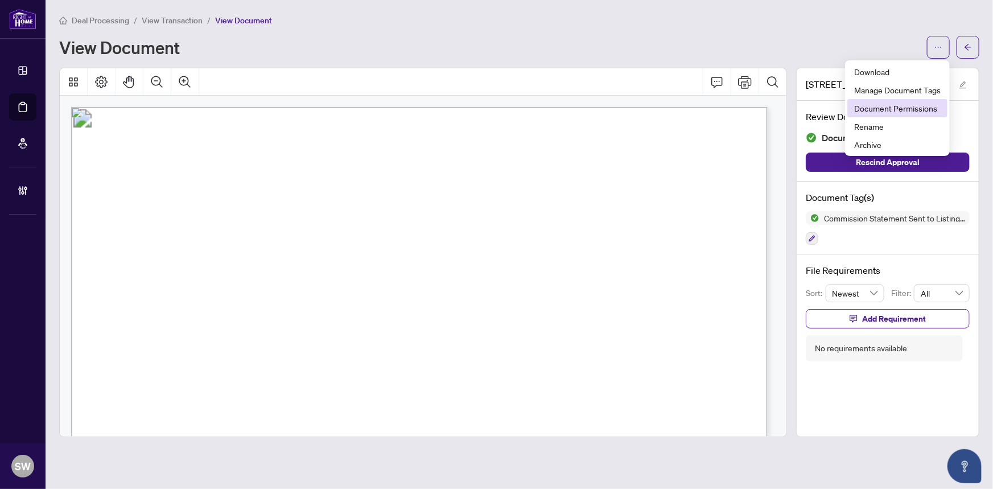
click at [896, 106] on span "Document Permissions" at bounding box center [897, 108] width 86 height 13
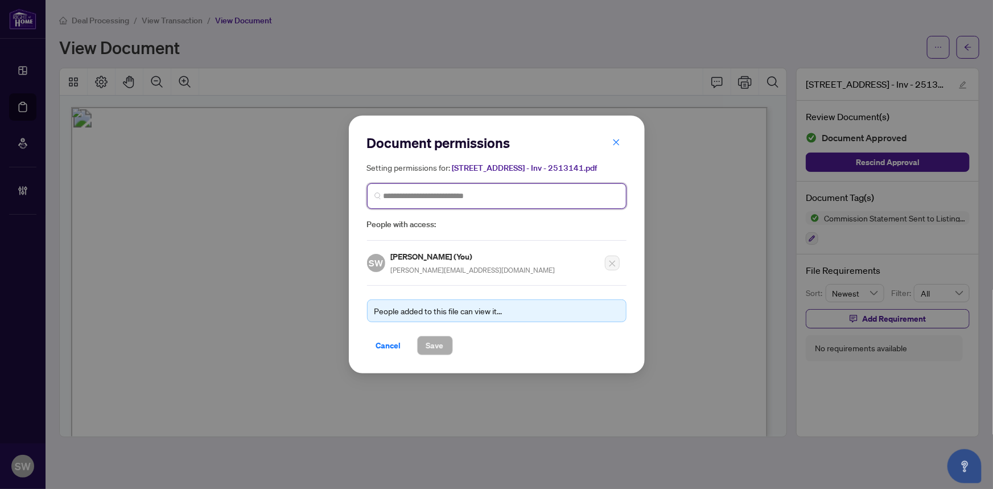
click at [416, 196] on input "search" at bounding box center [500, 196] width 235 height 12
paste input "**********"
type input "**********"
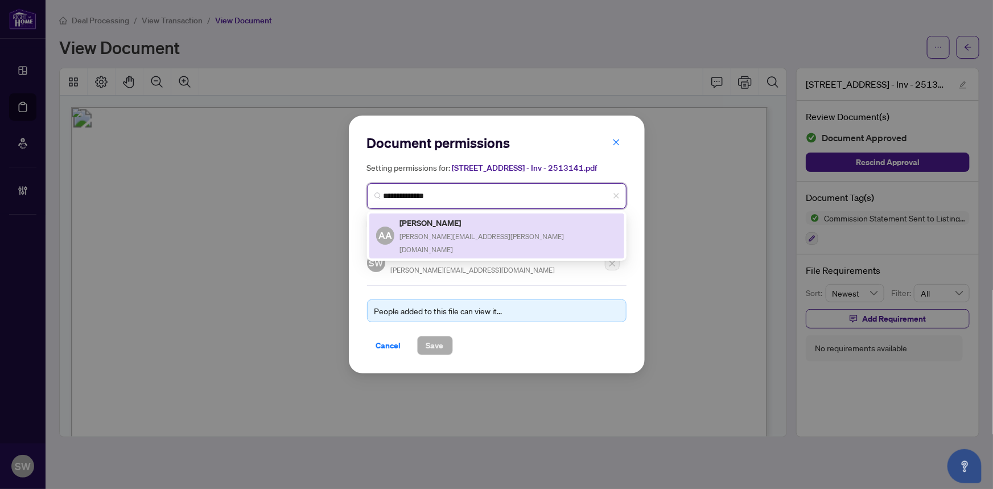
click at [435, 226] on h5 "Adeleh Andalib" at bounding box center [508, 222] width 217 height 13
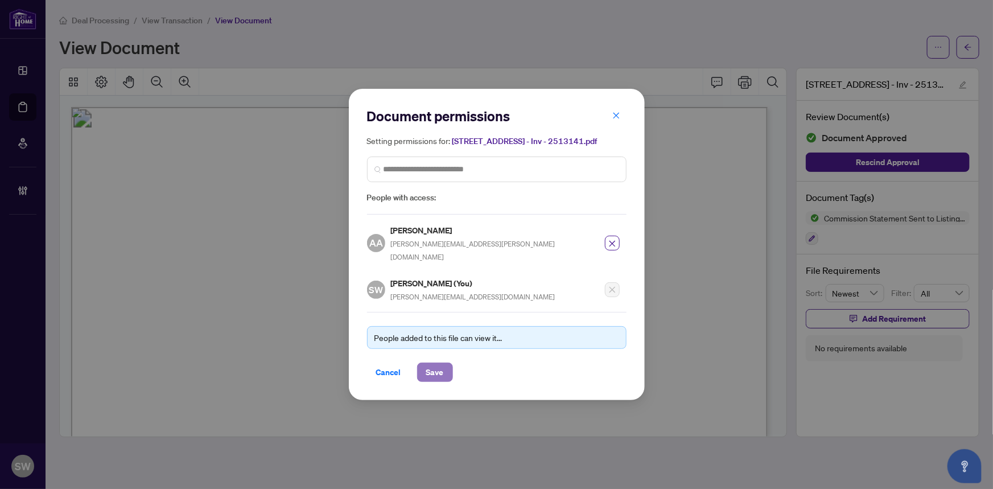
click at [426, 365] on span "Save" at bounding box center [435, 372] width 18 height 18
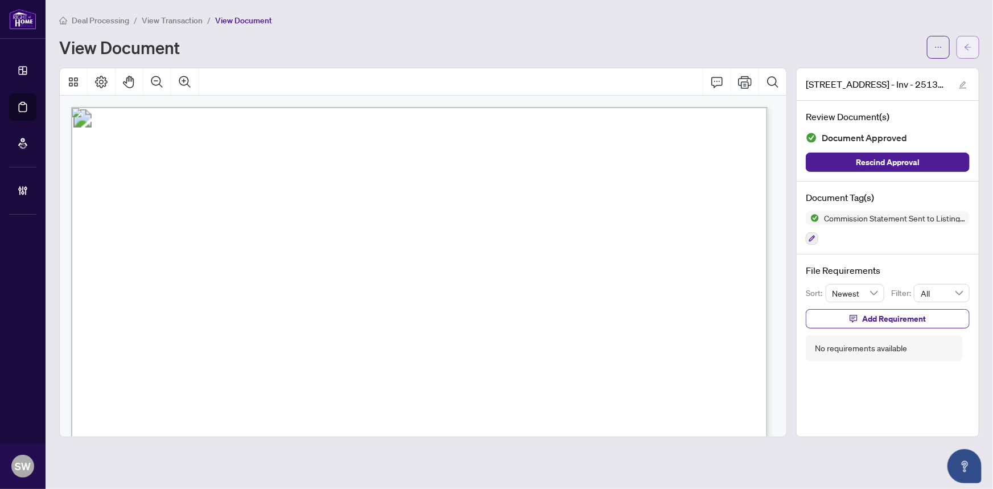
click at [968, 36] on button "button" at bounding box center [967, 47] width 23 height 23
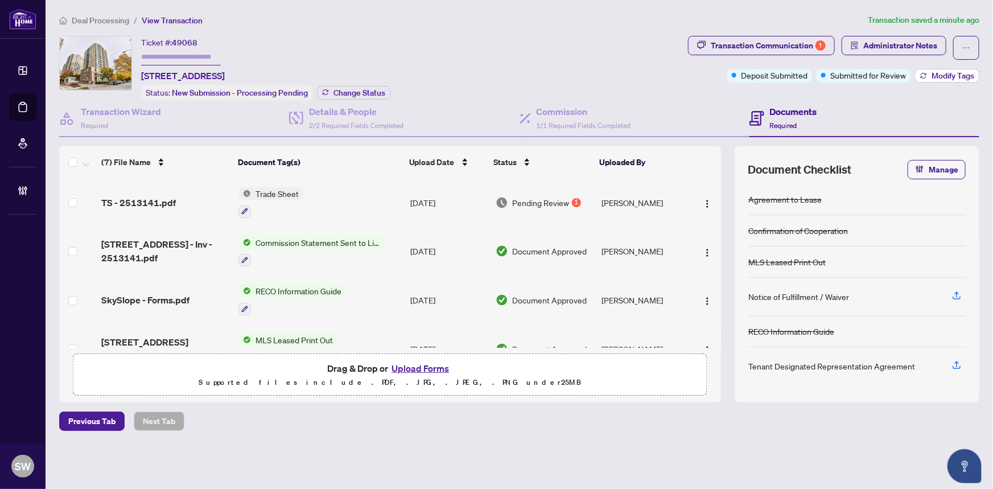
click at [933, 72] on span "Modify Tags" at bounding box center [952, 76] width 43 height 8
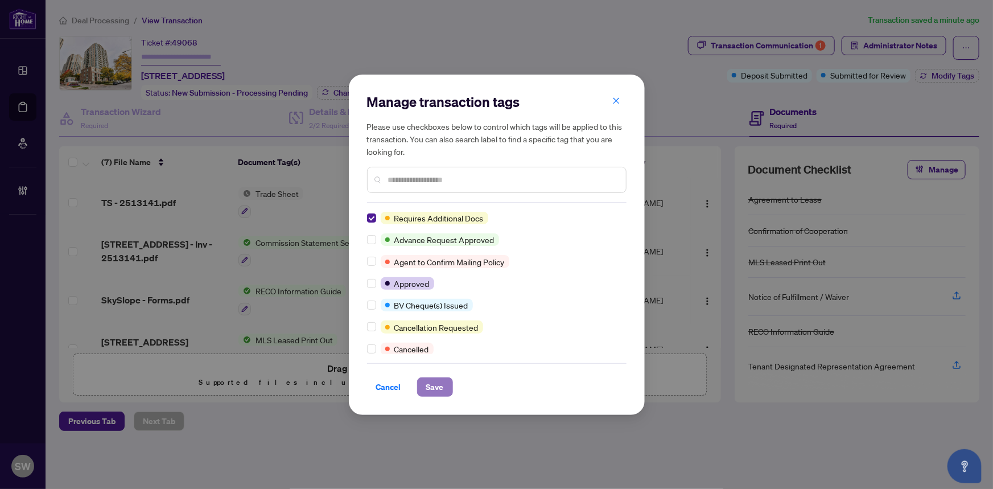
click at [431, 384] on span "Save" at bounding box center [435, 387] width 18 height 18
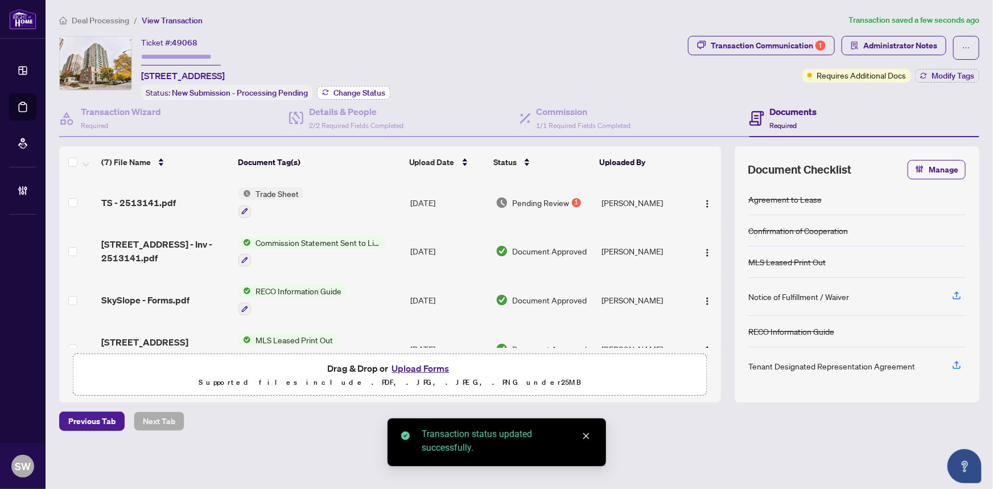
click at [338, 94] on span "Change Status" at bounding box center [359, 93] width 52 height 8
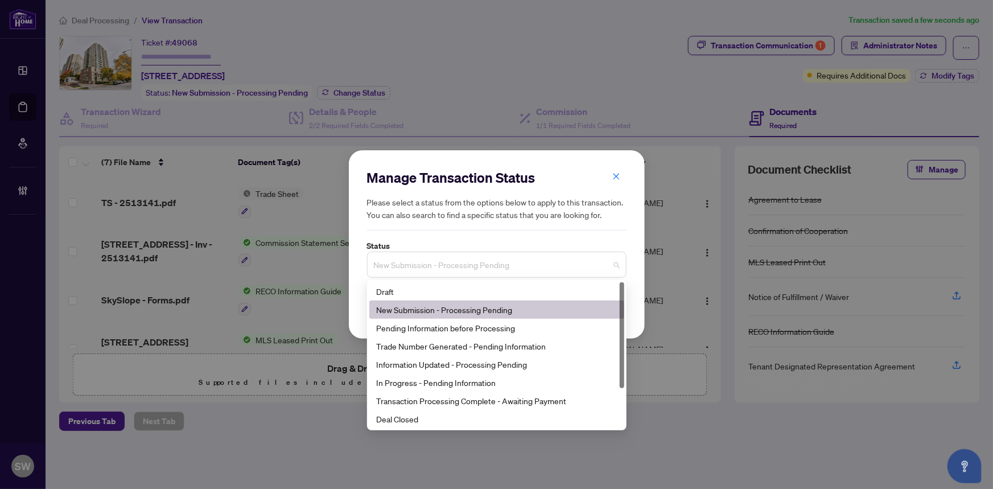
click at [411, 272] on span "New Submission - Processing Pending" at bounding box center [497, 265] width 246 height 22
click at [417, 349] on div "Trade Number Generated - Pending Information" at bounding box center [496, 346] width 241 height 13
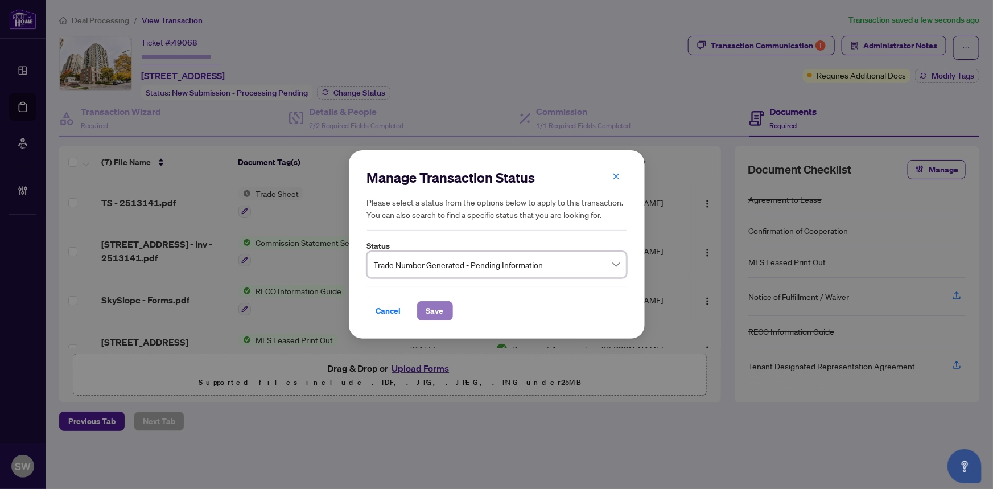
click at [438, 315] on button "Save" at bounding box center [435, 310] width 36 height 19
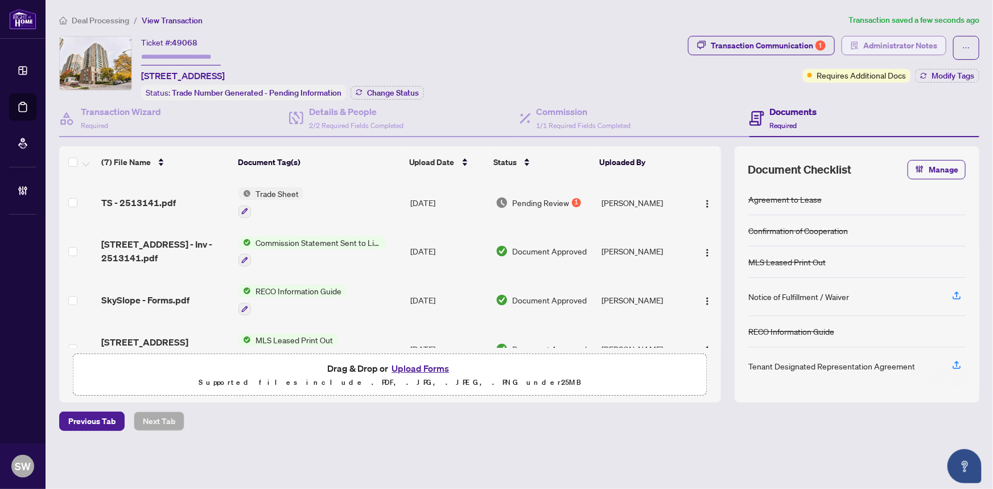
click at [887, 45] on span "Administrator Notes" at bounding box center [900, 45] width 74 height 18
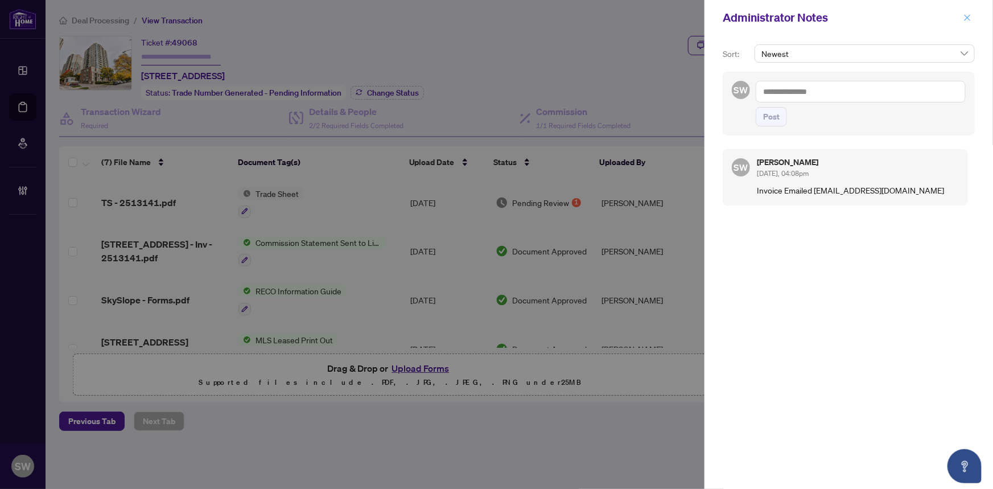
click at [968, 22] on span "button" at bounding box center [967, 18] width 8 height 18
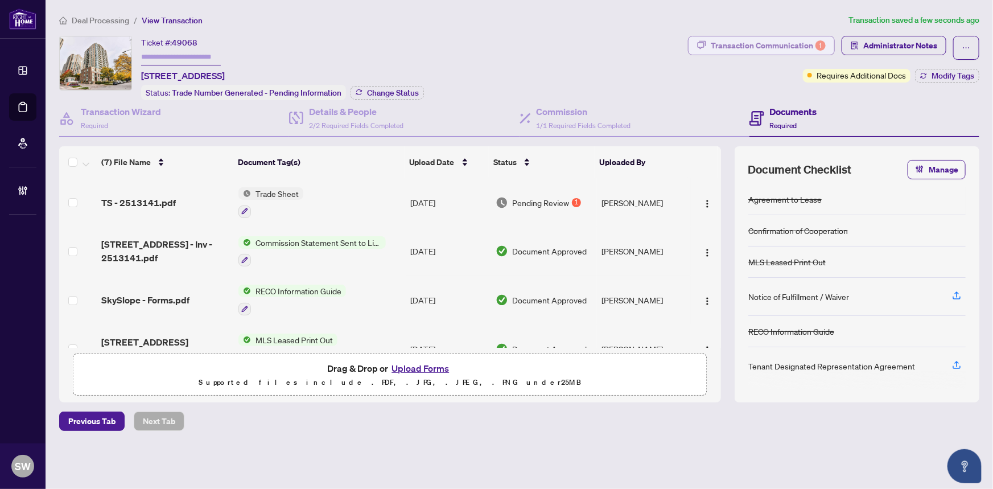
click at [808, 40] on div "Transaction Communication 1" at bounding box center [767, 45] width 115 height 18
type textarea "**********"
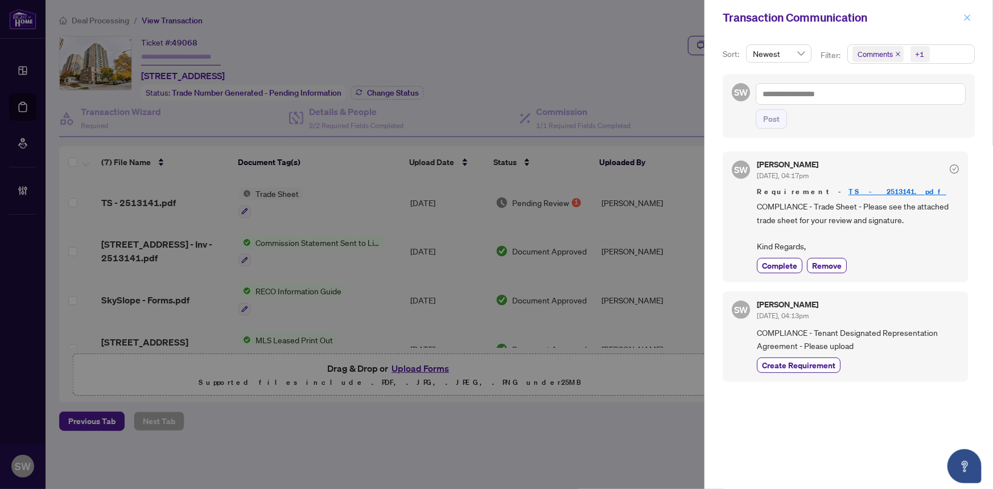
click at [967, 18] on icon "close" at bounding box center [967, 17] width 6 height 6
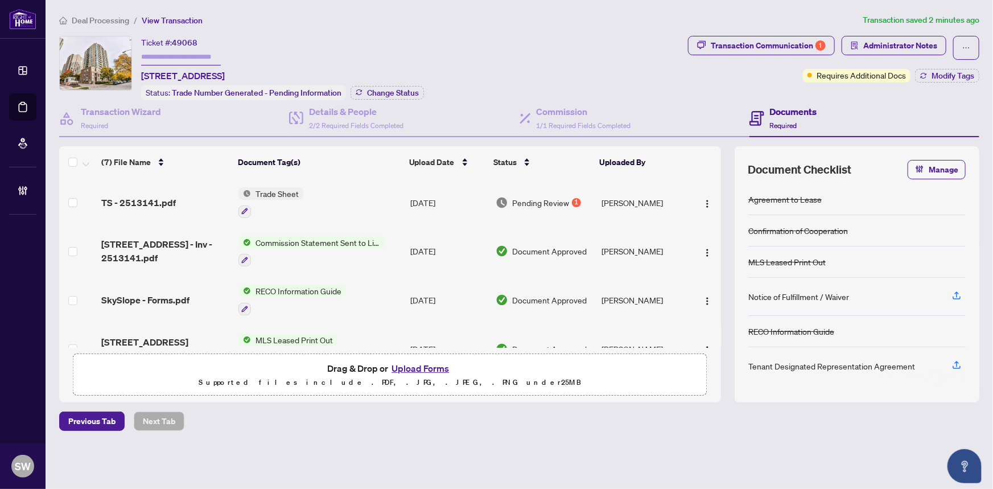
click at [105, 18] on span "Deal Processing" at bounding box center [100, 20] width 57 height 10
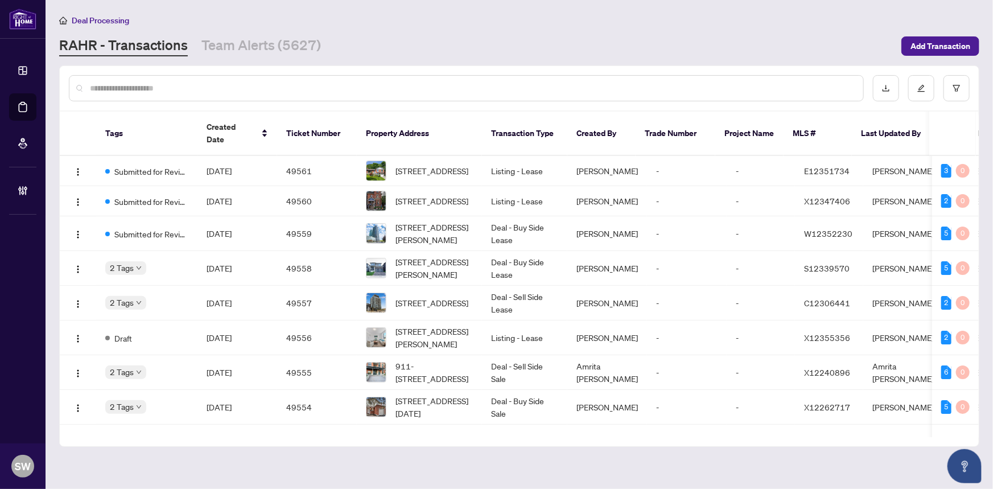
click at [199, 89] on input "text" at bounding box center [472, 88] width 764 height 13
click at [146, 84] on input "text" at bounding box center [472, 88] width 764 height 13
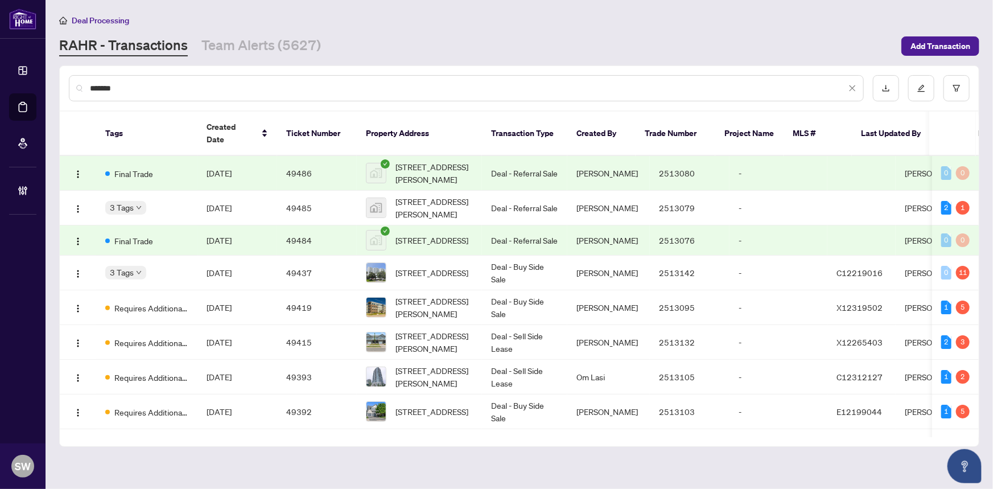
type input "*******"
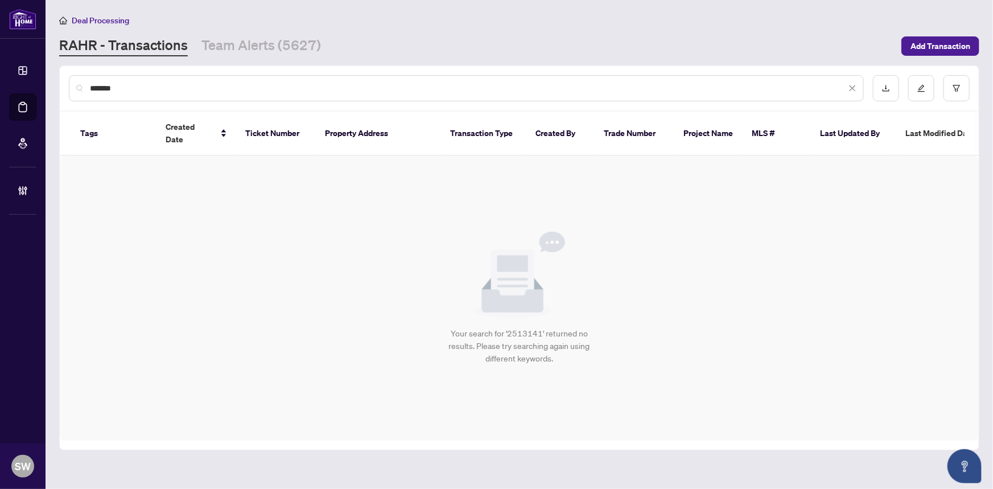
drag, startPoint x: 158, startPoint y: 90, endPoint x: 75, endPoint y: 84, distance: 83.3
click at [75, 84] on div "*******" at bounding box center [466, 88] width 795 height 26
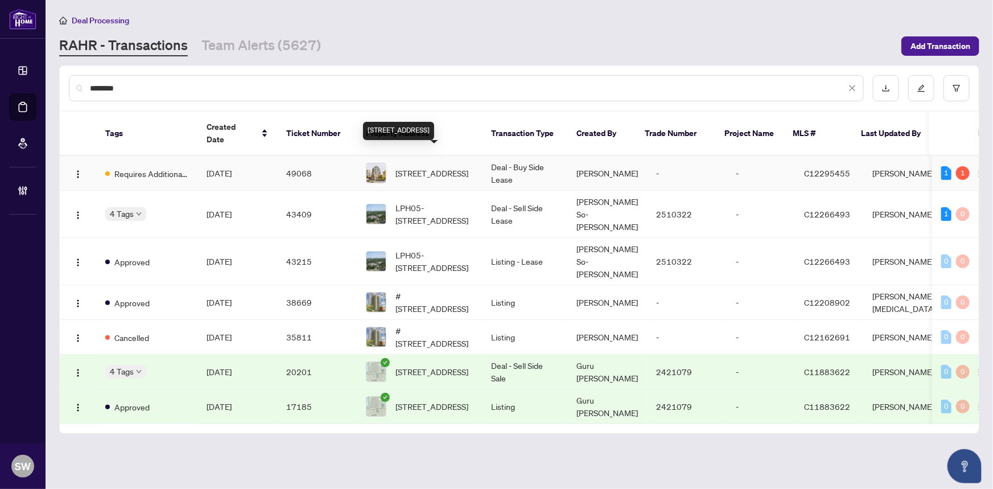
type input "********"
click at [452, 167] on span "1006-28 Olive Ave, Toronto, Ontario M2N 7E6, Canada" at bounding box center [431, 173] width 73 height 13
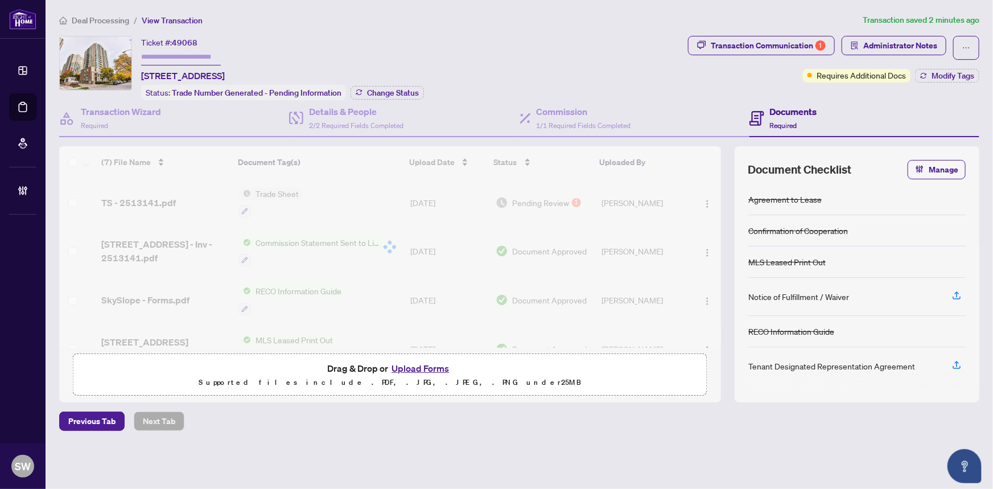
click at [166, 57] on input "text" at bounding box center [181, 57] width 80 height 16
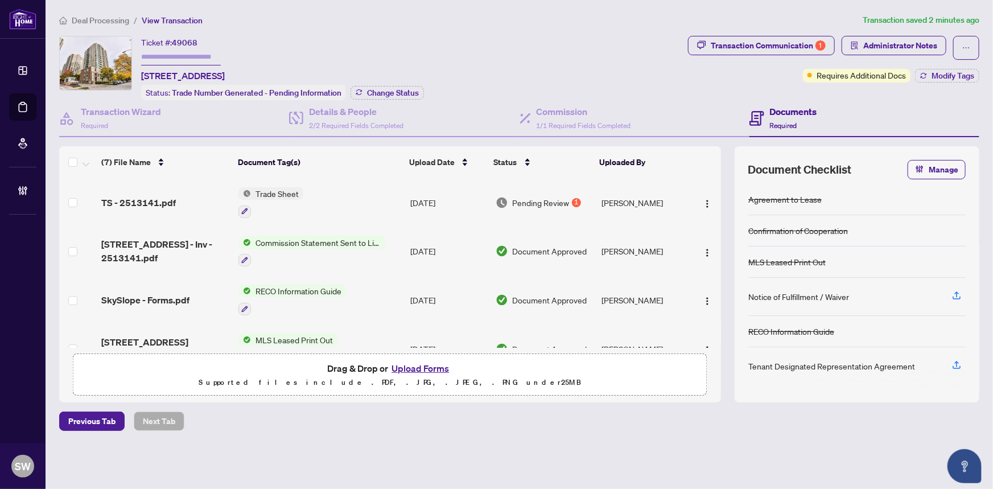
paste input "*******"
type input "*******"
click at [106, 18] on span "Deal Processing" at bounding box center [100, 20] width 57 height 10
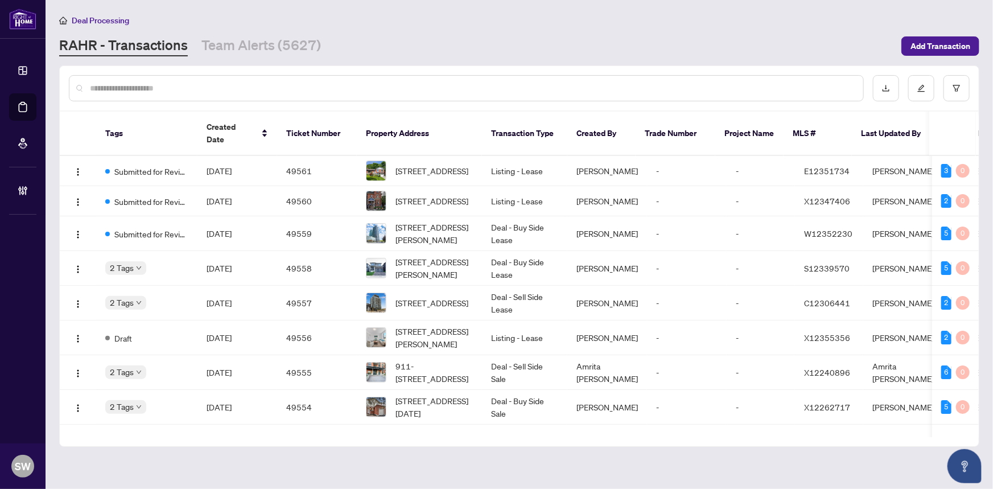
click at [130, 86] on input "text" at bounding box center [472, 88] width 764 height 13
click at [142, 82] on input "text" at bounding box center [472, 88] width 764 height 13
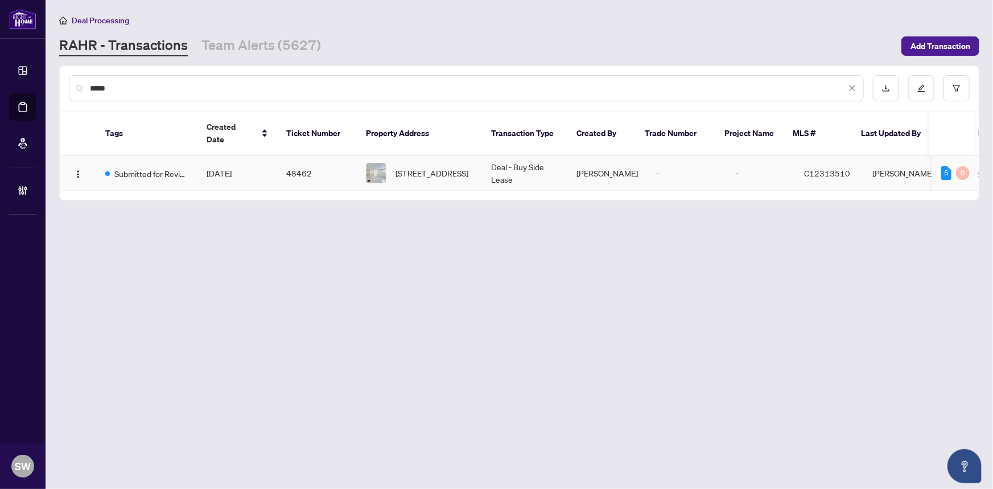
type input "*****"
click at [313, 158] on td "48462" at bounding box center [317, 173] width 80 height 35
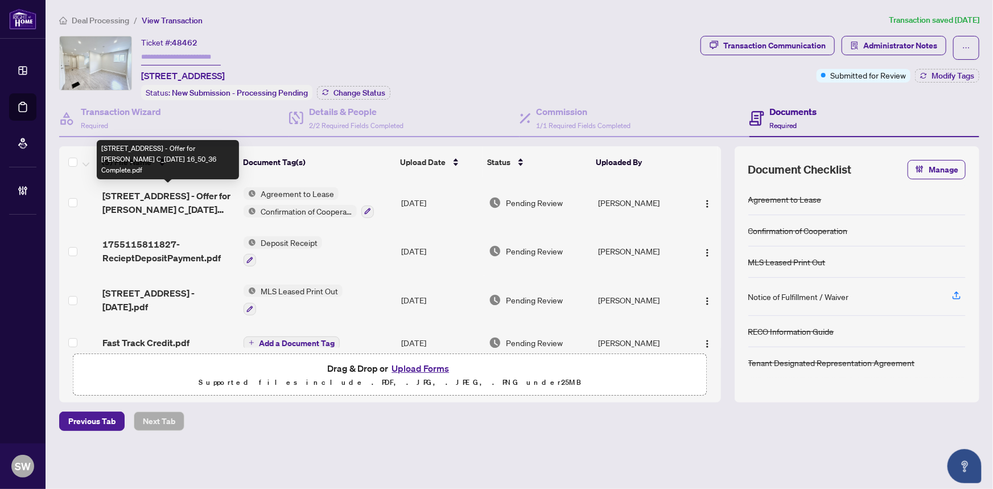
click at [171, 205] on span "154 Ossington Avenue - Offer for Kayden Bhangu C_2025-08-13 16_50_36 Complete.p…" at bounding box center [168, 202] width 133 height 27
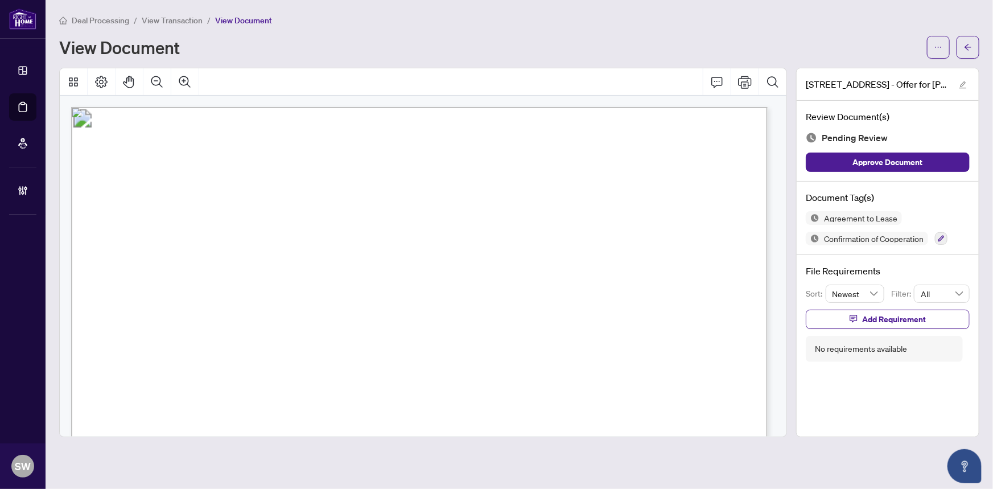
drag, startPoint x: 167, startPoint y: 373, endPoint x: 248, endPoint y: 370, distance: 80.8
click at [242, 370] on span "154 Ossington Avenue, 2, Toronto C01, ON M6J 2Z5" at bounding box center [193, 374] width 98 height 11
click at [344, 293] on span "515 Logan Ave Toronto ON M4K 3B3" at bounding box center [330, 296] width 178 height 11
click at [242, 370] on span "154 Ossington Avenue, 2, Toronto C01, ON M6J 2Z5" at bounding box center [193, 374] width 98 height 11
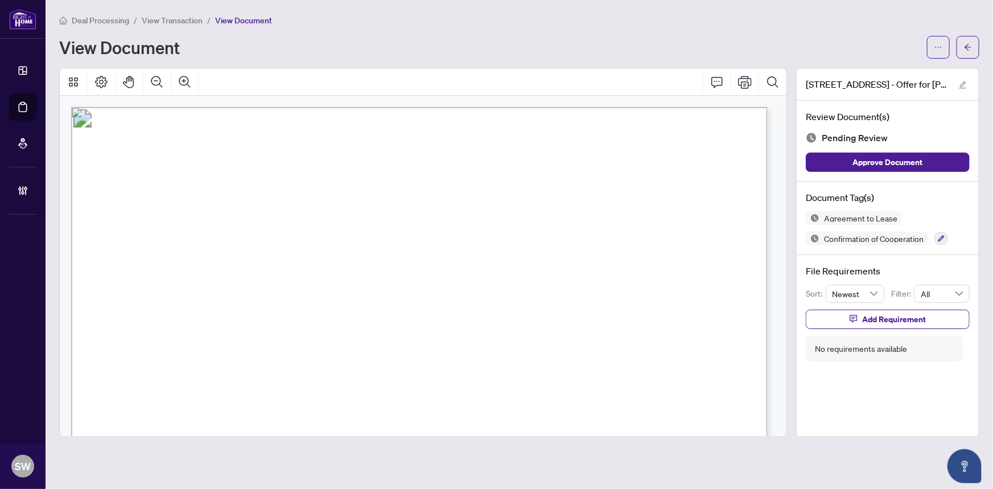
click at [242, 370] on span "154 Ossington Avenue, 2, Toronto C01, ON M6J 2Z5" at bounding box center [193, 374] width 98 height 11
click at [242, 165] on span "154 Ossington Avenue, 2, Toronto C01, ON M6J 2Z5" at bounding box center [193, 167] width 98 height 11
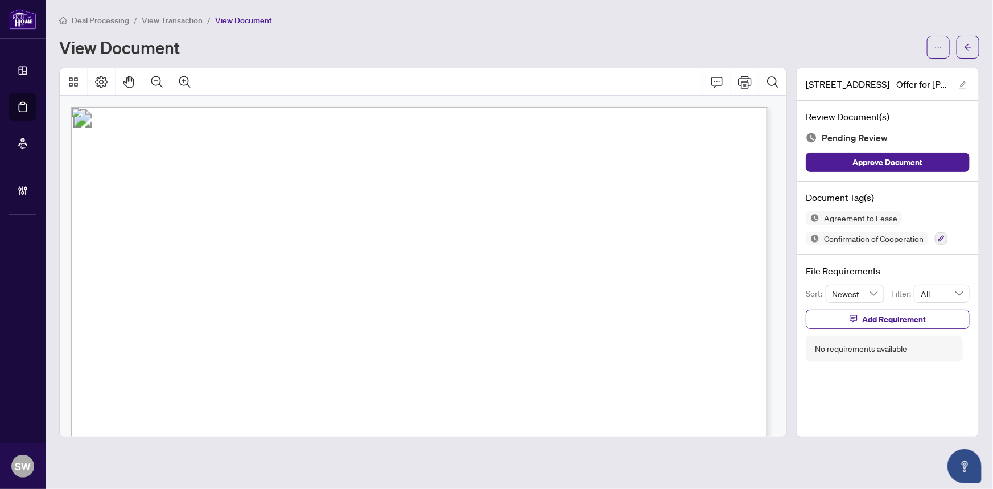
drag, startPoint x: 183, startPoint y: 270, endPoint x: 435, endPoint y: 272, distance: 251.4
click at [434, 272] on span "Landlord Property, Rental Management Inc." at bounding box center [308, 275] width 251 height 11
click at [169, 247] on span "Kayden Bhangu, Christopher Sawchyn" at bounding box center [207, 252] width 80 height 11
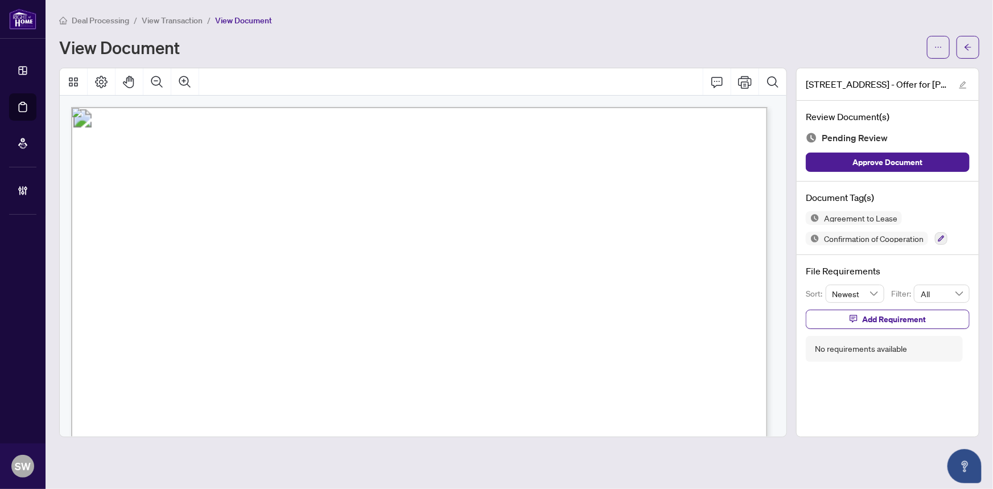
click at [227, 247] on span "Kayden Bhangu, Christopher Sawchyn" at bounding box center [207, 252] width 80 height 11
drag, startPoint x: 246, startPoint y: 248, endPoint x: 167, endPoint y: 248, distance: 79.1
click at [167, 248] on span "Kayden Bhangu, Christopher Sawchyn" at bounding box center [207, 252] width 80 height 11
click at [184, 399] on span "Quincy Barker" at bounding box center [163, 398] width 80 height 11
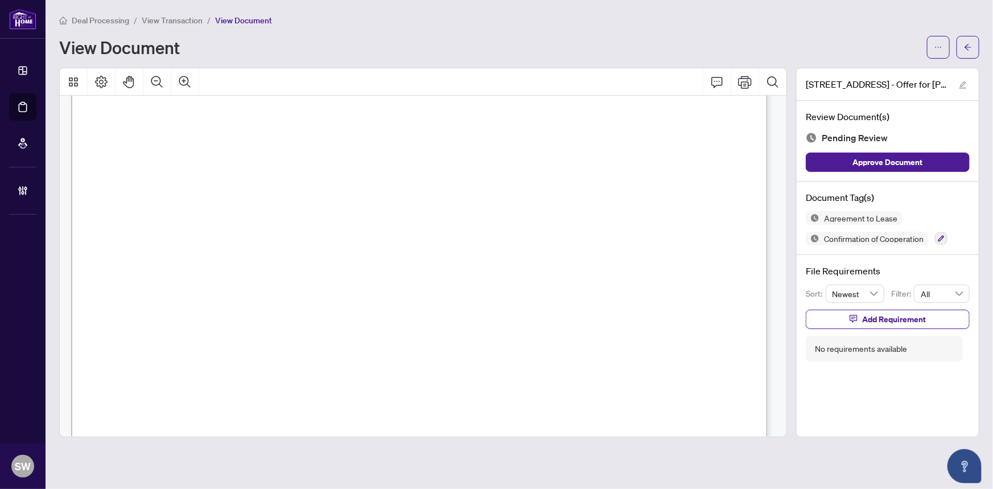
click at [184, 398] on span "Quincy Barker" at bounding box center [163, 398] width 80 height 11
click at [943, 239] on icon "button" at bounding box center [940, 238] width 7 height 7
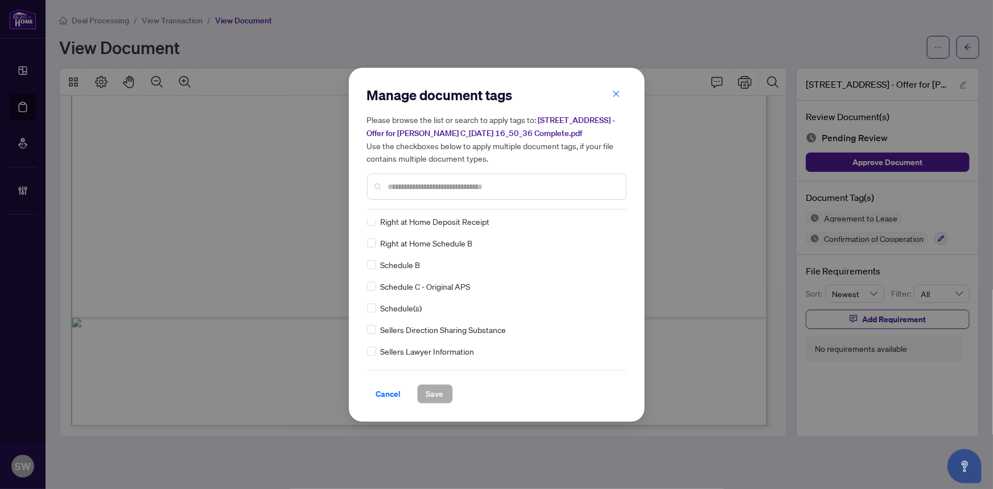
scroll to position [4, 0]
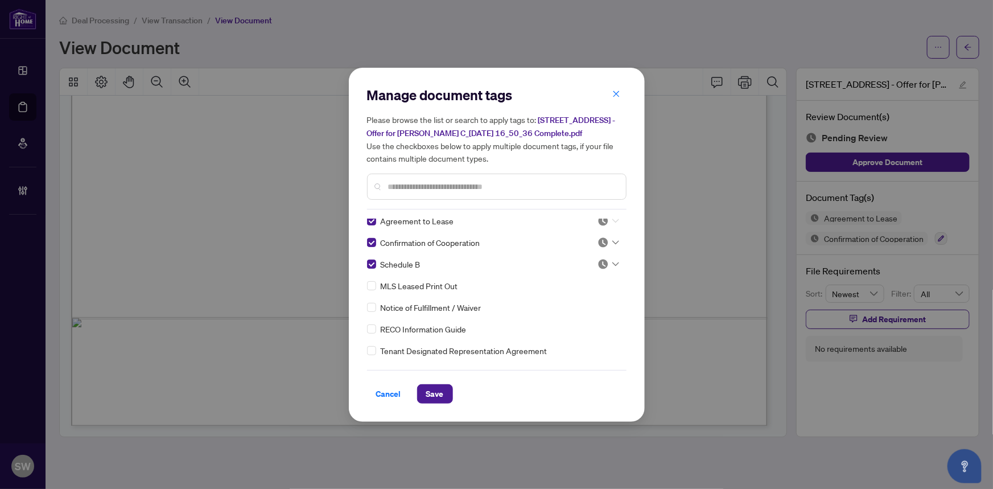
click at [612, 220] on icon at bounding box center [615, 220] width 7 height 5
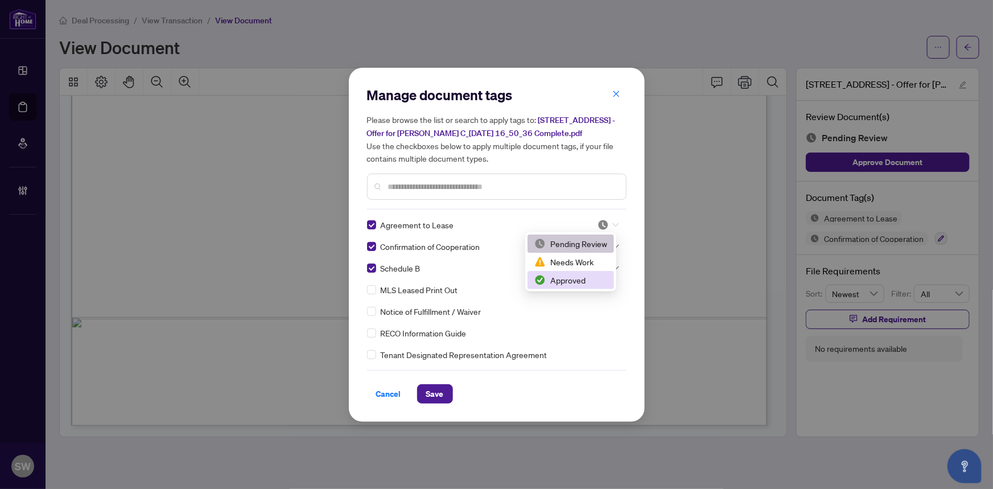
click at [559, 282] on div "Approved" at bounding box center [570, 280] width 73 height 13
click at [612, 245] on icon at bounding box center [615, 246] width 7 height 5
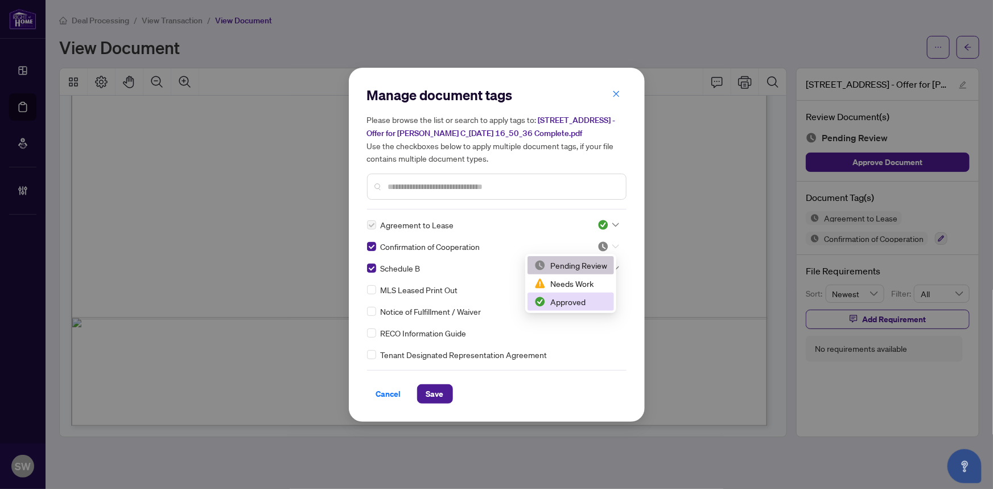
click at [569, 304] on div "Approved" at bounding box center [570, 301] width 73 height 13
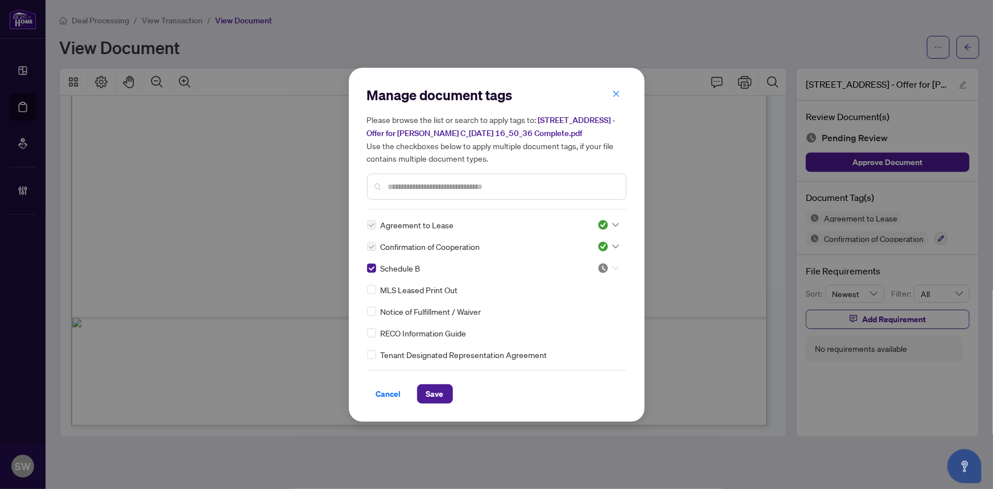
click at [613, 268] on icon at bounding box center [615, 268] width 7 height 5
click at [569, 319] on div "Approved" at bounding box center [570, 323] width 73 height 13
click at [440, 392] on button "Save" at bounding box center [435, 393] width 36 height 19
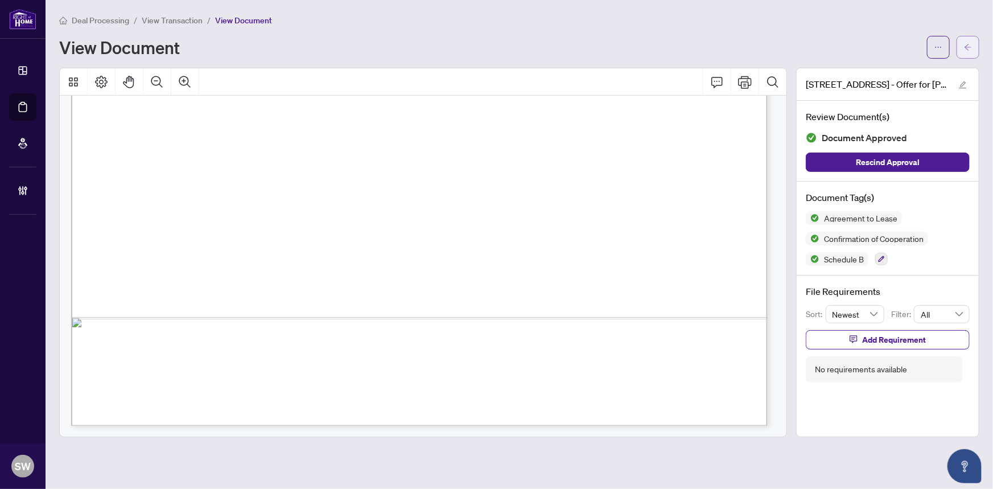
click at [972, 50] on icon "arrow-left" at bounding box center [968, 47] width 8 height 8
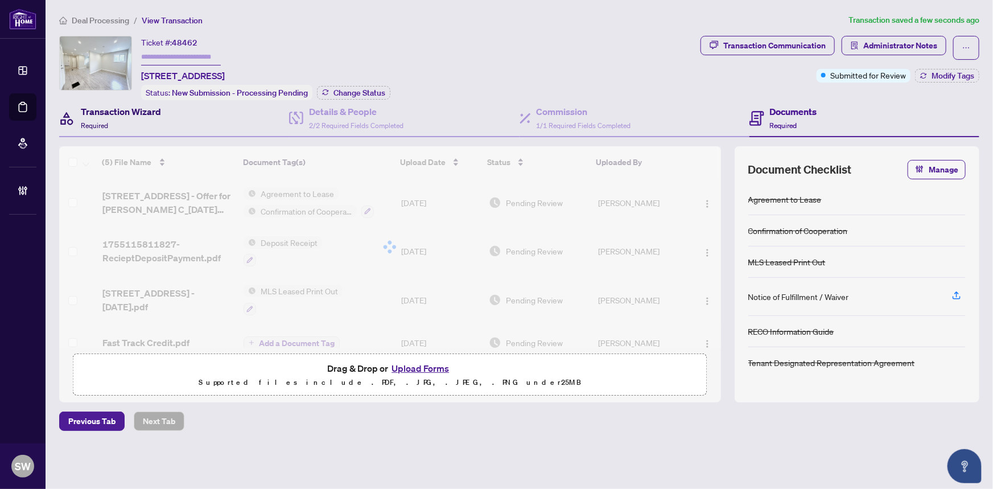
click at [130, 114] on h4 "Transaction Wizard" at bounding box center [121, 112] width 80 height 14
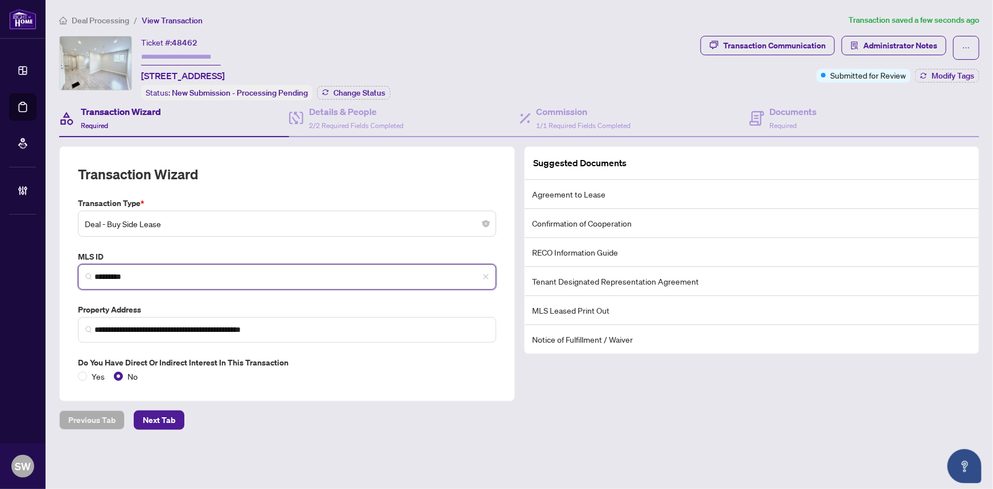
click at [104, 275] on input "*********" at bounding box center [291, 277] width 394 height 12
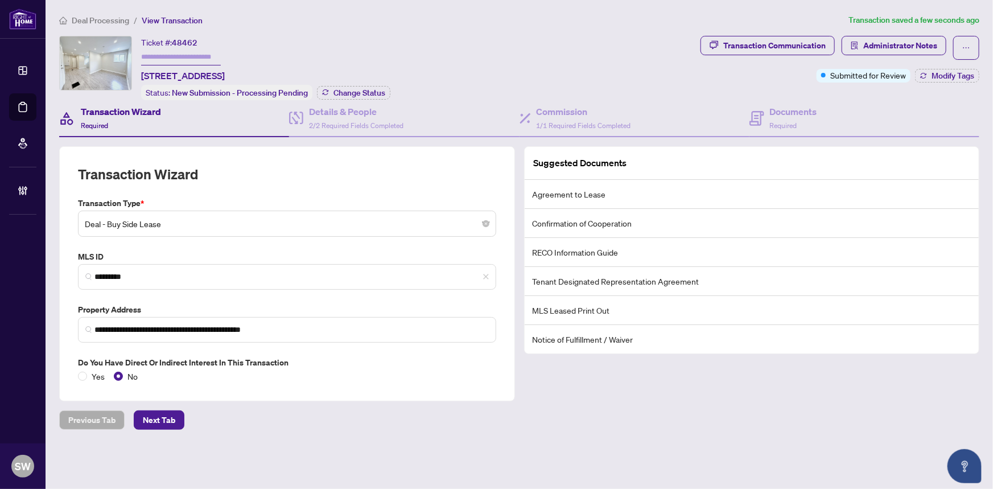
click at [189, 40] on span "48462" at bounding box center [185, 43] width 26 height 10
copy span "6"
click at [183, 41] on span "48462" at bounding box center [185, 43] width 26 height 10
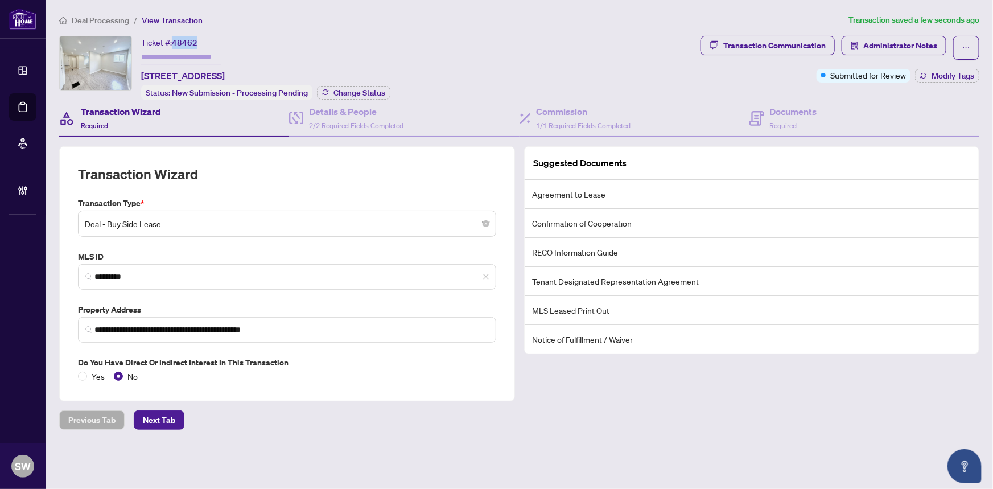
copy span "48462"
click at [763, 111] on icon at bounding box center [756, 118] width 15 height 15
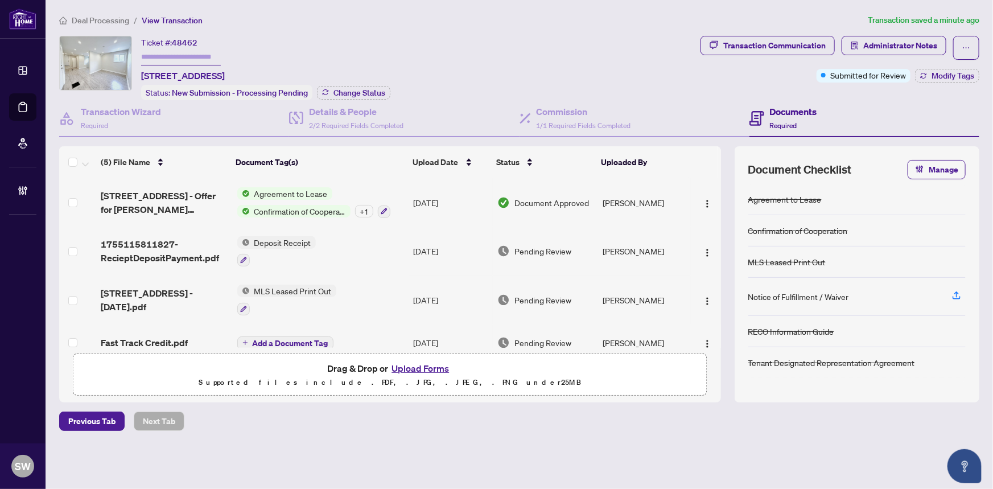
click at [175, 243] on span "1755115811827-RecieptDepositPayment.pdf" at bounding box center [164, 250] width 127 height 27
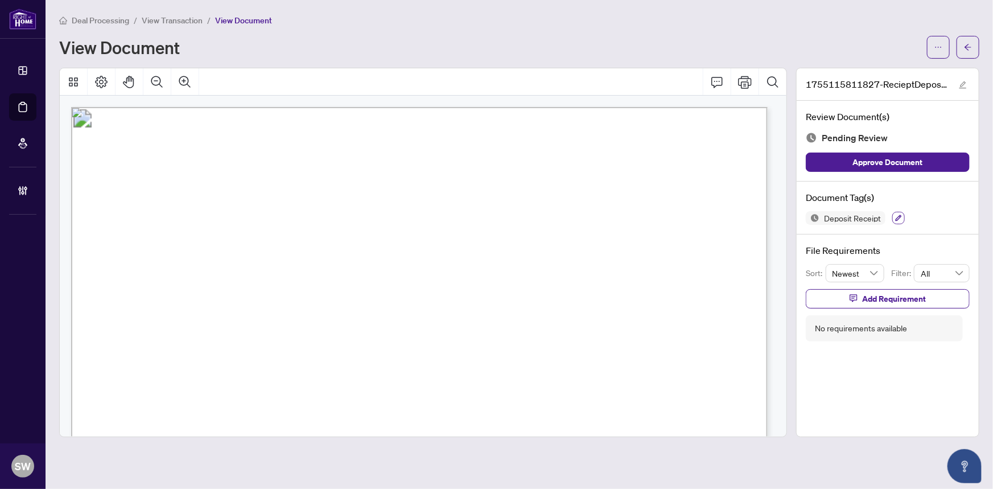
click at [895, 218] on icon "button" at bounding box center [898, 218] width 6 height 6
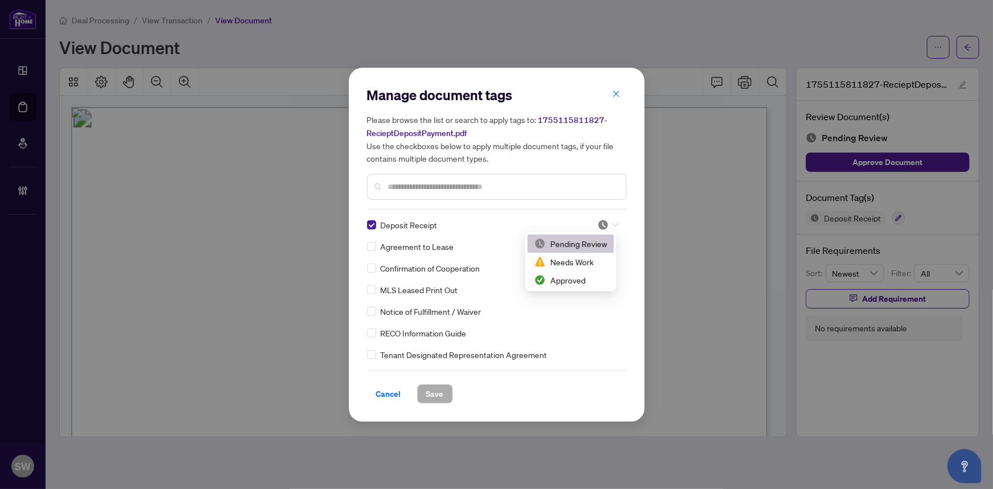
click at [605, 223] on img at bounding box center [602, 224] width 11 height 11
click at [569, 281] on div "Approved" at bounding box center [570, 280] width 73 height 13
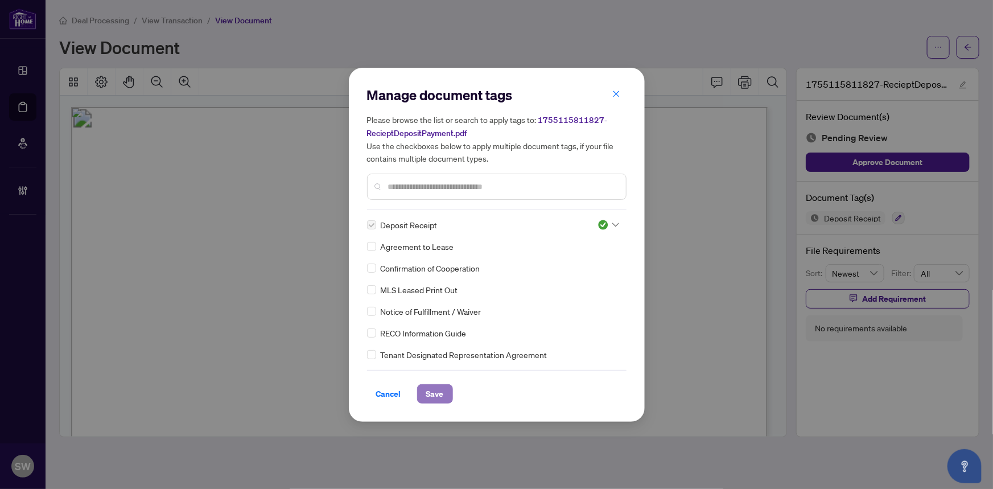
click at [434, 396] on span "Save" at bounding box center [435, 394] width 18 height 18
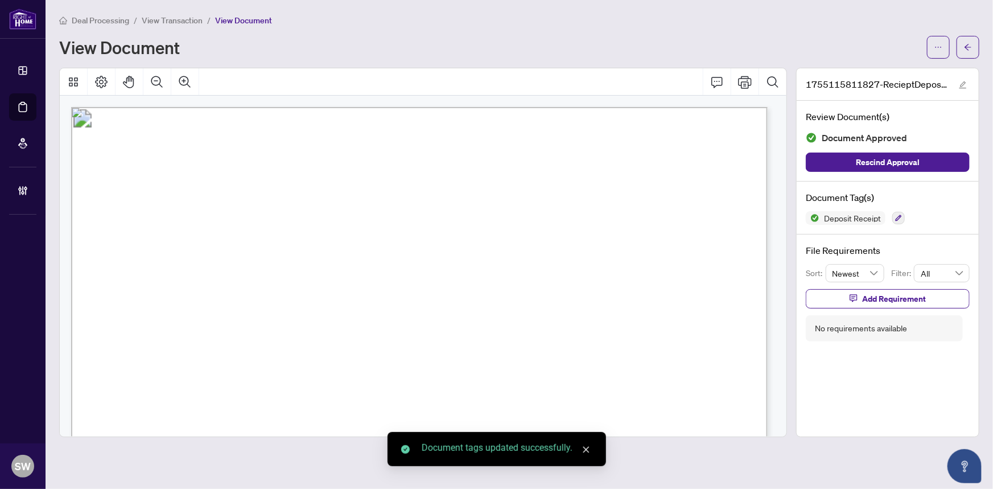
click at [968, 47] on icon "arrow-left" at bounding box center [968, 47] width 8 height 8
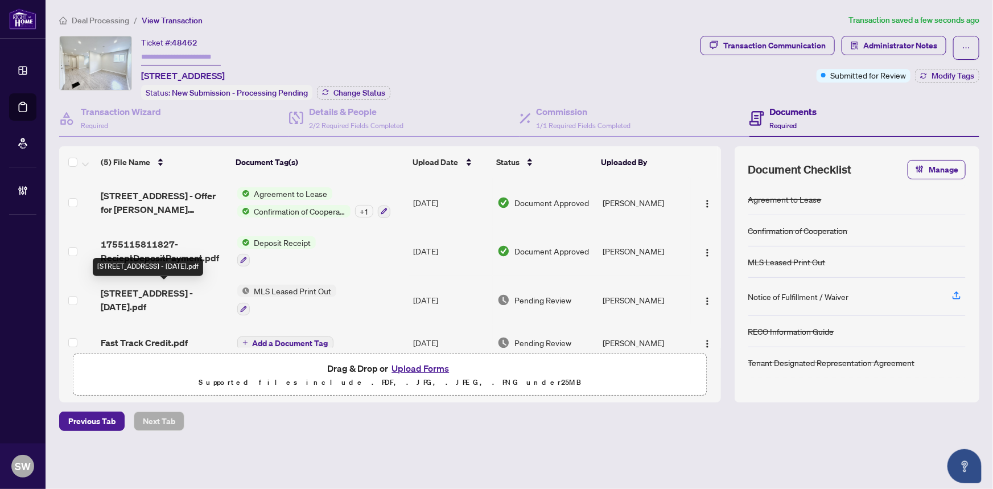
click at [200, 290] on span "154 Ossington Ave 2 Toronto C12313510 - Aug13.pdf" at bounding box center [164, 299] width 127 height 27
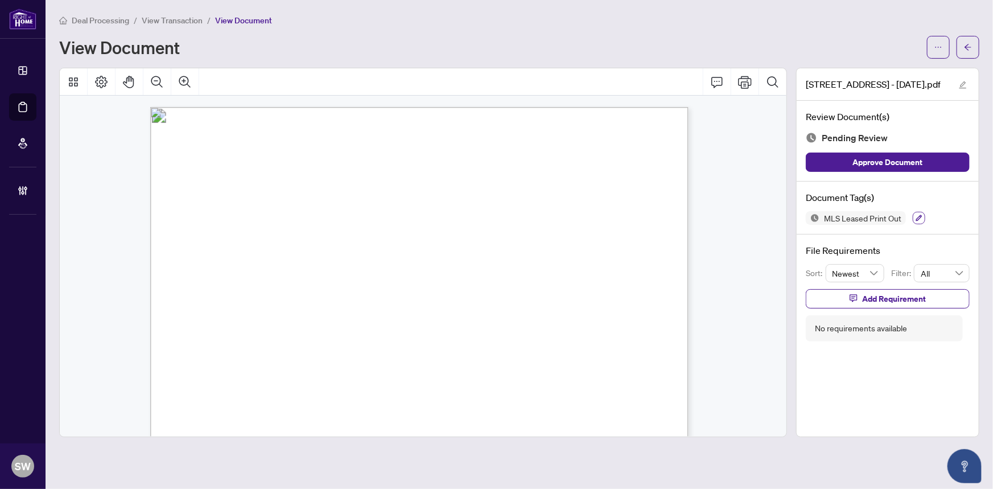
click at [920, 214] on button "button" at bounding box center [918, 218] width 13 height 13
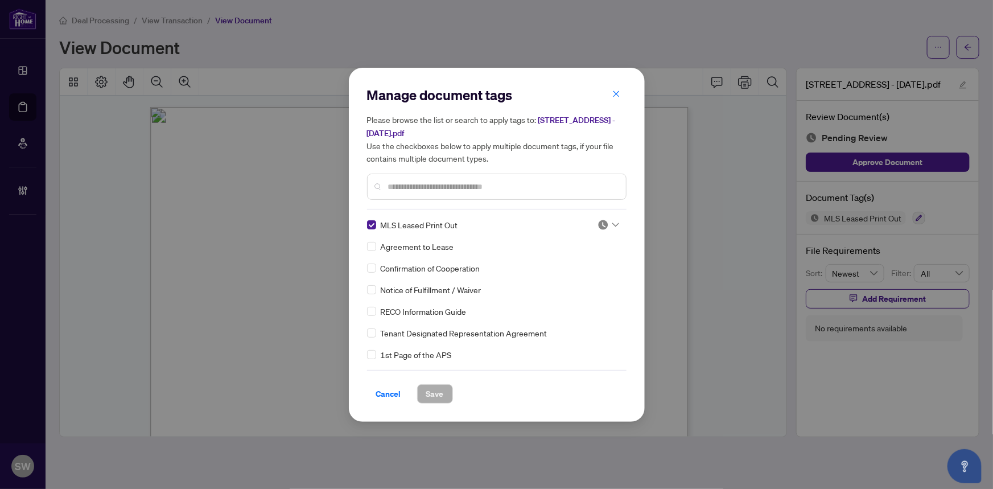
click at [613, 222] on icon at bounding box center [615, 224] width 7 height 5
click at [568, 278] on div "Approved" at bounding box center [570, 280] width 73 height 13
click at [436, 391] on span "Save" at bounding box center [435, 394] width 18 height 18
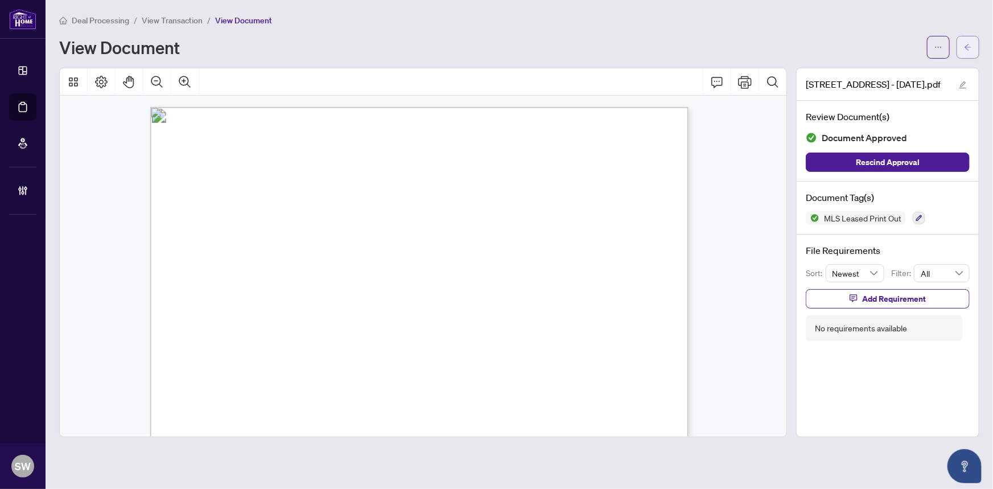
click at [974, 43] on button "button" at bounding box center [967, 47] width 23 height 23
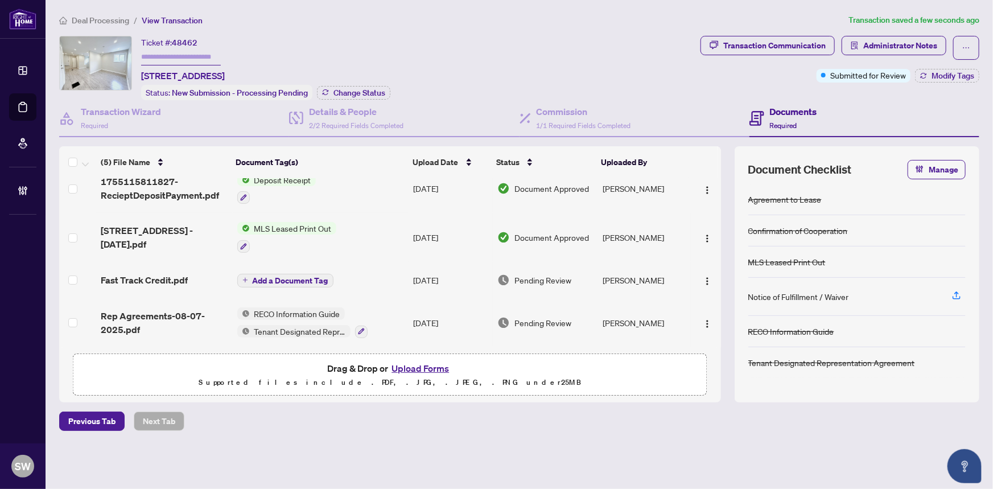
scroll to position [63, 0]
click at [173, 276] on span "Fast Track Credit.pdf" at bounding box center [144, 280] width 87 height 14
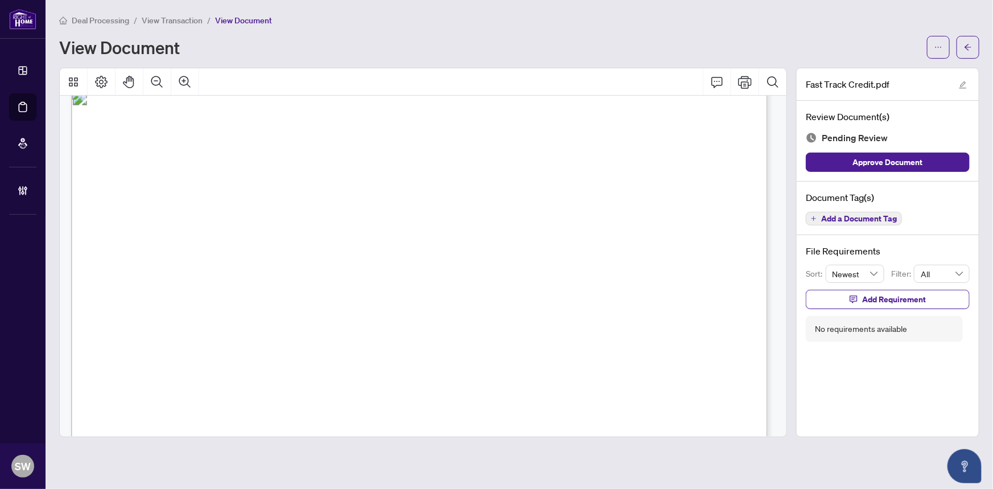
scroll to position [15, 0]
click at [937, 44] on icon "ellipsis" at bounding box center [938, 47] width 8 height 8
click at [876, 74] on span "Download" at bounding box center [897, 71] width 86 height 13
click at [883, 219] on span "Add a Document Tag" at bounding box center [859, 218] width 76 height 8
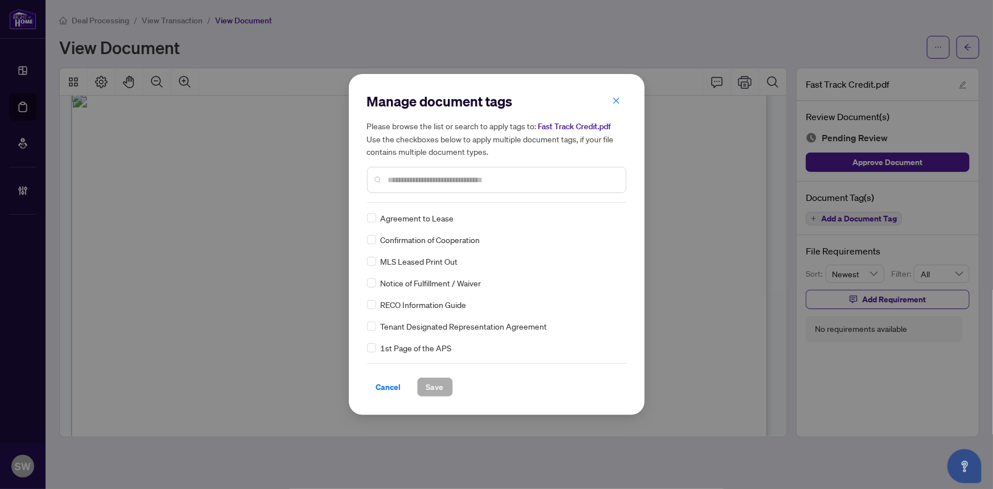
click at [431, 181] on input "text" at bounding box center [502, 179] width 229 height 13
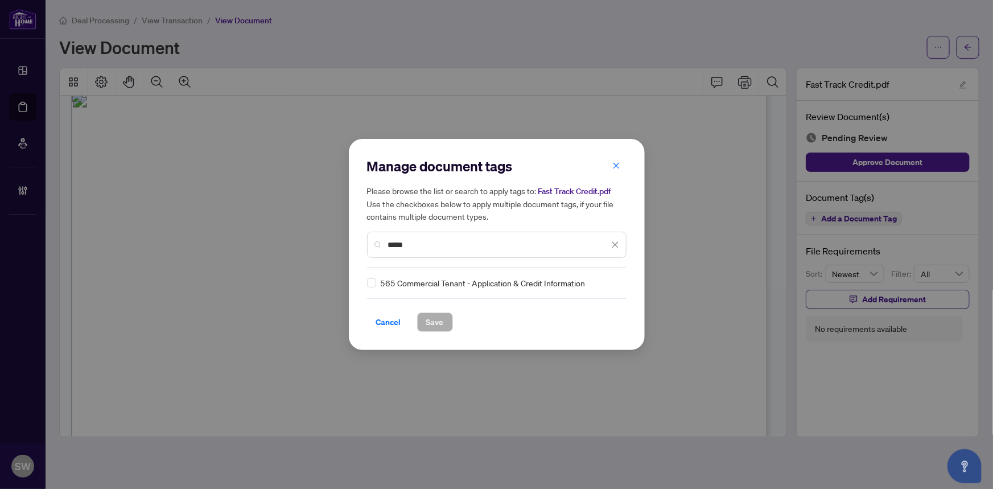
click at [428, 245] on input "*****" at bounding box center [498, 244] width 221 height 13
drag, startPoint x: 424, startPoint y: 249, endPoint x: 370, endPoint y: 244, distance: 53.7
click at [370, 244] on div "*****" at bounding box center [496, 245] width 259 height 26
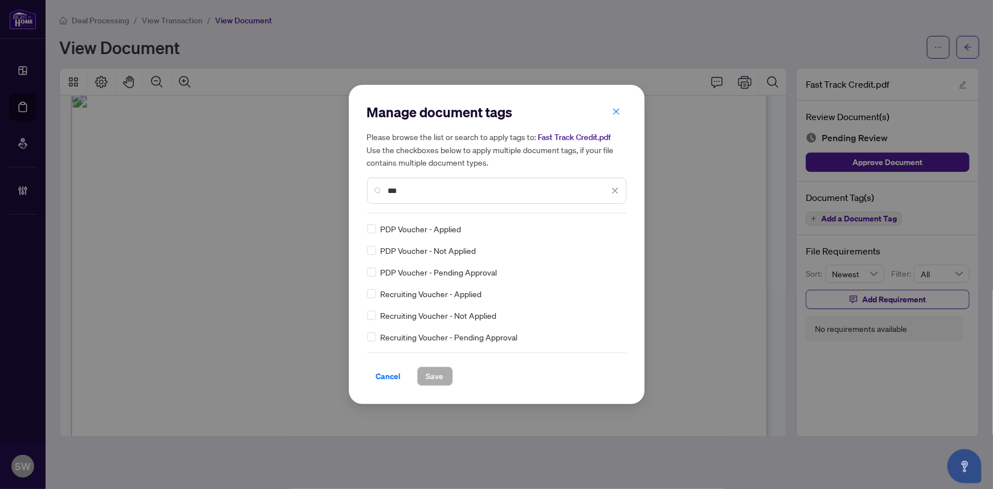
type input "***"
click at [429, 374] on span "Save" at bounding box center [435, 376] width 18 height 18
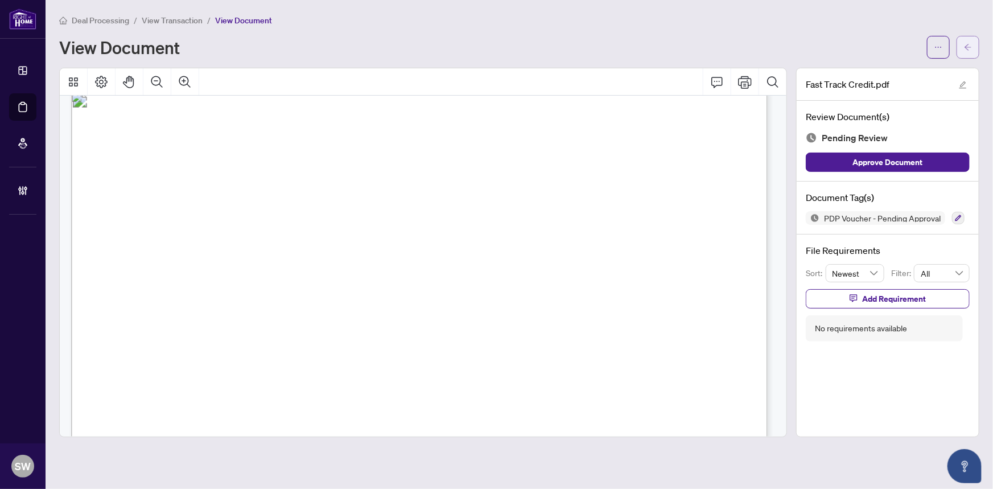
click at [973, 47] on button "button" at bounding box center [967, 47] width 23 height 23
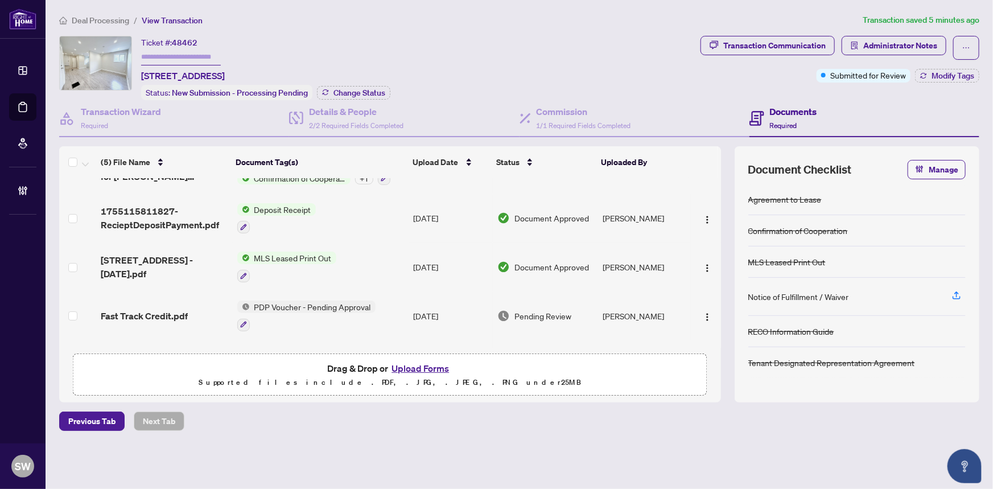
scroll to position [75, 0]
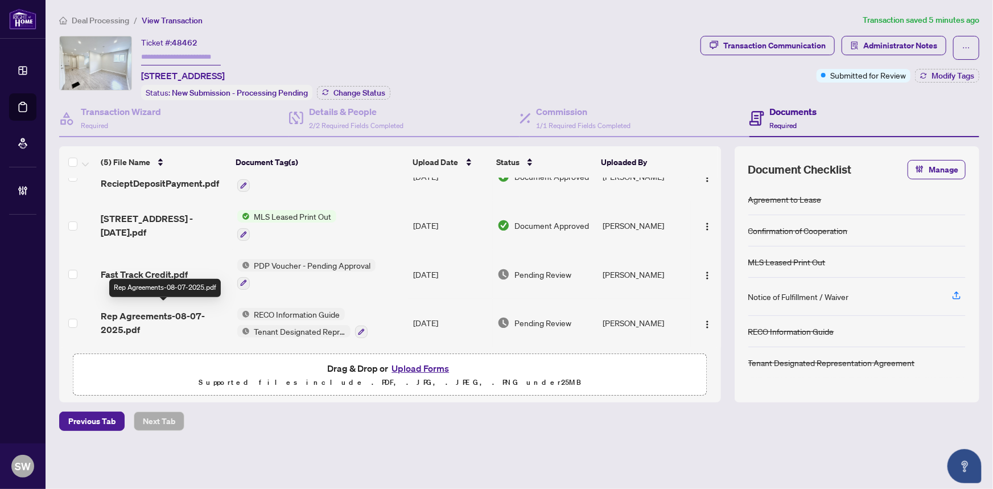
click at [174, 320] on span "Rep Agreements-08-07-2025.pdf" at bounding box center [164, 322] width 127 height 27
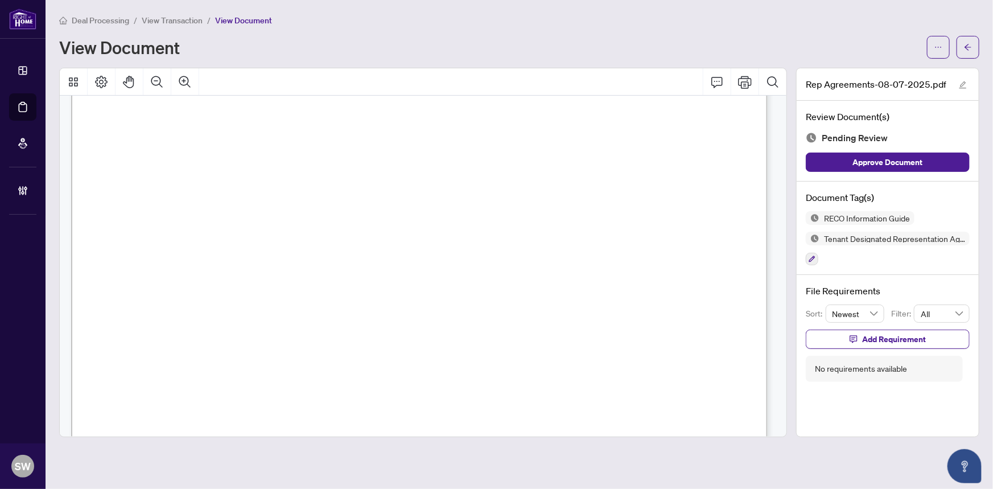
scroll to position [16123, 0]
click at [809, 257] on icon "button" at bounding box center [811, 258] width 7 height 7
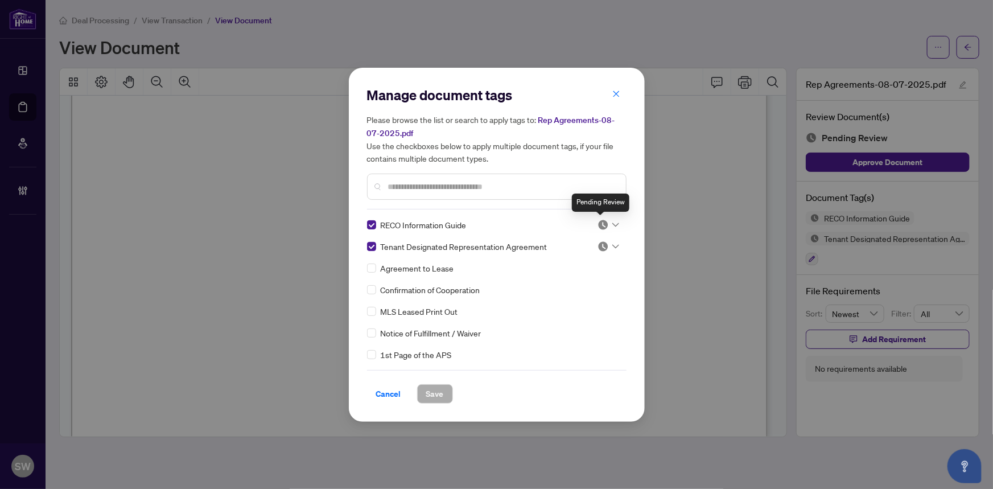
click at [602, 226] on img at bounding box center [602, 224] width 11 height 11
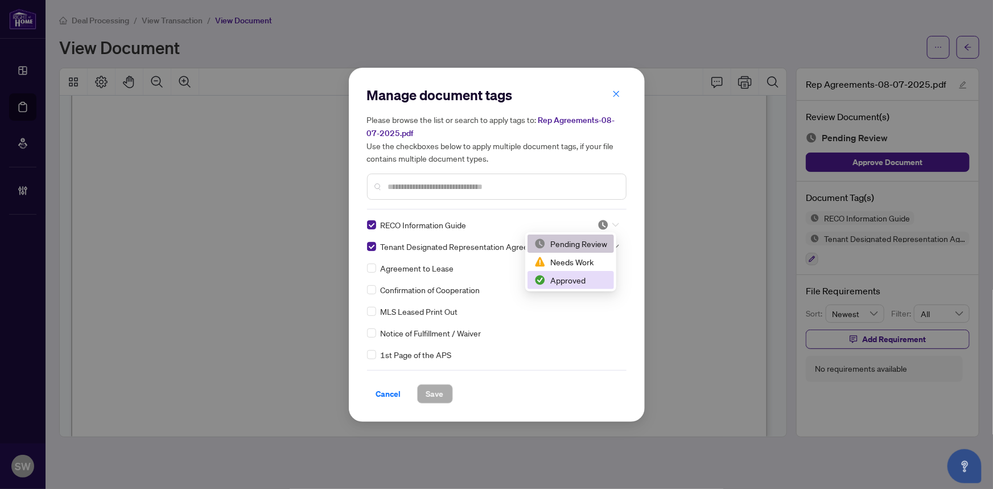
click at [571, 279] on div "Approved" at bounding box center [570, 280] width 73 height 13
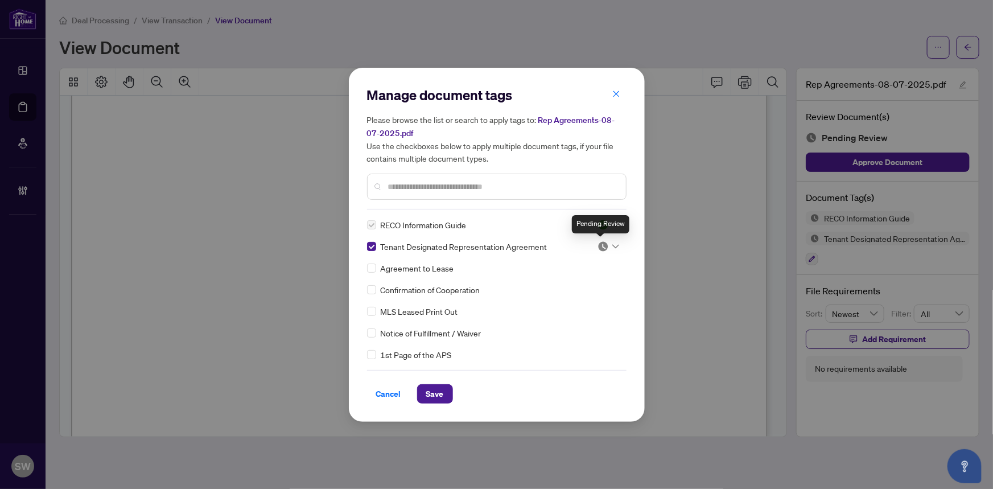
click at [601, 239] on input "search" at bounding box center [602, 246] width 11 height 17
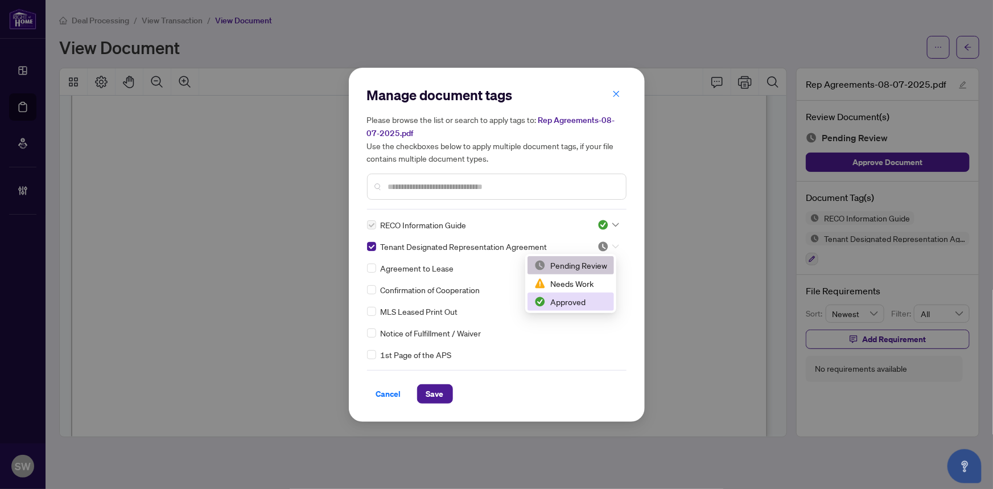
click at [574, 301] on div "Approved" at bounding box center [570, 301] width 73 height 13
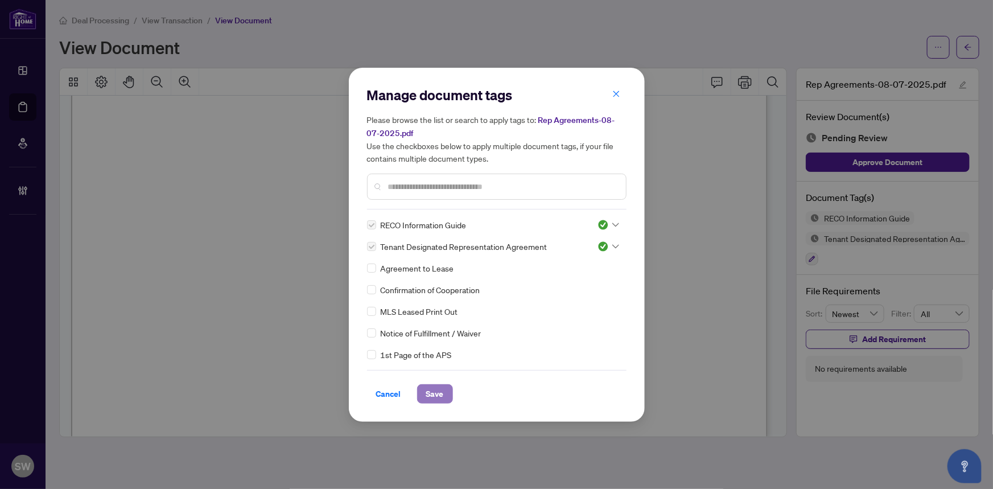
click at [431, 397] on span "Save" at bounding box center [435, 394] width 18 height 18
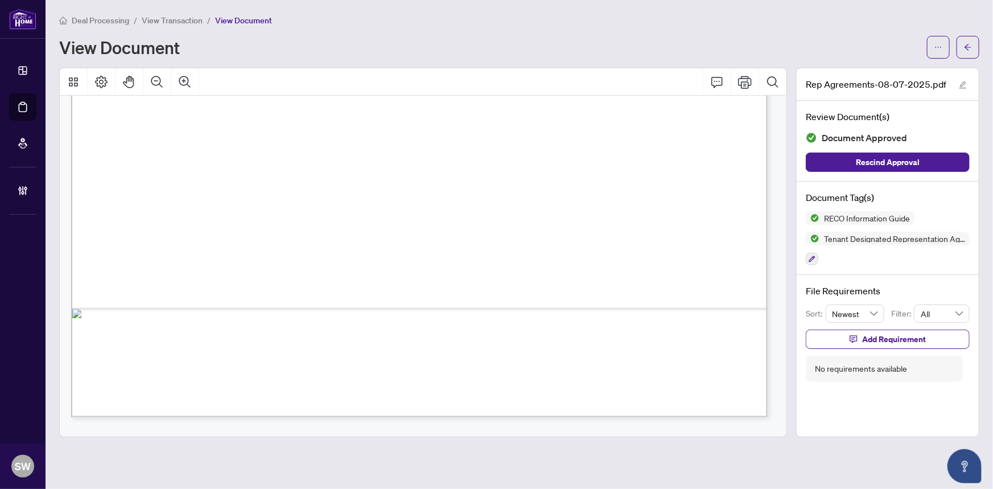
scroll to position [0, 0]
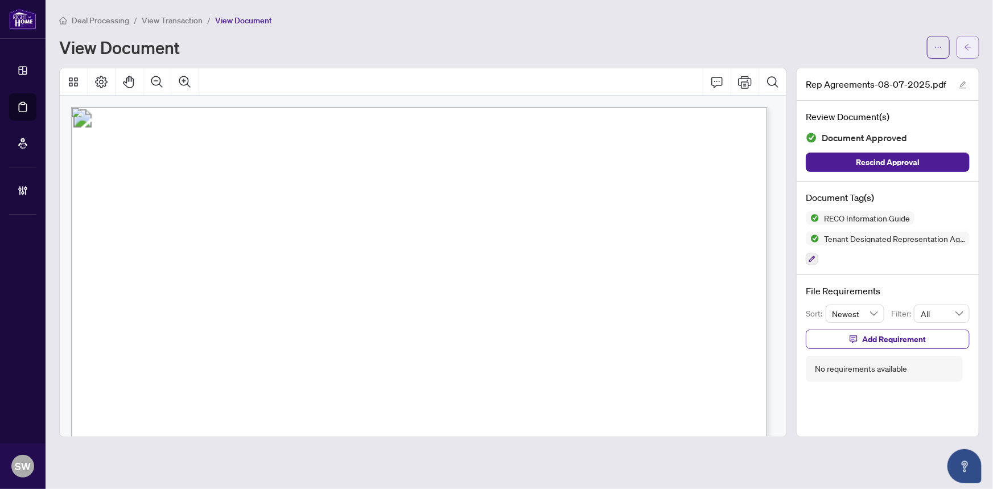
click at [970, 46] on icon "arrow-left" at bounding box center [968, 47] width 8 height 8
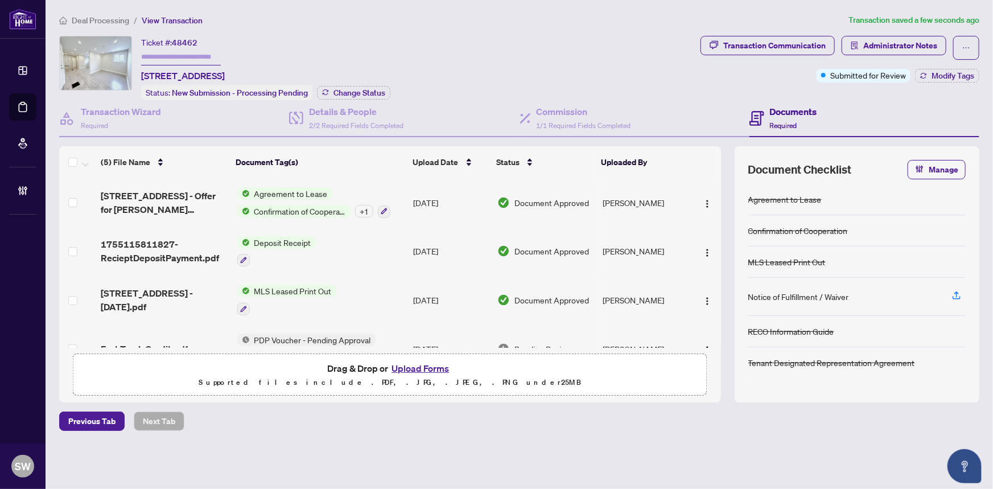
scroll to position [51, 0]
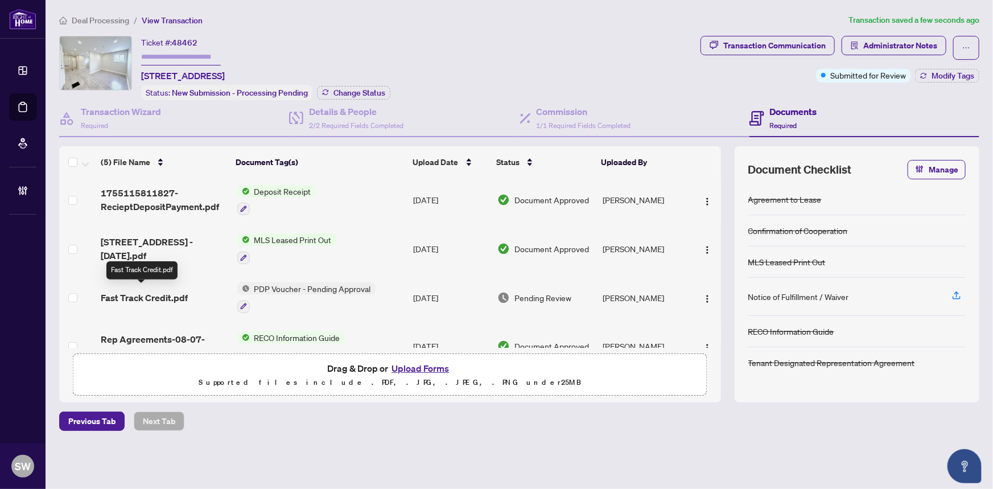
click at [153, 295] on span "Fast Track Credit.pdf" at bounding box center [144, 298] width 87 height 14
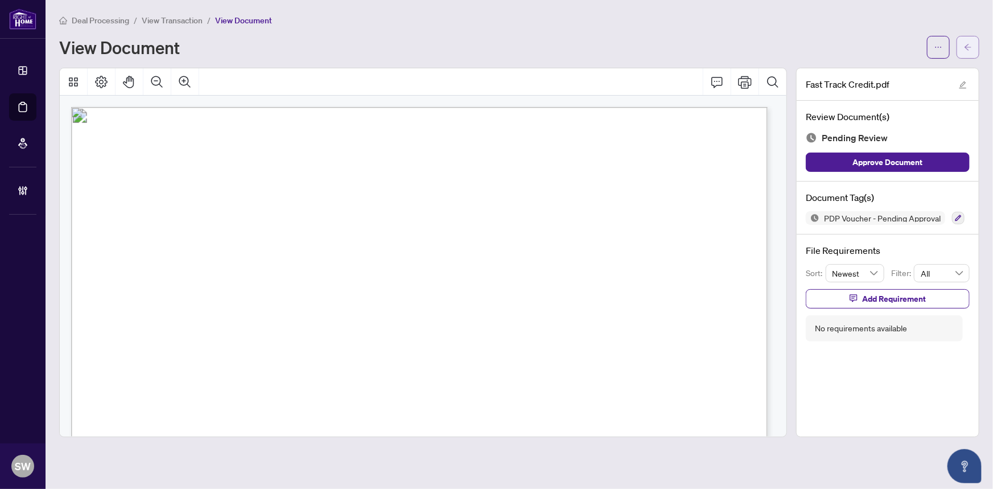
click at [968, 49] on icon "arrow-left" at bounding box center [968, 47] width 8 height 8
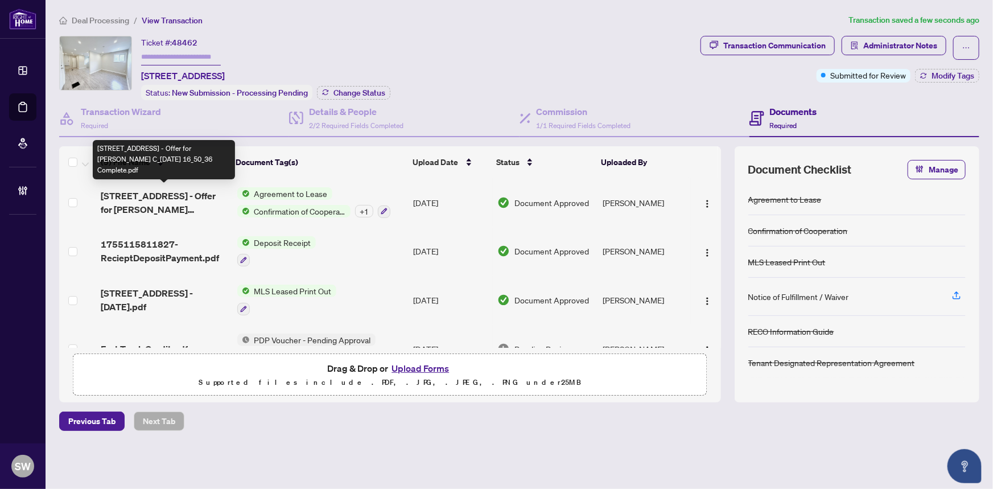
click at [205, 204] on span "154 Ossington Avenue - Offer for Kayden Bhangu C_2025-08-13 16_50_36 Complete.p…" at bounding box center [164, 202] width 127 height 27
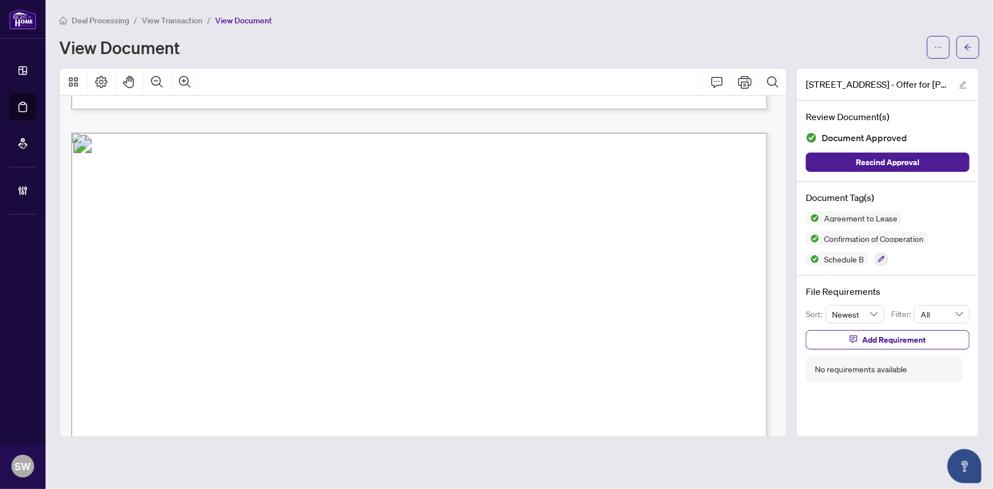
scroll to position [1034, 0]
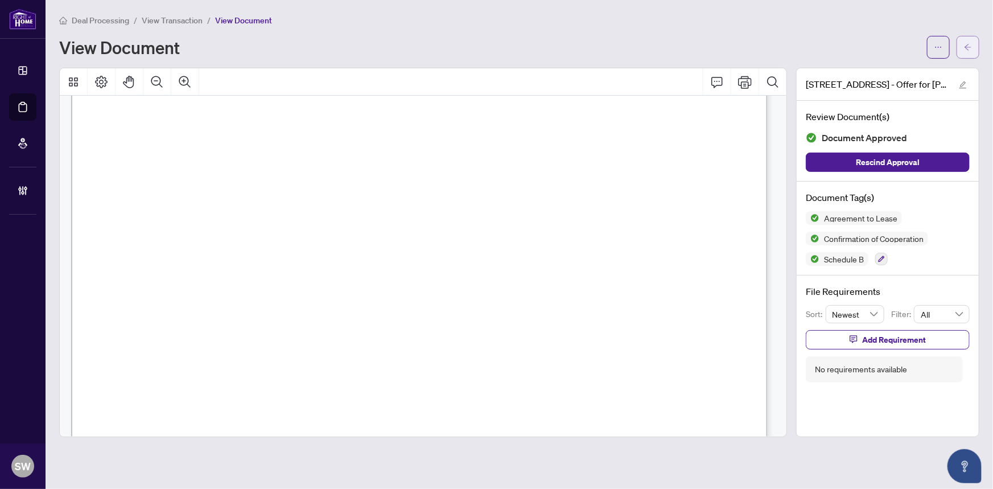
click at [969, 51] on span "button" at bounding box center [968, 47] width 8 height 18
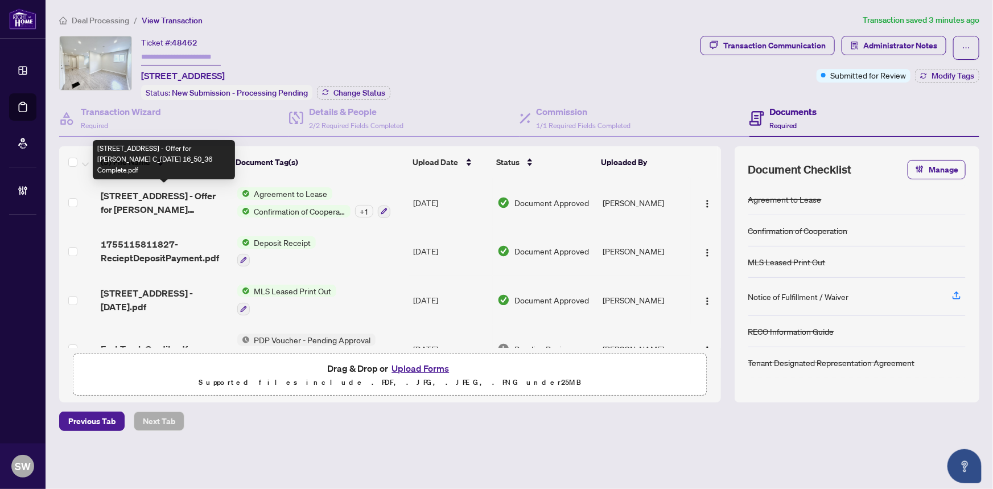
click at [204, 205] on span "154 Ossington Avenue - Offer for Kayden Bhangu C_2025-08-13 16_50_36 Complete.p…" at bounding box center [164, 202] width 127 height 27
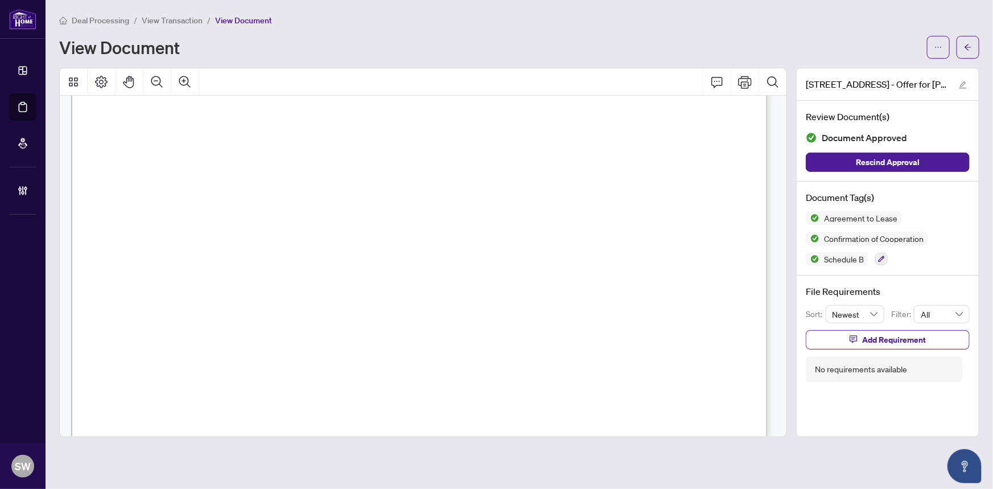
scroll to position [2068, 0]
click at [592, 292] on span "(416) 961-8880" at bounding box center [606, 294] width 110 height 11
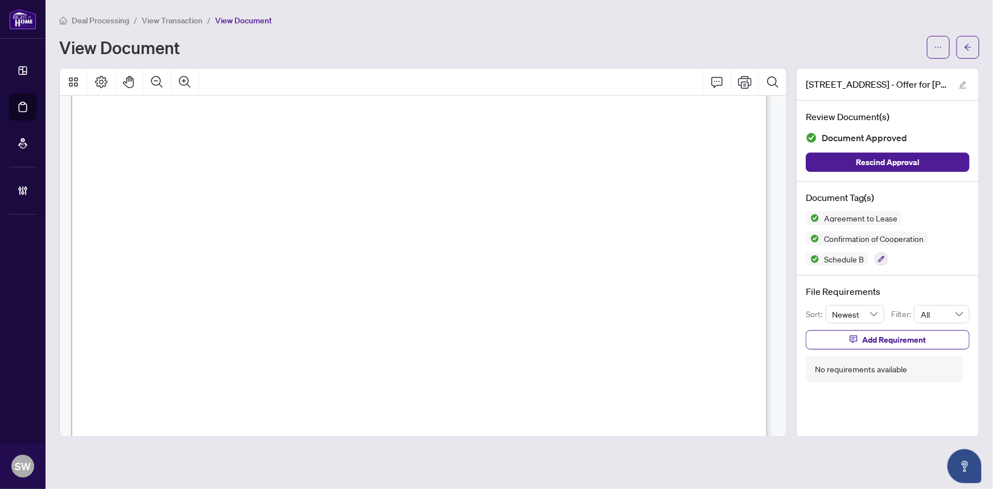
drag, startPoint x: 184, startPoint y: 127, endPoint x: 326, endPoint y: 127, distance: 142.2
click at [282, 127] on span "154 Ossington Avenue, 2, Toronto C01, ON M6J 2Z5" at bounding box center [233, 132] width 98 height 11
click at [973, 50] on button "button" at bounding box center [967, 47] width 23 height 23
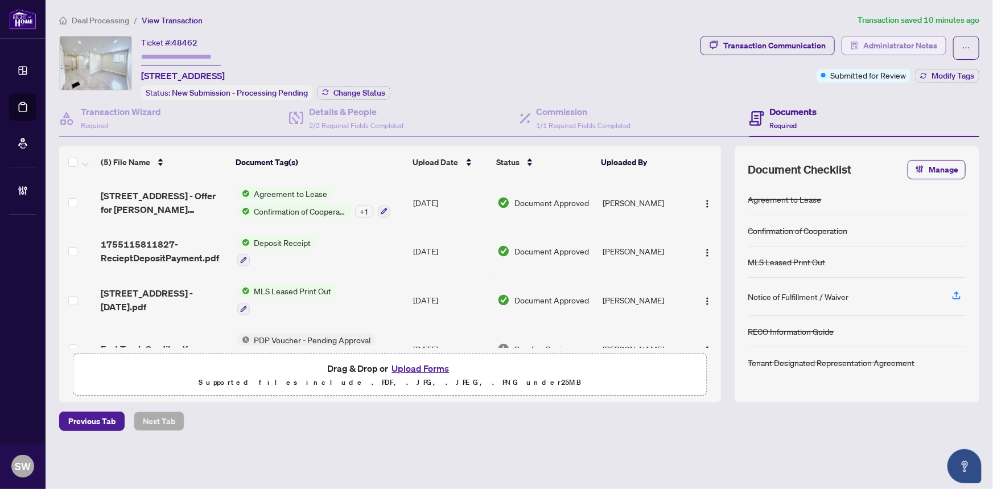
click at [913, 46] on span "Administrator Notes" at bounding box center [900, 45] width 74 height 18
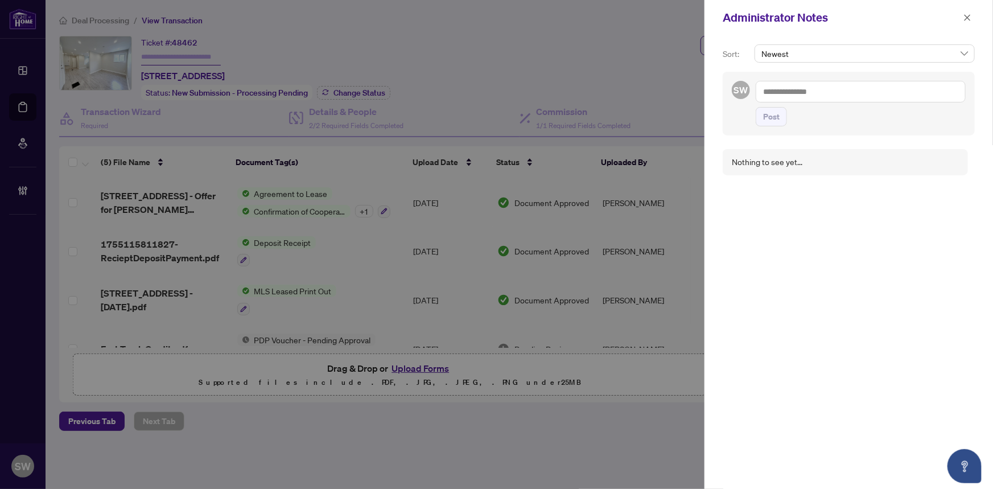
click at [771, 90] on textarea at bounding box center [860, 92] width 210 height 22
paste textarea "**********"
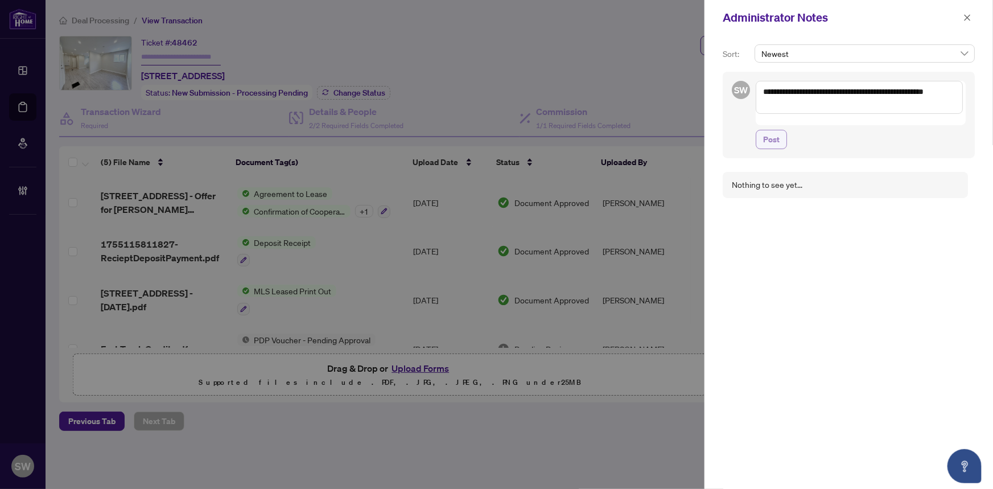
type textarea "**********"
click at [771, 130] on span "Post" at bounding box center [771, 139] width 16 height 18
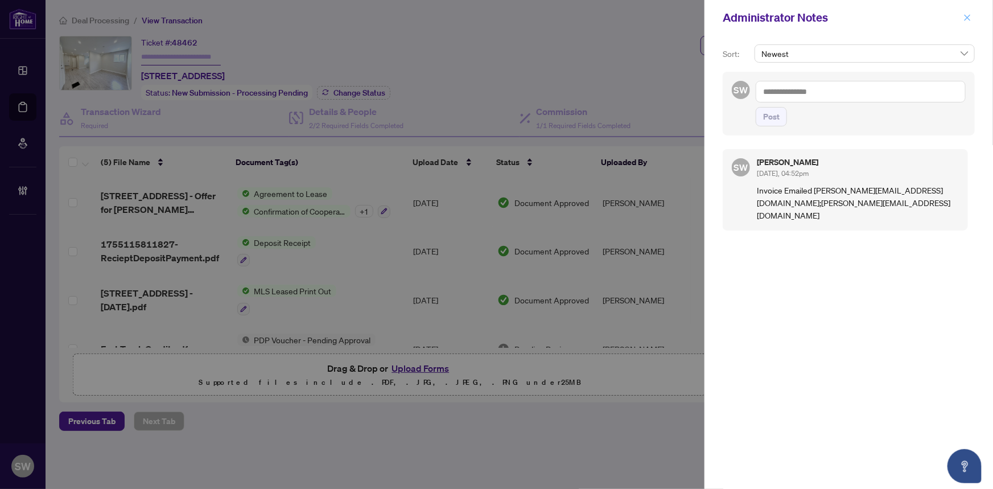
click at [969, 17] on icon "close" at bounding box center [967, 18] width 8 height 8
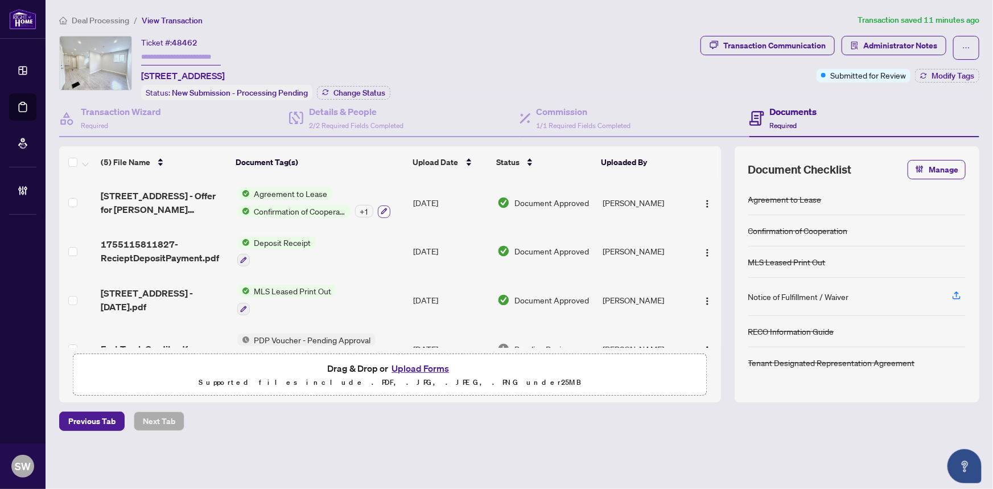
click at [381, 210] on icon "button" at bounding box center [384, 211] width 6 height 6
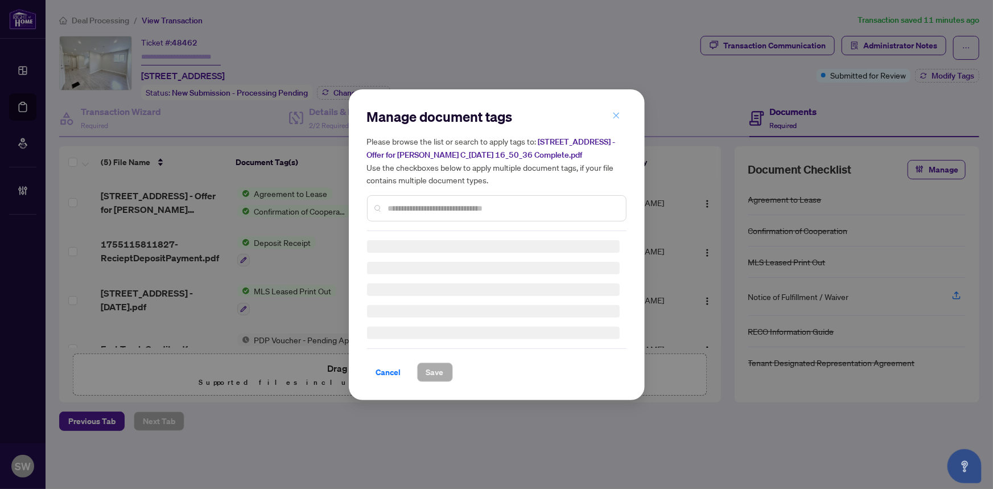
click at [610, 118] on button "button" at bounding box center [616, 115] width 23 height 19
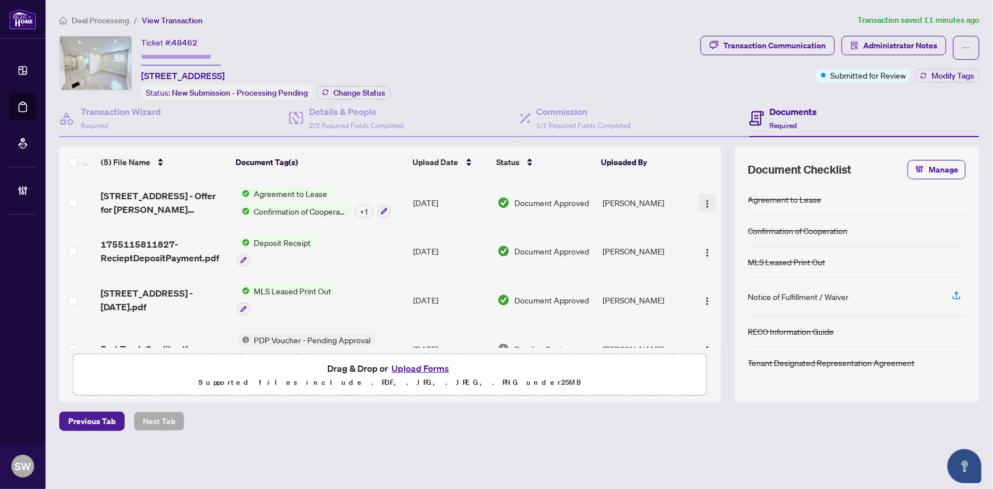
click at [705, 200] on img "button" at bounding box center [706, 203] width 9 height 9
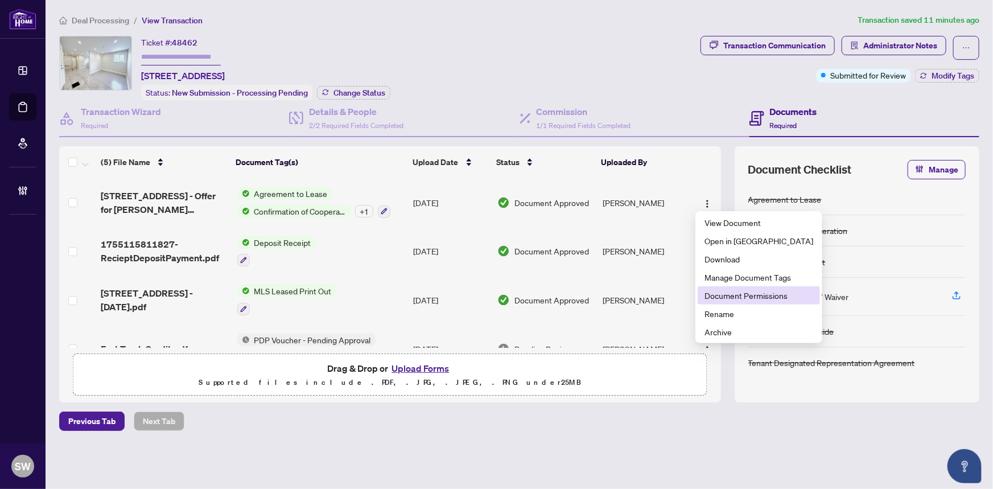
click at [739, 295] on span "Document Permissions" at bounding box center [758, 295] width 109 height 13
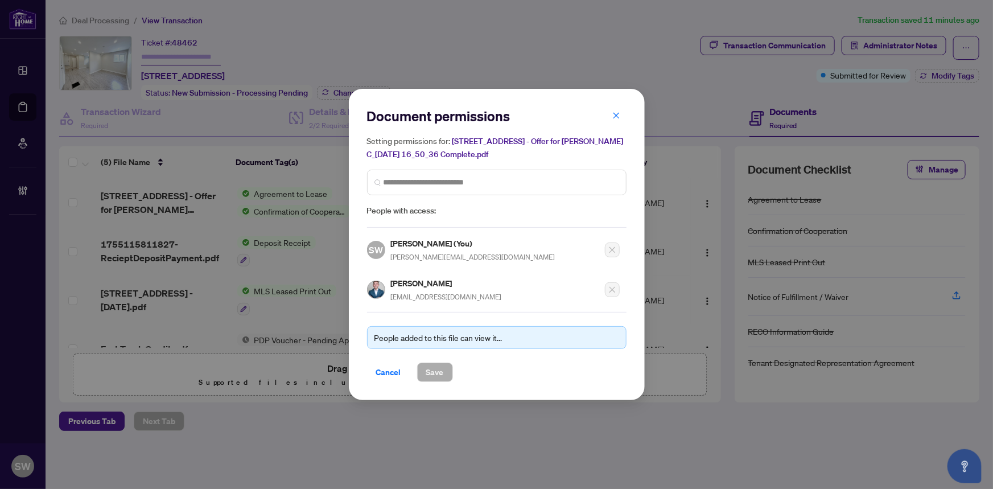
click at [415, 280] on h5 "Quincy Barker" at bounding box center [446, 282] width 111 height 13
copy h5 "Quincy Barker"
click at [505, 53] on div "Document permissions Setting permissions for: 154 Ossington Avenue - Offer for …" at bounding box center [496, 244] width 993 height 489
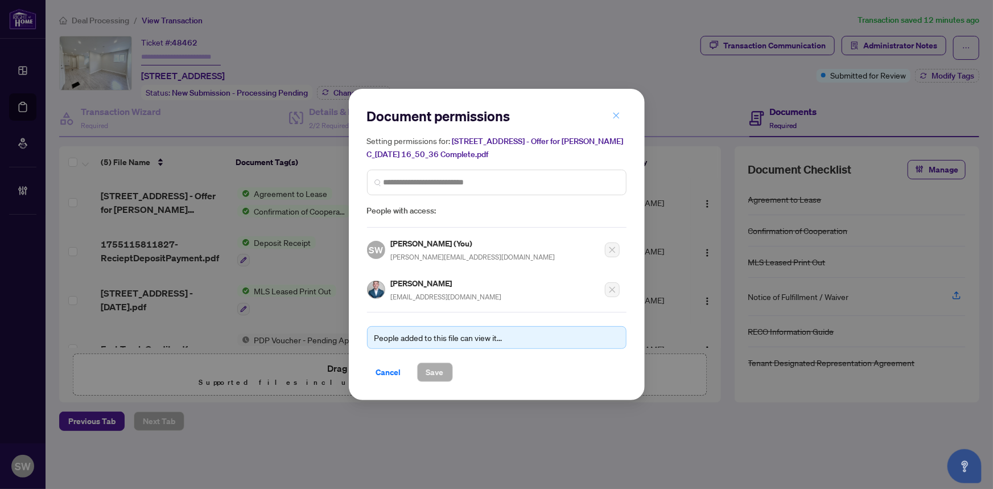
click at [617, 116] on icon "close" at bounding box center [616, 116] width 6 height 6
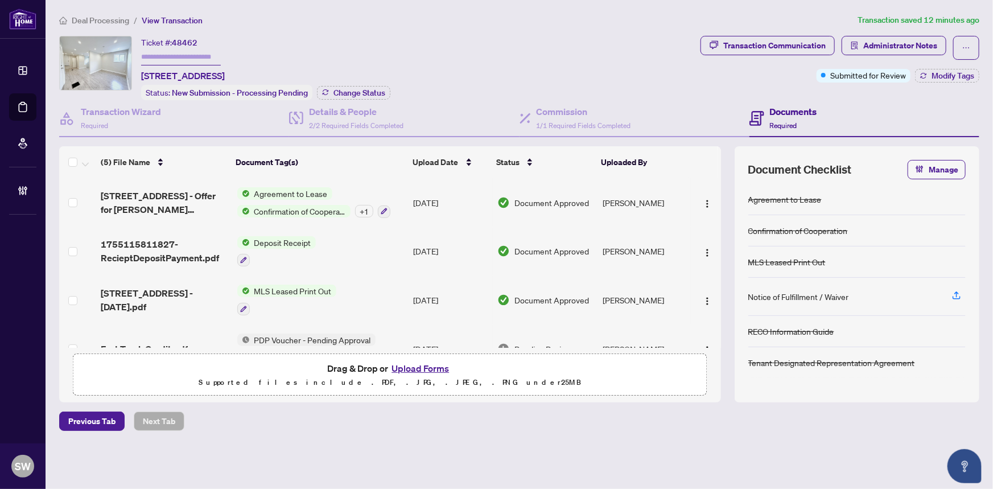
click at [153, 55] on input "text" at bounding box center [181, 57] width 80 height 16
paste input "*******"
type input "*******"
click at [941, 76] on span "Modify Tags" at bounding box center [952, 76] width 43 height 8
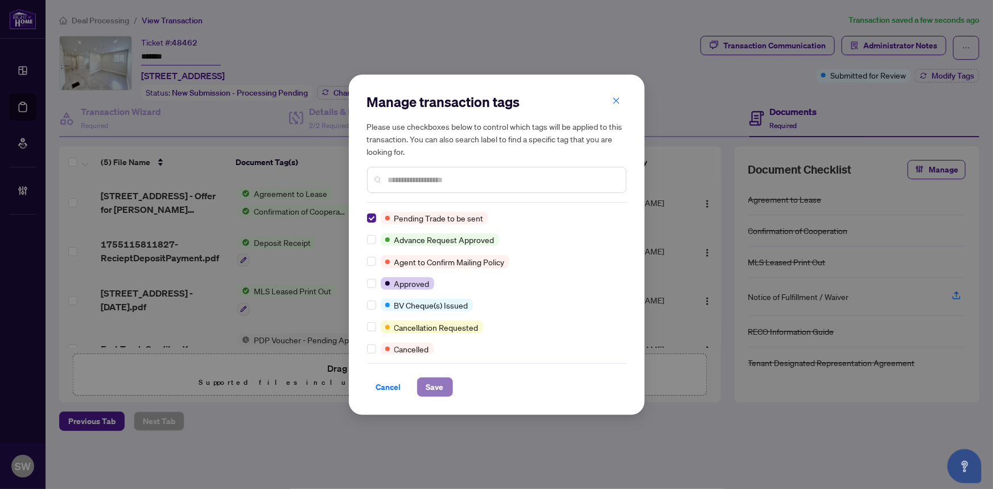
click at [433, 384] on span "Save" at bounding box center [435, 387] width 18 height 18
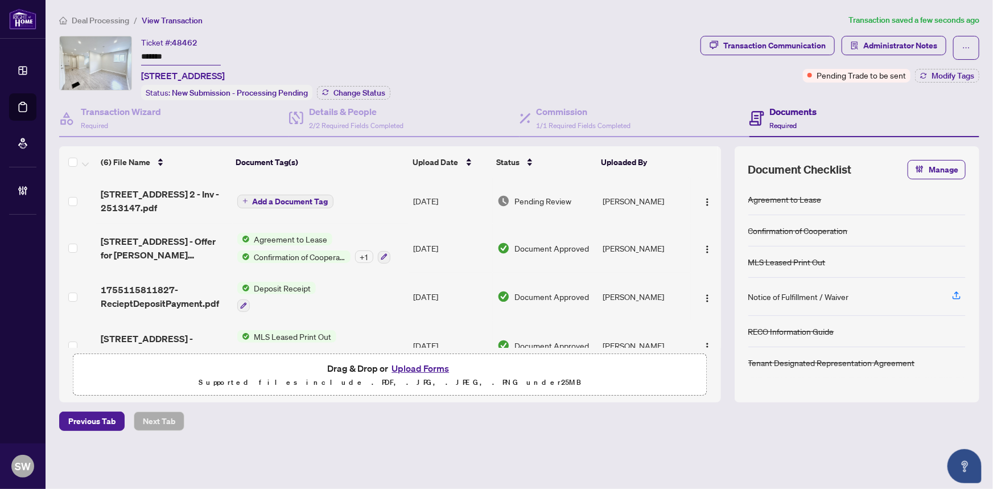
click at [190, 207] on span "154 Ossington Ave 2 - Inv - 2513147.pdf" at bounding box center [164, 200] width 127 height 27
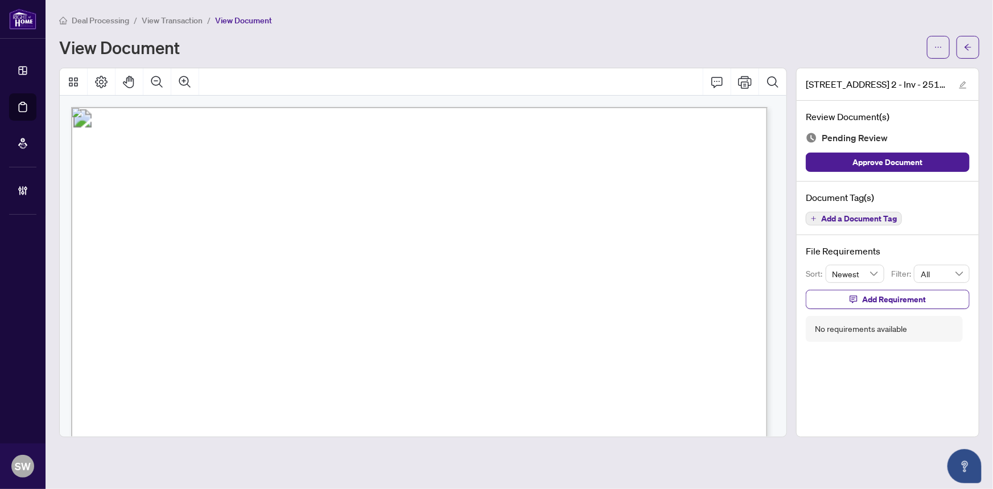
click at [841, 215] on span "Add a Document Tag" at bounding box center [859, 218] width 76 height 8
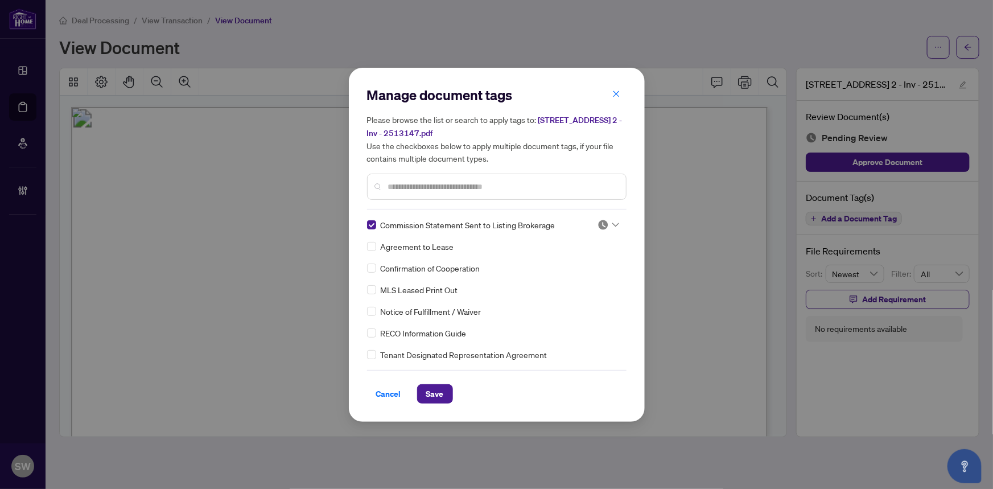
click at [600, 222] on img at bounding box center [602, 224] width 11 height 11
click at [573, 275] on div "Approved" at bounding box center [570, 280] width 73 height 13
click at [433, 389] on span "Save" at bounding box center [435, 394] width 18 height 18
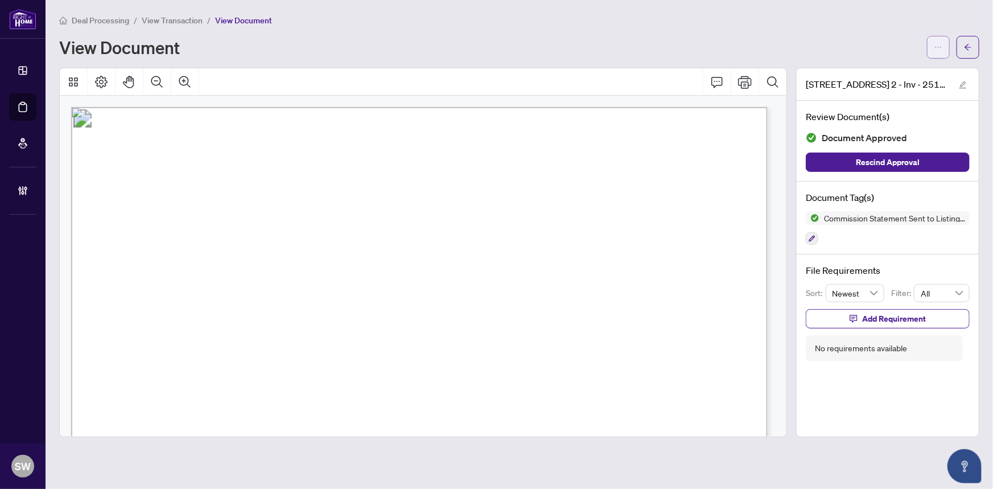
click at [939, 54] on span "button" at bounding box center [938, 47] width 8 height 18
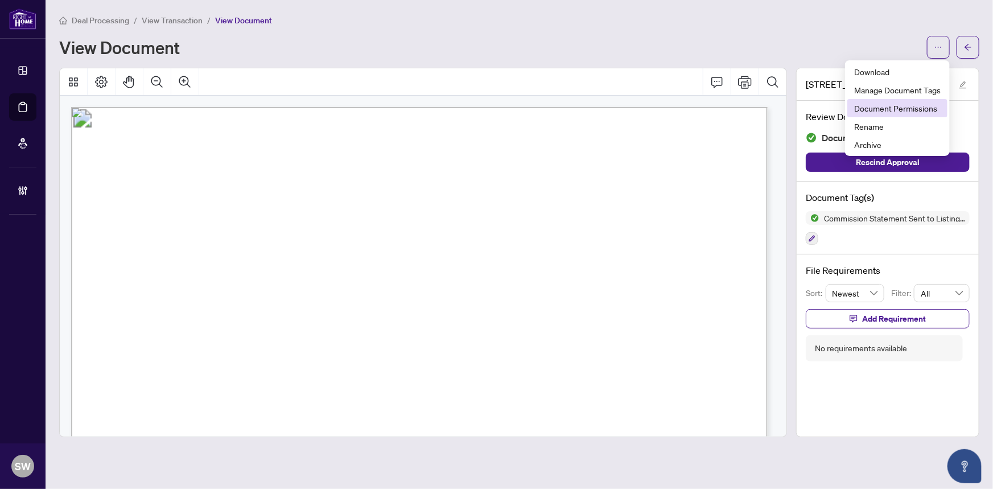
click at [893, 113] on span "Document Permissions" at bounding box center [897, 108] width 86 height 13
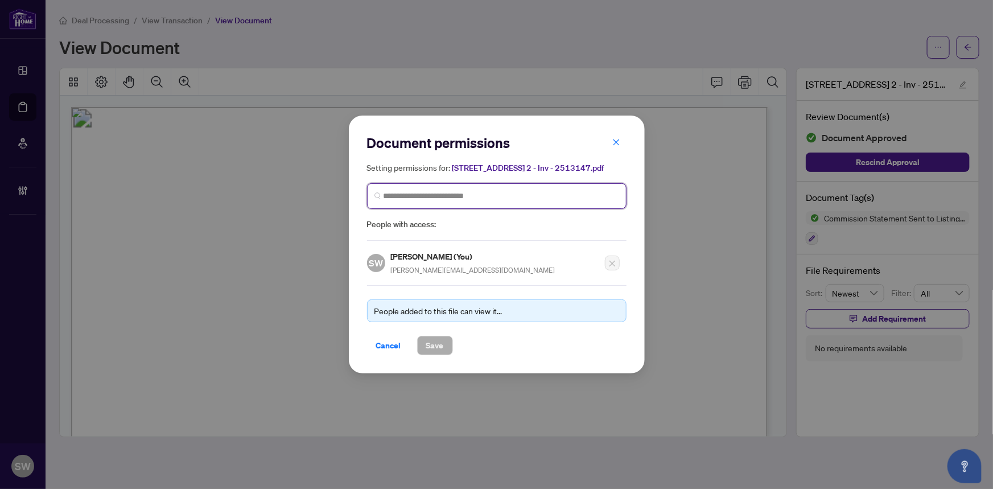
click at [405, 199] on input "search" at bounding box center [500, 196] width 235 height 12
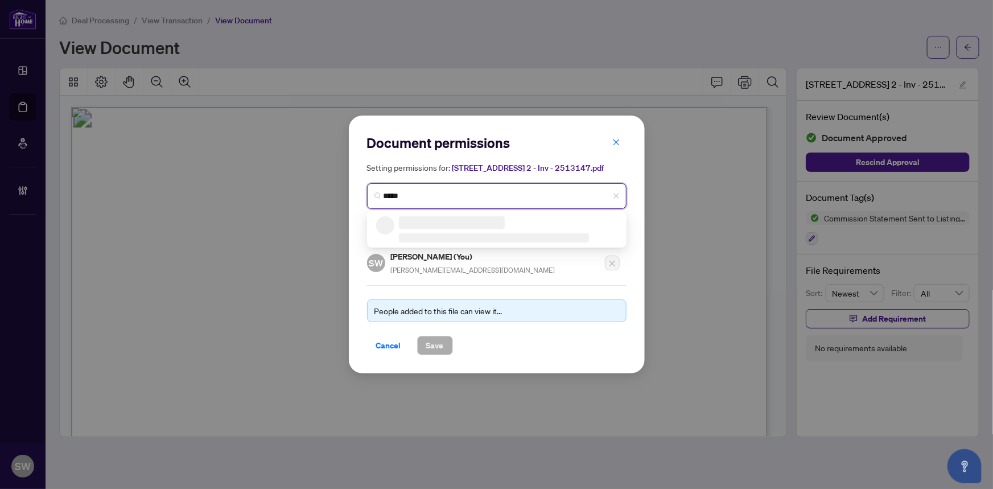
type input "******"
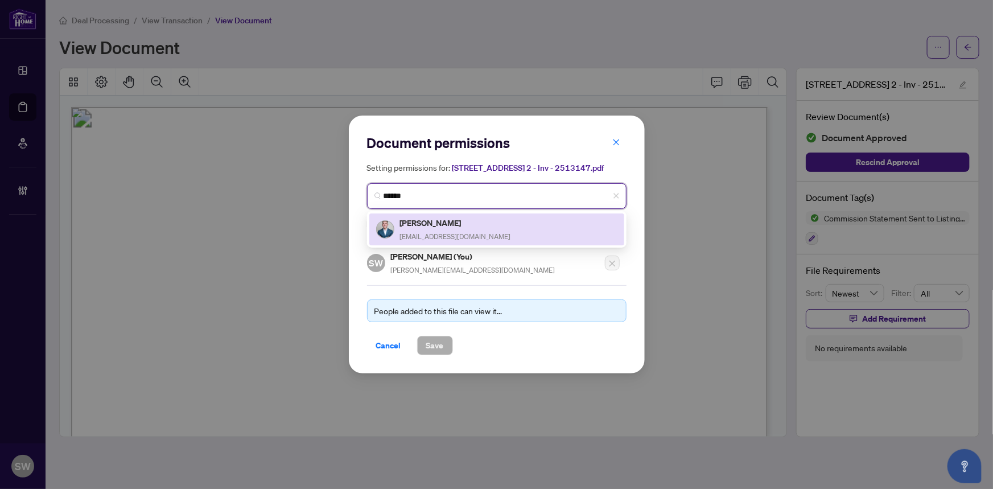
click at [437, 225] on h5 "Quincy Barker" at bounding box center [455, 222] width 111 height 13
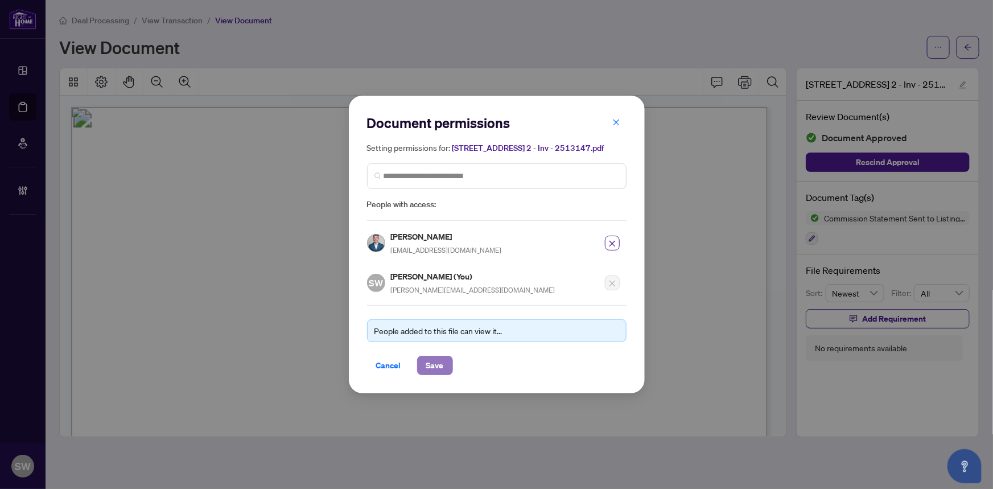
click at [428, 361] on span "Save" at bounding box center [435, 365] width 18 height 18
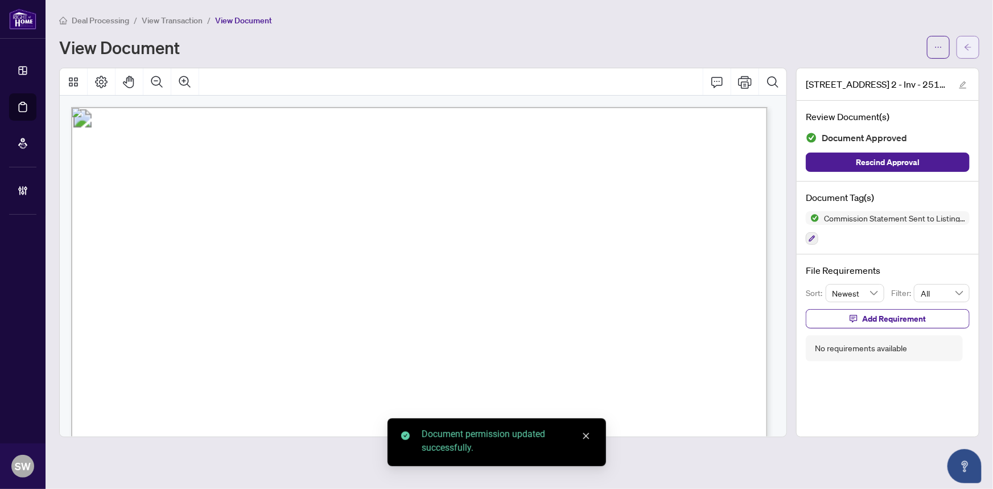
click at [973, 51] on button "button" at bounding box center [967, 47] width 23 height 23
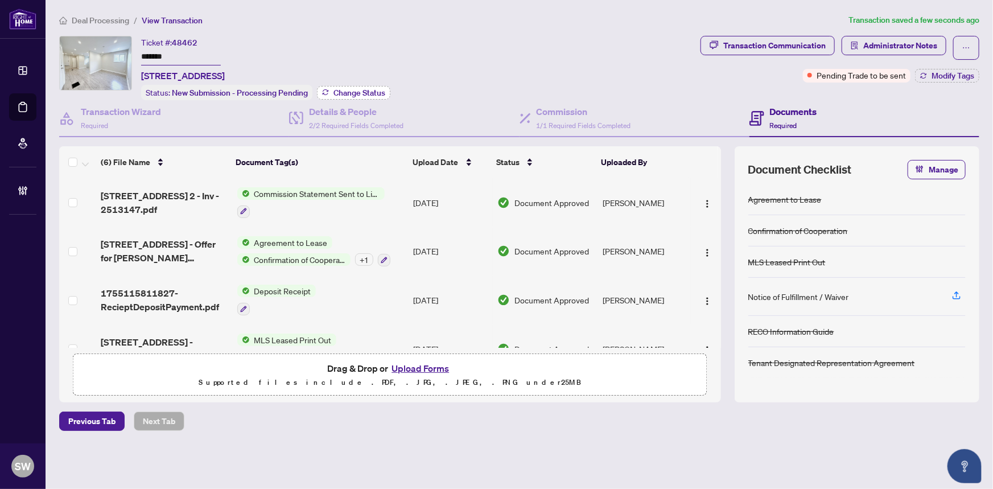
click at [365, 89] on span "Change Status" at bounding box center [359, 93] width 52 height 8
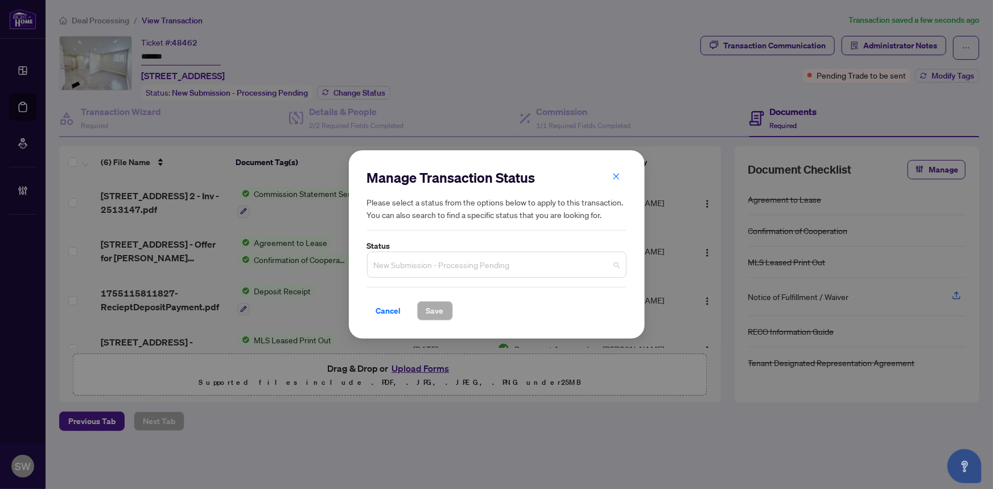
click at [433, 267] on span "New Submission - Processing Pending" at bounding box center [497, 265] width 246 height 22
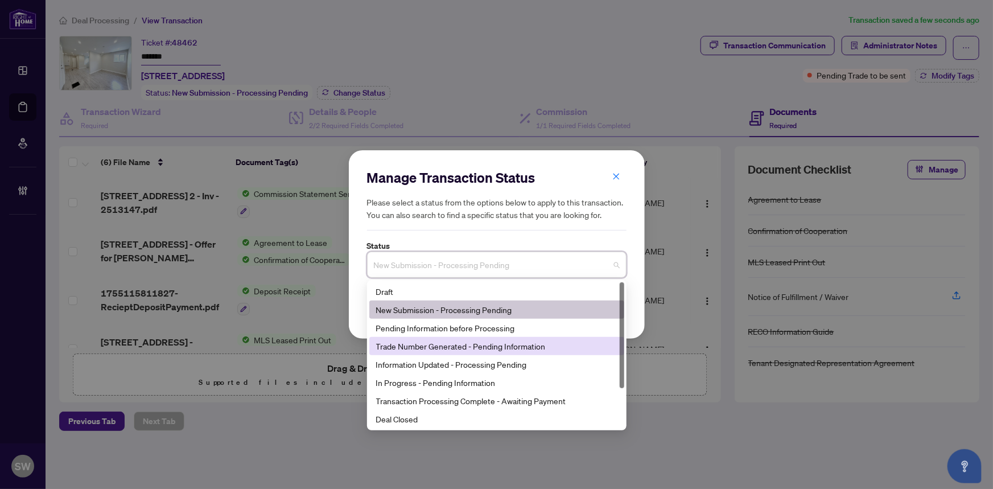
click at [431, 352] on div "Trade Number Generated - Pending Information" at bounding box center [496, 346] width 241 height 13
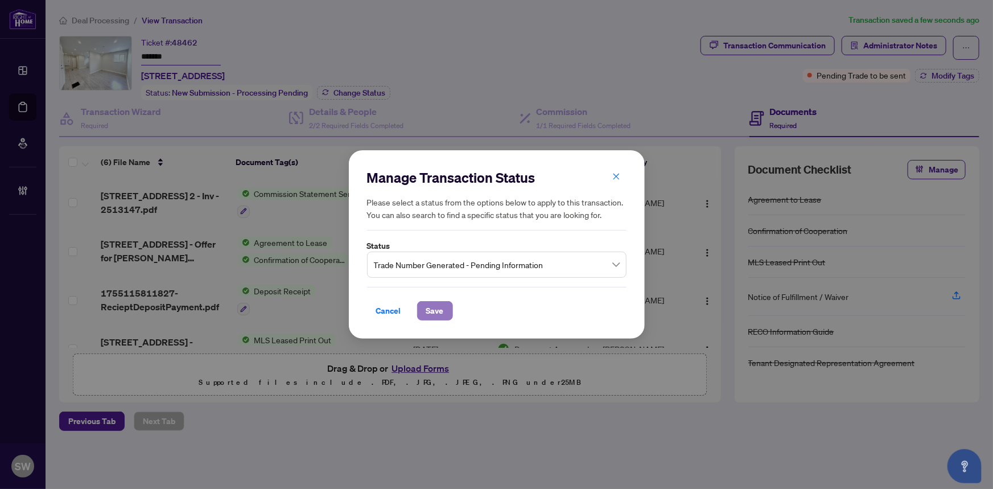
click at [434, 320] on span "Save" at bounding box center [435, 310] width 18 height 18
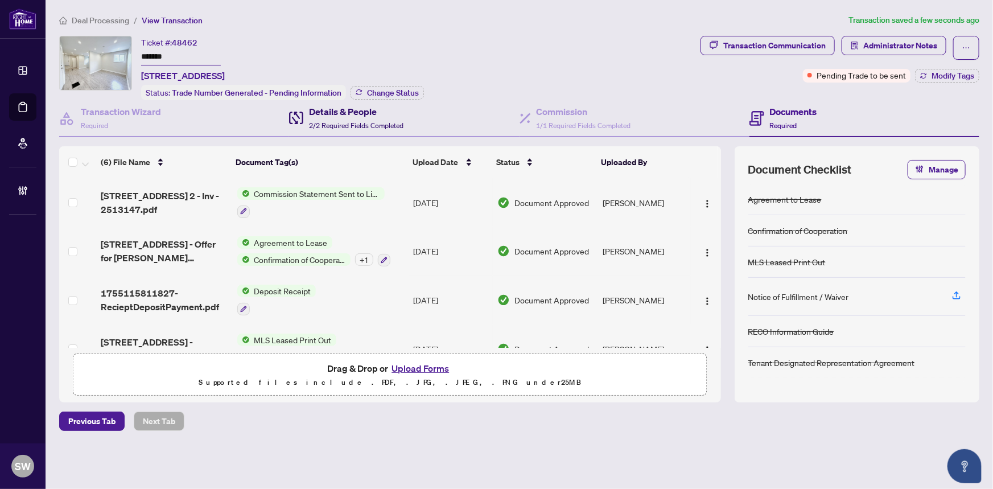
click at [336, 117] on div "Details & People 2/2 Required Fields Completed" at bounding box center [356, 118] width 94 height 27
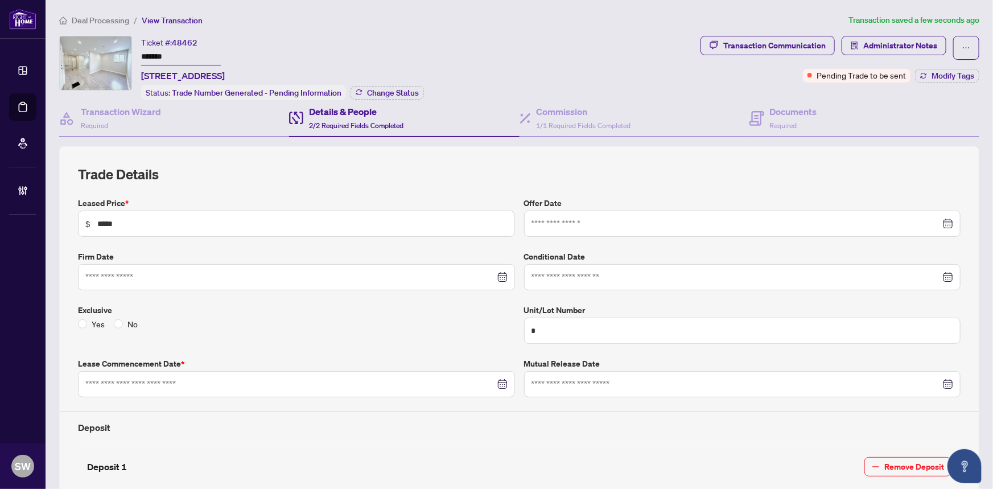
type input "**********"
click at [574, 112] on h4 "Commission" at bounding box center [583, 112] width 94 height 14
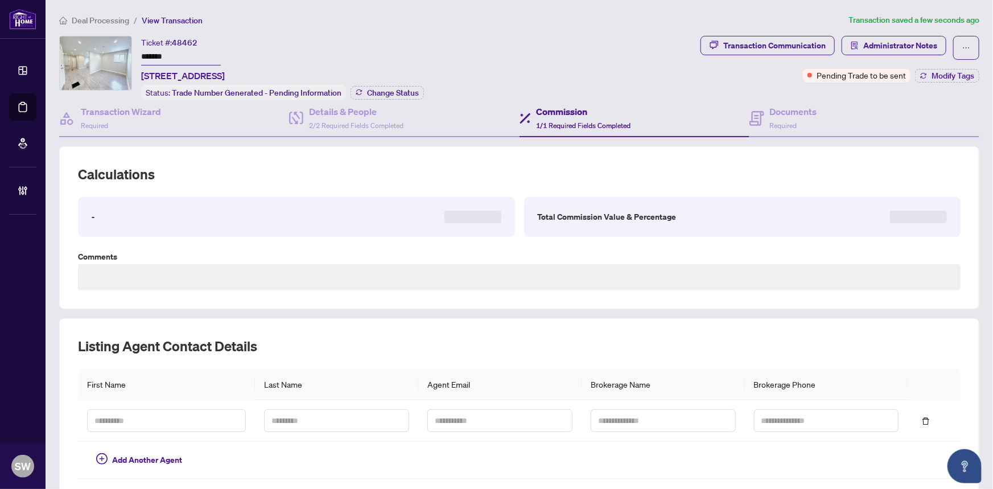
type textarea "**********"
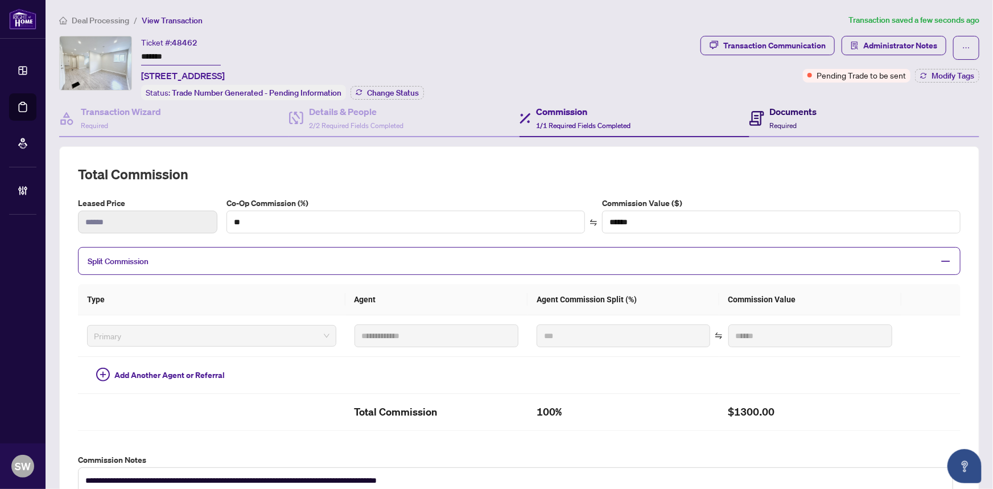
click at [780, 117] on div "Documents Required" at bounding box center [793, 118] width 47 height 27
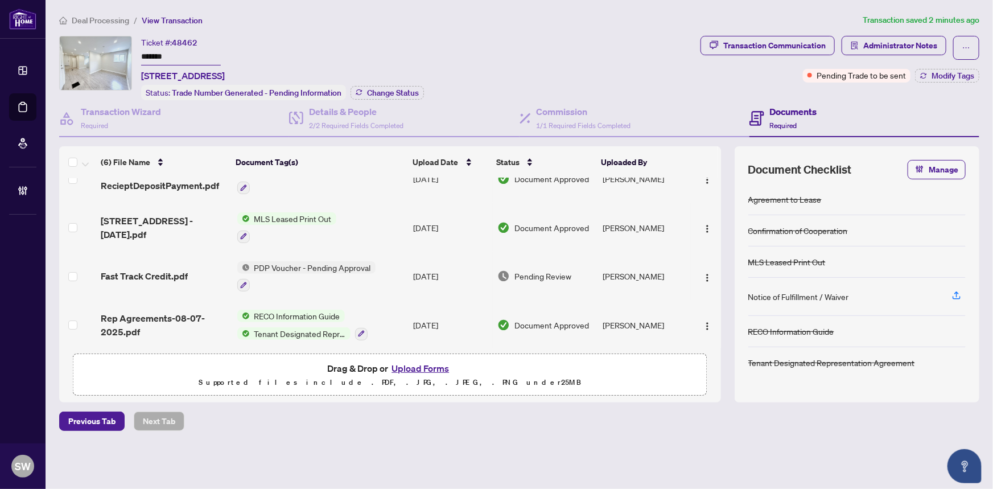
scroll to position [123, 0]
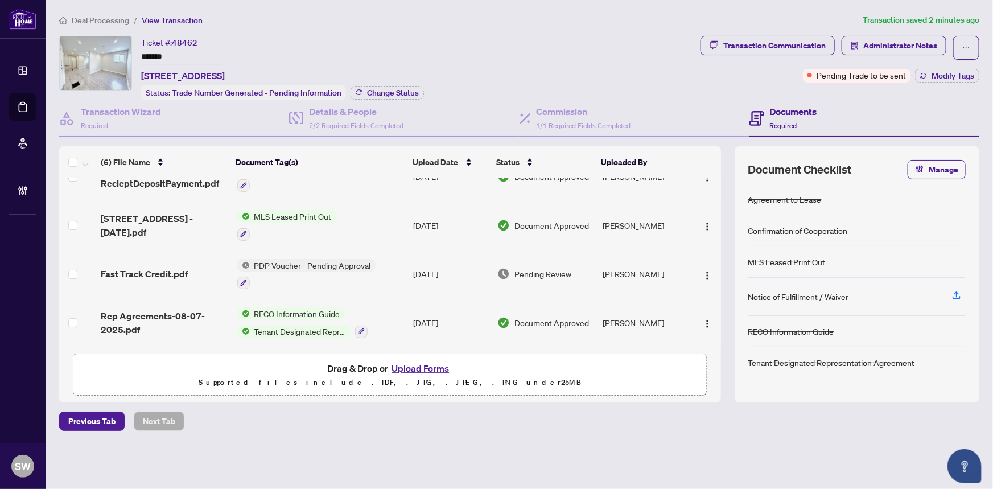
click at [188, 268] on div "Fast Track Credit.pdf" at bounding box center [164, 274] width 127 height 14
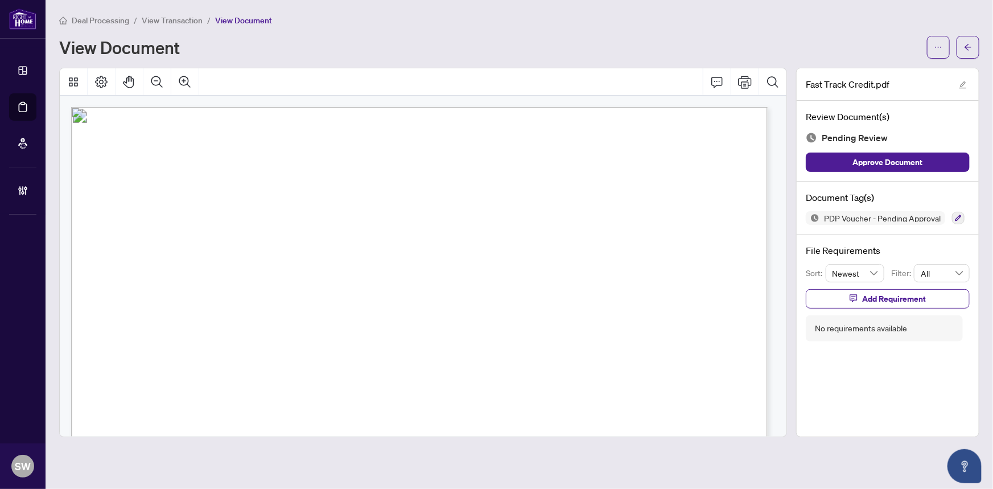
click at [451, 57] on div "View Document" at bounding box center [519, 47] width 920 height 23
